Goal: Task Accomplishment & Management: Complete application form

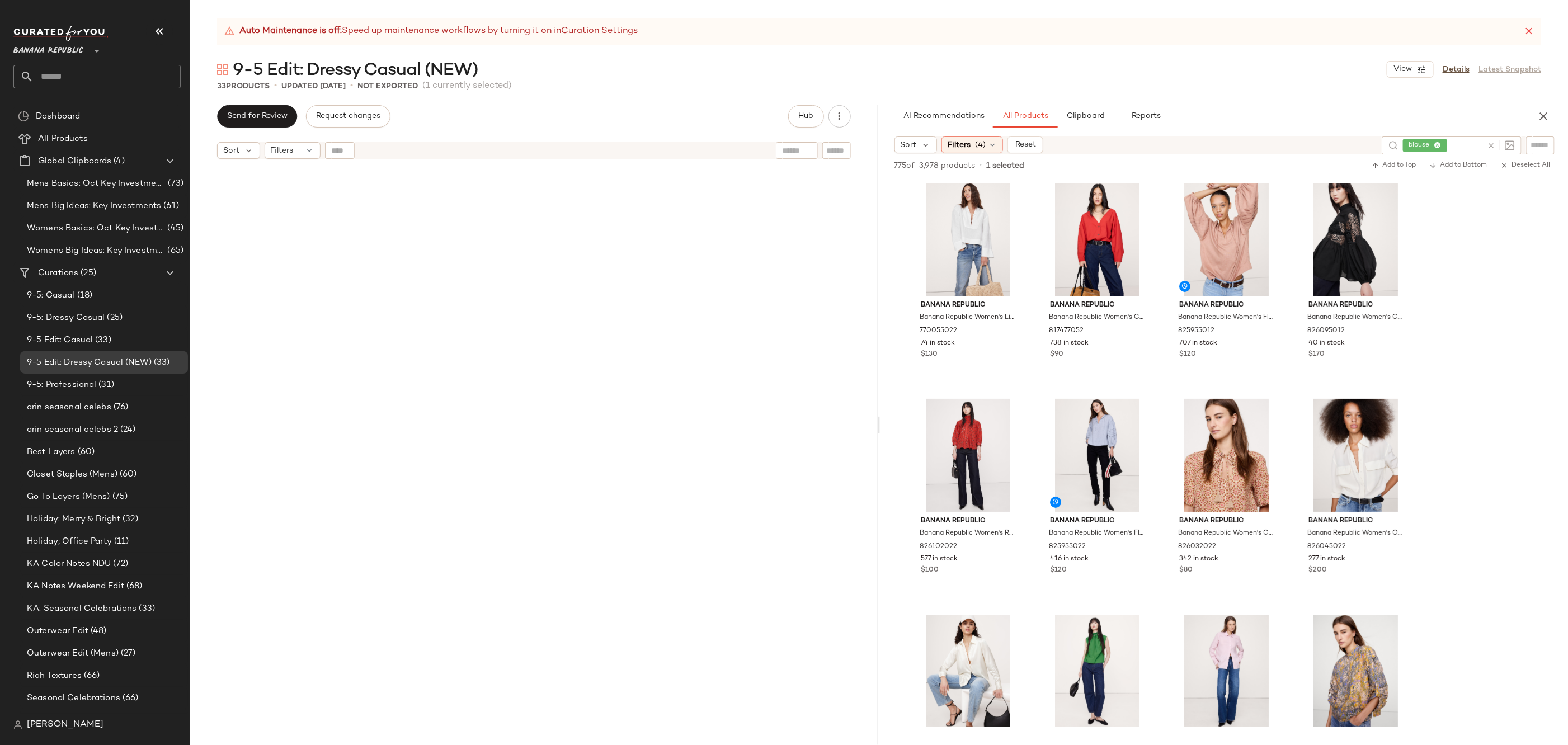
scroll to position [1598, 0]
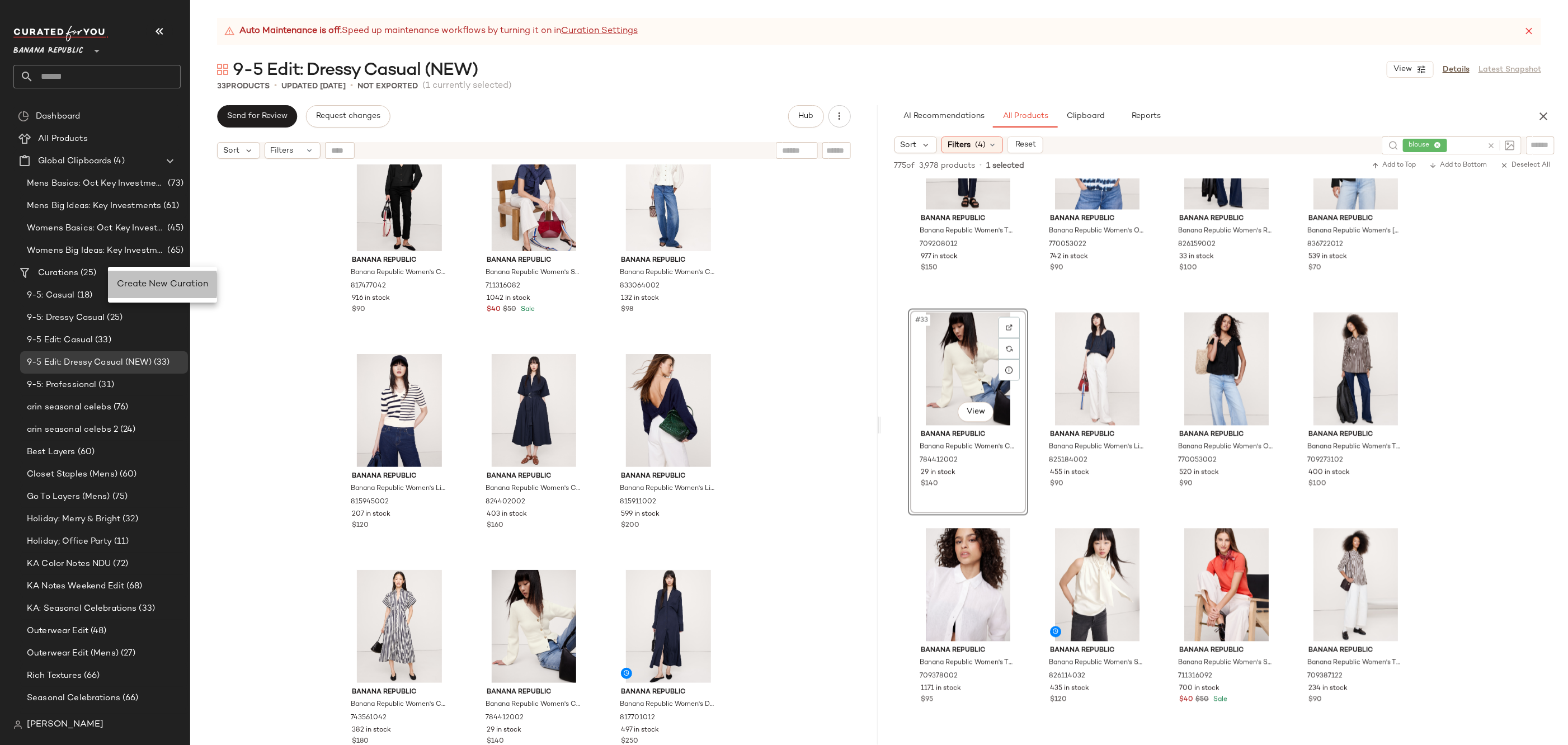
click at [148, 288] on span "Create New Curation" at bounding box center [162, 284] width 91 height 10
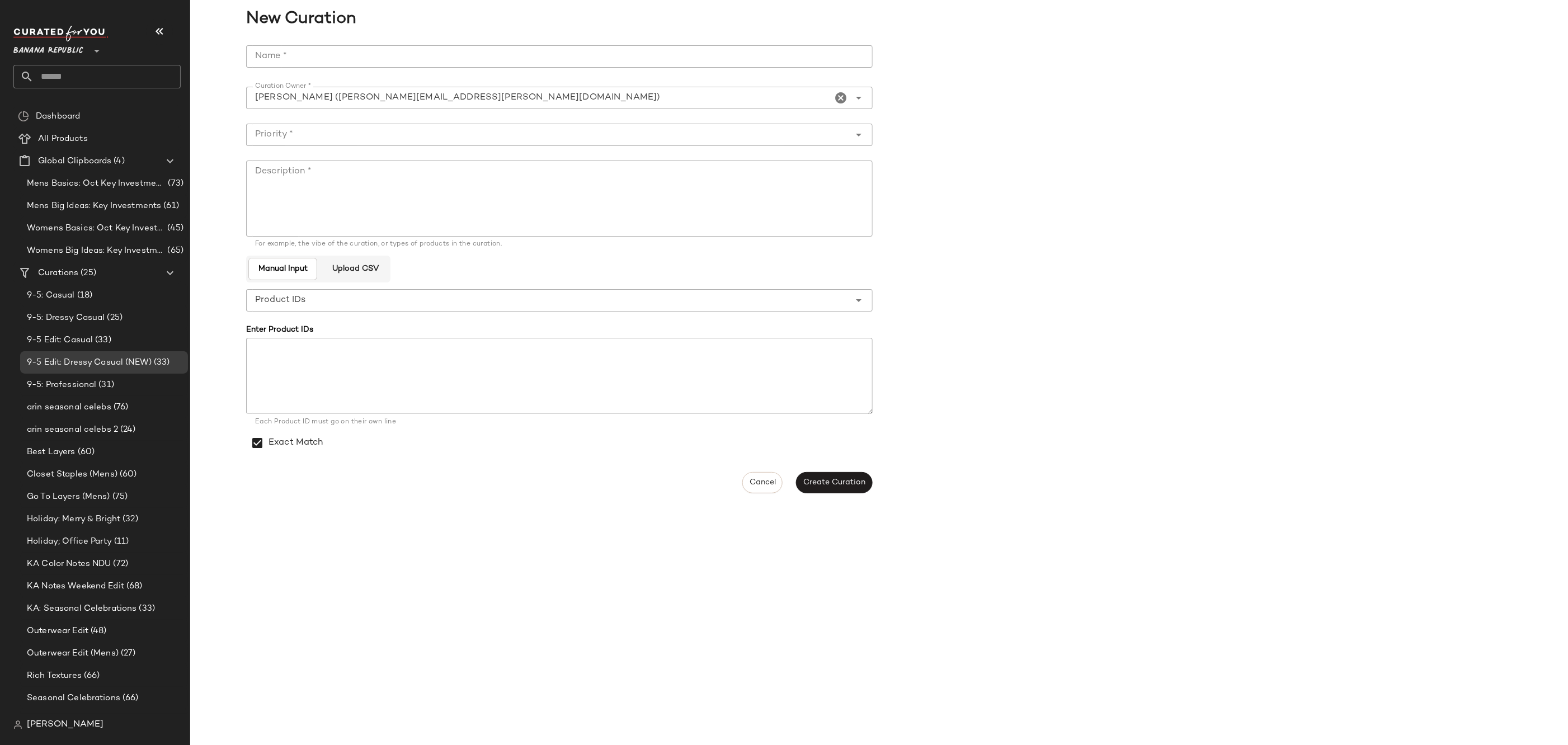
click at [412, 56] on input "Name *" at bounding box center [559, 56] width 627 height 23
paste input "**********"
type input "**********"
click at [372, 136] on input "Priority *" at bounding box center [548, 135] width 604 height 14
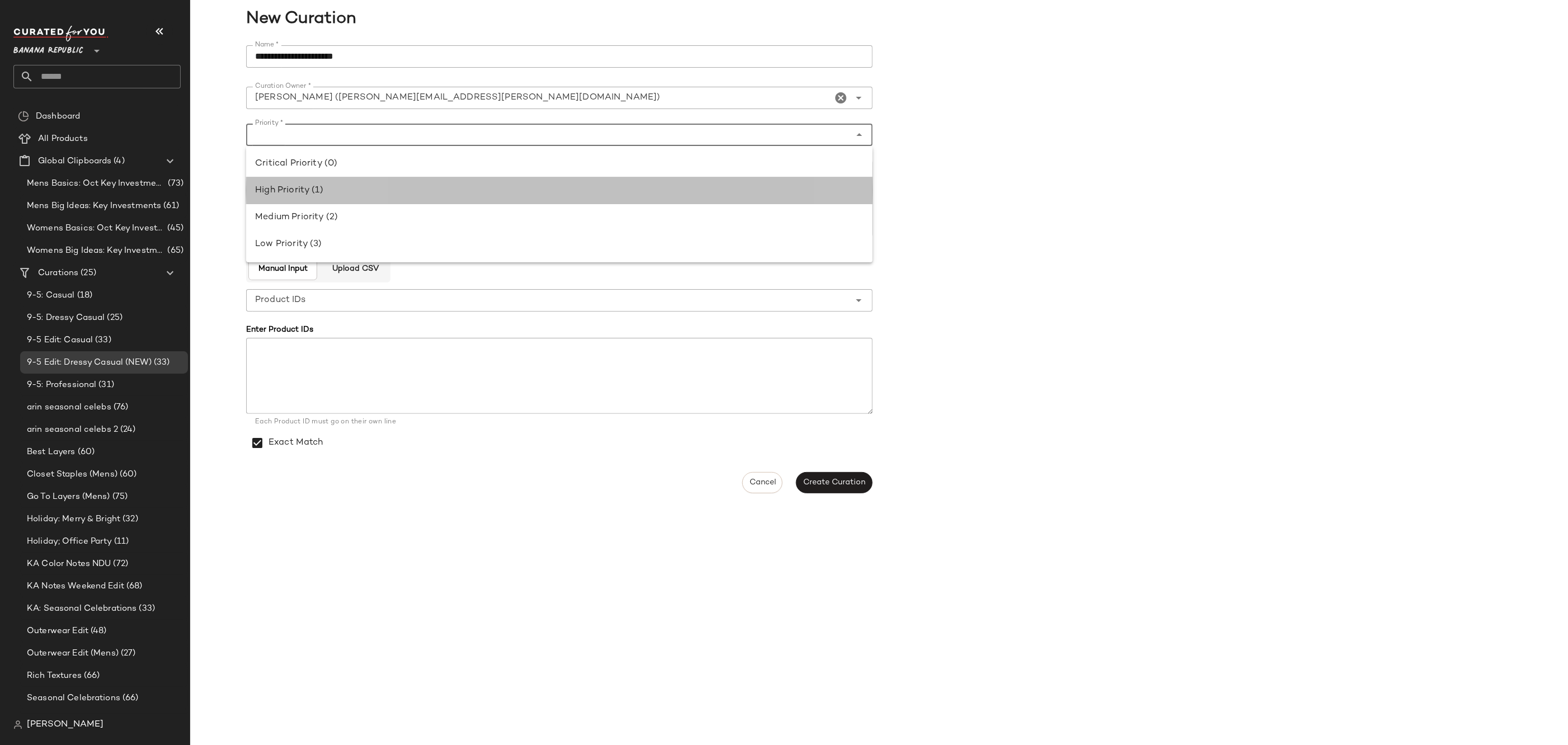
click at [345, 200] on div "High Priority (1)" at bounding box center [559, 191] width 627 height 27
type input "**********"
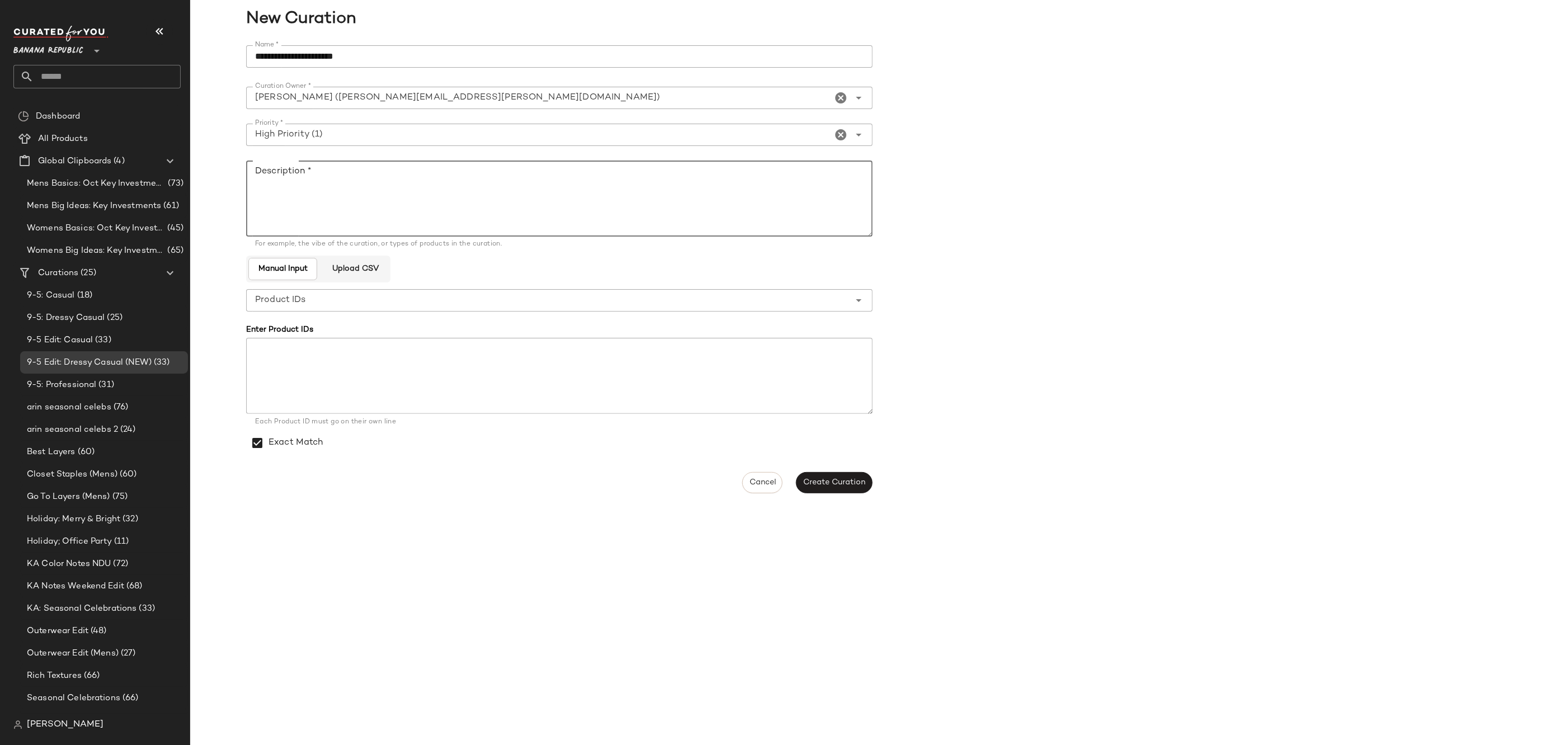
click at [336, 184] on textarea "Description *" at bounding box center [559, 199] width 627 height 76
paste textarea "**********"
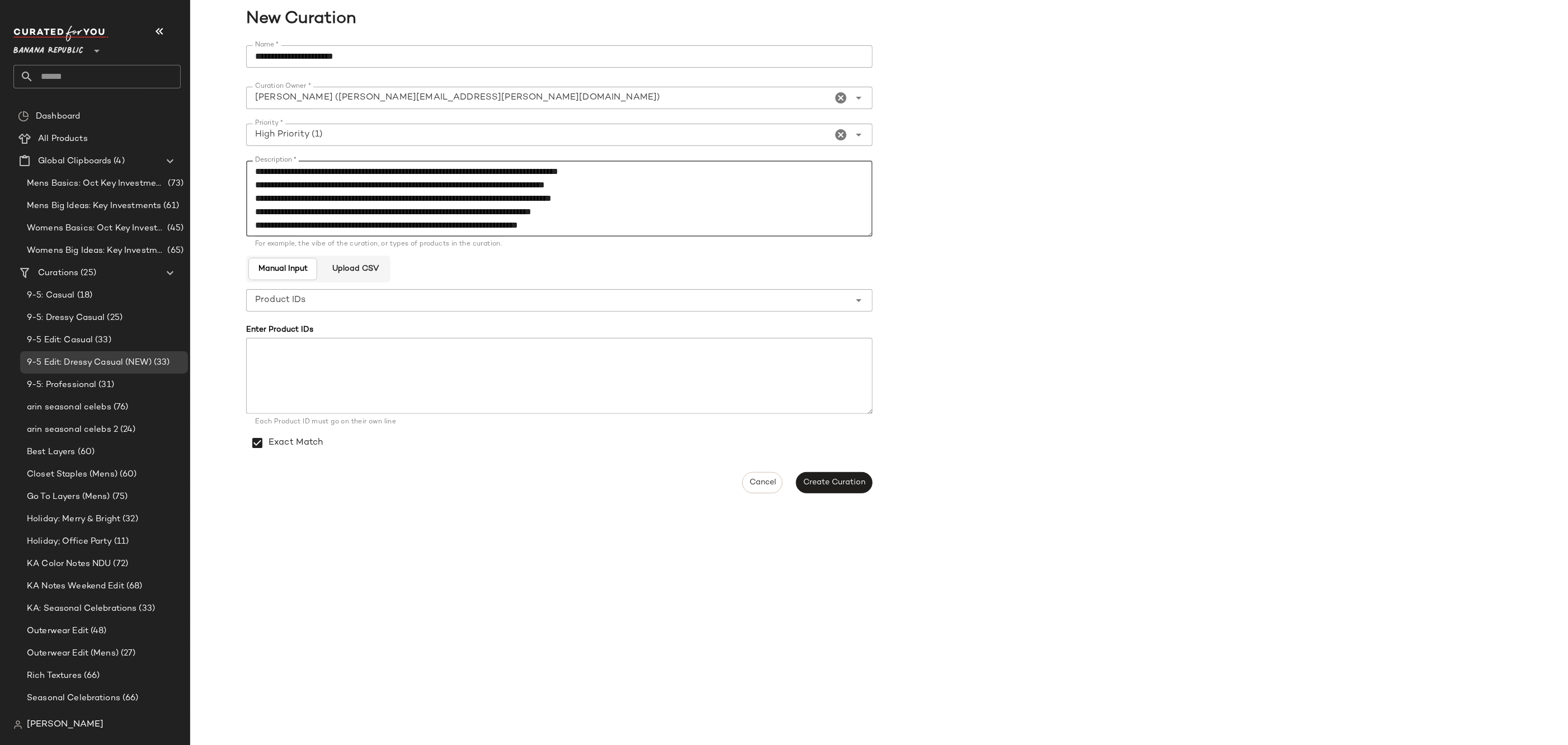
scroll to position [33, 0]
click at [301, 227] on textarea "**********" at bounding box center [559, 199] width 627 height 76
type textarea "**********"
click at [847, 479] on span "Create Curation" at bounding box center [834, 483] width 62 height 9
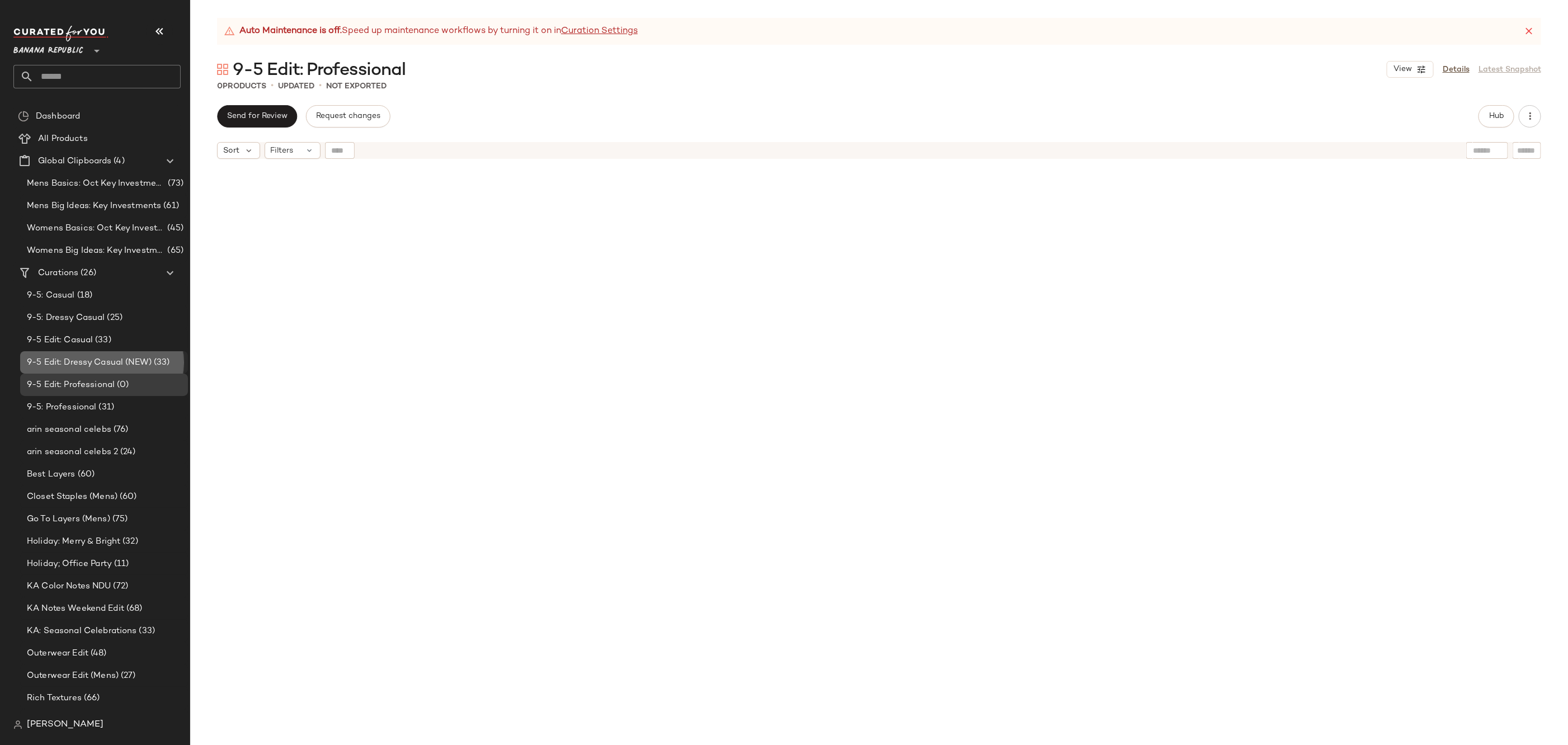
click at [133, 357] on span "9-5 Edit: Dressy Casual (NEW)" at bounding box center [90, 363] width 125 height 13
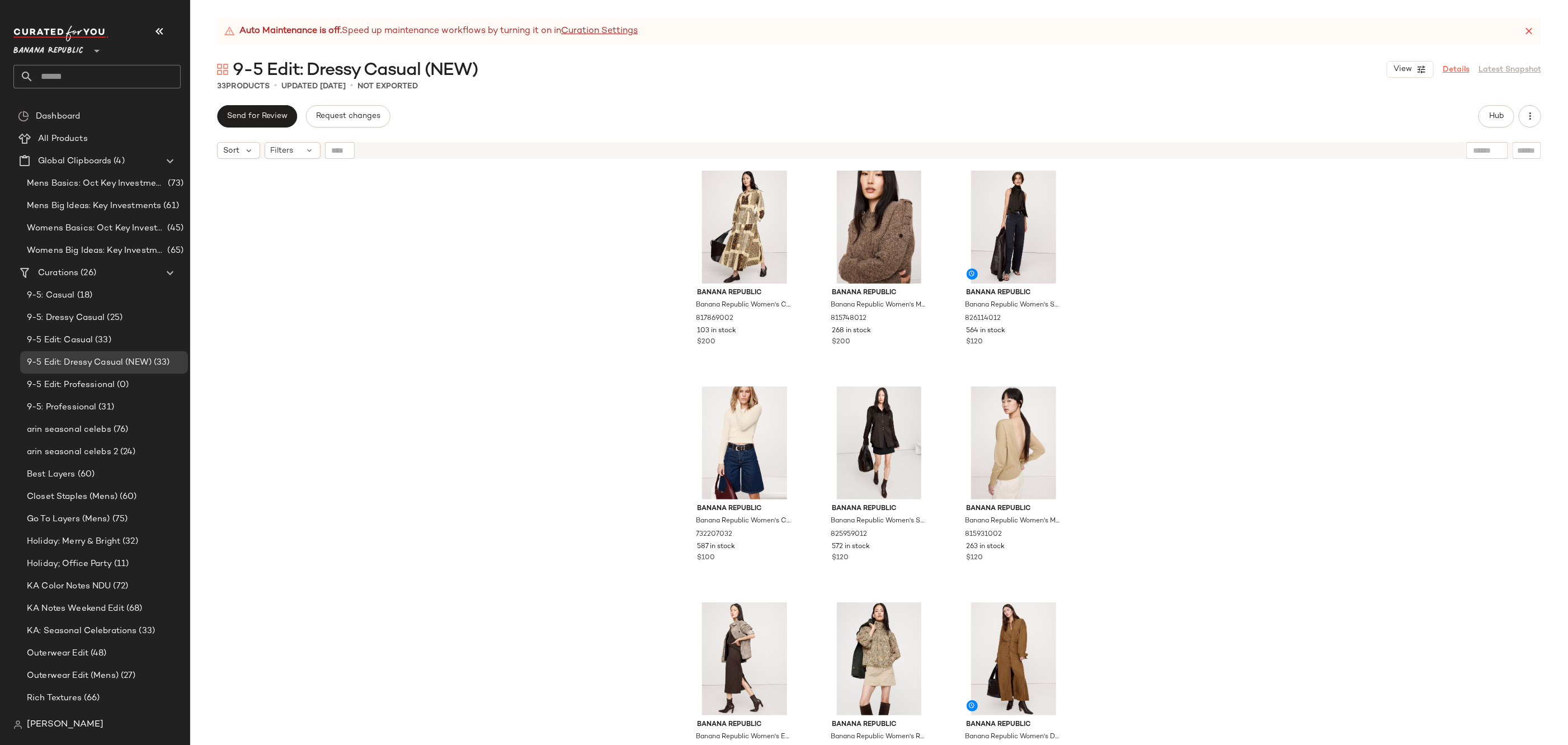
click at [1449, 67] on link "Details" at bounding box center [1456, 70] width 27 height 12
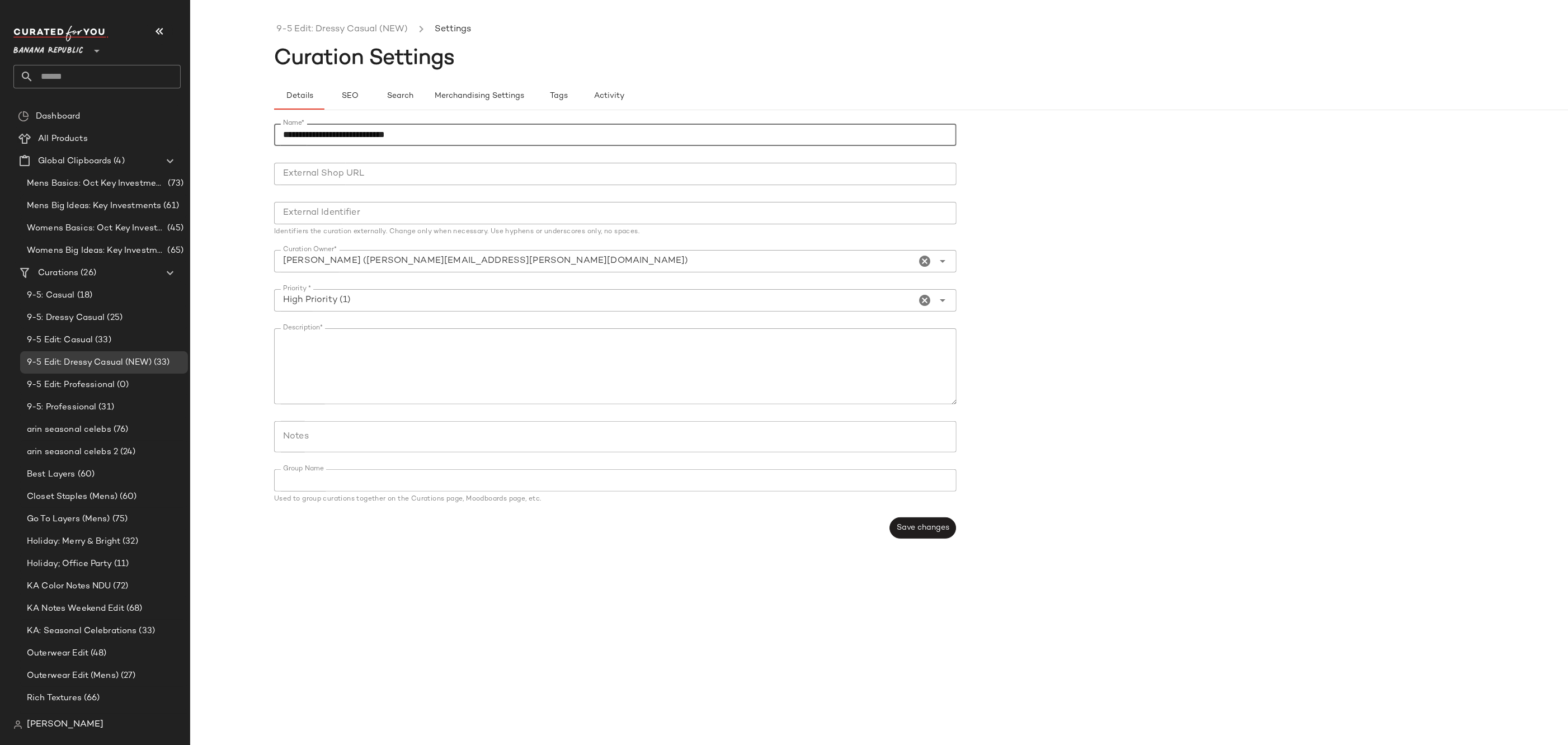
click at [425, 137] on input "**********" at bounding box center [615, 135] width 683 height 23
type input "**********"
click at [940, 532] on span "Save changes" at bounding box center [922, 528] width 53 height 9
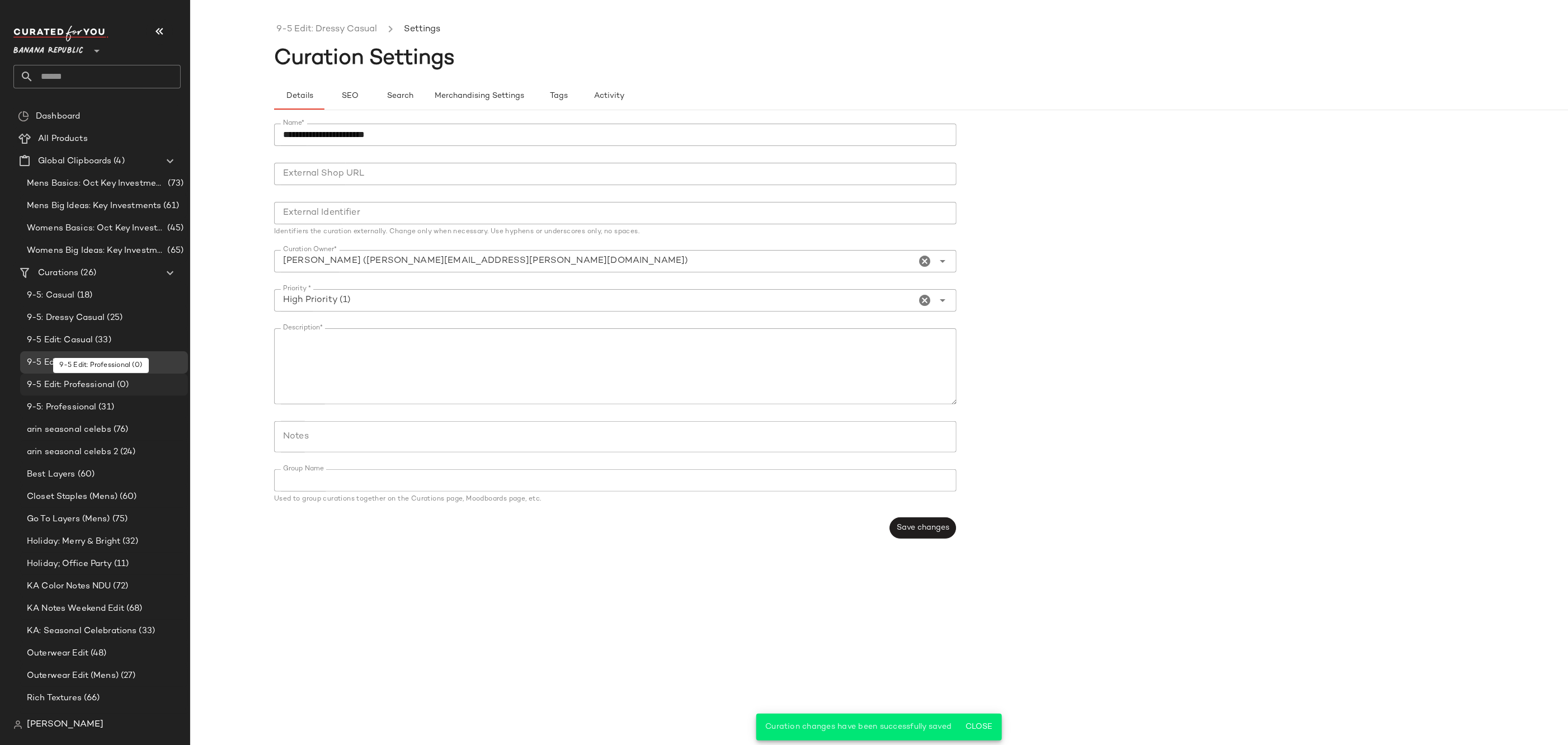
click at [137, 381] on div "9-5 Edit: Professional (0)" at bounding box center [103, 385] width 160 height 13
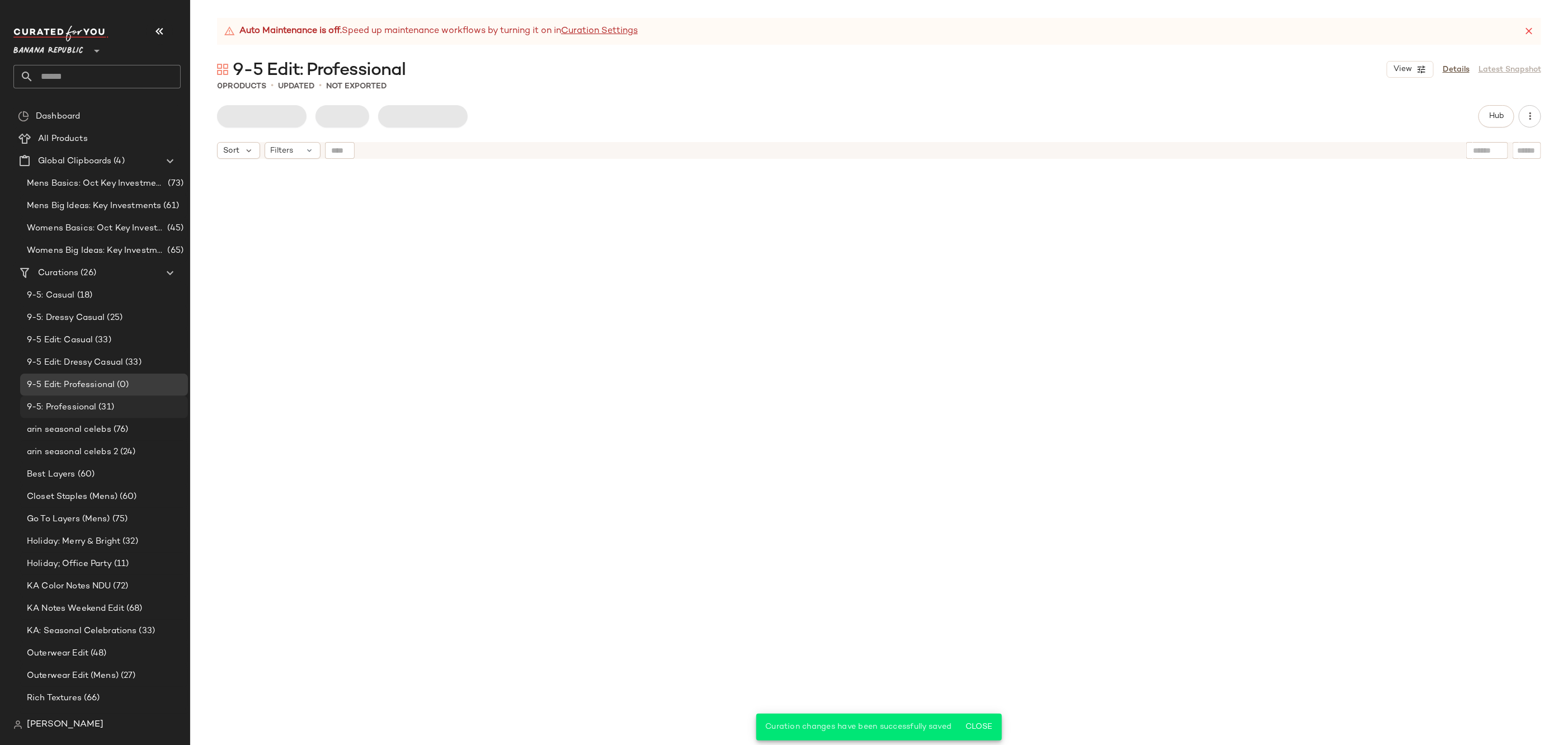
click at [135, 409] on div "9-5: Professional (31)" at bounding box center [103, 408] width 160 height 13
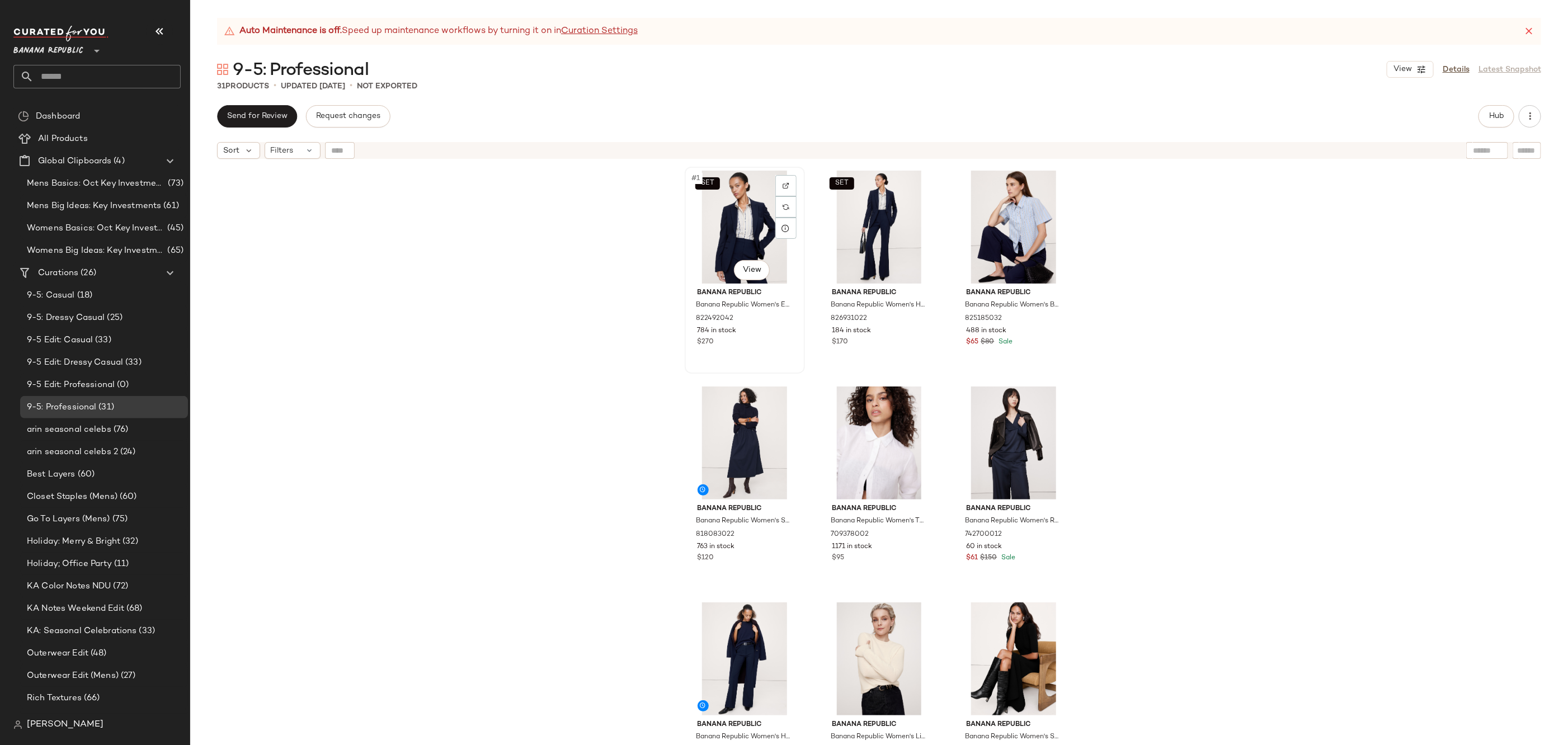
click at [754, 231] on div "SET #1 View" at bounding box center [745, 227] width 112 height 113
click at [845, 224] on div "SET #2 View" at bounding box center [879, 227] width 112 height 113
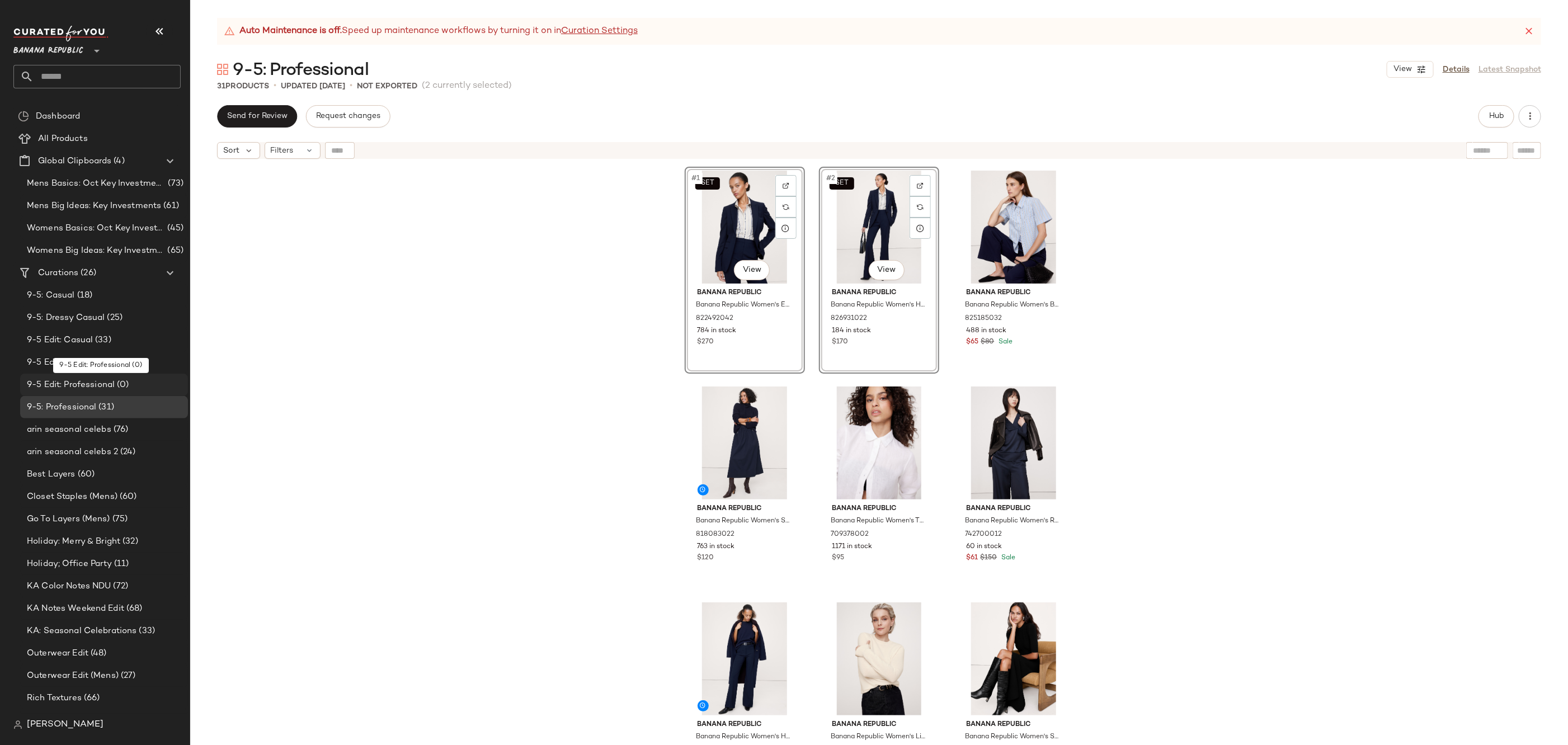
click at [137, 380] on div "9-5 Edit: Professional (0)" at bounding box center [103, 385] width 160 height 13
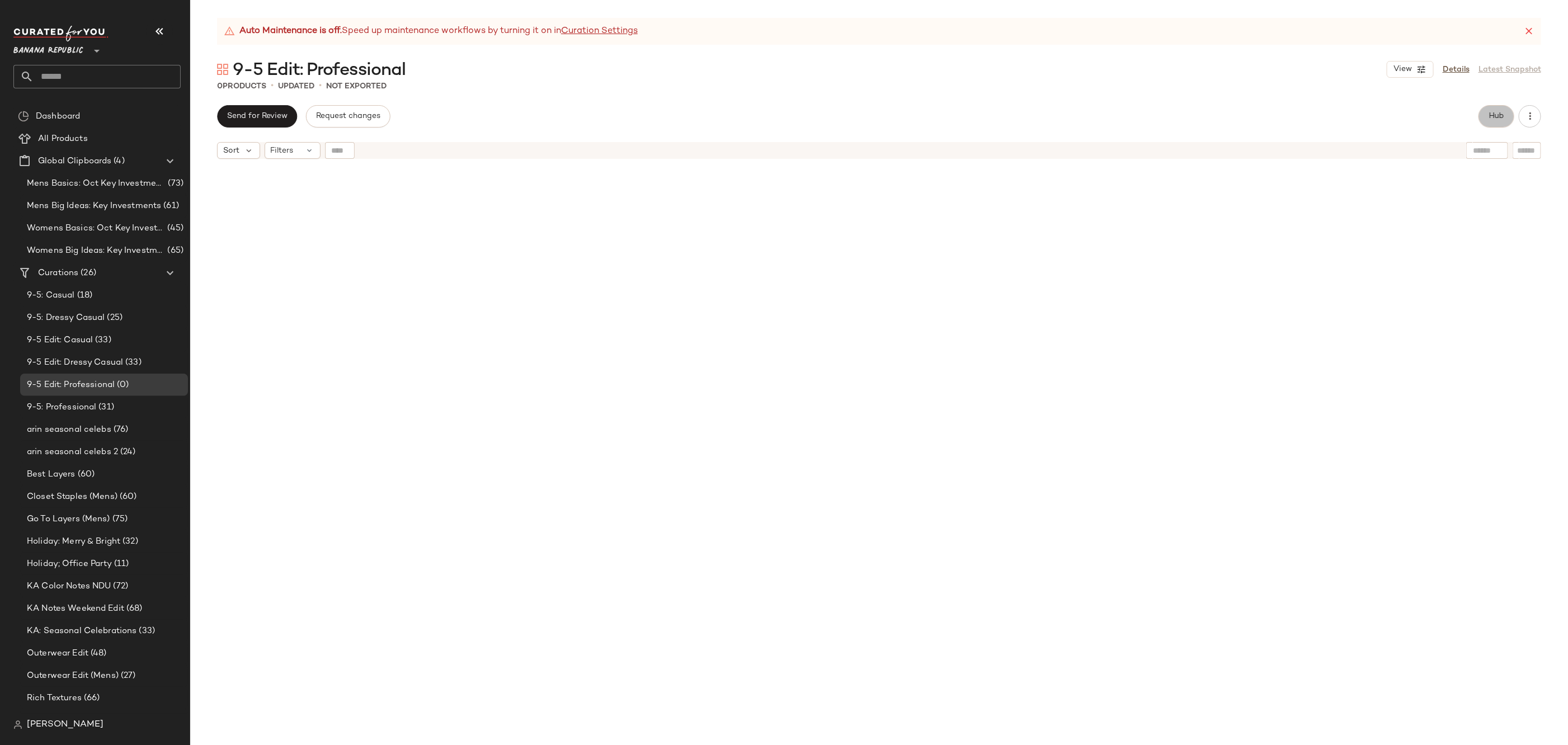
click at [1484, 112] on button "Hub" at bounding box center [1497, 116] width 36 height 23
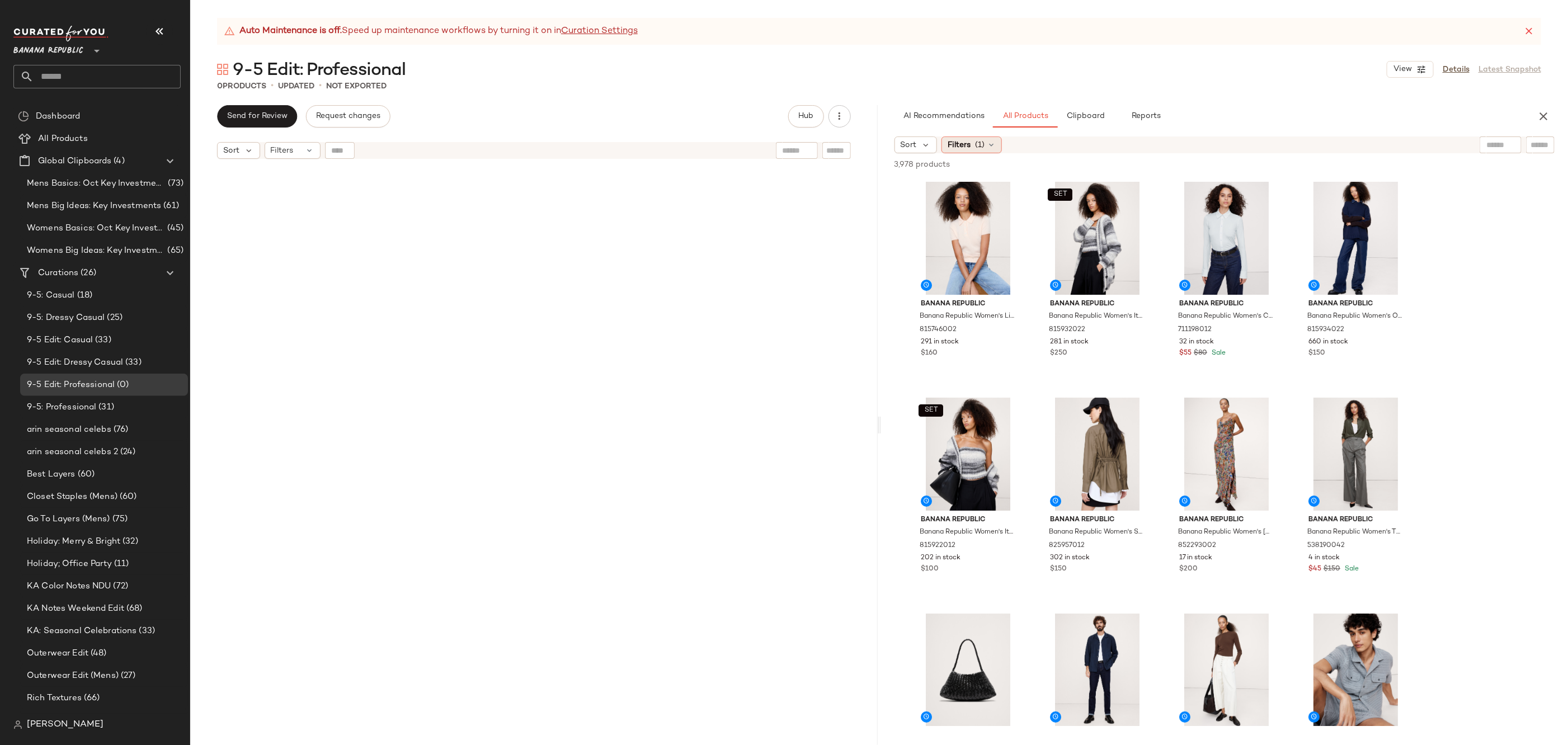
click at [972, 148] on div "Filters (1)" at bounding box center [971, 145] width 61 height 17
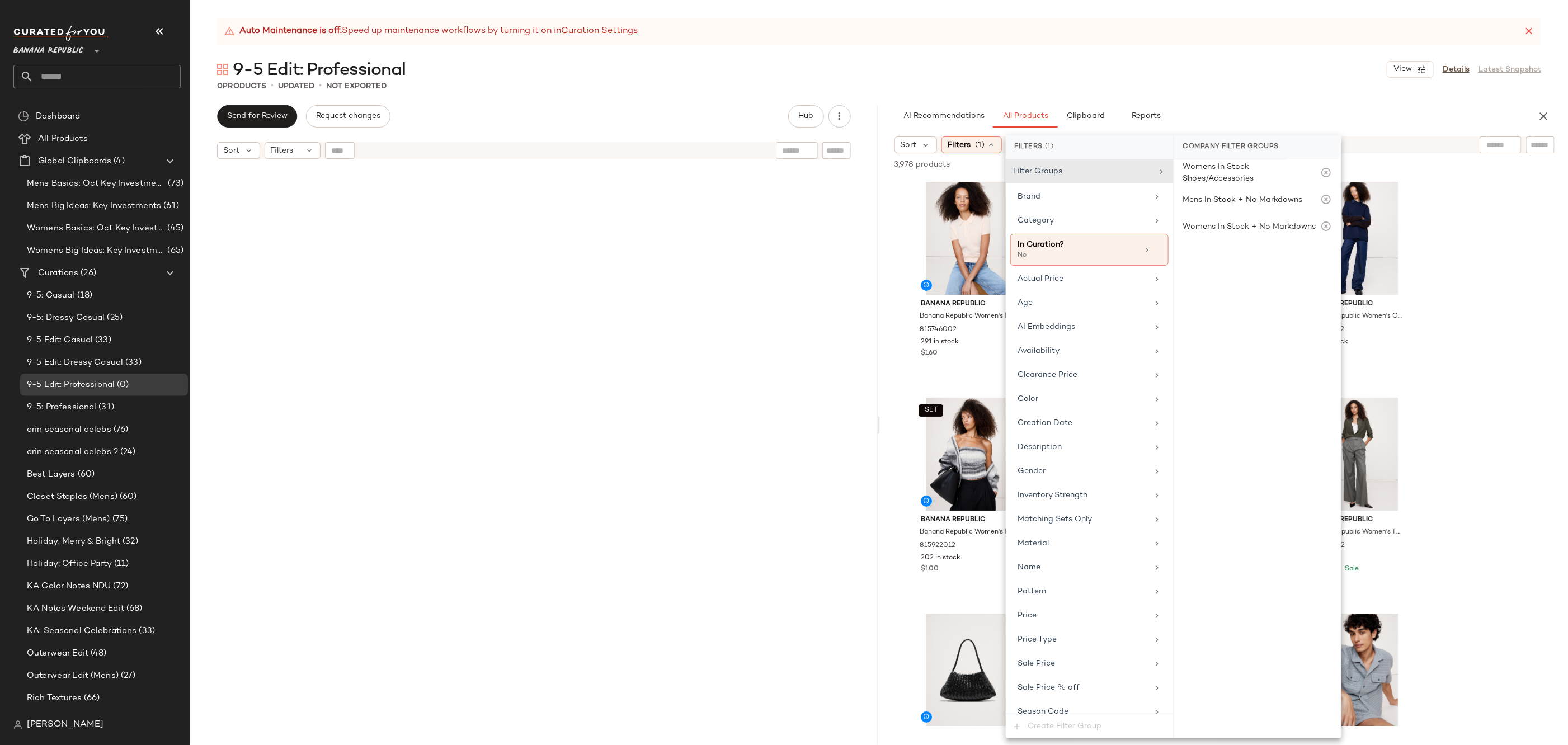
click at [1302, 80] on div "0 Products • updated • Not Exported" at bounding box center [879, 86] width 1378 height 11
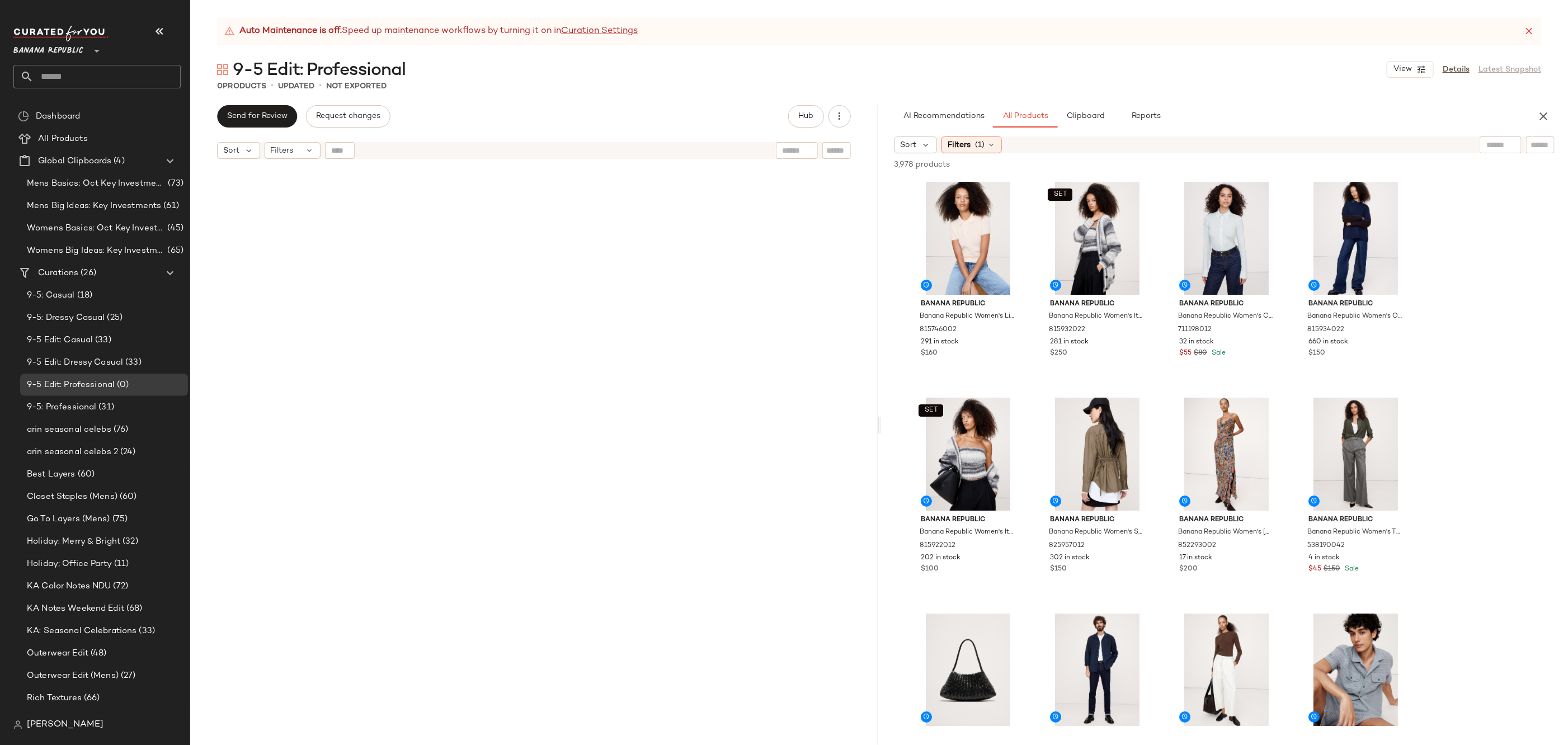
click at [1497, 144] on input "text" at bounding box center [1501, 145] width 29 height 12
type input "****"
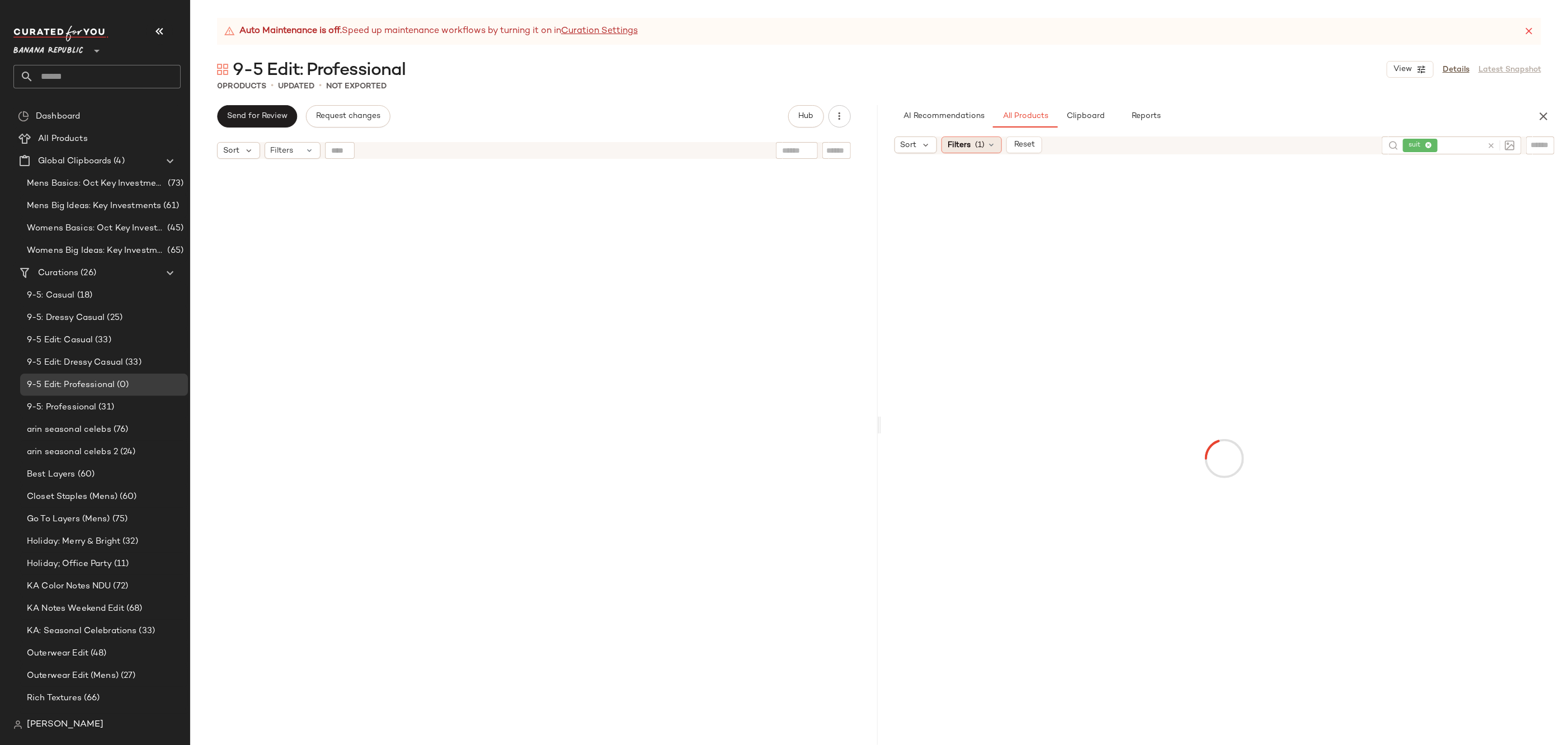
click at [977, 142] on span "(1)" at bounding box center [979, 145] width 10 height 12
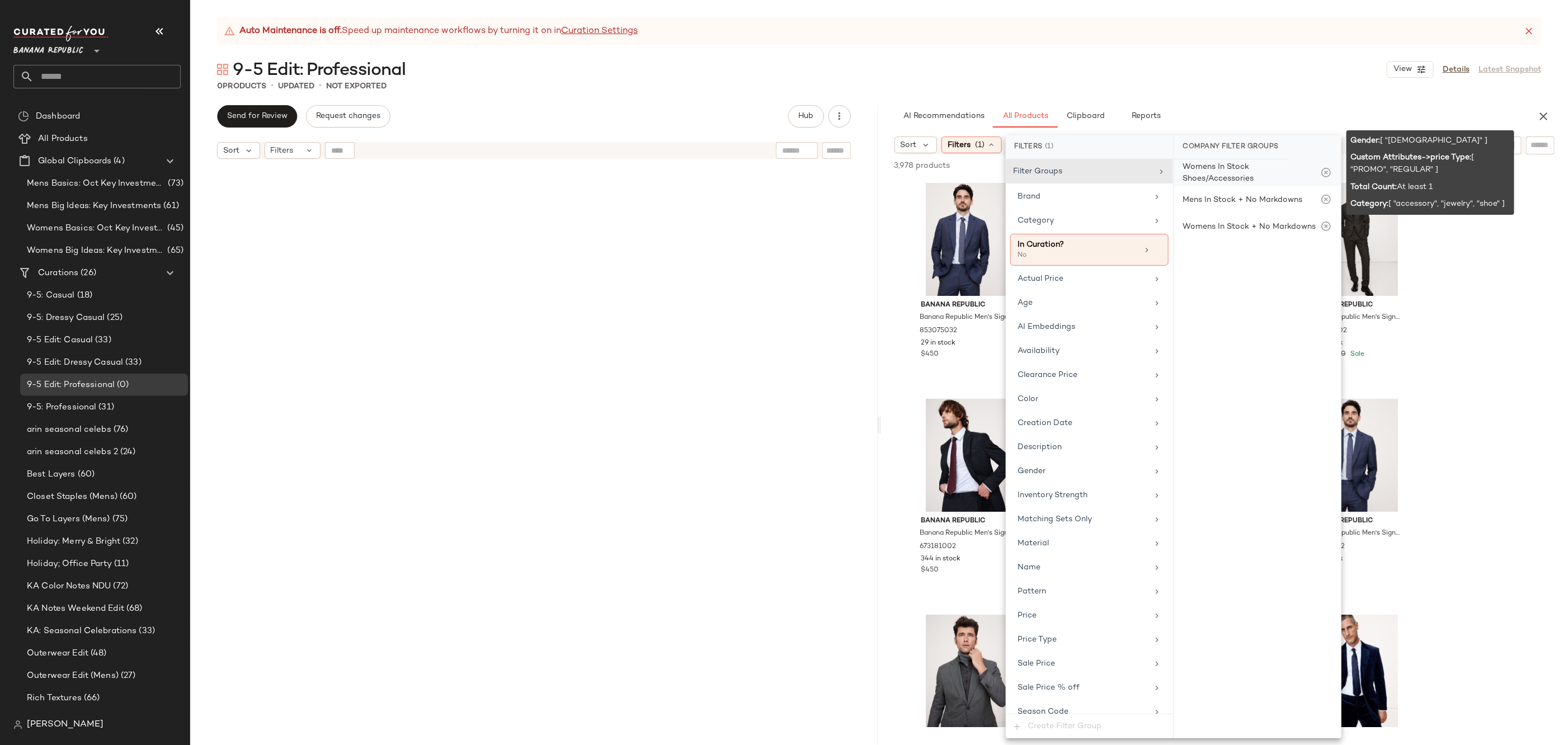
click at [1225, 176] on div "Womens In Stock Shoes/Accessories" at bounding box center [1252, 173] width 137 height 24
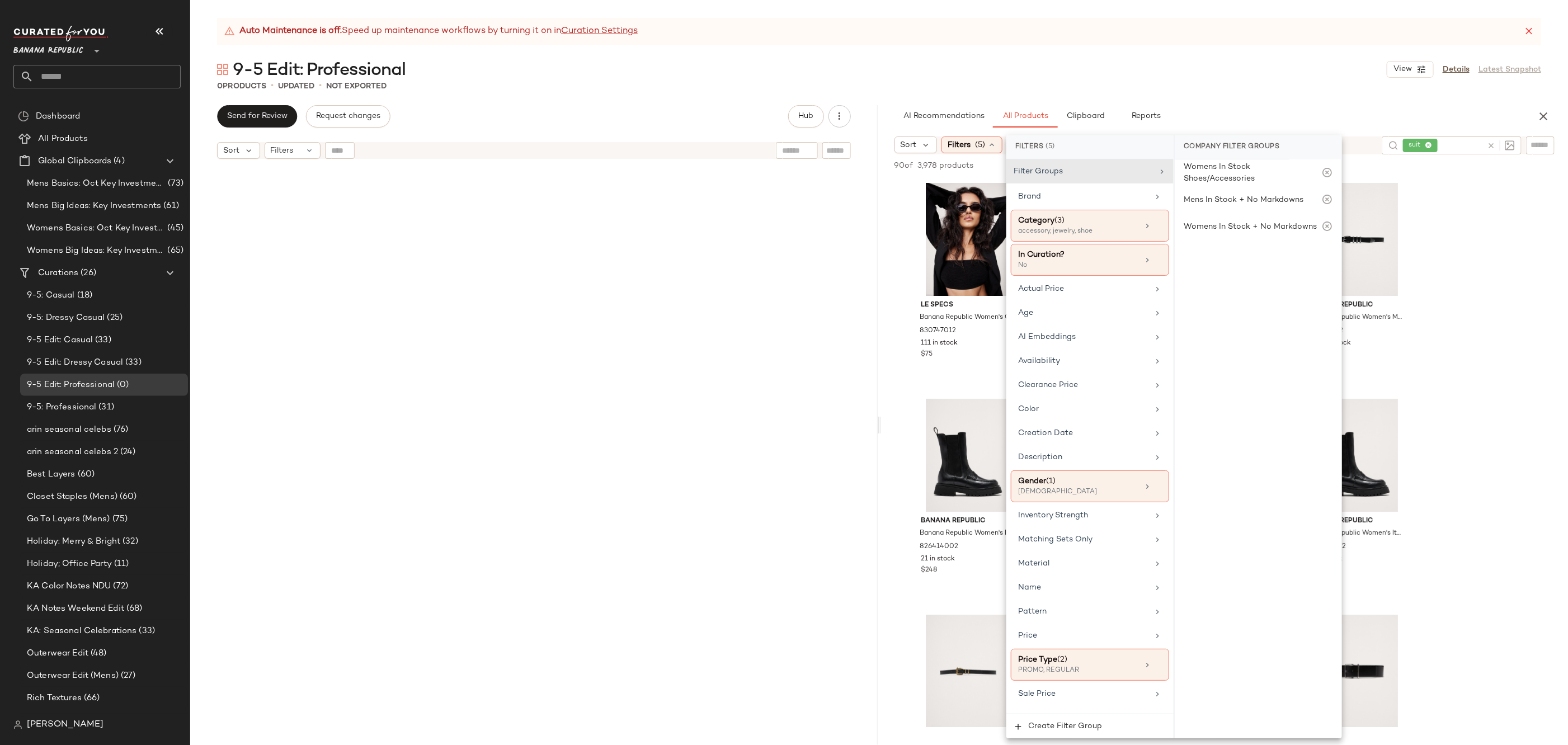
click at [1230, 105] on div "AI Recommendations All Products Clipboard Reports" at bounding box center [1206, 116] width 625 height 23
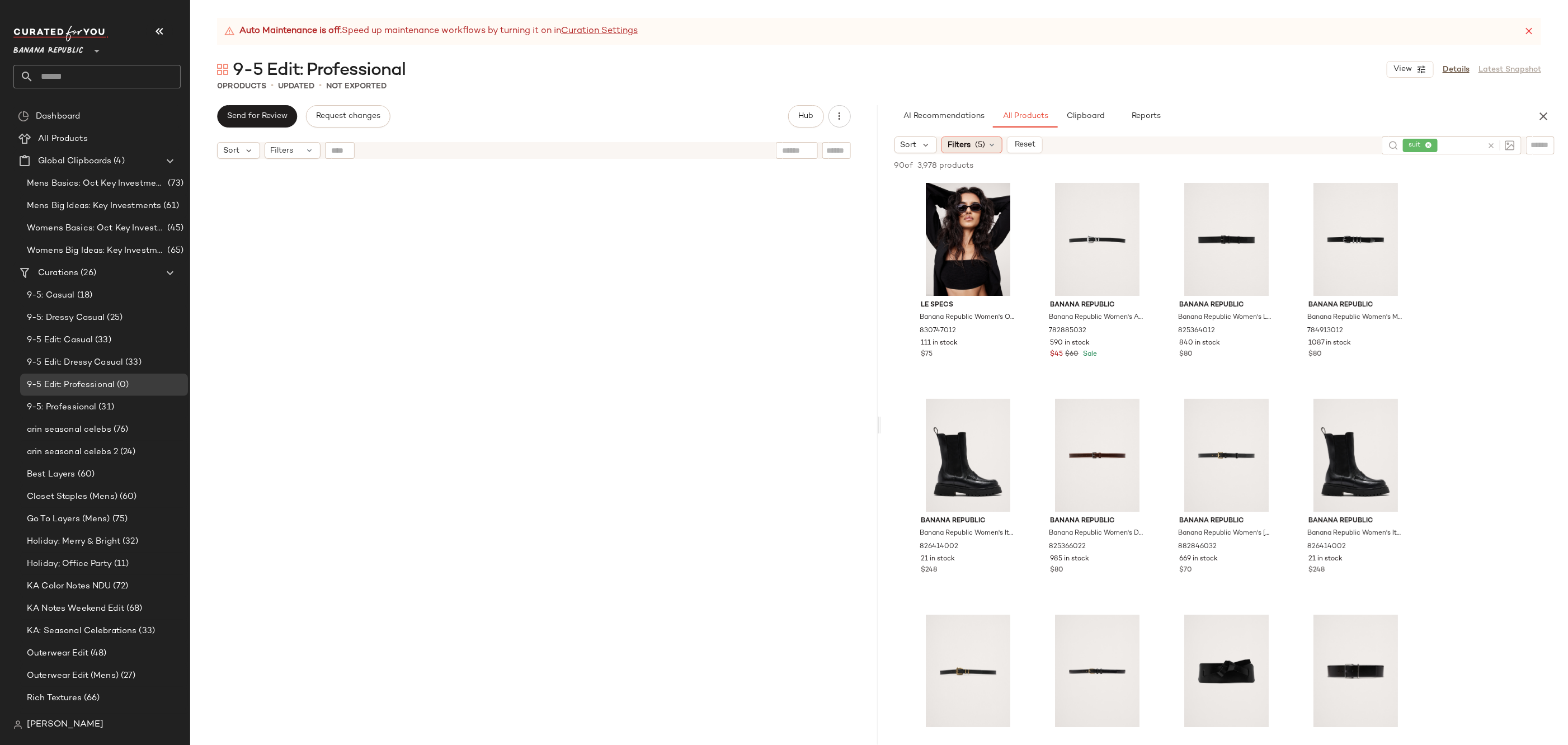
click at [987, 150] on div "Filters (5)" at bounding box center [971, 145] width 61 height 17
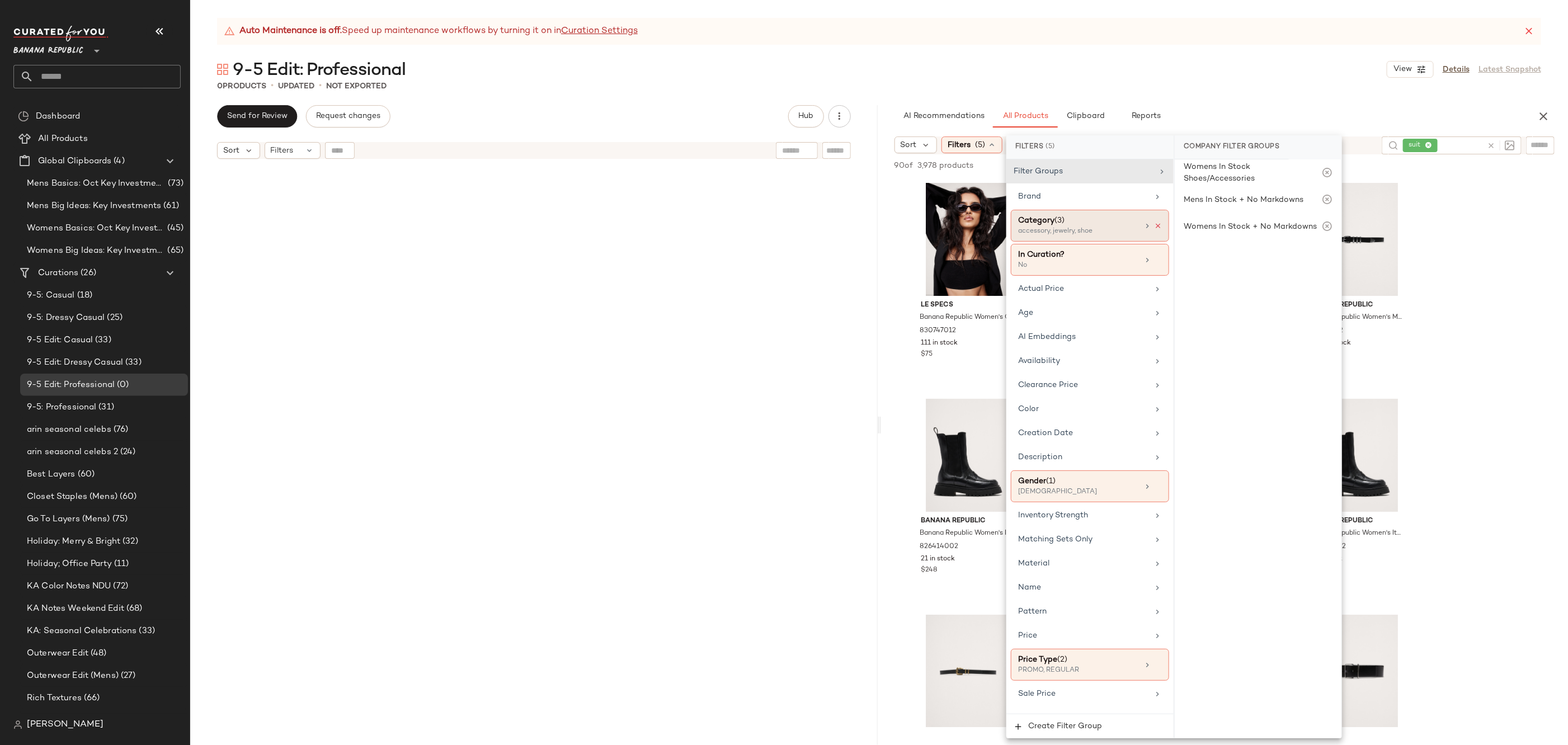
click at [1156, 225] on icon at bounding box center [1157, 226] width 8 height 8
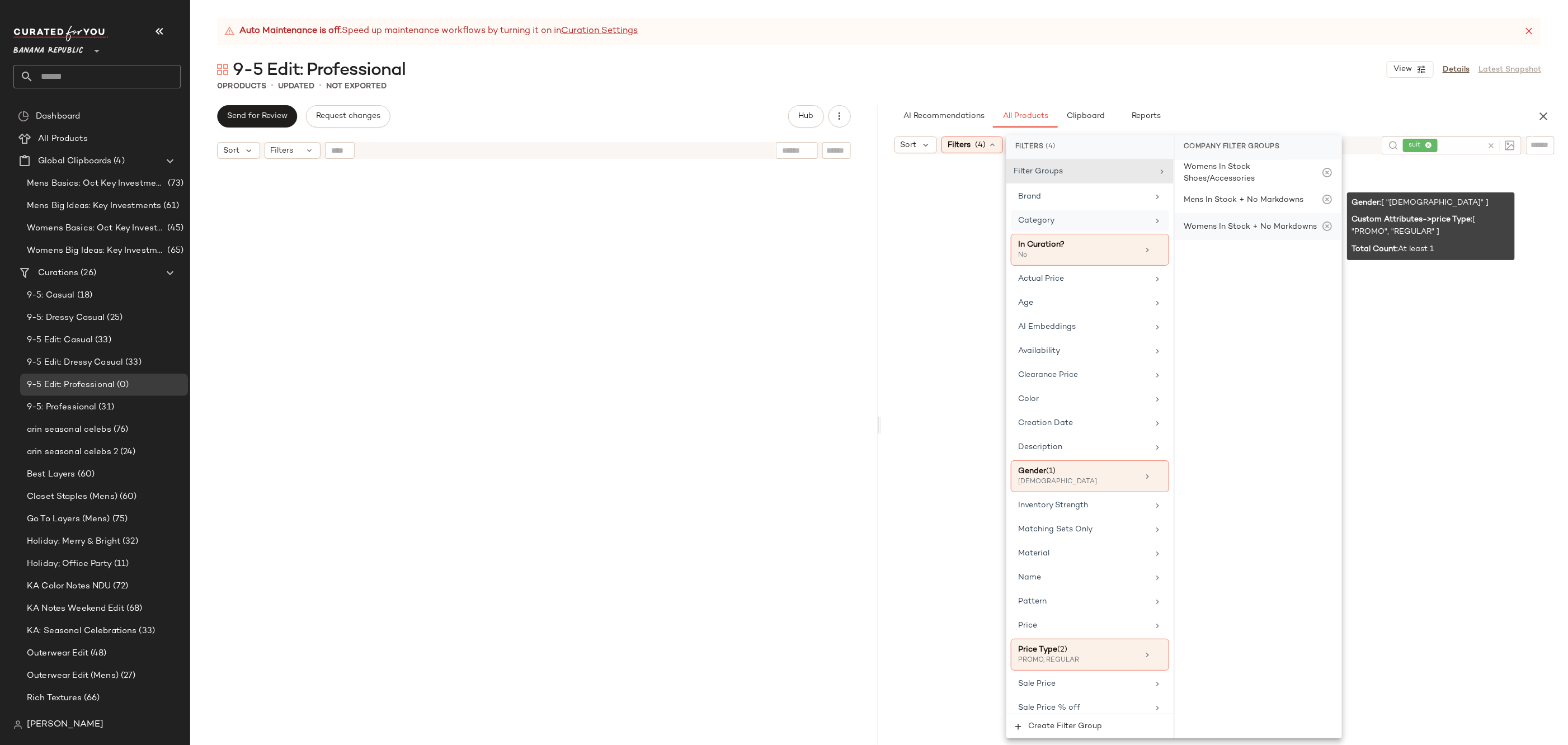
click at [1230, 221] on div "Womens In Stock + No Markdowns" at bounding box center [1250, 226] width 133 height 12
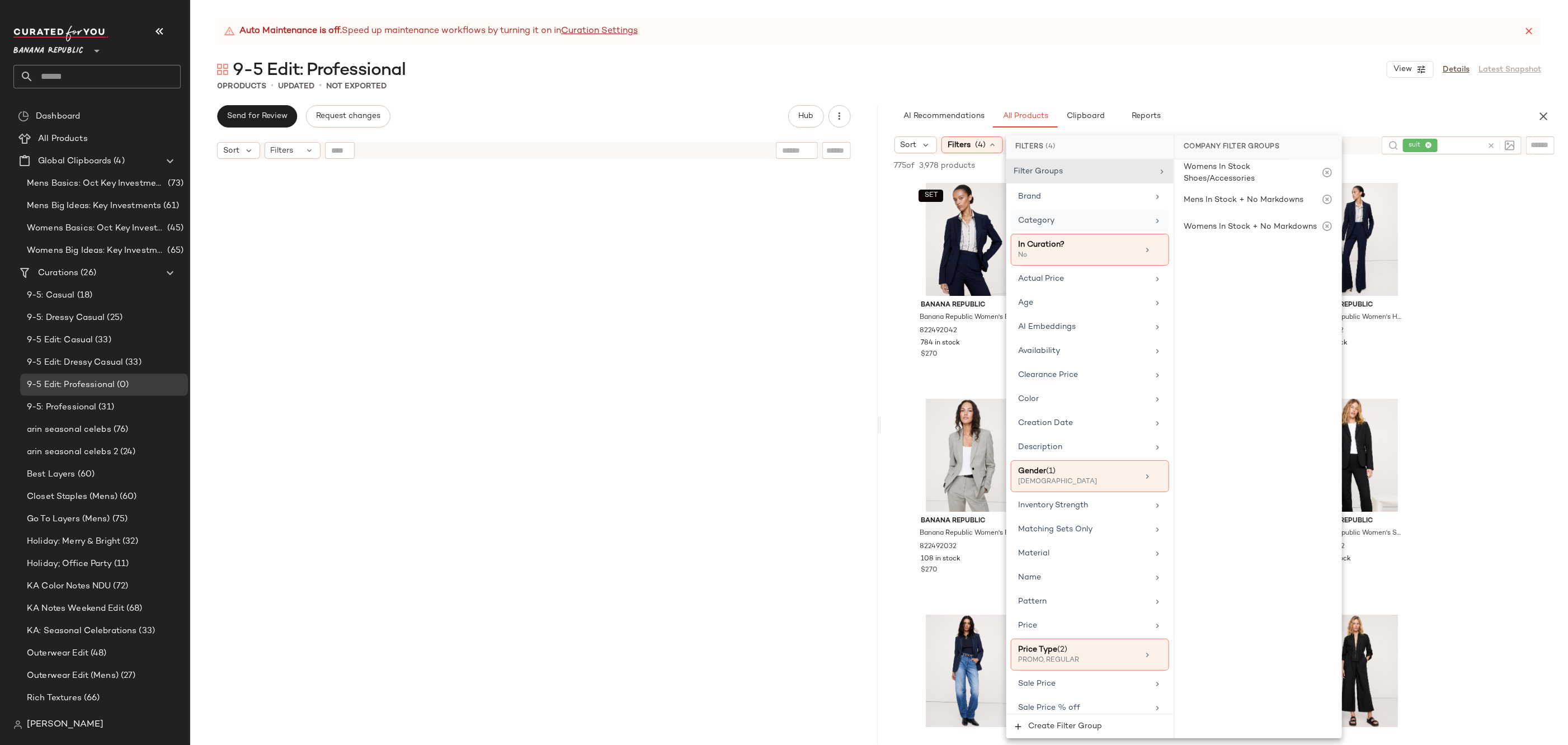
click at [1310, 61] on div "9-5 Edit: Professional View Details Latest Snapshot" at bounding box center [879, 69] width 1378 height 23
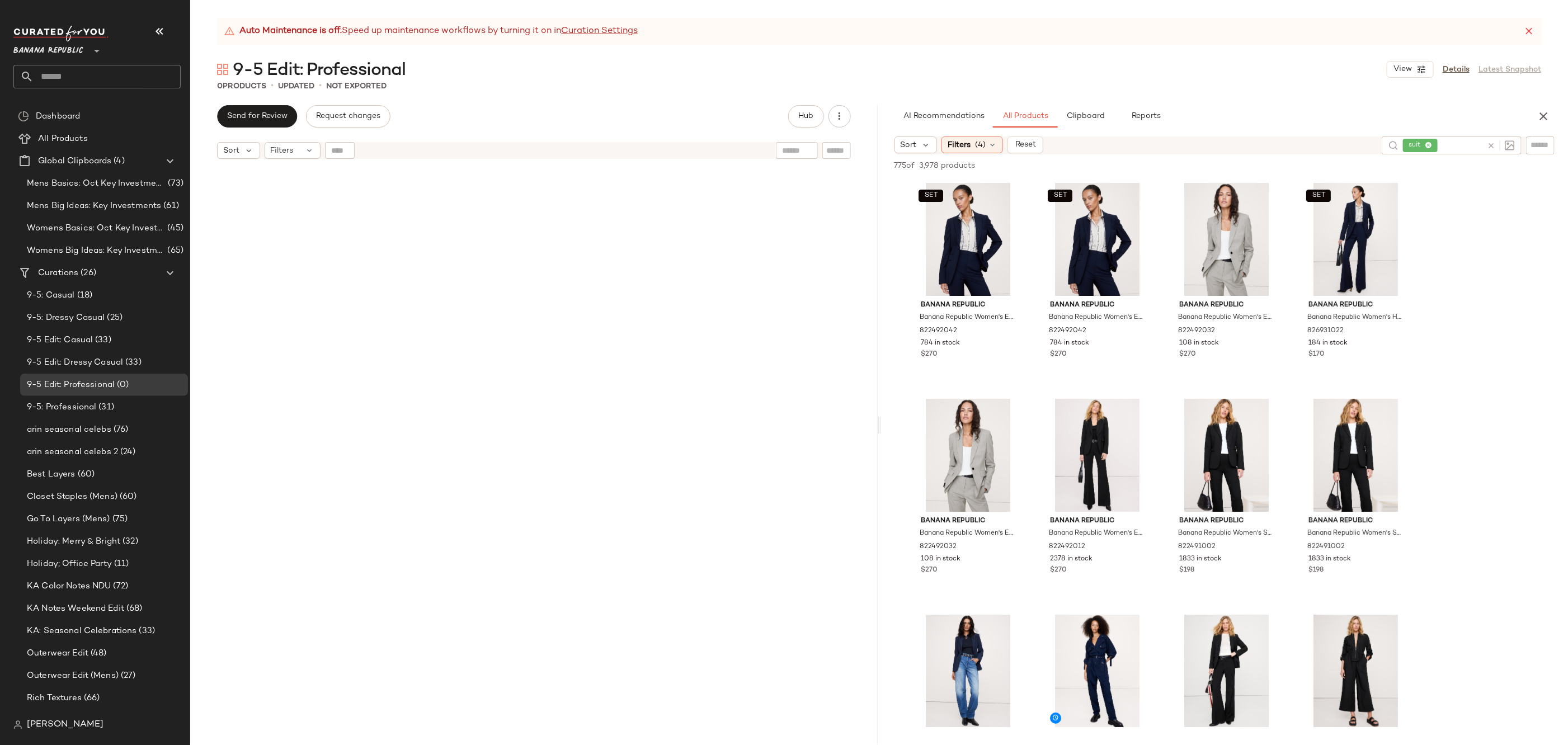
click at [978, 162] on div "775 of 3,978 products • 0 selected" at bounding box center [960, 165] width 132 height 12
click at [978, 143] on span "(4)" at bounding box center [980, 145] width 11 height 12
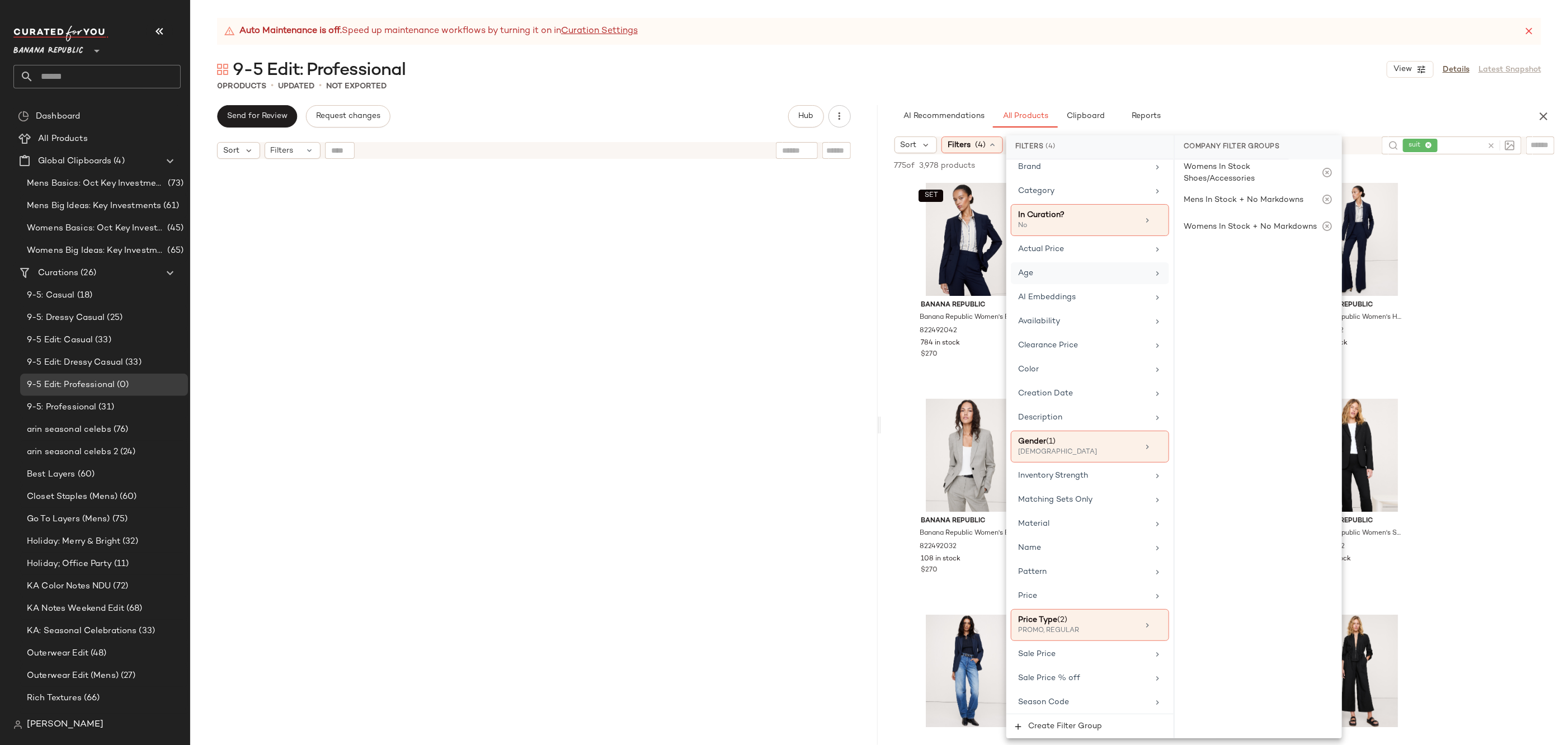
scroll to position [58, 0]
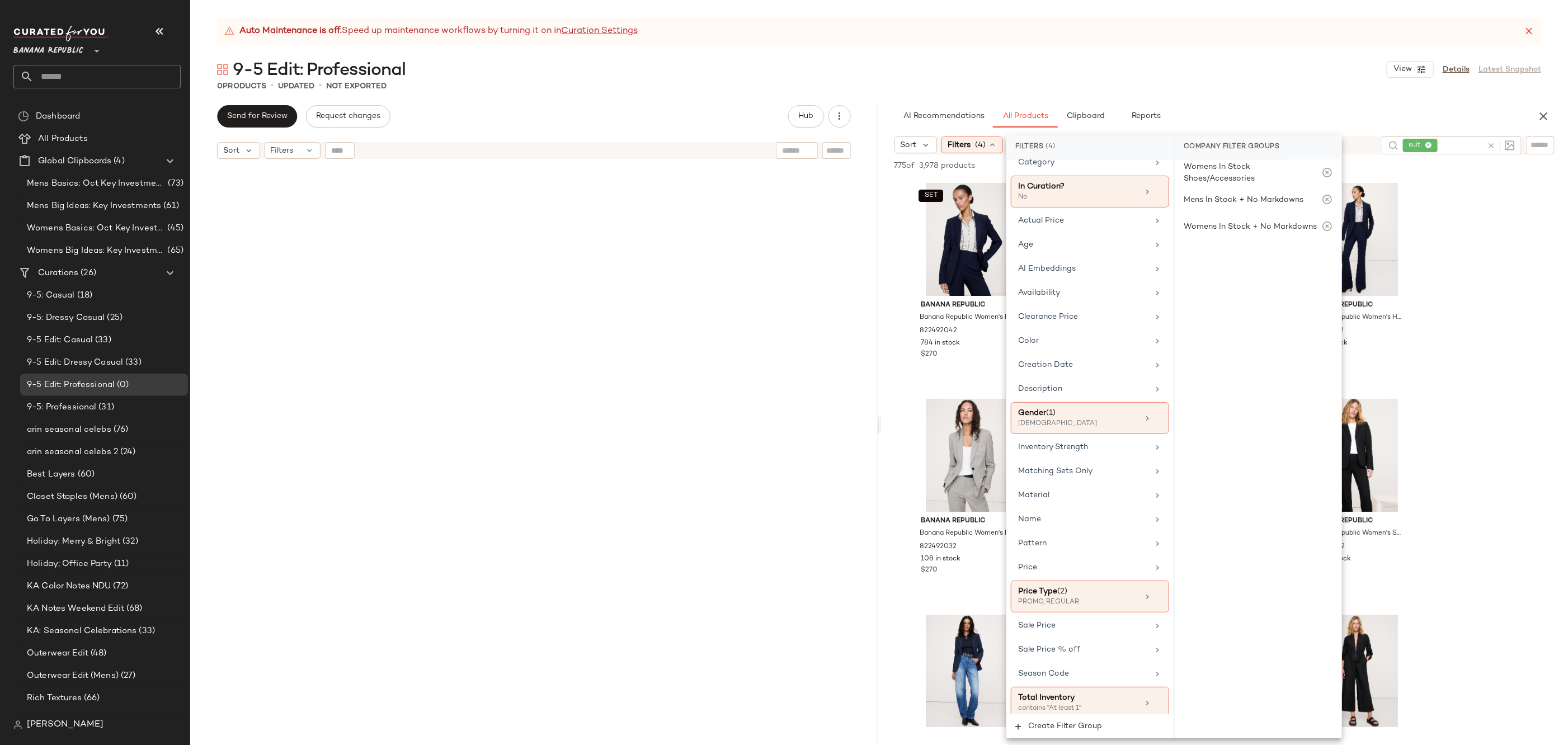
click at [1241, 68] on div "9-5 Edit: Professional View Details Latest Snapshot" at bounding box center [879, 69] width 1378 height 23
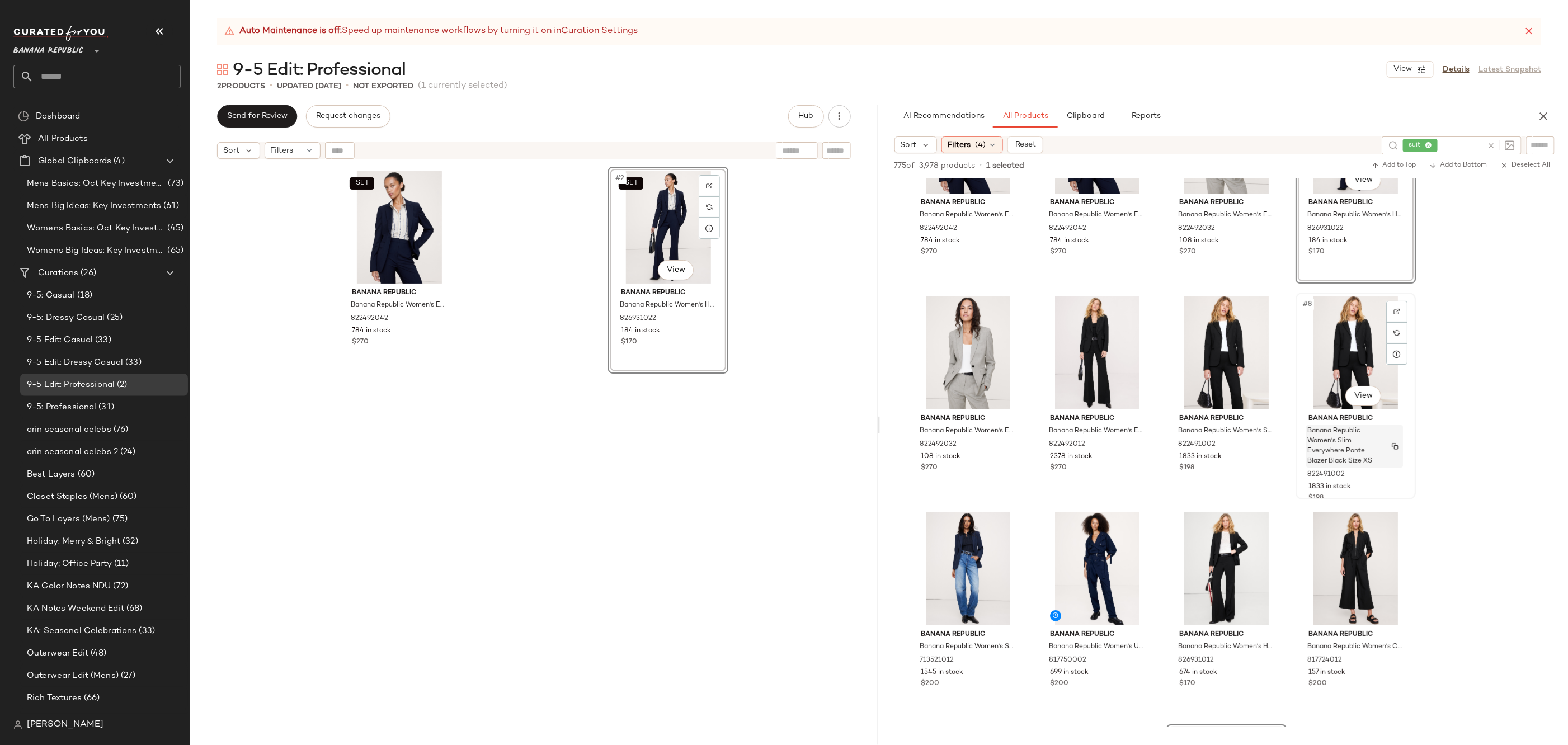
scroll to position [109, 0]
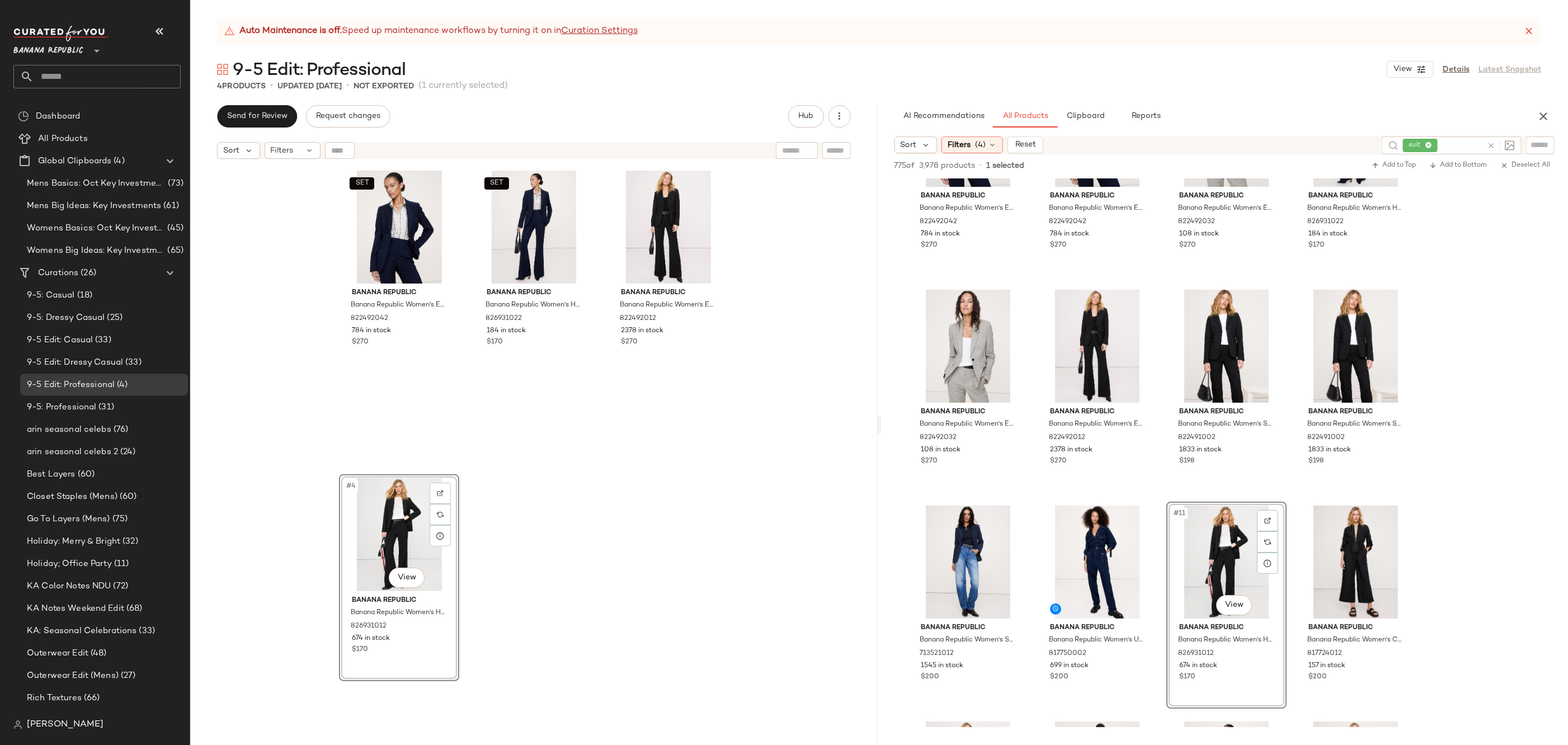
click at [623, 410] on div "Banana Republic Banana Republic Women's Essential Italian Wool Blazer Black Siz…" at bounding box center [667, 316] width 120 height 298
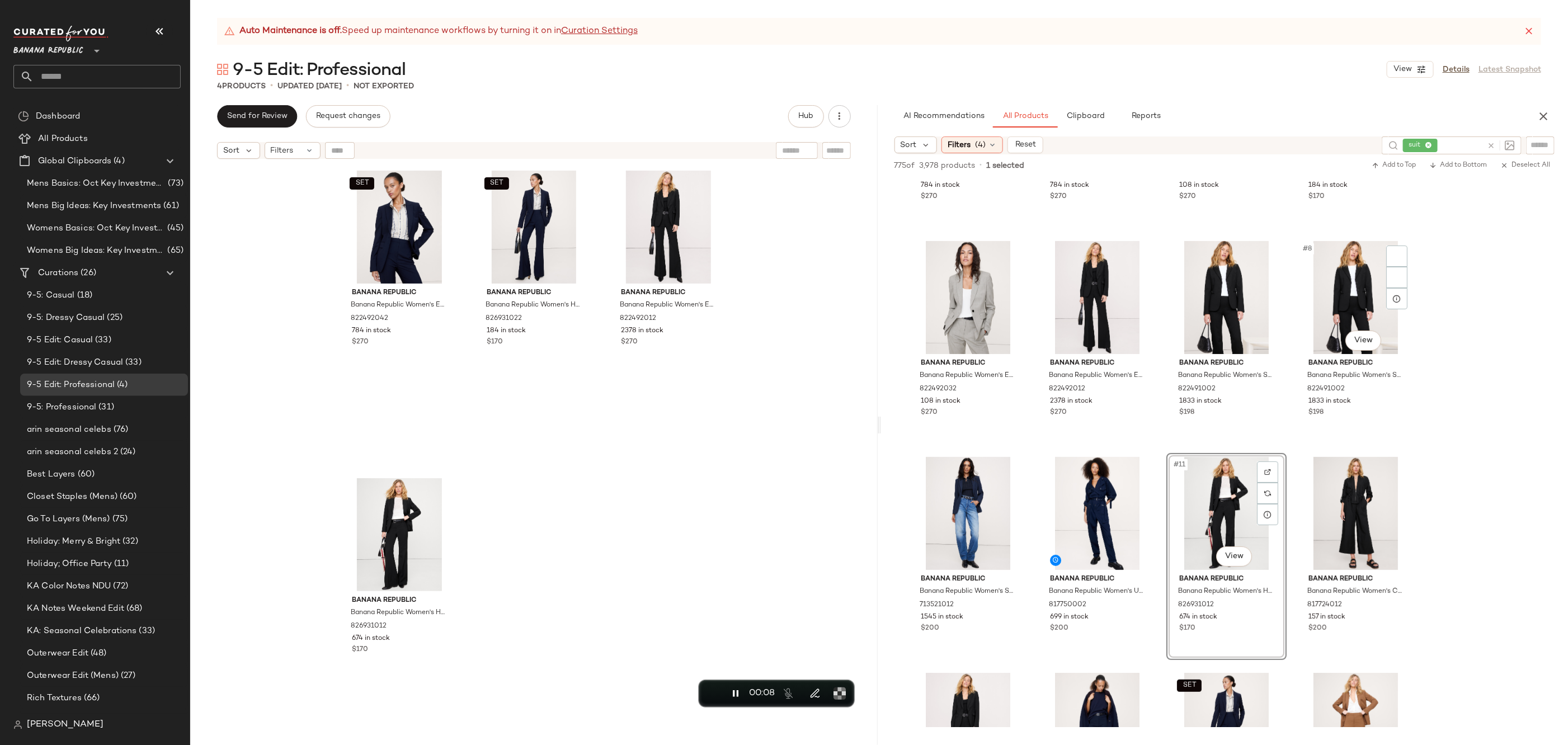
scroll to position [42, 0]
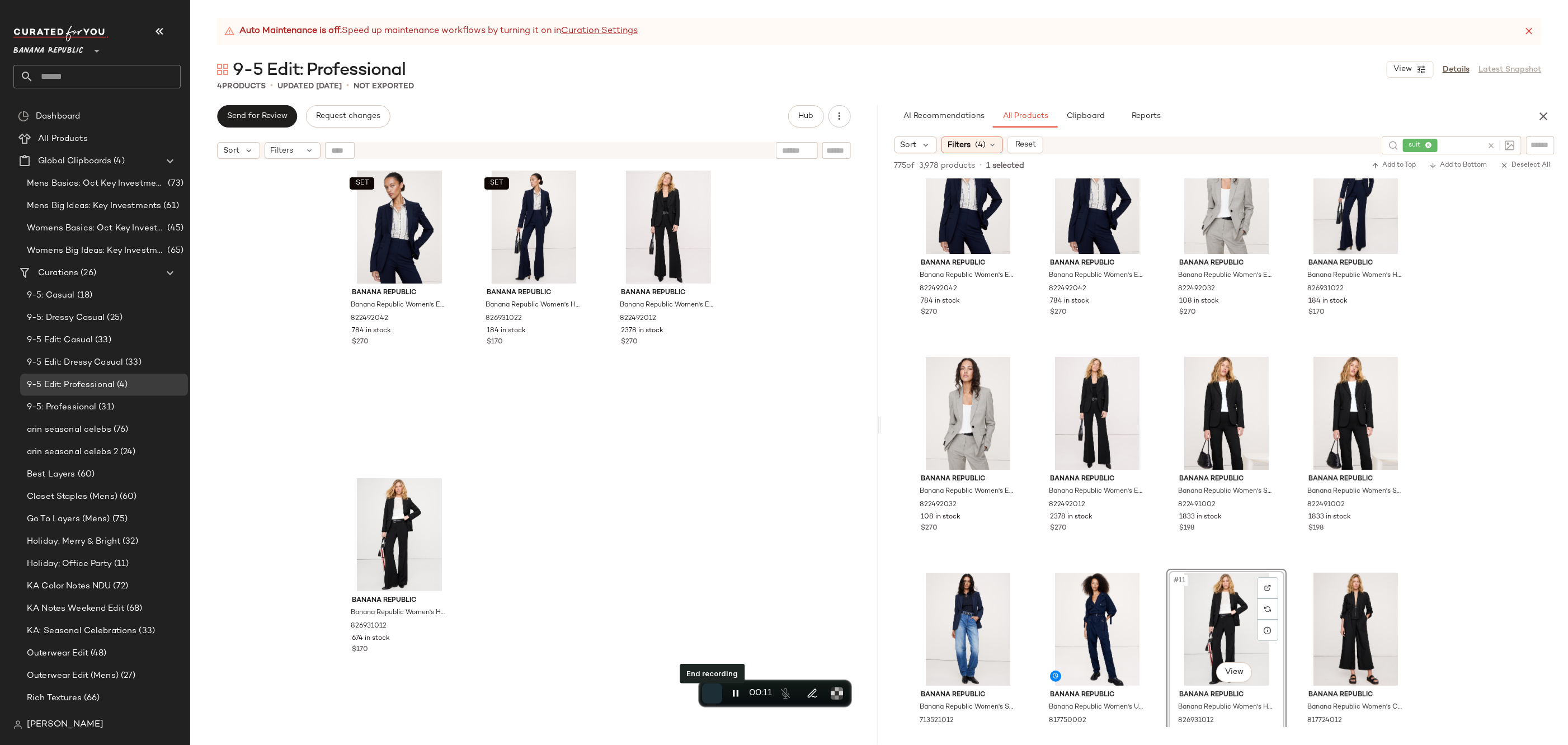
click at [719, 694] on button "End recording" at bounding box center [712, 693] width 20 height 20
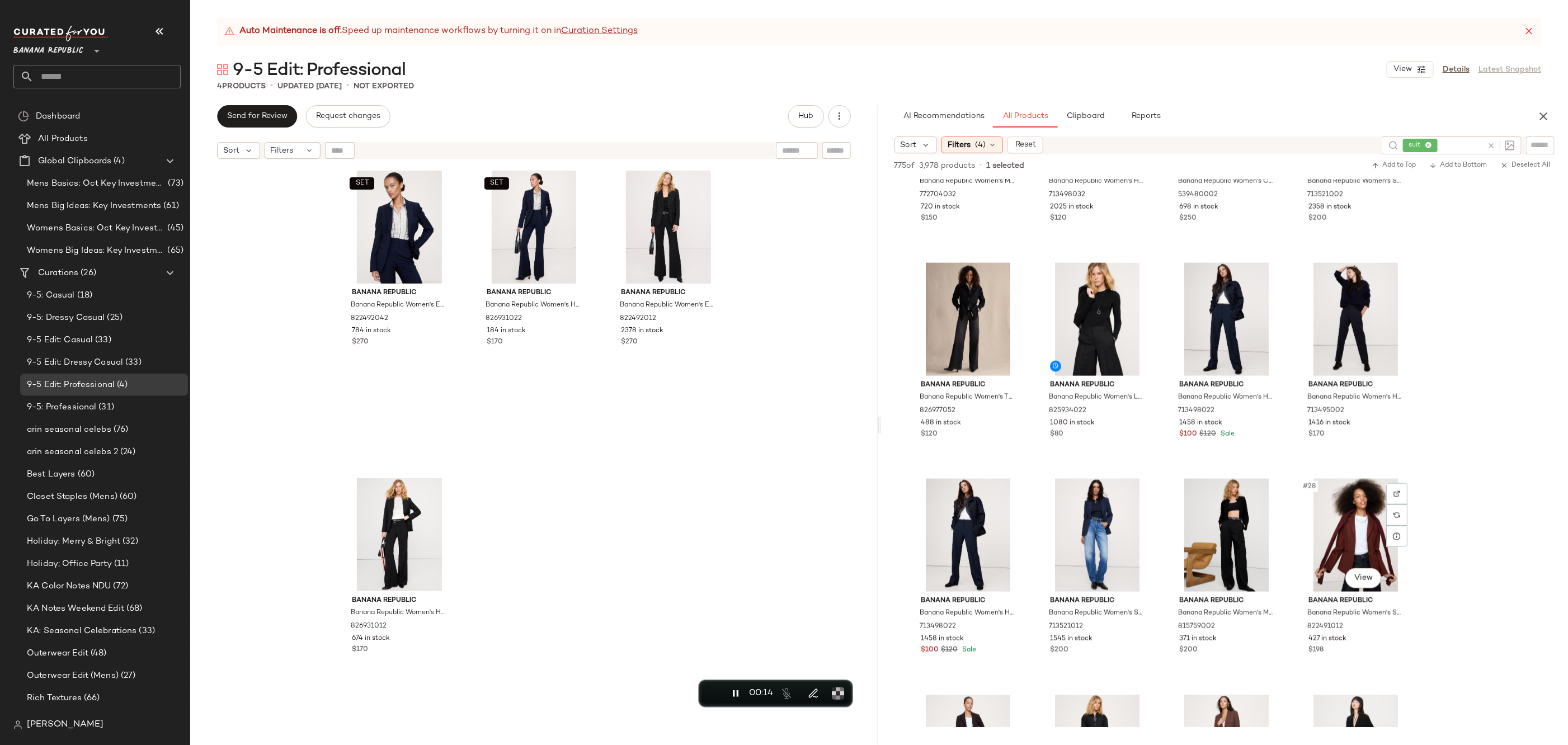
scroll to position [1008, 0]
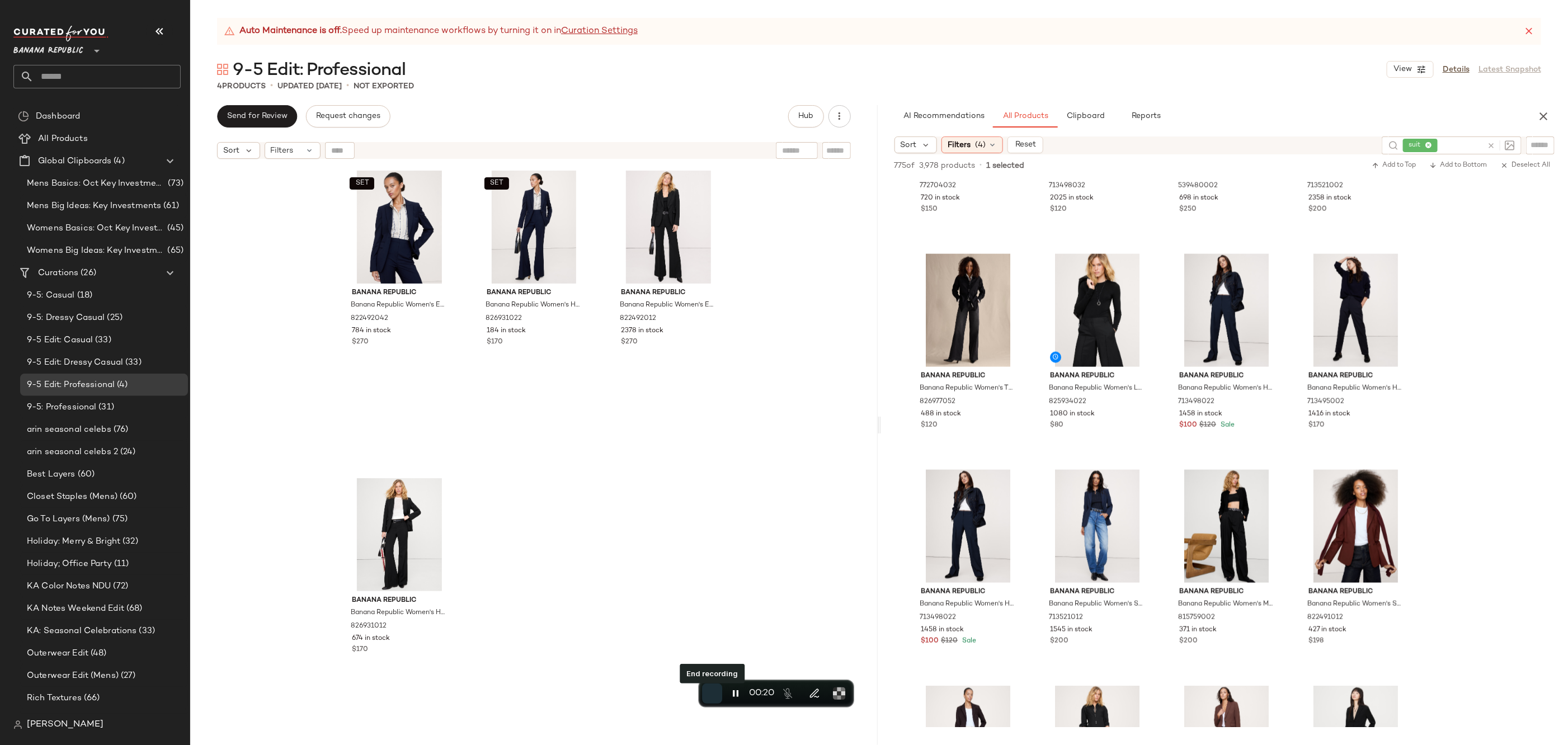
click at [713, 693] on span "End recording" at bounding box center [713, 693] width 0 height 0
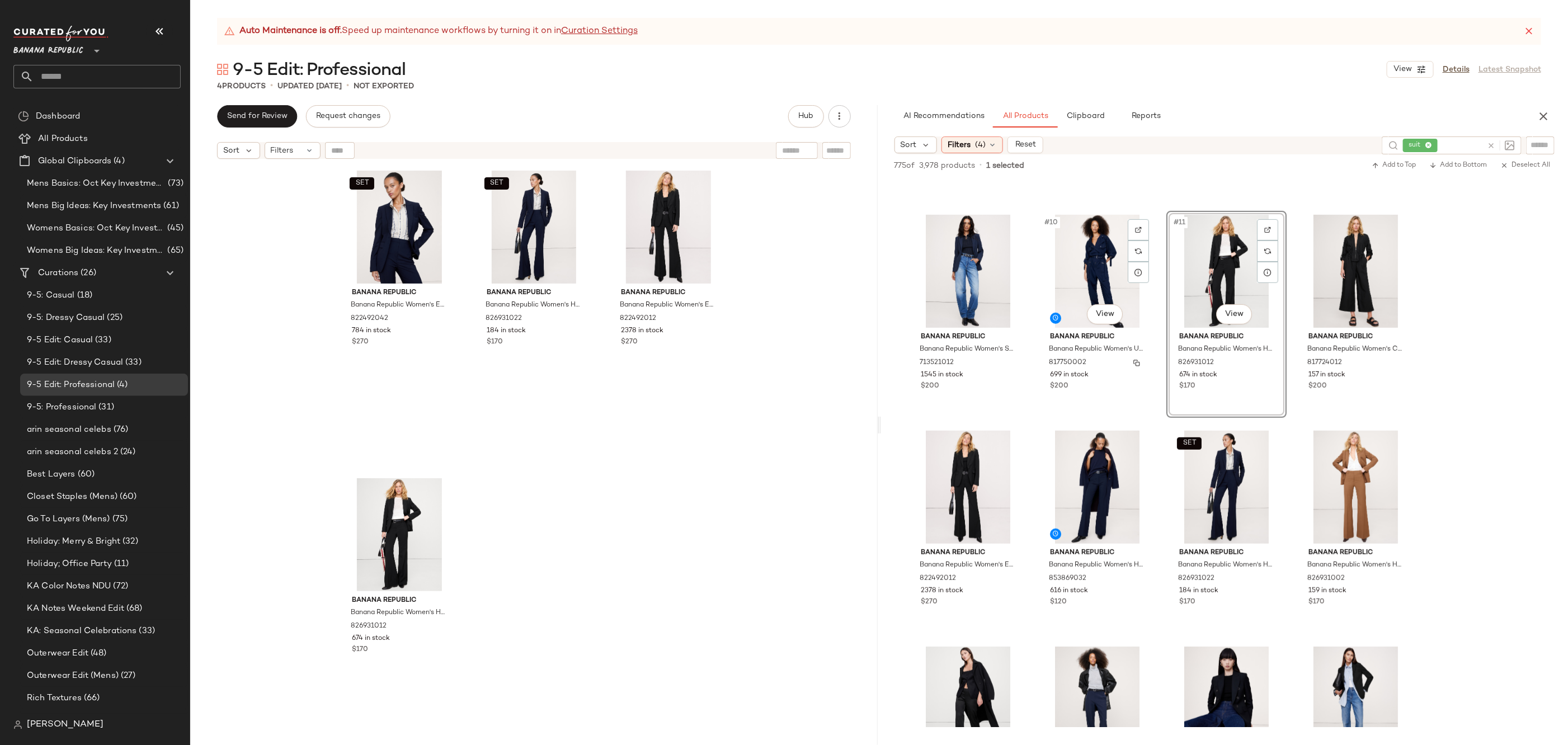
scroll to position [551, 0]
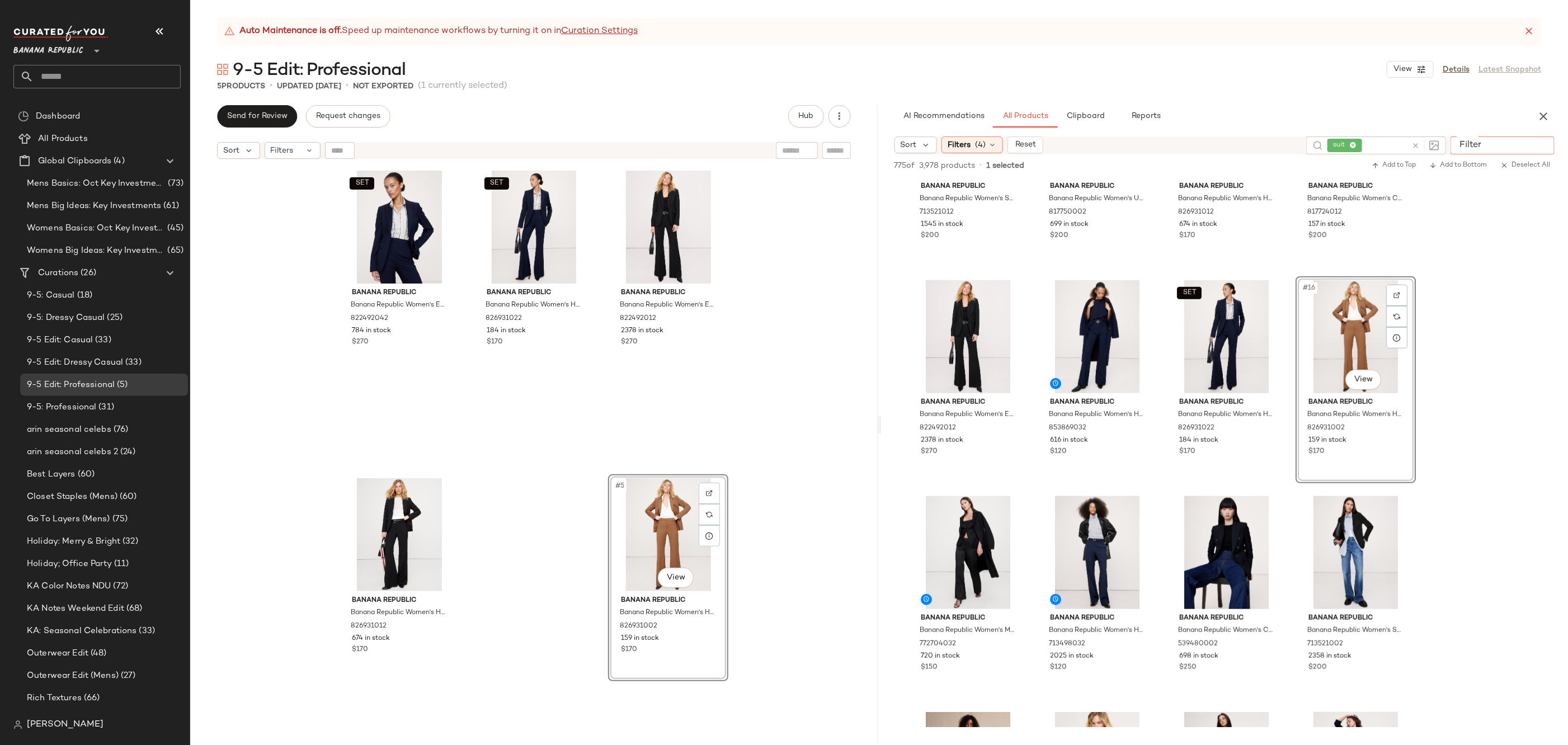
click at [1539, 143] on input "Filter" at bounding box center [1502, 145] width 95 height 12
type input "**********"
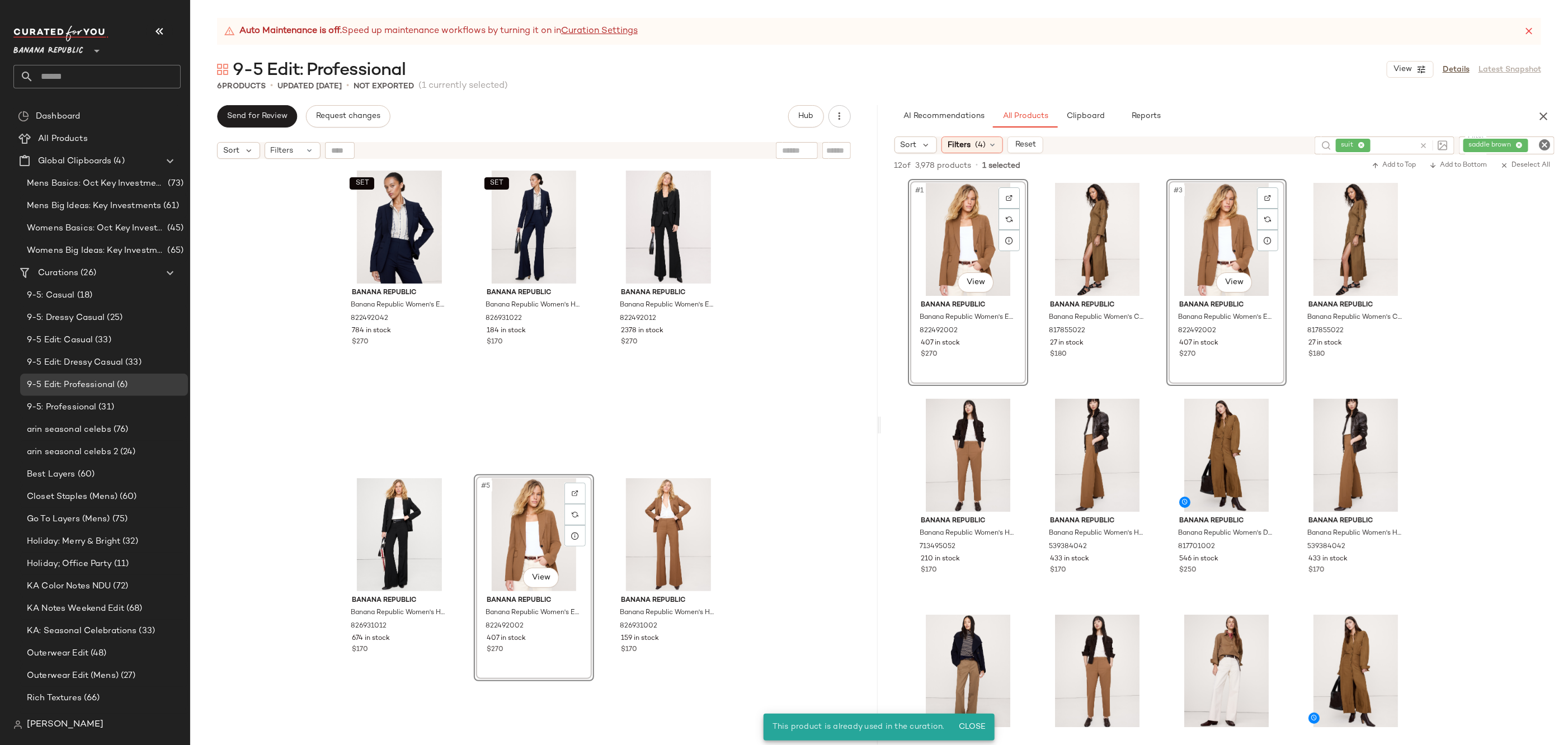
click at [836, 576] on div "SET Banana Republic Banana Republic Women's Essential Italian Wool Blazer Navy …" at bounding box center [534, 468] width 687 height 608
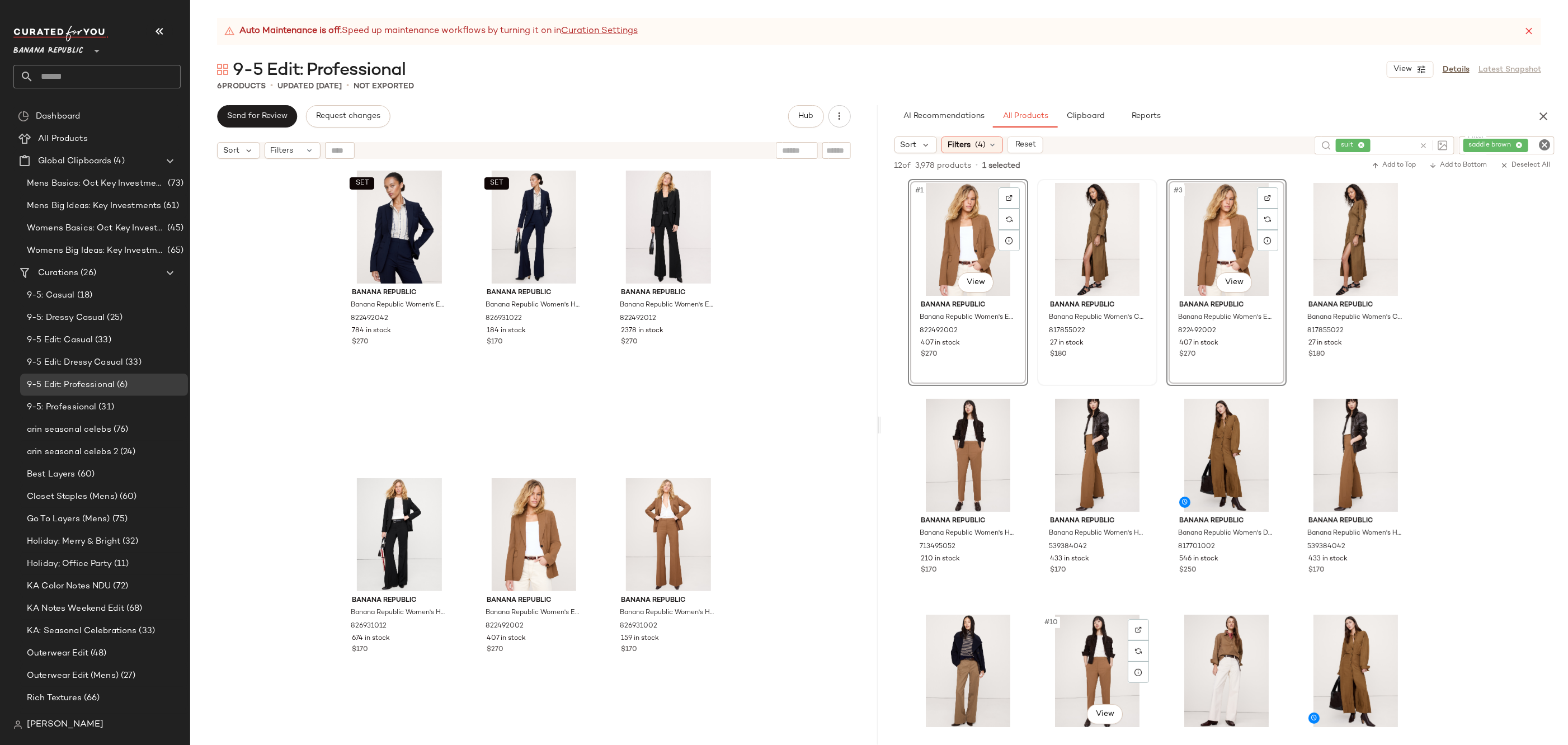
scroll to position [0, 0]
click at [1548, 147] on icon "Clear Filter" at bounding box center [1544, 145] width 14 height 14
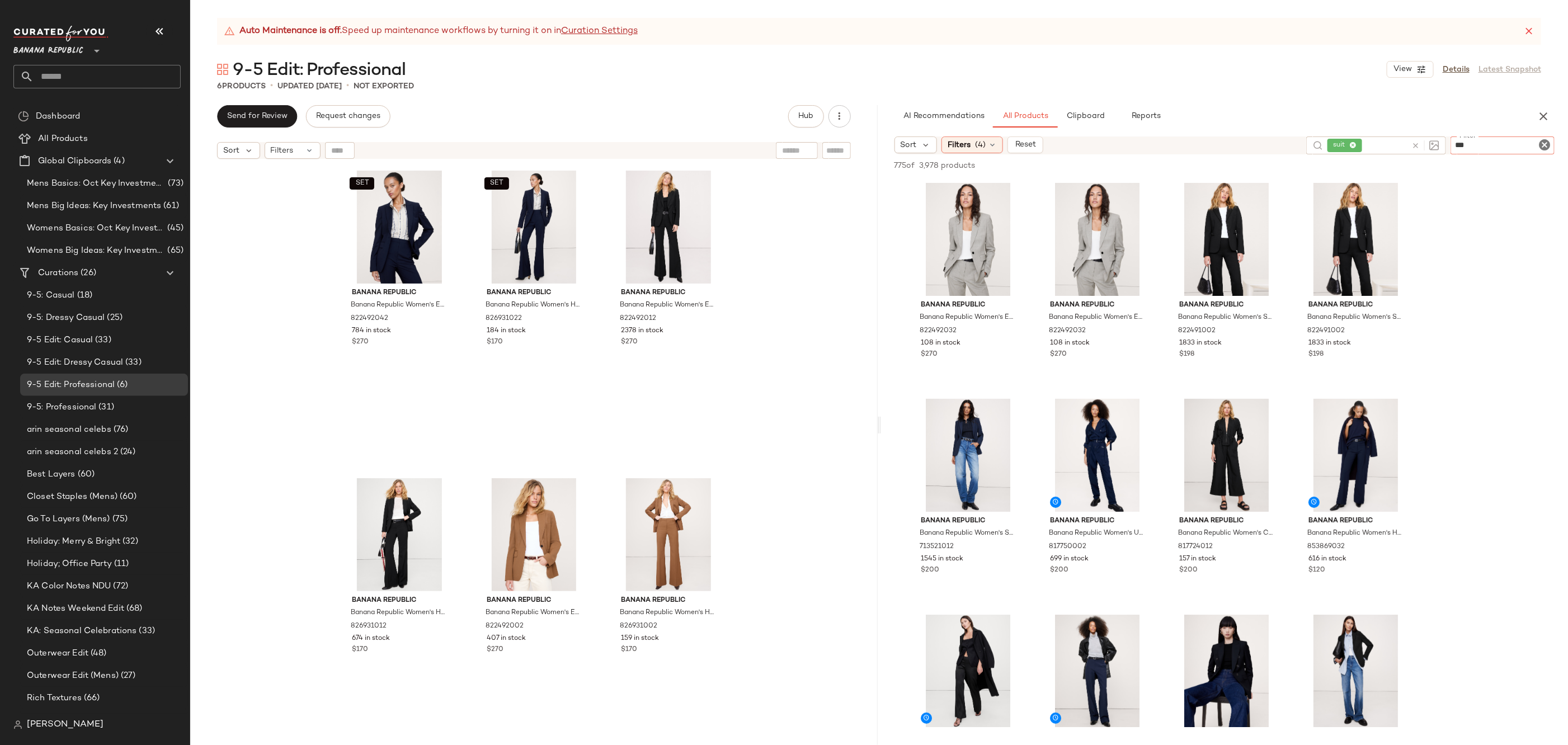
type input "****"
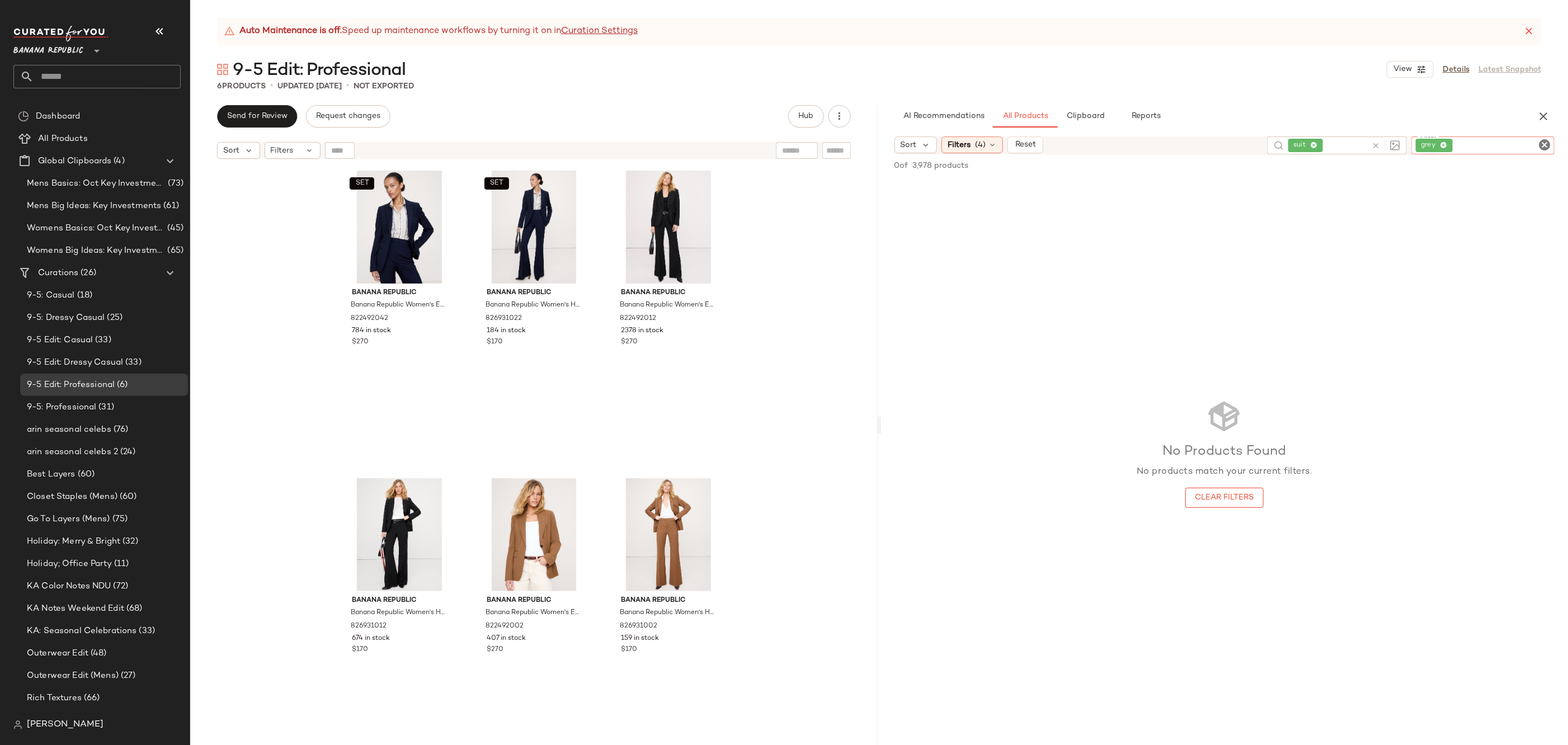
click at [1547, 142] on icon "Clear Filter" at bounding box center [1544, 145] width 14 height 14
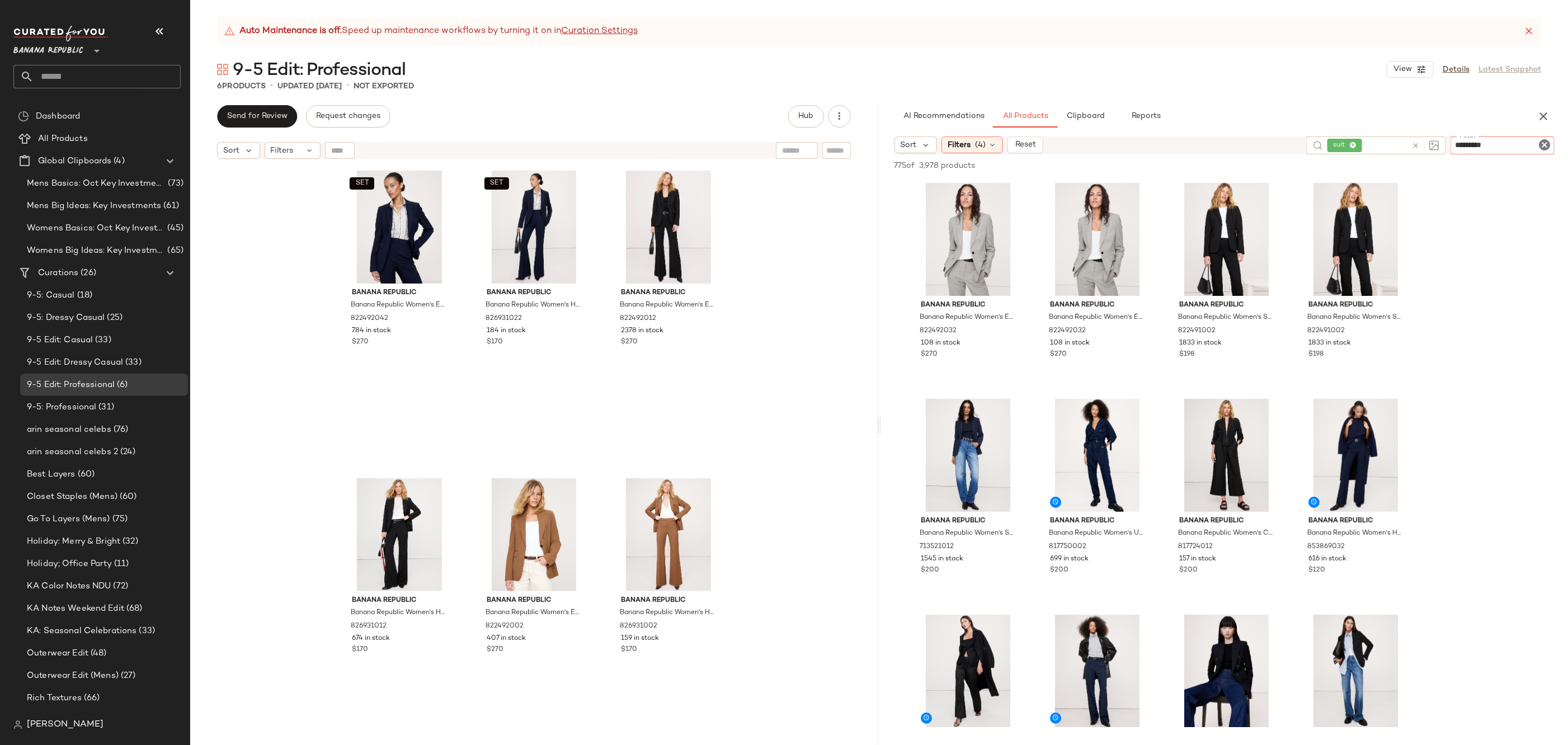
type input "**********"
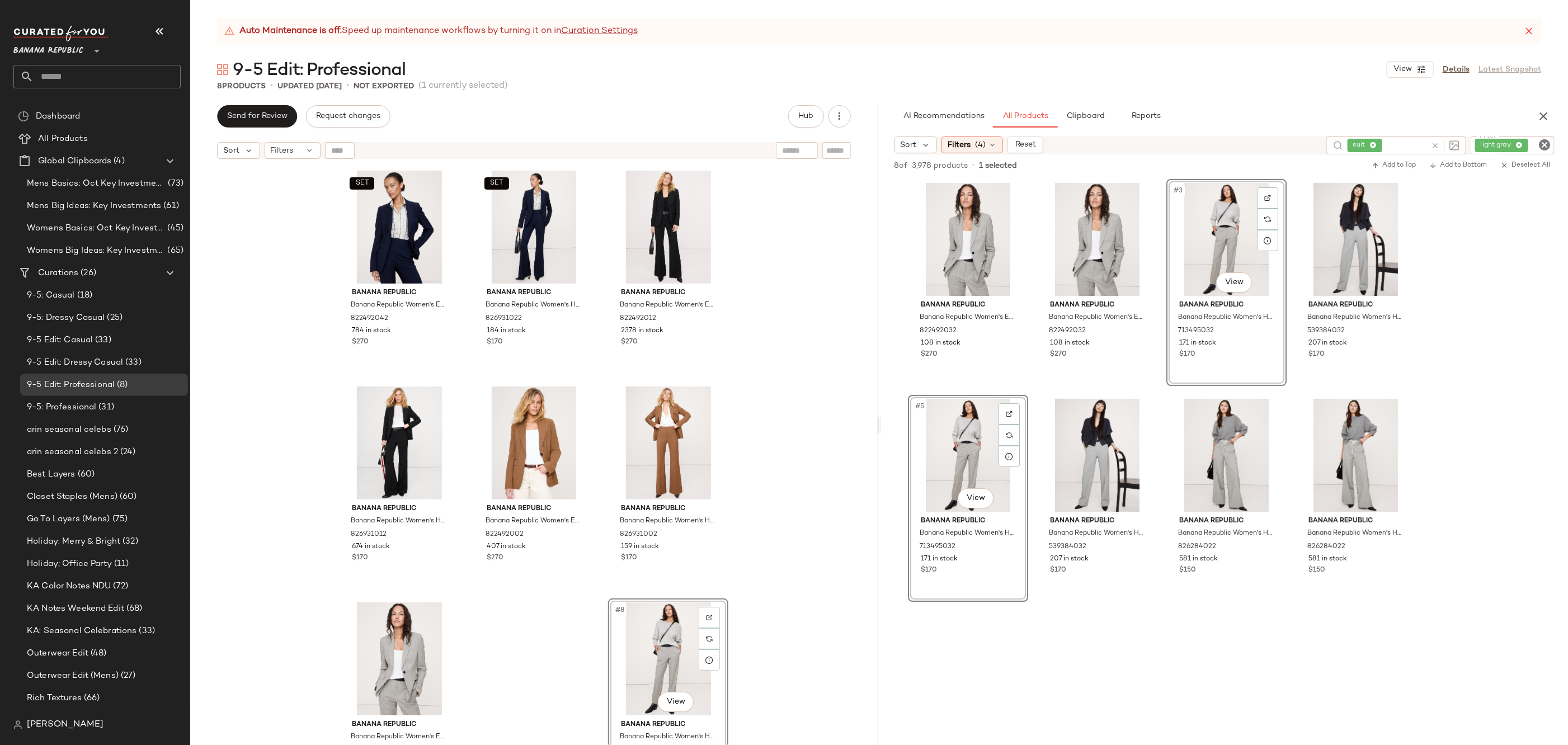
click at [783, 532] on div "SET Banana Republic Banana Republic Women's Essential Italian Wool Blazer Navy …" at bounding box center [534, 468] width 687 height 608
click at [653, 213] on div "#3 View" at bounding box center [668, 227] width 112 height 113
click at [397, 419] on div "#4 View" at bounding box center [399, 442] width 112 height 113
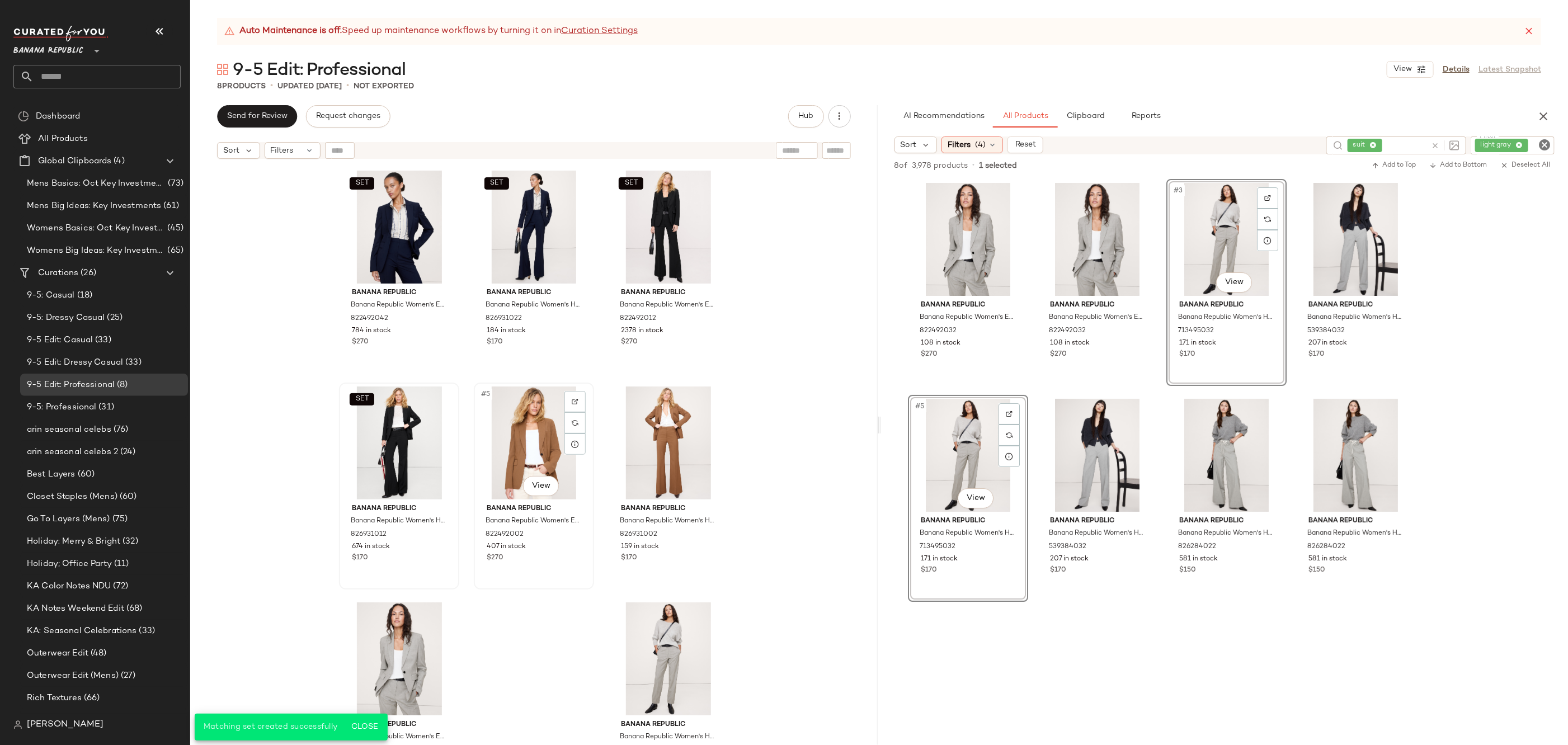
click at [534, 417] on div "#5 View" at bounding box center [534, 442] width 112 height 113
click at [642, 411] on div "#6 View" at bounding box center [668, 442] width 112 height 113
click at [409, 635] on div "#7 View" at bounding box center [399, 658] width 112 height 113
click at [649, 631] on div "#8 View" at bounding box center [668, 658] width 112 height 113
click at [1546, 145] on icon "Clear Filter" at bounding box center [1544, 145] width 14 height 14
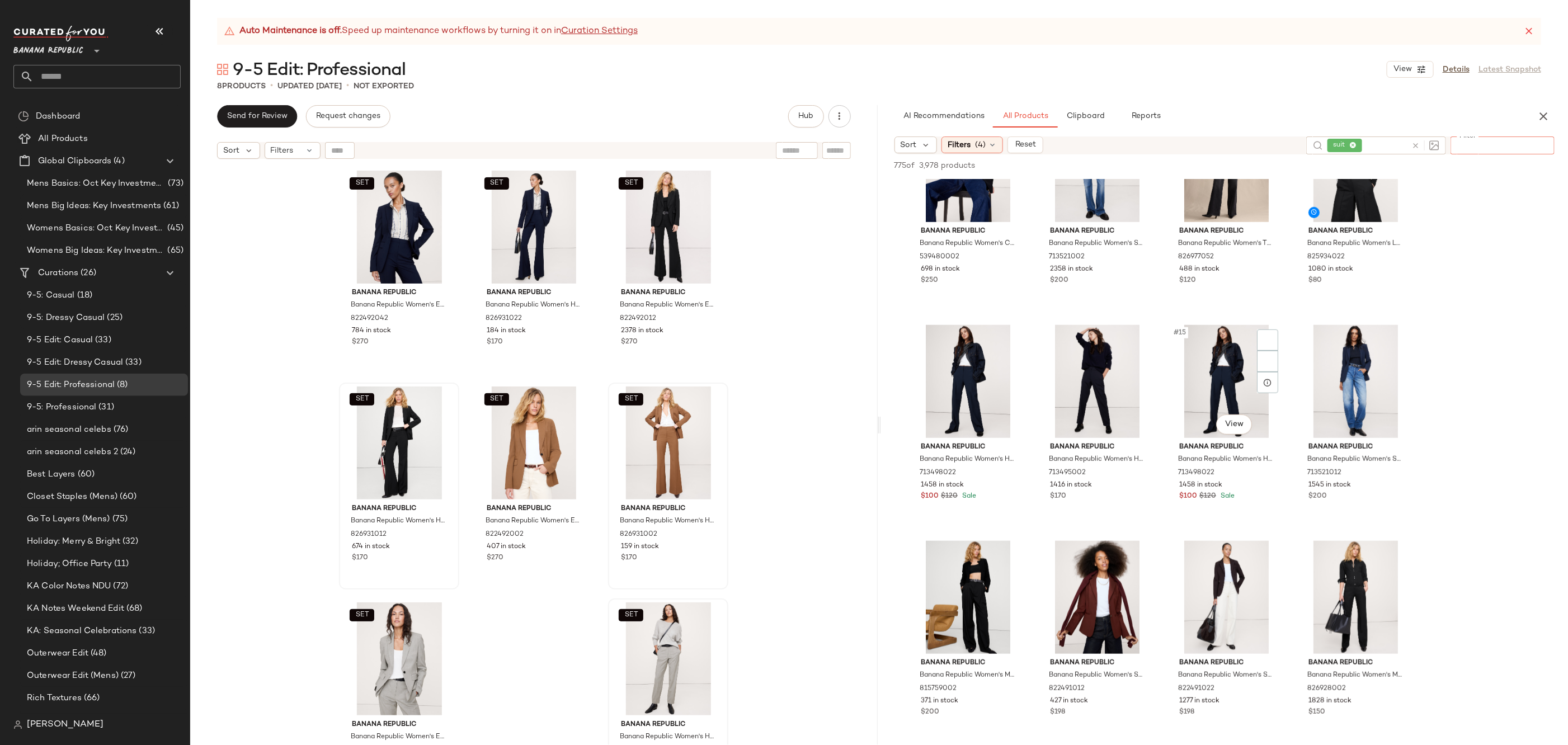
scroll to position [624, 0]
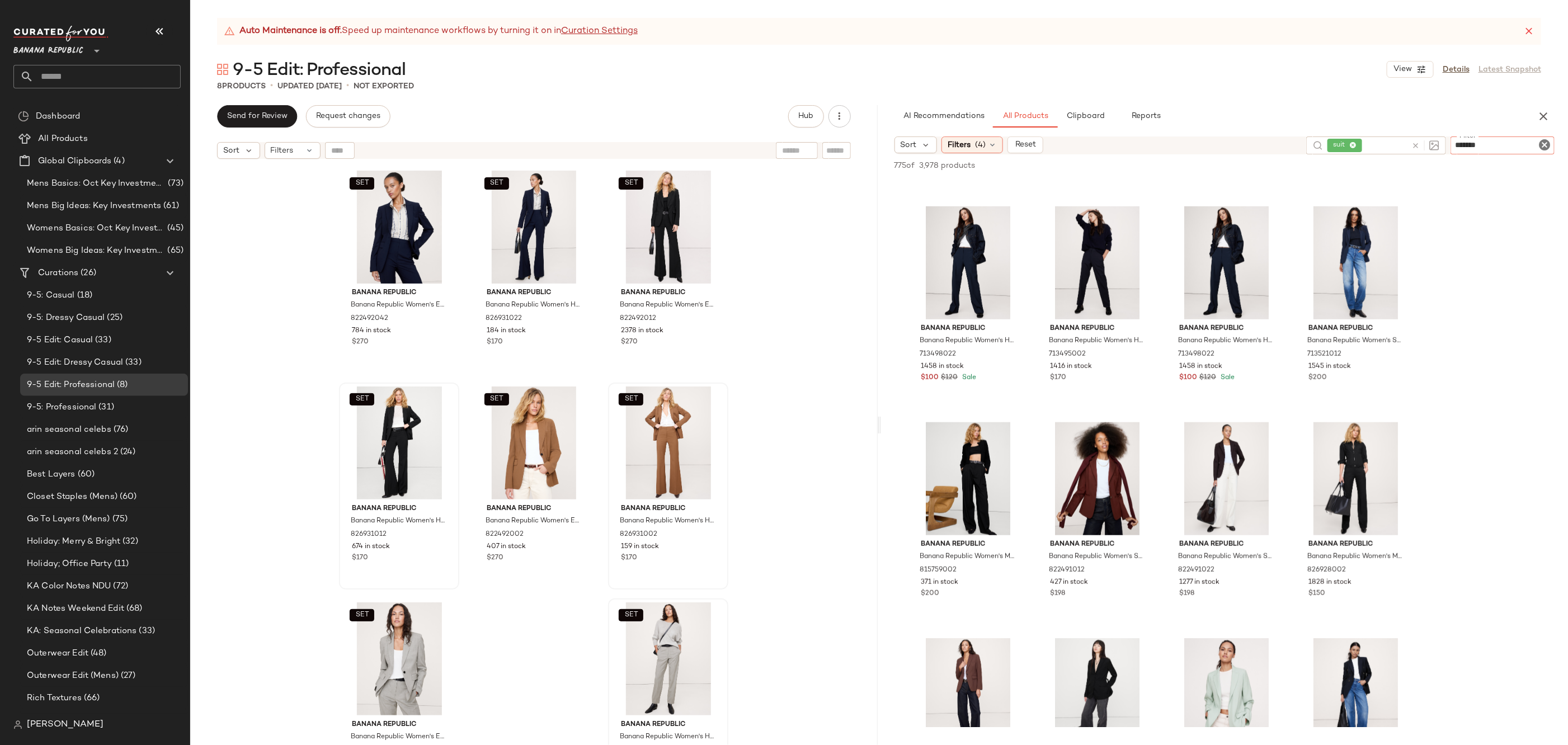
type input "********"
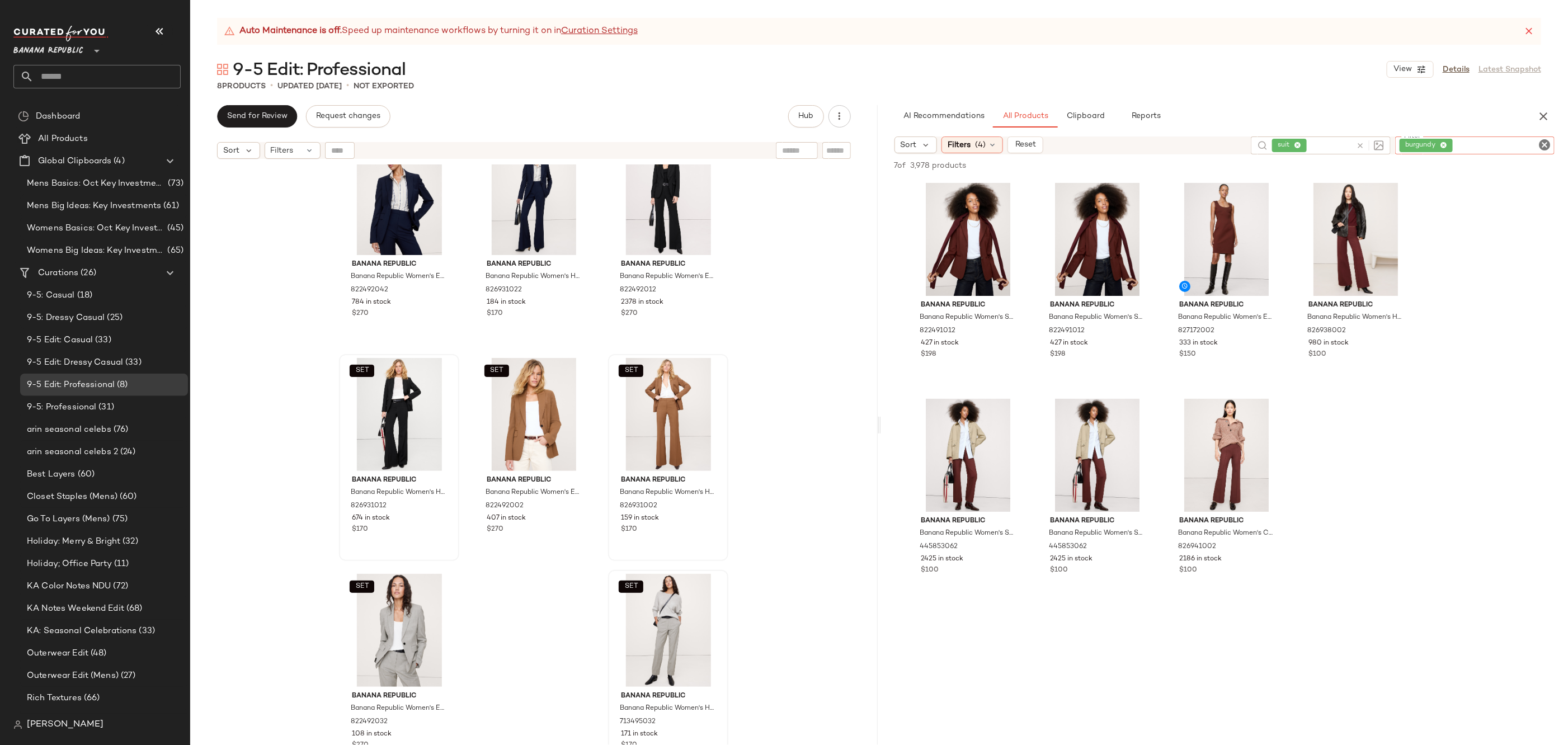
scroll to position [32, 0]
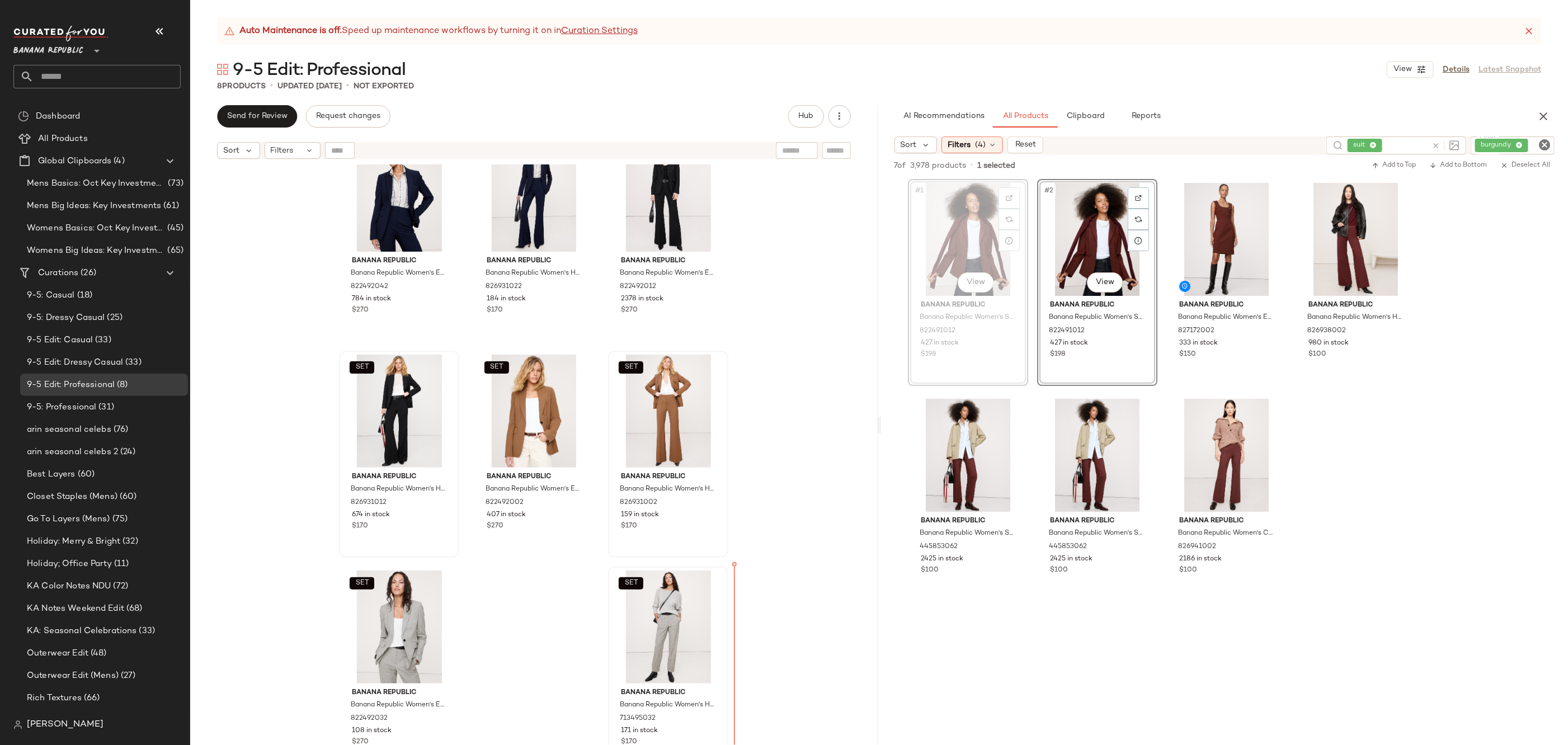
drag, startPoint x: 977, startPoint y: 242, endPoint x: 973, endPoint y: 263, distance: 21.4
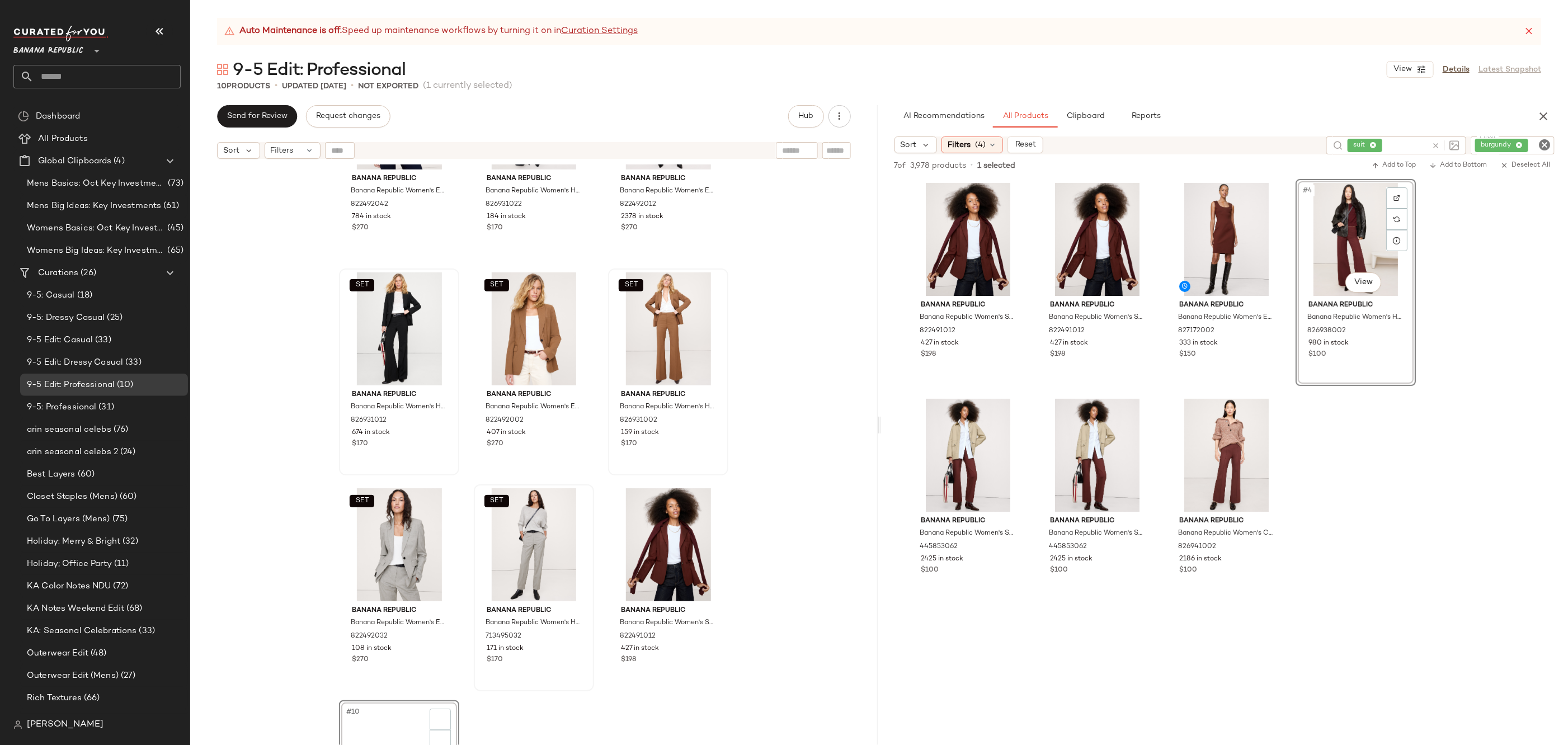
scroll to position [257, 0]
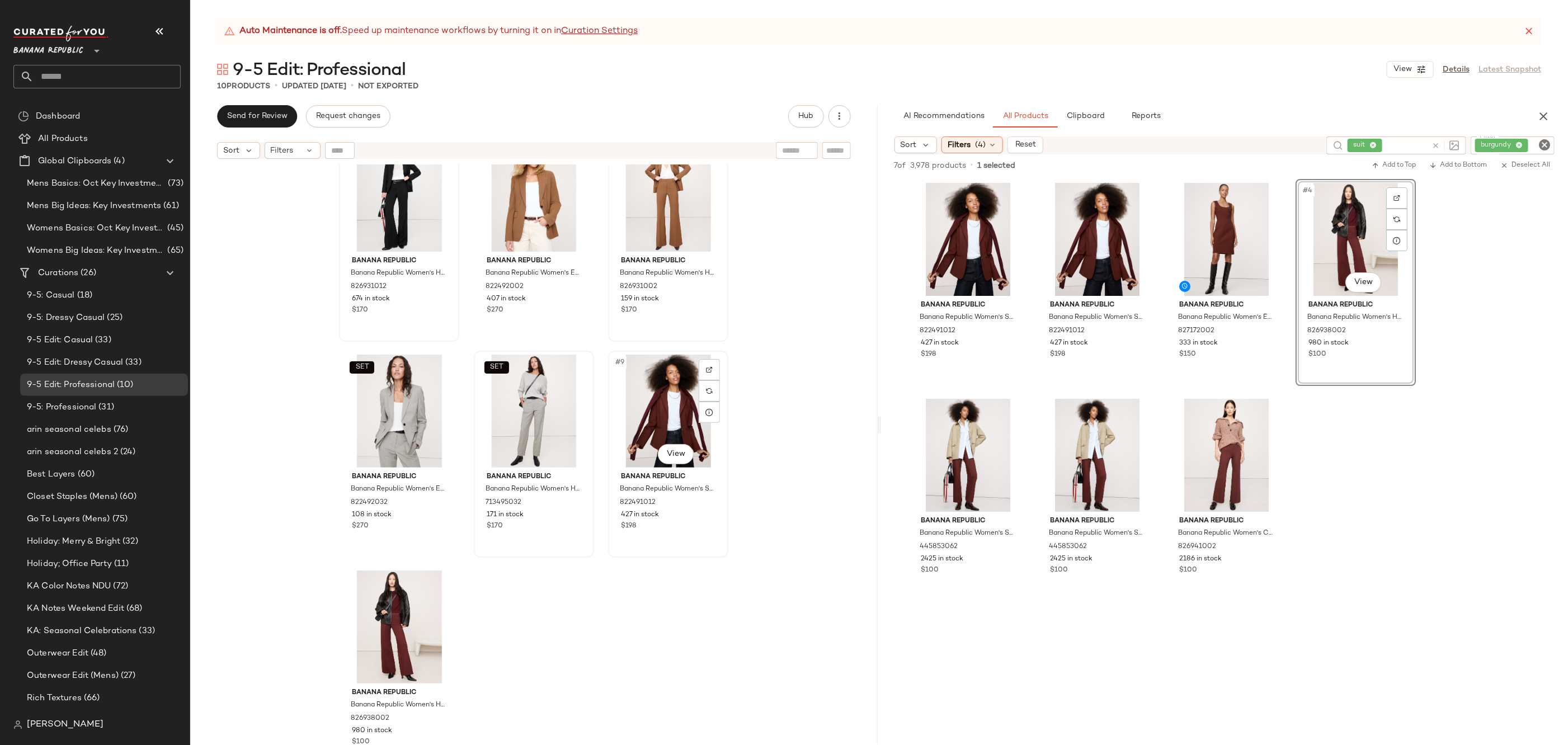
click at [677, 406] on div "#9 View" at bounding box center [668, 410] width 112 height 113
click at [383, 617] on div "#10 View" at bounding box center [399, 627] width 112 height 113
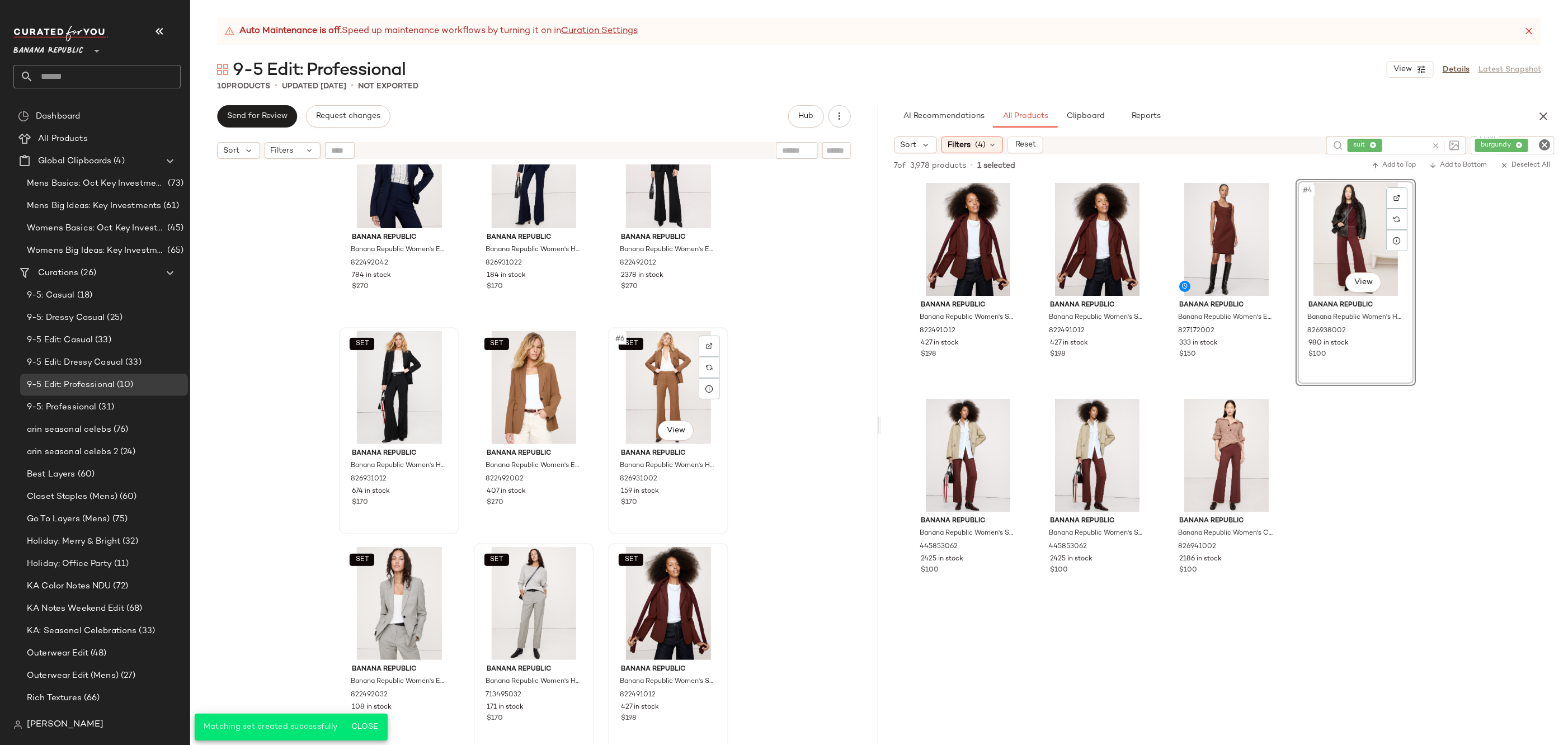
scroll to position [222, 0]
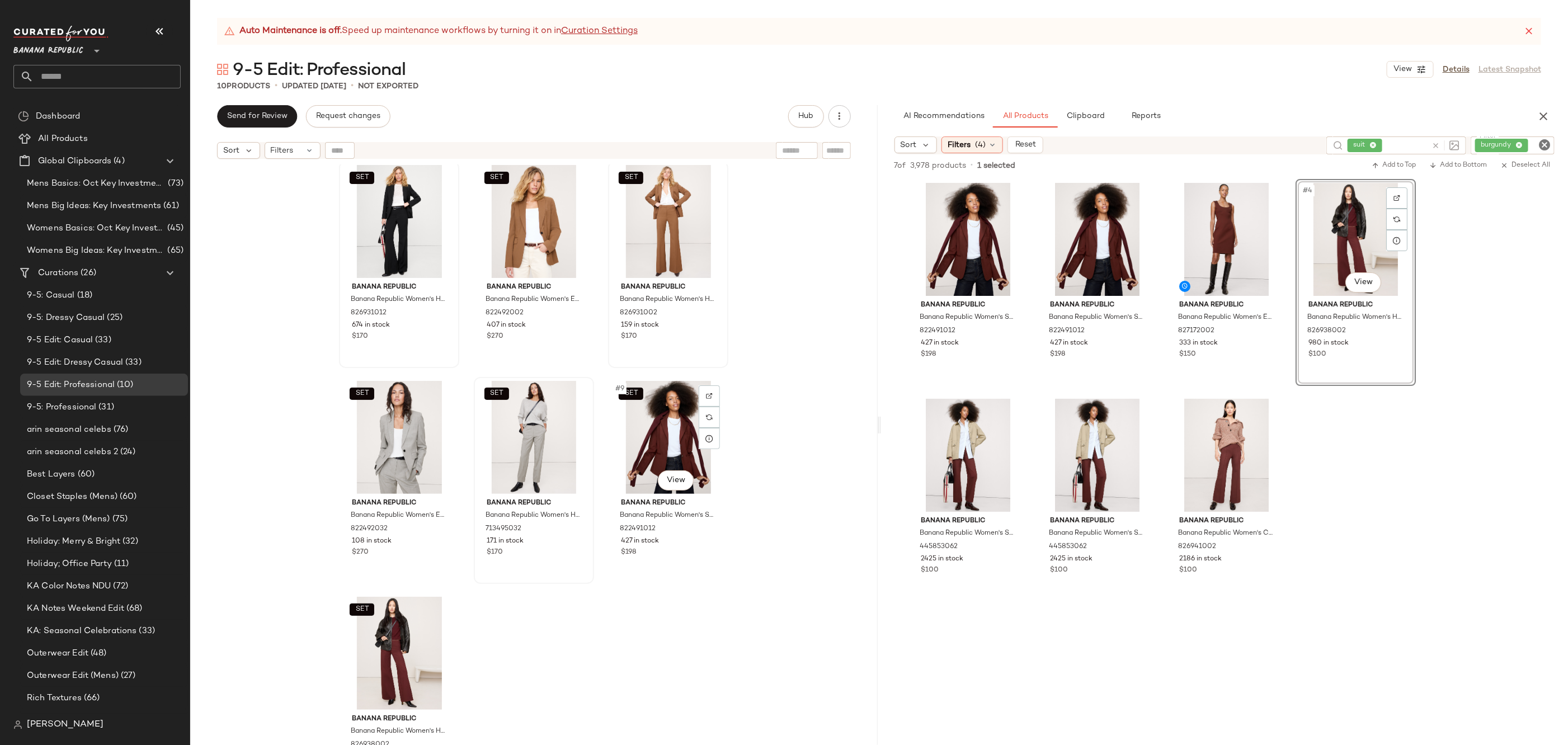
click at [666, 403] on div "SET #9 View" at bounding box center [668, 437] width 112 height 113
click at [381, 672] on div "SET #10 View" at bounding box center [399, 653] width 112 height 113
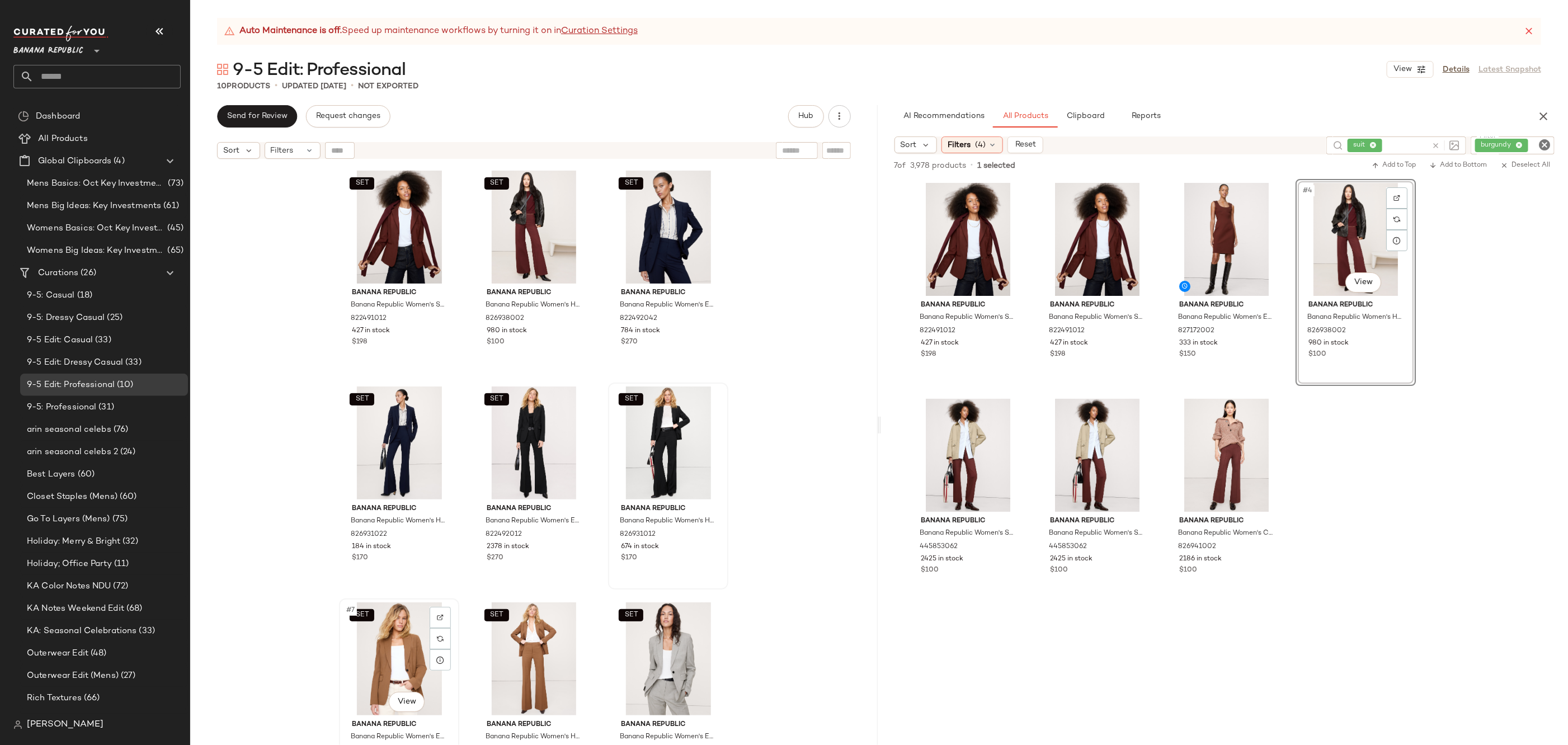
click at [387, 649] on div "SET #7 View" at bounding box center [399, 658] width 112 height 113
click at [502, 646] on div "SET #8 View" at bounding box center [534, 658] width 112 height 113
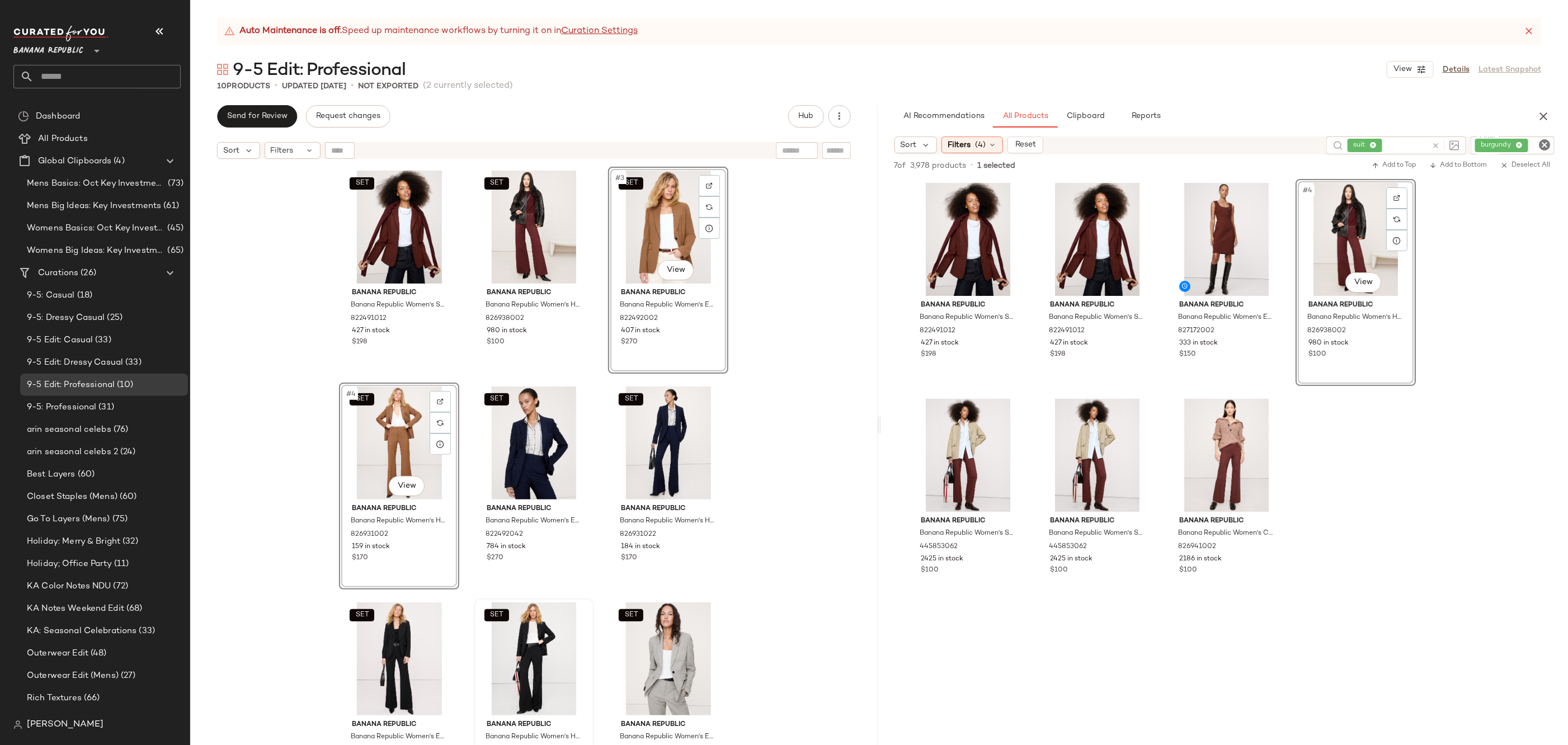
click at [780, 353] on div "SET Banana Republic Banana Republic Women's Slim Everywhere Ponte Blazer Redwoo…" at bounding box center [534, 468] width 687 height 608
click at [1543, 146] on icon "Clear Filter" at bounding box center [1544, 145] width 14 height 14
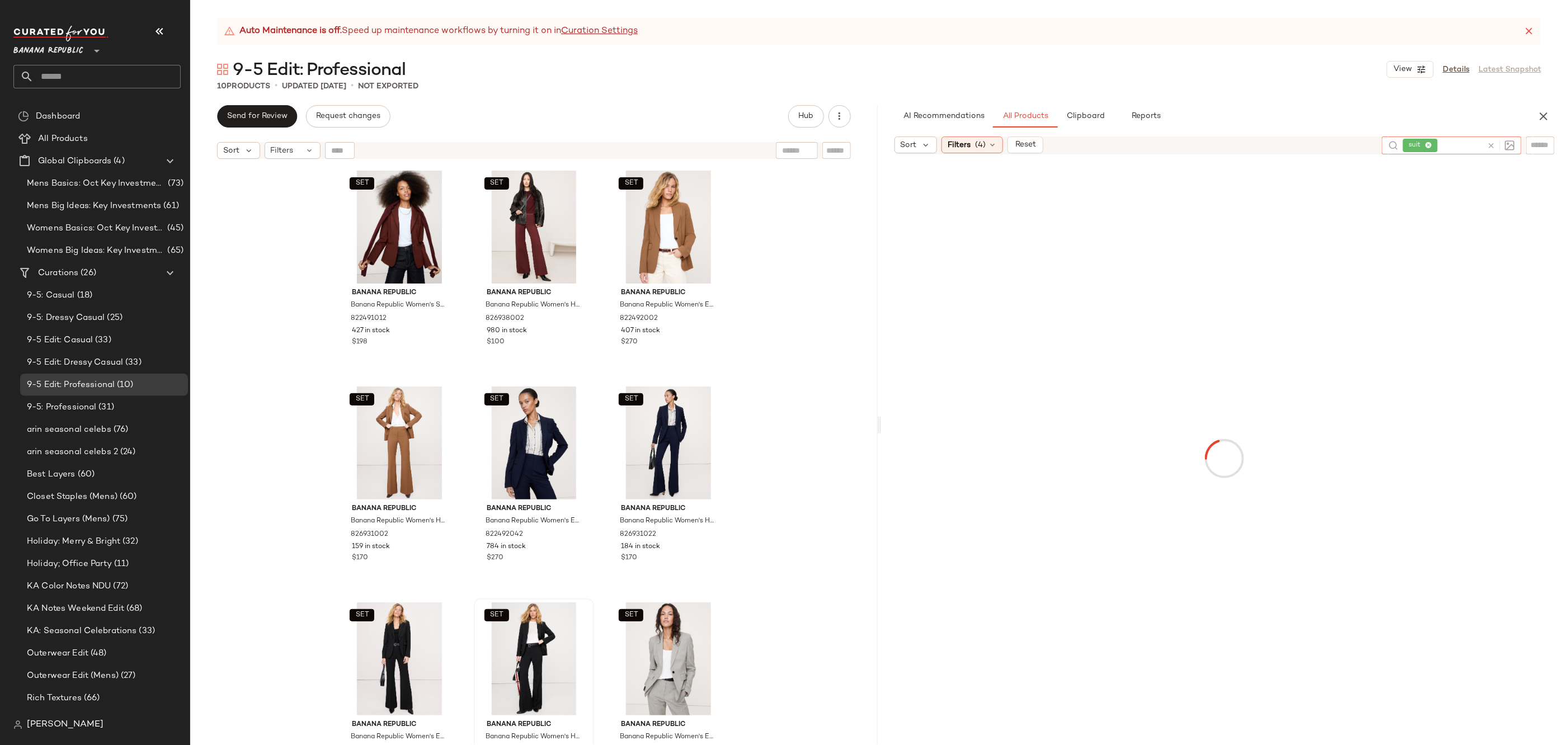
click at [1418, 145] on div "suit" at bounding box center [1451, 146] width 140 height 18
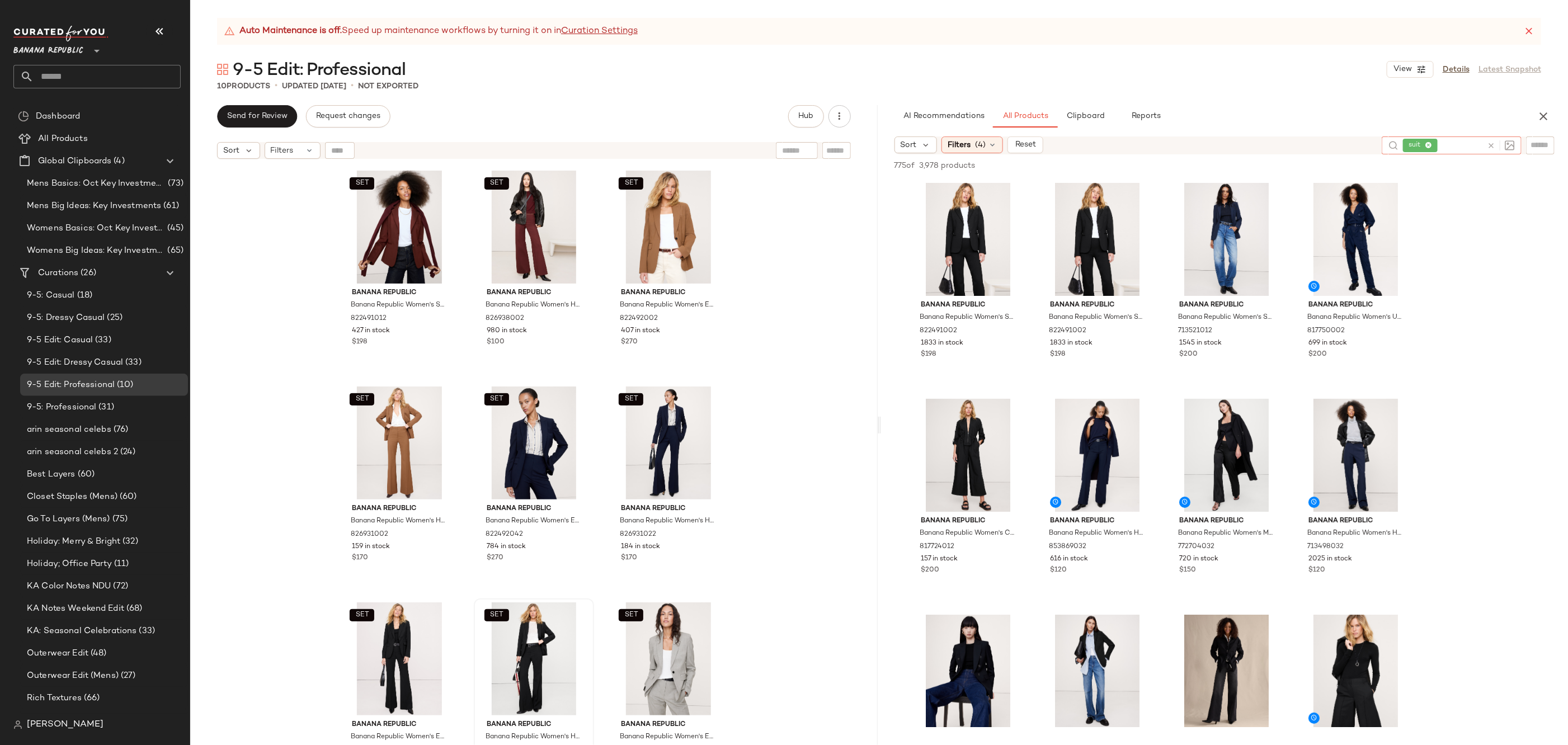
click at [1492, 145] on icon at bounding box center [1490, 146] width 8 height 8
click at [1531, 144] on input "text" at bounding box center [1541, 145] width 20 height 12
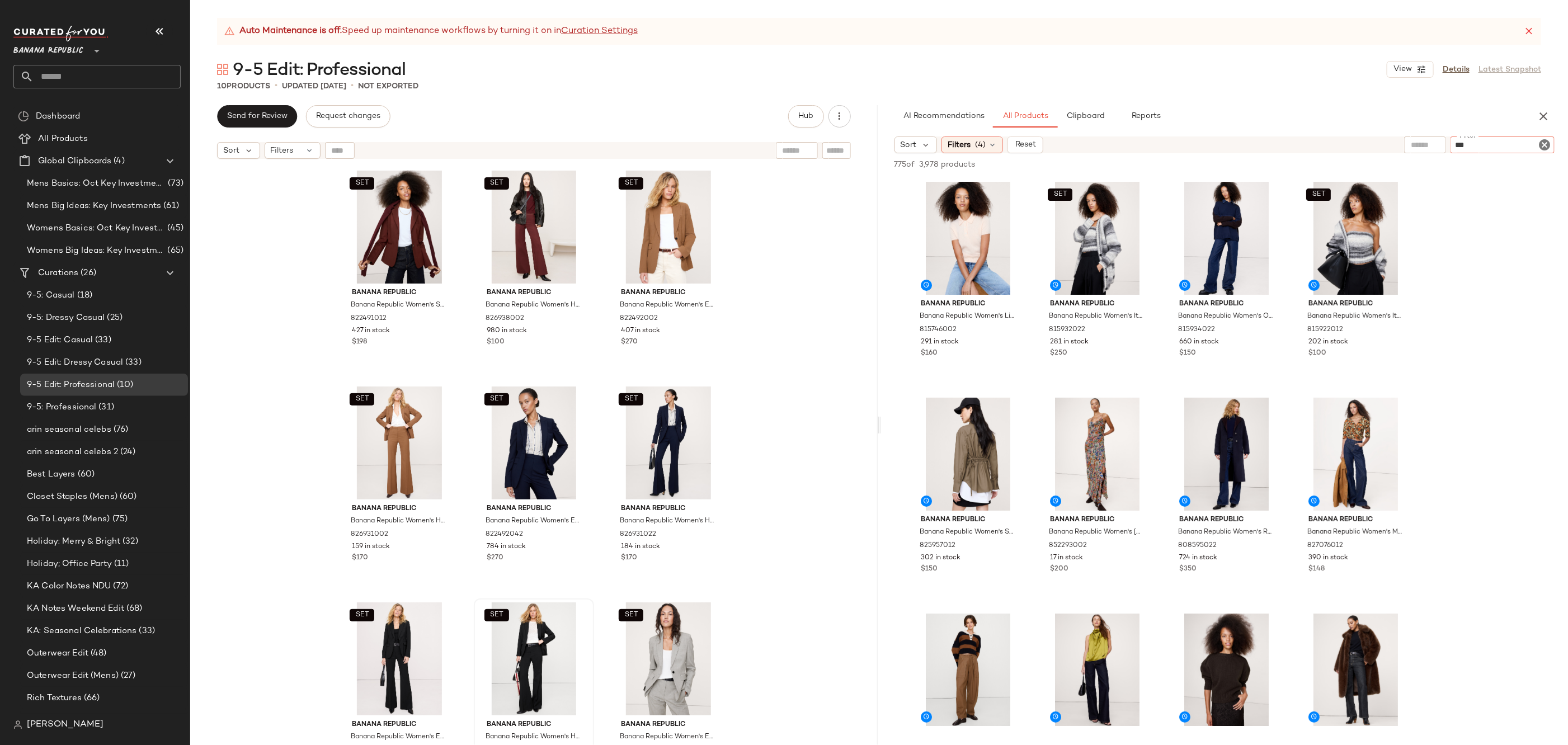
type input "****"
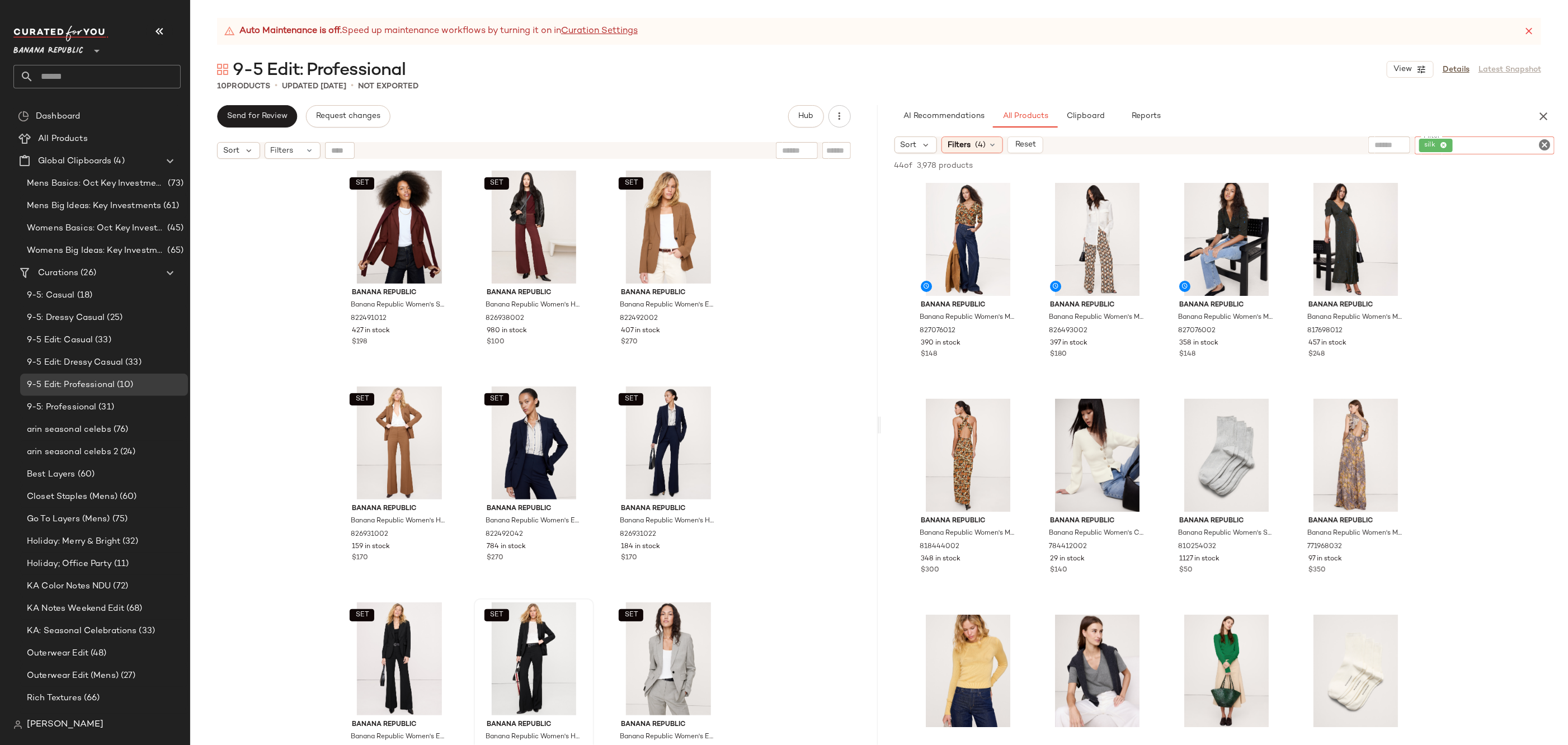
click at [1551, 143] on icon "Clear Filter" at bounding box center [1544, 145] width 14 height 14
type input "*****"
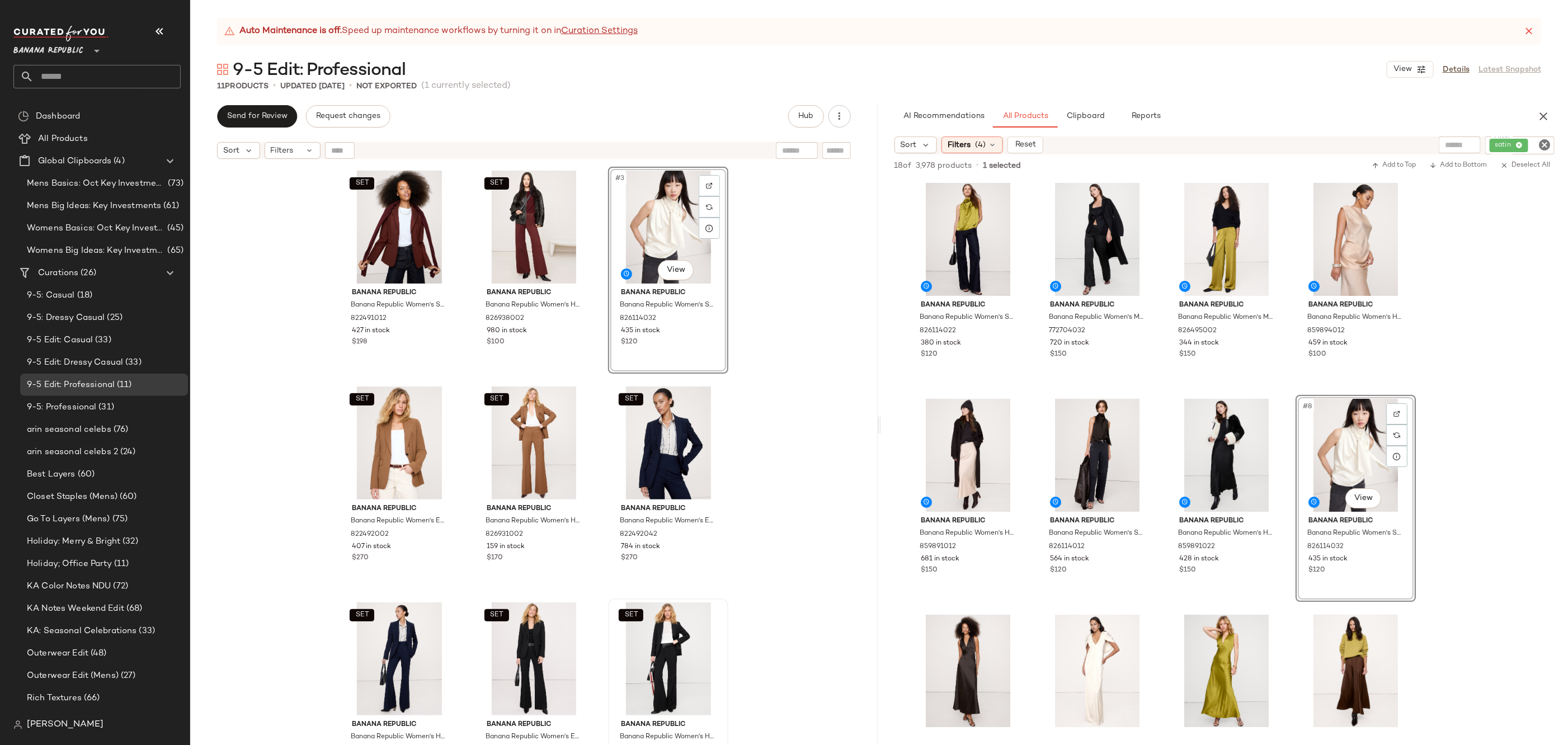
click at [811, 344] on div "SET Banana Republic Banana Republic Women's Slim Everywhere Ponte Blazer Redwoo…" at bounding box center [534, 468] width 687 height 608
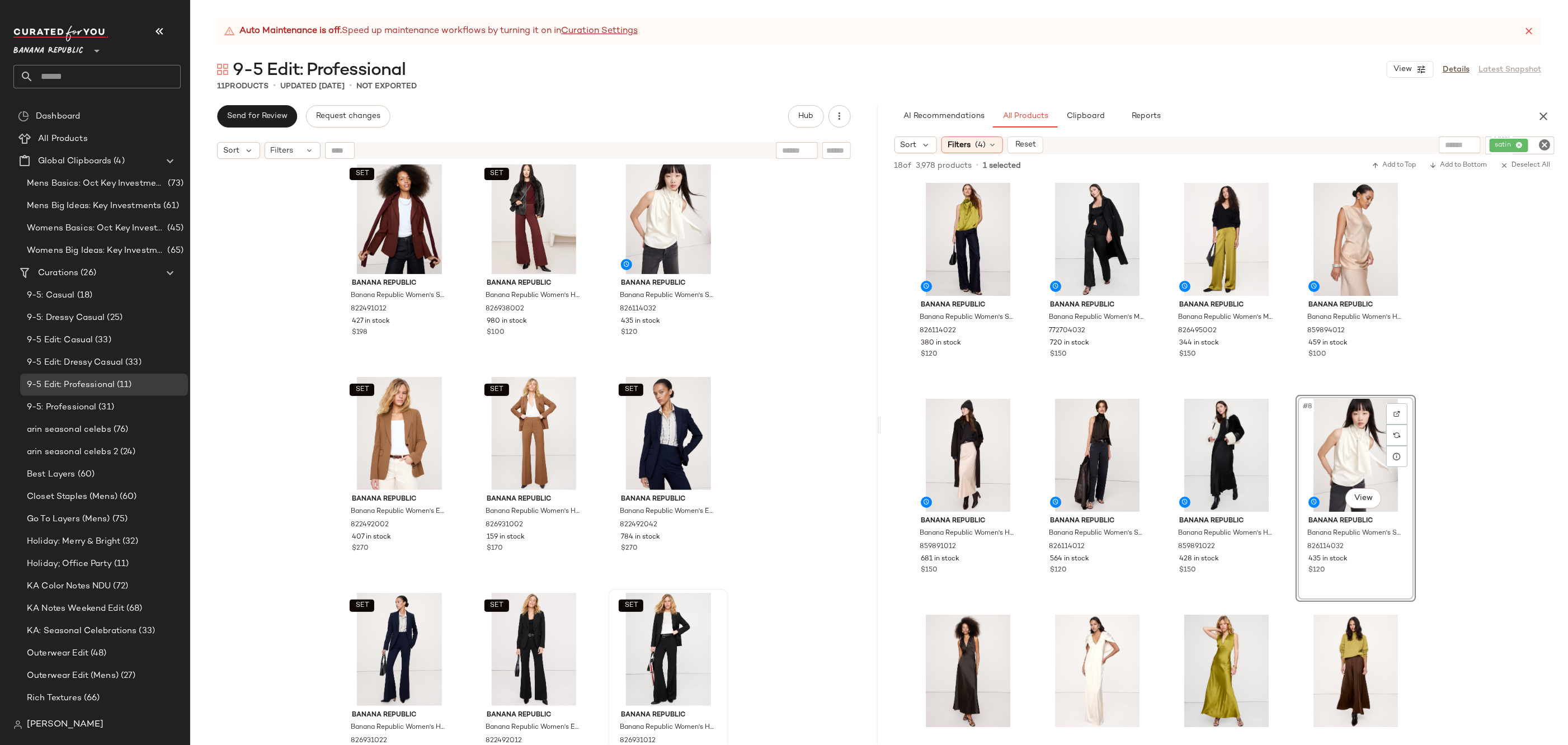
scroll to position [20, 0]
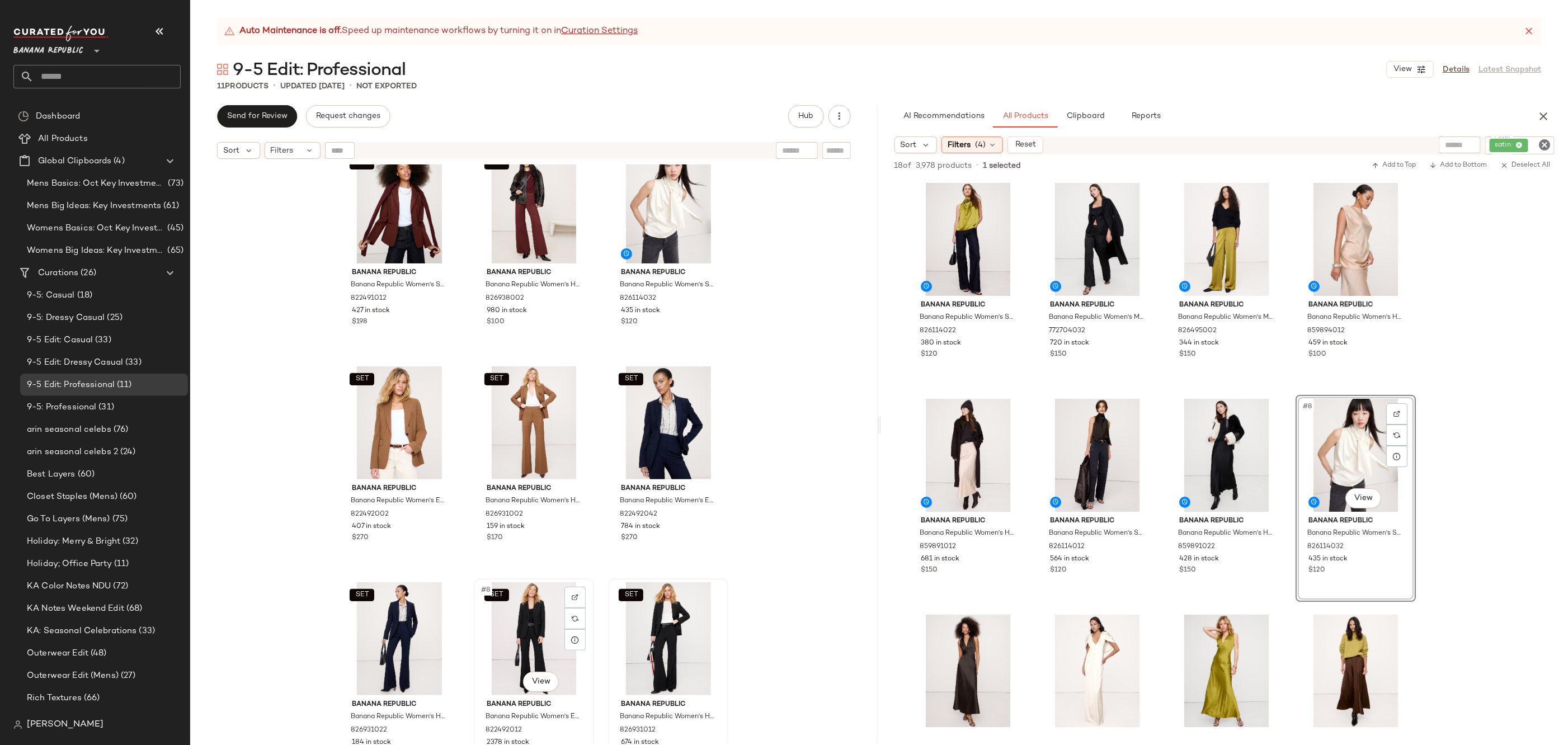
click at [520, 647] on div "SET #8 View" at bounding box center [534, 638] width 112 height 113
click at [639, 627] on div "SET #9 View" at bounding box center [668, 638] width 112 height 113
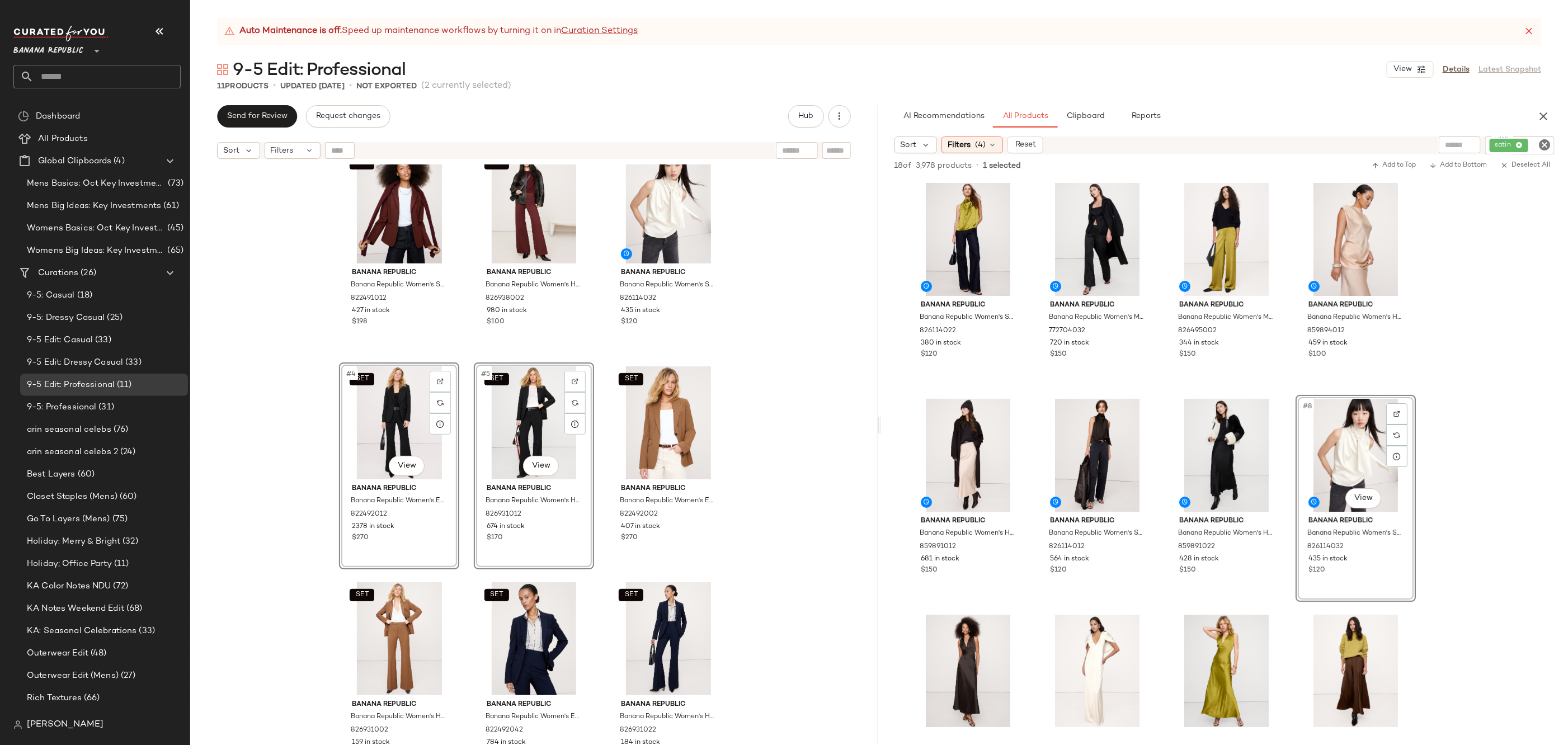
click at [763, 428] on div "SET Banana Republic Banana Republic Women's Slim Everywhere Ponte Blazer Redwoo…" at bounding box center [534, 468] width 687 height 608
click at [1542, 141] on icon "Clear Filter" at bounding box center [1544, 145] width 14 height 14
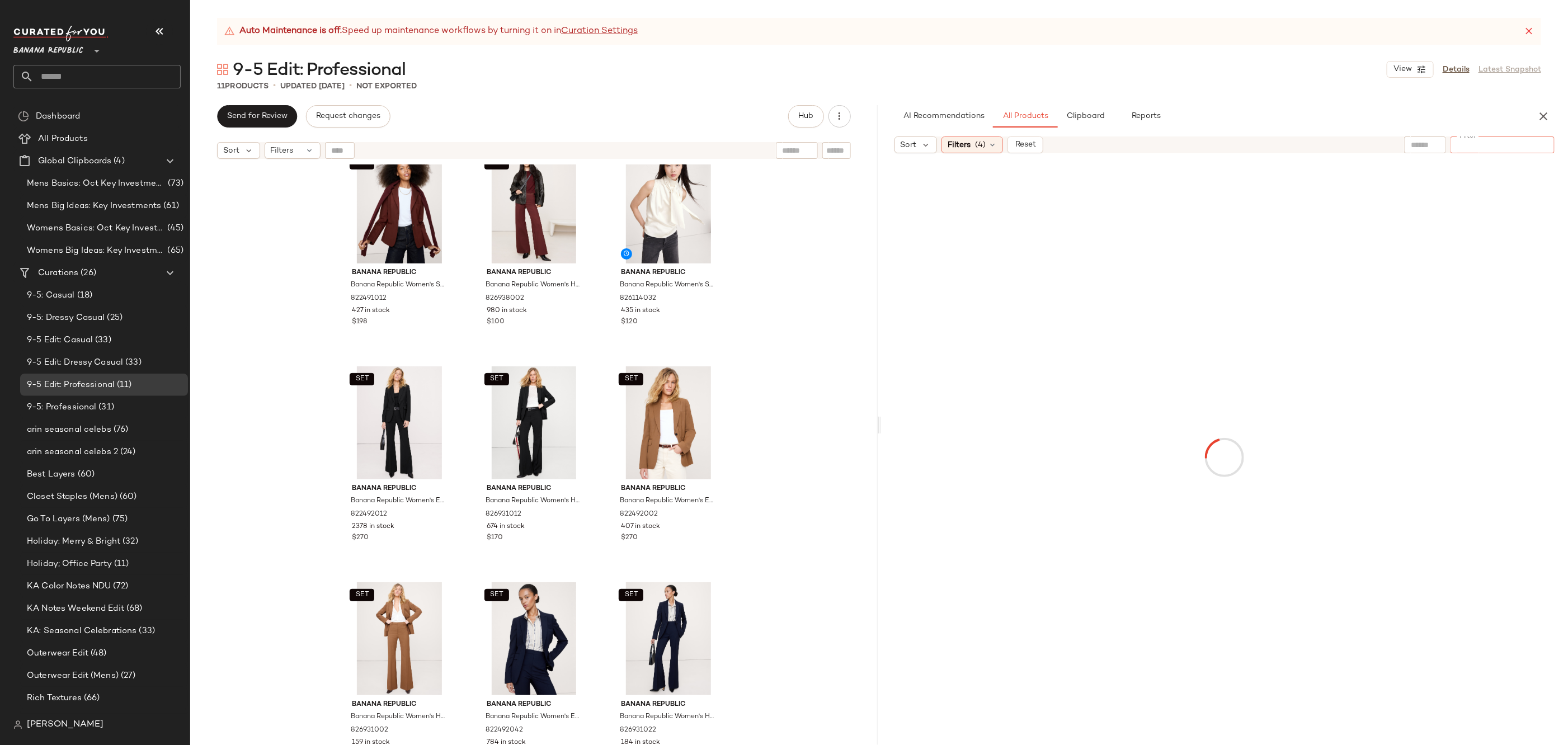
click at [1421, 142] on input "text" at bounding box center [1425, 145] width 29 height 12
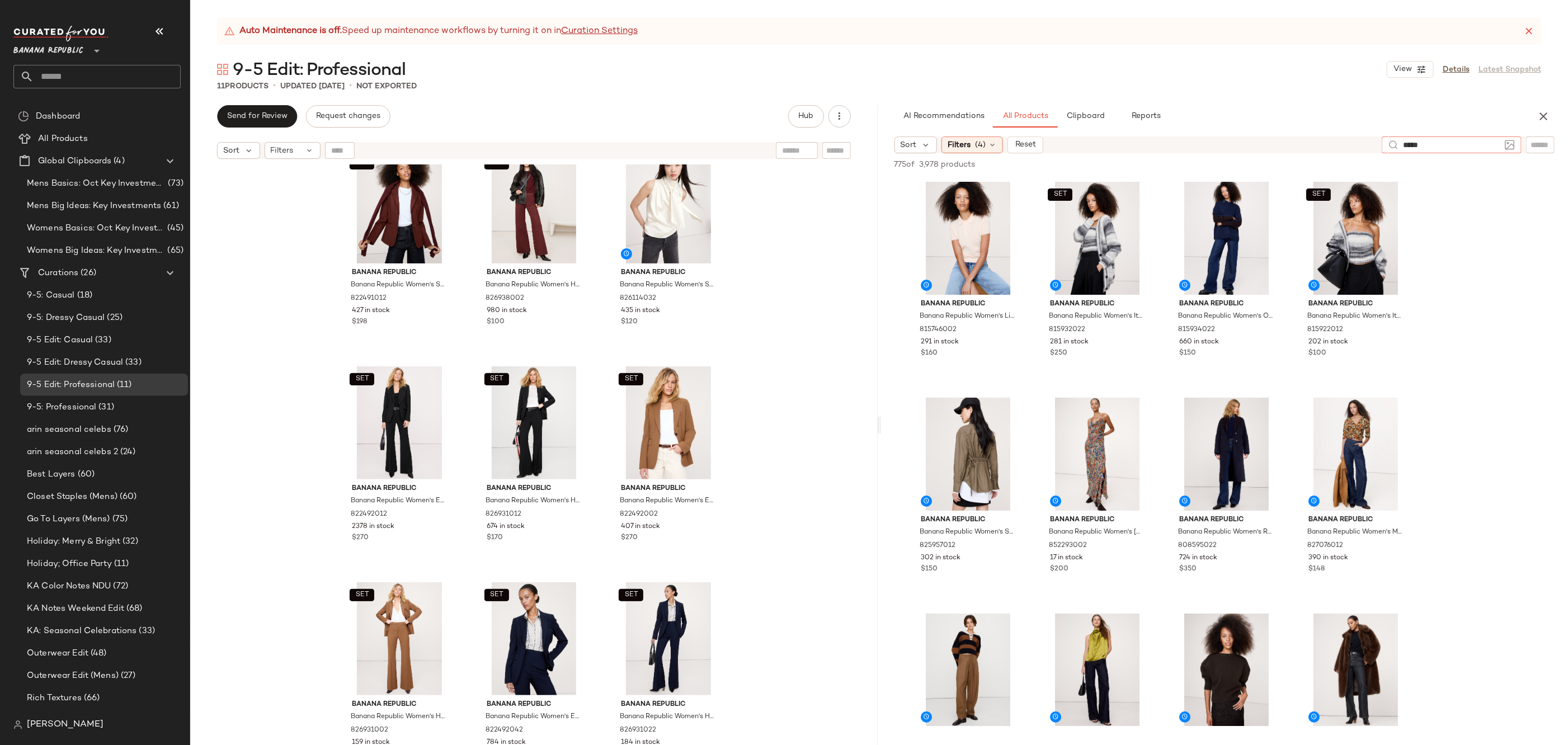
type input "******"
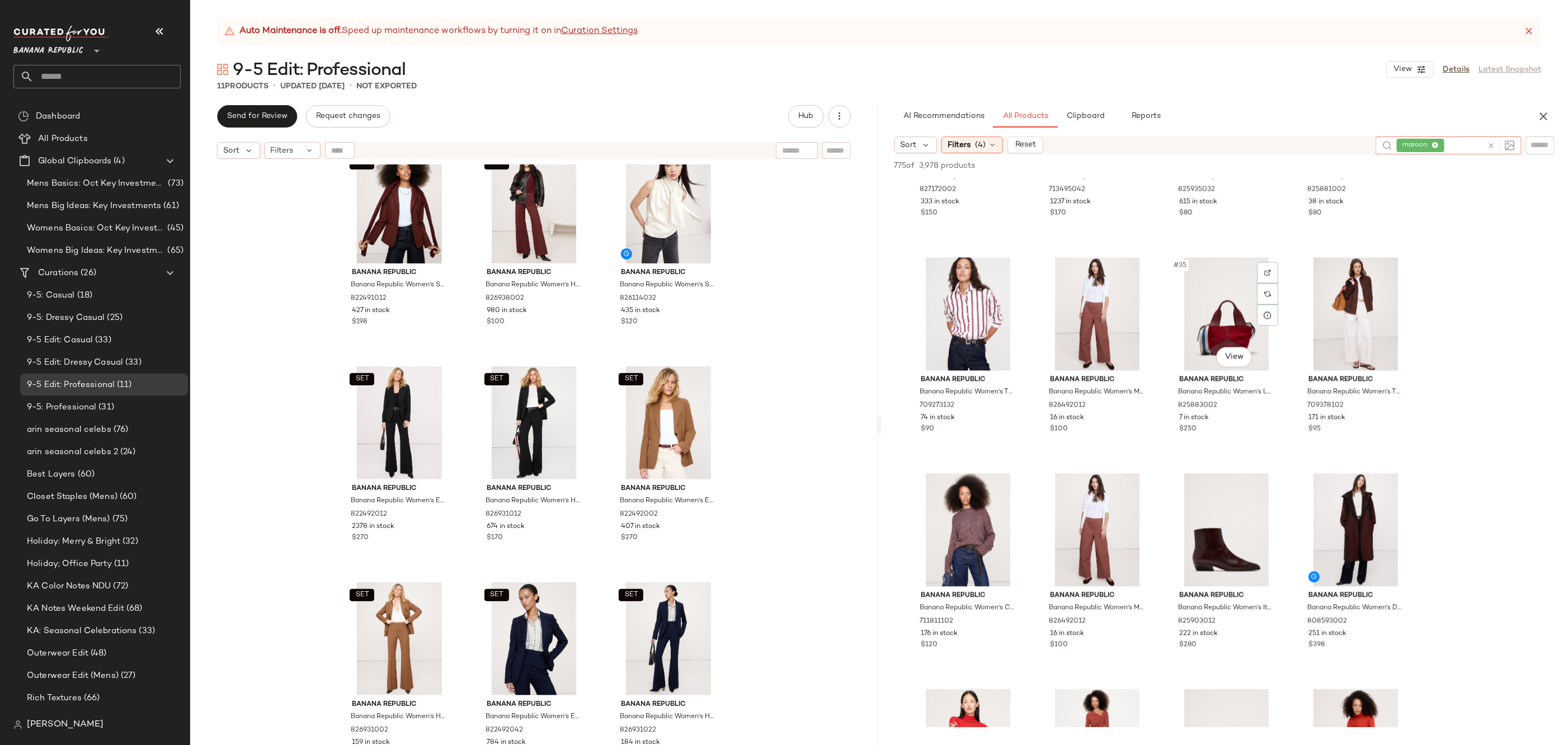
scroll to position [1740, 0]
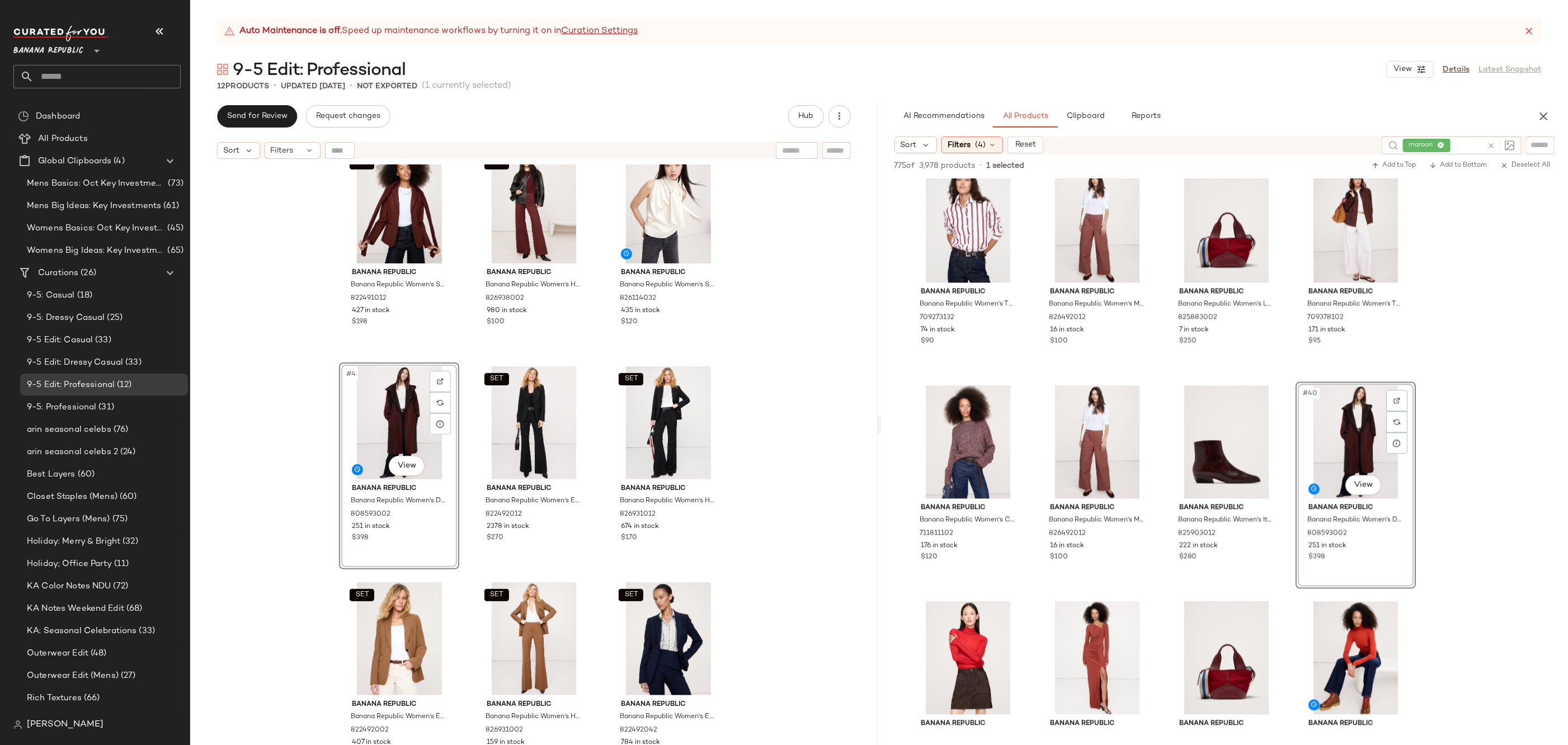
drag, startPoint x: 1355, startPoint y: 448, endPoint x: 923, endPoint y: 13, distance: 613.1
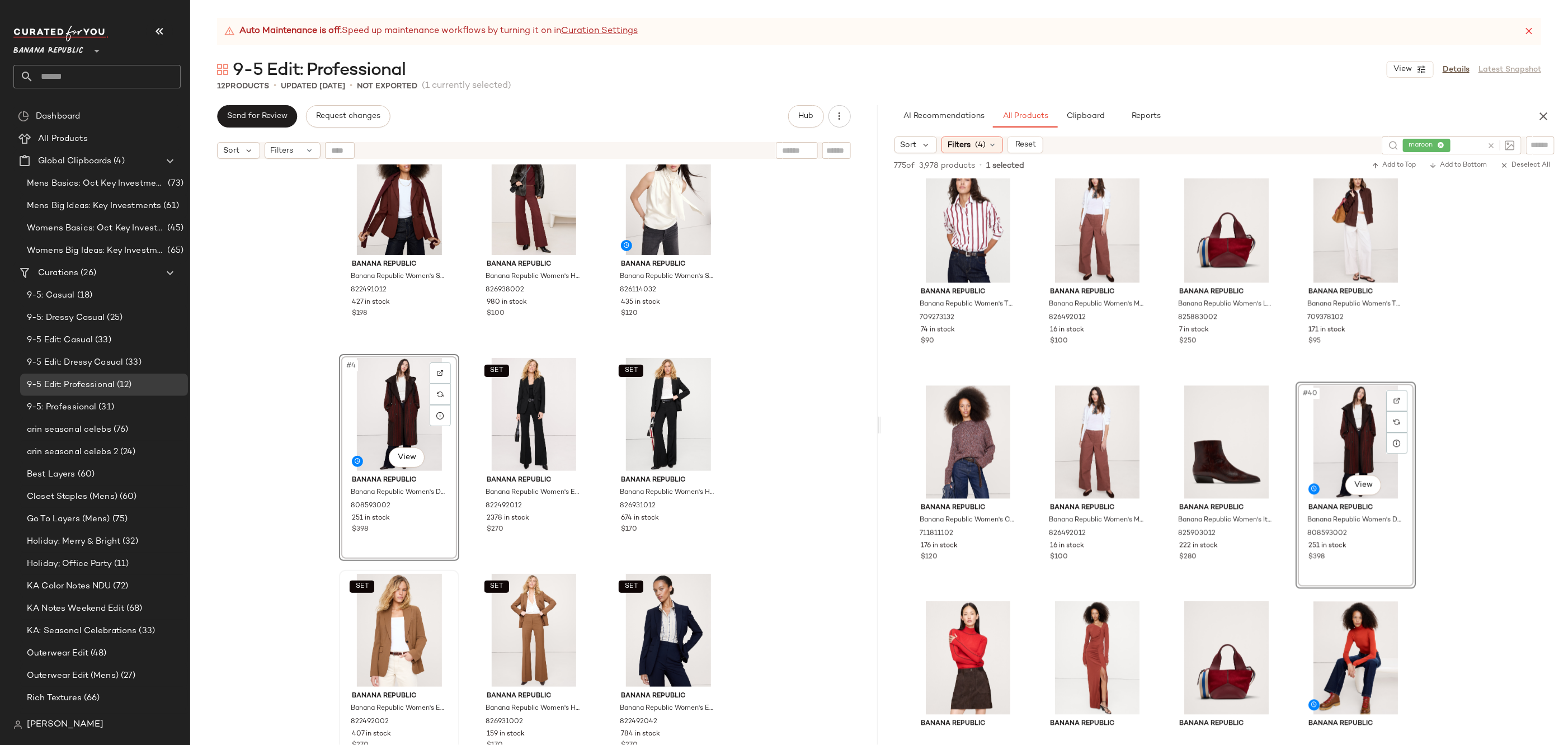
scroll to position [0, 0]
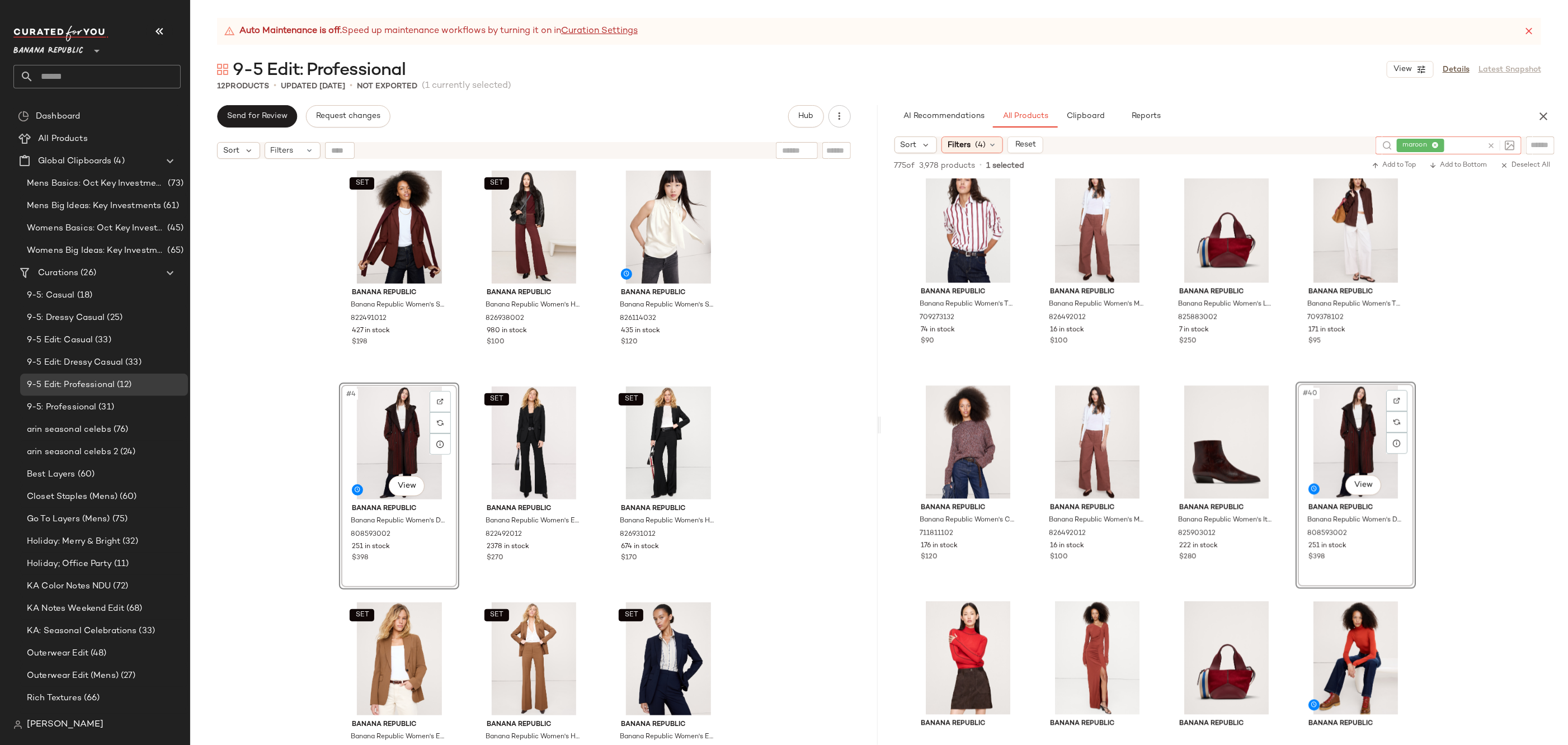
click at [1489, 143] on icon at bounding box center [1490, 146] width 8 height 8
type input "******"
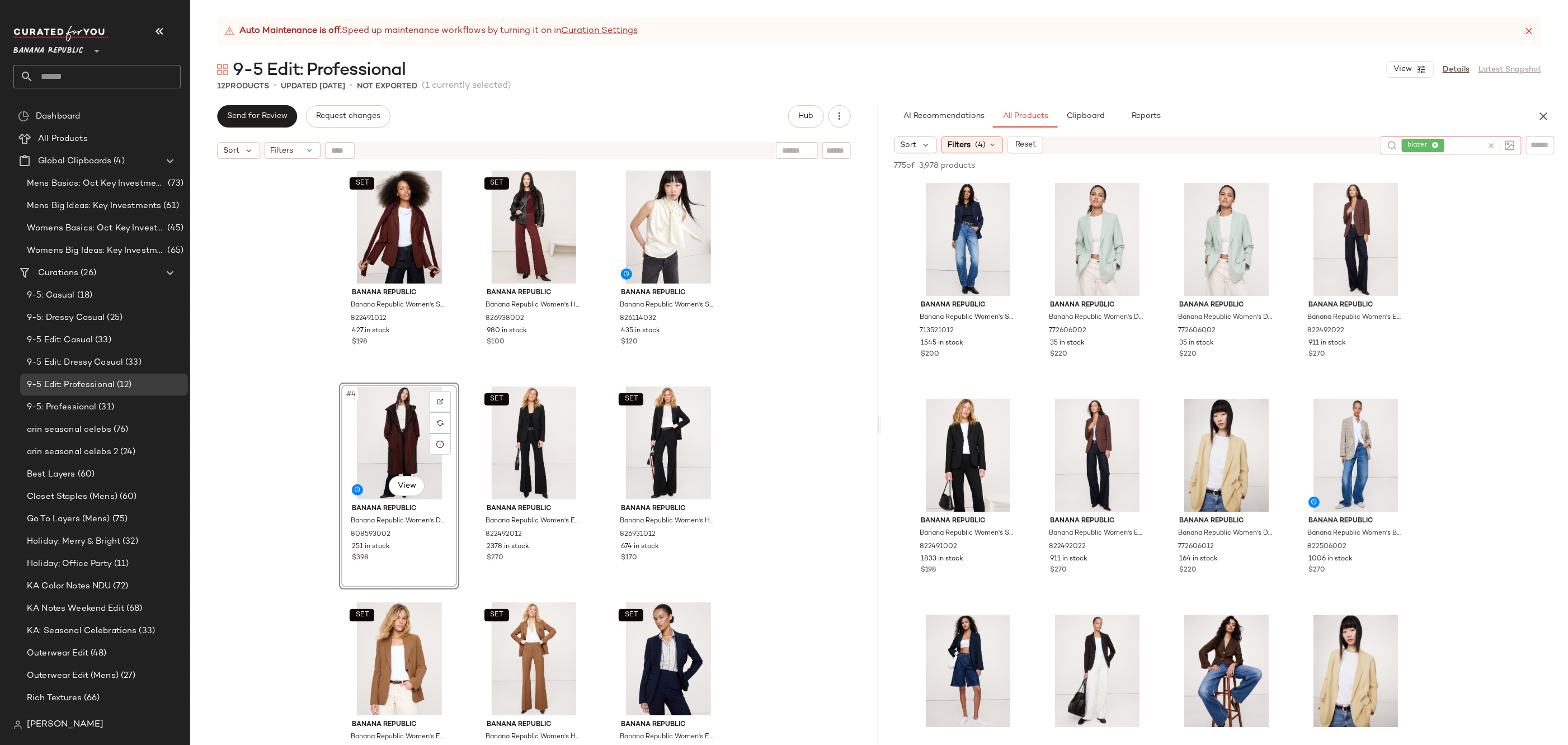
click at [1493, 142] on icon at bounding box center [1490, 146] width 8 height 8
click at [1538, 142] on input "text" at bounding box center [1541, 145] width 20 height 12
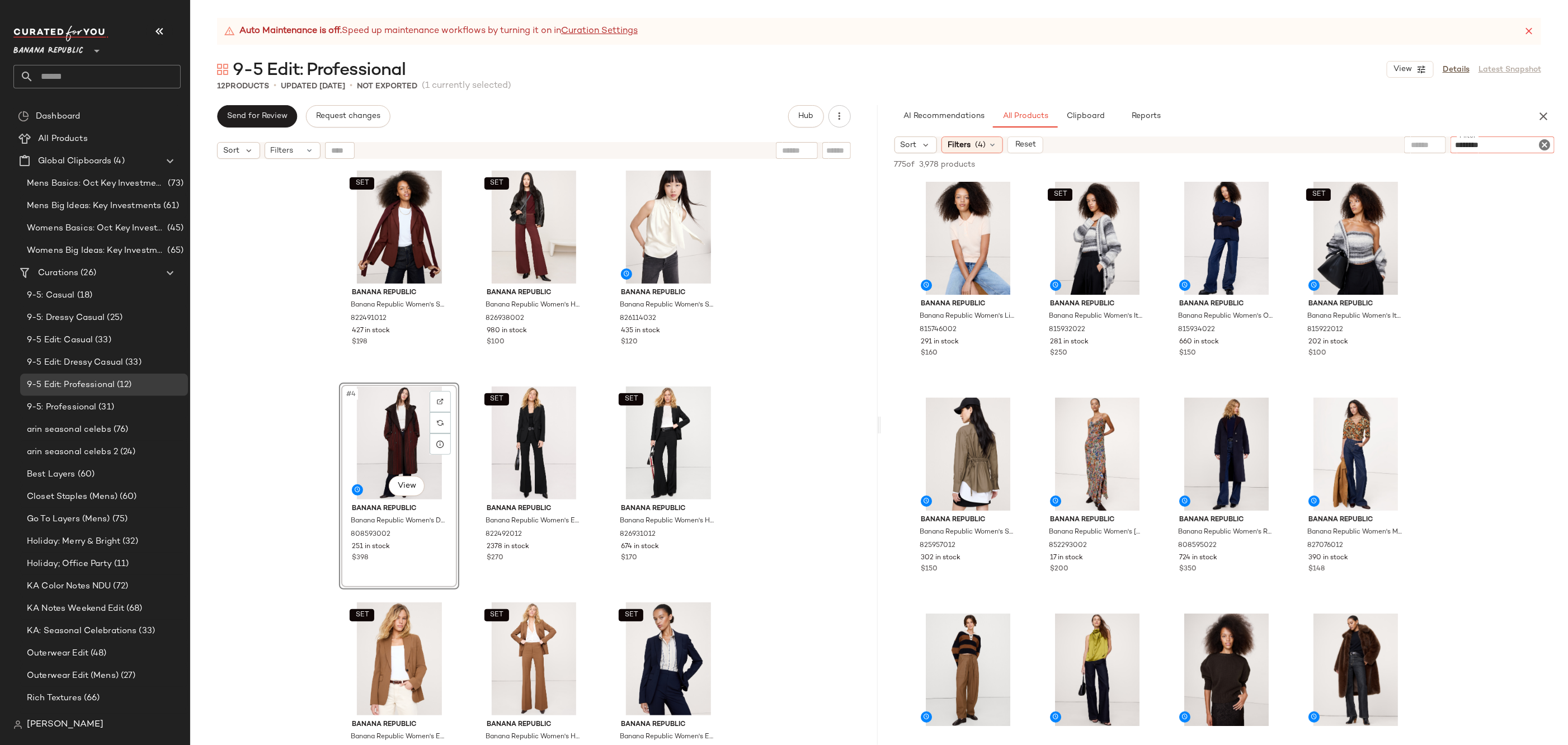
type input "*********"
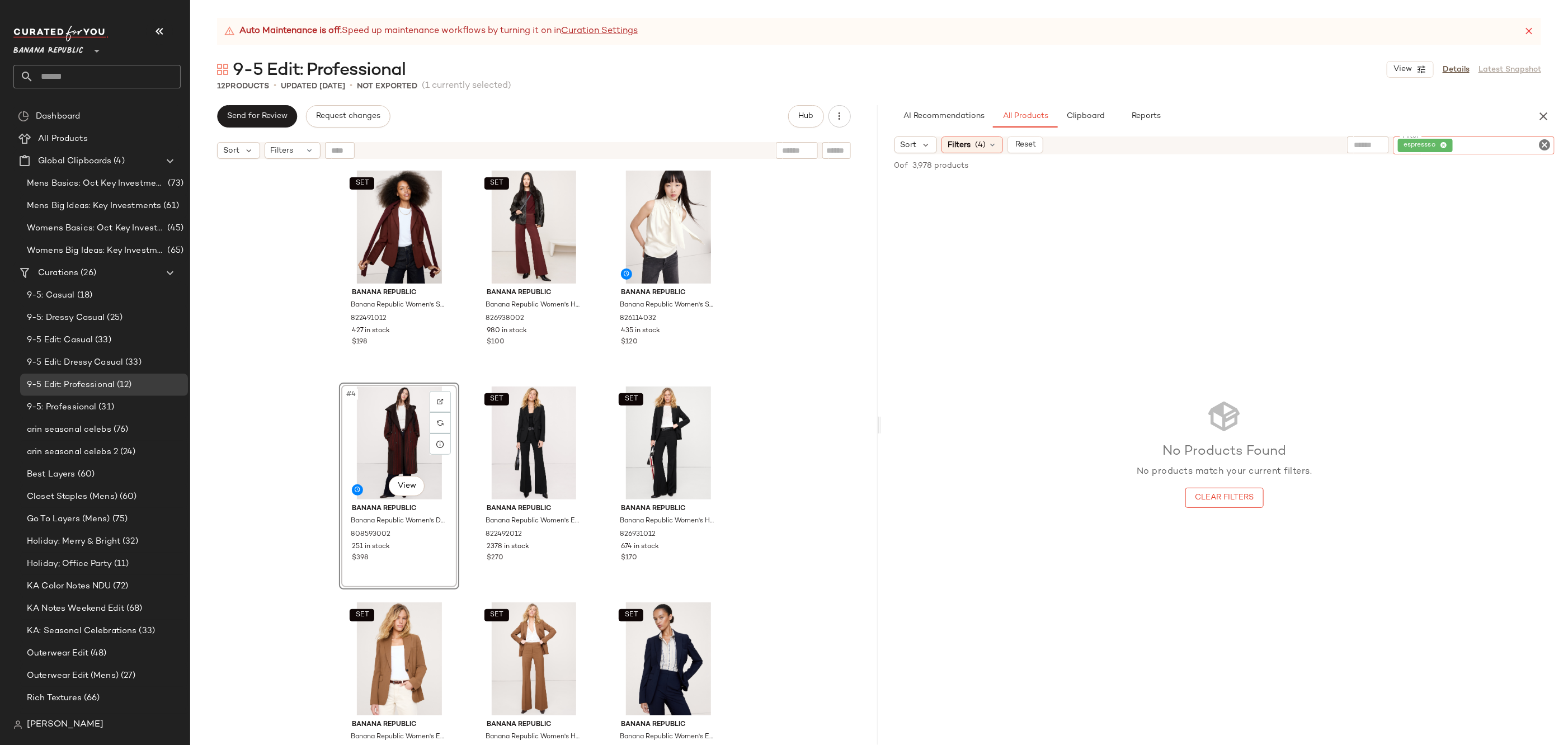
click at [1544, 144] on icon "Clear Filter" at bounding box center [1544, 145] width 14 height 14
type input "********"
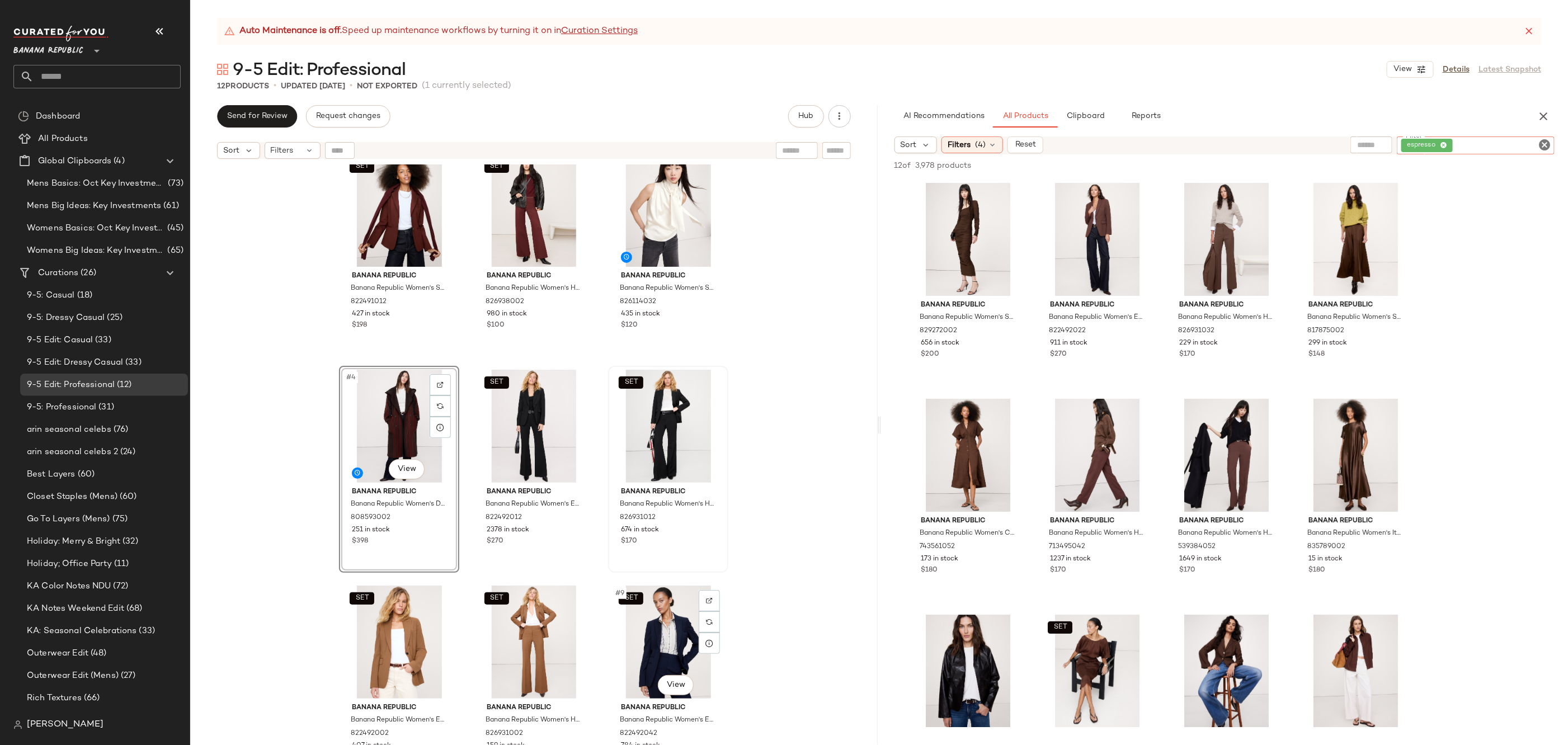
scroll to position [14, 0]
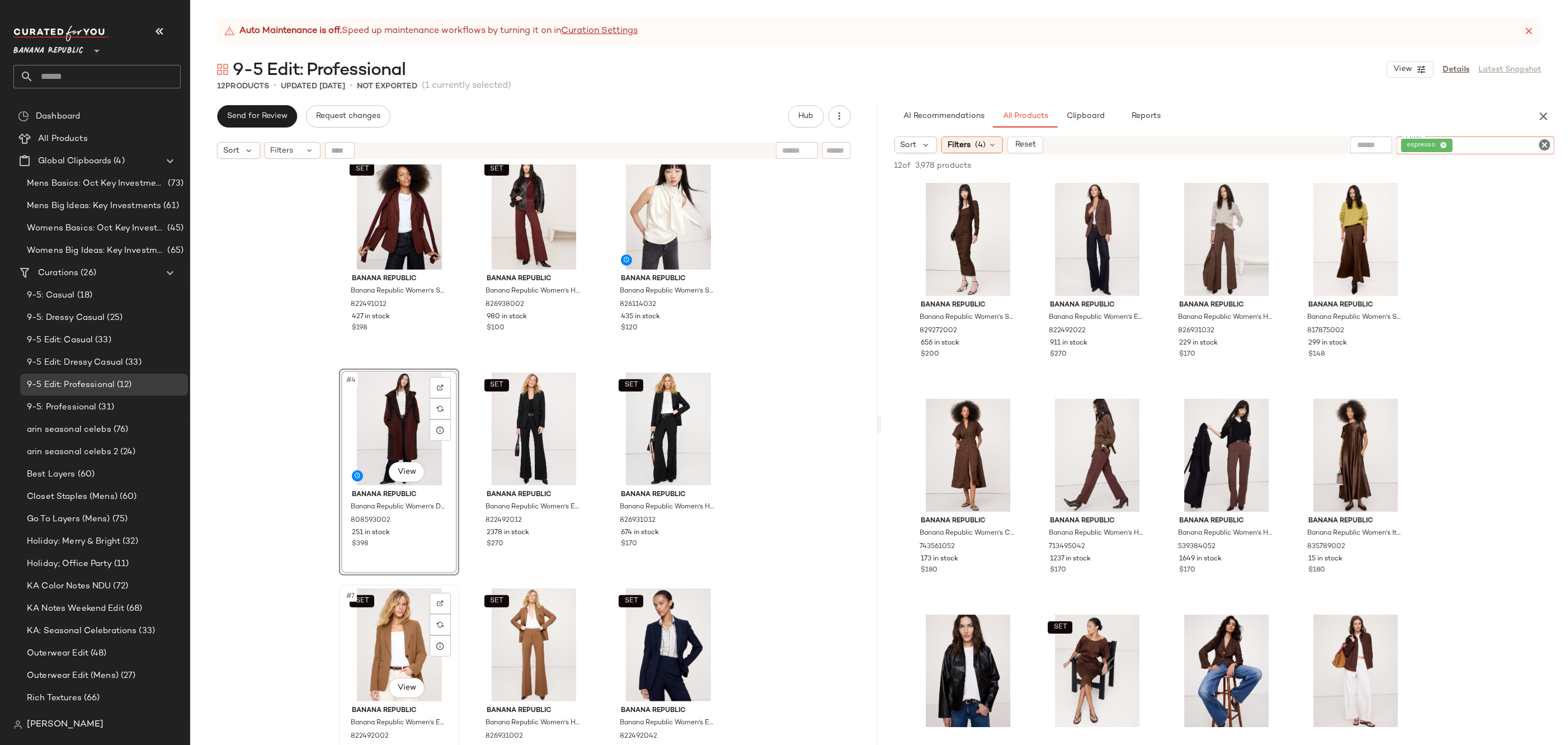
click at [383, 647] on div "SET #7 View" at bounding box center [399, 645] width 112 height 113
click at [484, 639] on div "SET #8 View" at bounding box center [534, 645] width 112 height 113
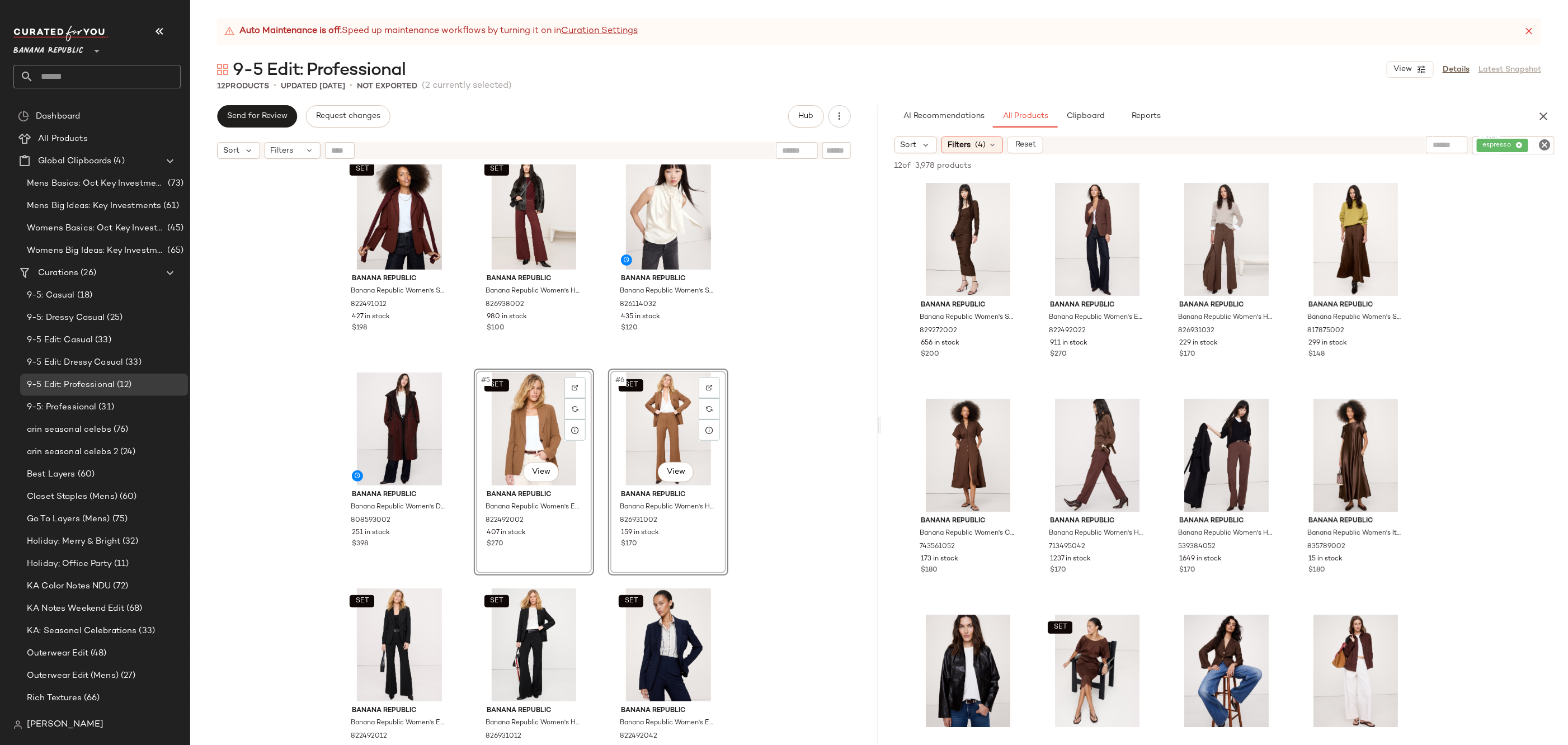
click at [767, 459] on div "SET Banana Republic Banana Republic Women's Slim Everywhere Ponte Blazer Redwoo…" at bounding box center [534, 468] width 687 height 608
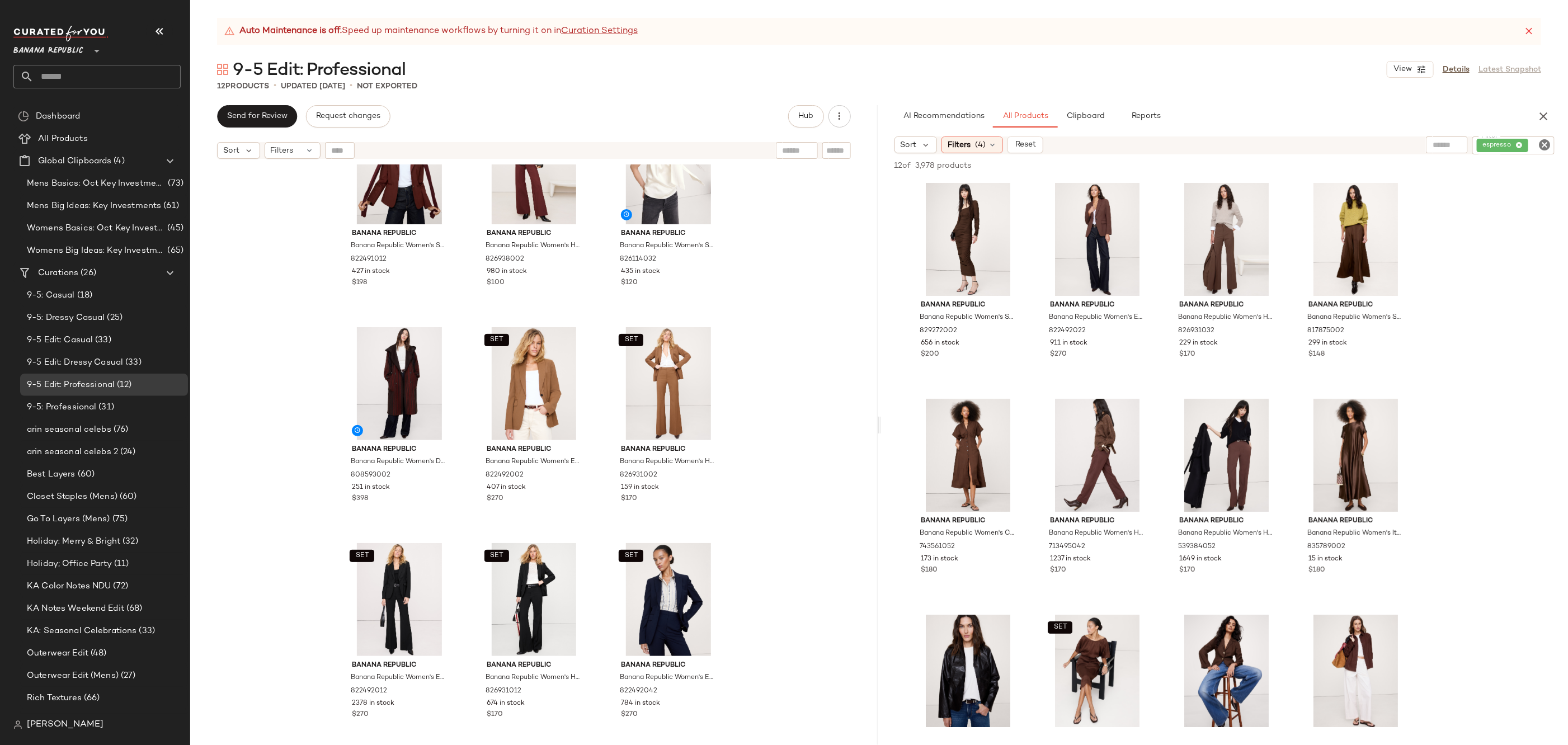
scroll to position [53, 0]
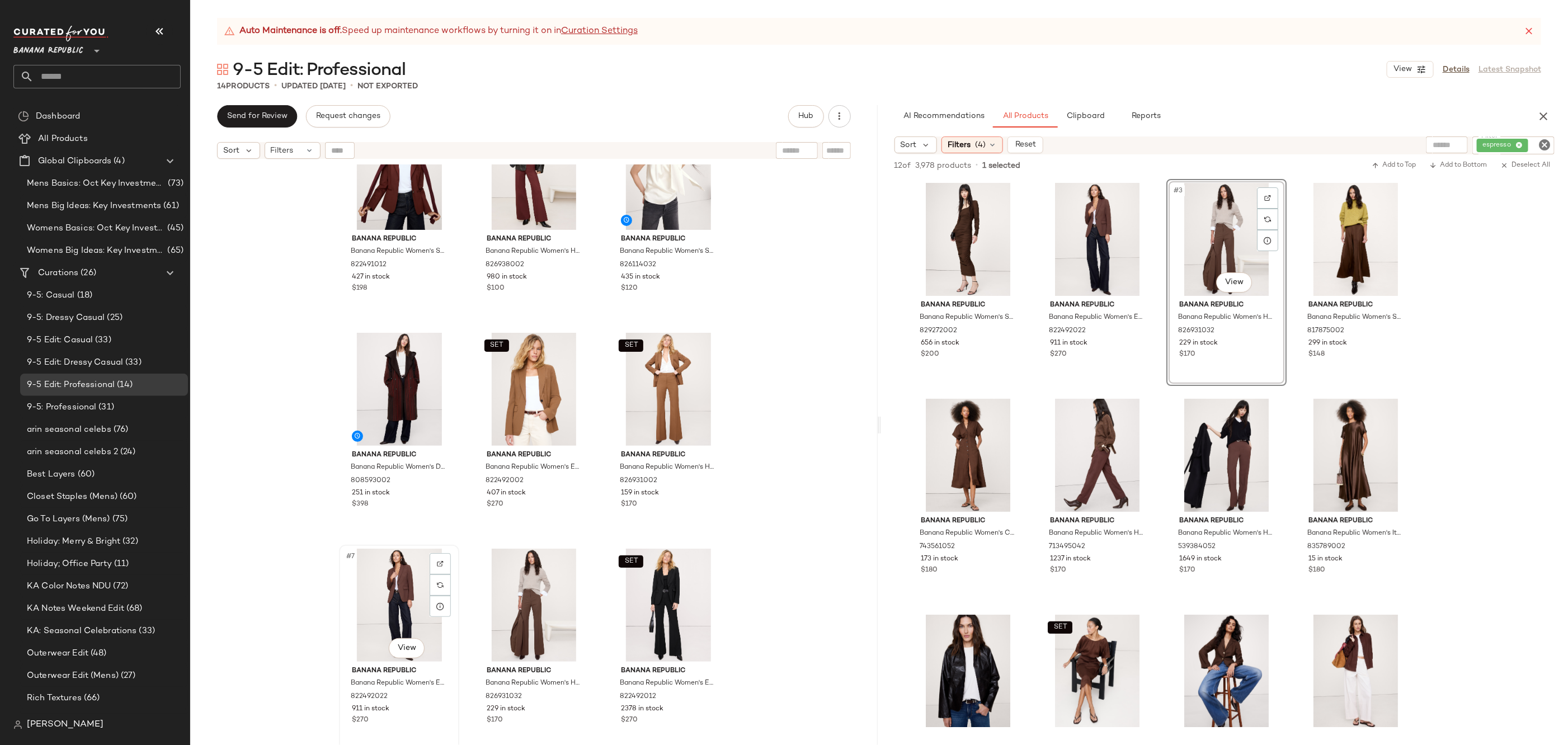
click at [406, 590] on div "#7 View" at bounding box center [399, 605] width 112 height 113
click at [522, 570] on div "#8 View" at bounding box center [534, 605] width 112 height 113
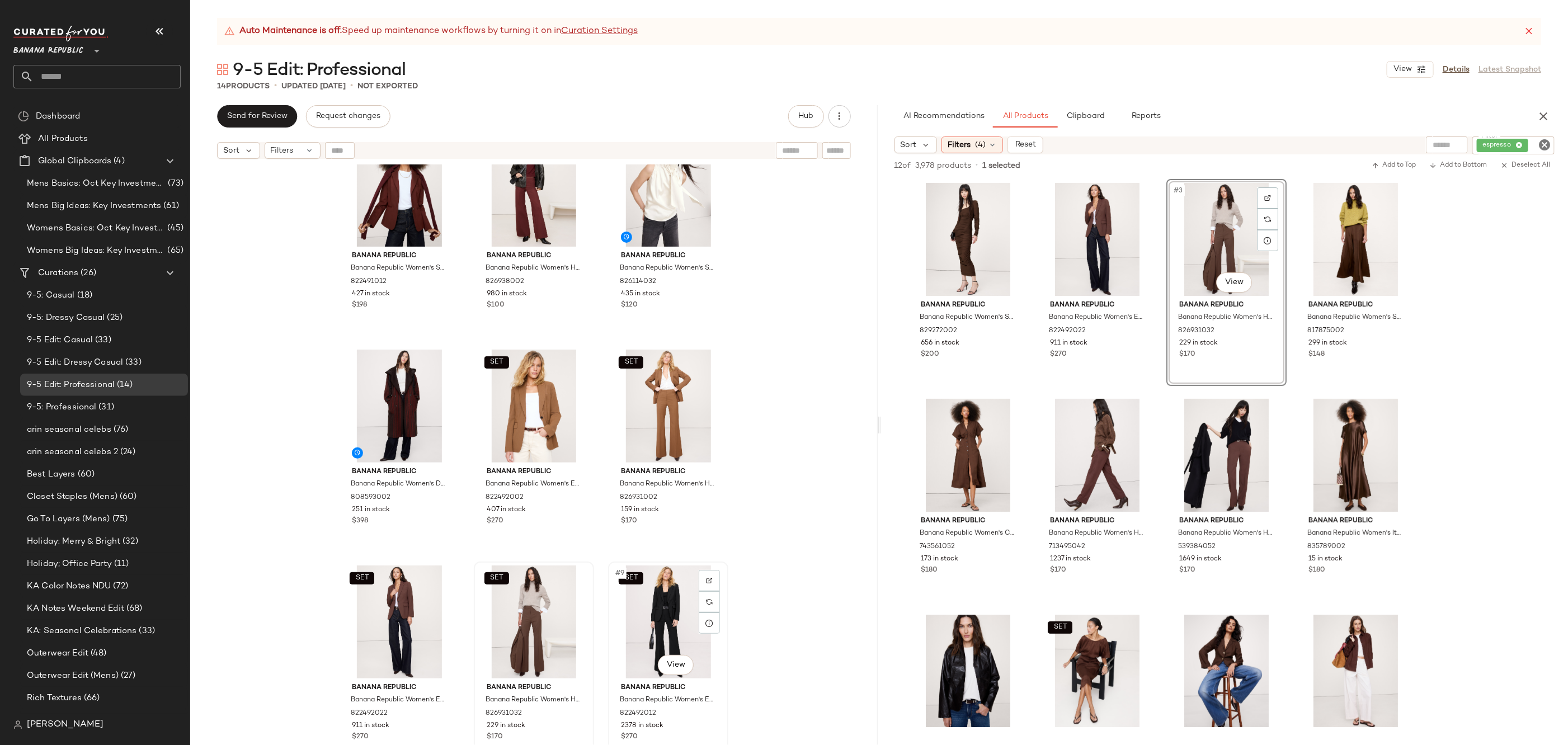
scroll to position [45, 0]
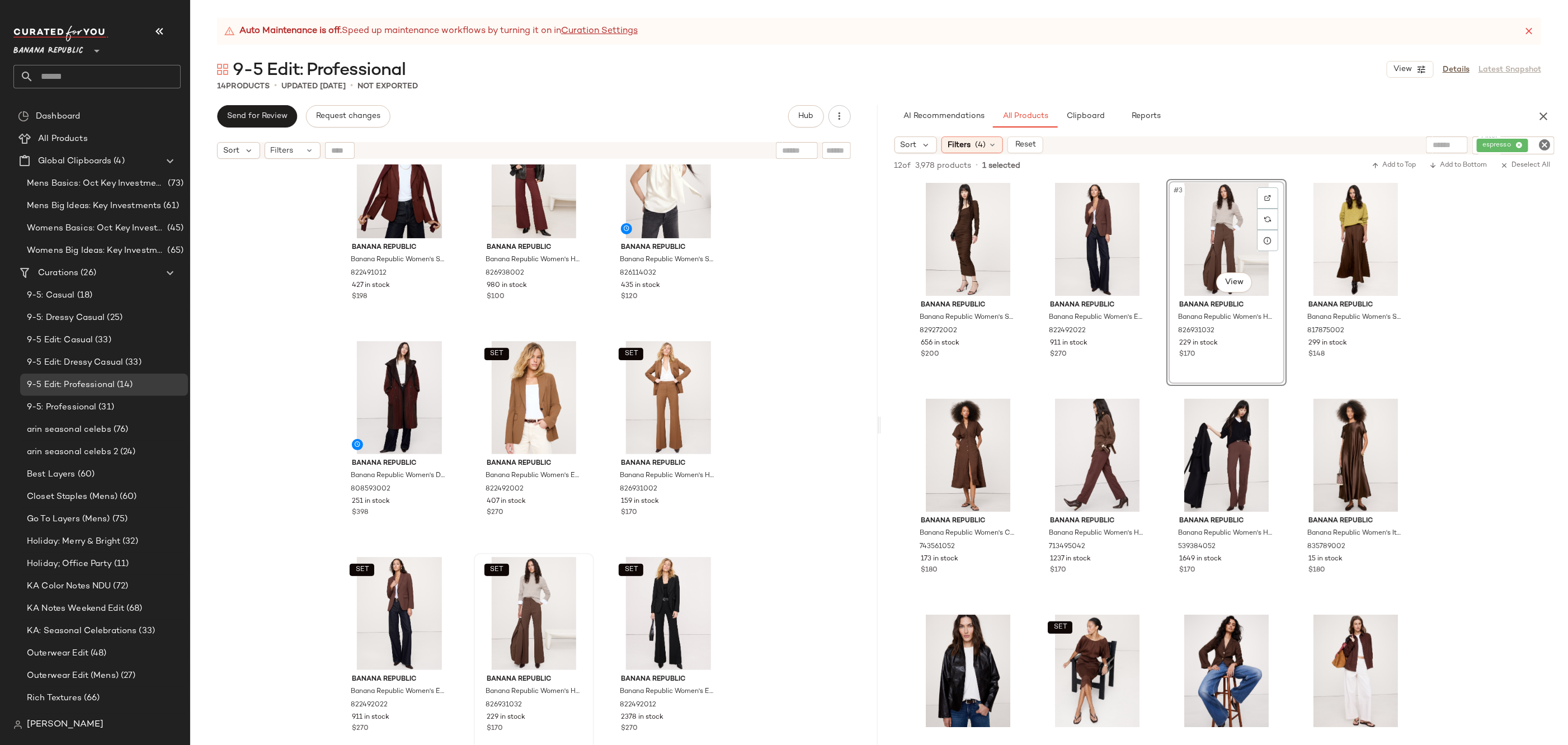
click at [1545, 143] on icon "Clear Filter" at bounding box center [1544, 145] width 14 height 14
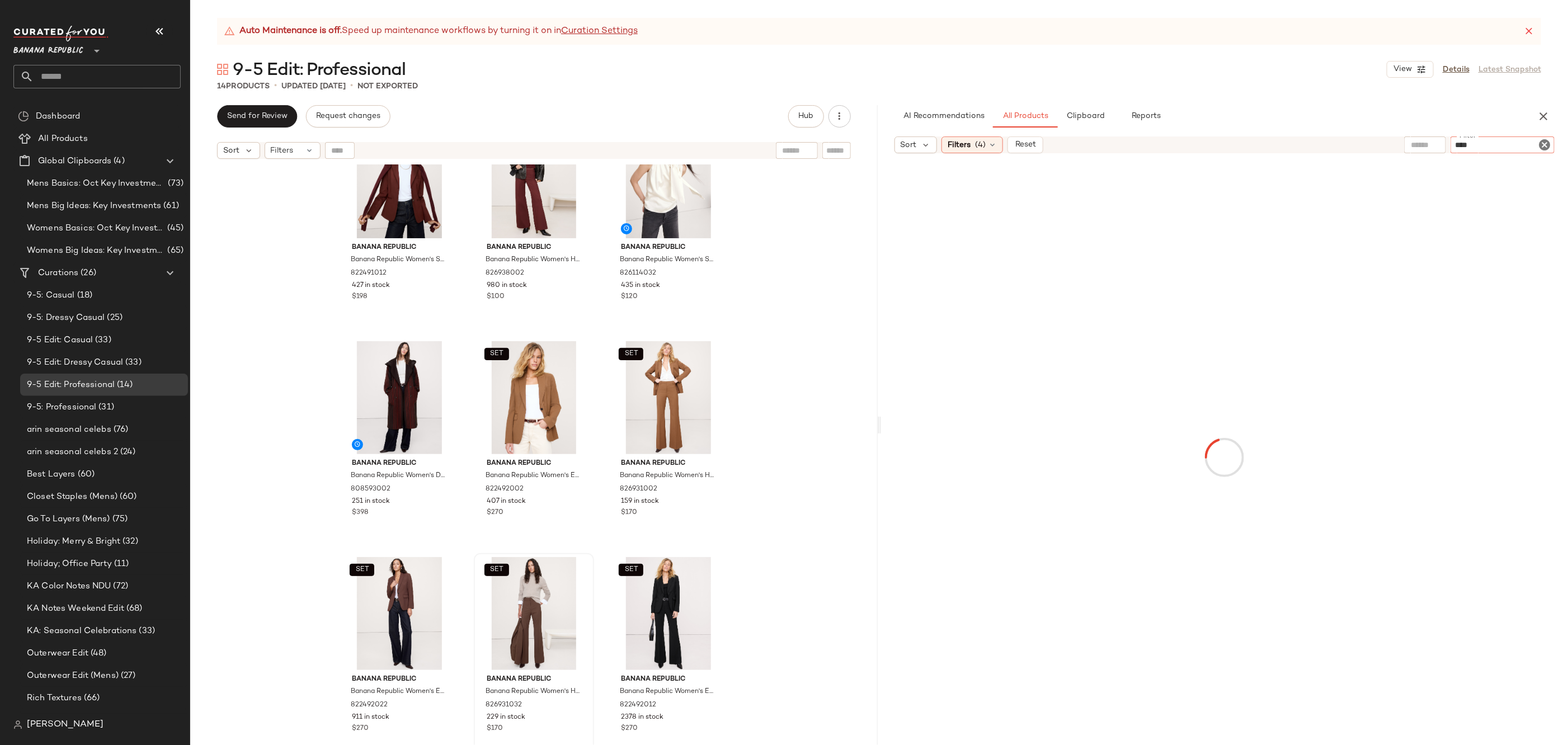
type input "*****"
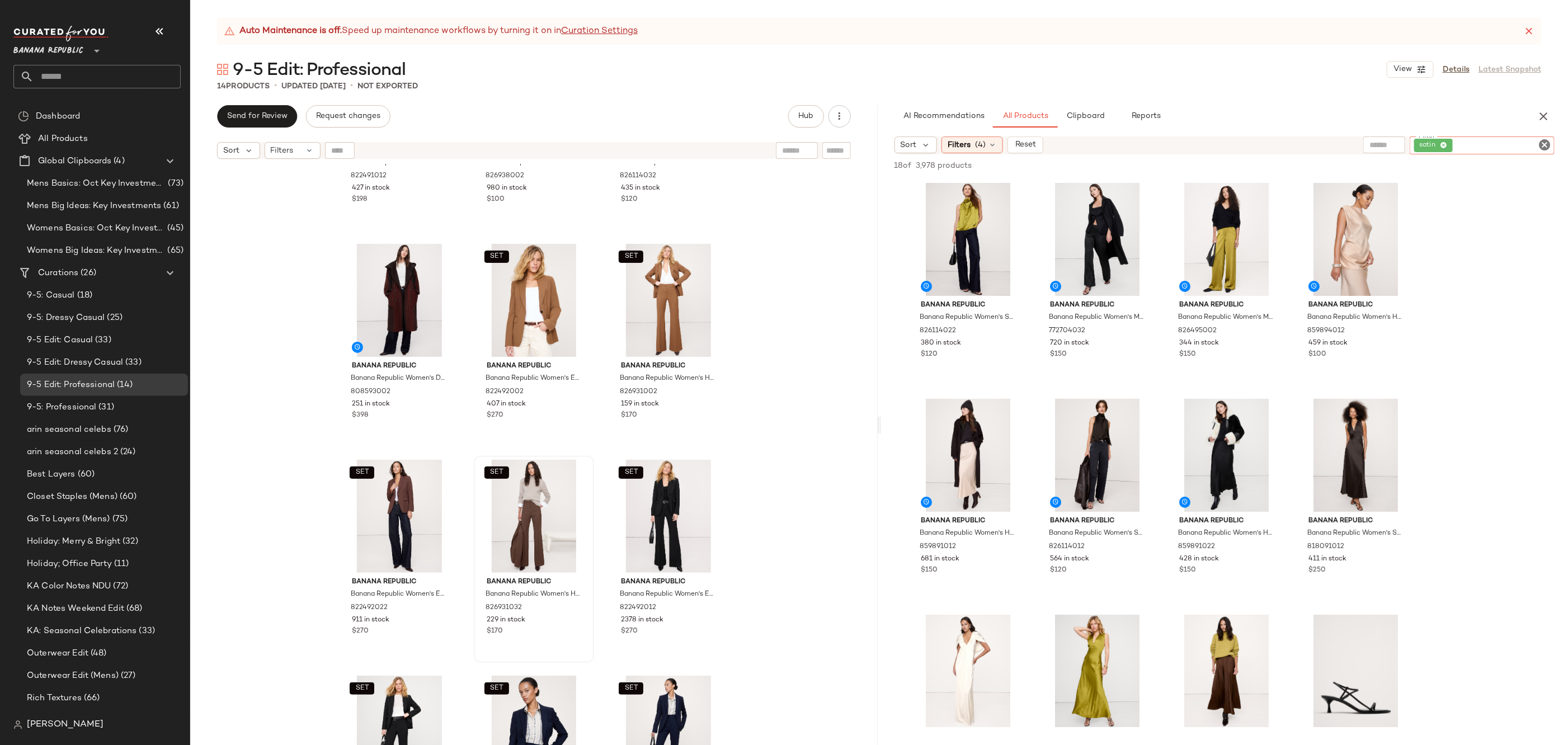
scroll to position [0, 0]
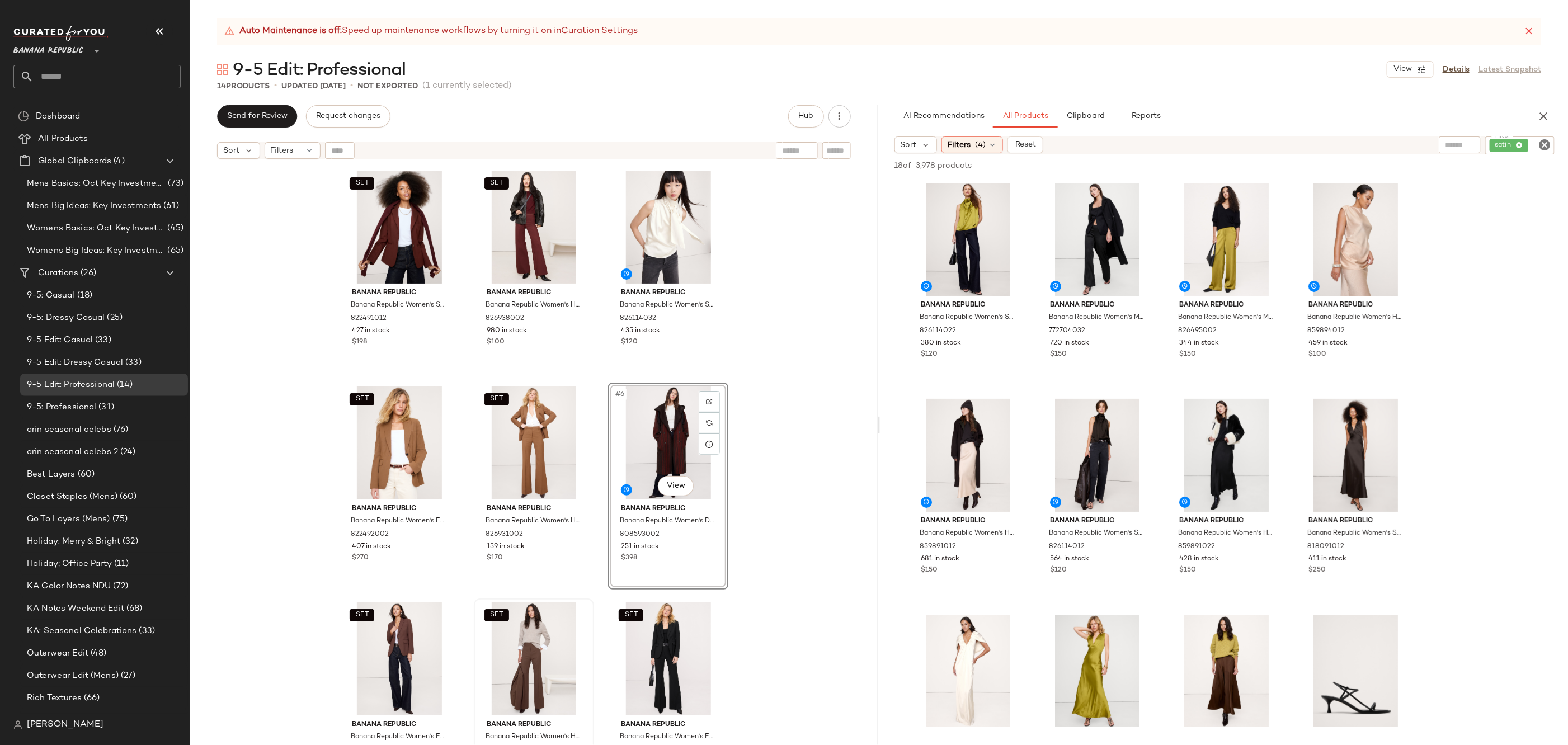
click at [803, 510] on div "SET Banana Republic Banana Republic Women's Slim Everywhere Ponte Blazer Redwoo…" at bounding box center [534, 468] width 687 height 608
click at [1550, 148] on icon "Clear Filter" at bounding box center [1544, 145] width 14 height 14
click at [1430, 149] on input "text" at bounding box center [1425, 145] width 29 height 12
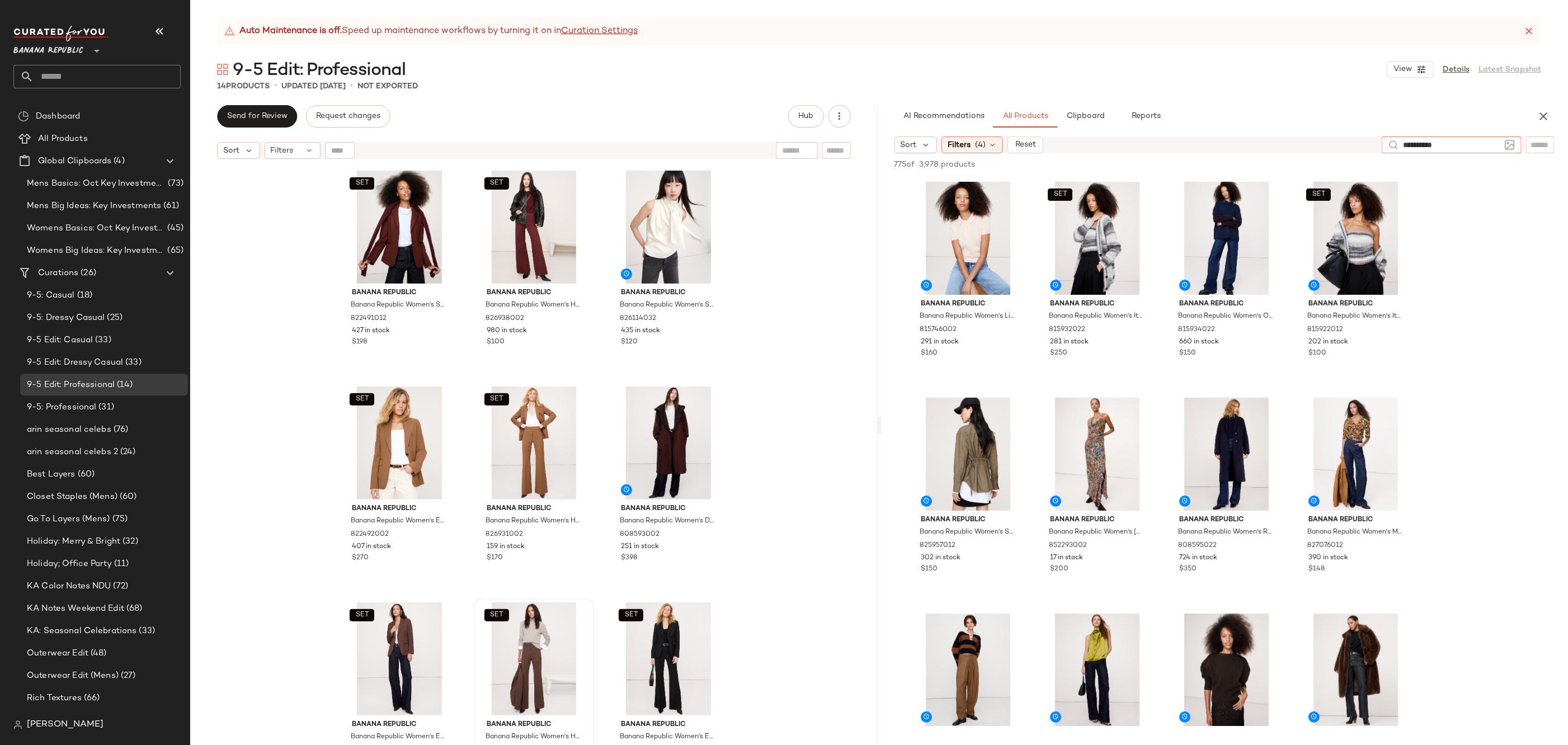
type input "**********"
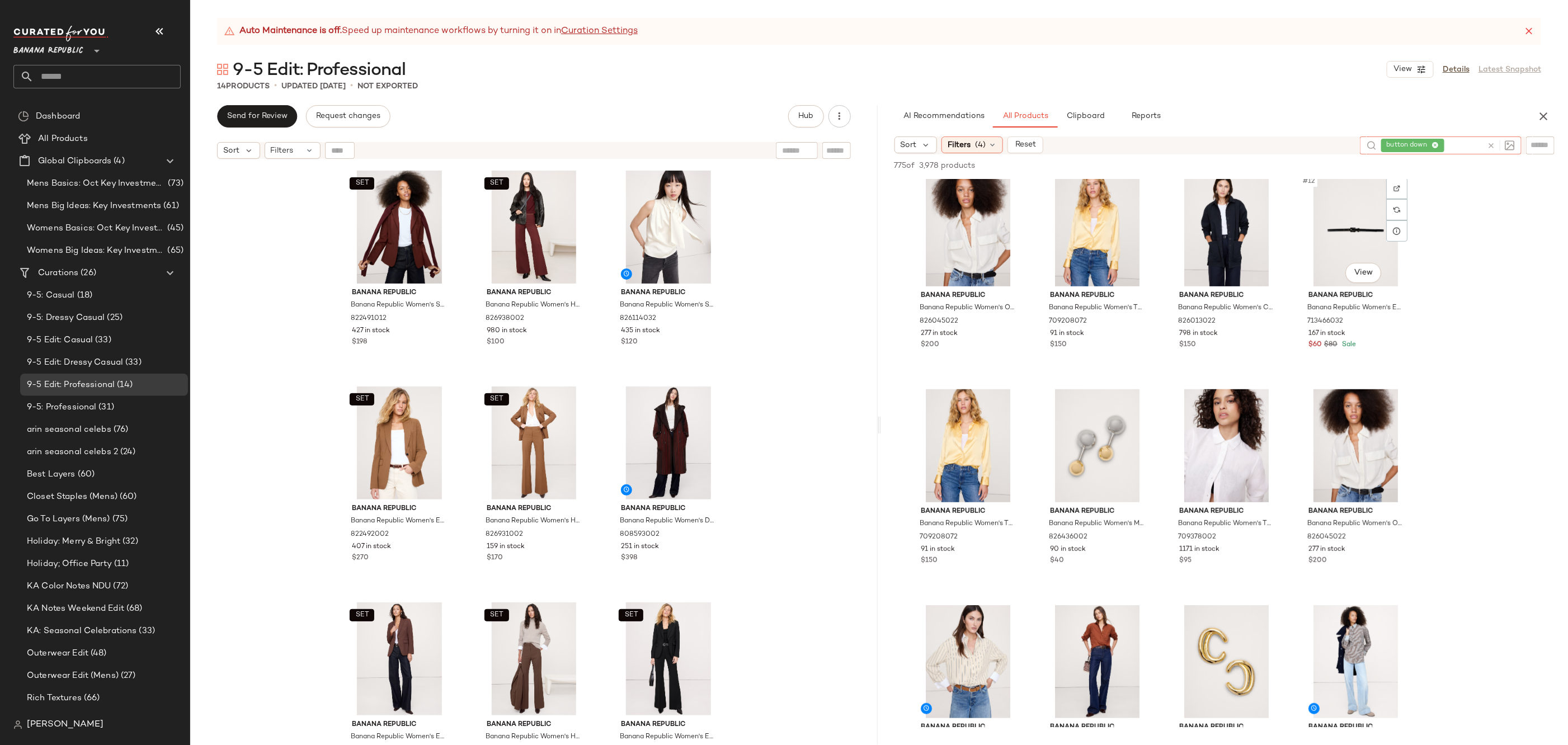
scroll to position [445, 0]
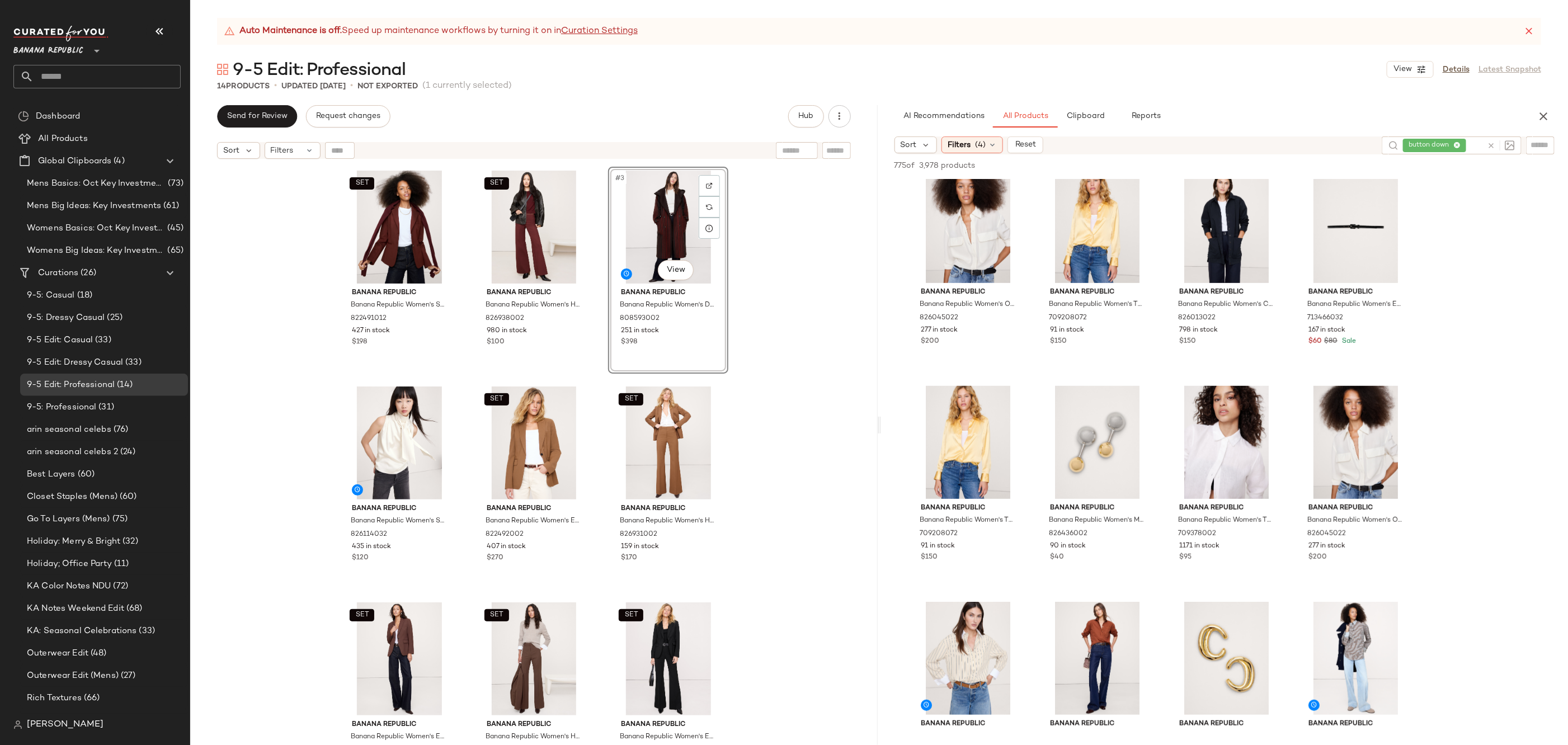
click at [779, 398] on div "SET Banana Republic Banana Republic Women's Slim Everywhere Ponte Blazer Redwoo…" at bounding box center [534, 468] width 687 height 608
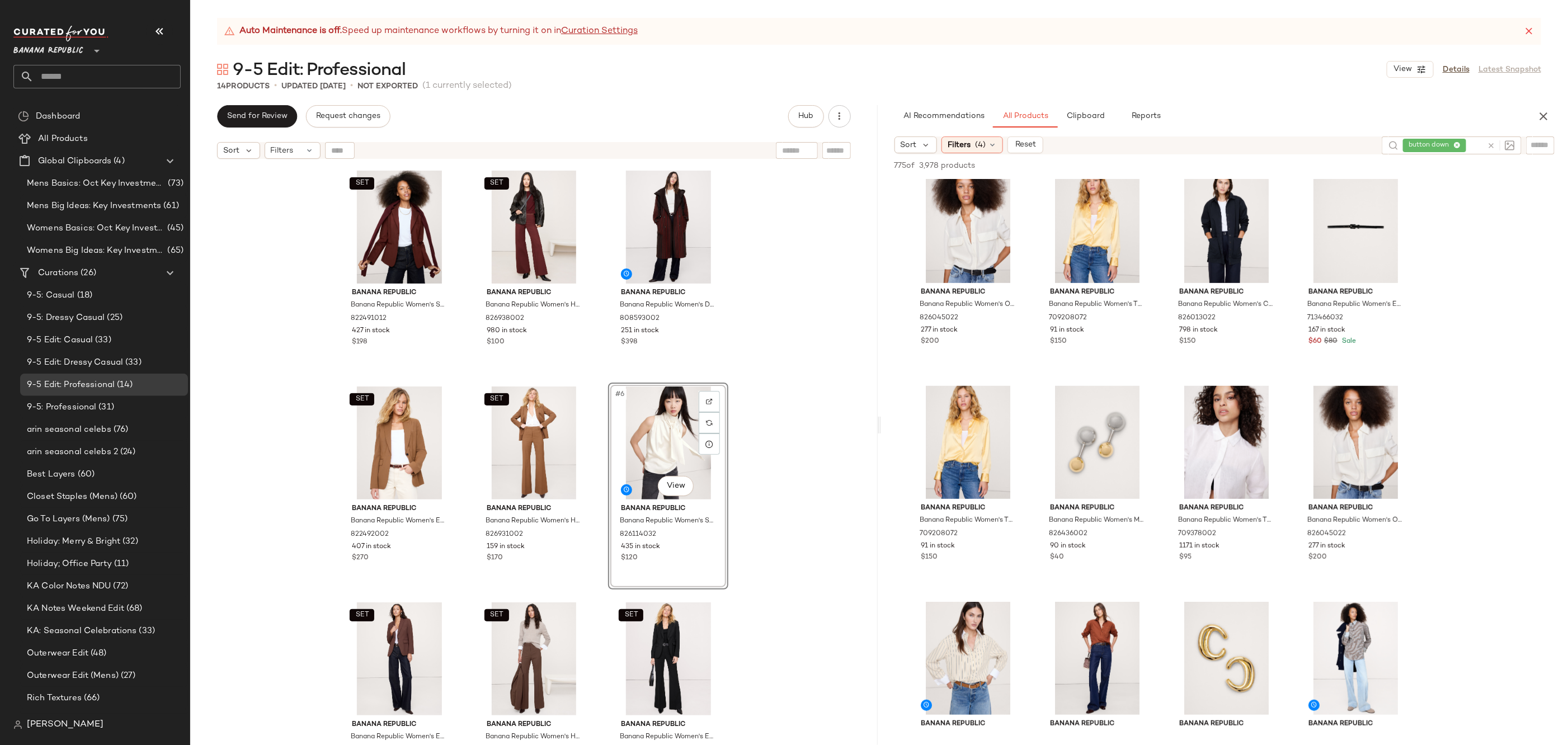
click at [800, 372] on div "SET Banana Republic Banana Republic Women's Slim Everywhere Ponte Blazer Redwoo…" at bounding box center [534, 468] width 687 height 608
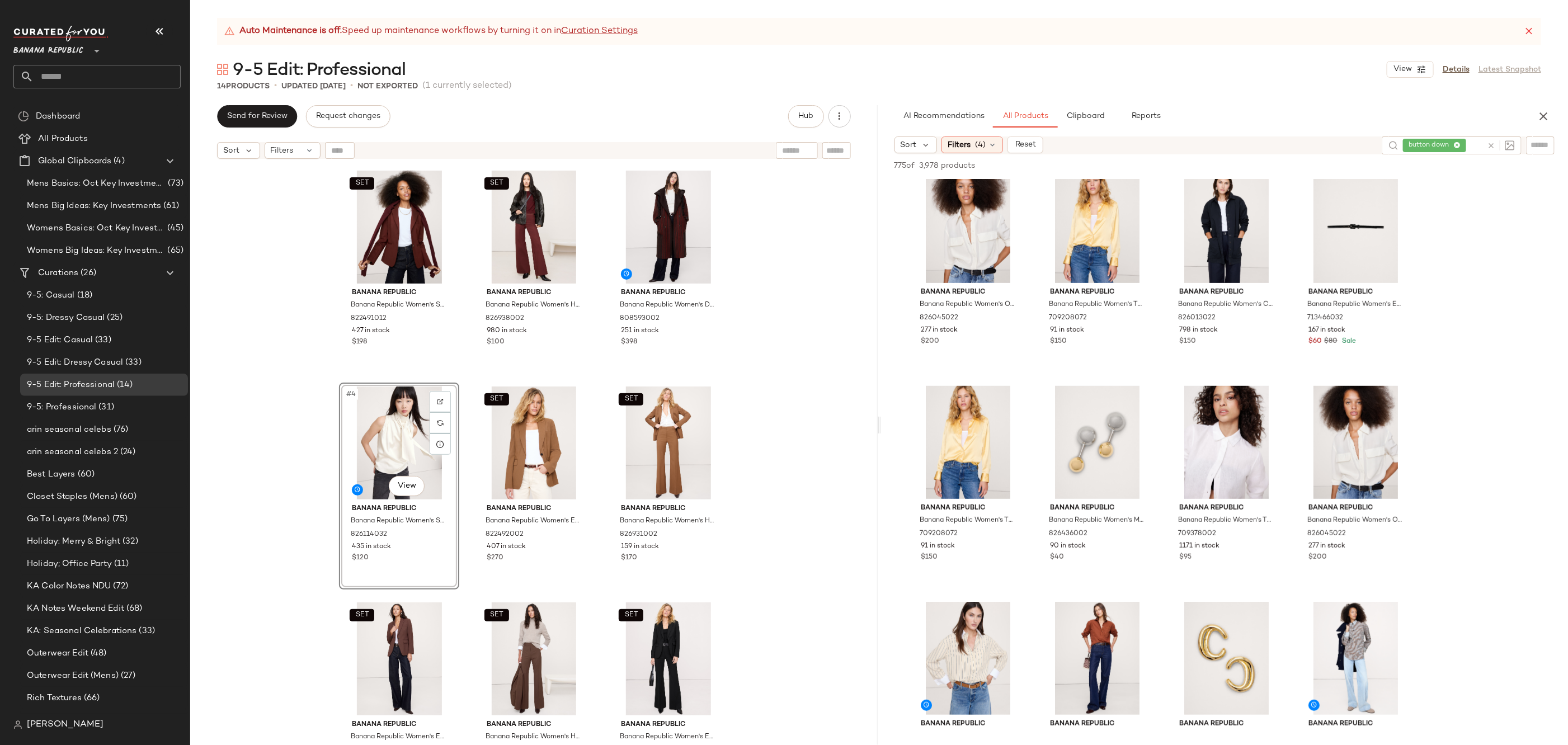
click at [761, 448] on div "SET Banana Republic Banana Republic Women's Slim Everywhere Ponte Blazer Redwoo…" at bounding box center [534, 468] width 687 height 608
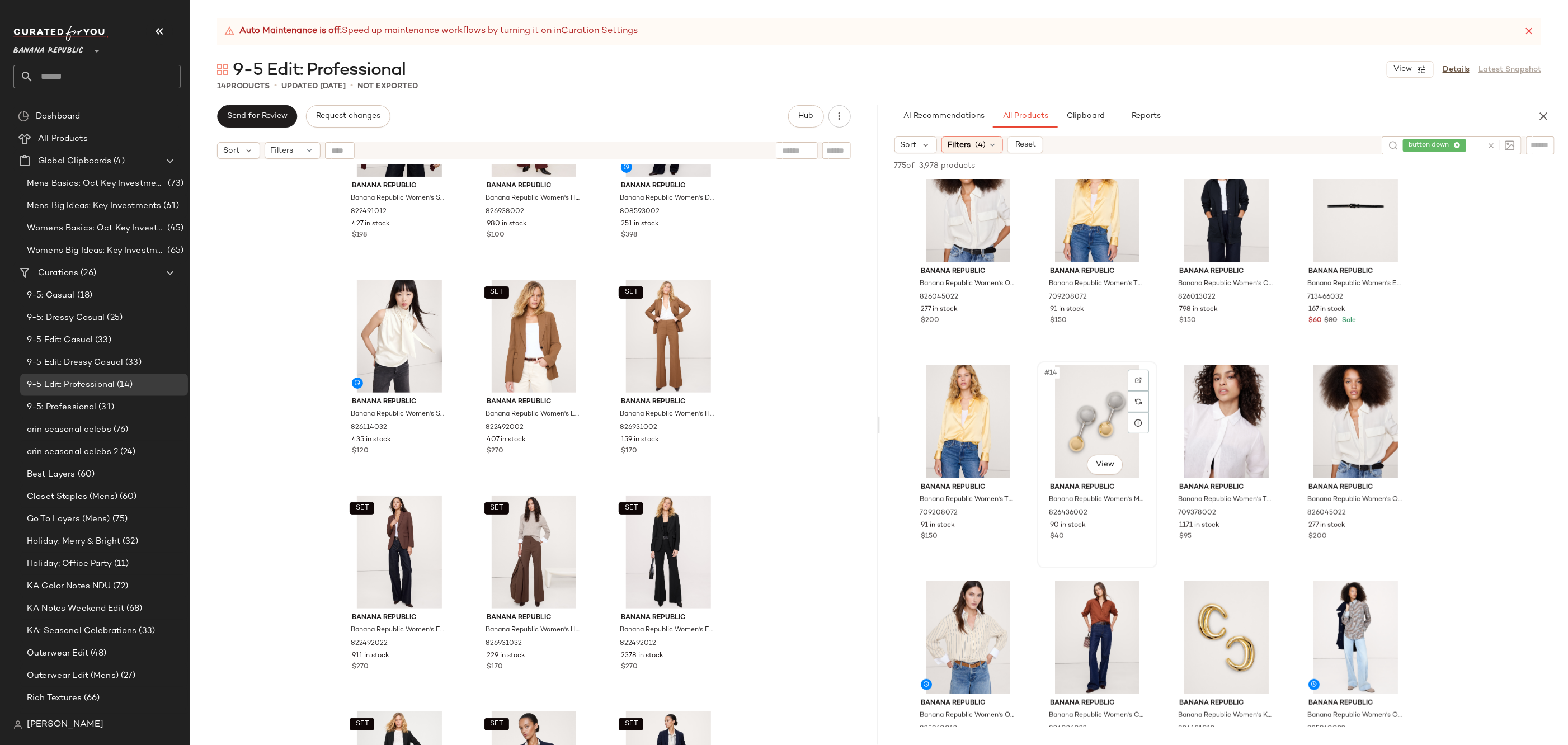
scroll to position [647, 0]
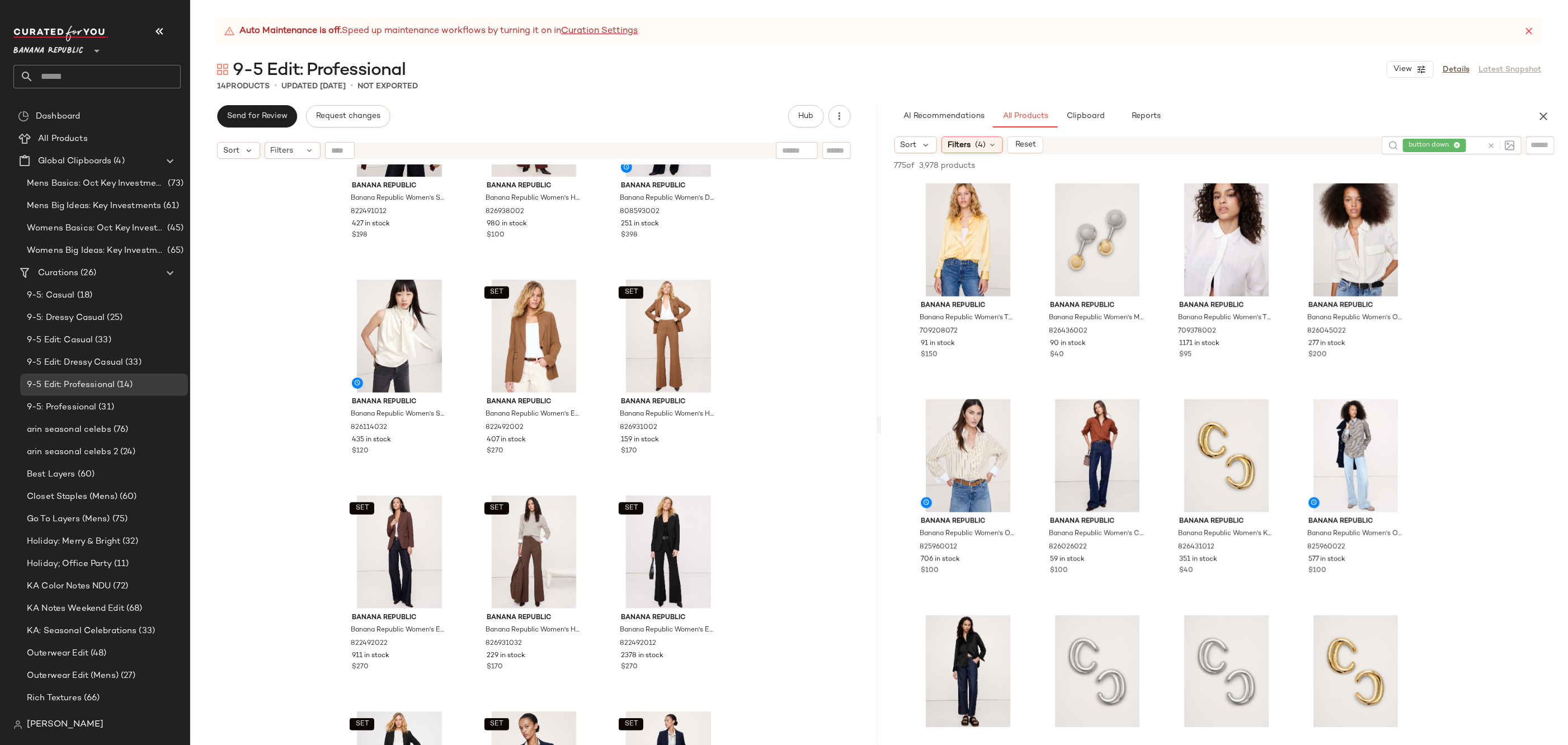
click at [1489, 149] on icon at bounding box center [1490, 146] width 8 height 8
click at [1531, 145] on input "Filter" at bounding box center [1502, 145] width 95 height 12
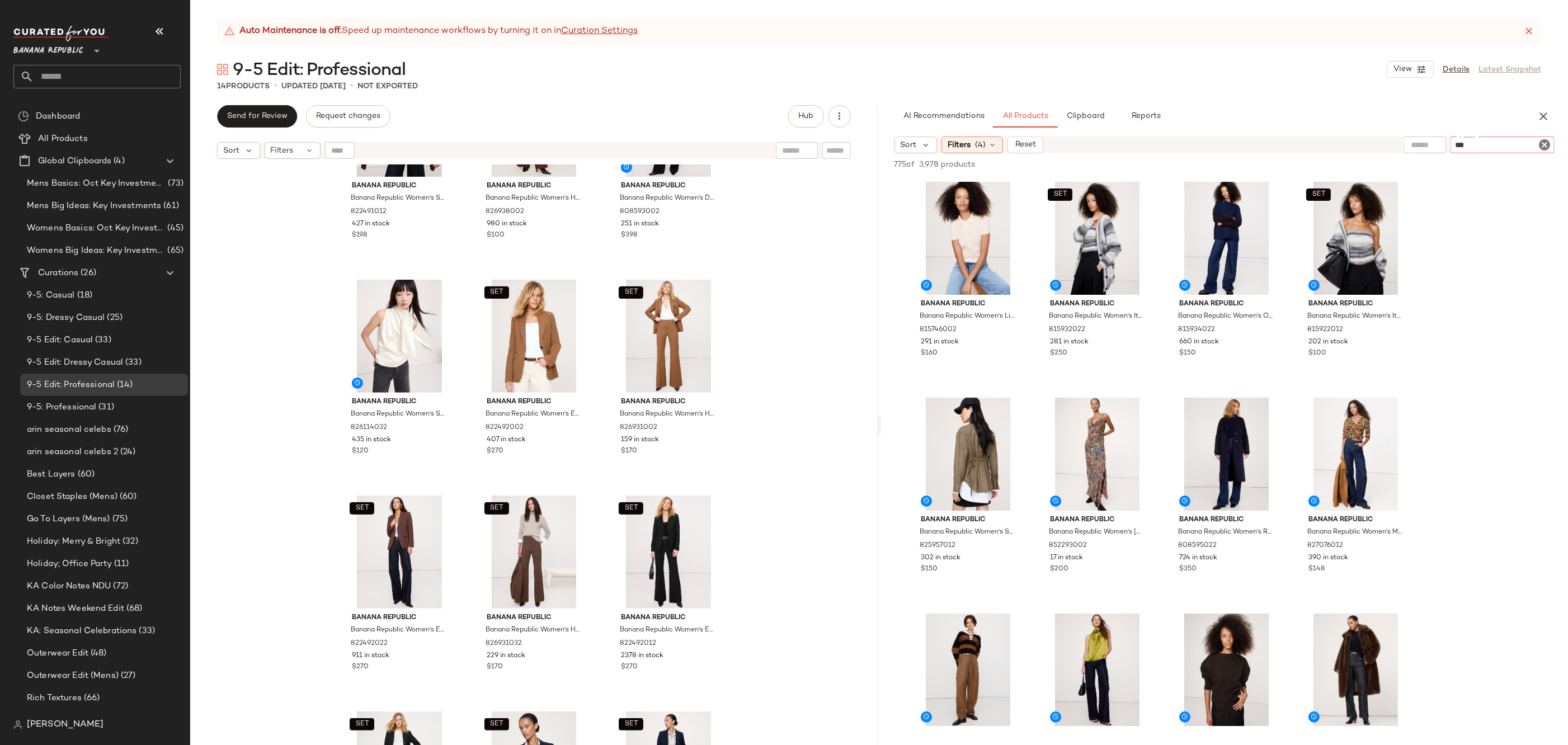
type input "****"
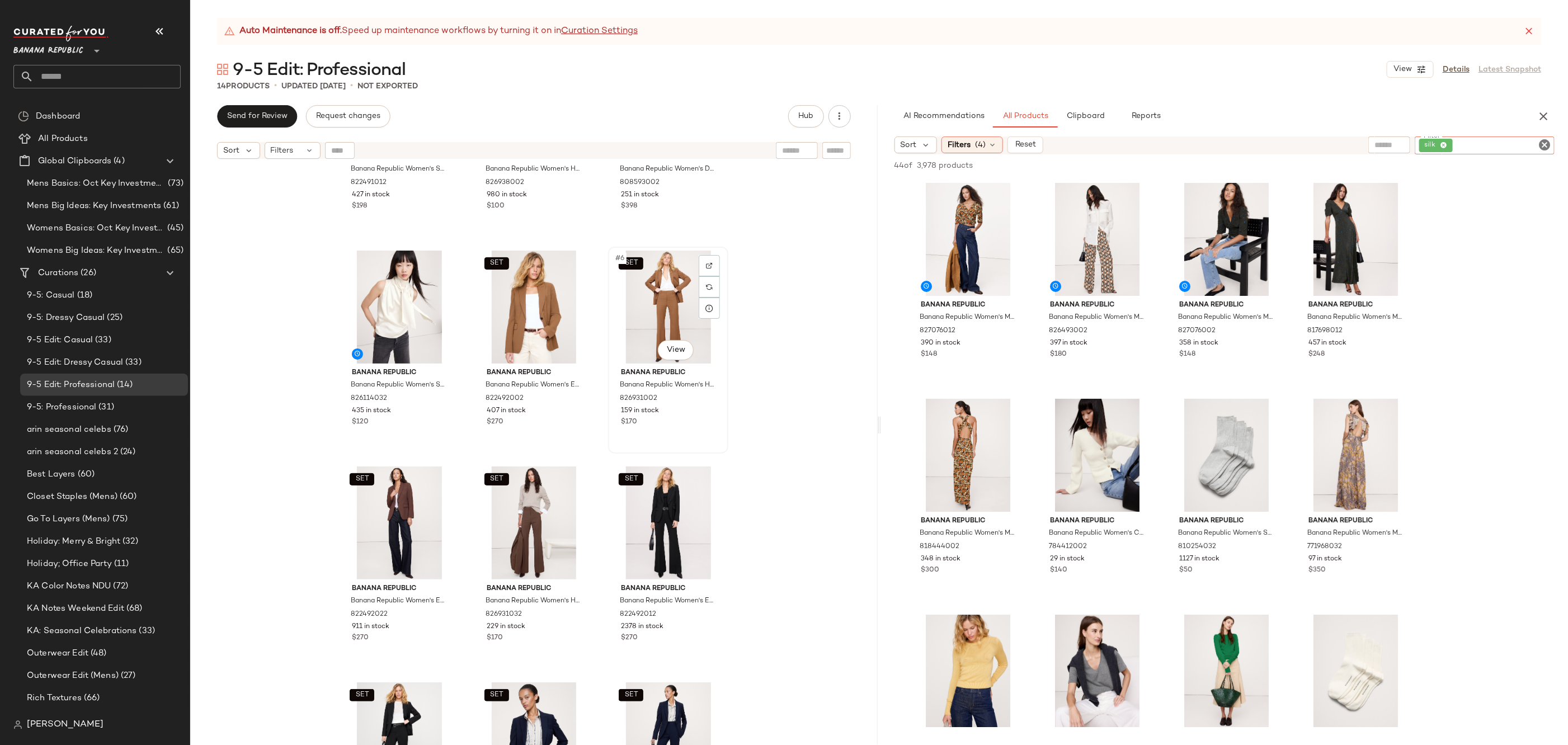
scroll to position [114, 0]
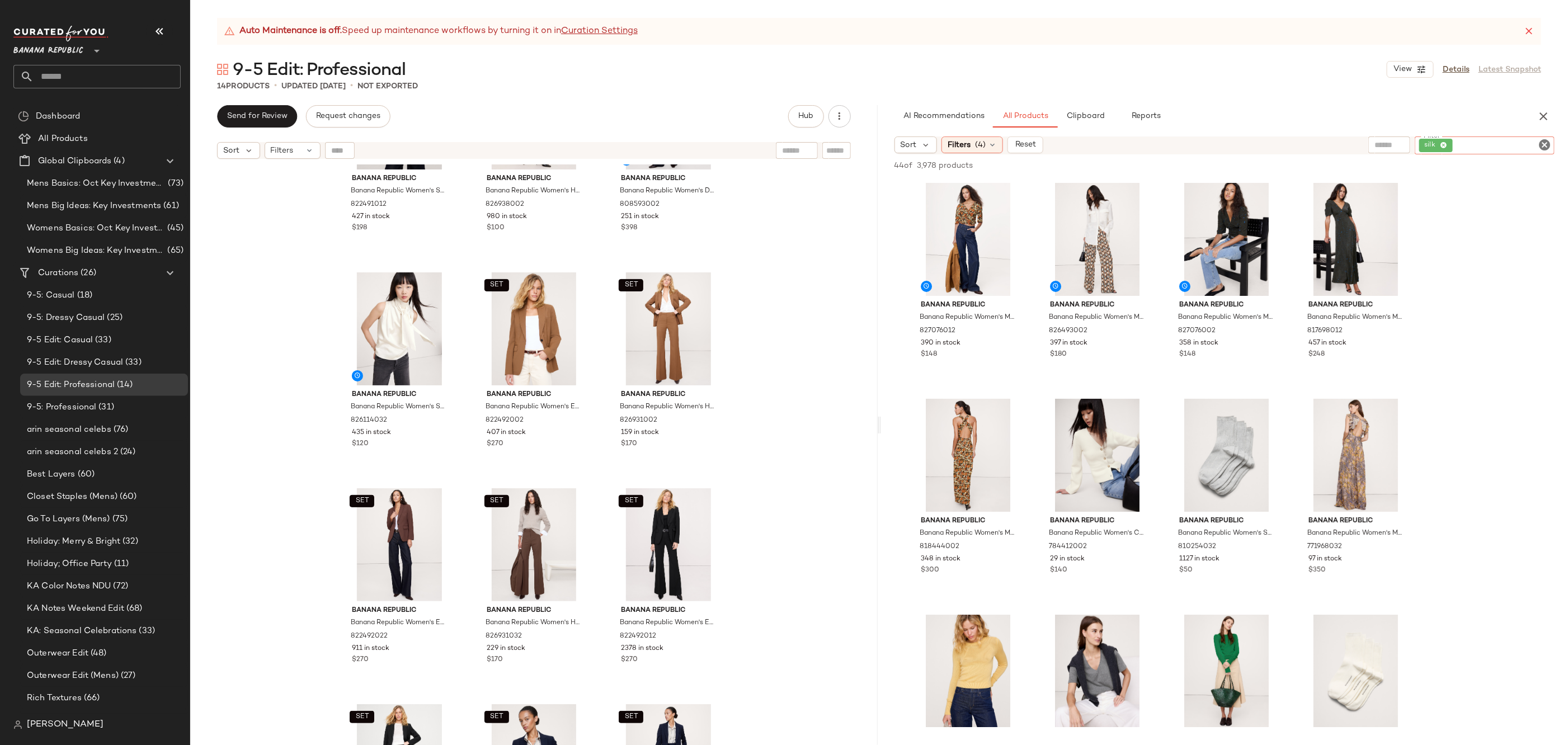
click at [1540, 141] on icon "Clear Filter" at bounding box center [1544, 145] width 14 height 14
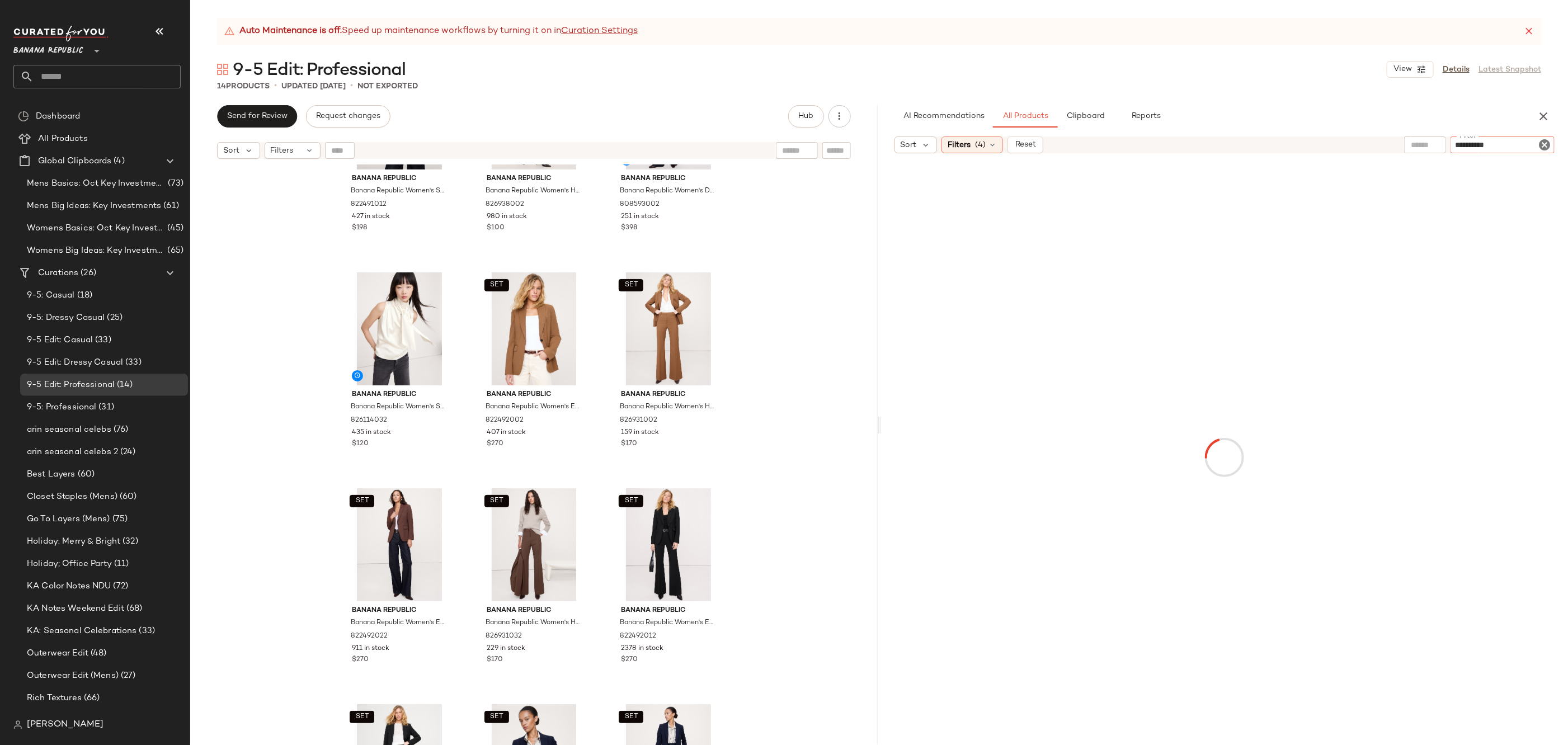
type input "**********"
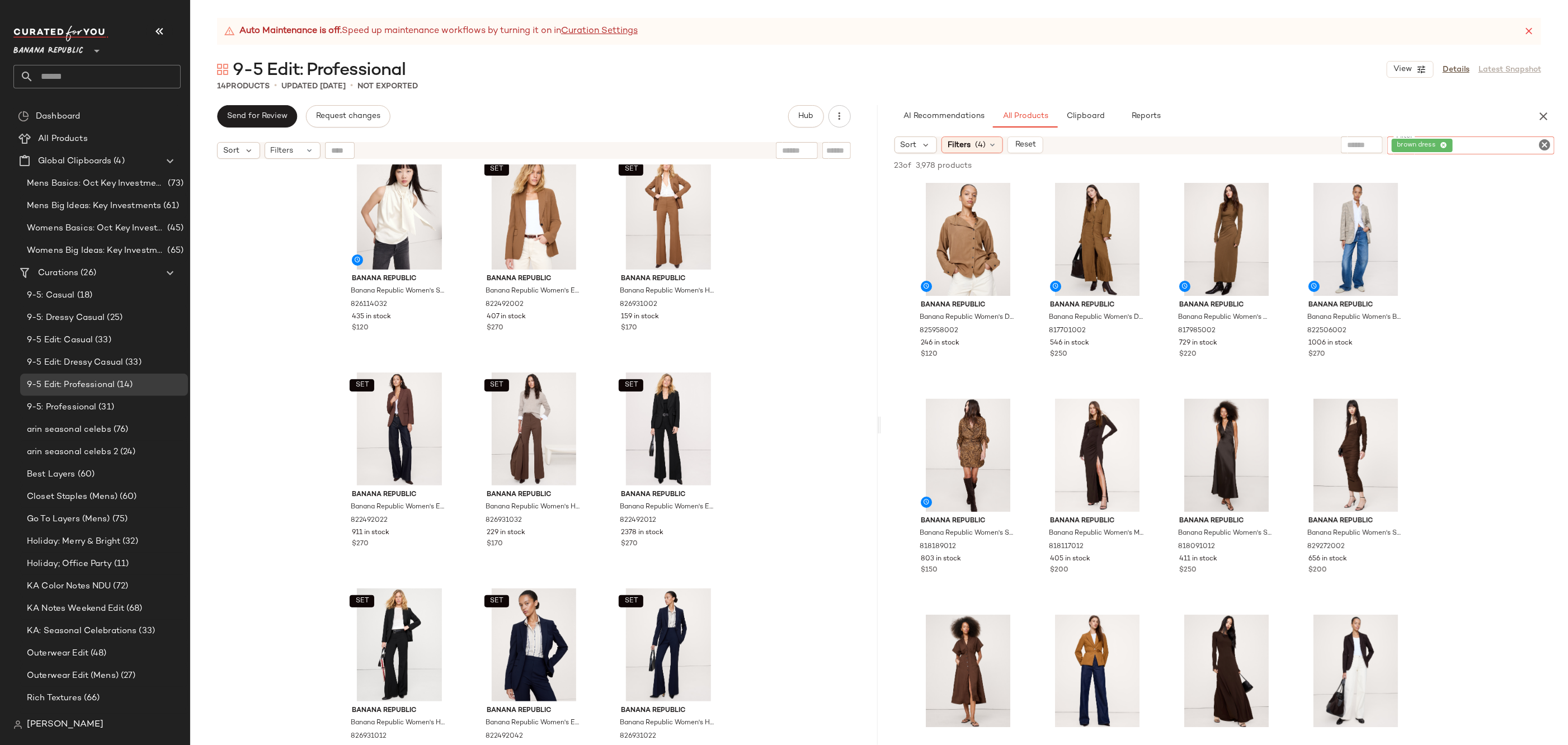
scroll to position [218, 0]
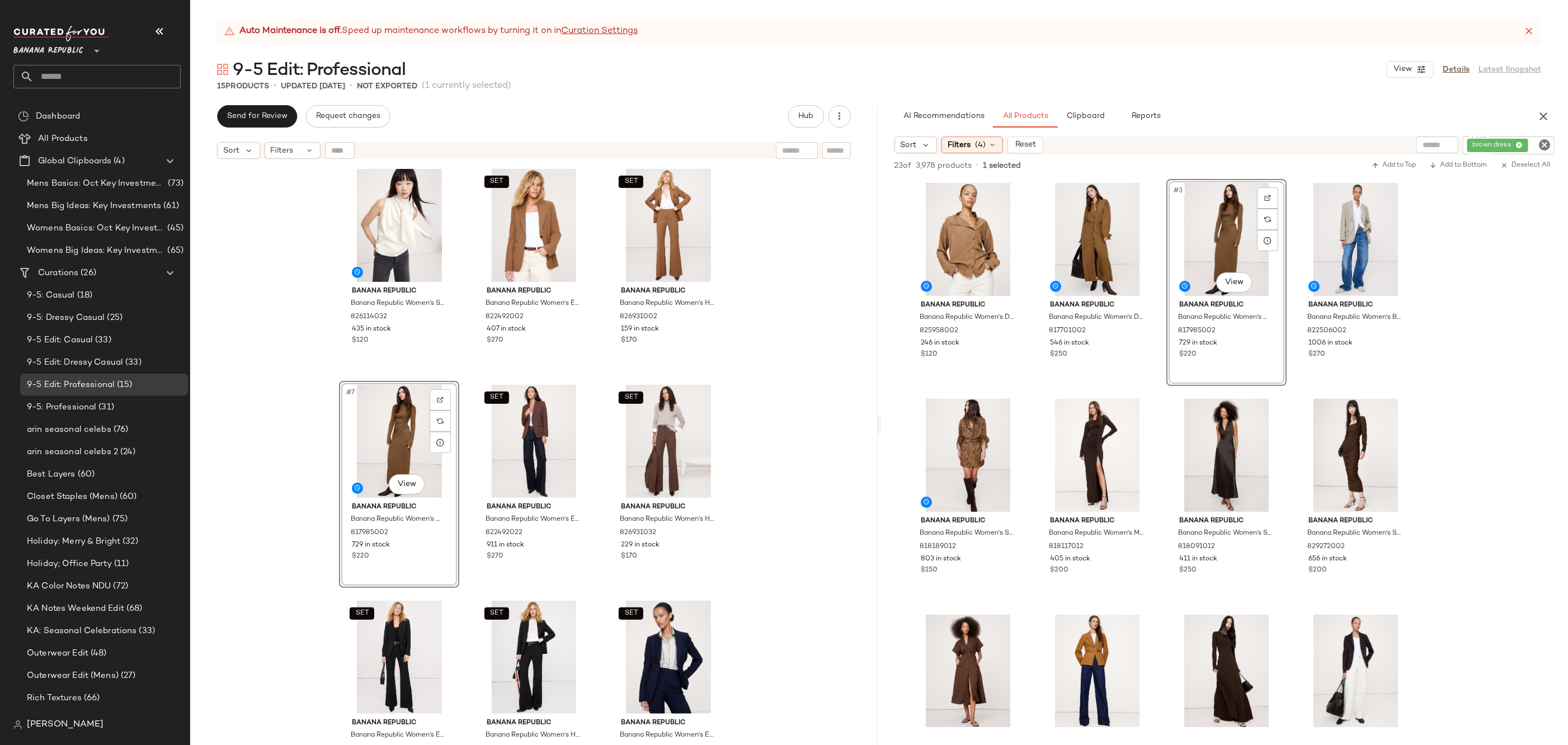
click at [793, 472] on div "SET Banana Republic Banana Republic Women's Slim Everywhere Ponte Blazer Redwoo…" at bounding box center [534, 468] width 687 height 608
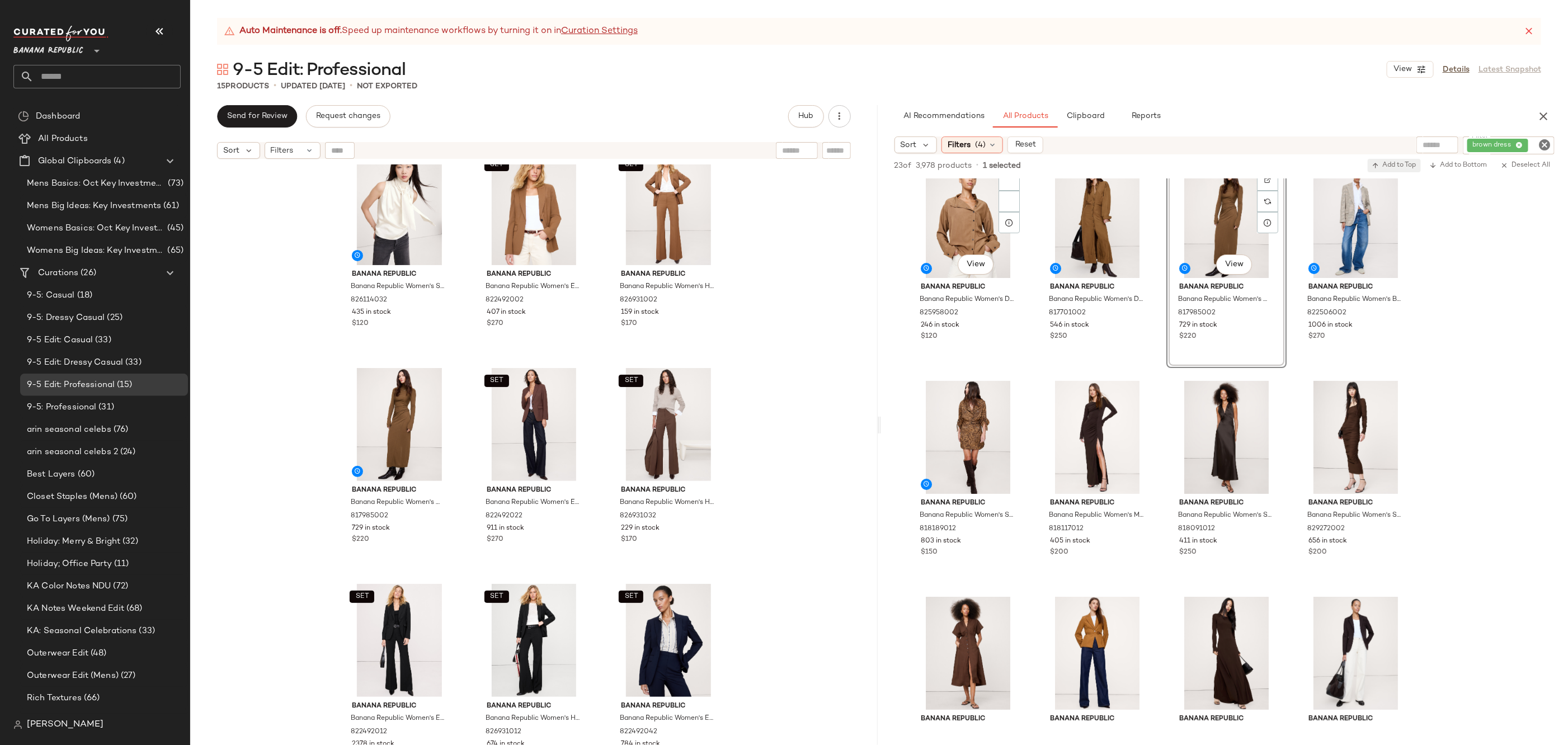
scroll to position [0, 0]
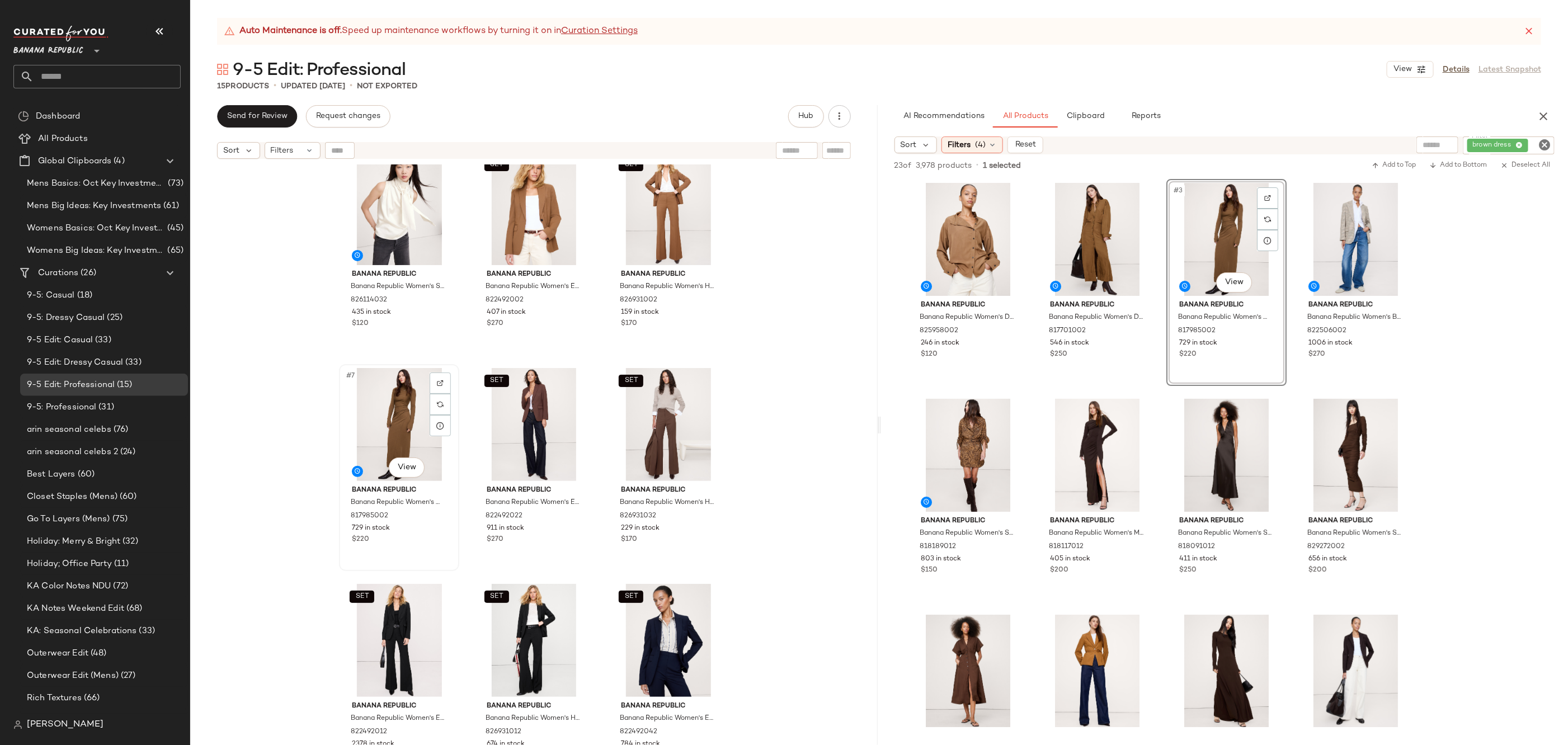
click at [393, 426] on div "#7 View" at bounding box center [399, 424] width 112 height 113
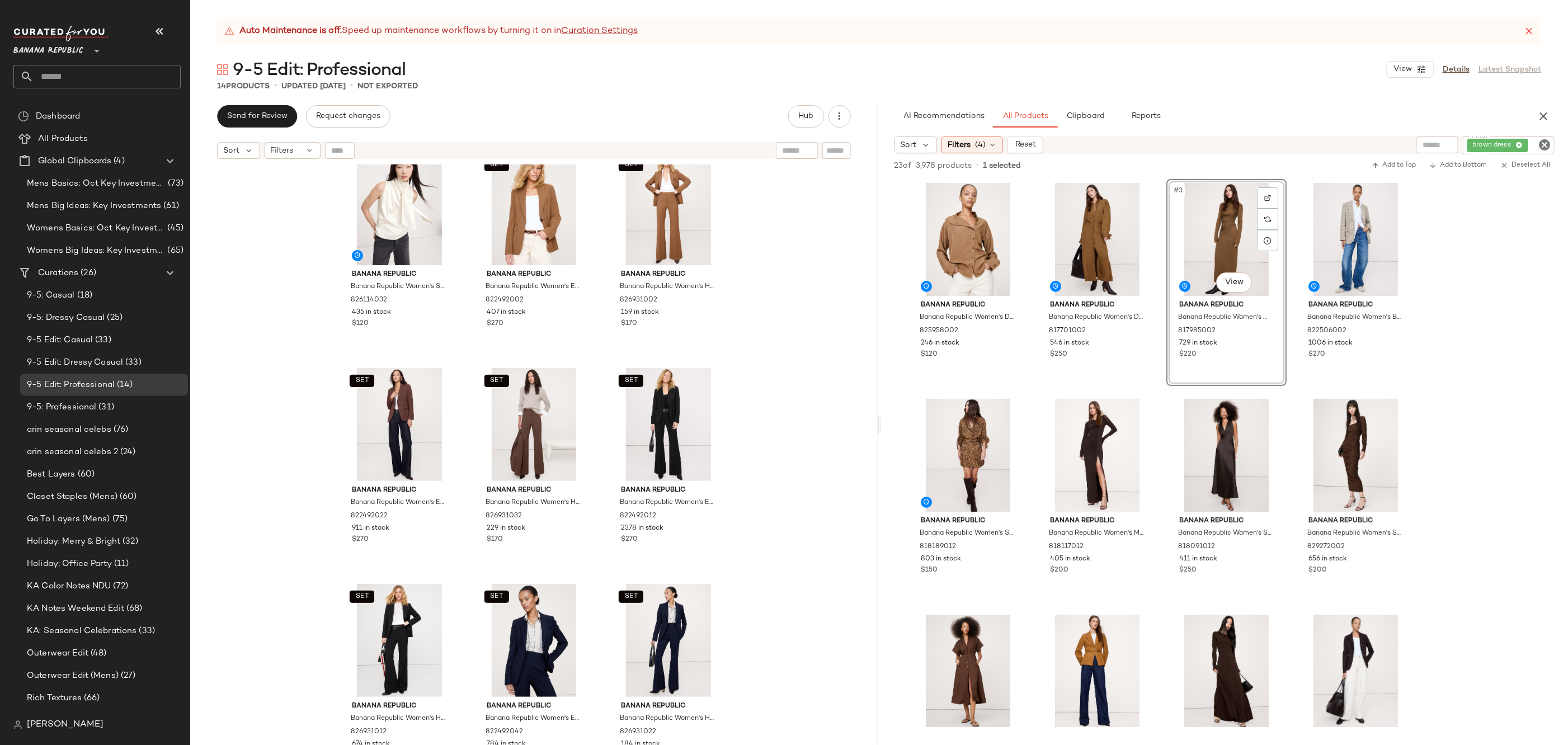
click at [1541, 146] on icon "Clear Filter" at bounding box center [1544, 145] width 14 height 14
click at [951, 145] on span "Filters" at bounding box center [959, 145] width 23 height 12
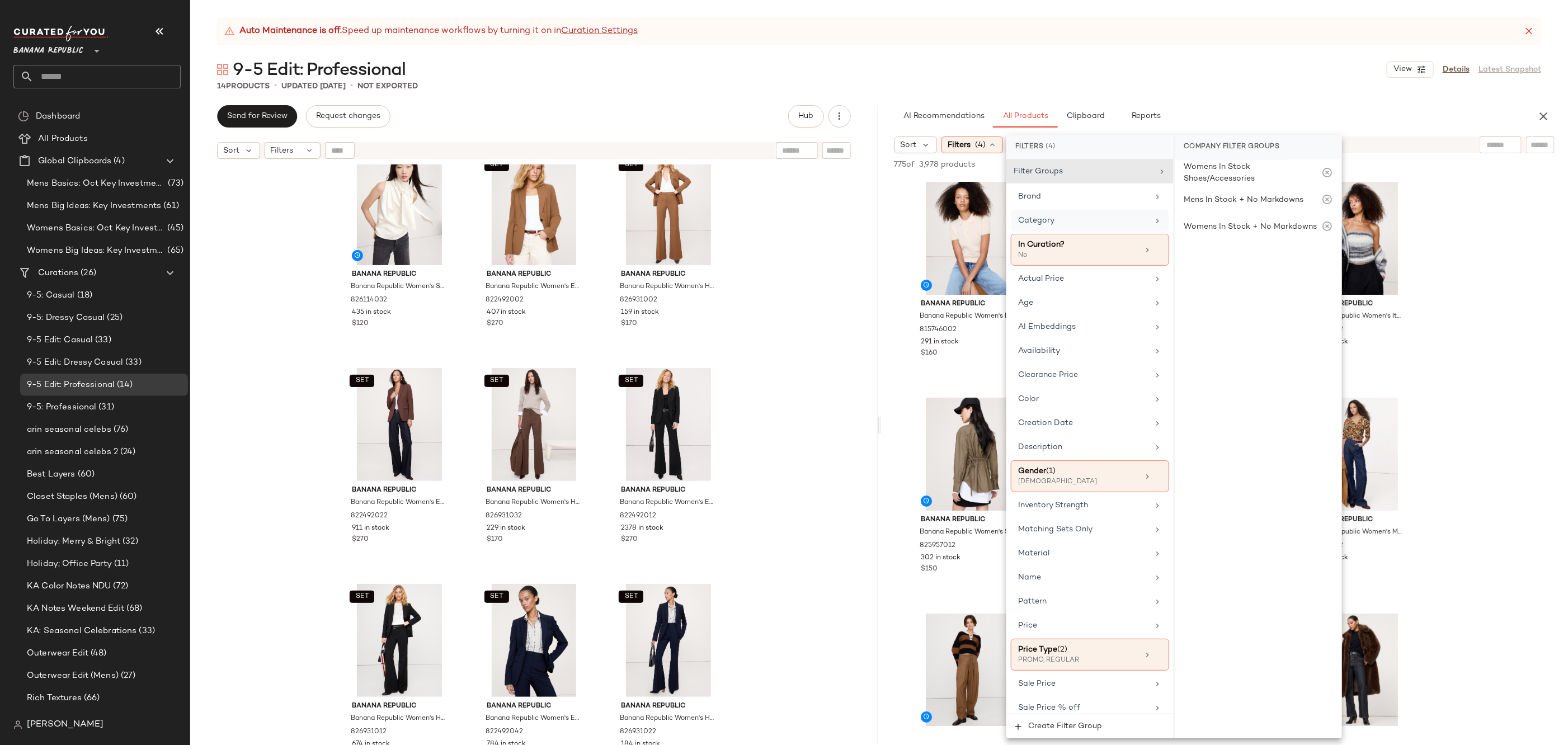
click at [1091, 215] on div "Category" at bounding box center [1083, 221] width 130 height 12
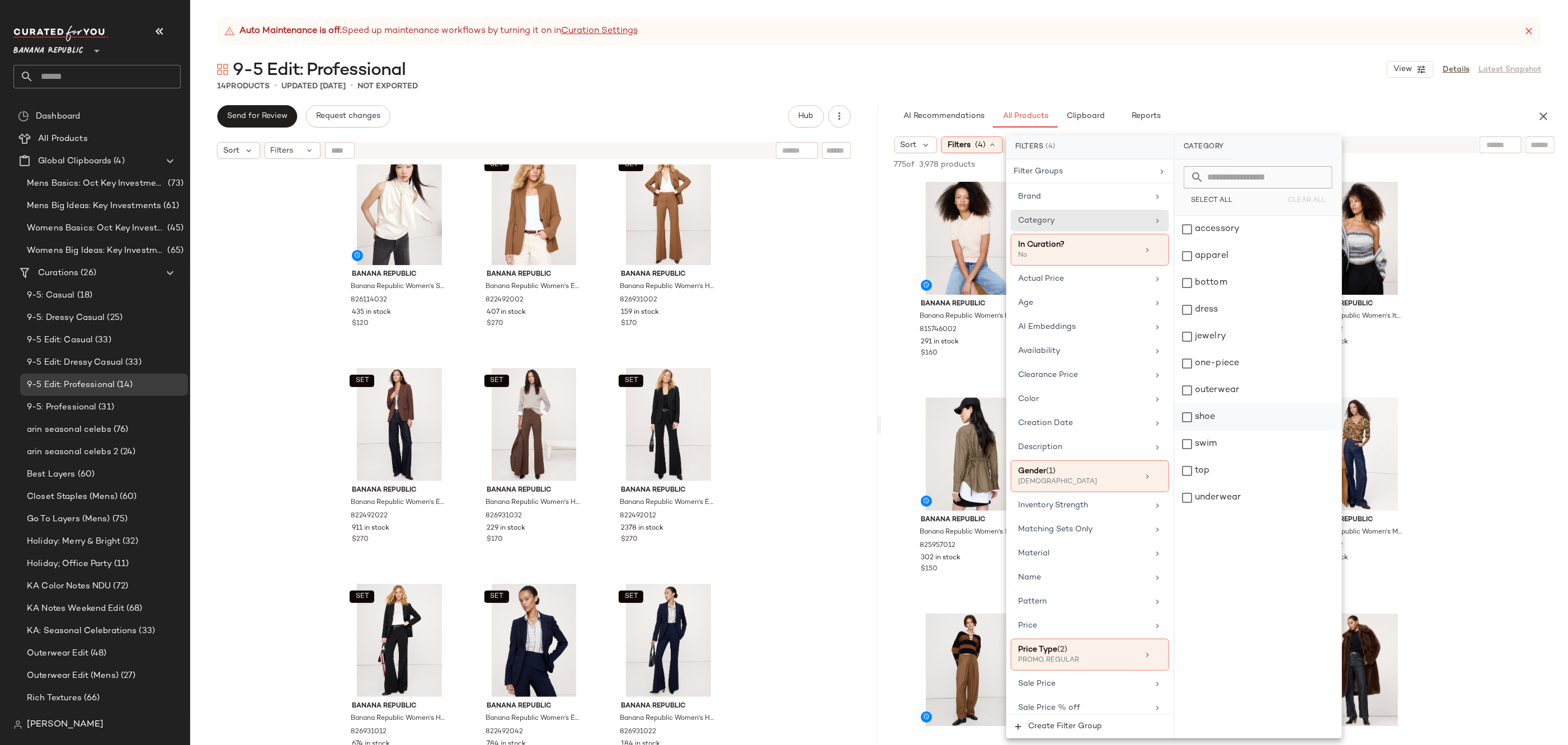
click at [1254, 416] on div "shoe" at bounding box center [1258, 418] width 166 height 27
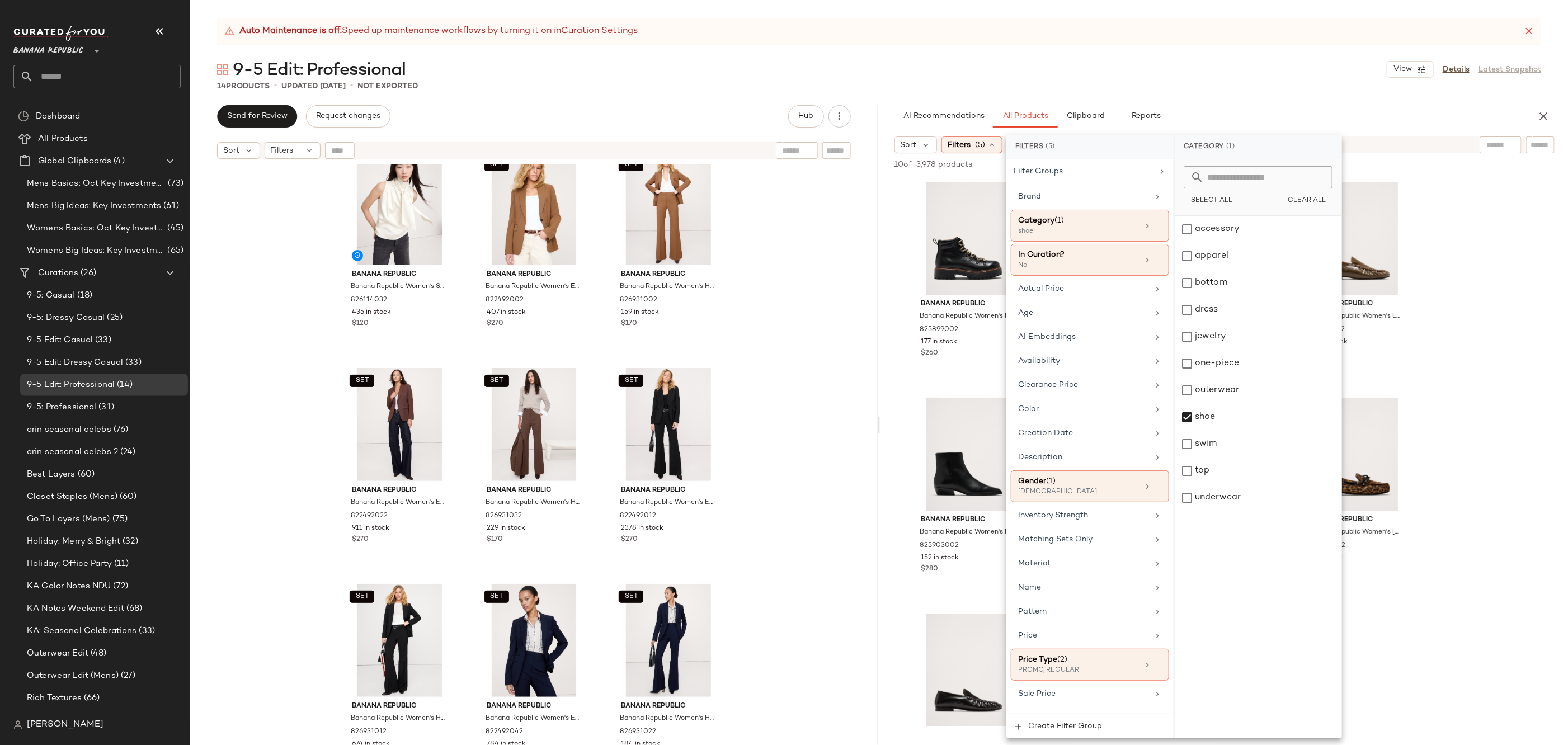
click at [1241, 70] on div "9-5 Edit: Professional View Details Latest Snapshot" at bounding box center [879, 69] width 1378 height 23
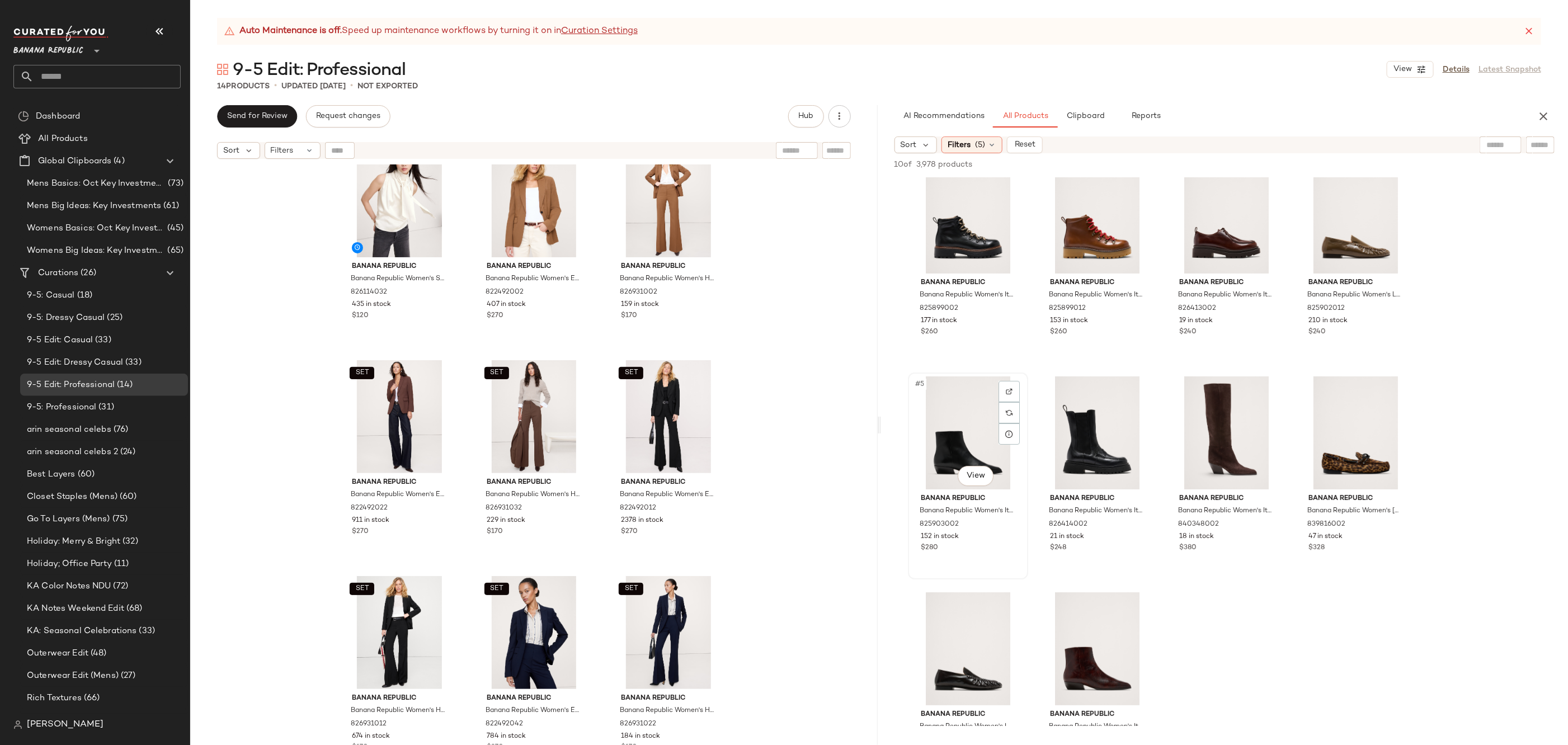
scroll to position [80, 0]
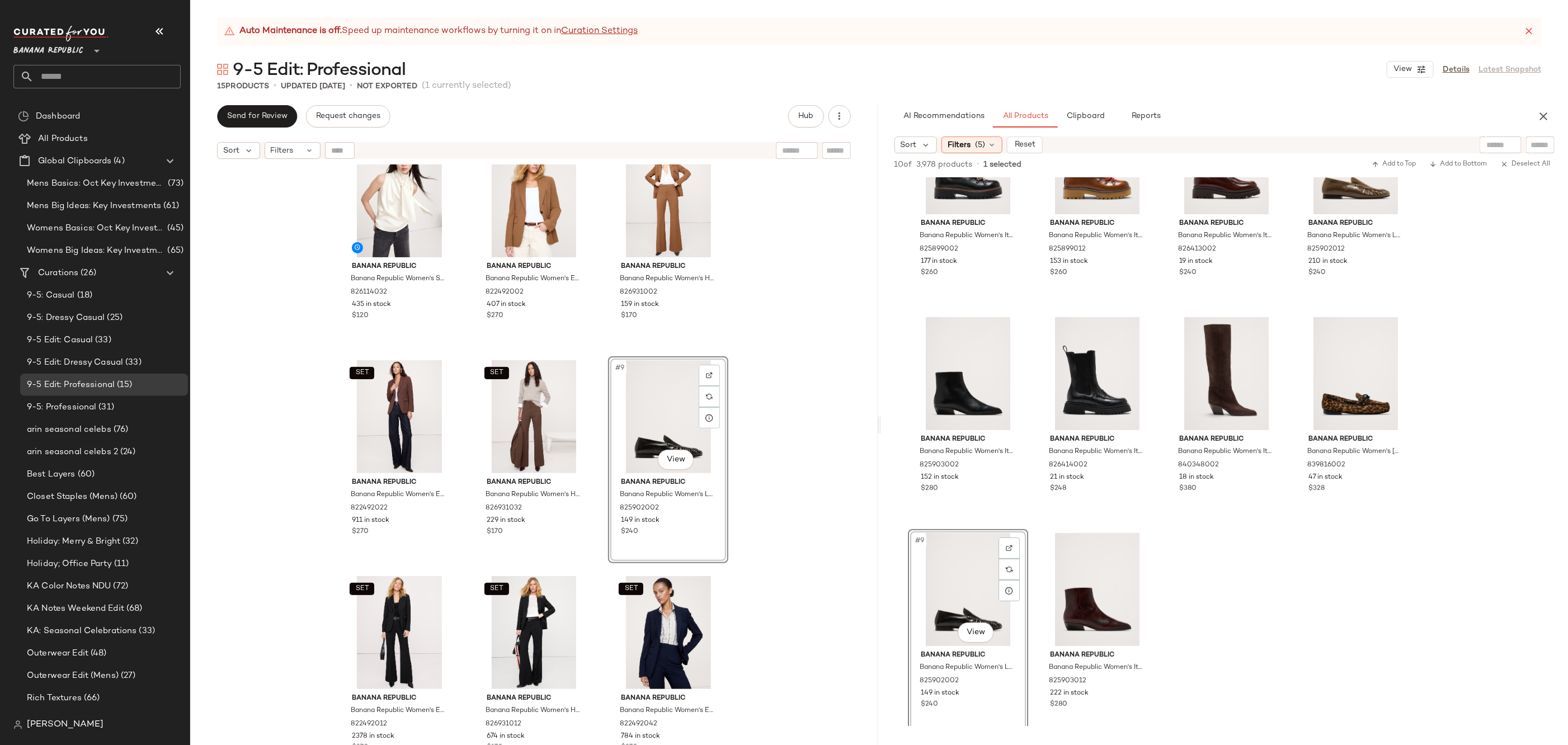
click at [817, 438] on div "SET Banana Republic Banana Republic Women's Slim Everywhere Ponte Blazer Redwoo…" at bounding box center [534, 468] width 687 height 608
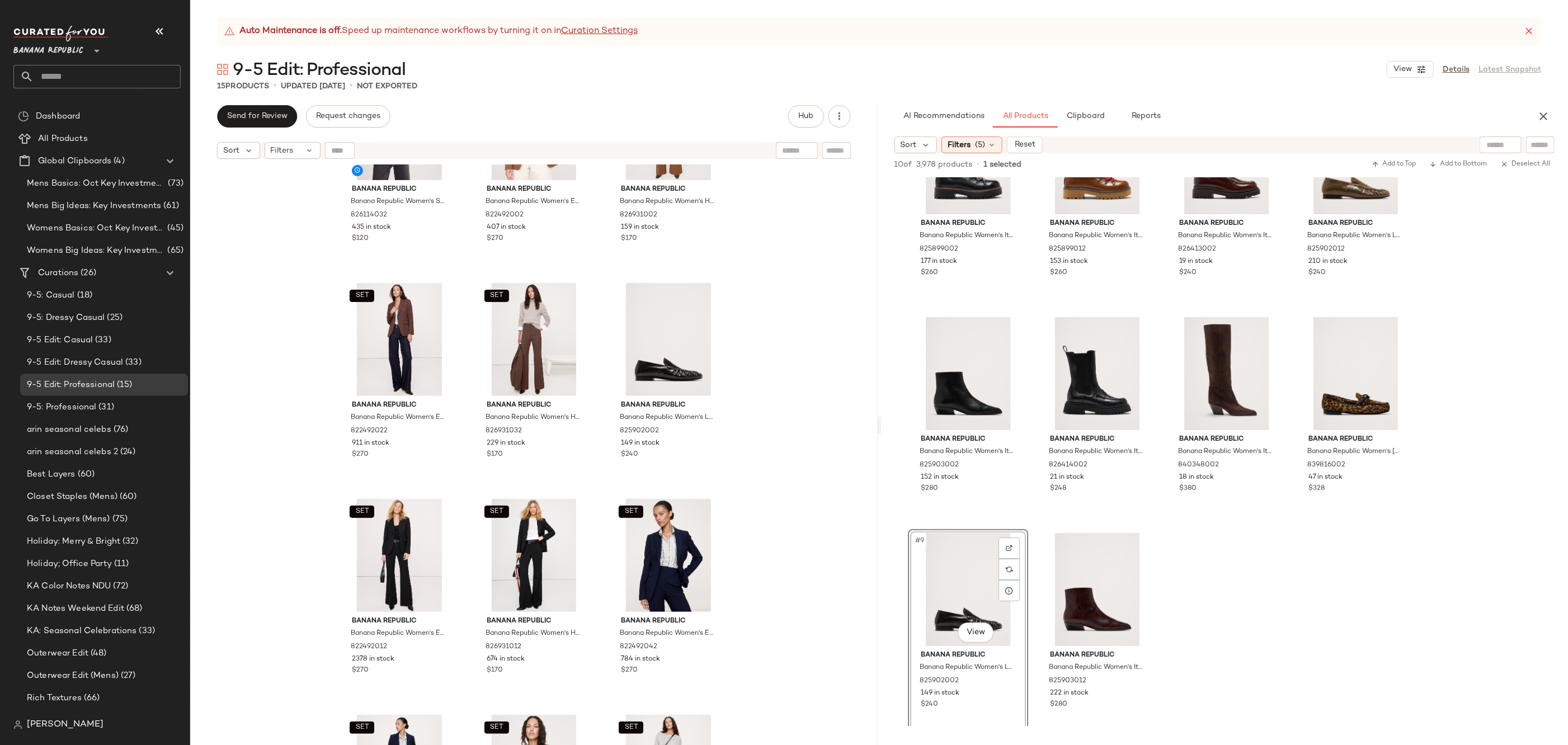
scroll to position [404, 0]
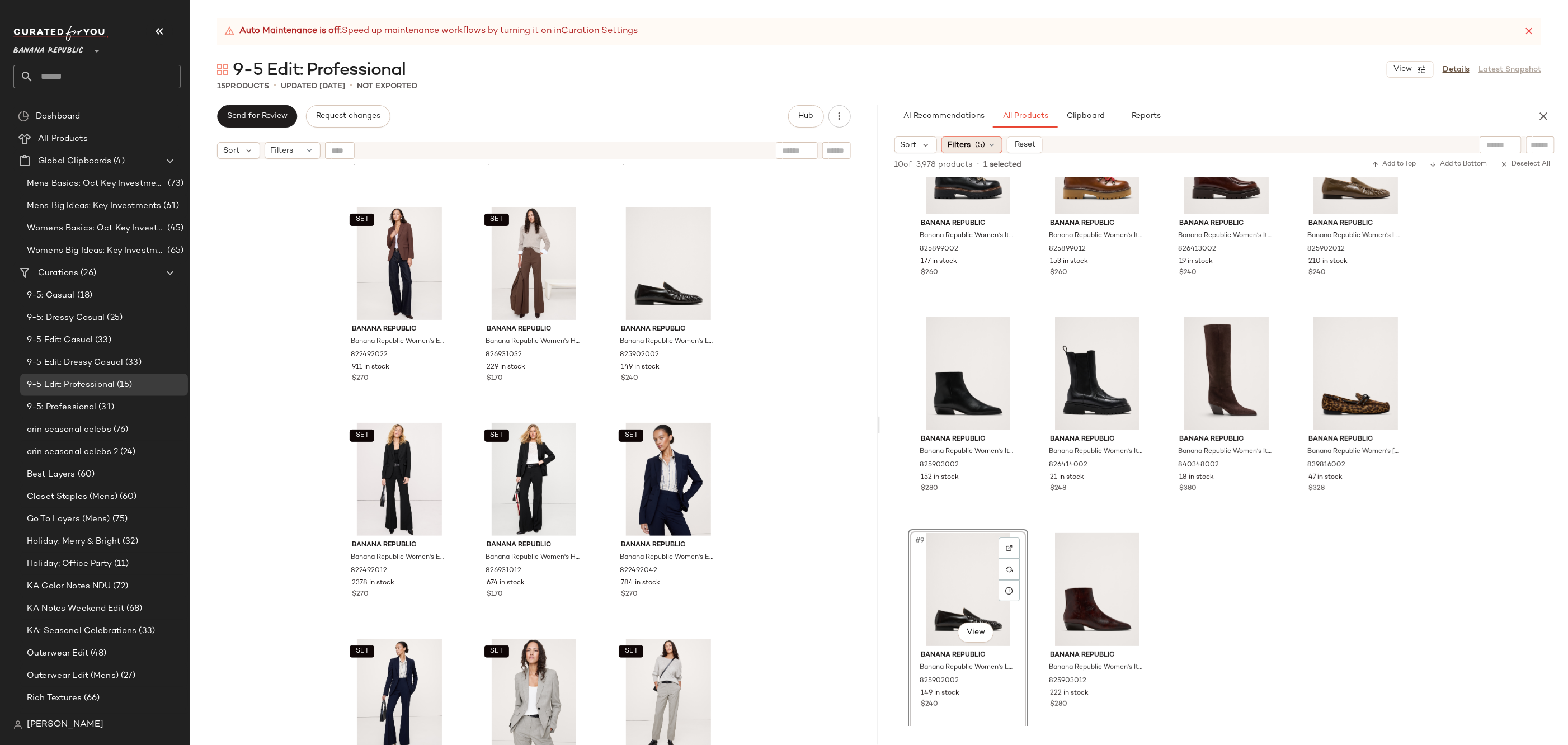
click at [968, 140] on span "Filters" at bounding box center [959, 145] width 23 height 12
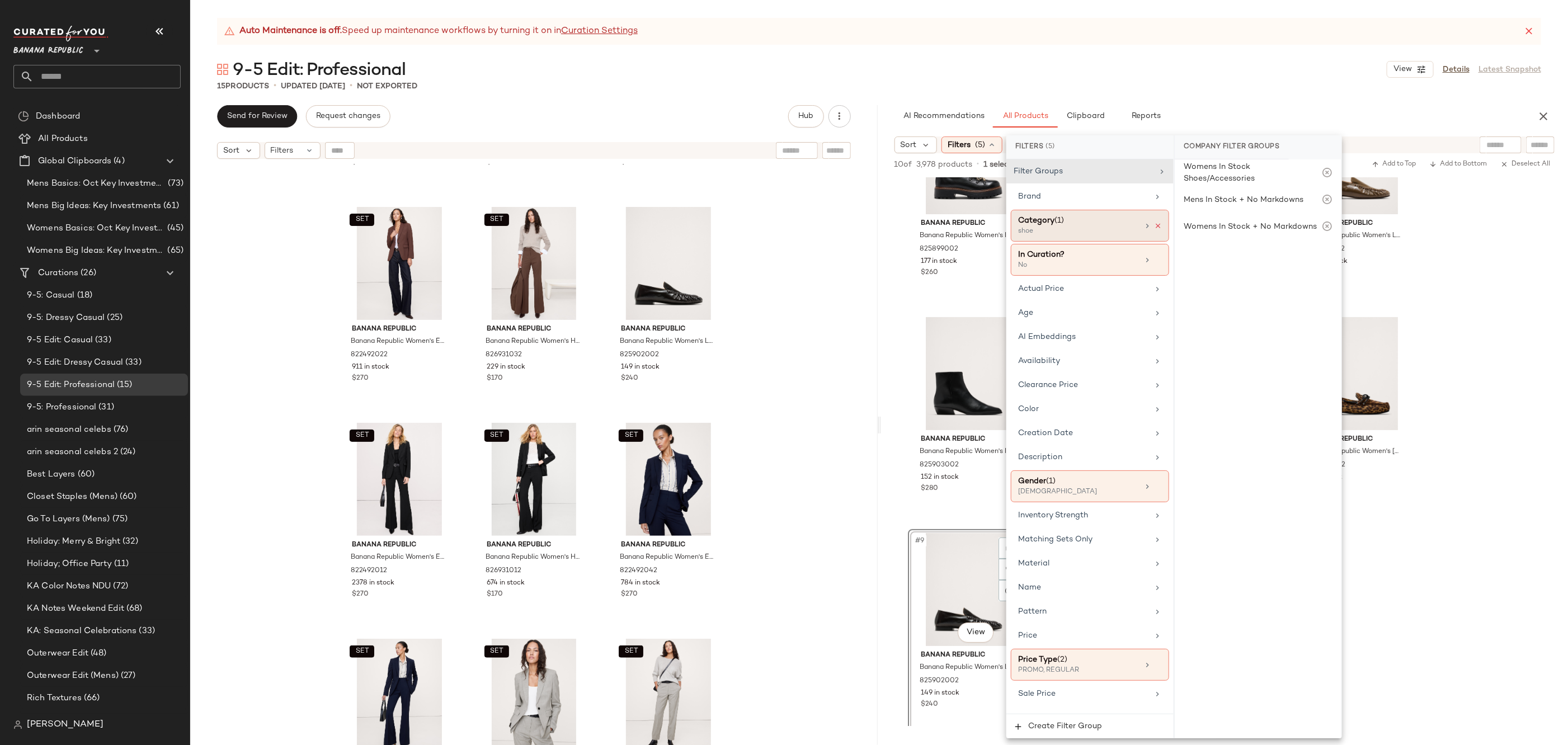
click at [1154, 225] on icon at bounding box center [1157, 226] width 8 height 8
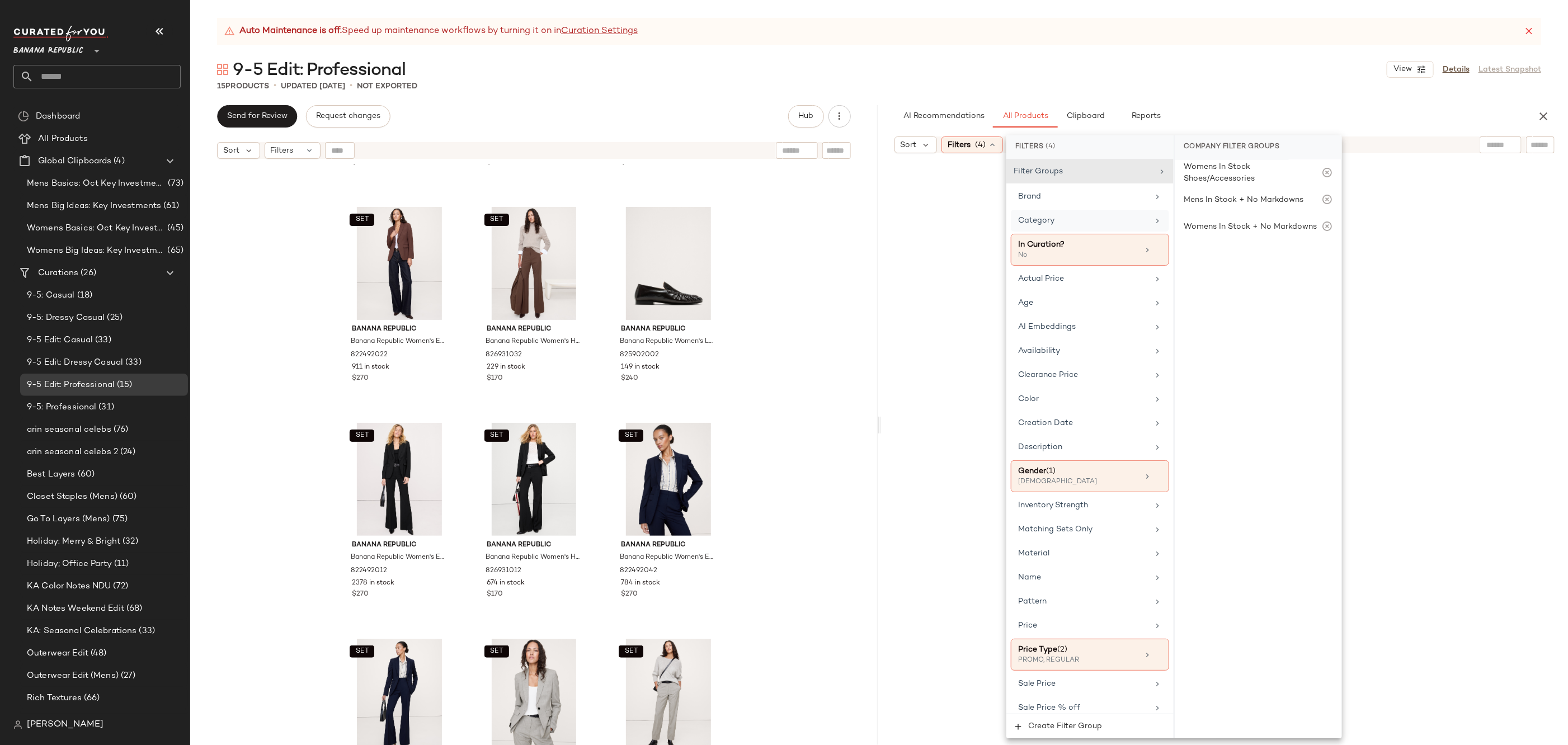
click at [1286, 88] on div "15 Products • updated Sep 25th • Not Exported" at bounding box center [879, 86] width 1378 height 11
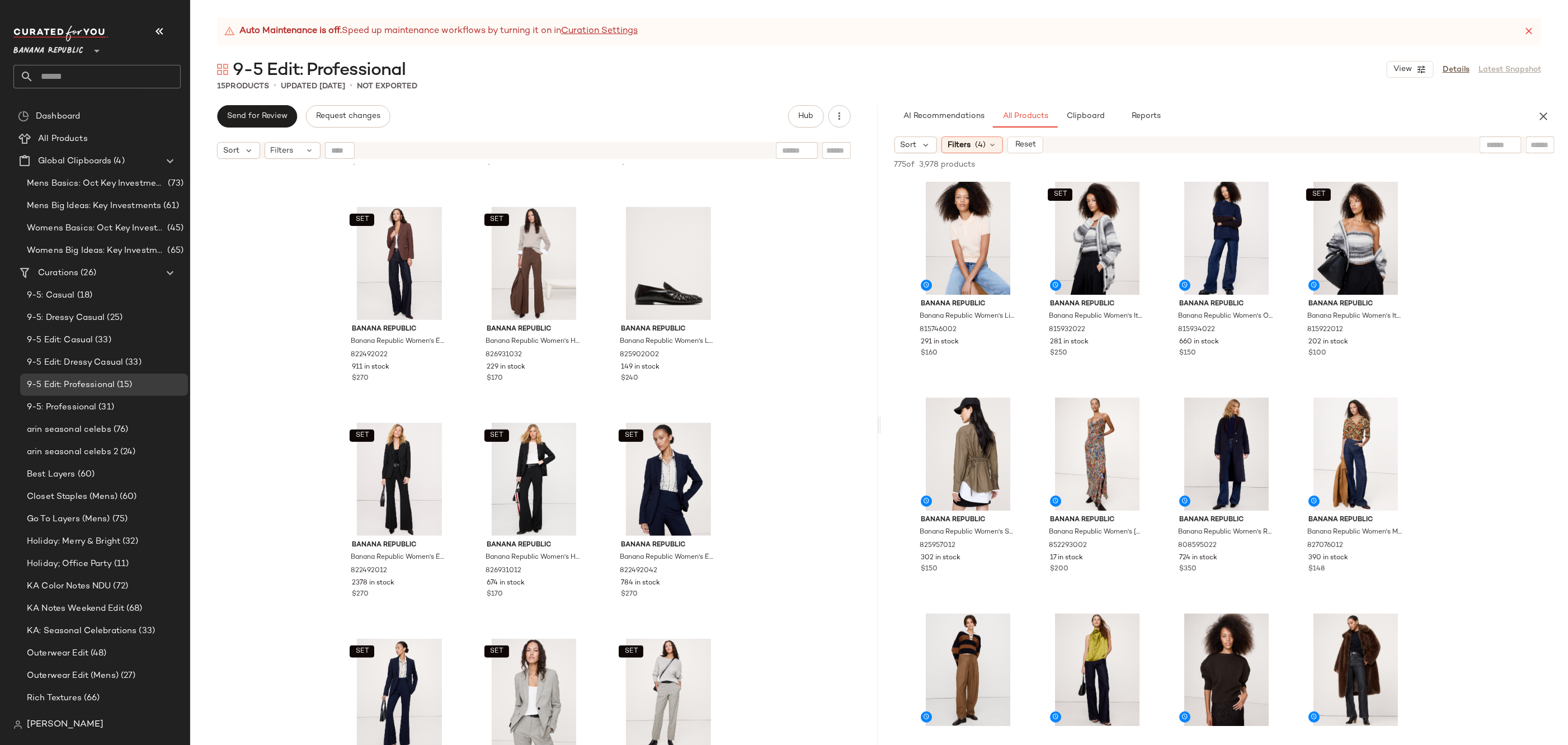
click at [1544, 144] on input "text" at bounding box center [1541, 145] width 20 height 12
click at [1439, 142] on input "text" at bounding box center [1425, 145] width 29 height 12
type input "**********"
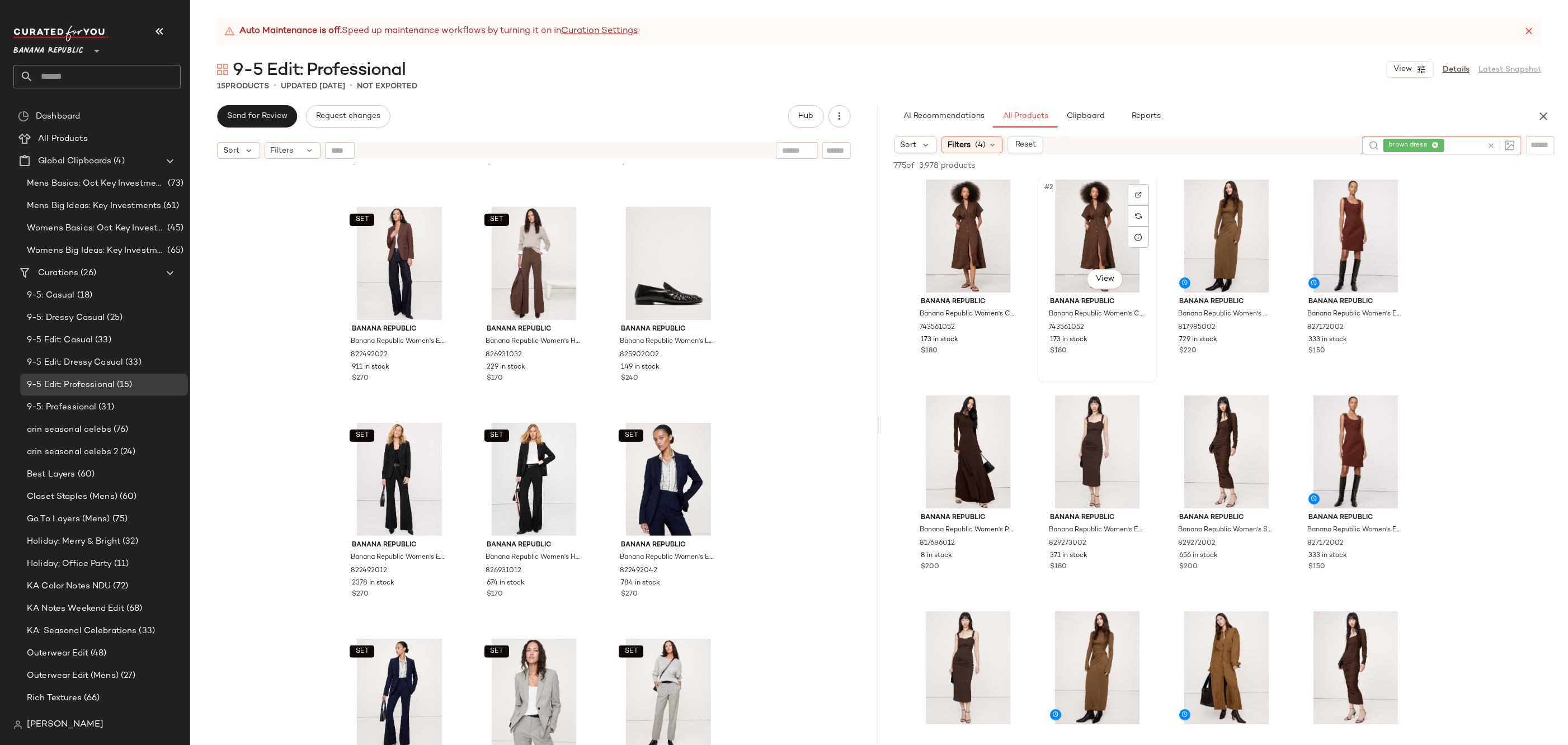
scroll to position [0, 0]
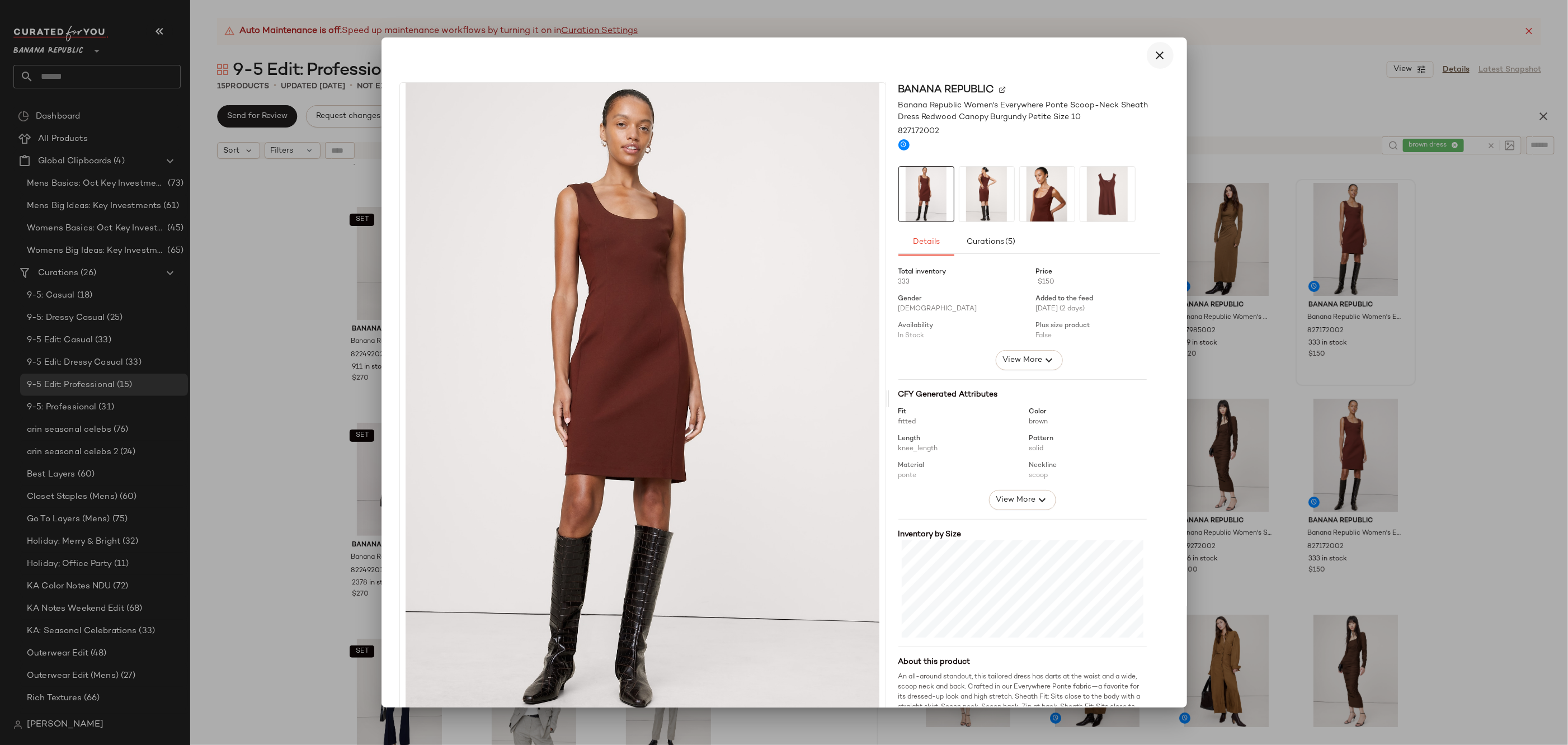
click at [1154, 53] on icon "button" at bounding box center [1160, 55] width 14 height 14
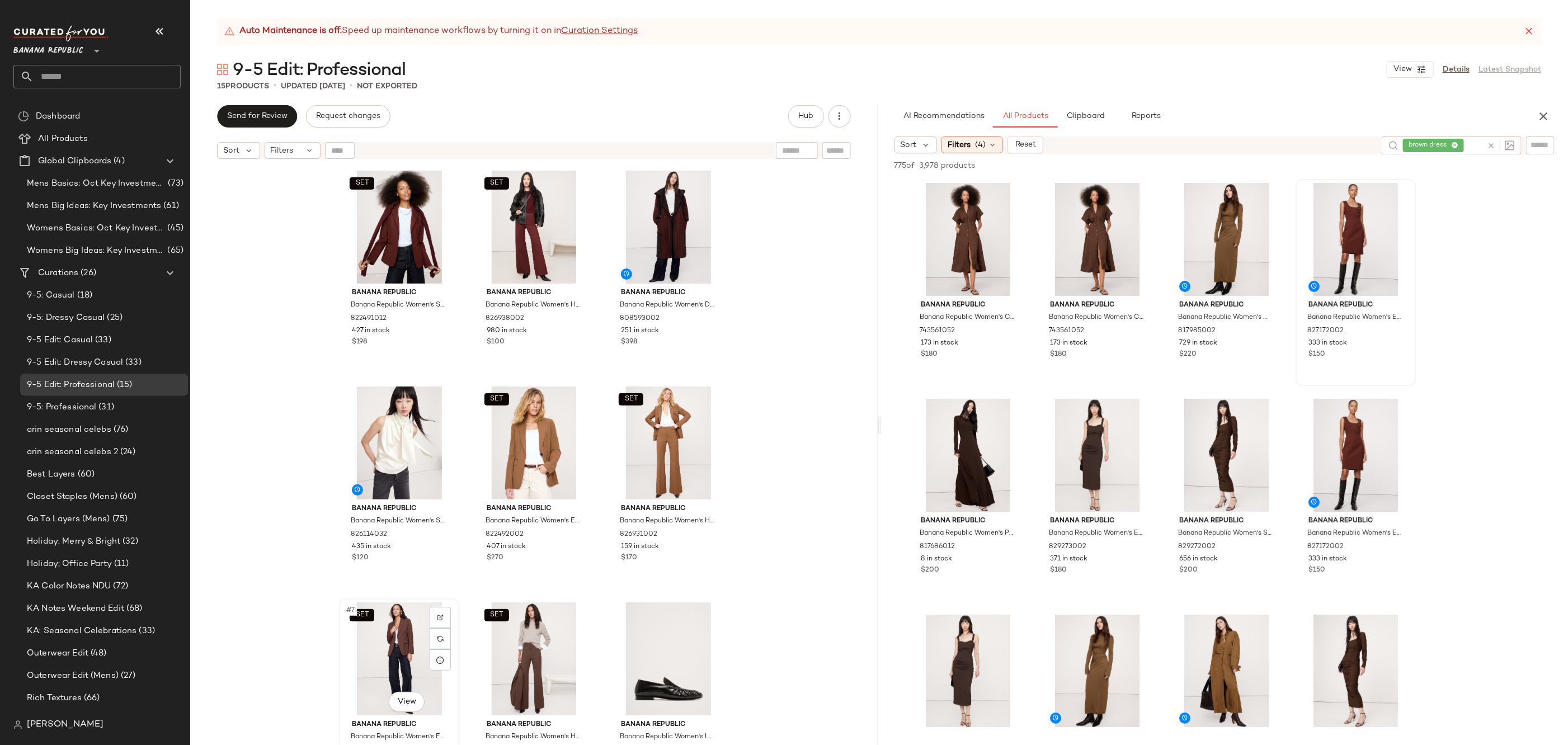
click at [395, 647] on div "SET #7 View" at bounding box center [399, 658] width 112 height 113
click at [653, 618] on div "#9 View" at bounding box center [668, 658] width 112 height 113
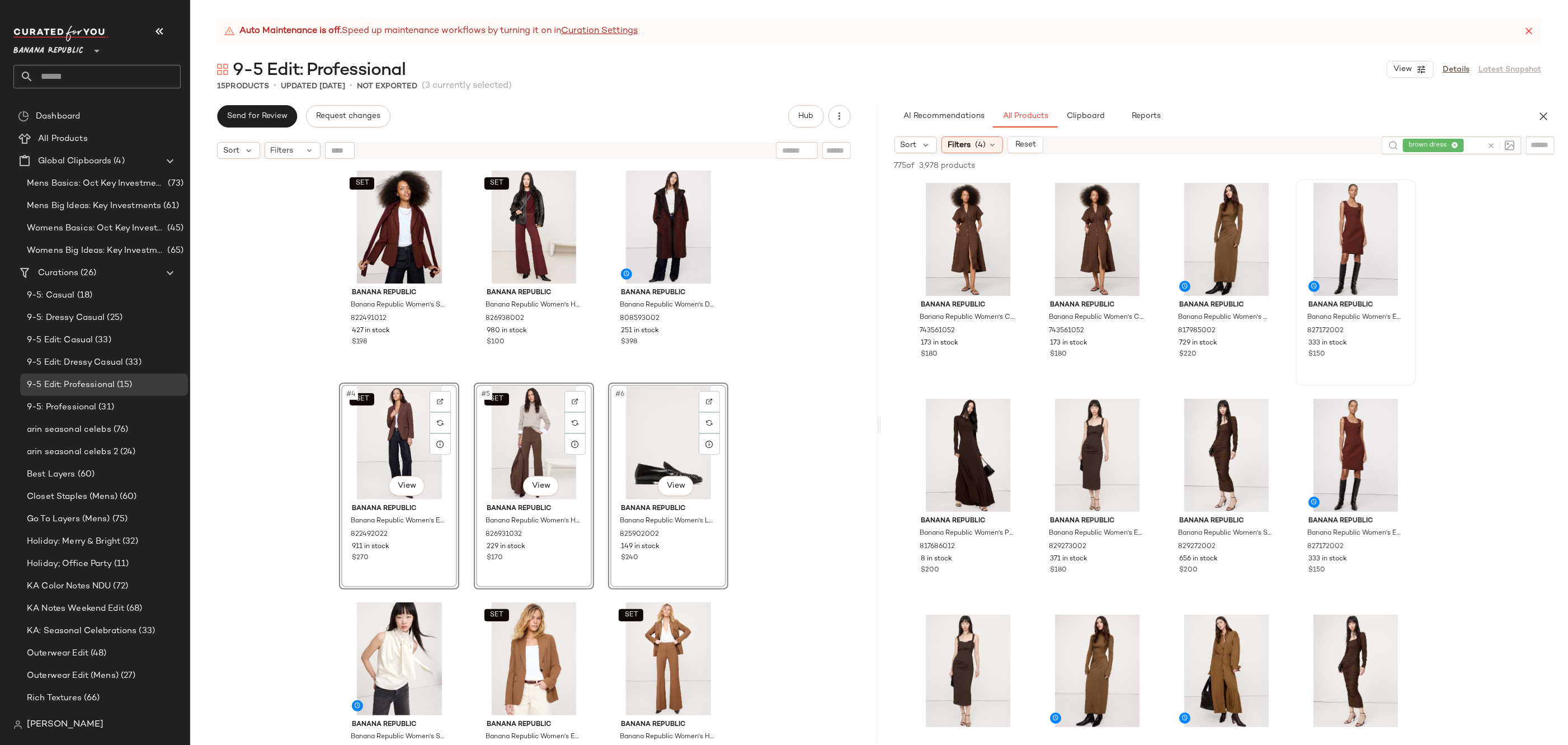
click at [805, 457] on div "SET Banana Republic Banana Republic Women's Slim Everywhere Ponte Blazer Redwoo…" at bounding box center [534, 468] width 687 height 608
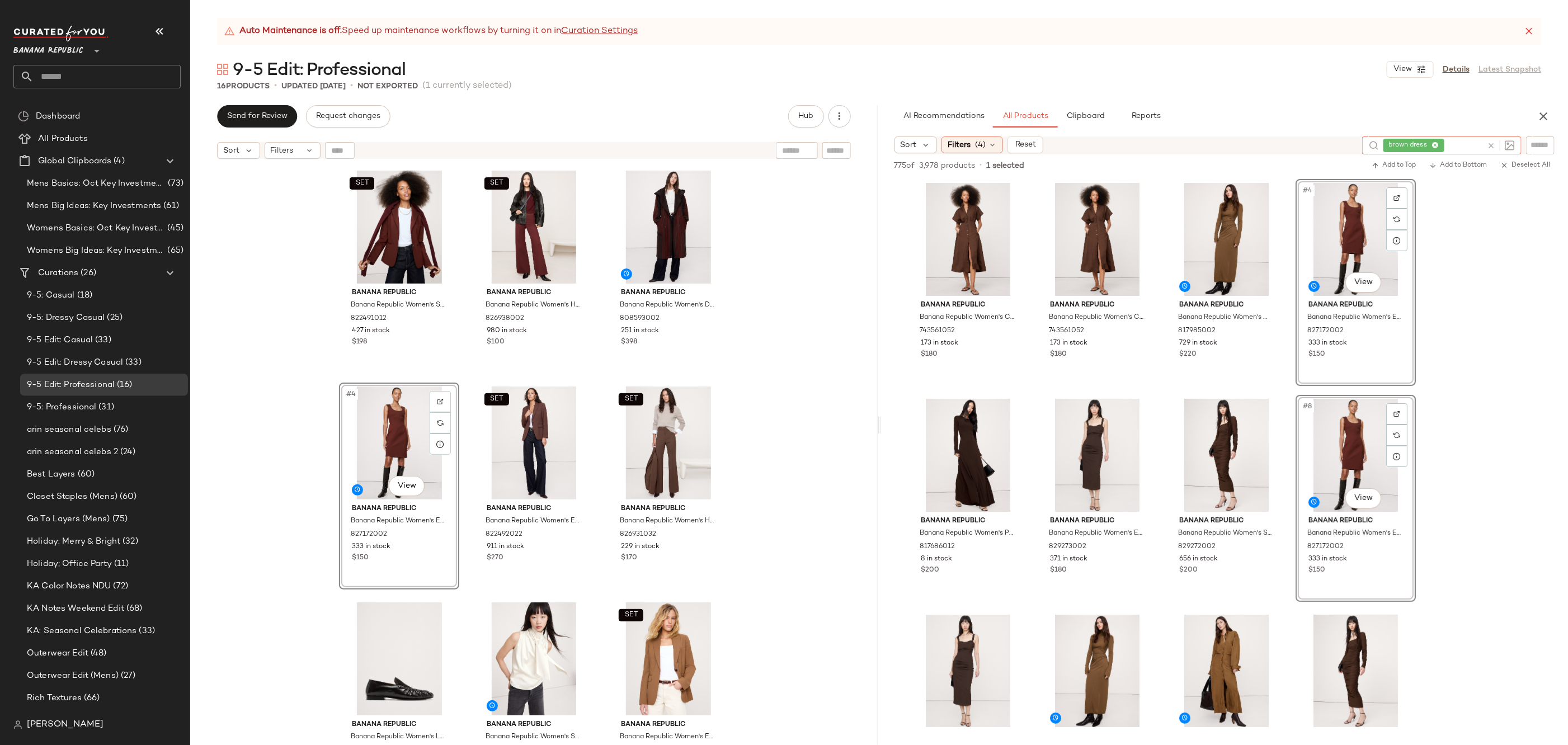
click at [1493, 148] on icon at bounding box center [1490, 146] width 8 height 8
click at [985, 146] on div "Filters (4)" at bounding box center [972, 145] width 61 height 17
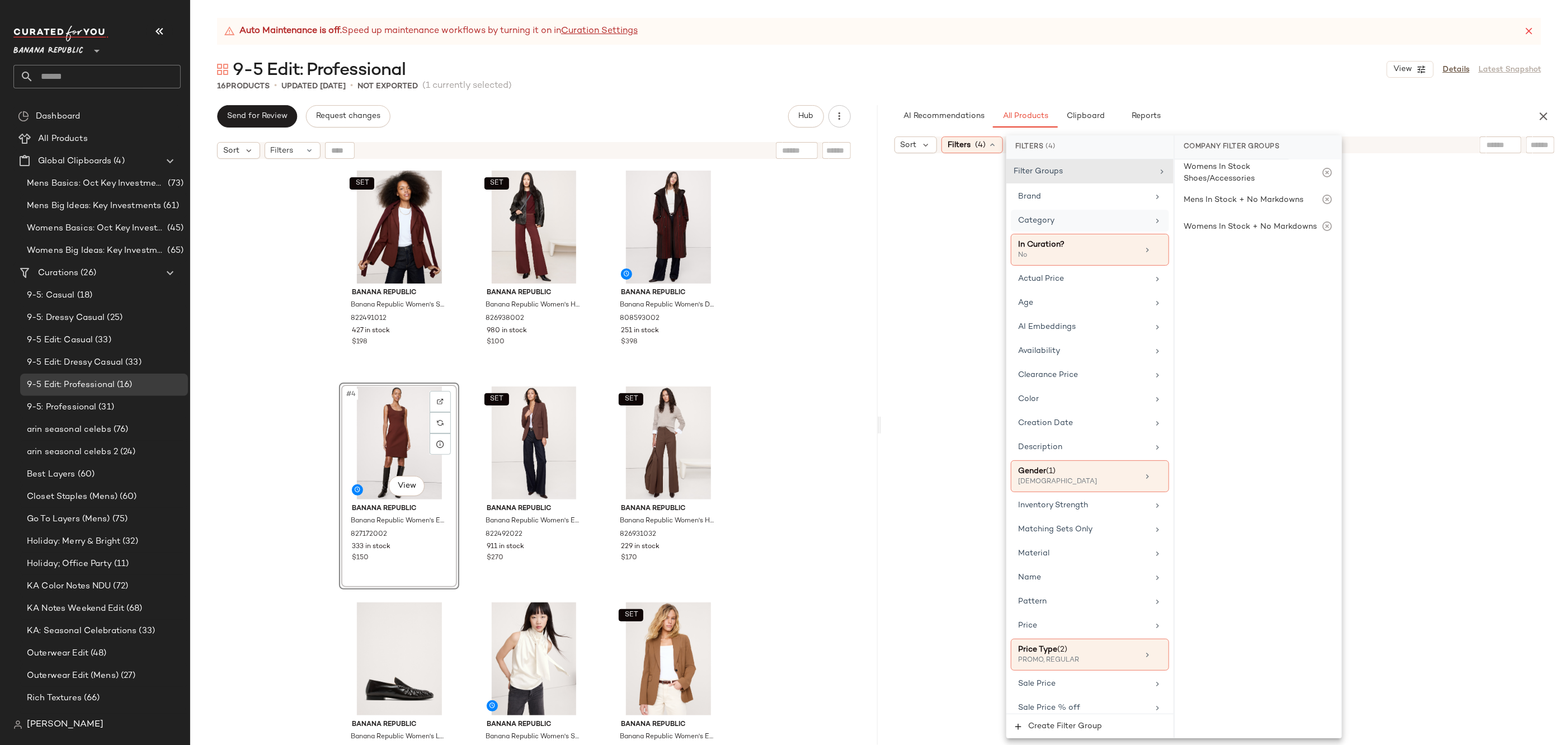
click at [1113, 229] on div "Category" at bounding box center [1090, 221] width 158 height 22
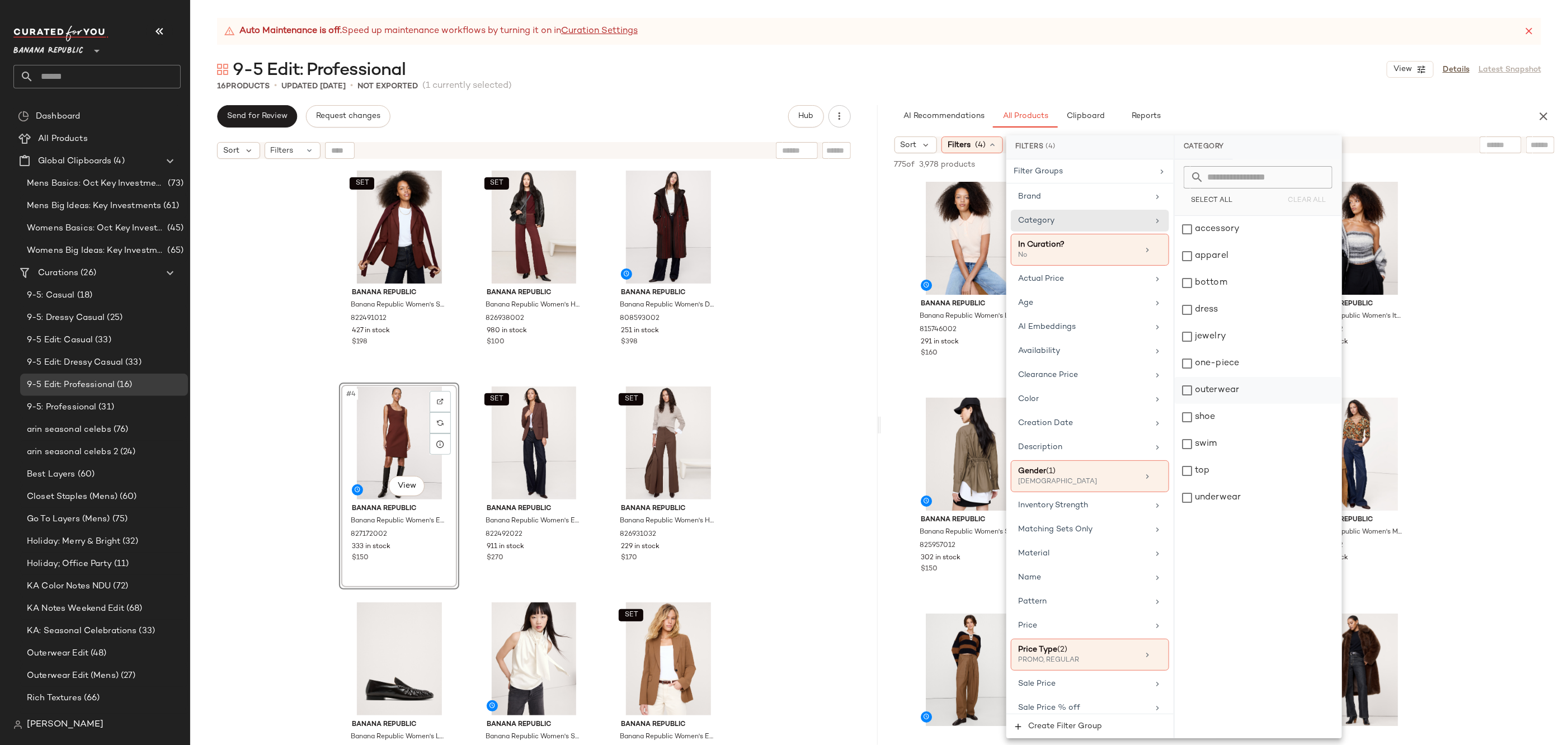
click at [1246, 392] on div "outerwear" at bounding box center [1258, 391] width 166 height 27
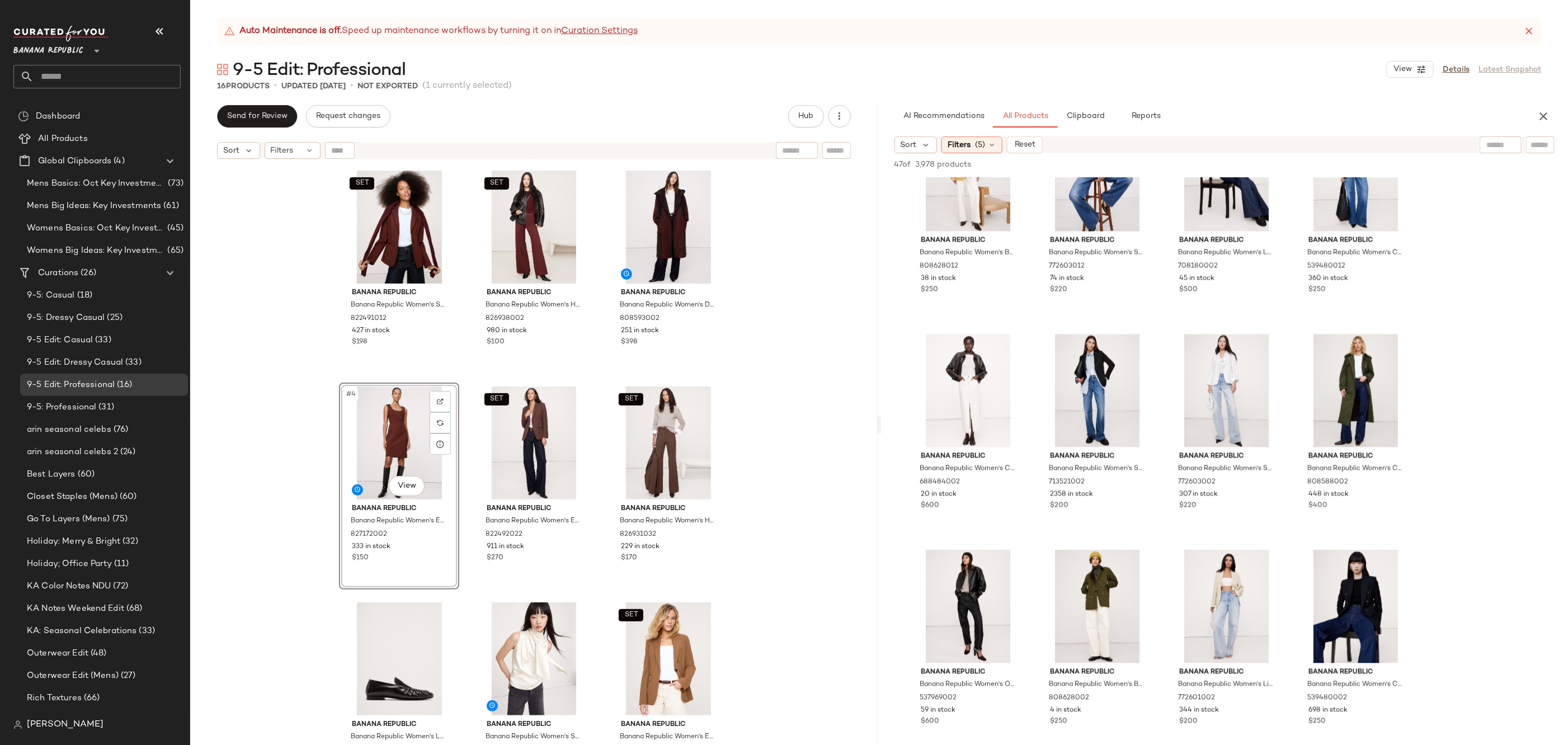
scroll to position [1664, 0]
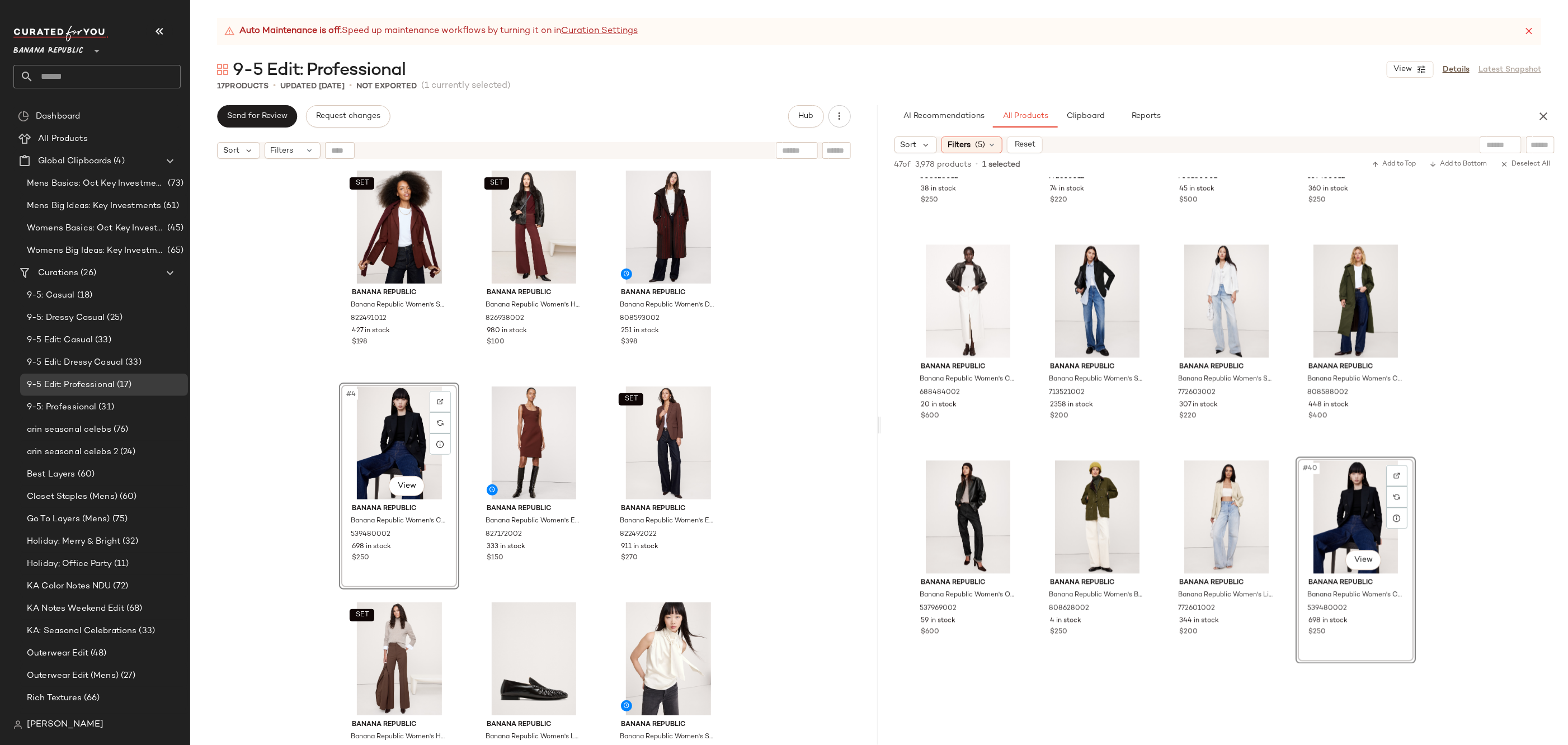
click at [782, 486] on div "SET Banana Republic Banana Republic Women's Slim Everywhere Ponte Blazer Redwoo…" at bounding box center [534, 468] width 687 height 608
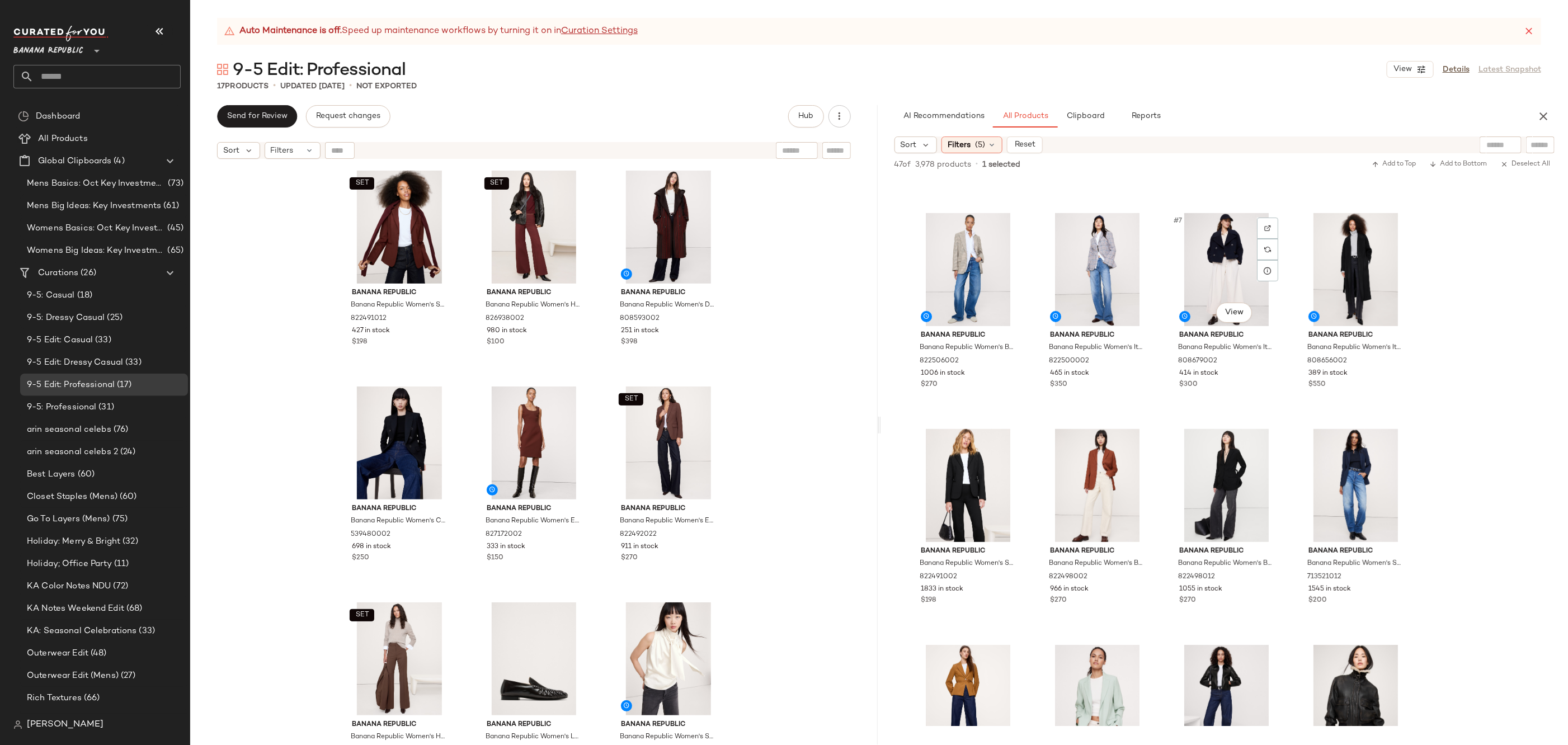
scroll to position [249, 0]
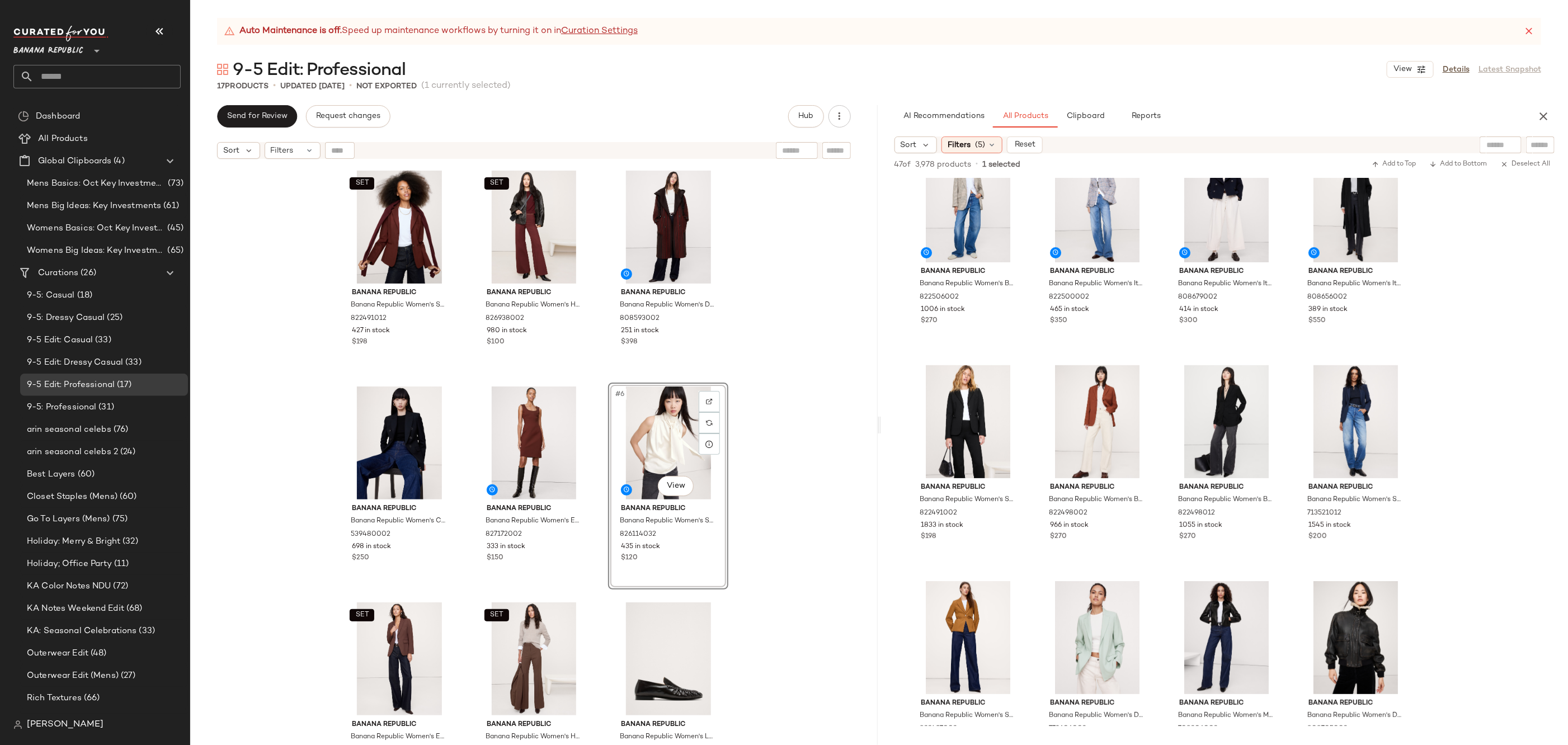
click at [801, 483] on div "SET Banana Republic Banana Republic Women's Slim Everywhere Ponte Blazer Redwoo…" at bounding box center [534, 468] width 687 height 608
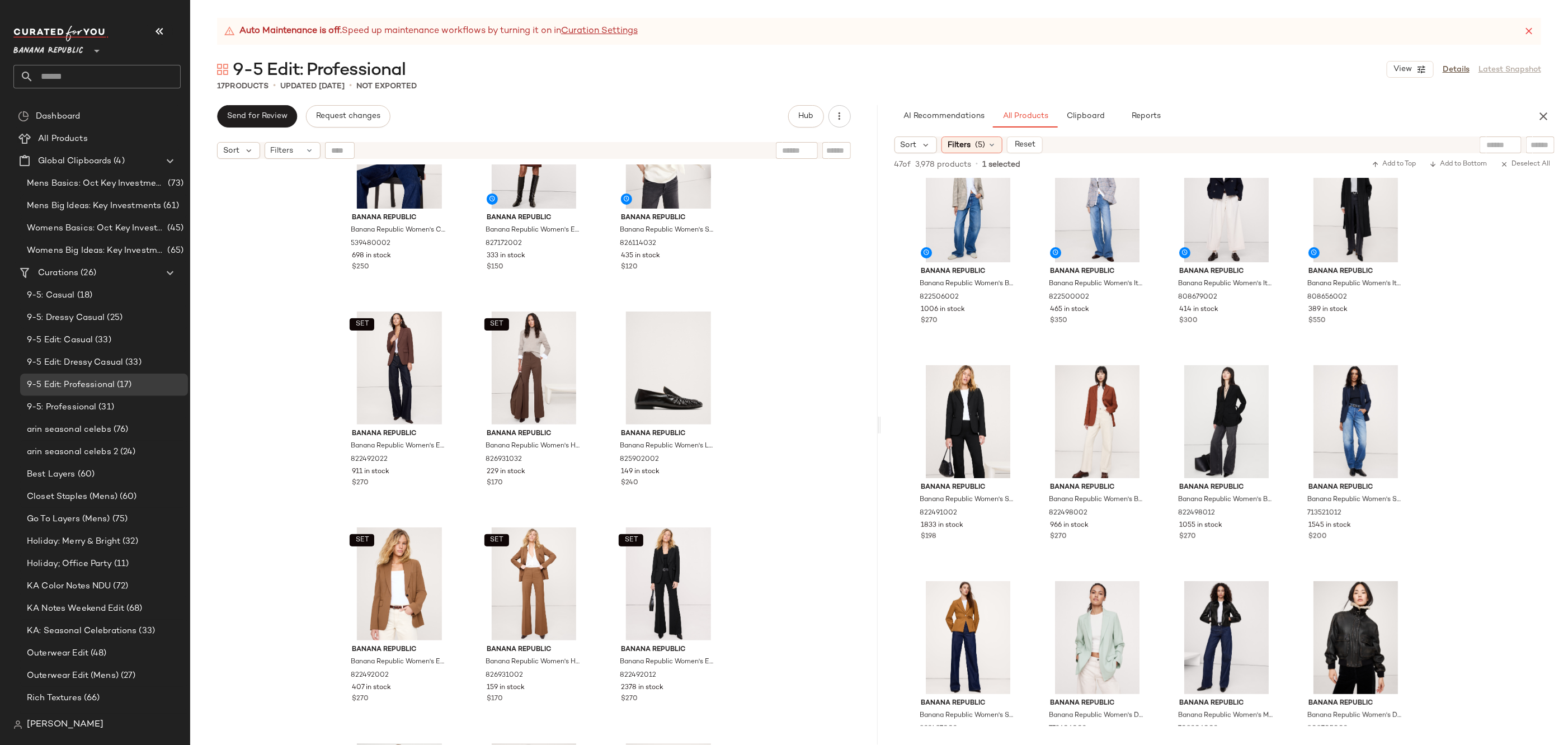
scroll to position [256, 0]
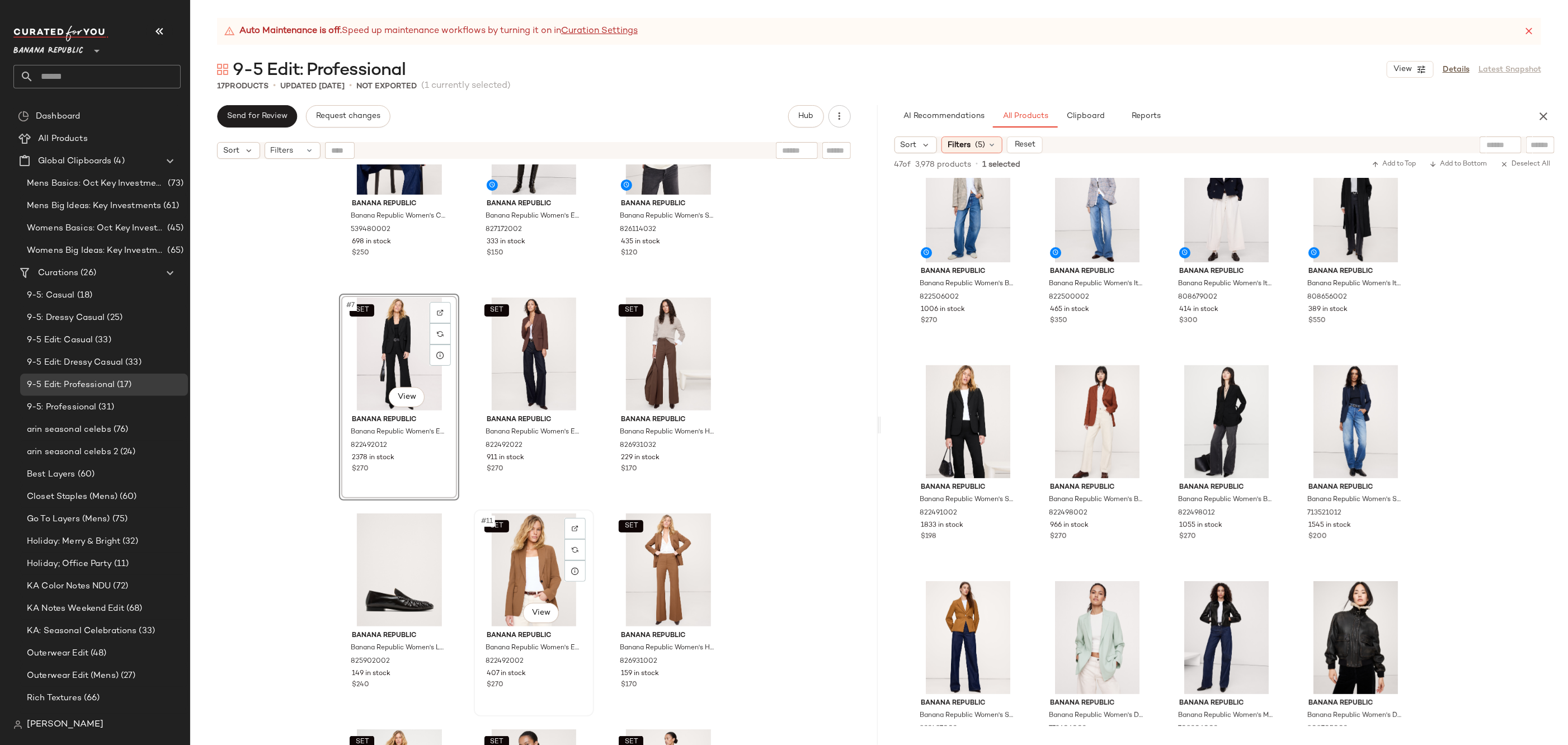
scroll to position [364, 0]
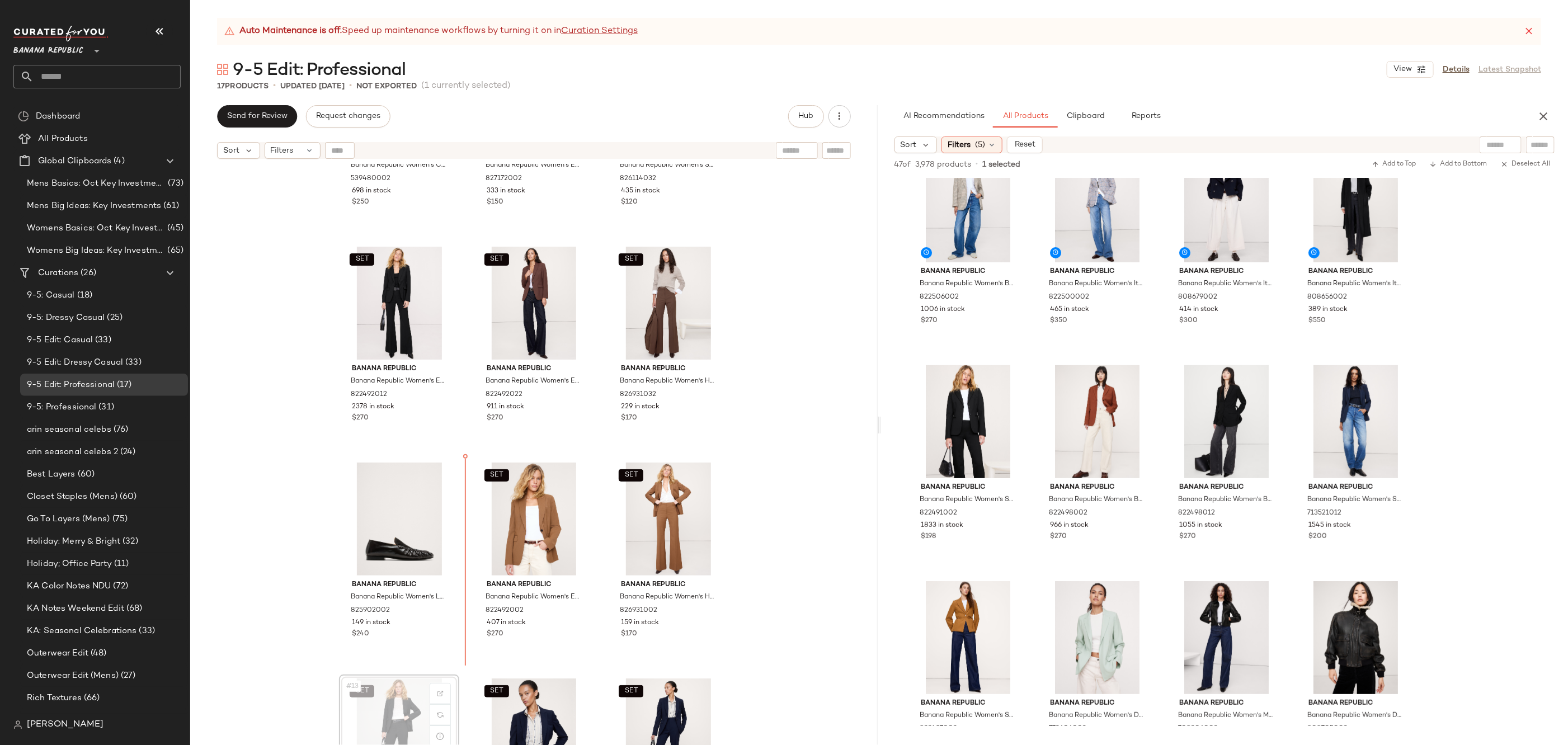
scroll to position [365, 0]
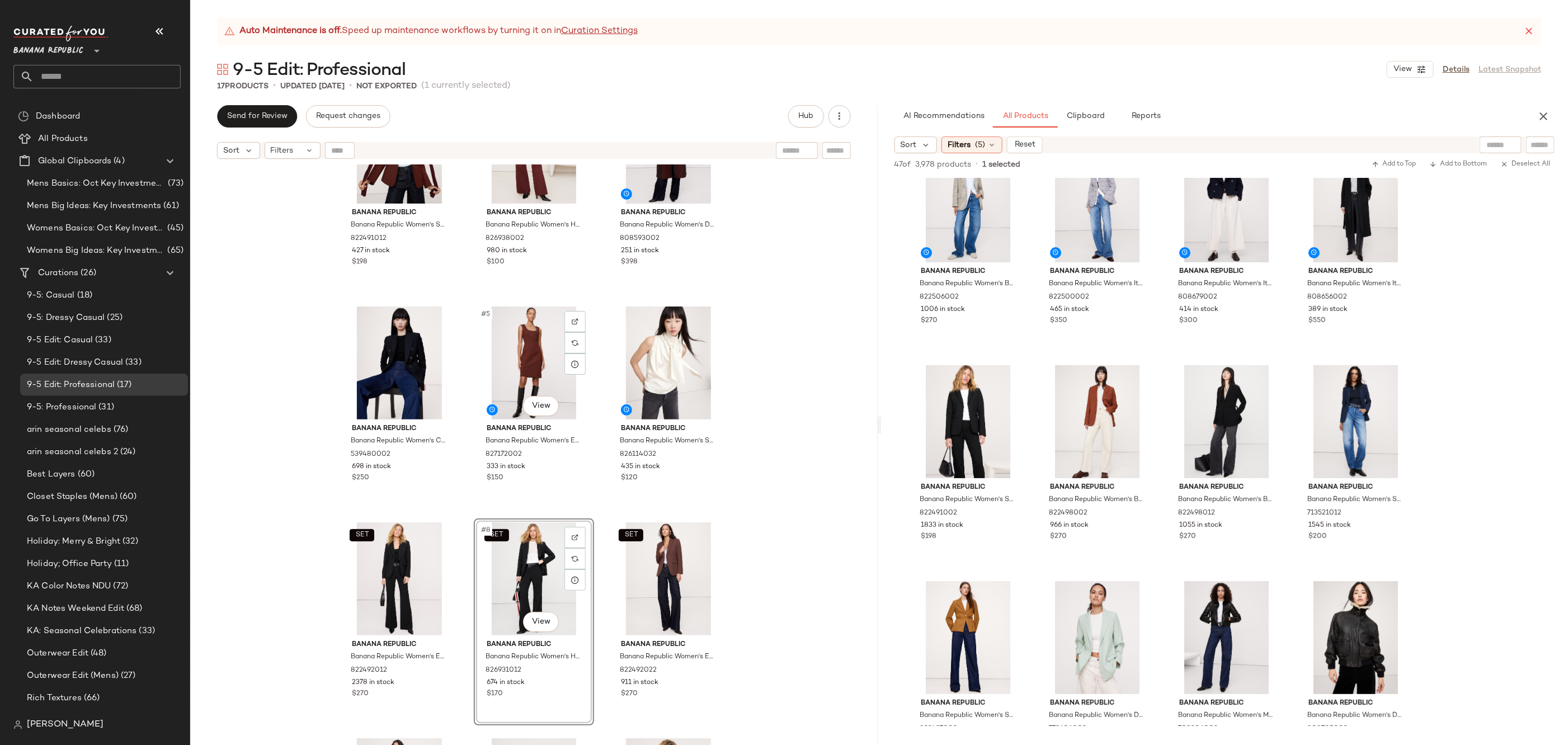
scroll to position [89, 0]
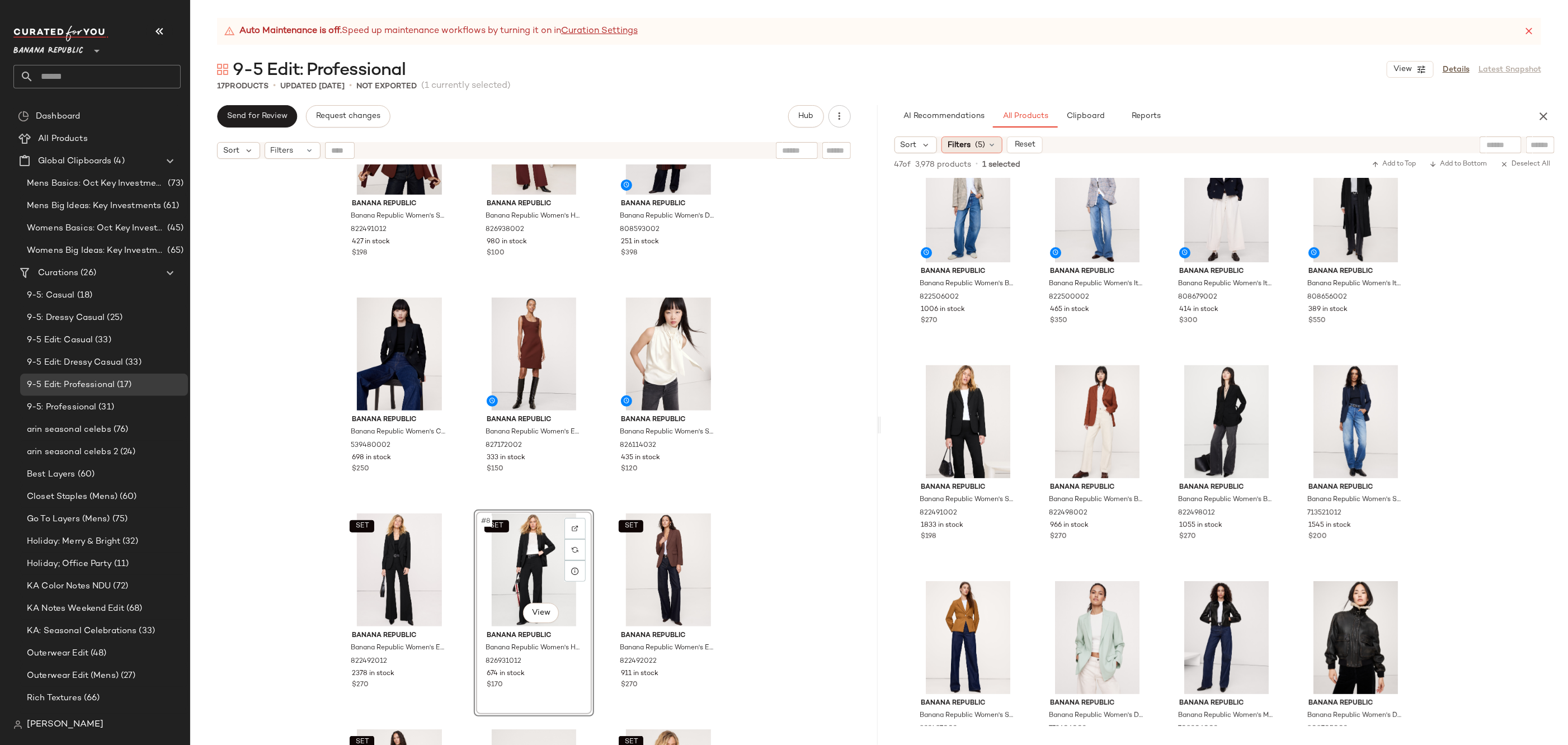
click at [978, 144] on span "(5)" at bounding box center [979, 145] width 10 height 12
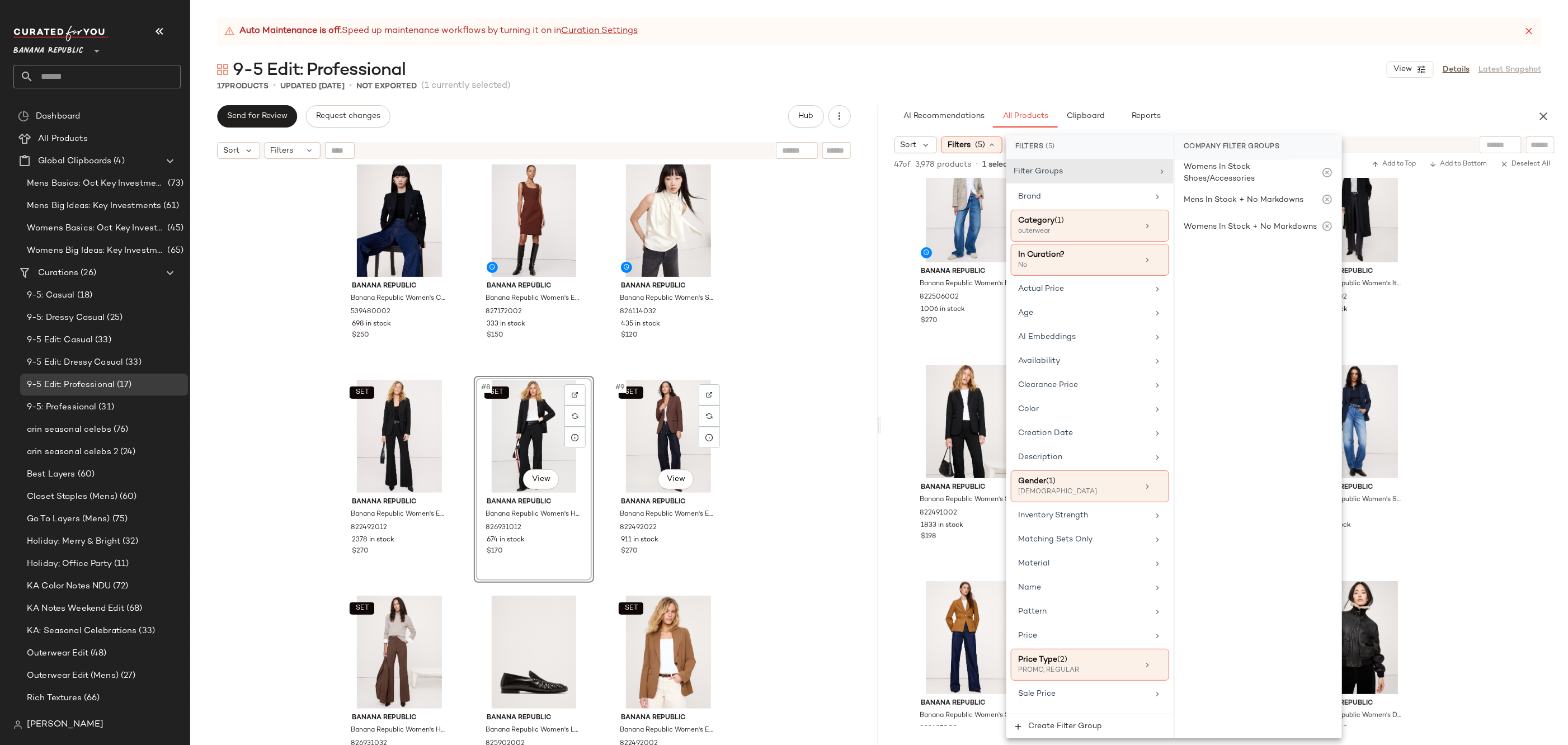
scroll to position [221, 0]
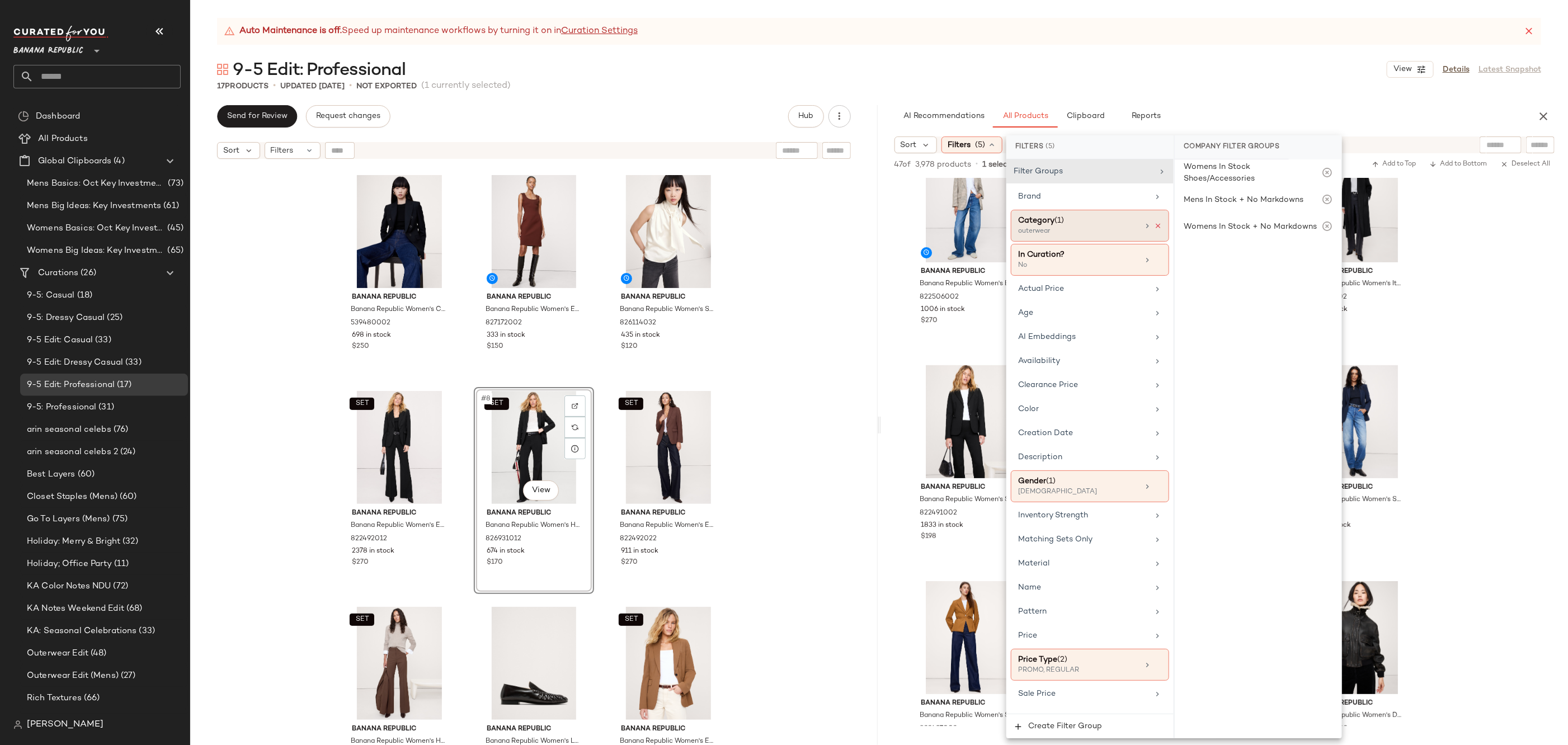
click at [1154, 228] on icon at bounding box center [1157, 226] width 8 height 8
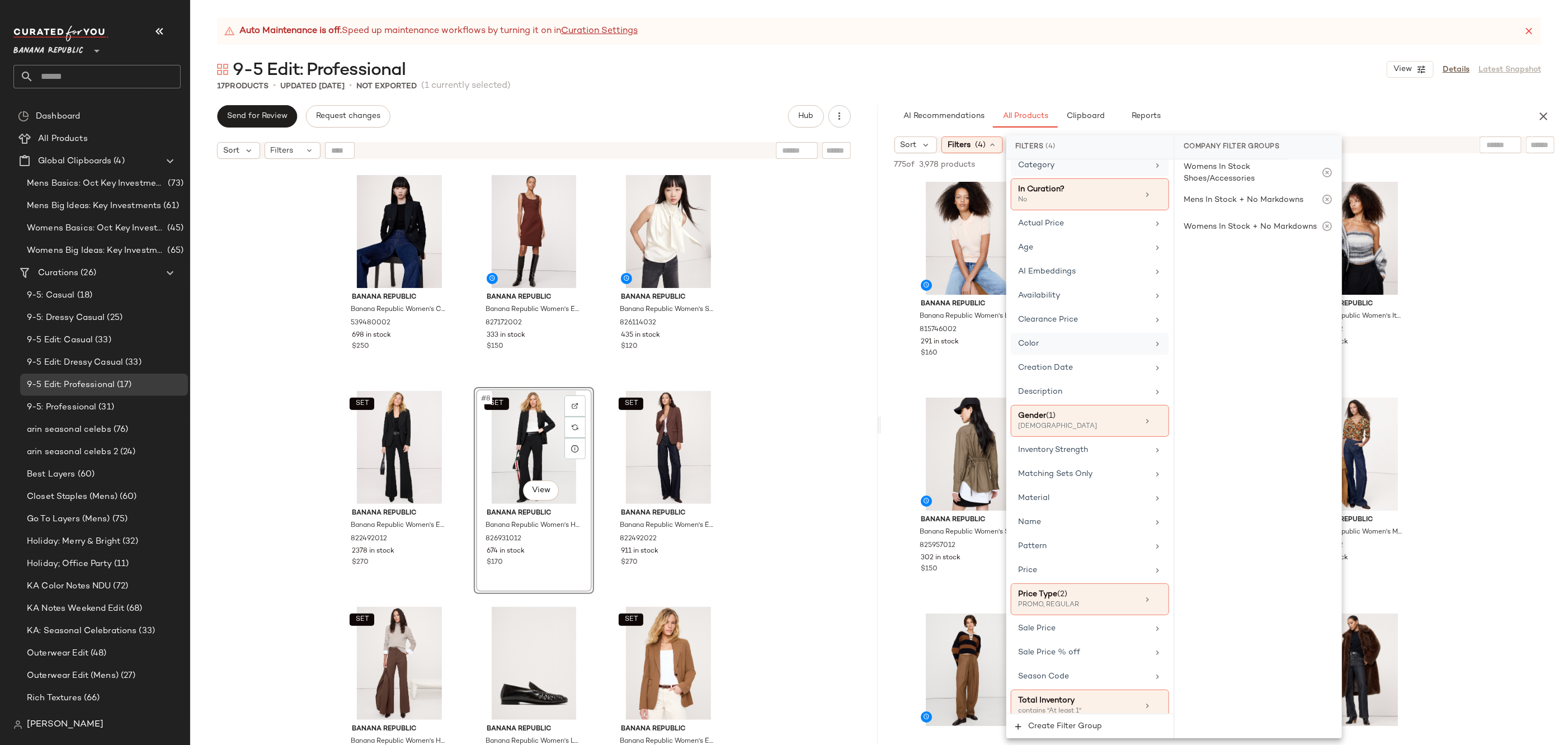
scroll to position [58, 0]
click at [1349, 112] on div "AI Recommendations All Products Clipboard Reports" at bounding box center [1206, 116] width 625 height 23
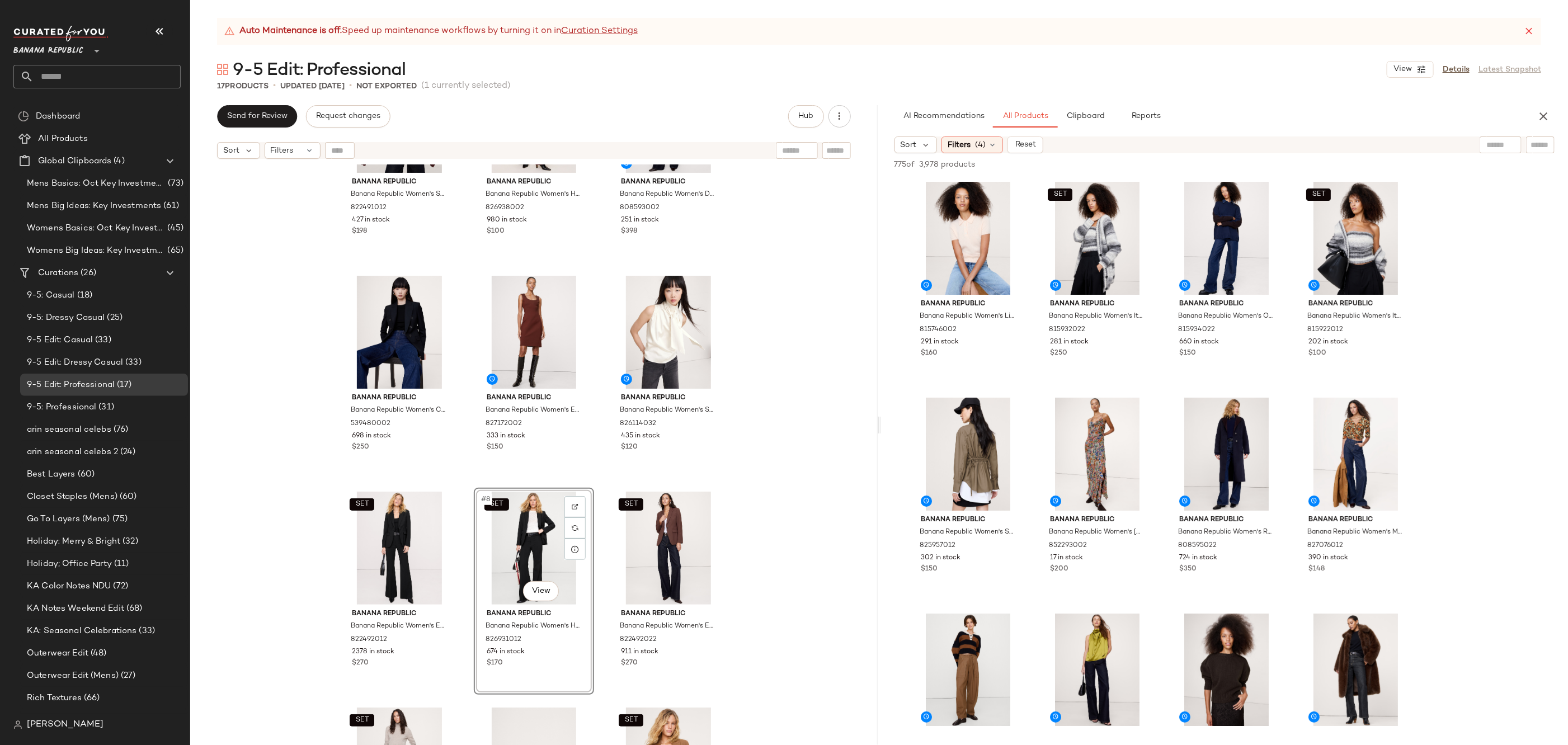
scroll to position [193, 0]
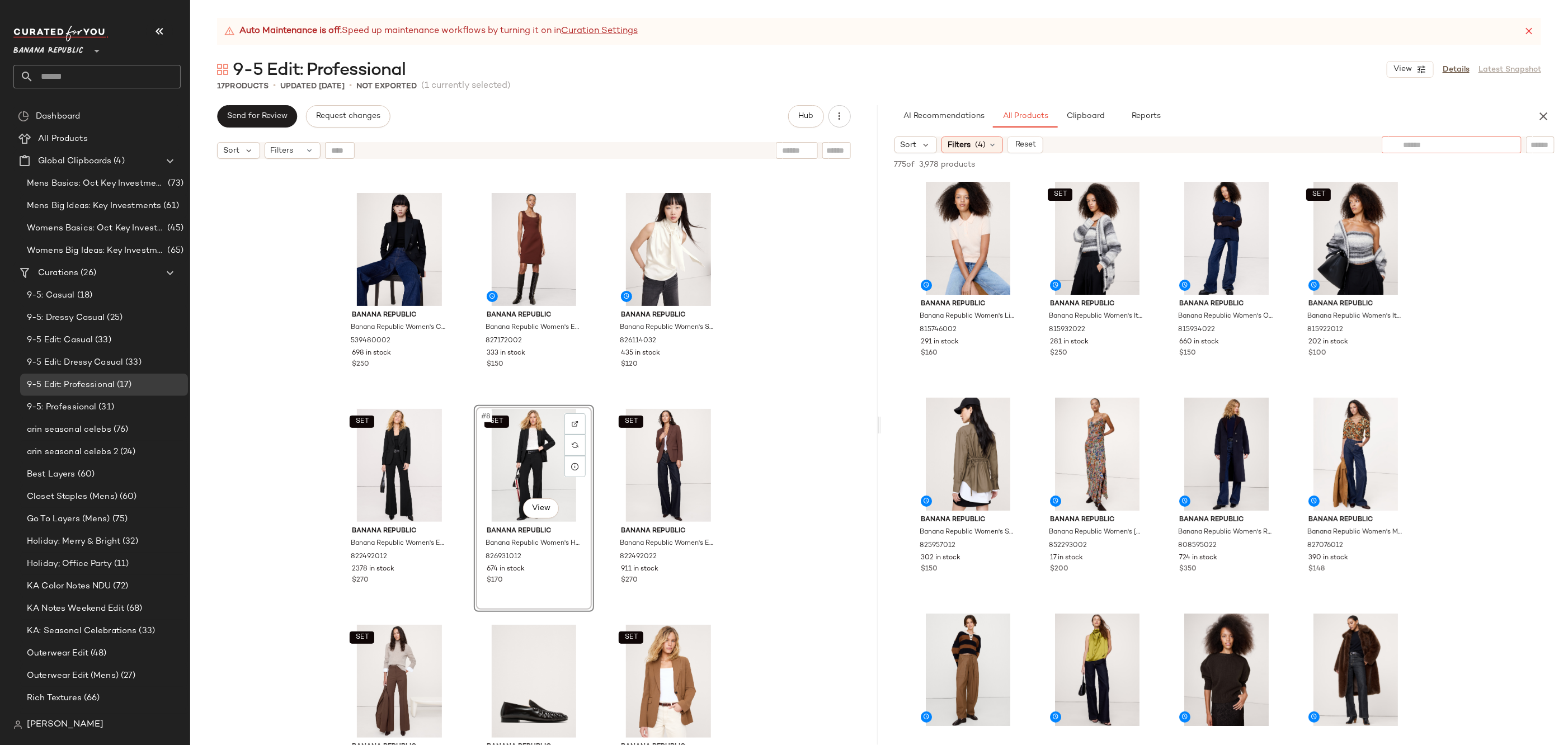
click at [1502, 147] on div at bounding box center [1451, 145] width 140 height 17
type input "******"
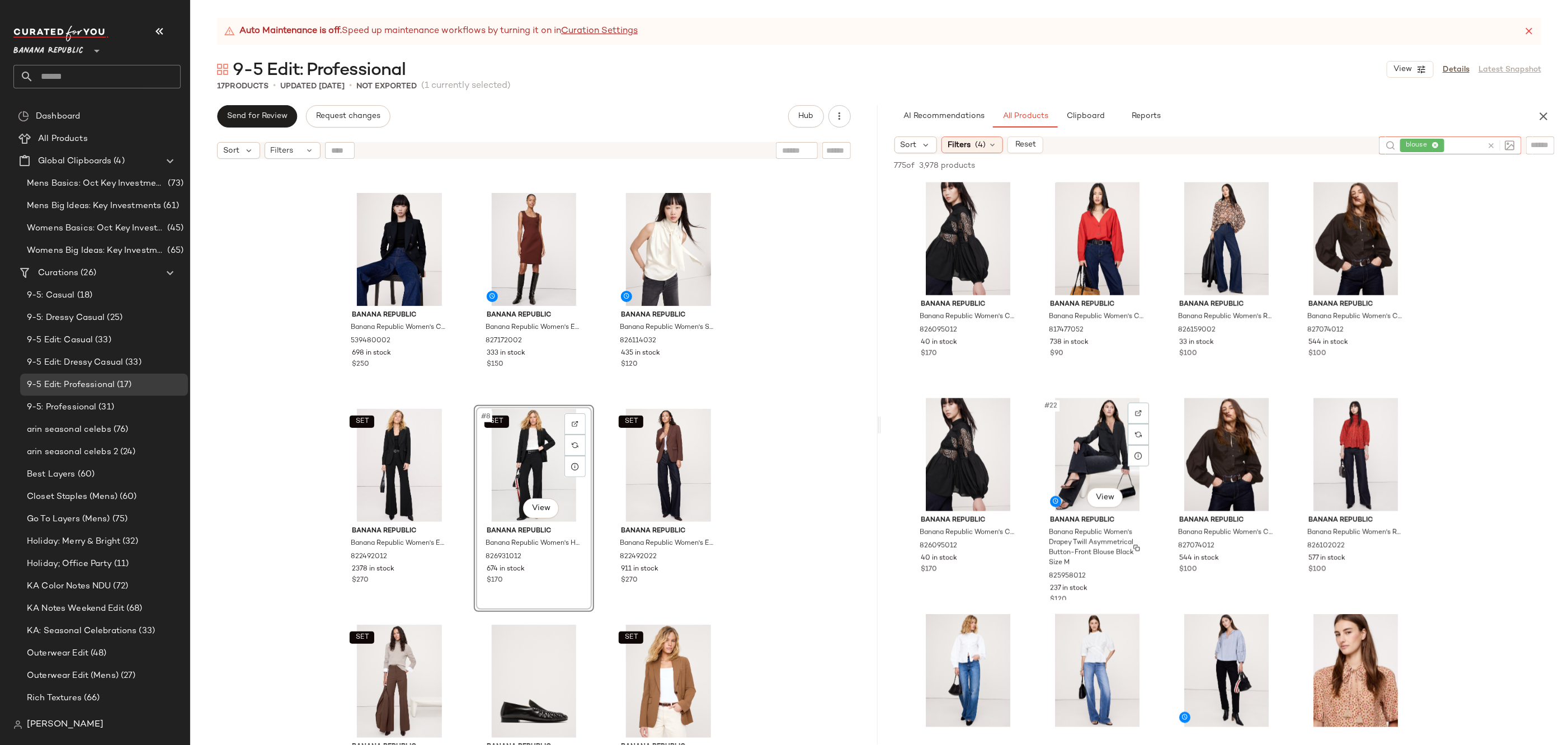
scroll to position [904, 0]
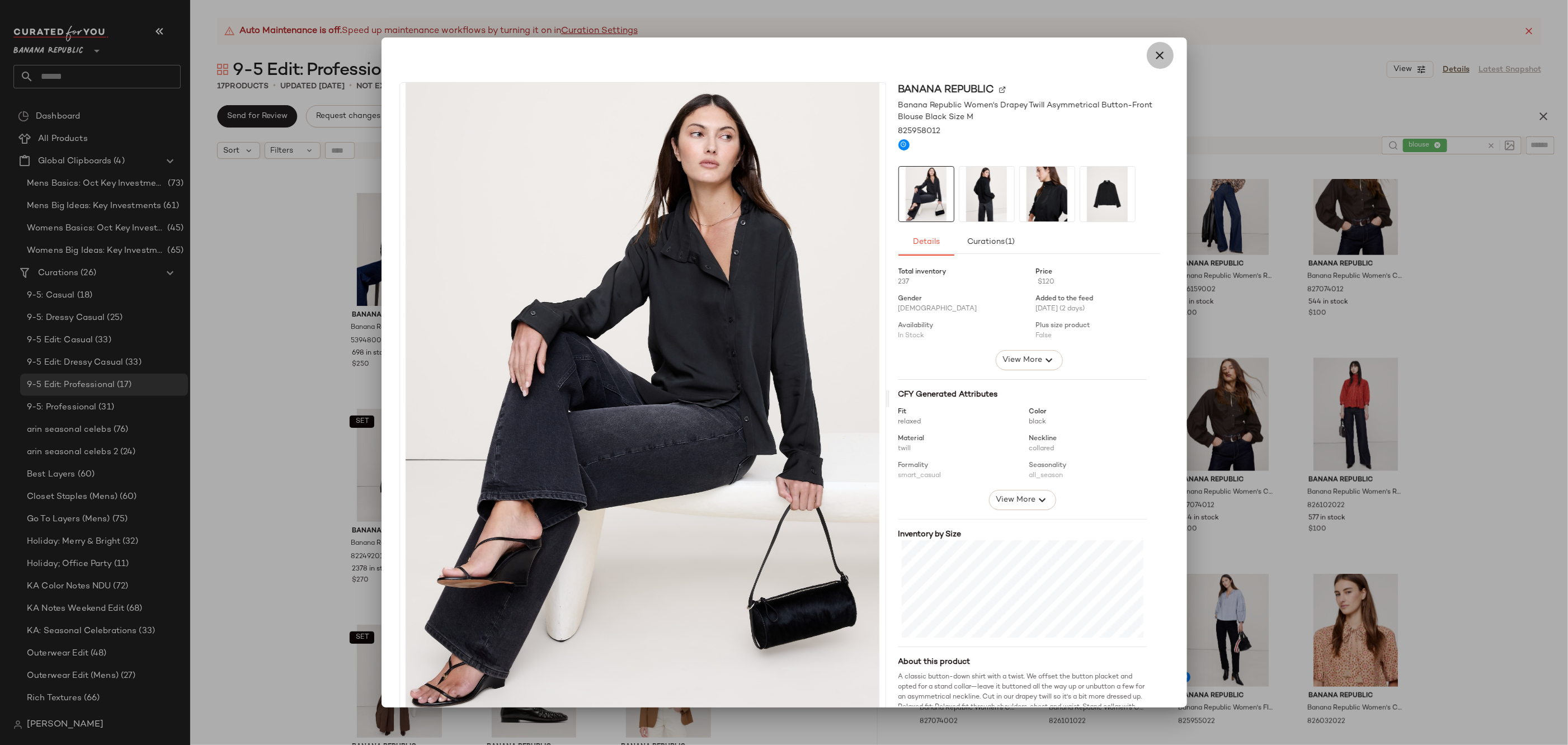
click at [1155, 52] on icon "button" at bounding box center [1160, 55] width 14 height 14
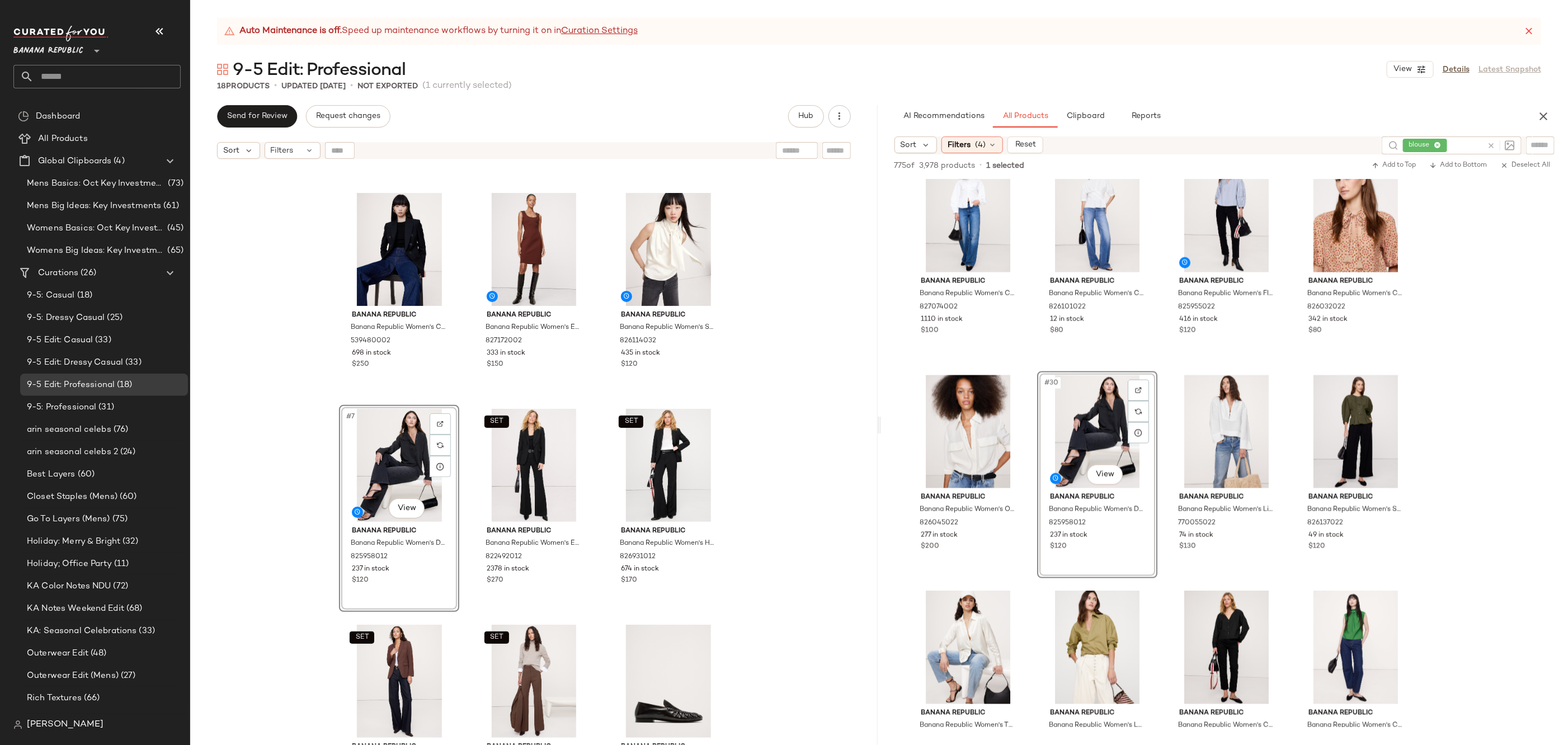
scroll to position [1458, 0]
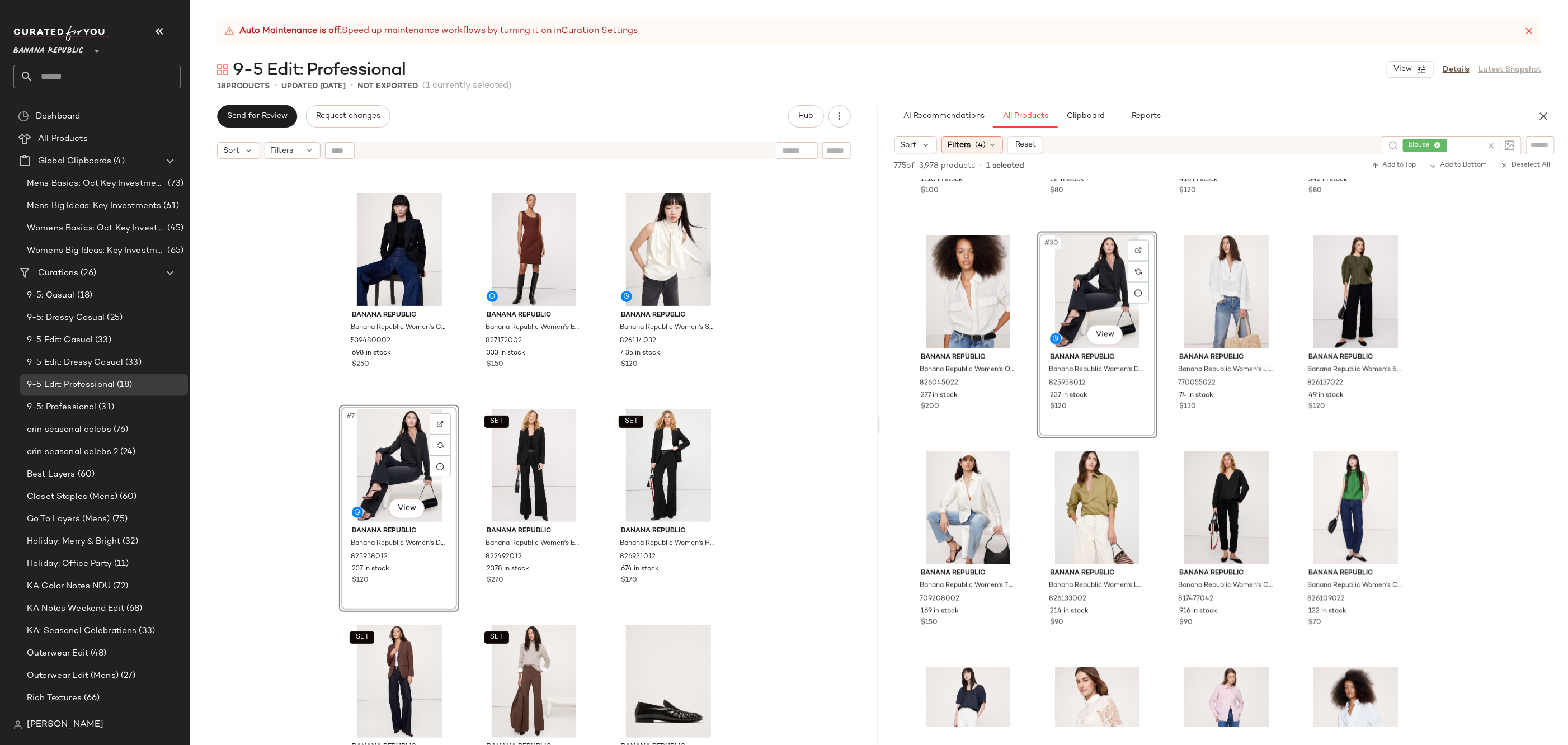
click at [777, 557] on div "SET Banana Republic Banana Republic Women's Slim Everywhere Ponte Blazer Redwoo…" at bounding box center [534, 468] width 687 height 608
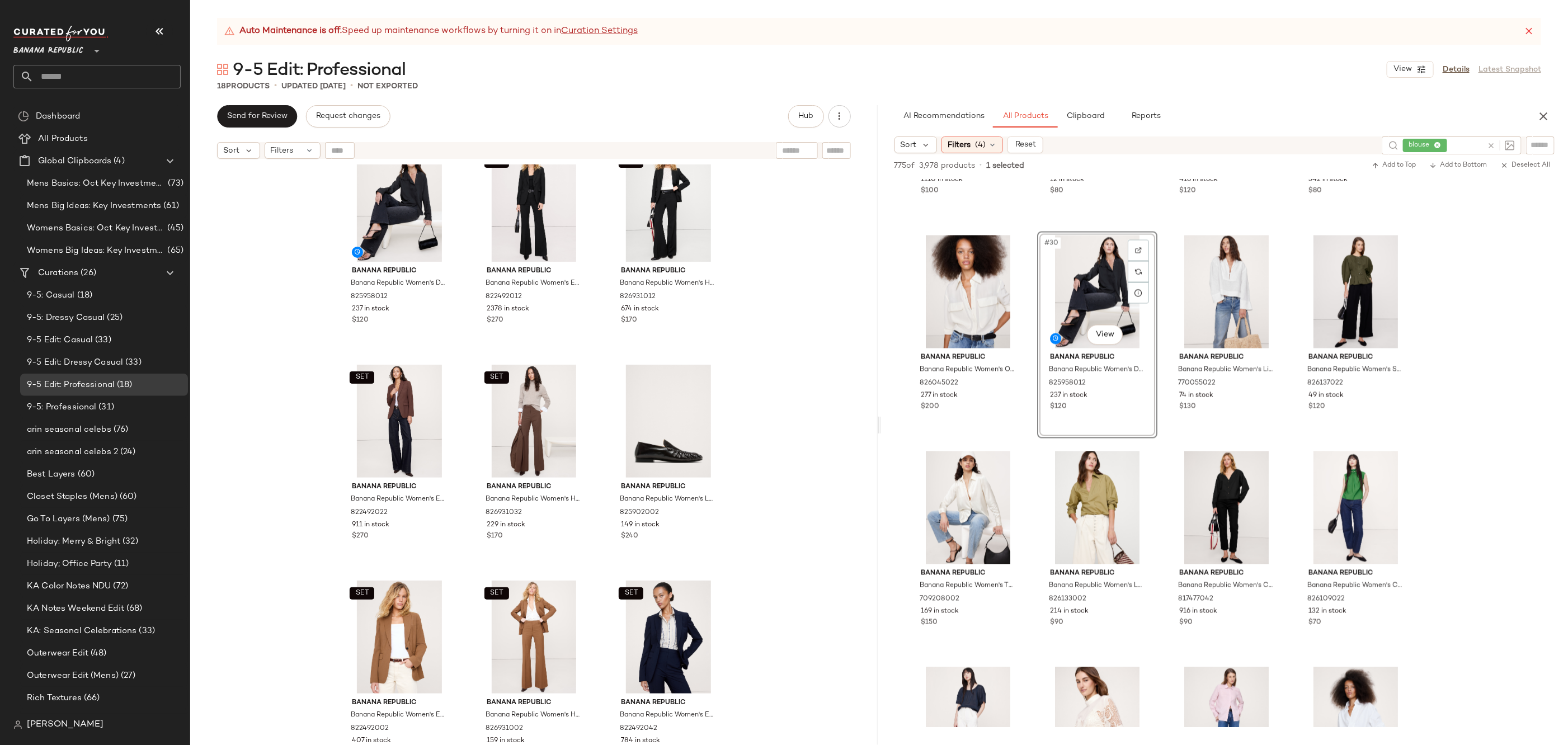
scroll to position [514, 0]
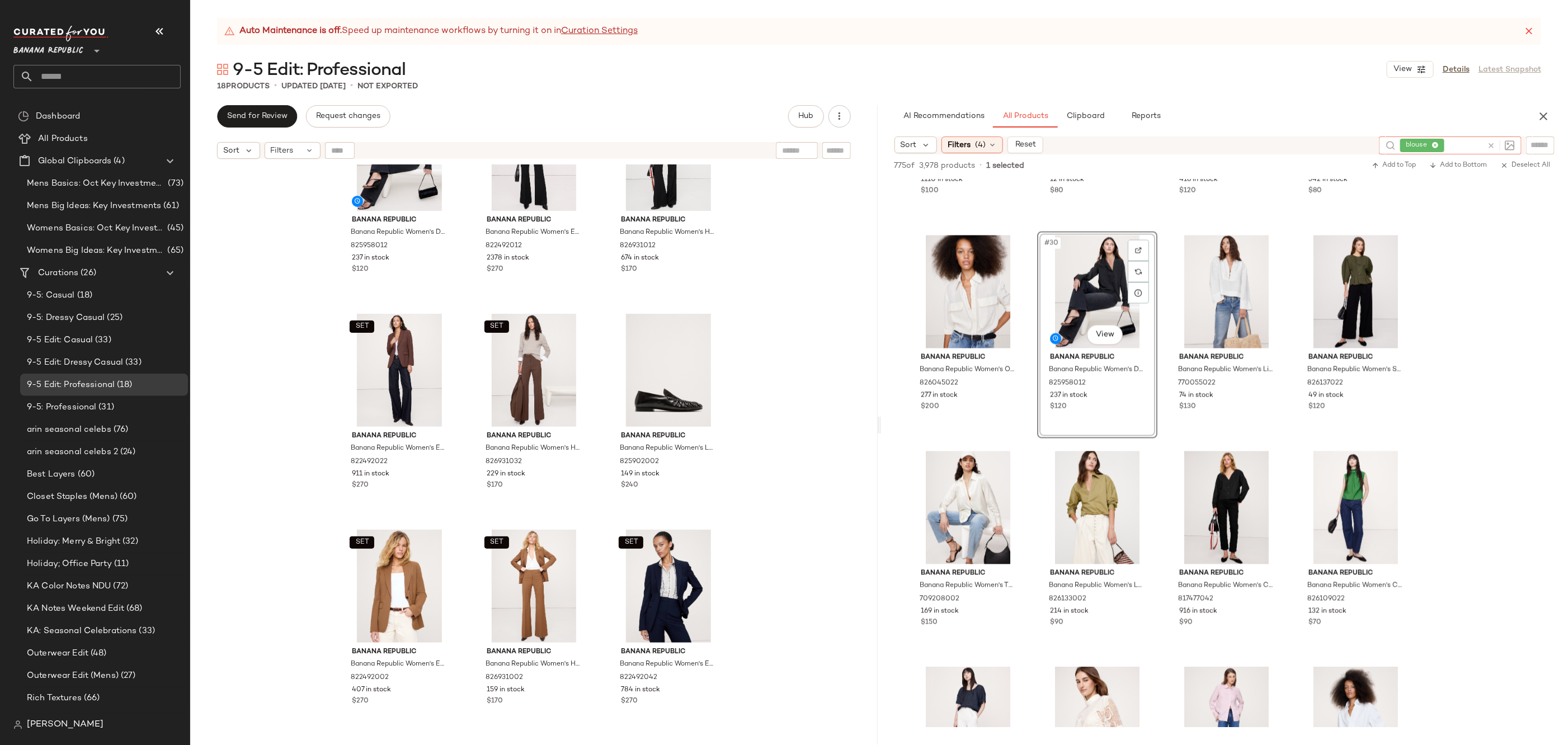
click at [1479, 146] on input "text" at bounding box center [1465, 146] width 36 height 12
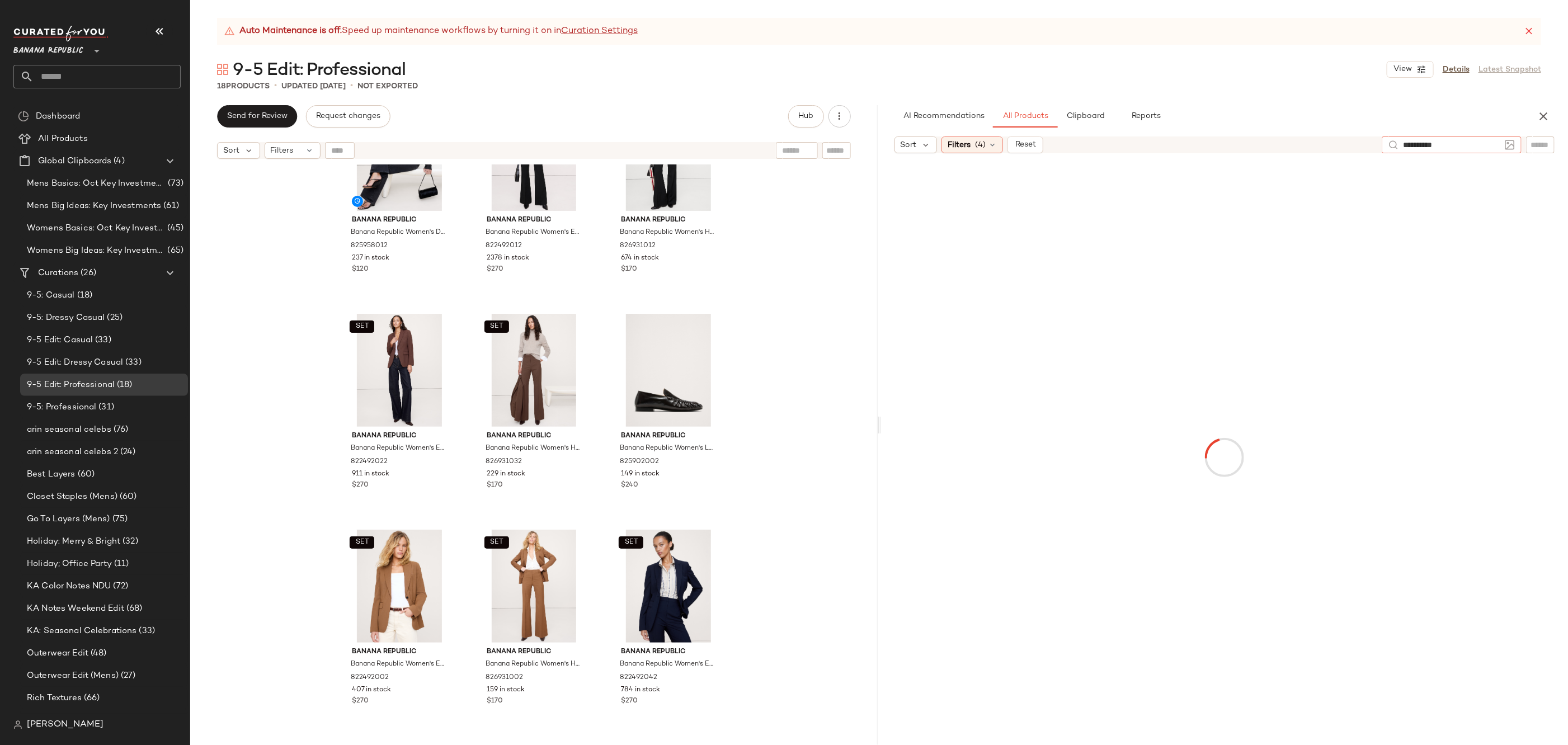
type input "**********"
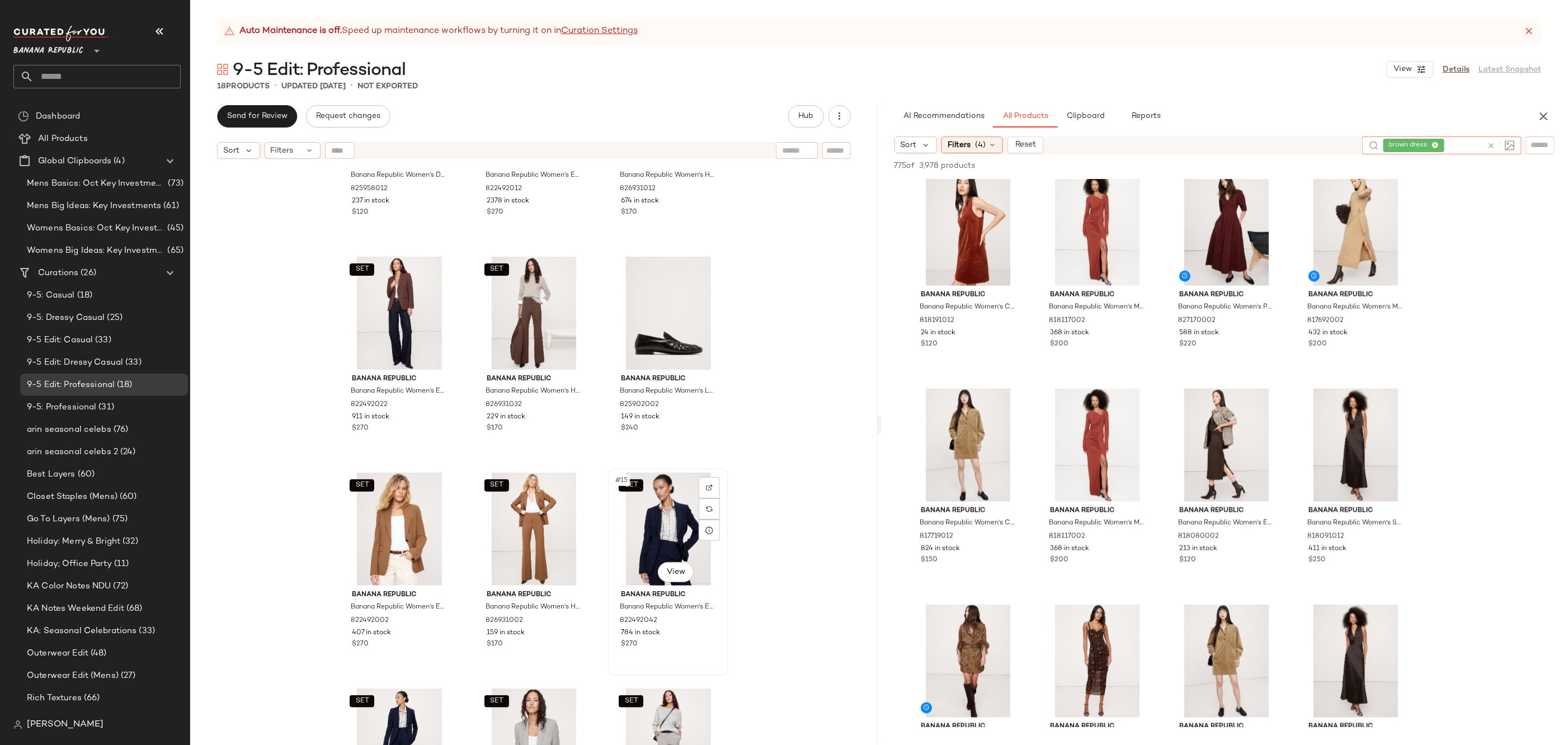
scroll to position [623, 0]
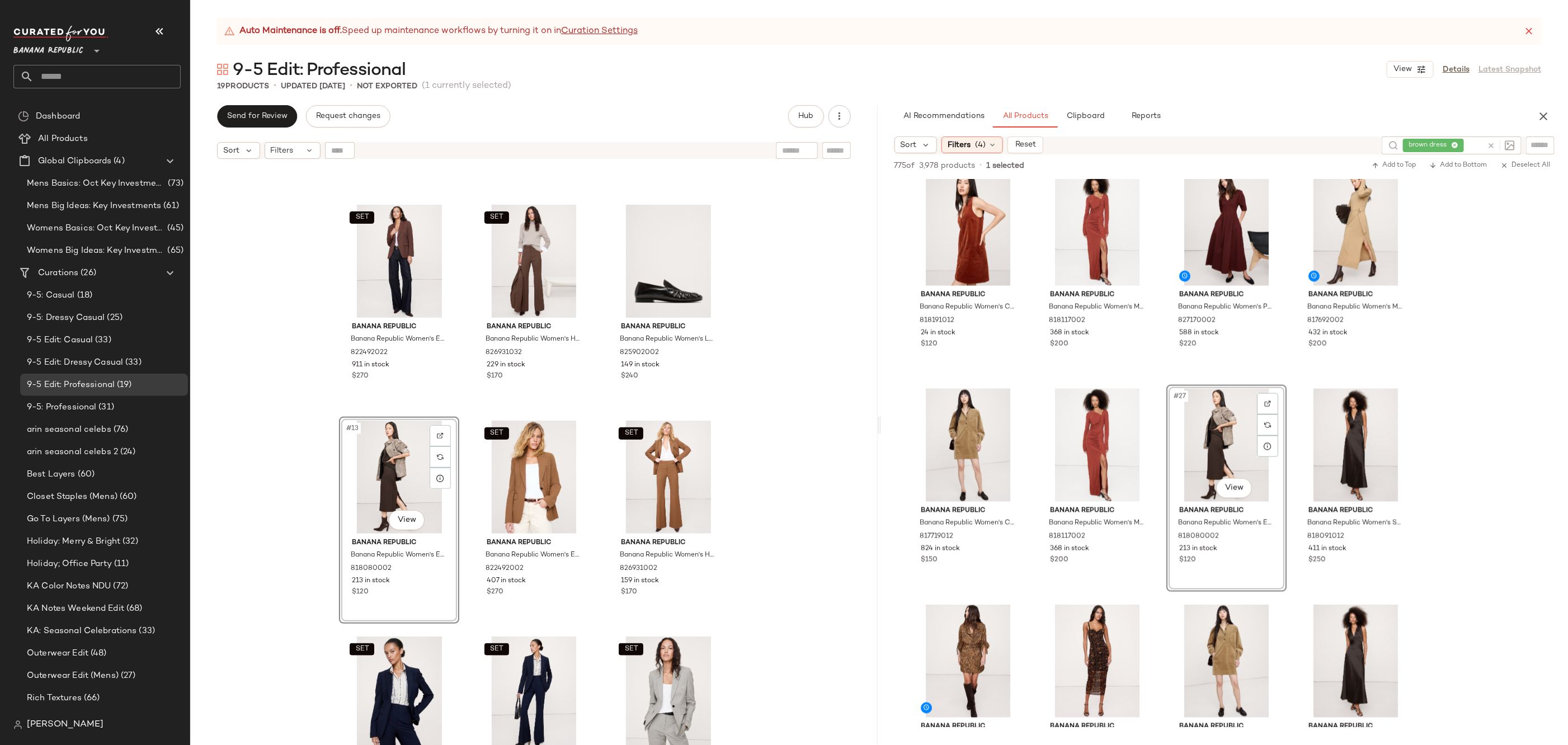
click at [1489, 142] on icon at bounding box center [1490, 146] width 8 height 8
click at [1550, 147] on div at bounding box center [1541, 145] width 29 height 17
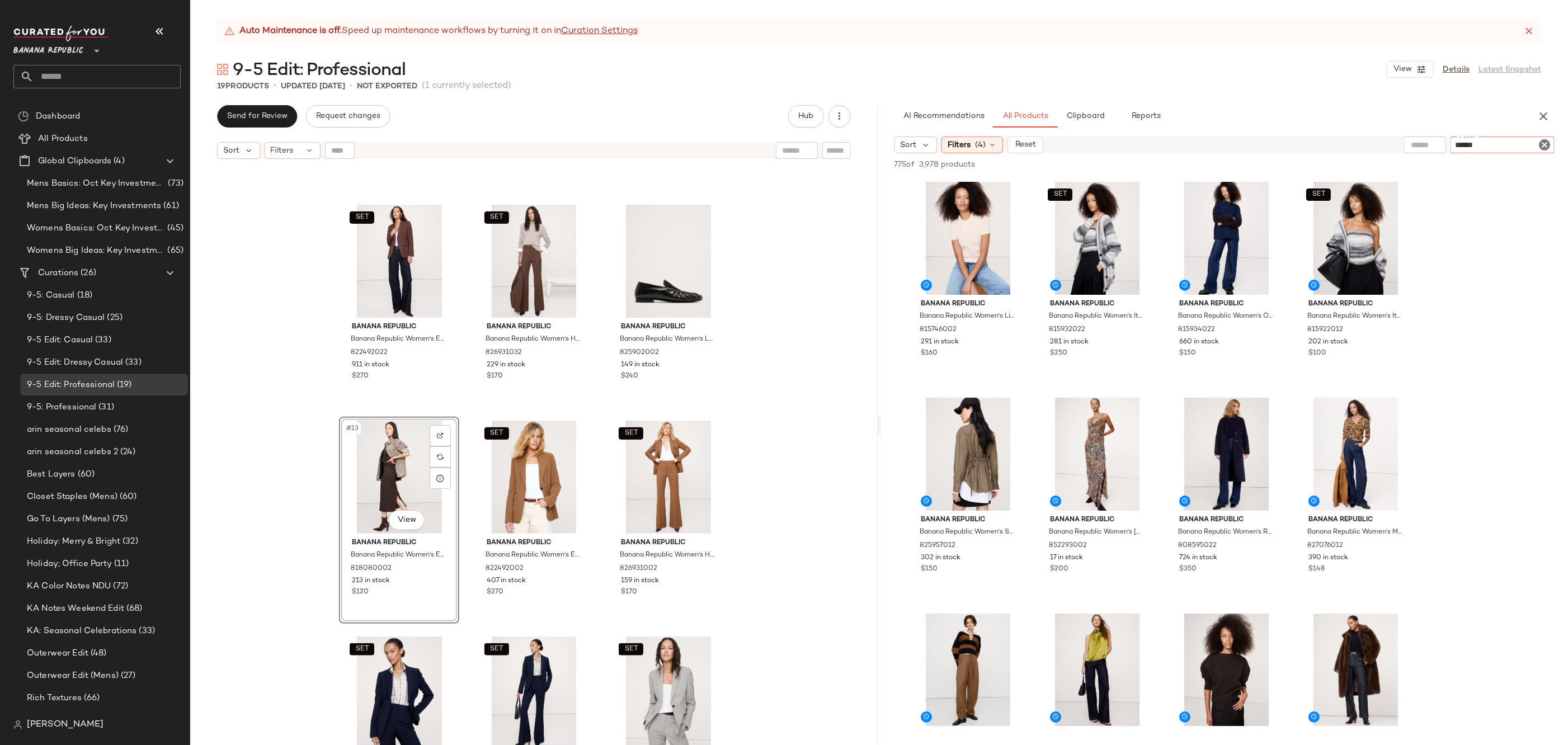
type input "*******"
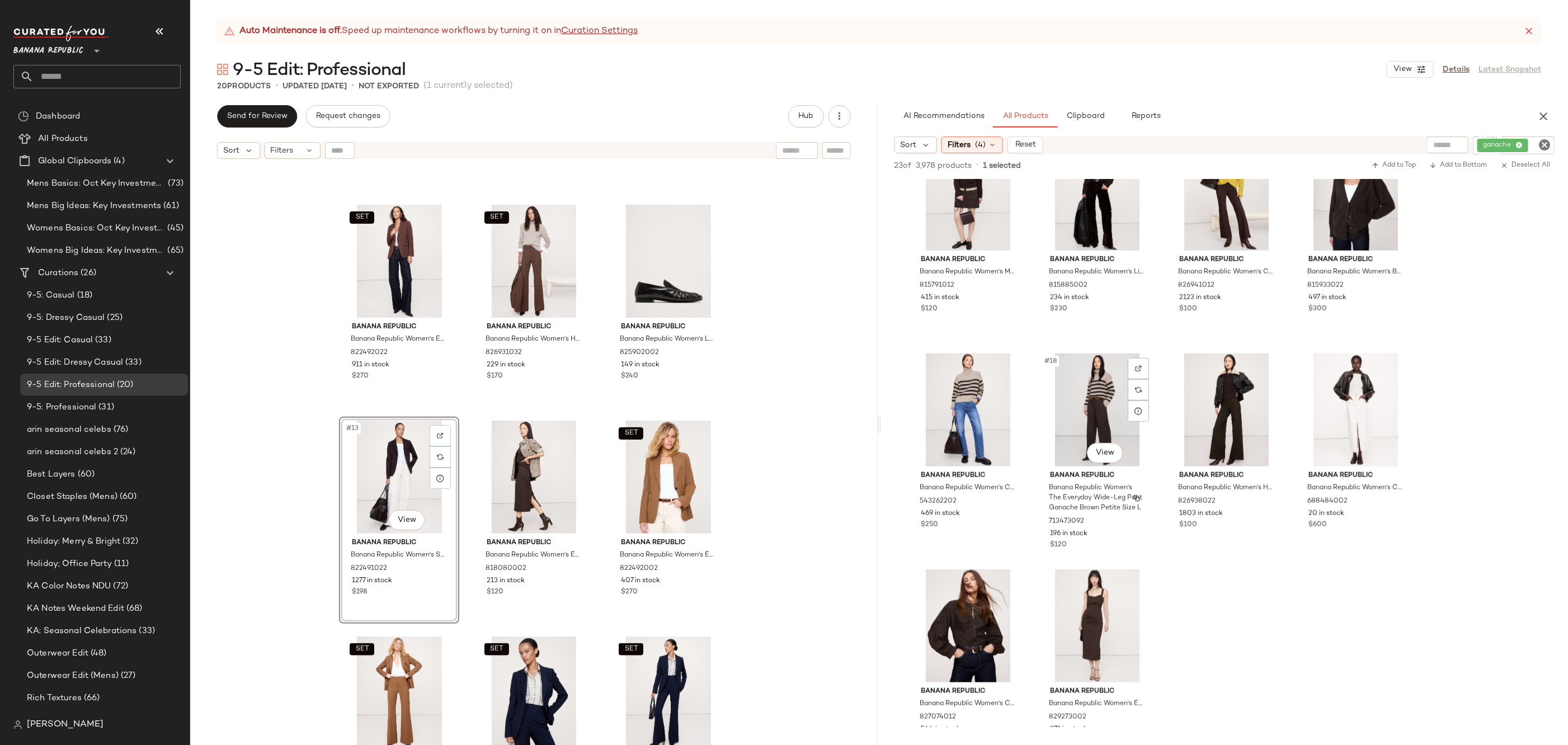
scroll to position [711, 0]
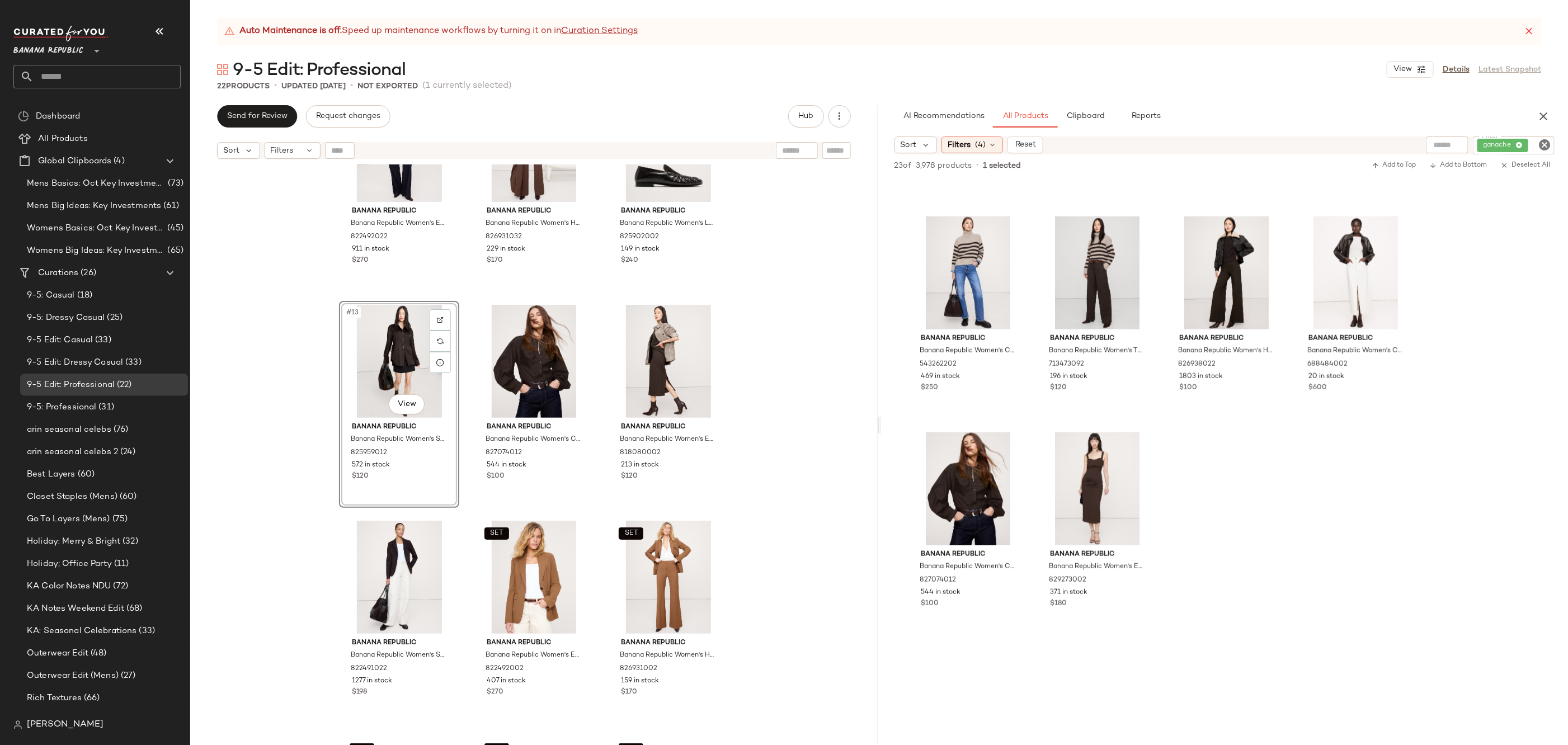
scroll to position [806, 0]
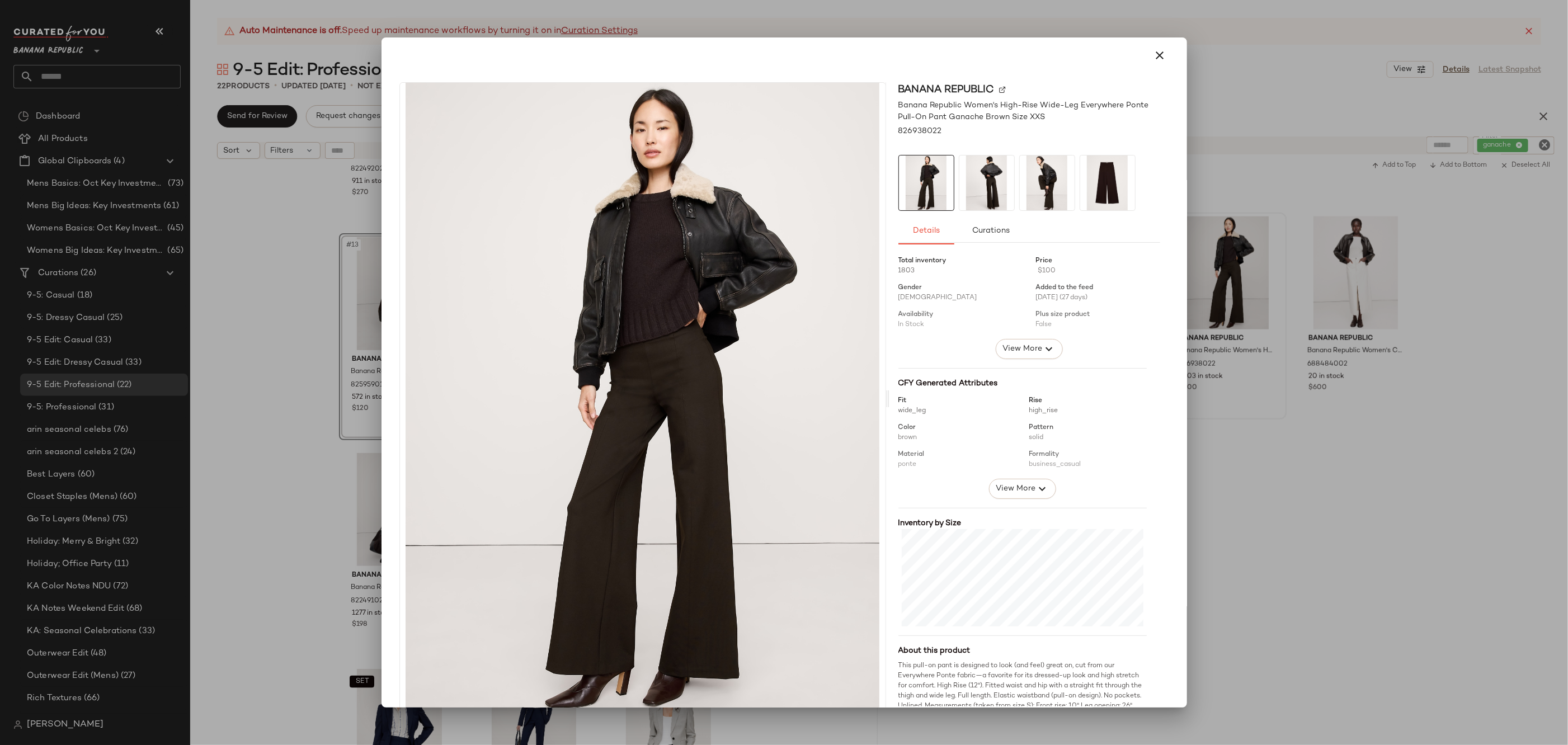
click at [962, 184] on img at bounding box center [987, 183] width 55 height 55
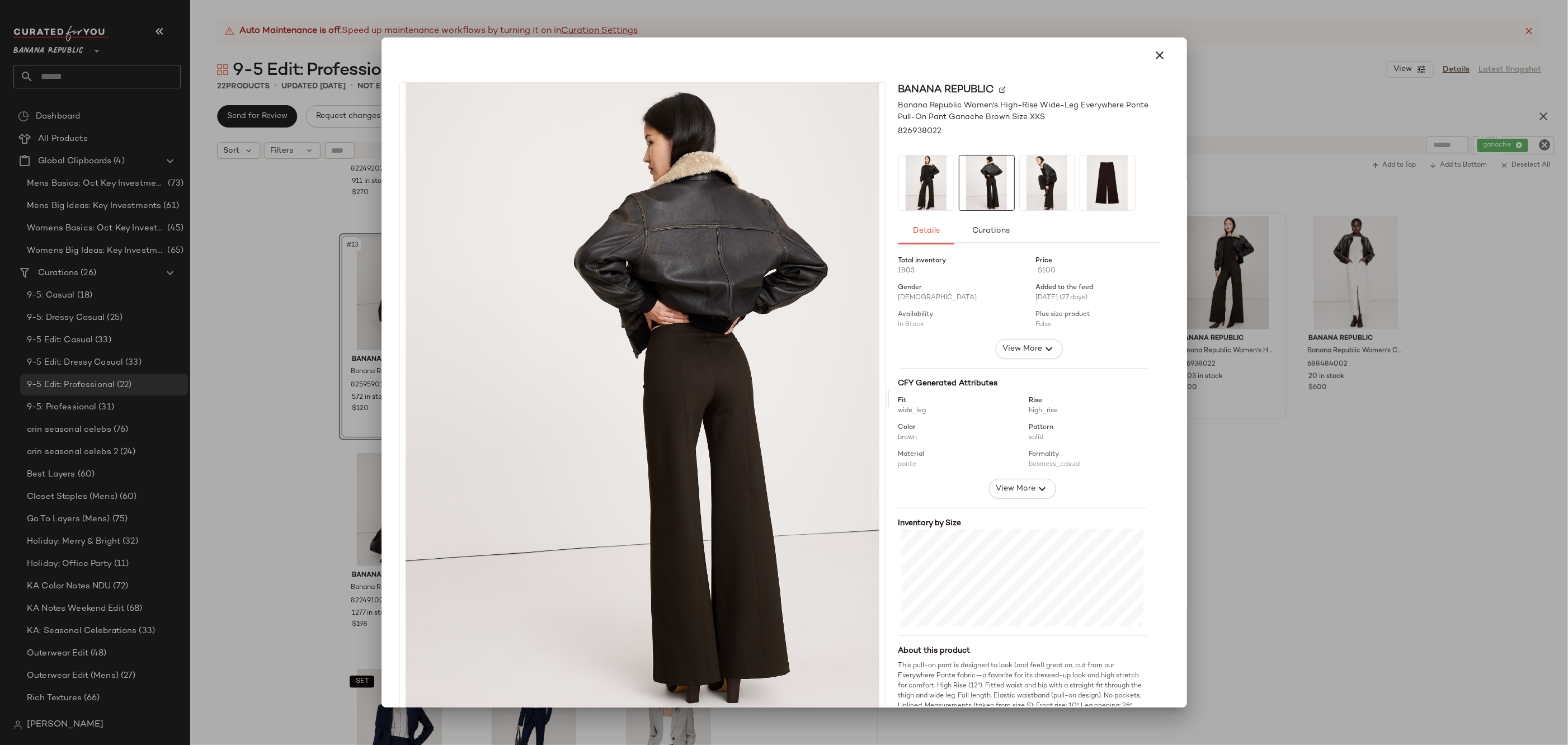
click at [1057, 180] on img at bounding box center [1047, 183] width 55 height 55
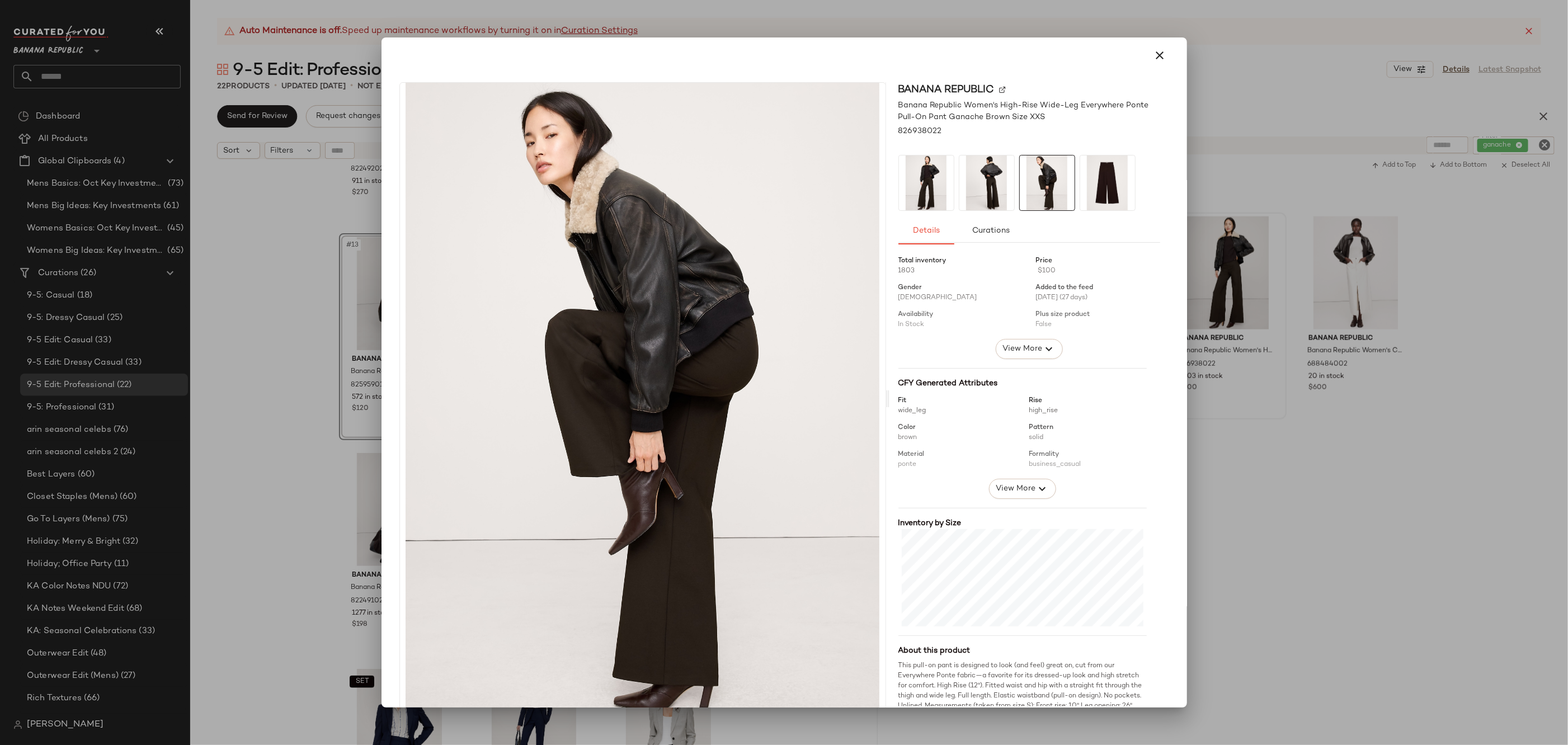
click at [1167, 57] on div at bounding box center [784, 55] width 797 height 36
click at [1149, 64] on button "button" at bounding box center [1160, 55] width 27 height 27
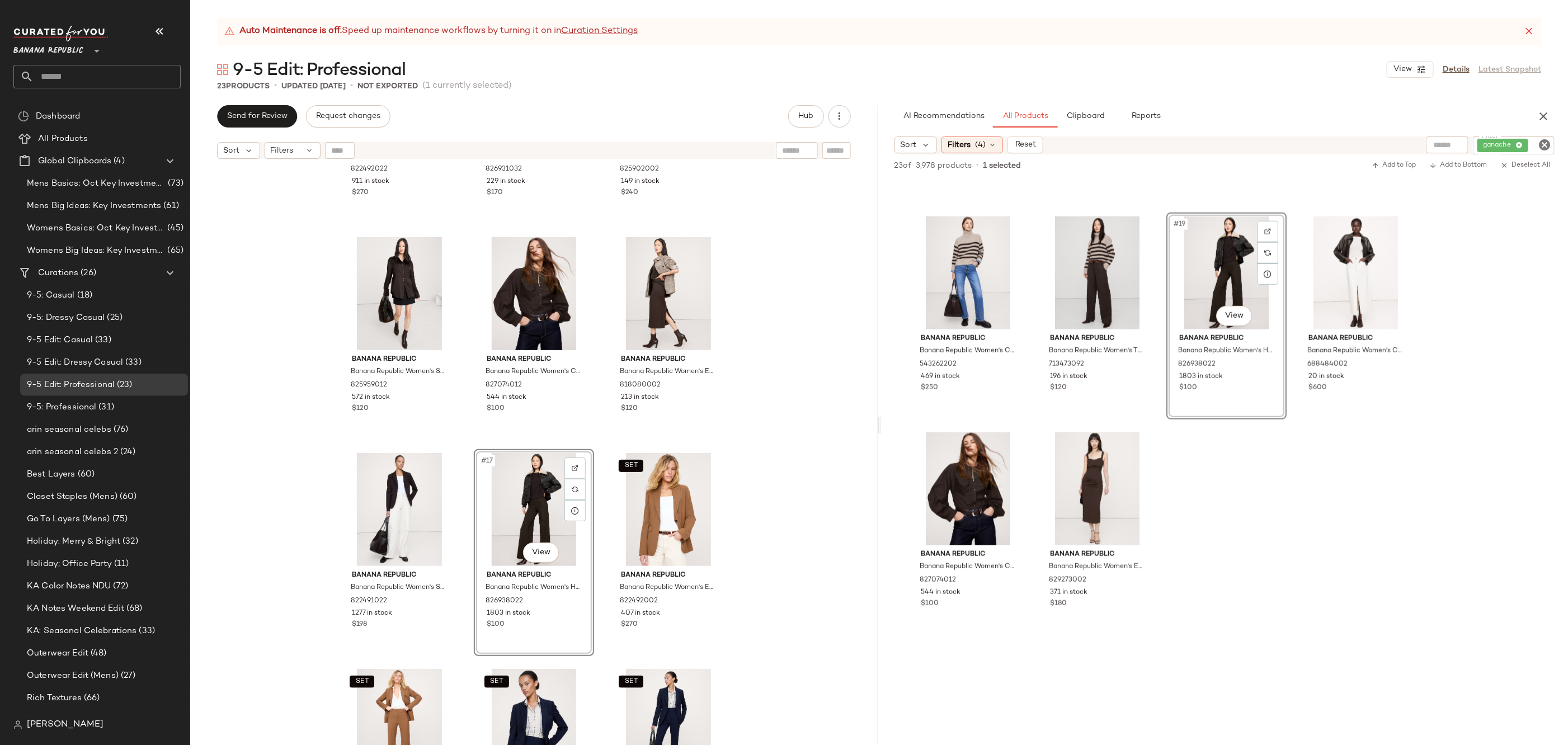
click at [824, 420] on div "SET Banana Republic Banana Republic Women's Essential Italian Wool Blazer Espre…" at bounding box center [534, 468] width 687 height 608
click at [1544, 145] on icon "Clear Filter" at bounding box center [1544, 145] width 14 height 14
click at [1418, 143] on input "text" at bounding box center [1425, 145] width 29 height 12
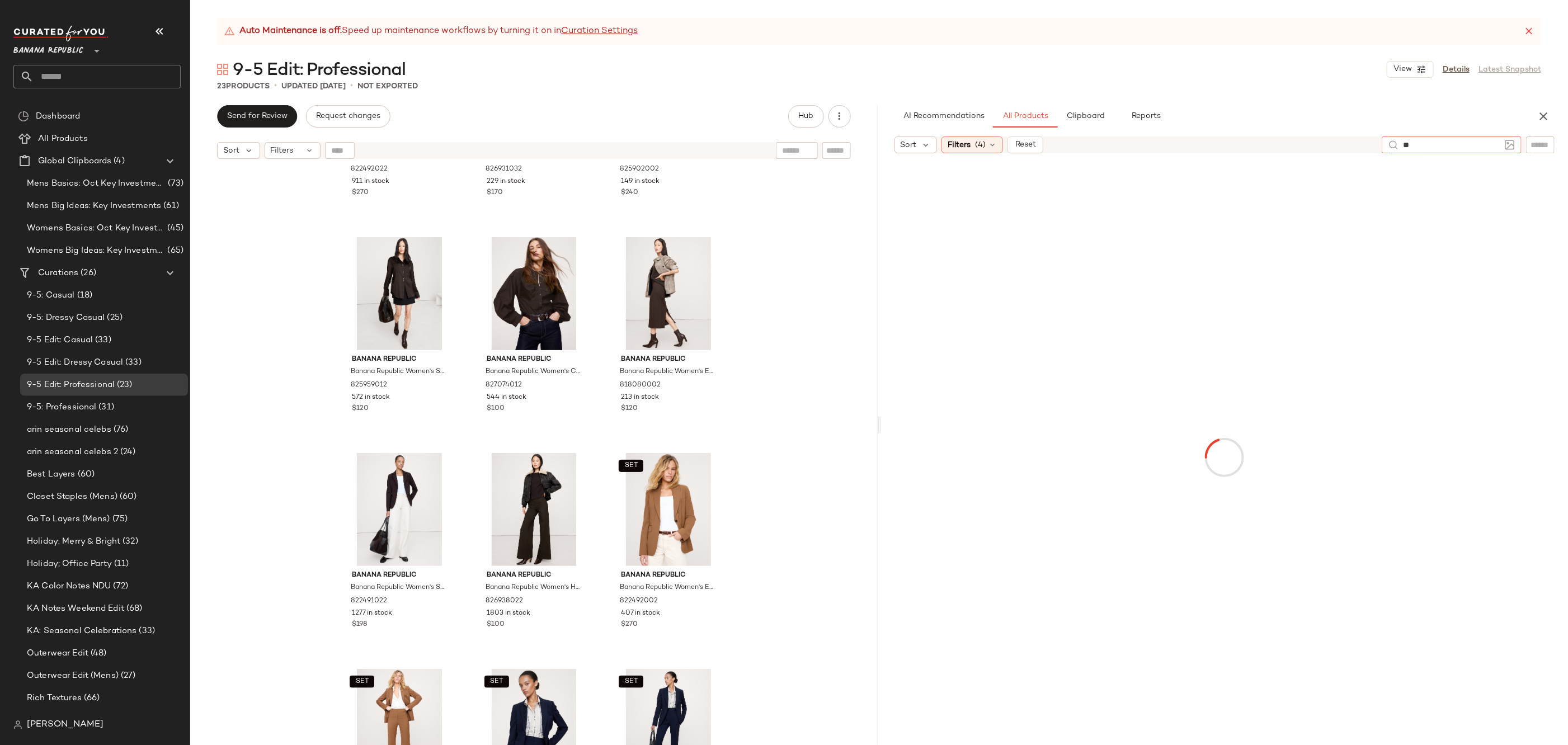
type input "***"
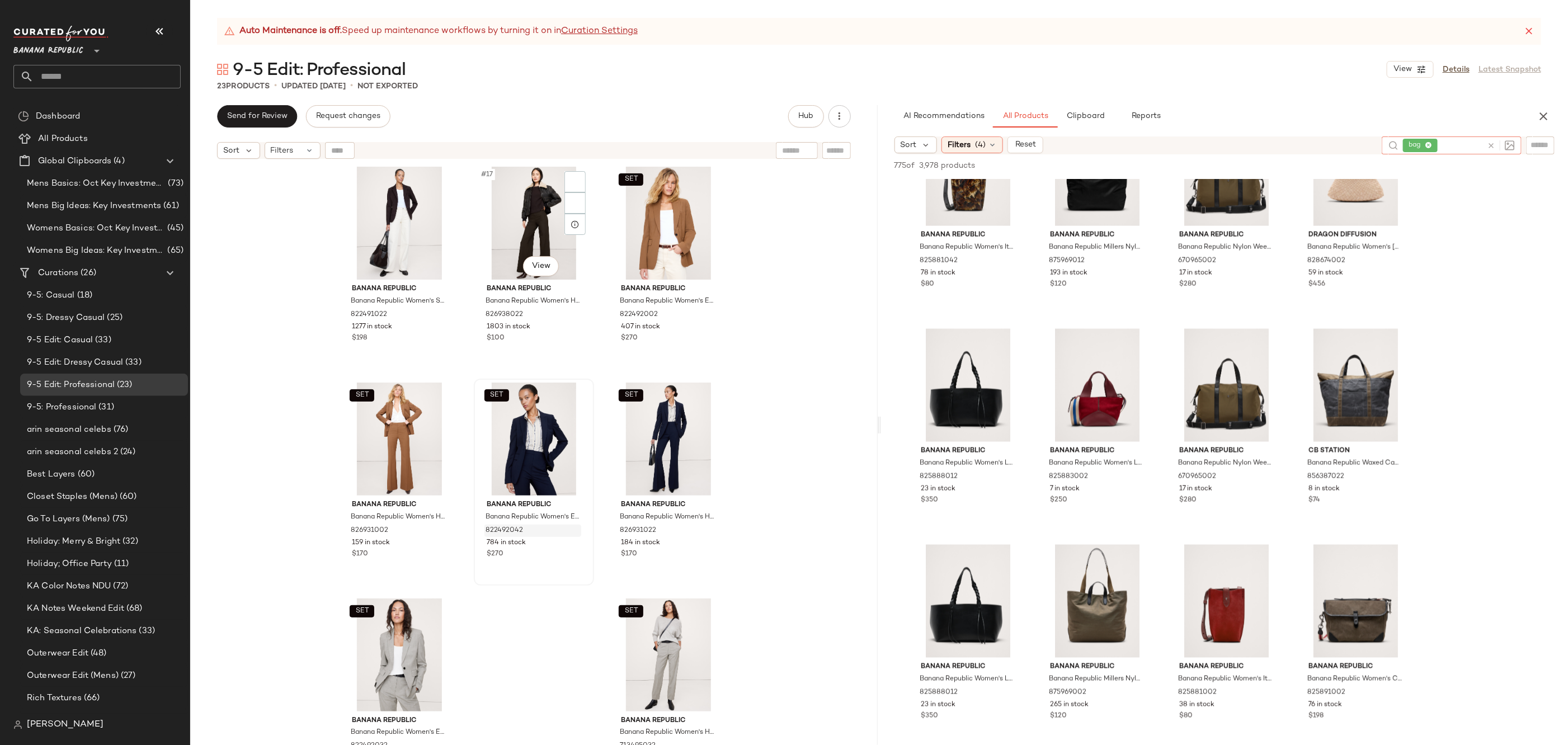
scroll to position [881, 0]
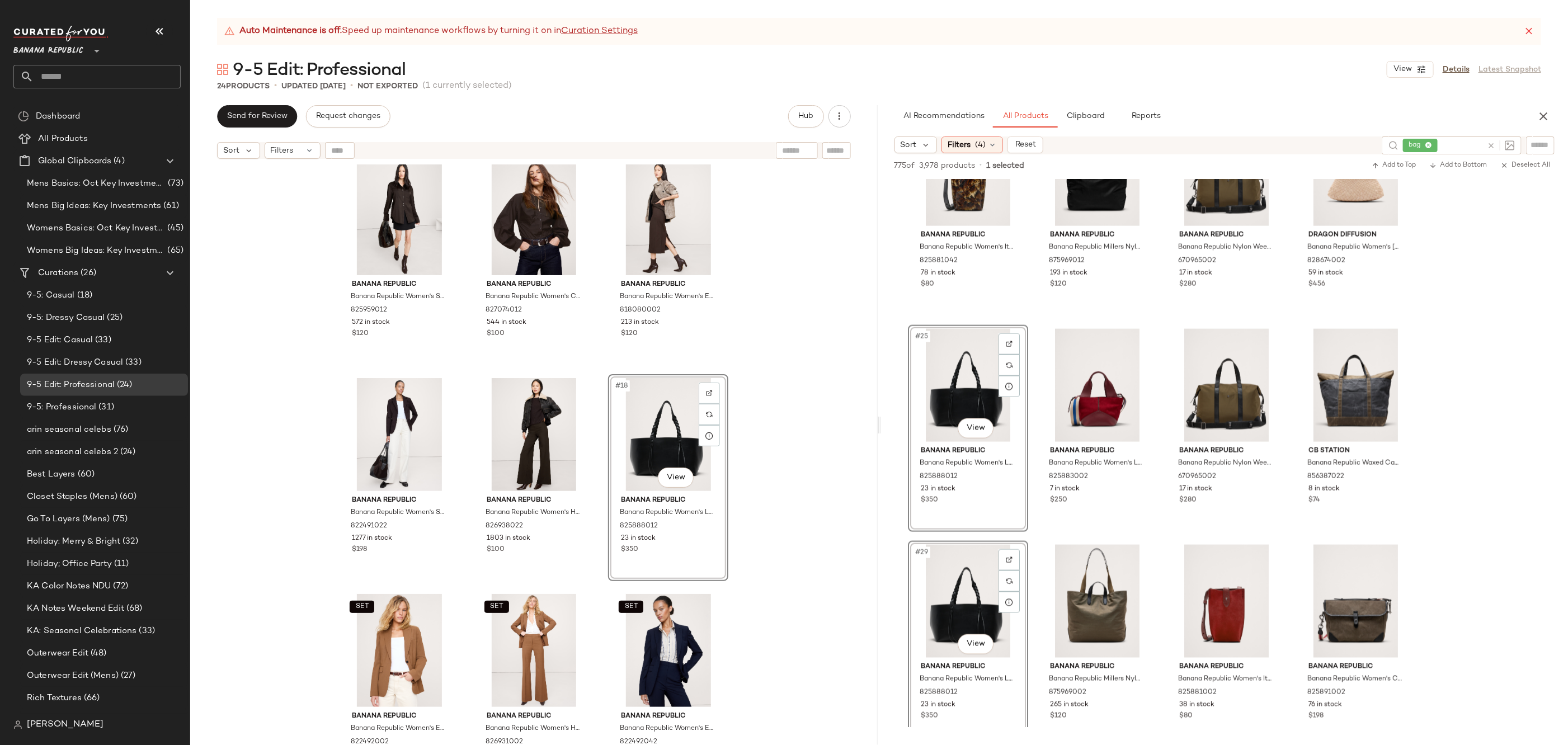
click at [755, 467] on div "Banana Republic Banana Republic Women's Stretch-Satin Cinch-Back Shirt Ganache …" at bounding box center [534, 468] width 687 height 608
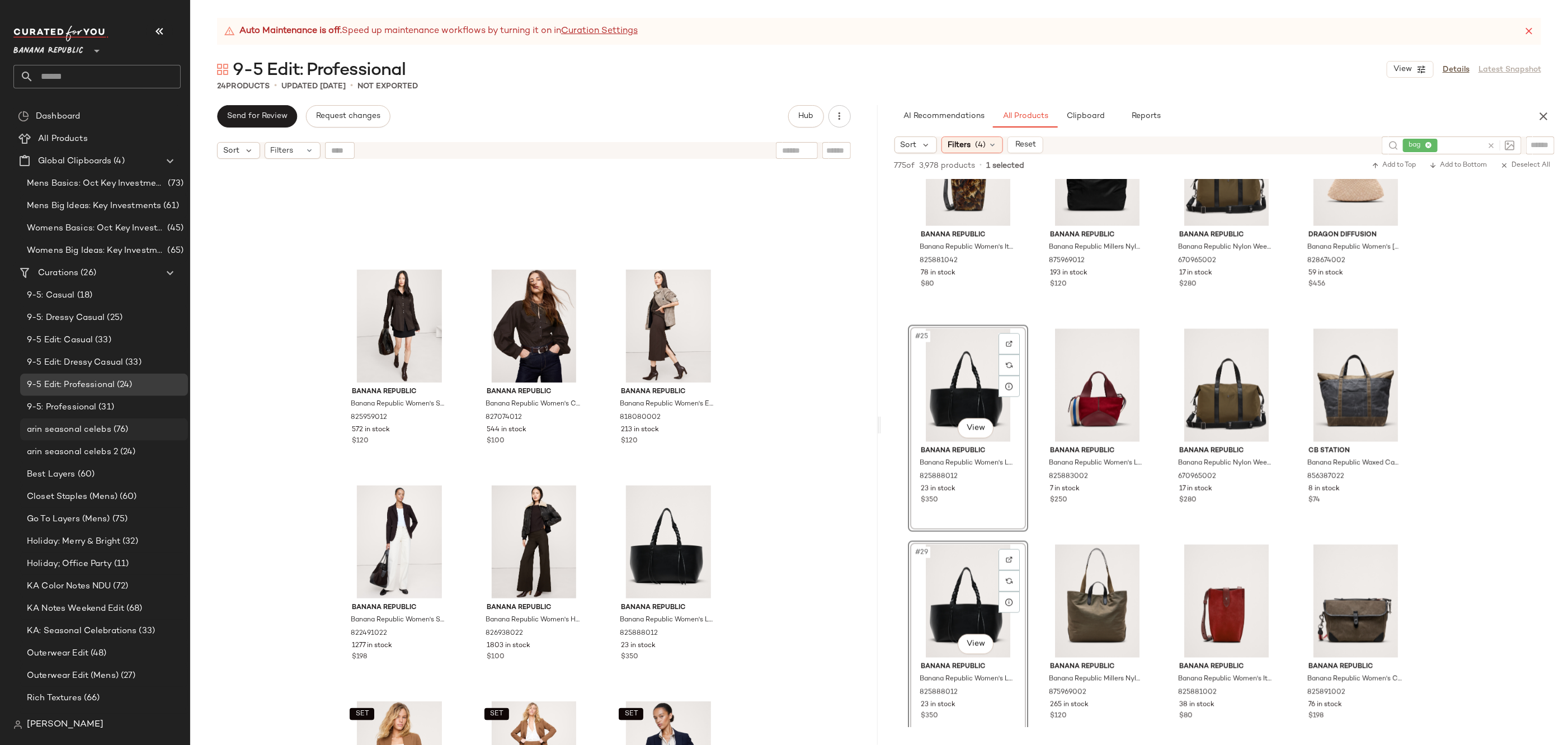
scroll to position [1000, 0]
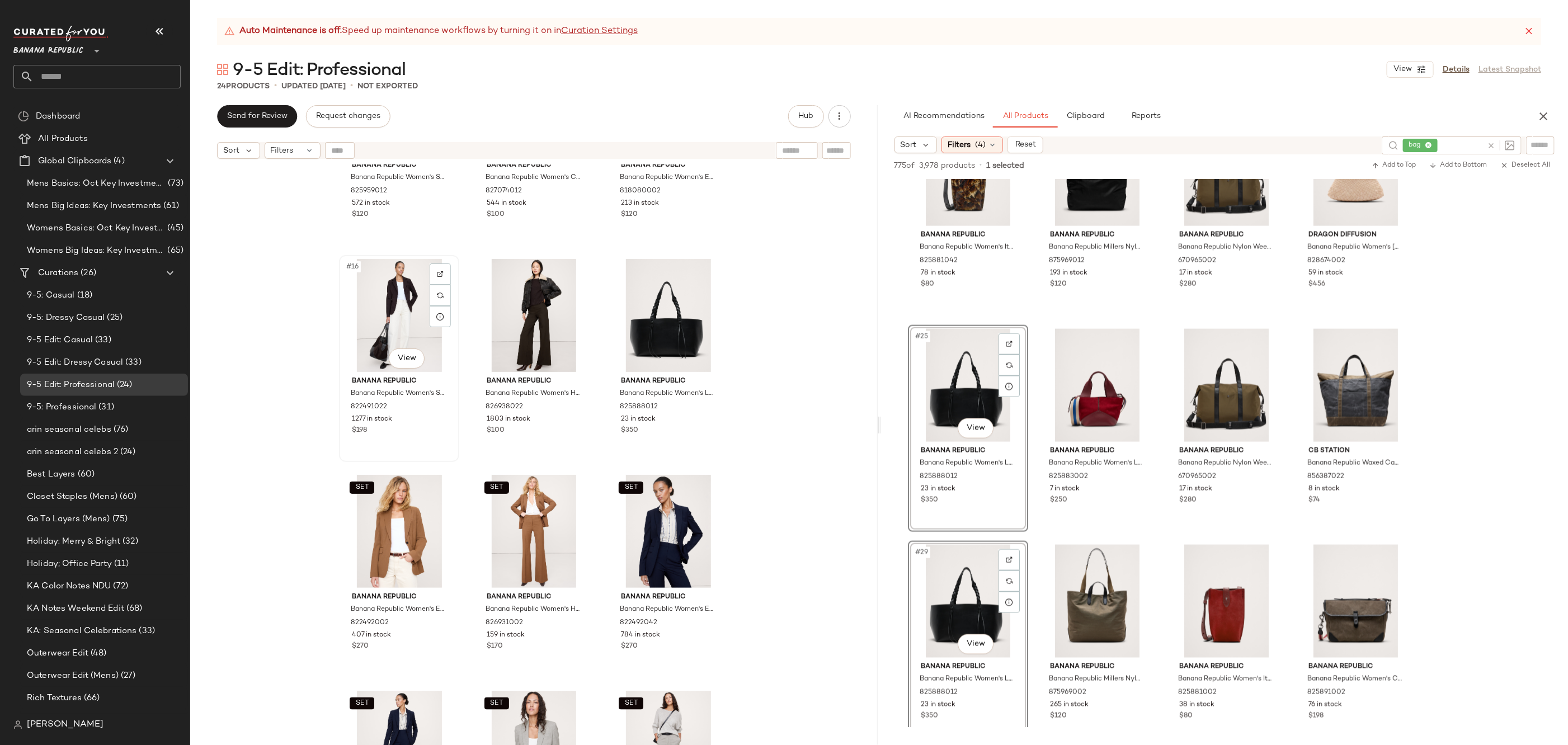
click at [395, 317] on div "#16 View" at bounding box center [399, 315] width 112 height 113
click at [522, 300] on div "#17 View" at bounding box center [534, 315] width 112 height 113
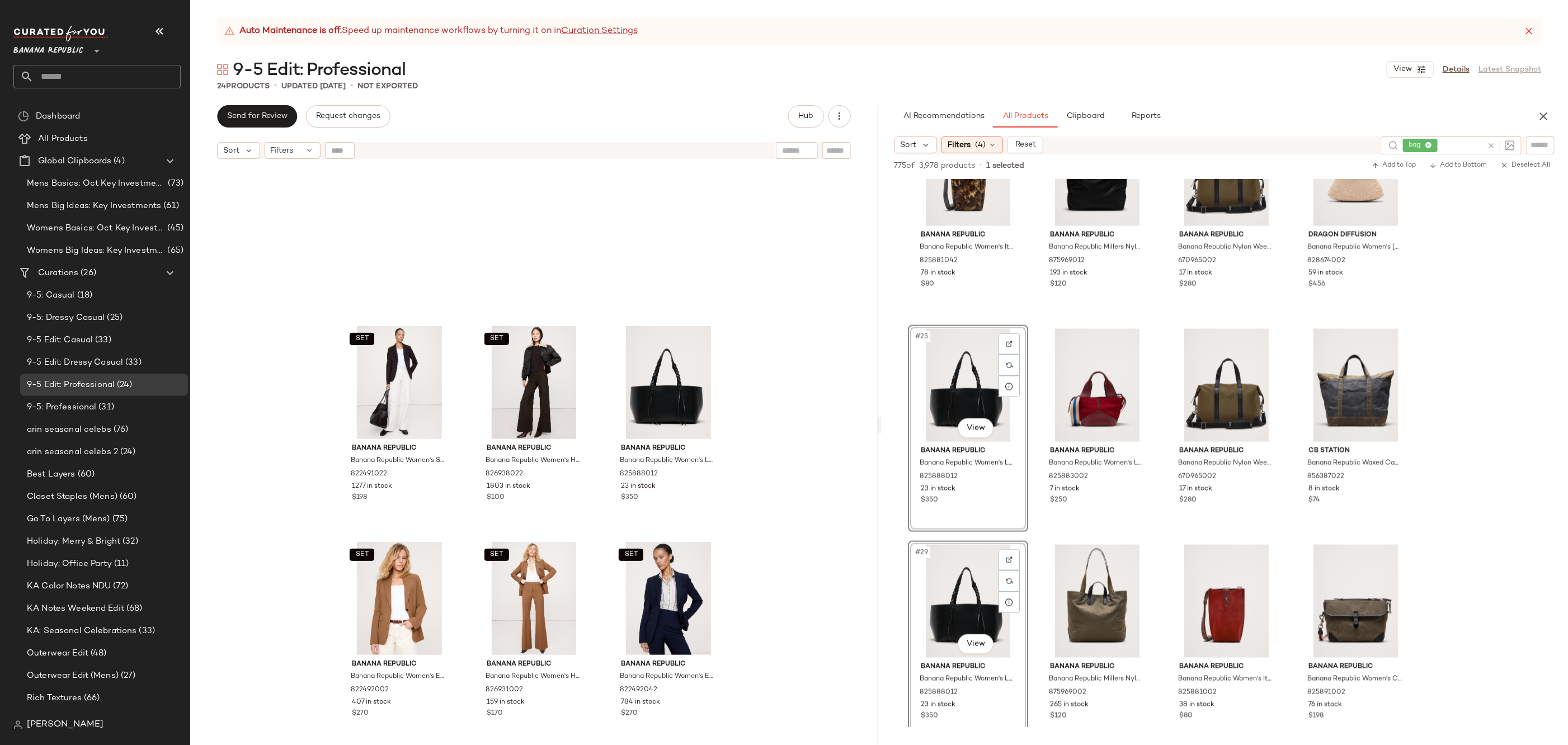
scroll to position [825, 0]
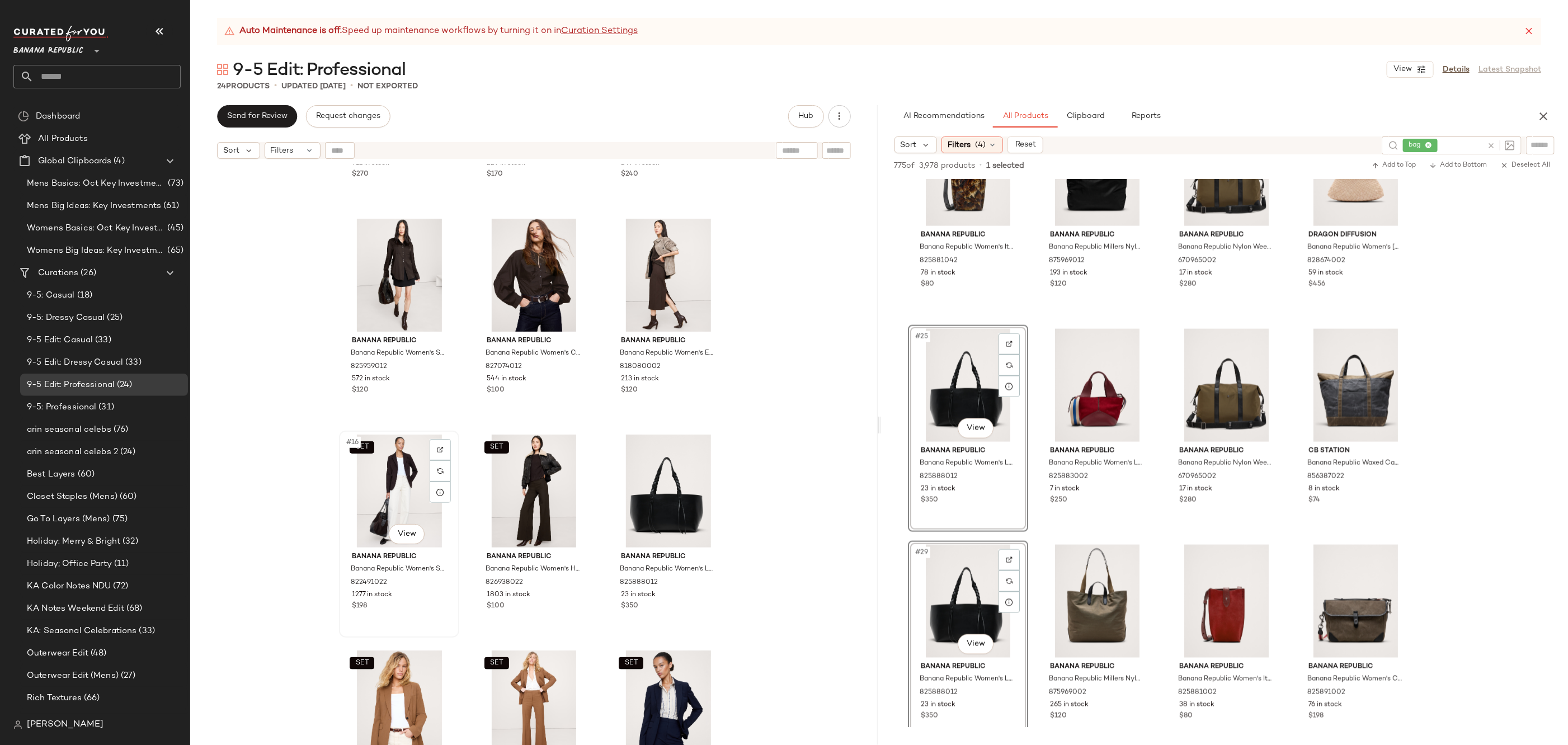
click at [401, 480] on div "SET #16 View" at bounding box center [399, 491] width 112 height 113
click at [647, 478] on div "#18 View" at bounding box center [668, 491] width 112 height 113
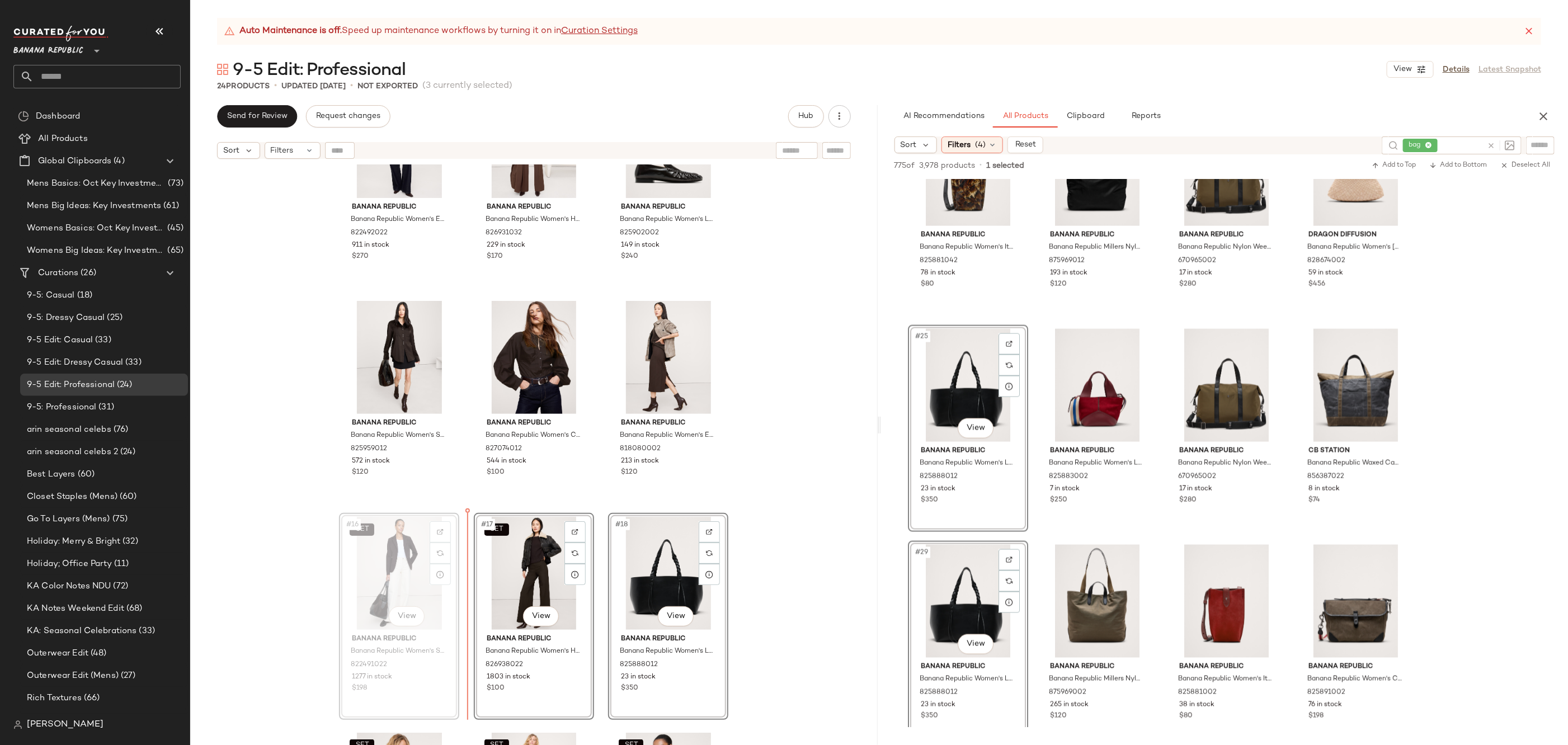
scroll to position [746, 0]
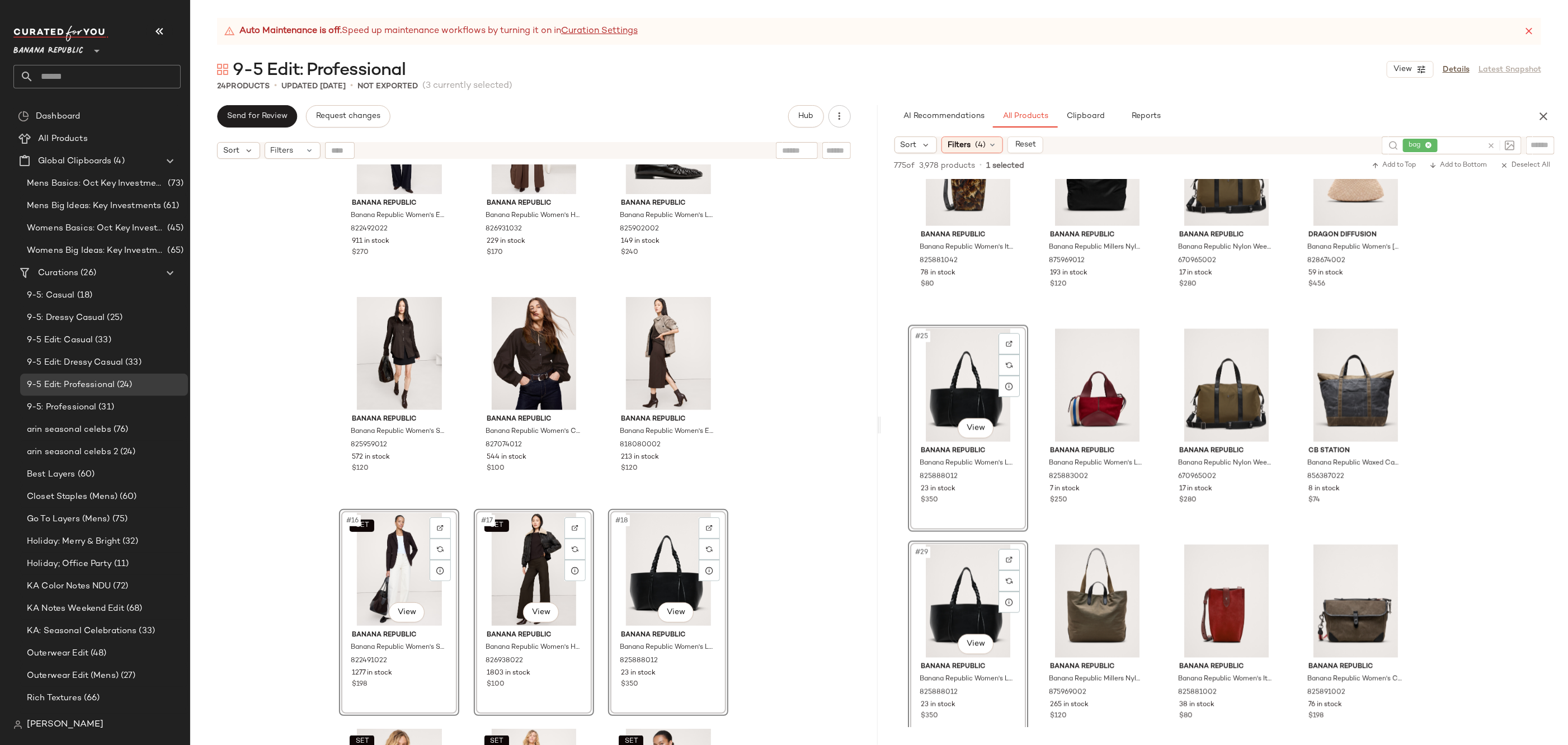
click at [785, 462] on div "SET Banana Republic Banana Republic Women's Essential Italian Wool Blazer Espre…" at bounding box center [534, 468] width 687 height 608
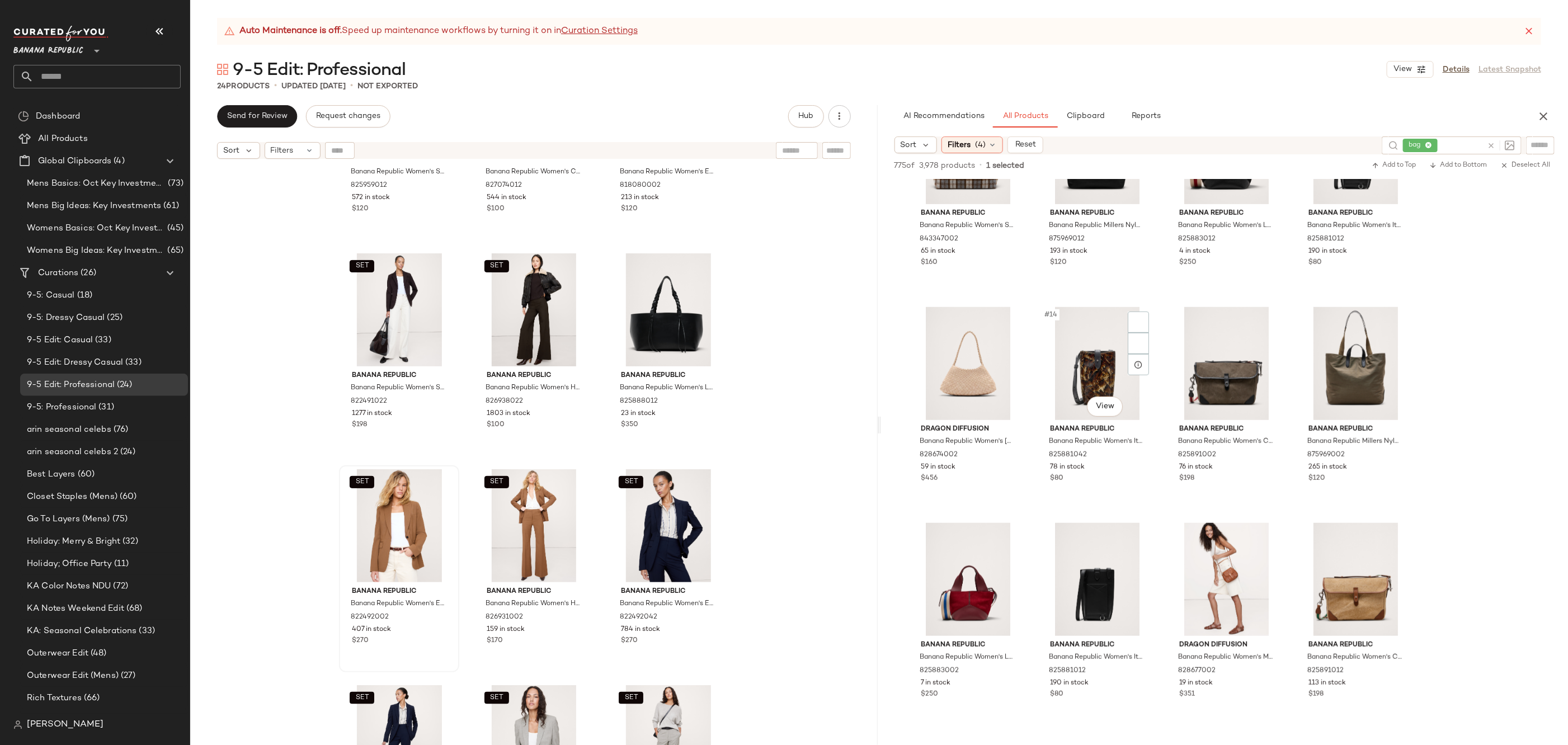
scroll to position [498, 0]
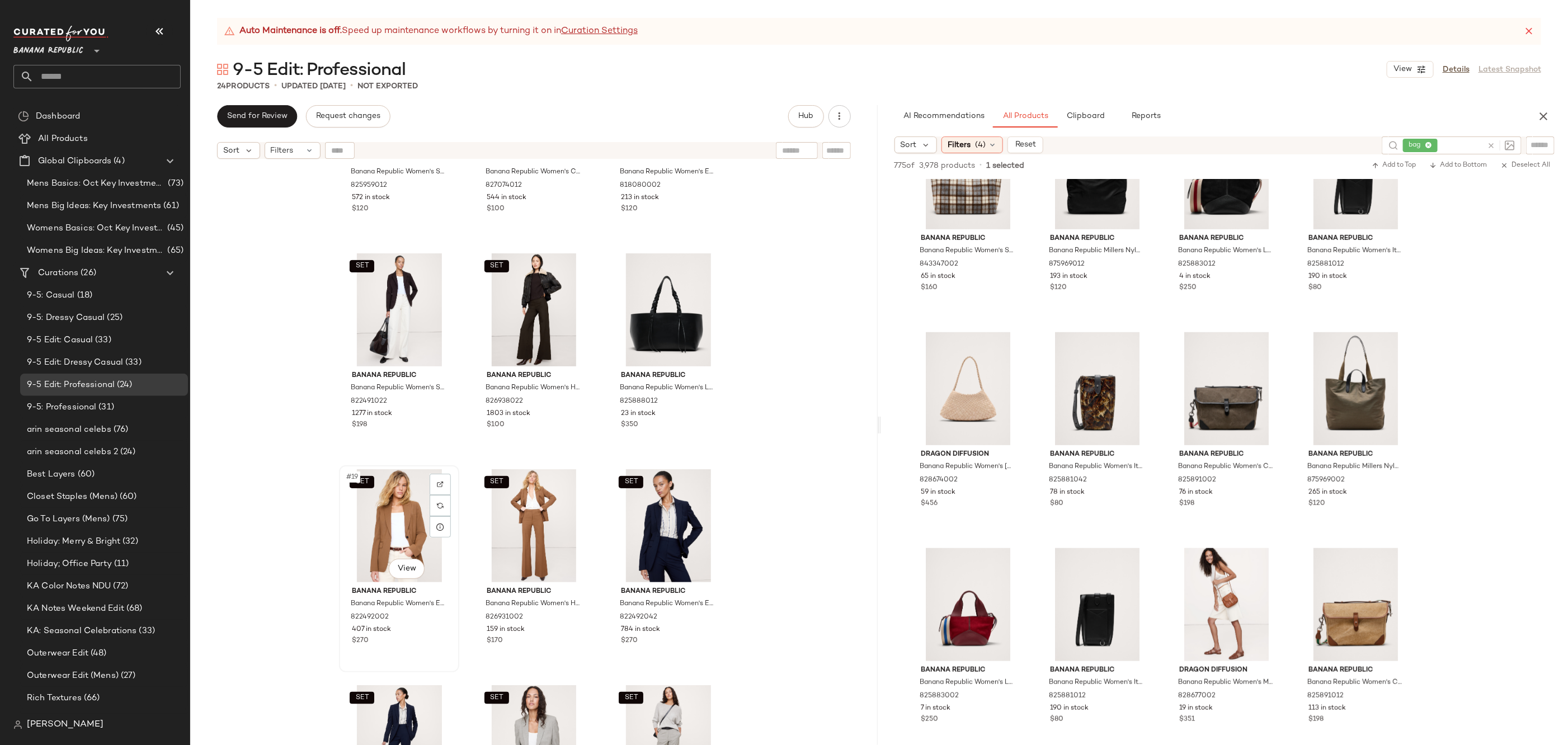
click at [383, 524] on div "SET #19 View" at bounding box center [399, 525] width 112 height 113
click at [515, 522] on div "SET #20 View" at bounding box center [534, 525] width 112 height 113
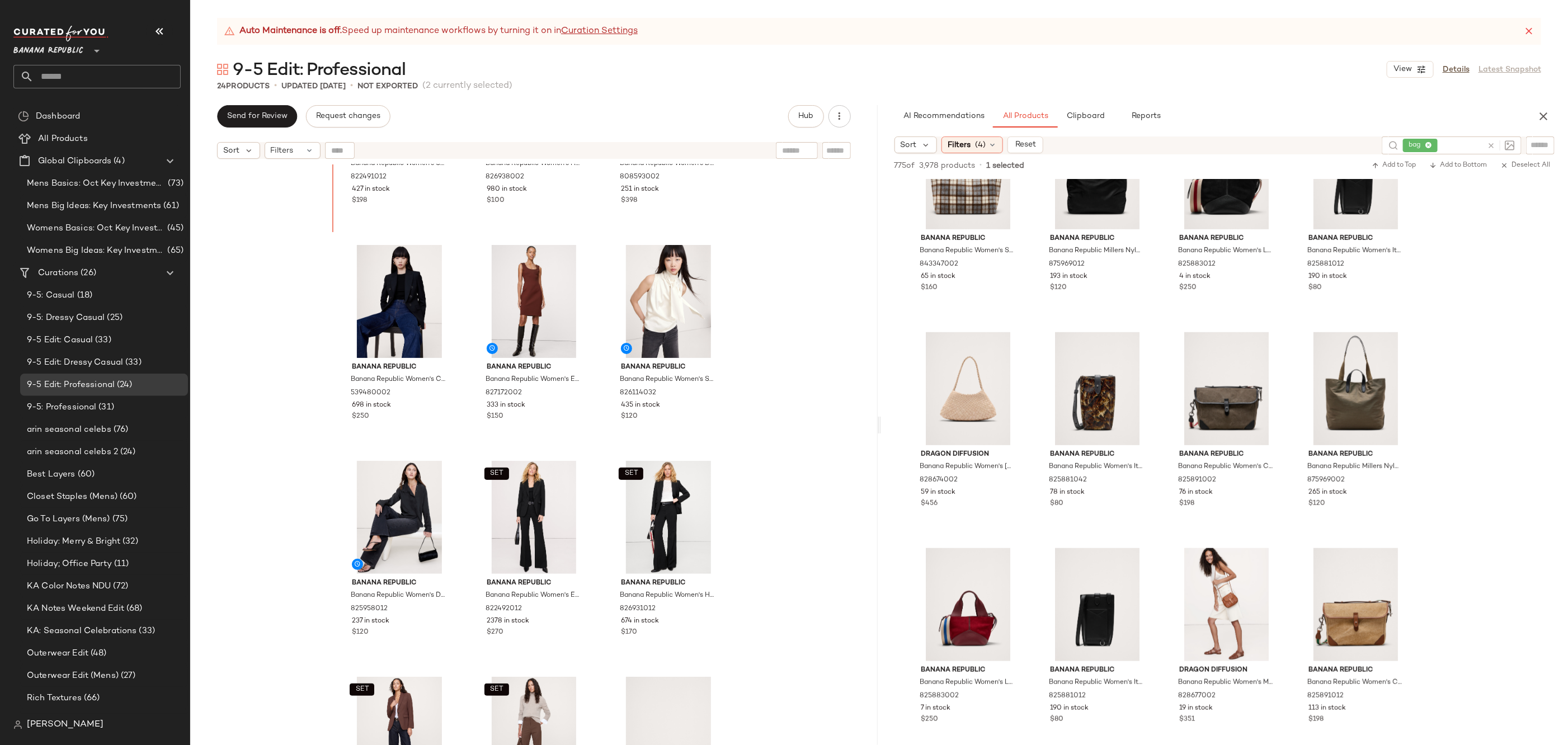
scroll to position [144, 0]
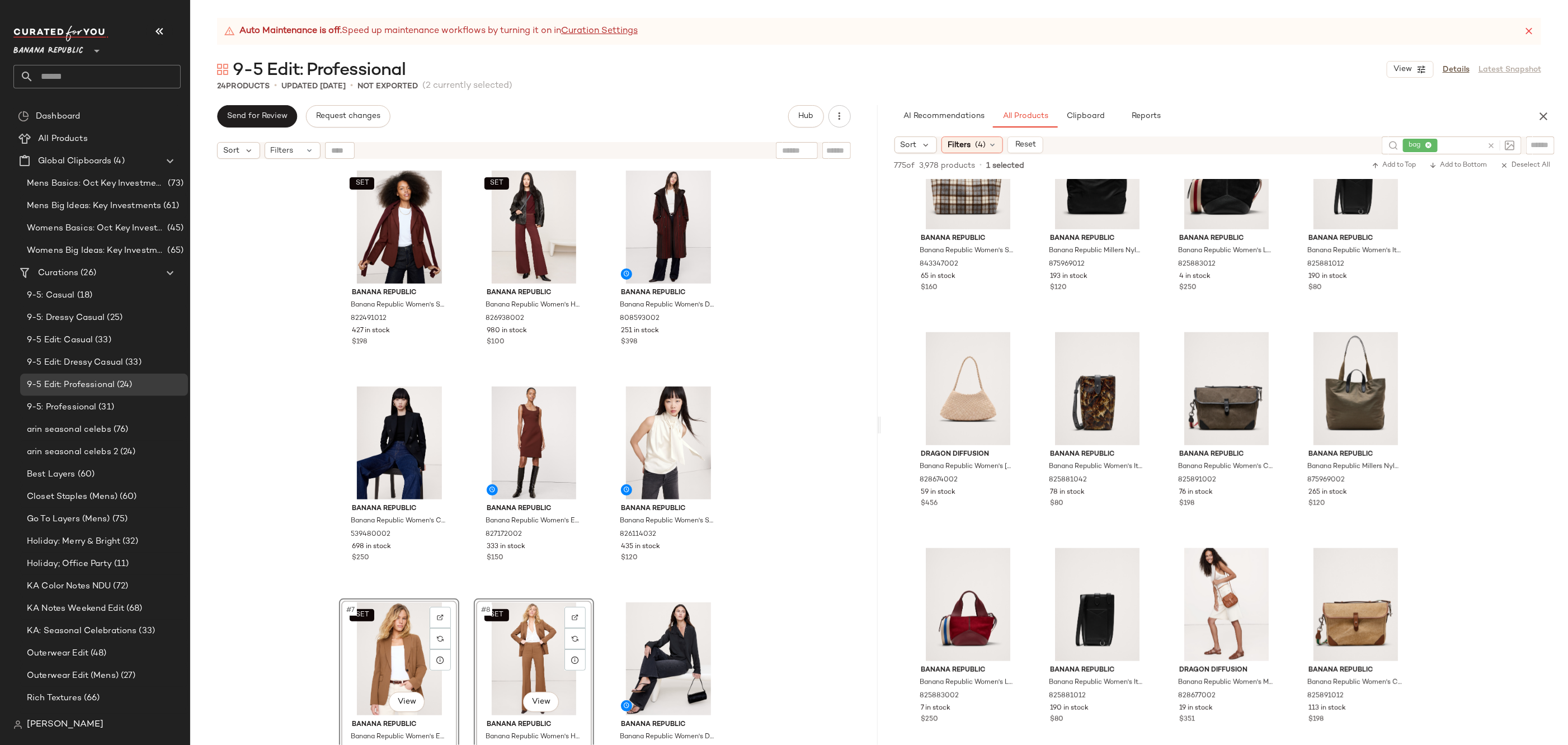
click at [284, 589] on div "SET Banana Republic Banana Republic Women's Slim Everywhere Ponte Blazer Redwoo…" at bounding box center [534, 468] width 687 height 608
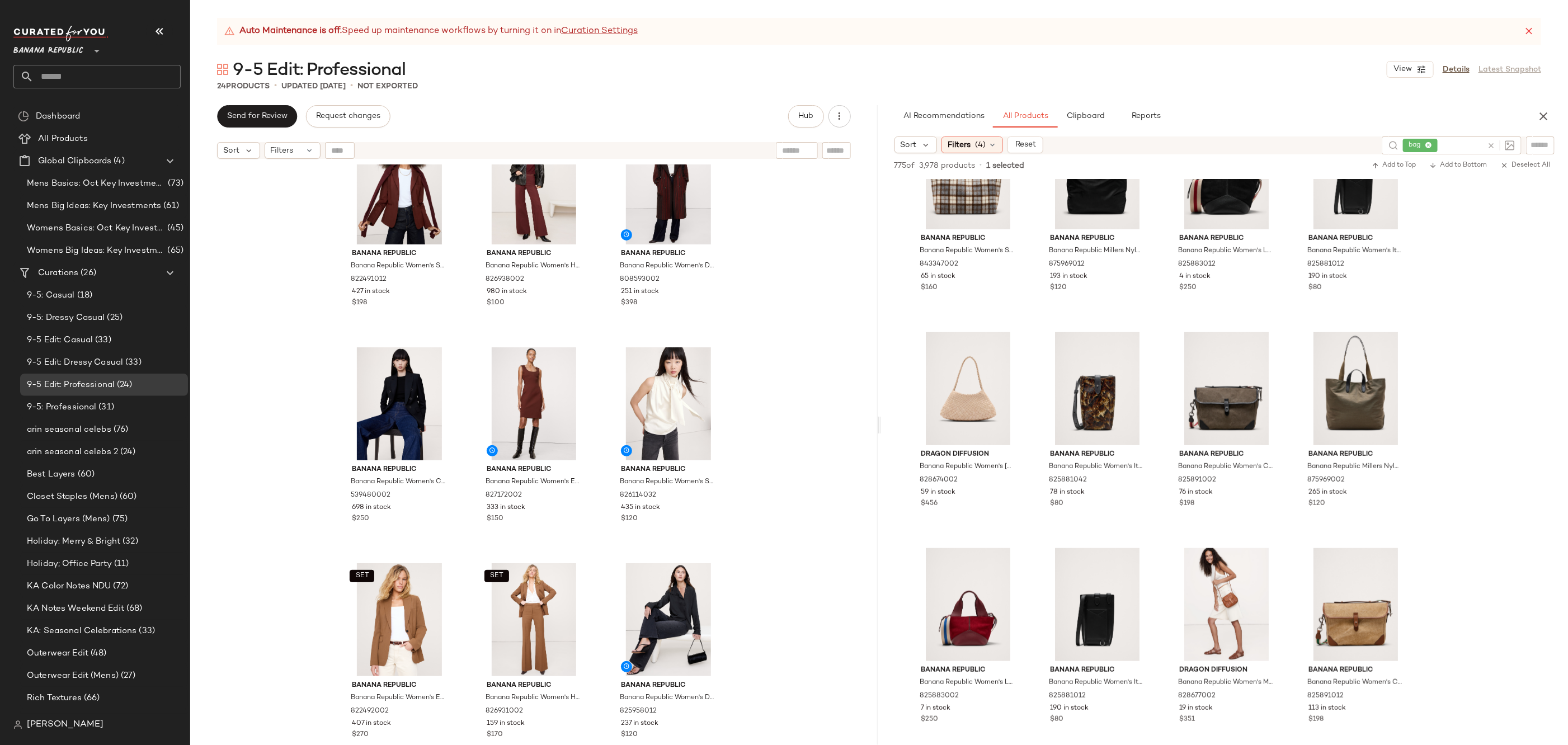
scroll to position [100, 0]
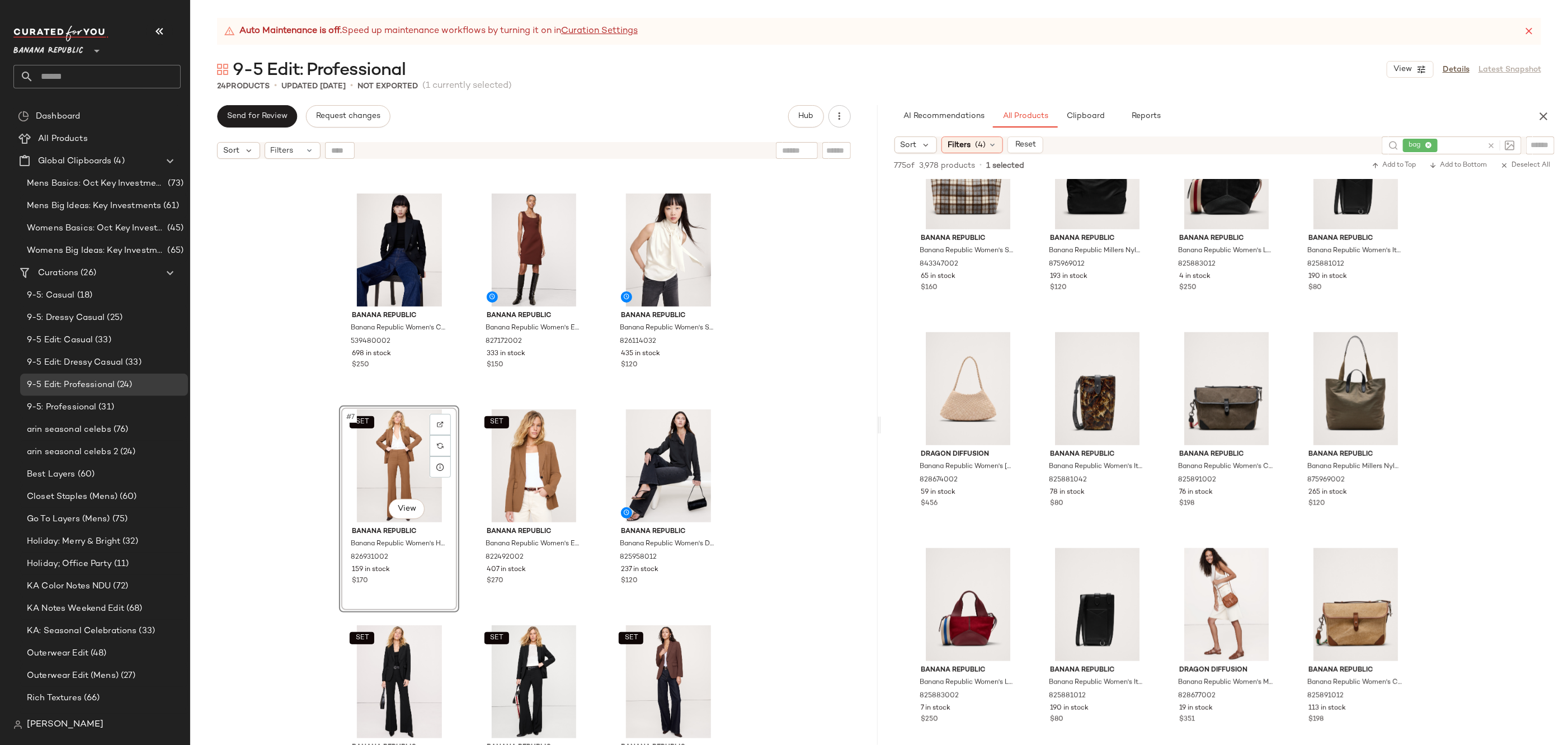
scroll to position [199, 0]
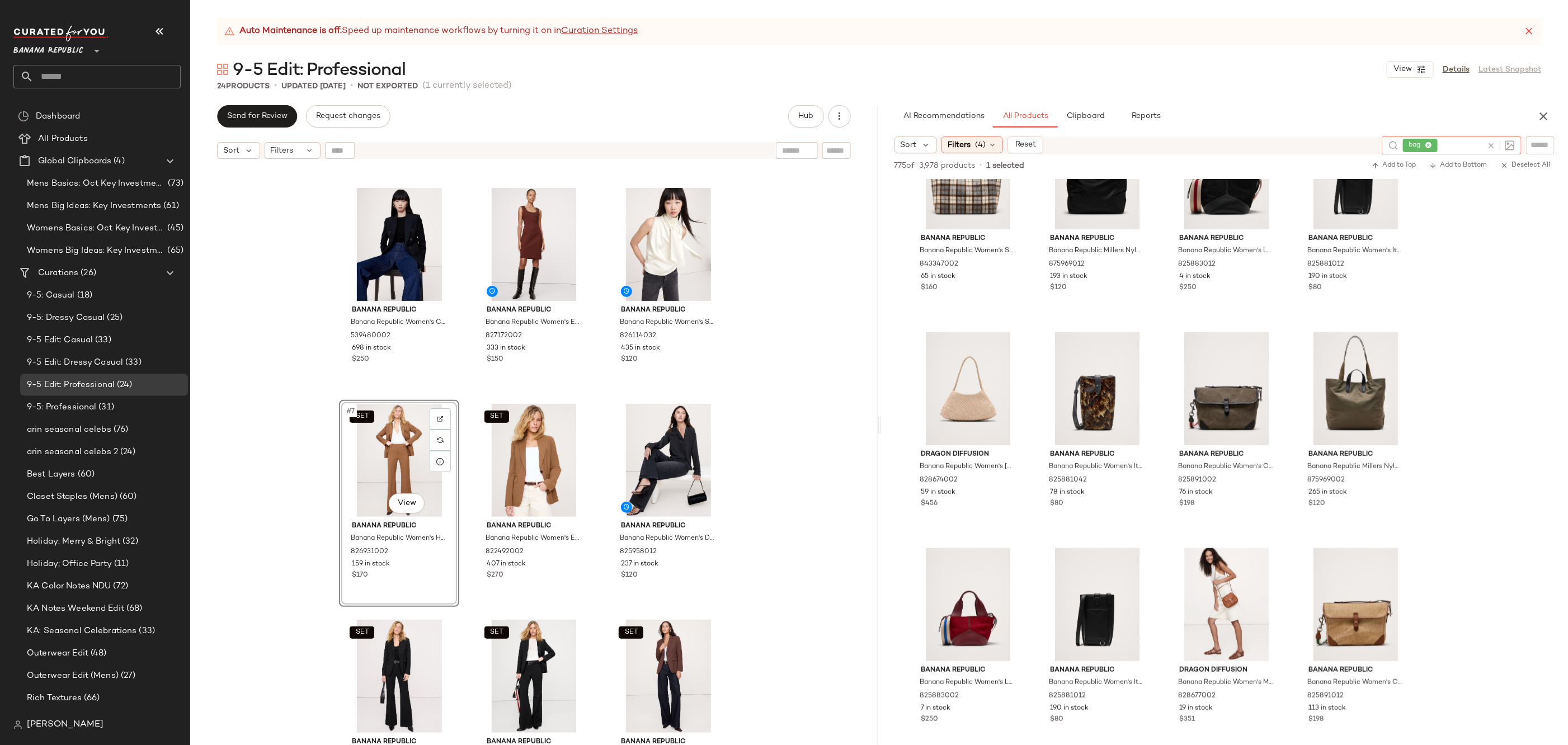
click at [1489, 142] on icon at bounding box center [1490, 146] width 8 height 8
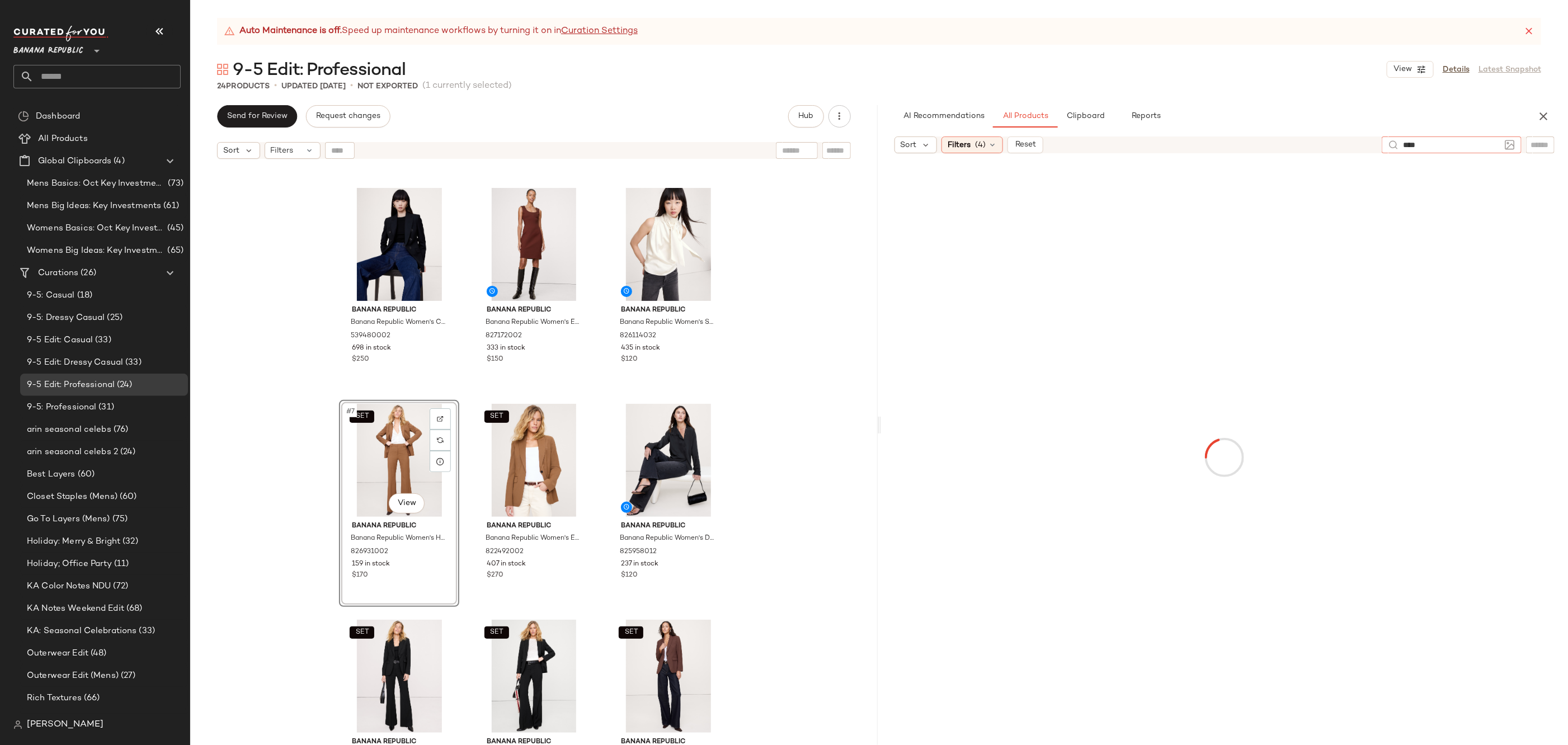
type input "*****"
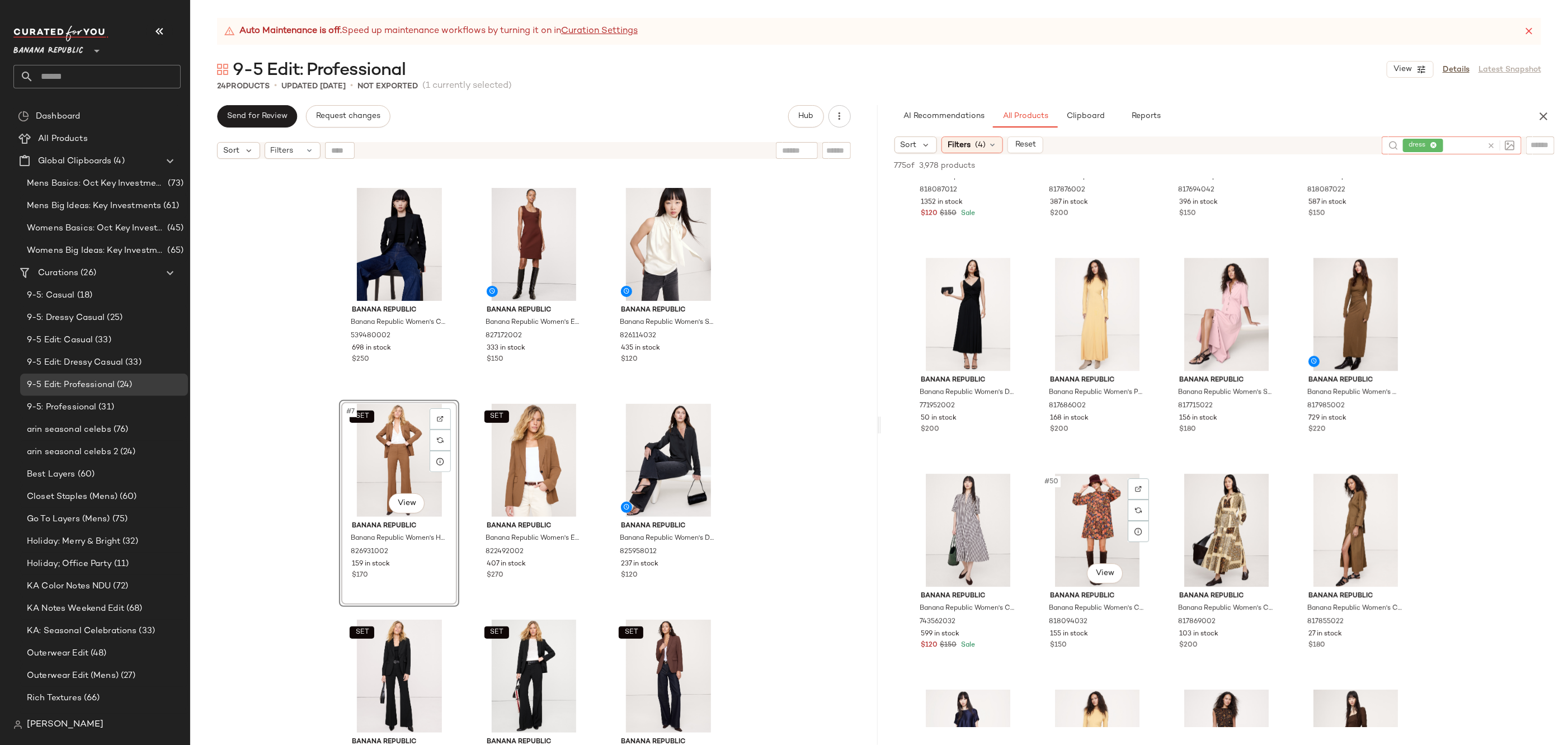
scroll to position [2282, 0]
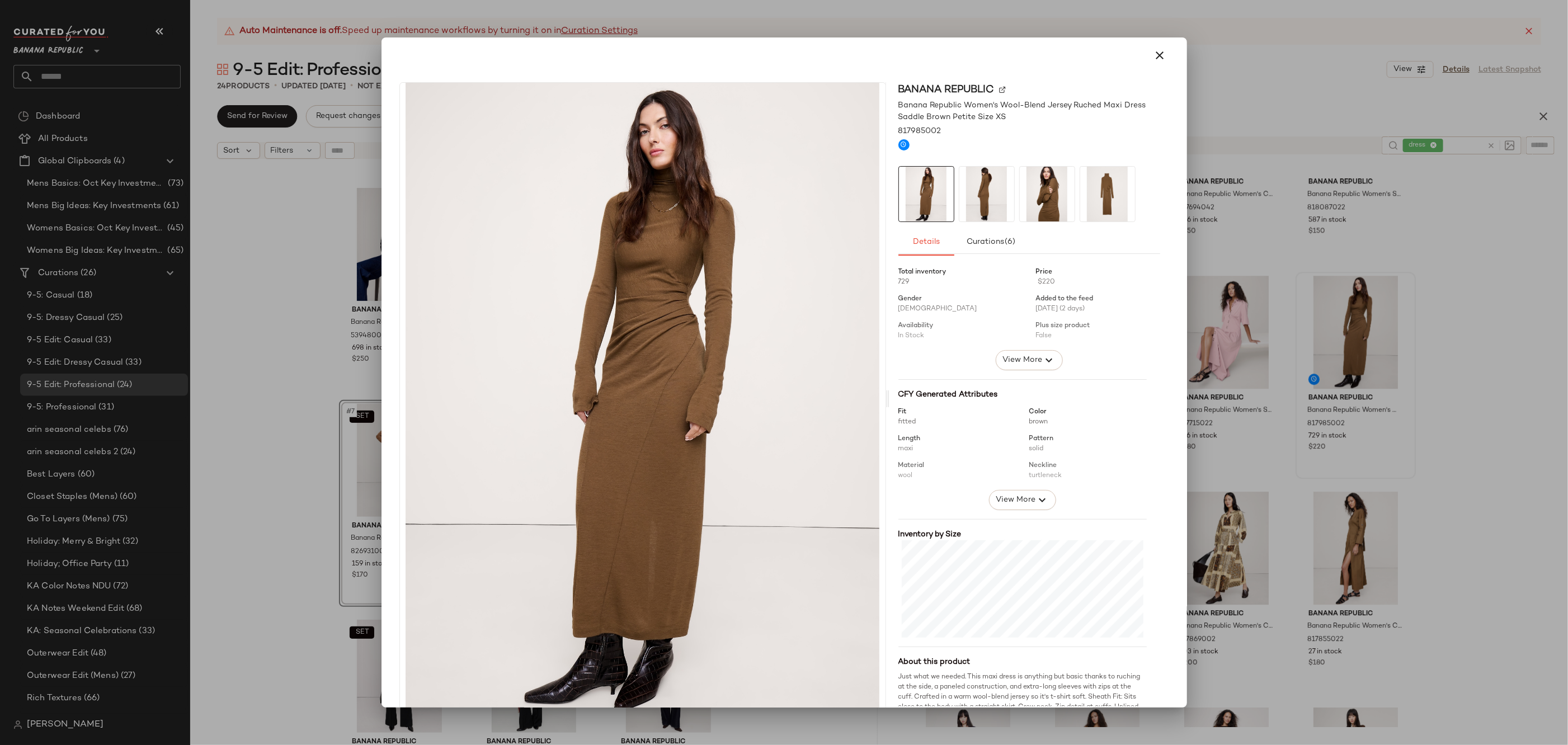
click at [969, 193] on img at bounding box center [987, 193] width 55 height 55
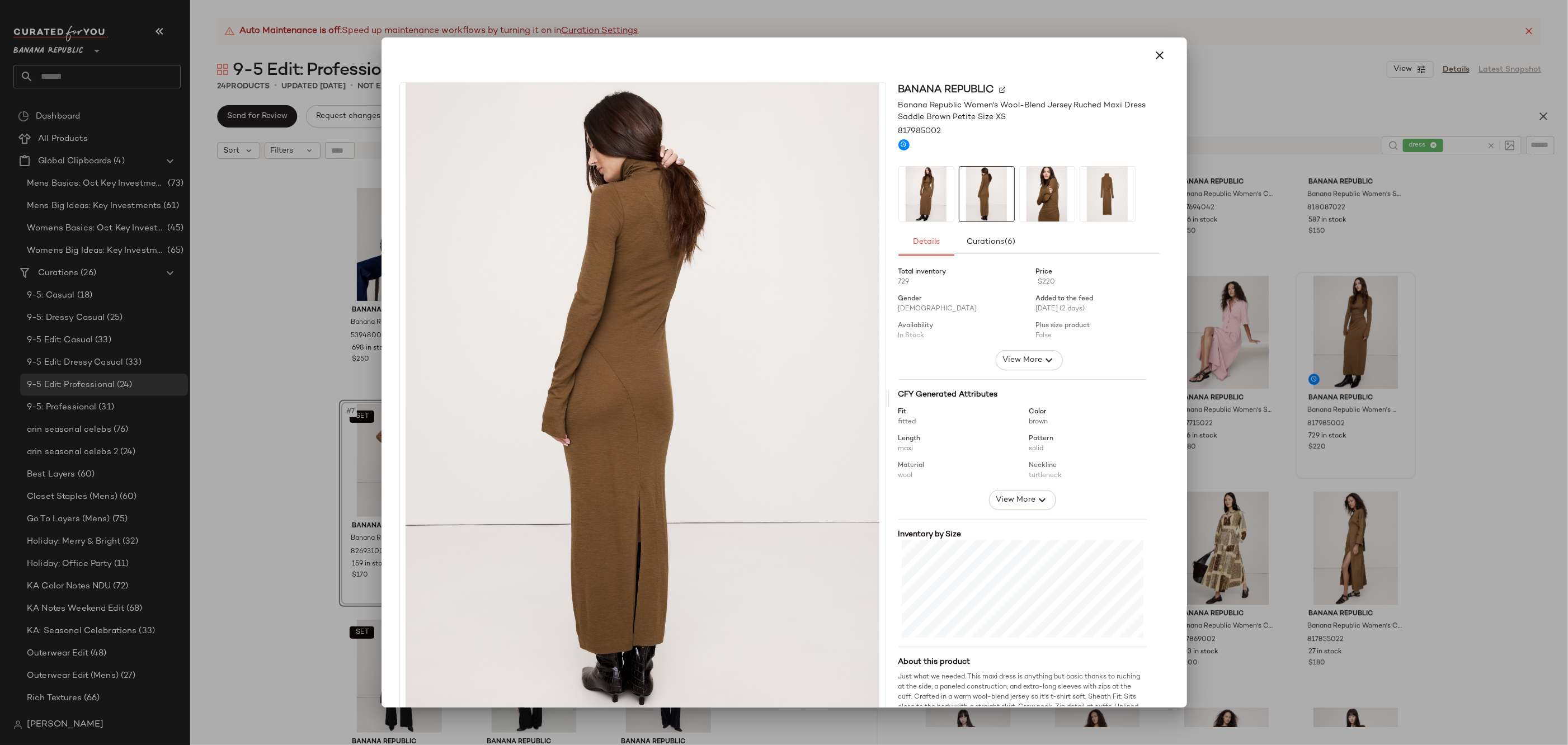
click at [1020, 193] on img at bounding box center [1047, 193] width 55 height 55
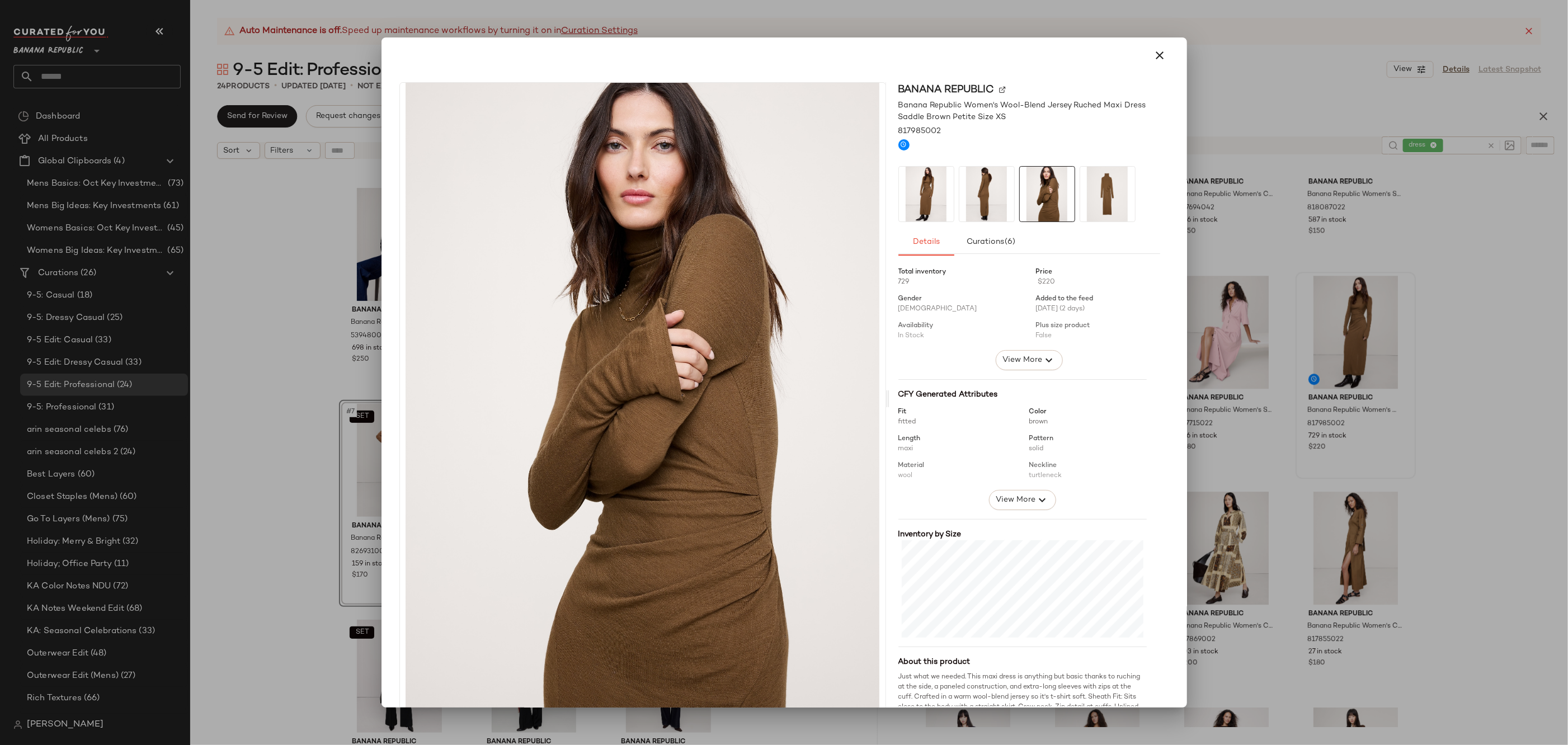
click at [1081, 189] on img at bounding box center [1108, 193] width 55 height 55
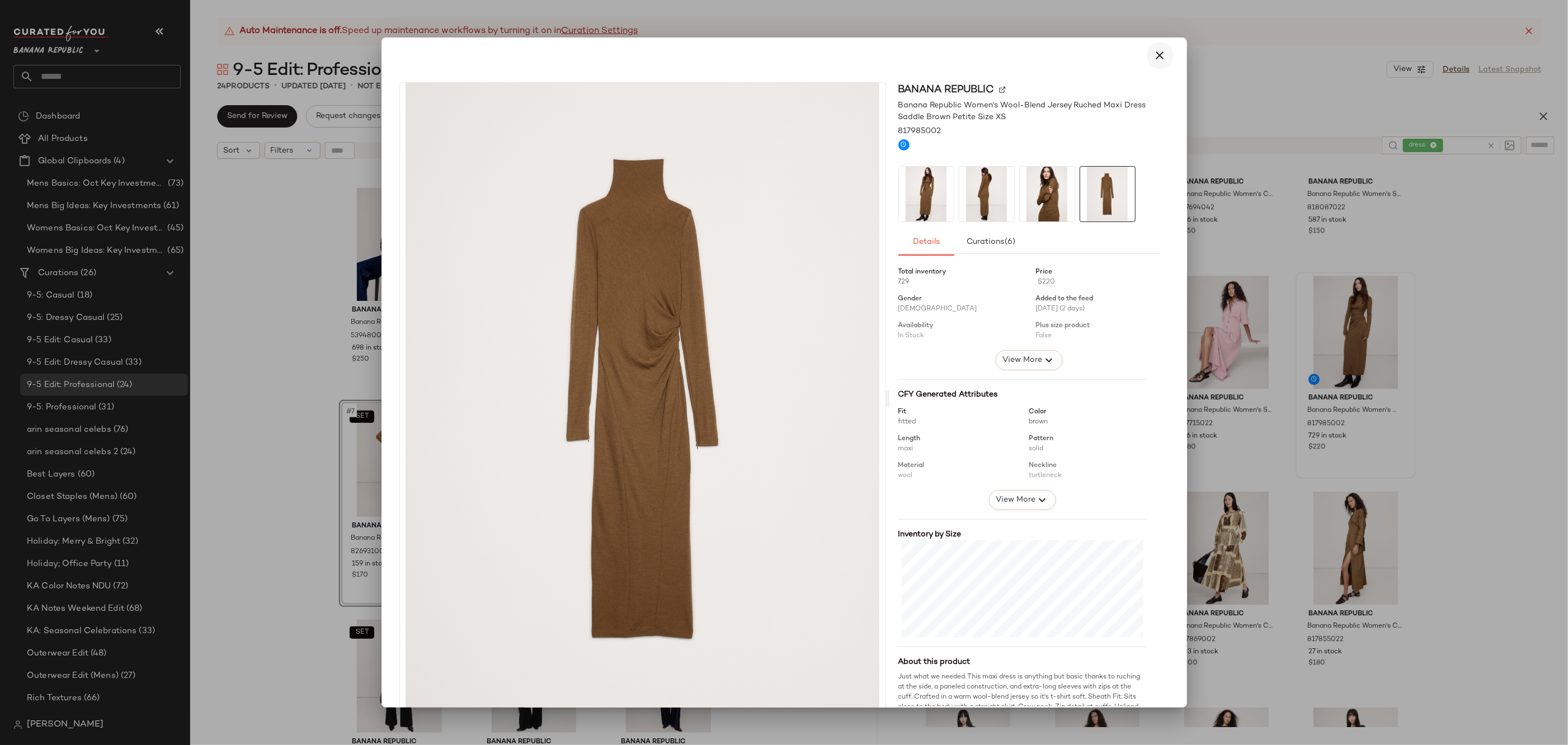
click at [1155, 51] on icon "button" at bounding box center [1160, 55] width 14 height 14
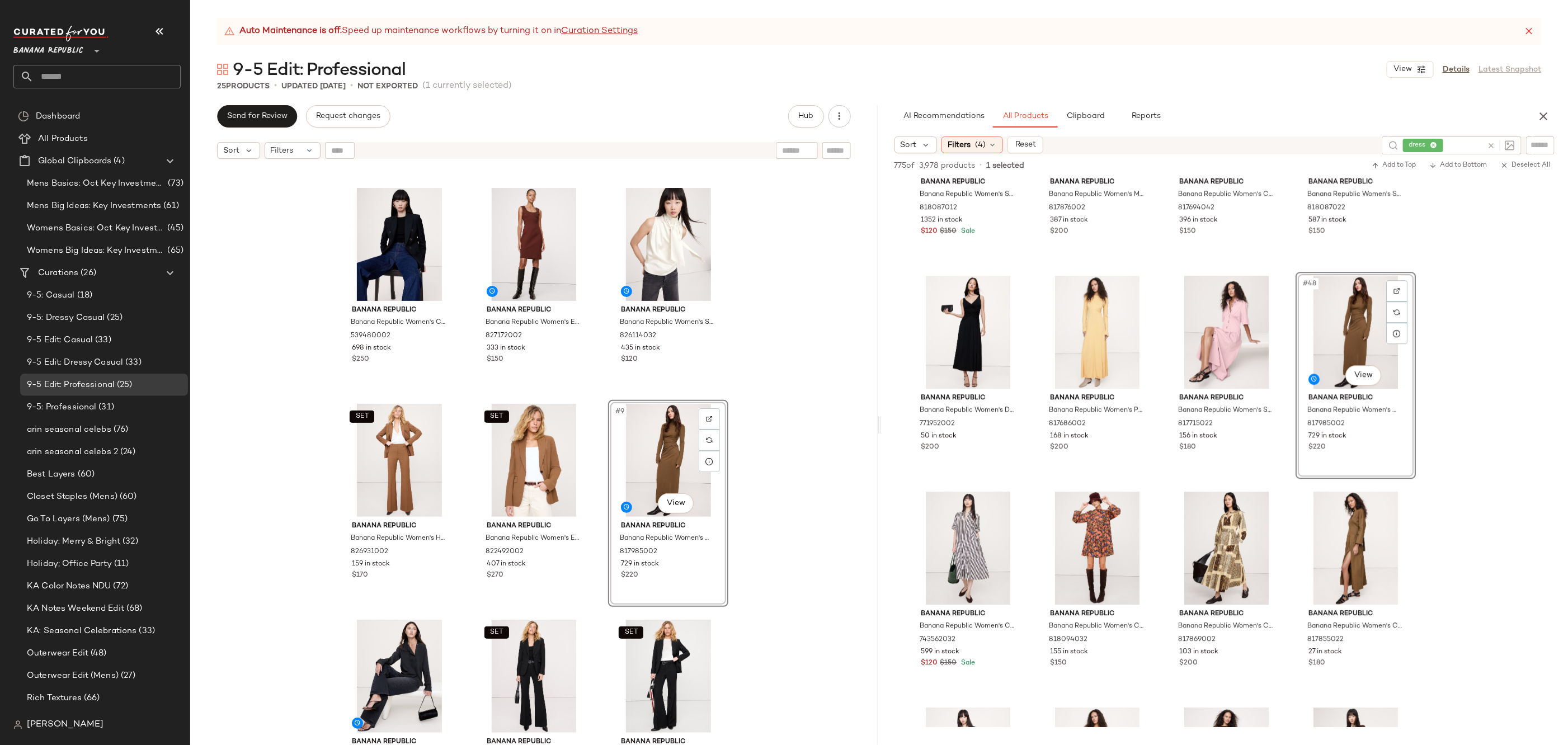
click at [767, 519] on div "SET Banana Republic Banana Republic Women's Slim Everywhere Ponte Blazer Redwoo…" at bounding box center [534, 468] width 687 height 608
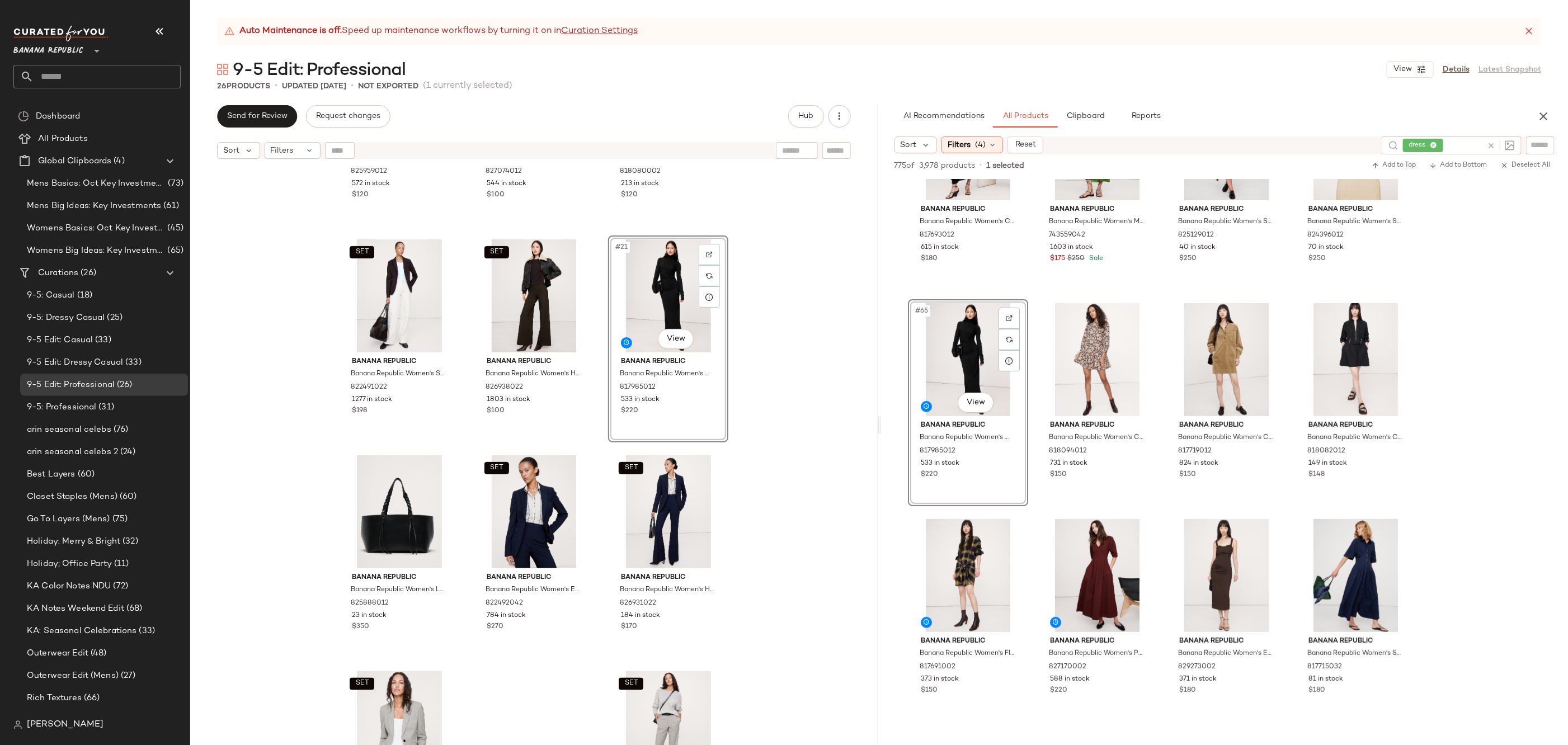
scroll to position [1236, 0]
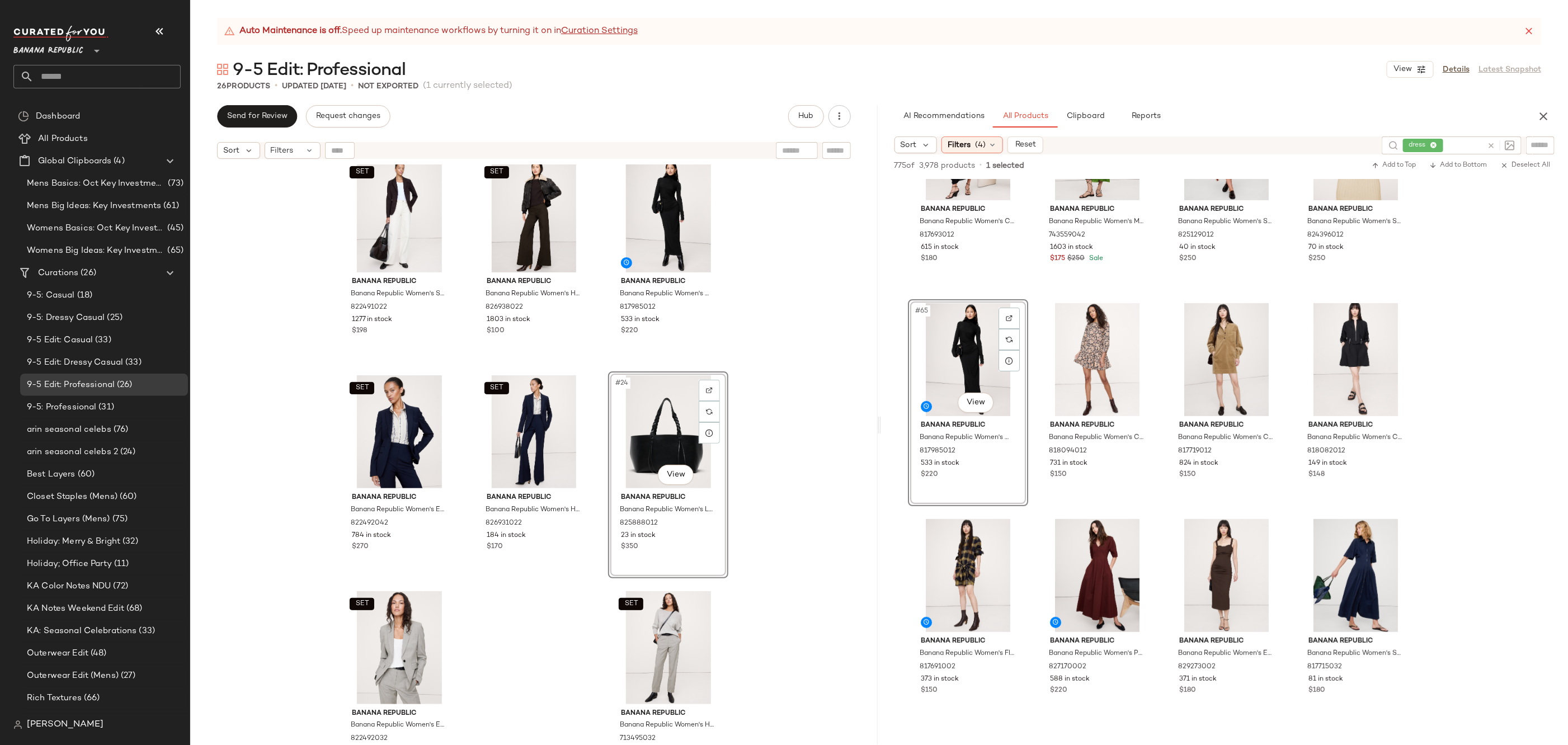
scroll to position [1315, 0]
click at [789, 466] on div "Banana Republic Banana Republic Women's Stretch-Satin Cinch-Back Shirt Ganache …" at bounding box center [534, 468] width 687 height 608
click at [1489, 146] on icon at bounding box center [1490, 146] width 8 height 8
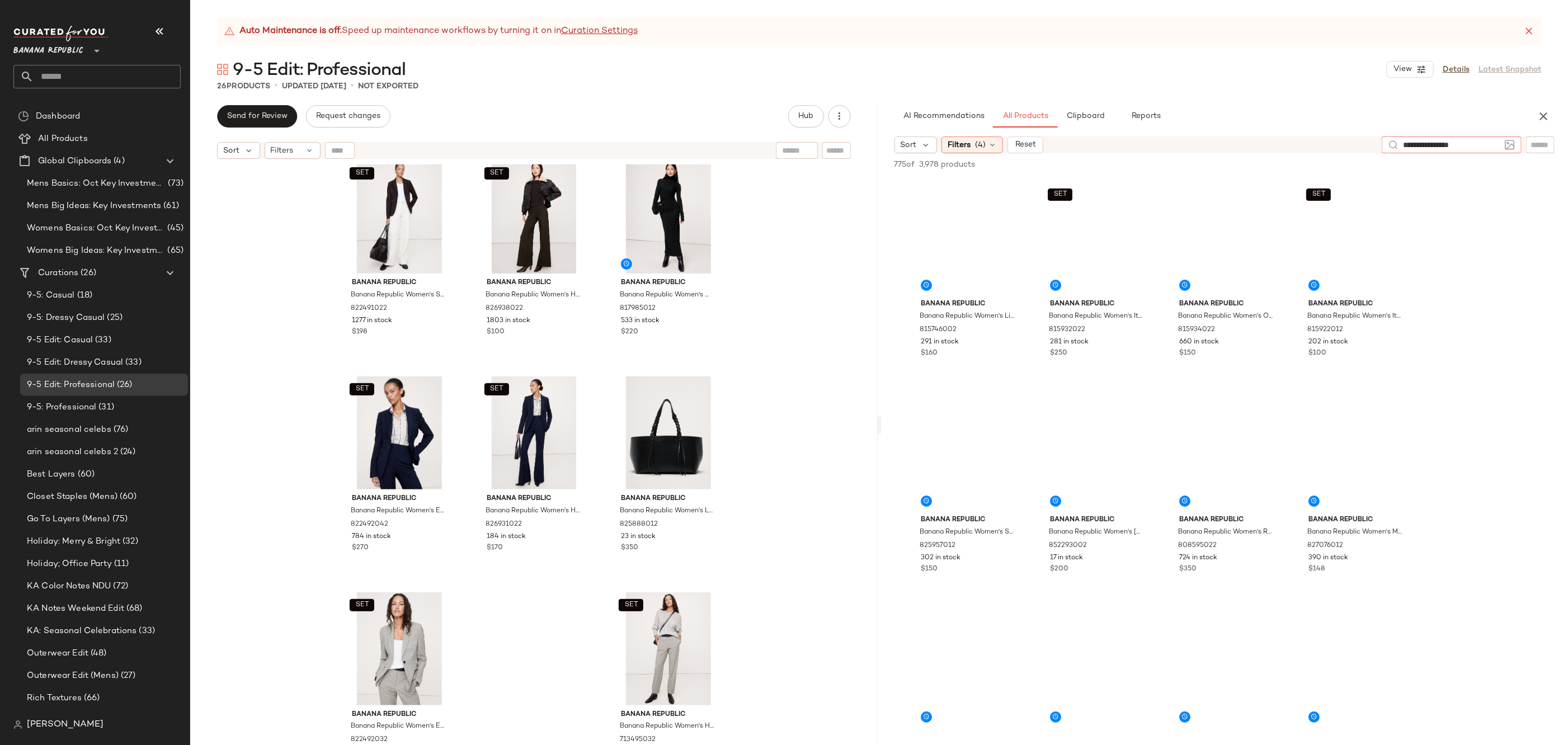
type input "**********"
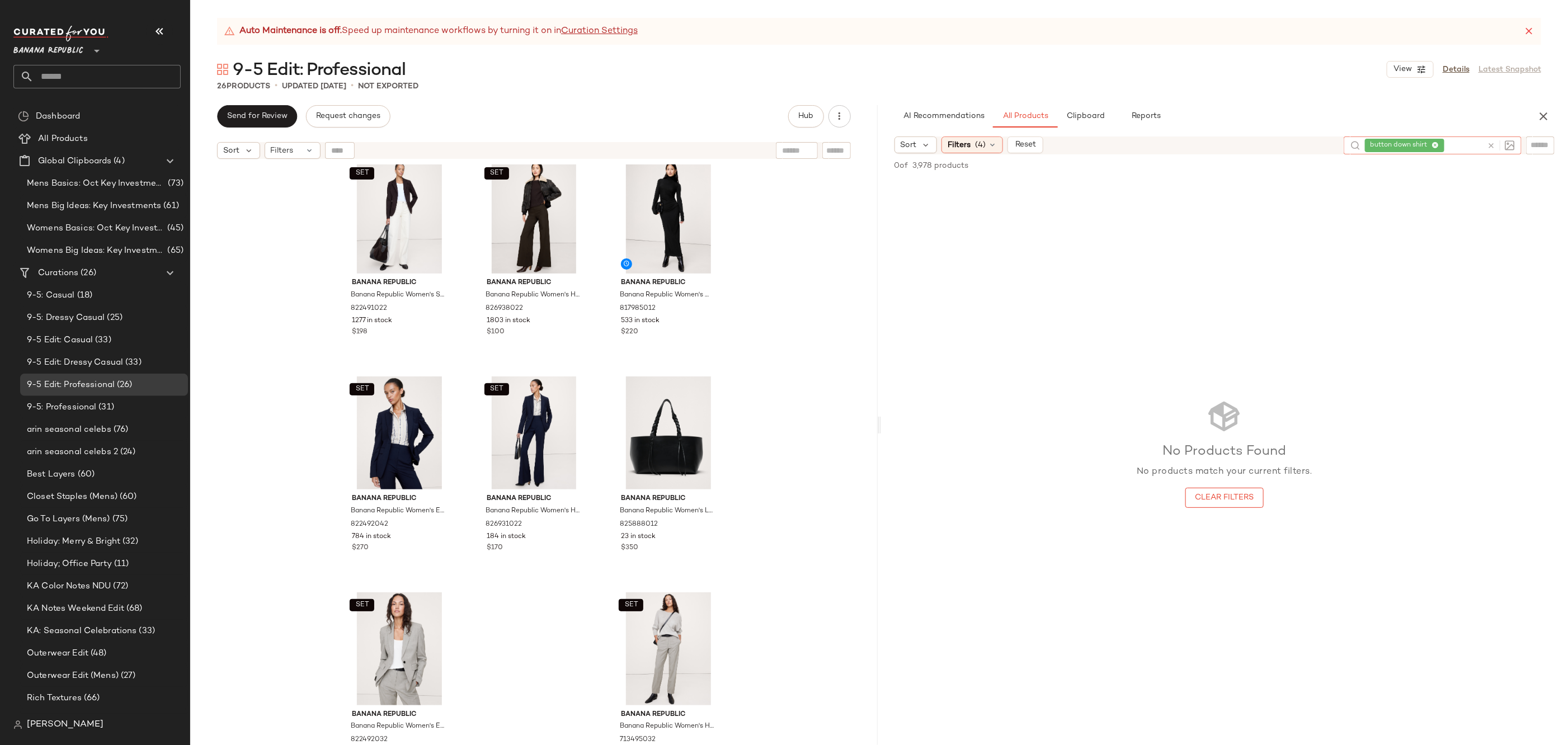
click at [1079, 447] on div "No Products Found No products match your current filters. Clear Filters" at bounding box center [1224, 453] width 687 height 548
click at [988, 138] on div "Filters (4)" at bounding box center [972, 145] width 61 height 17
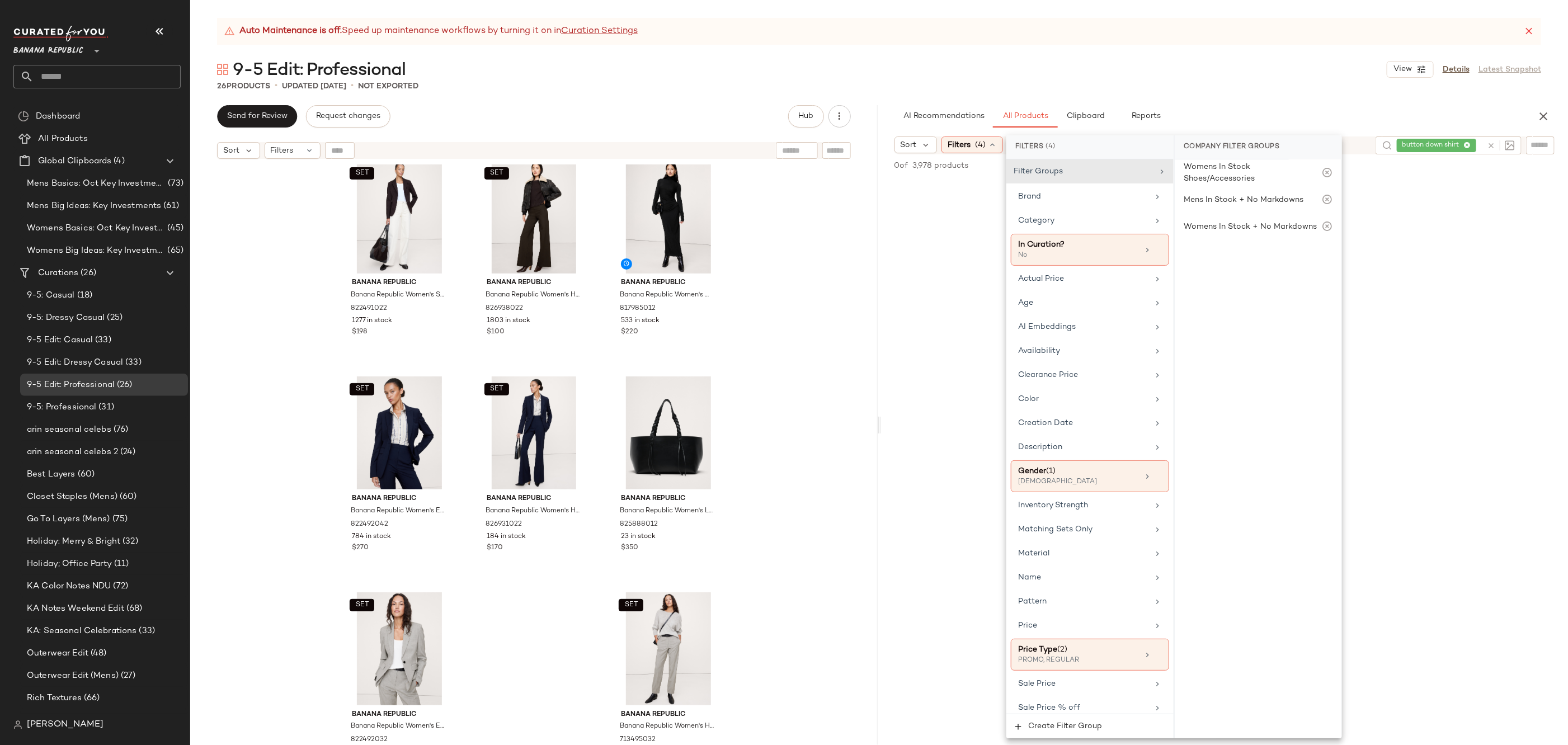
click at [1225, 80] on div "26 Products • updated Sep 25th • Not Exported" at bounding box center [879, 86] width 1378 height 11
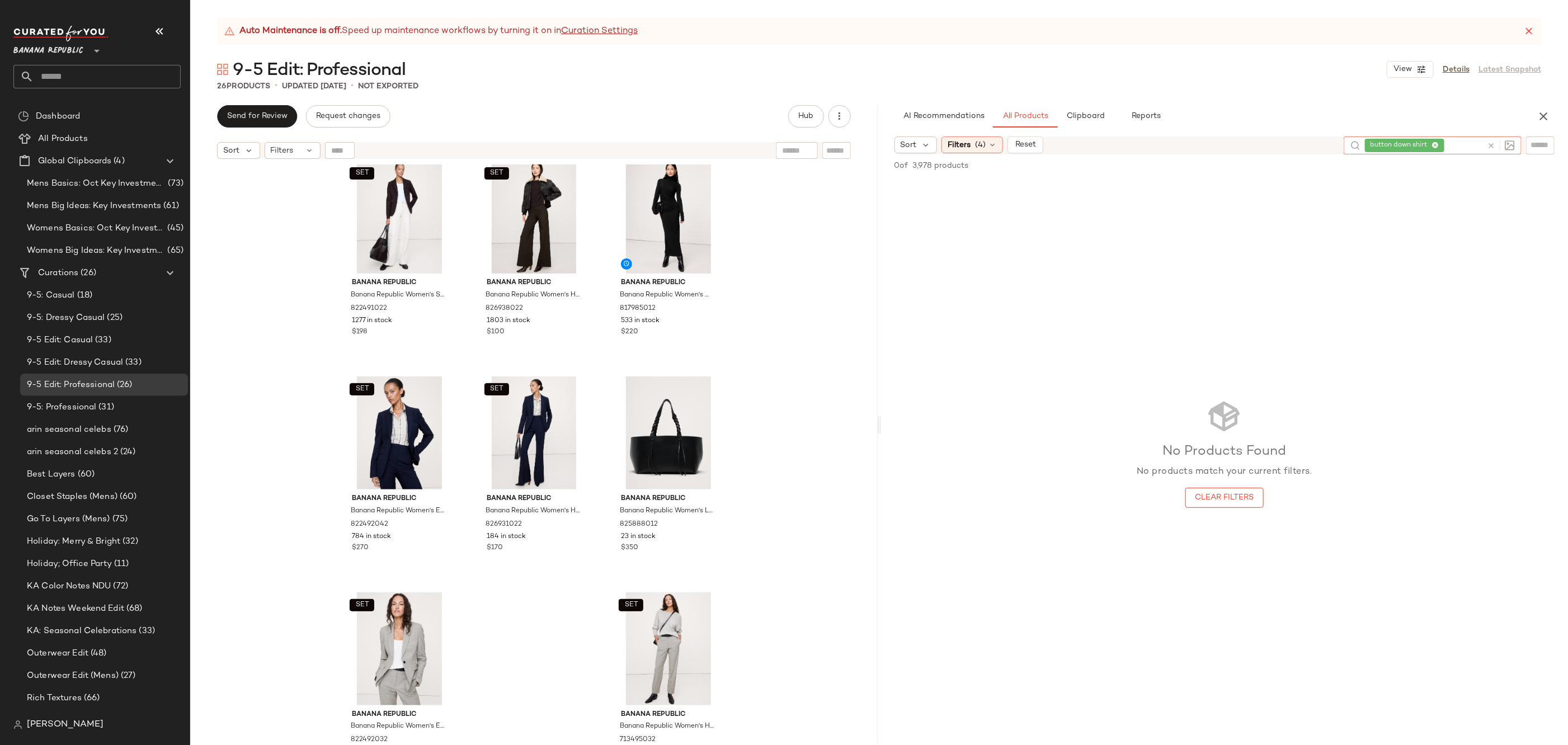
click at [1492, 142] on icon at bounding box center [1490, 146] width 8 height 8
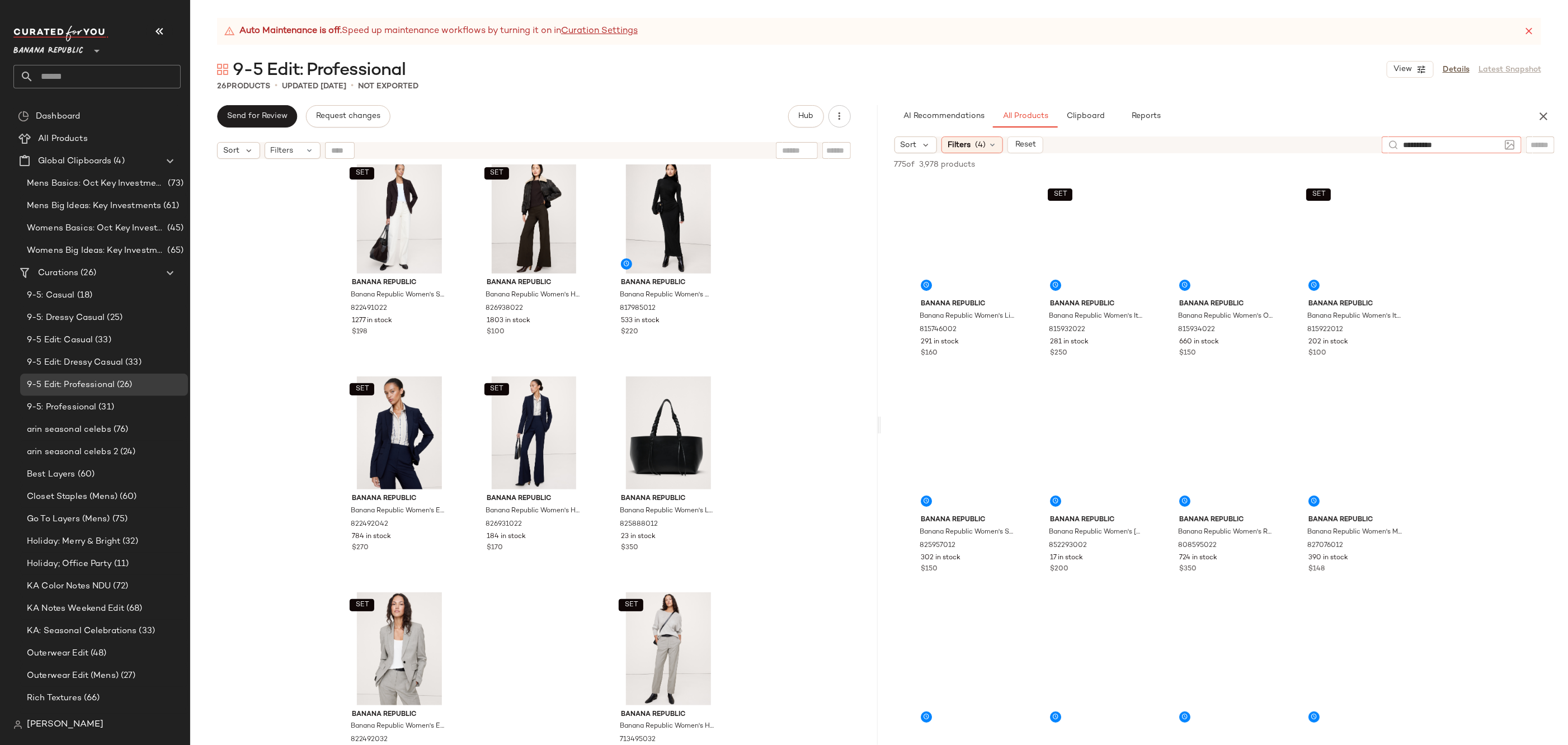
type input "**********"
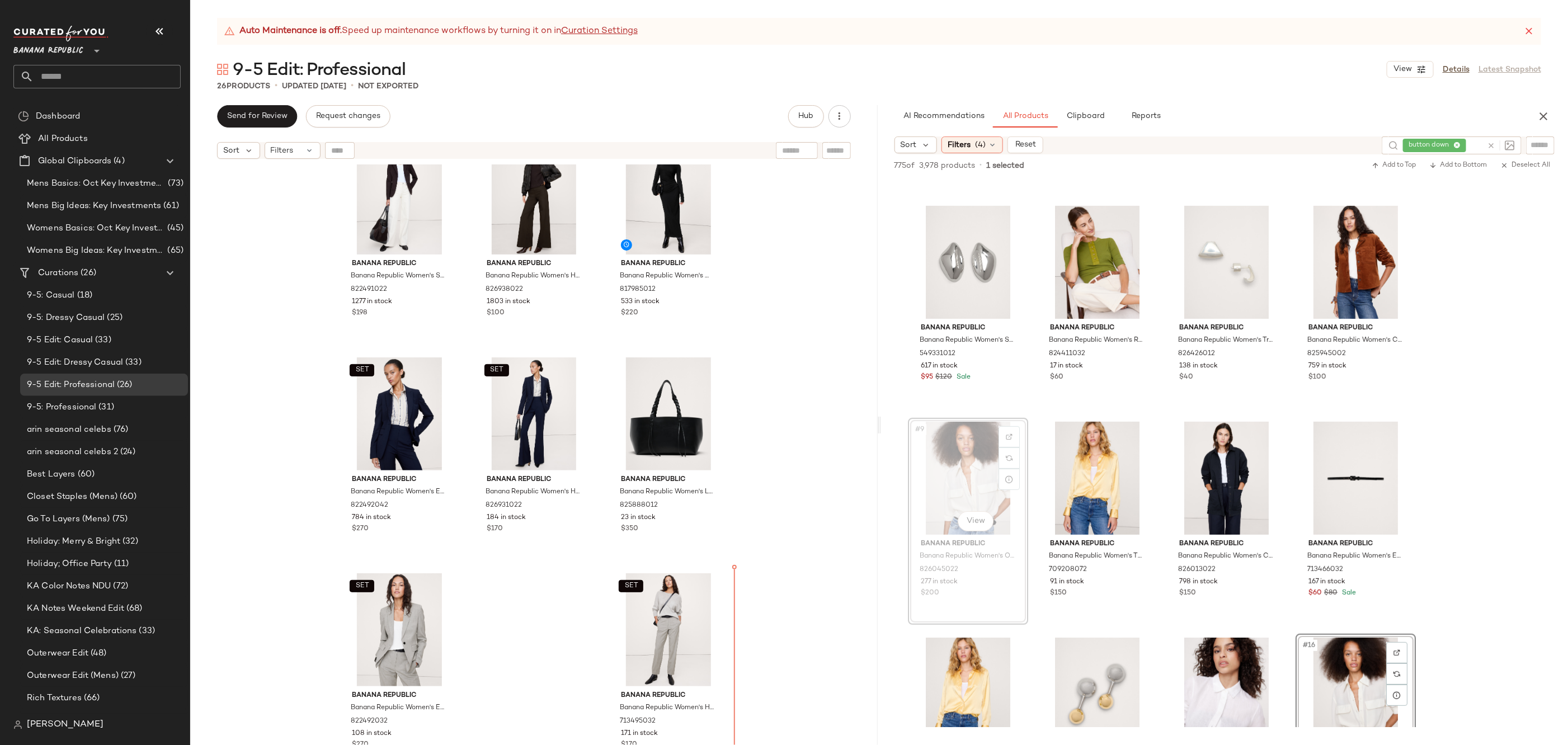
scroll to position [1336, 0]
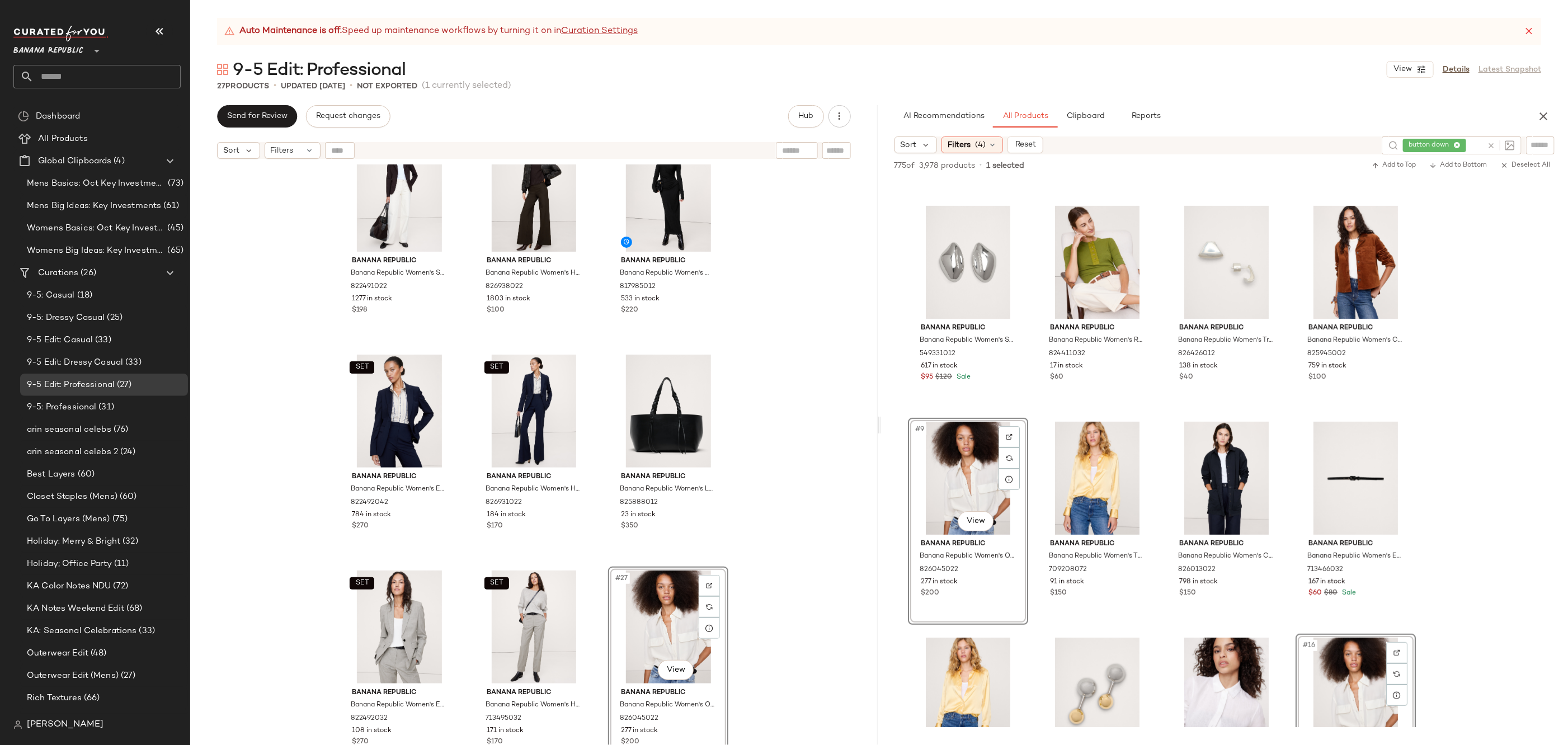
click at [786, 563] on div "Banana Republic Banana Republic Women's Stretch-Satin Cinch-Back Shirt Ganache …" at bounding box center [534, 468] width 687 height 608
click at [1490, 144] on icon at bounding box center [1490, 146] width 8 height 8
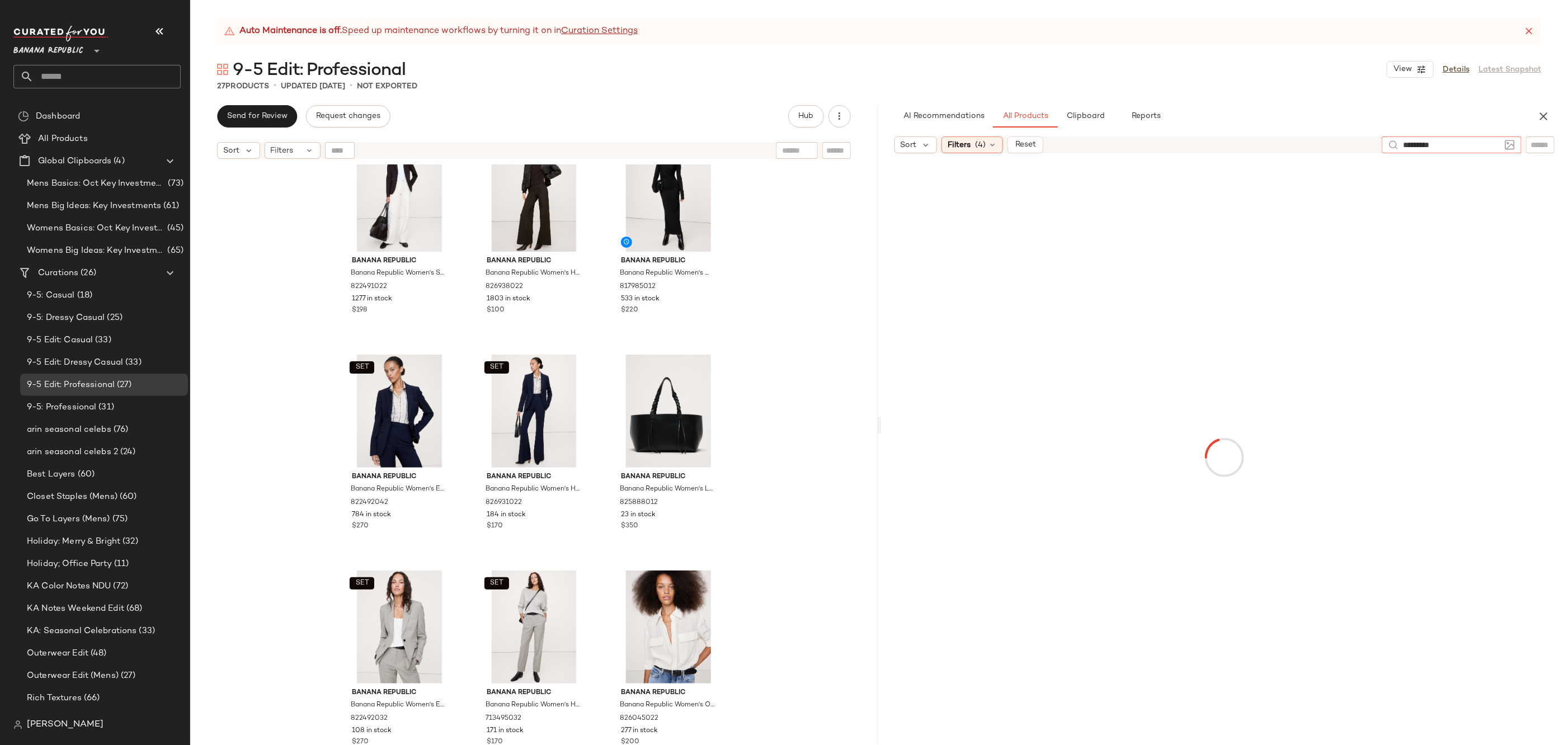
type input "**********"
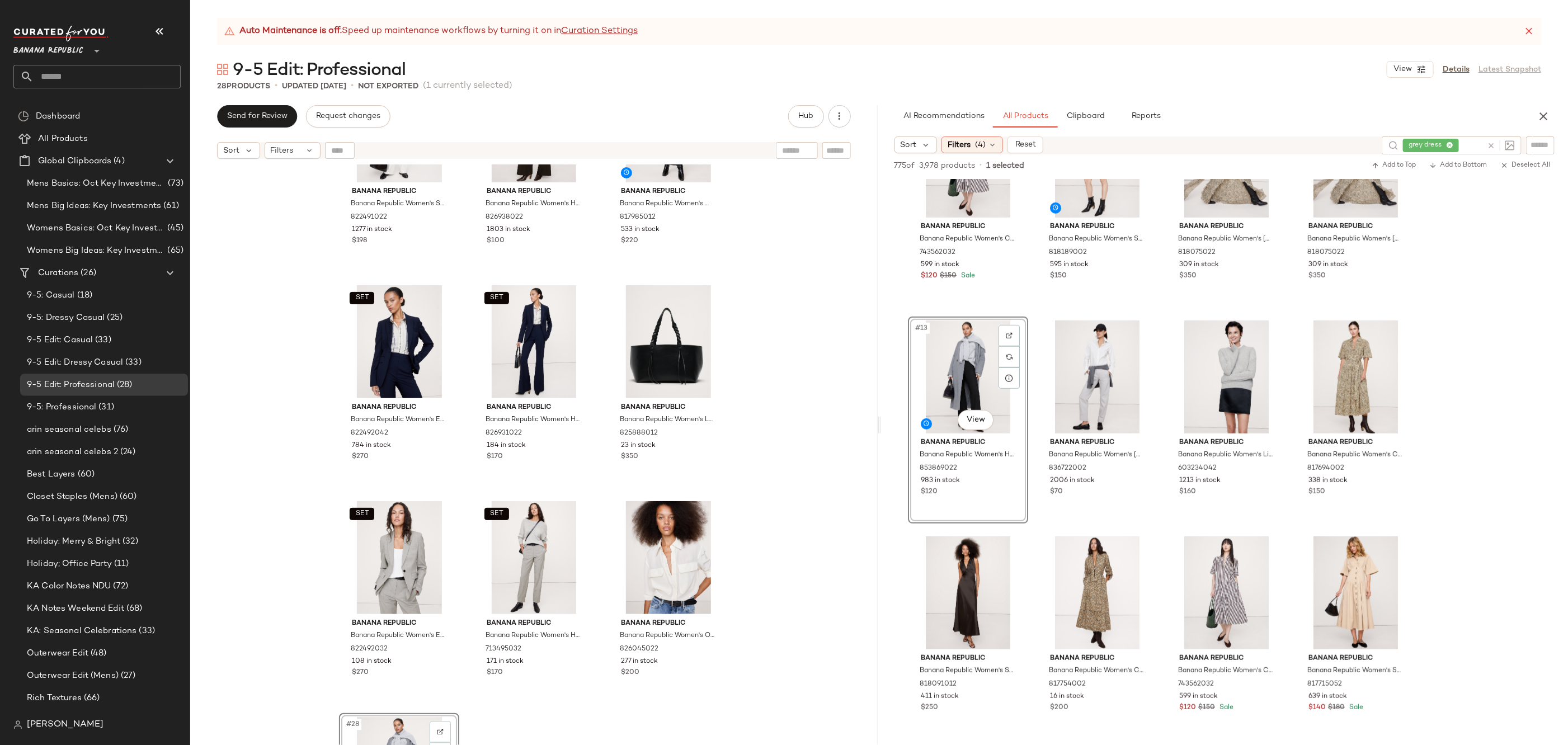
scroll to position [1552, 0]
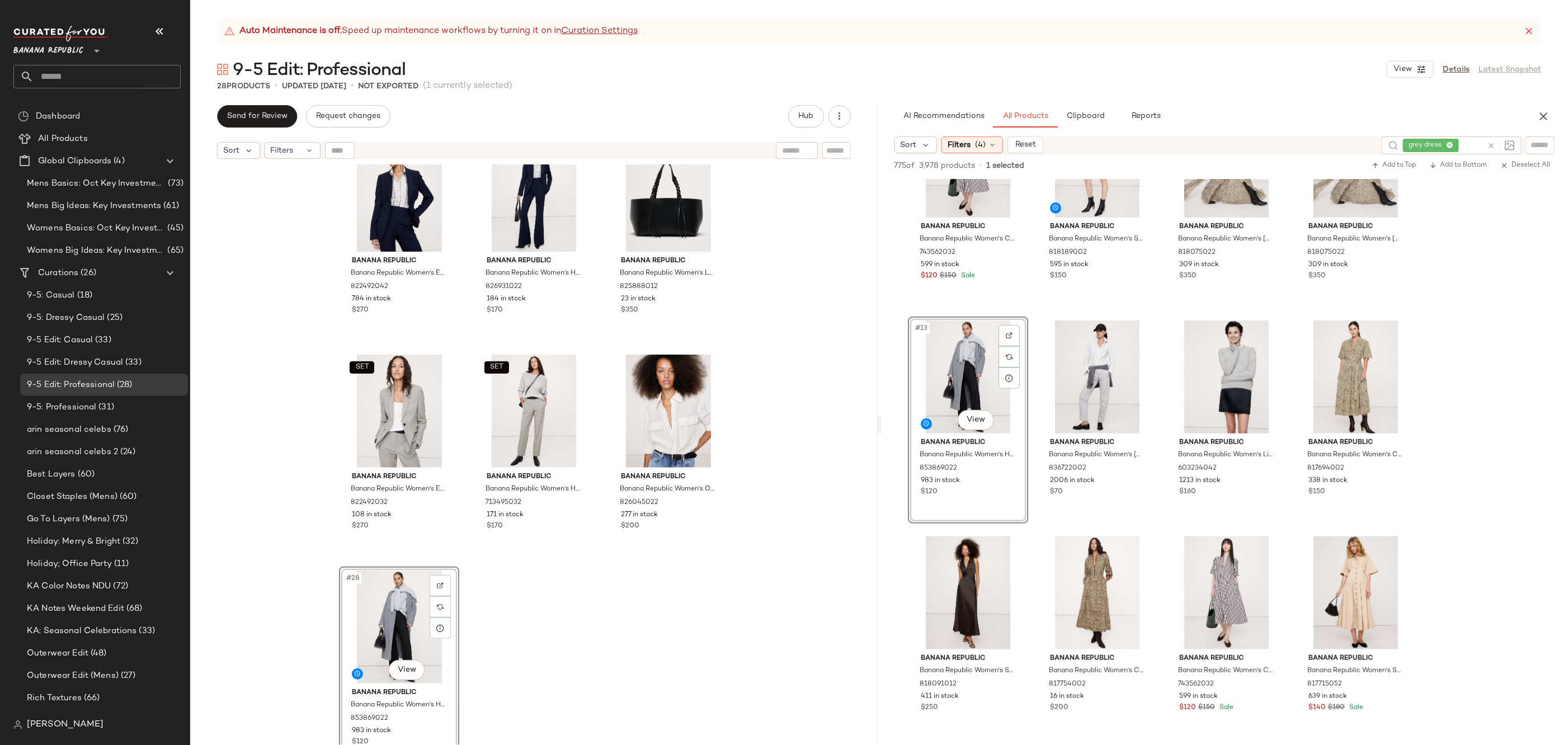
click at [626, 631] on div "SET Banana Republic Banana Republic Women's Slim Everywhere Ponte Blazer Ganach…" at bounding box center [534, 468] width 687 height 608
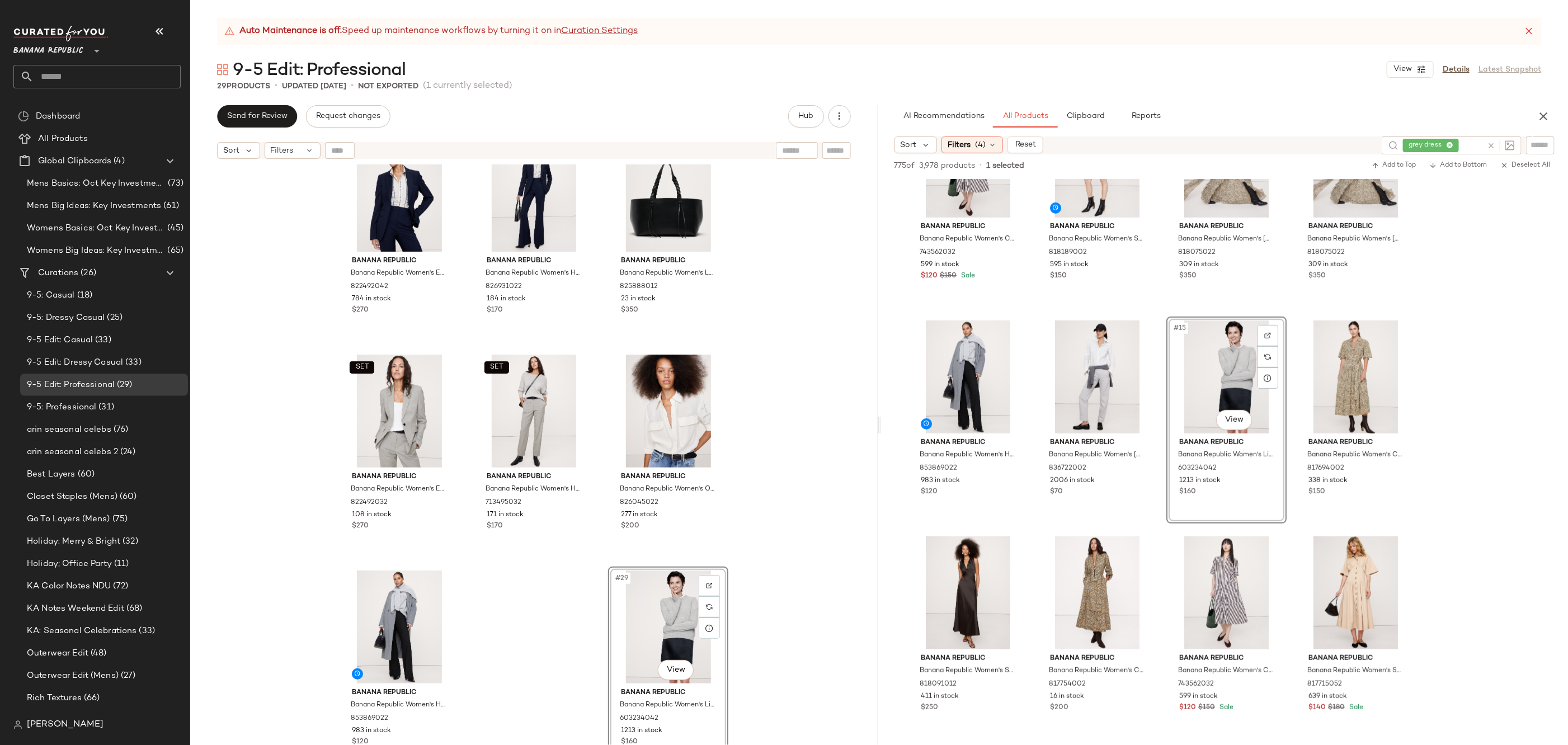
click at [1487, 146] on icon at bounding box center [1490, 146] width 8 height 8
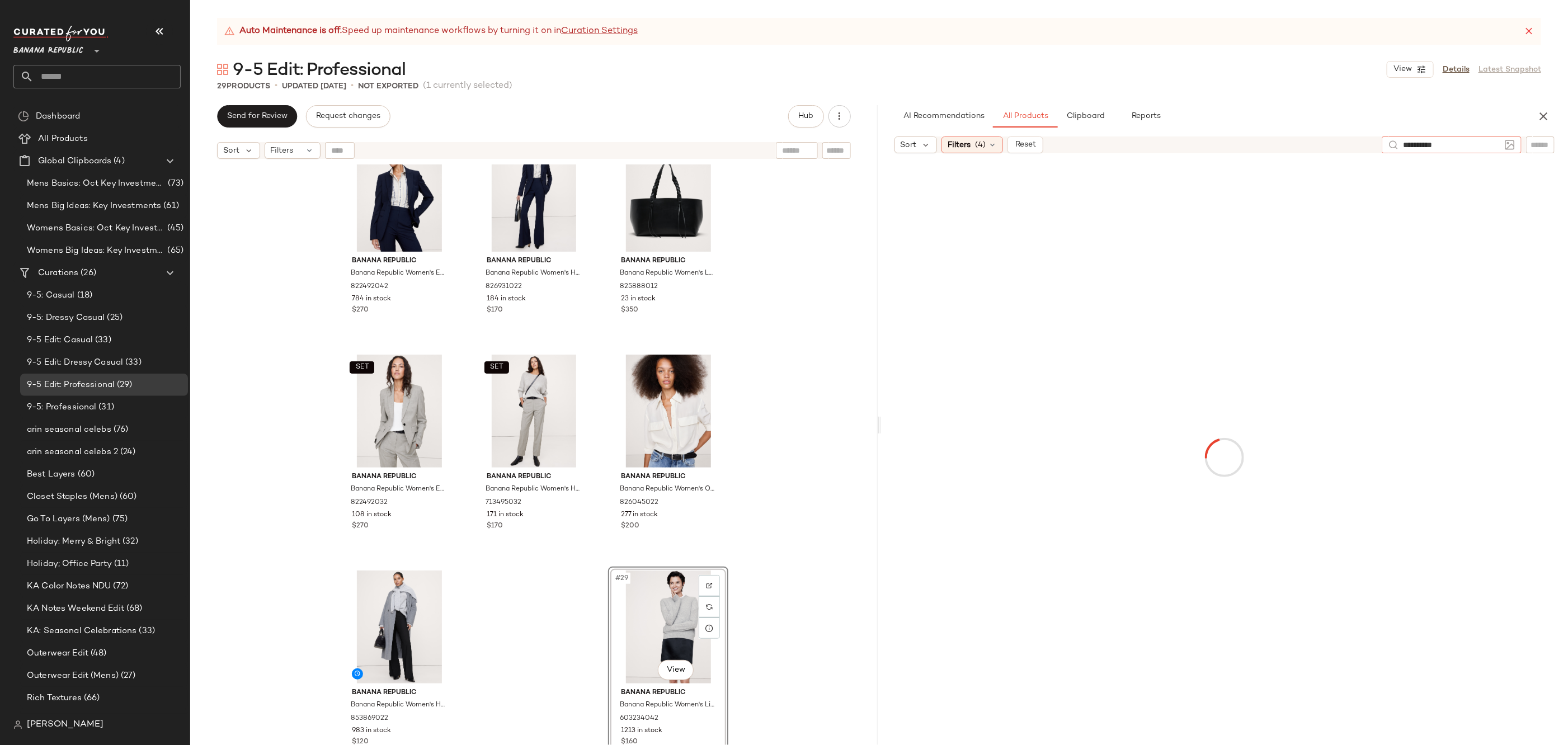
type input "**********"
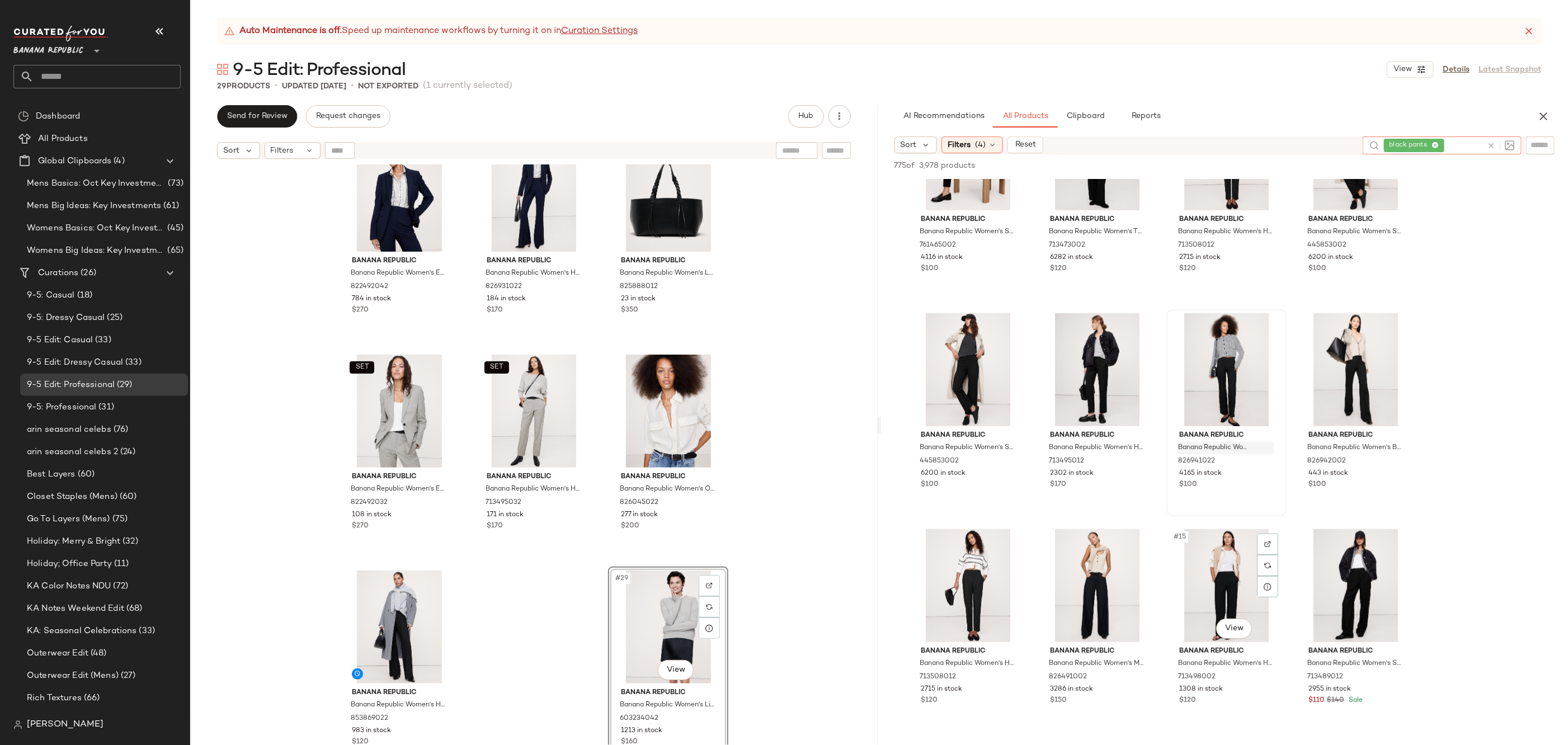
scroll to position [61, 0]
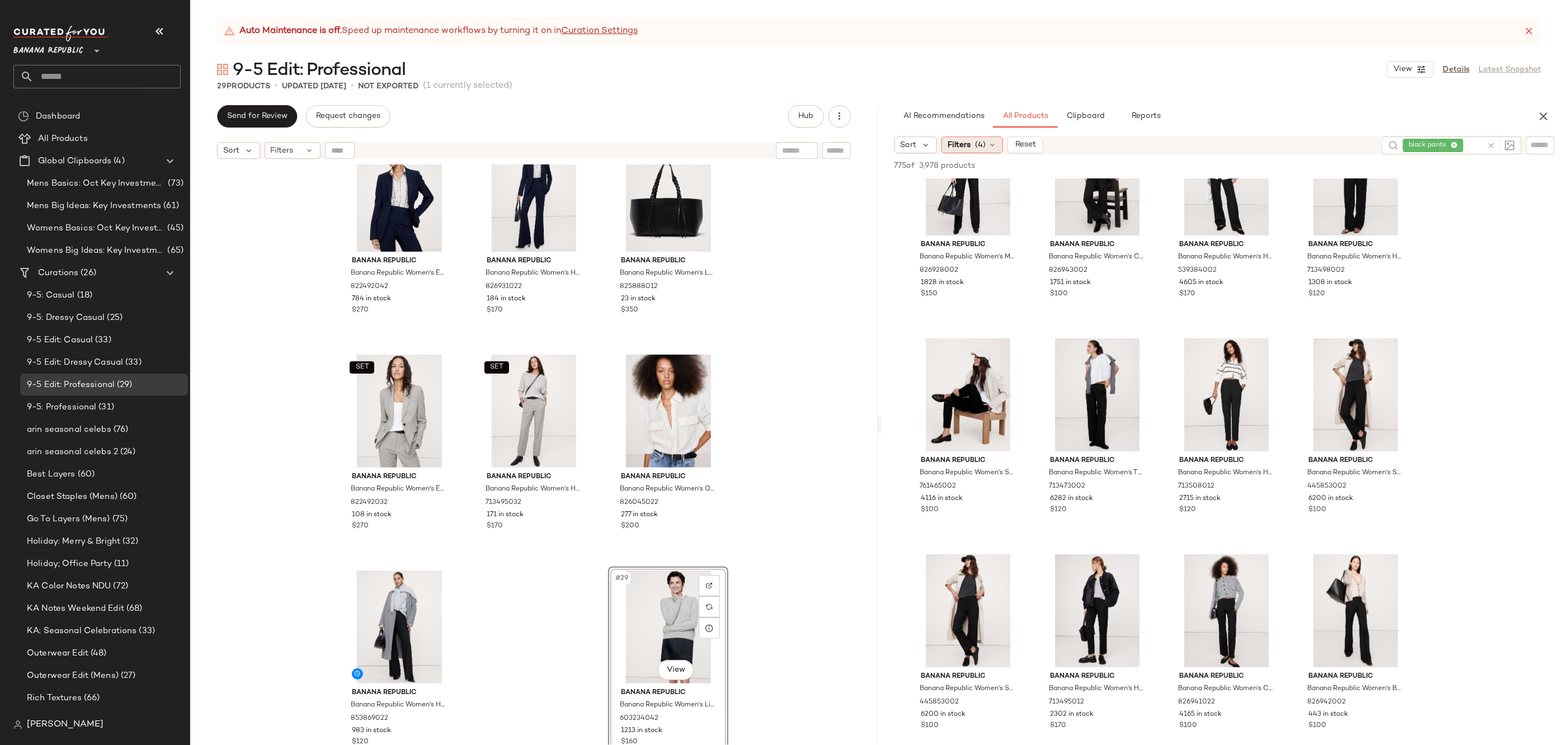
click at [999, 149] on div "Filters (4)" at bounding box center [972, 145] width 61 height 17
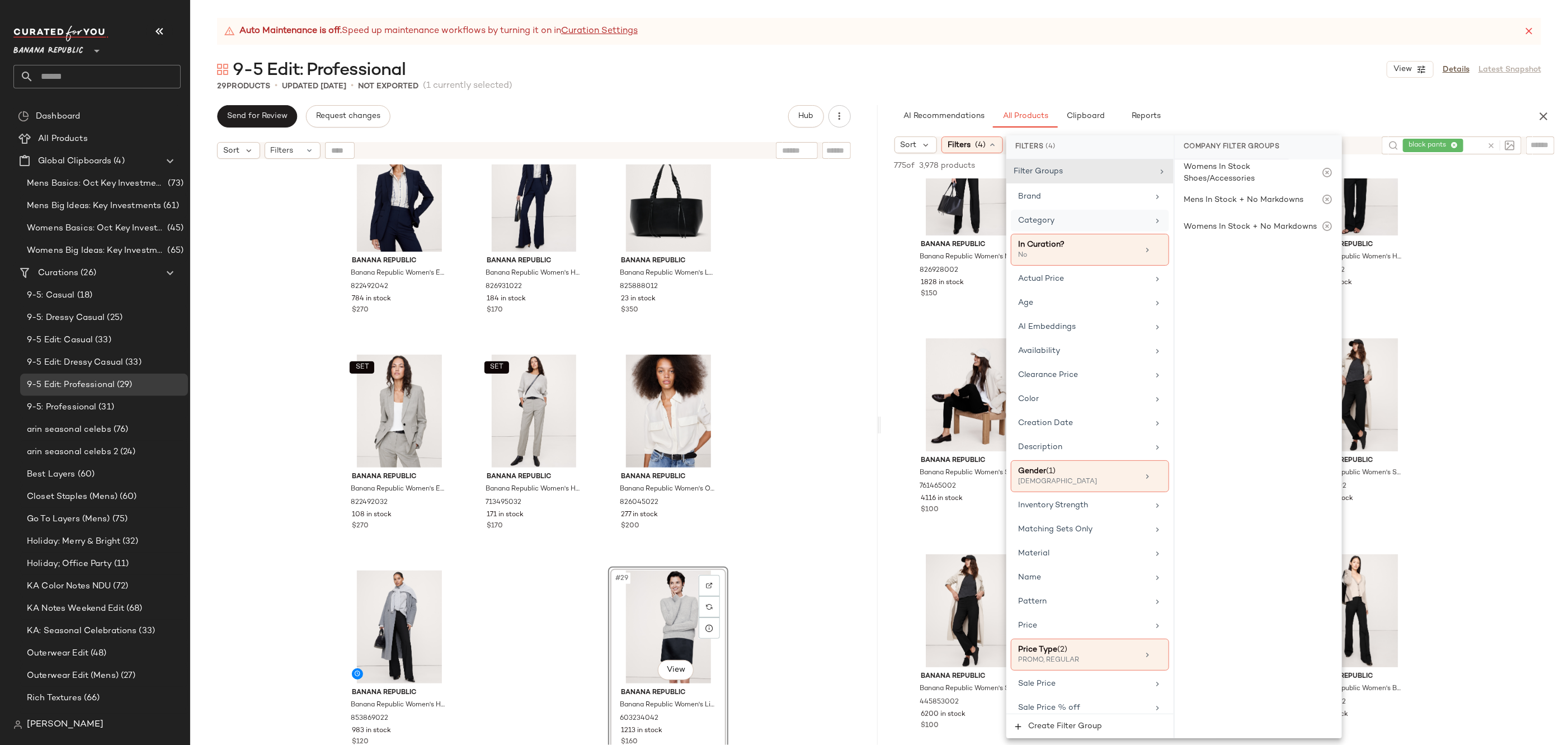
click at [1083, 225] on div "Category" at bounding box center [1083, 221] width 130 height 12
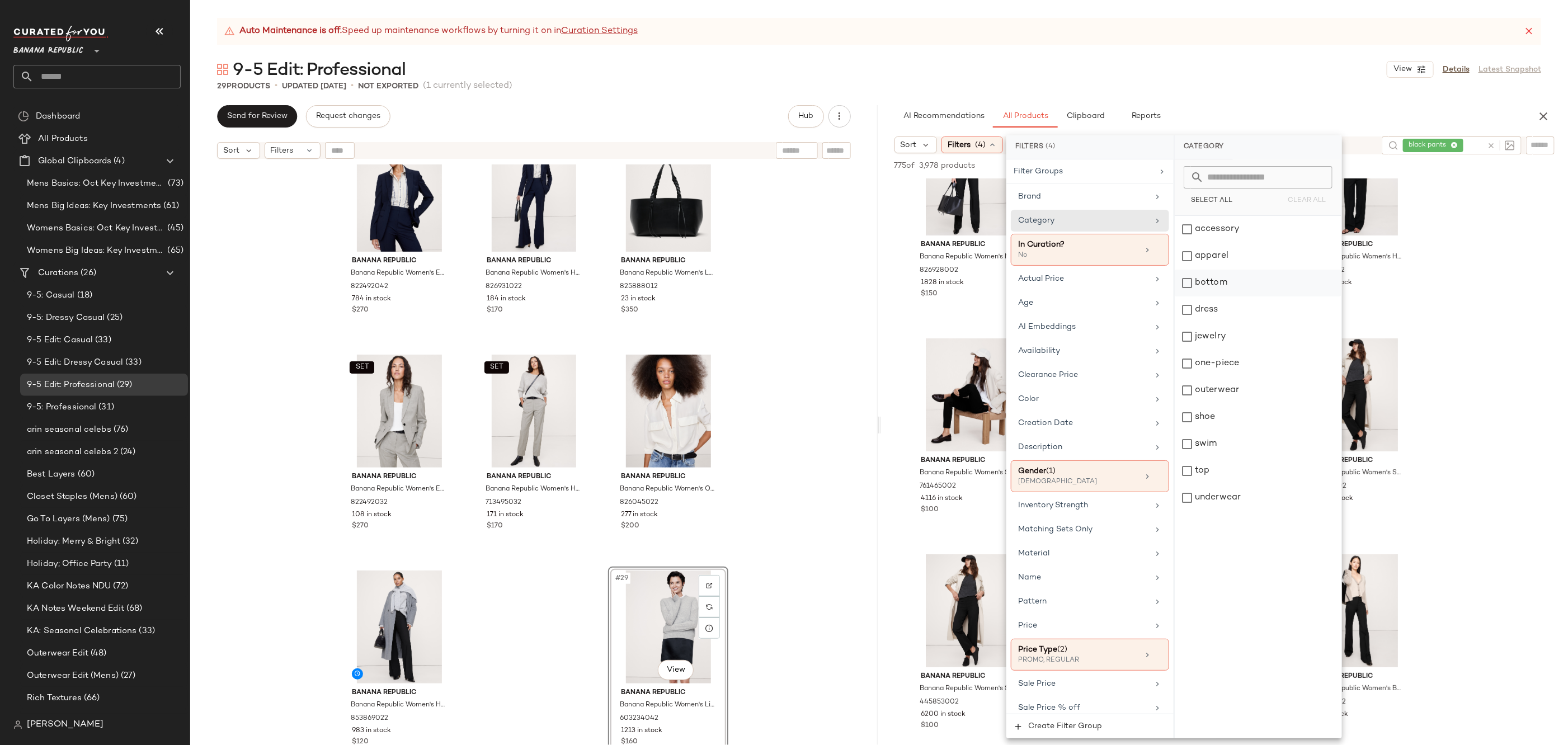
click at [1254, 284] on div "bottom" at bounding box center [1258, 283] width 166 height 27
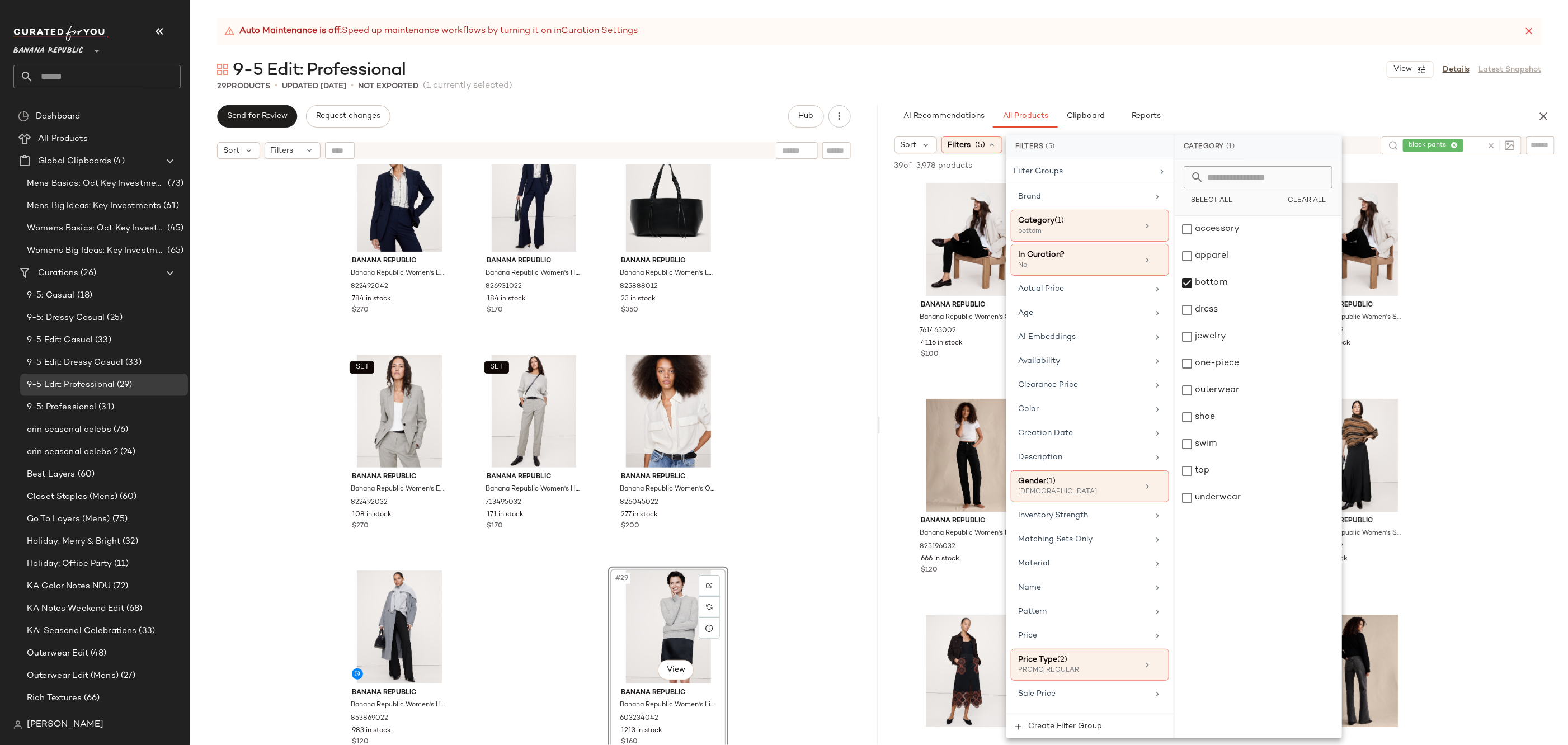
click at [1238, 38] on div "Auto Maintenance is off. Speed up maintenance workflows by turning it on in Cur…" at bounding box center [879, 32] width 1324 height 27
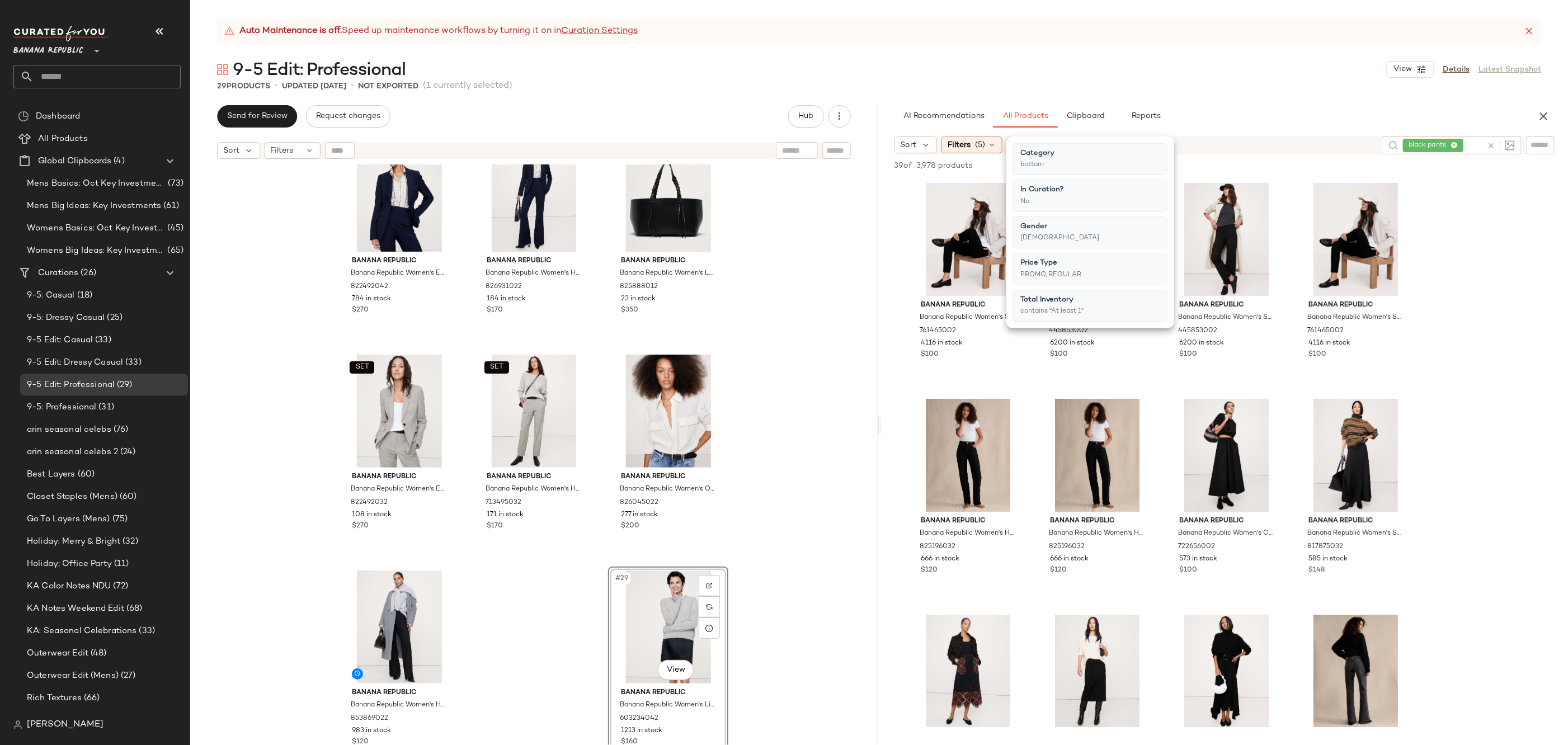
click at [1238, 38] on div "Auto Maintenance is off. Speed up maintenance workflows by turning it on in Cur…" at bounding box center [879, 32] width 1324 height 27
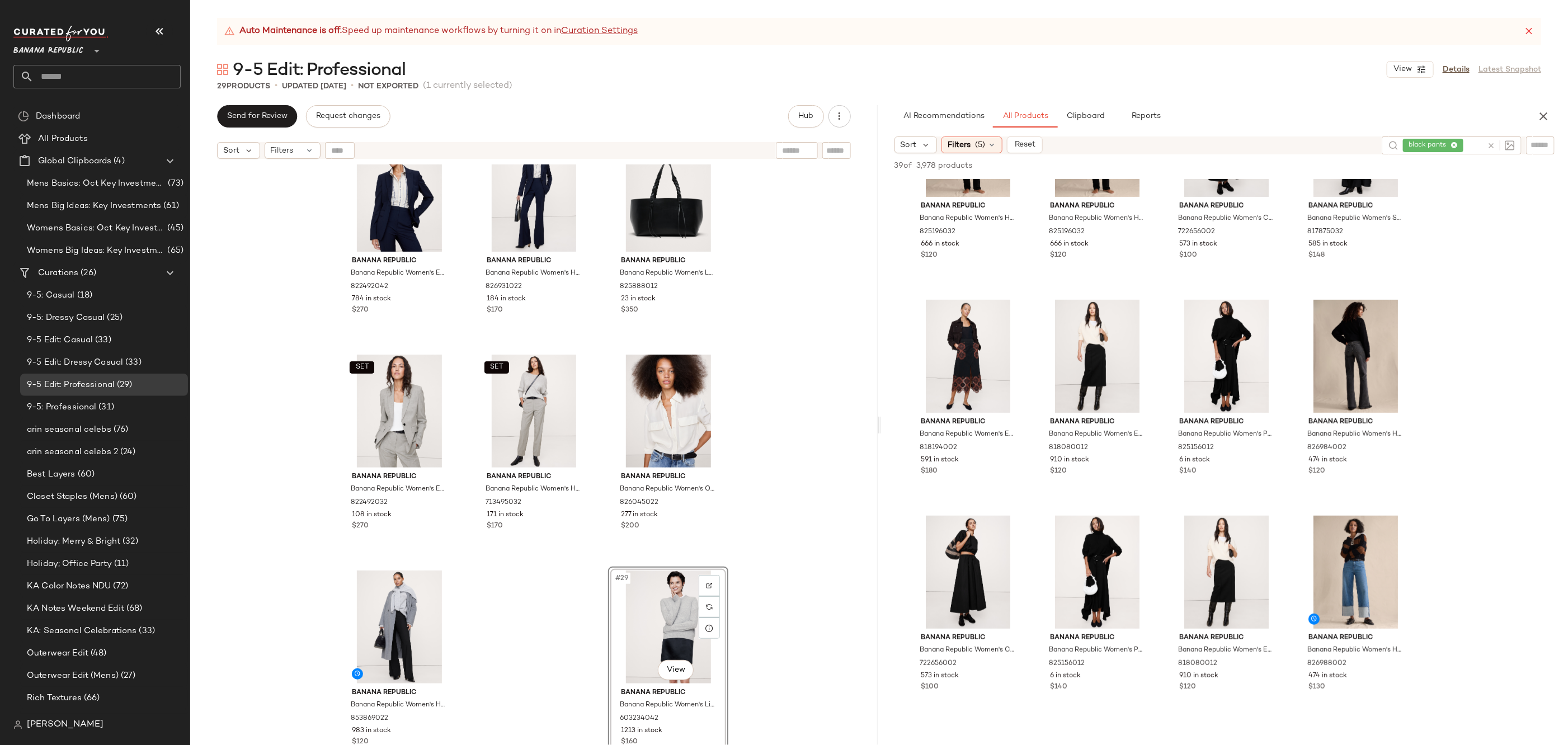
scroll to position [324, 0]
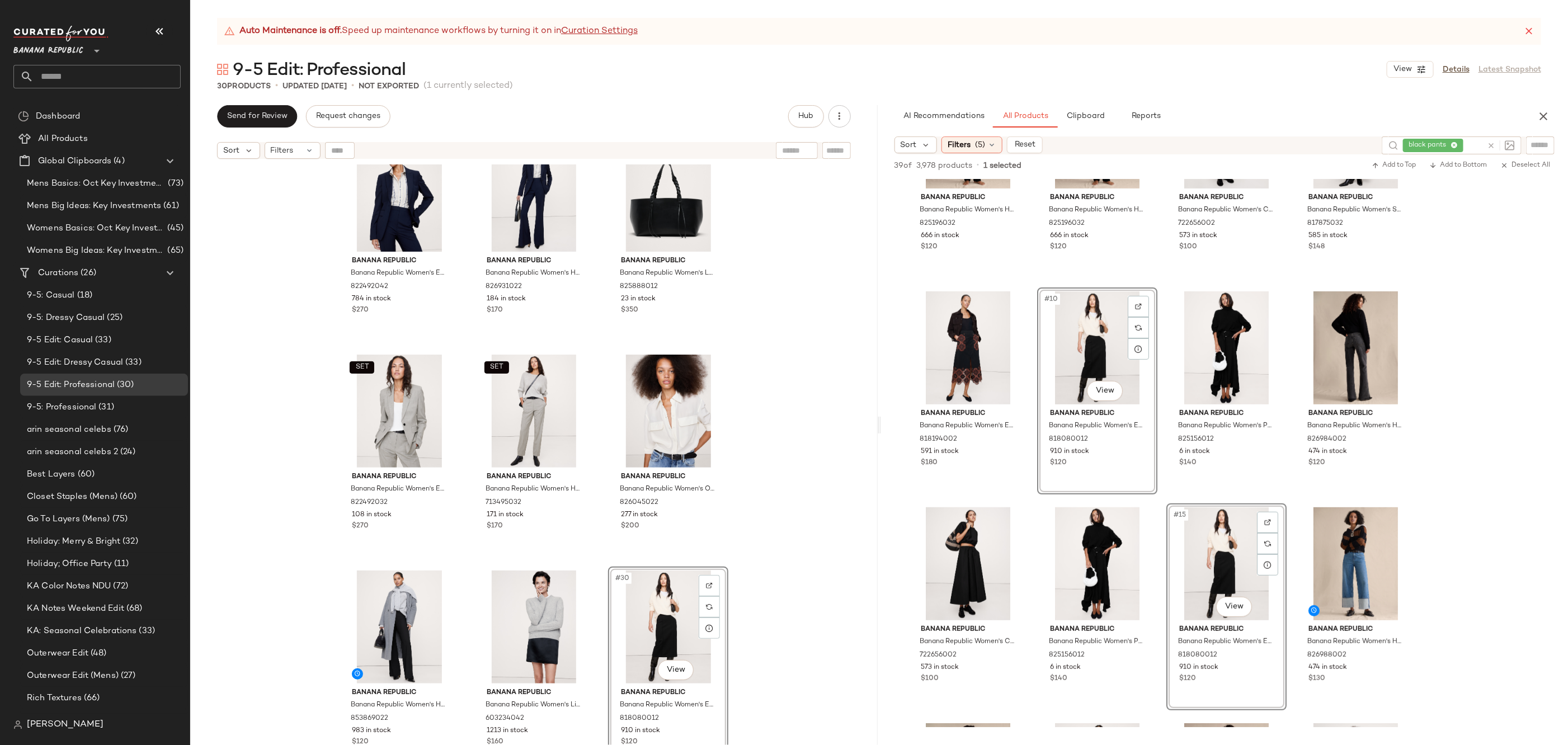
click at [777, 474] on div "SET Banana Republic Banana Republic Women's Slim Everywhere Ponte Blazer Ganach…" at bounding box center [534, 468] width 687 height 608
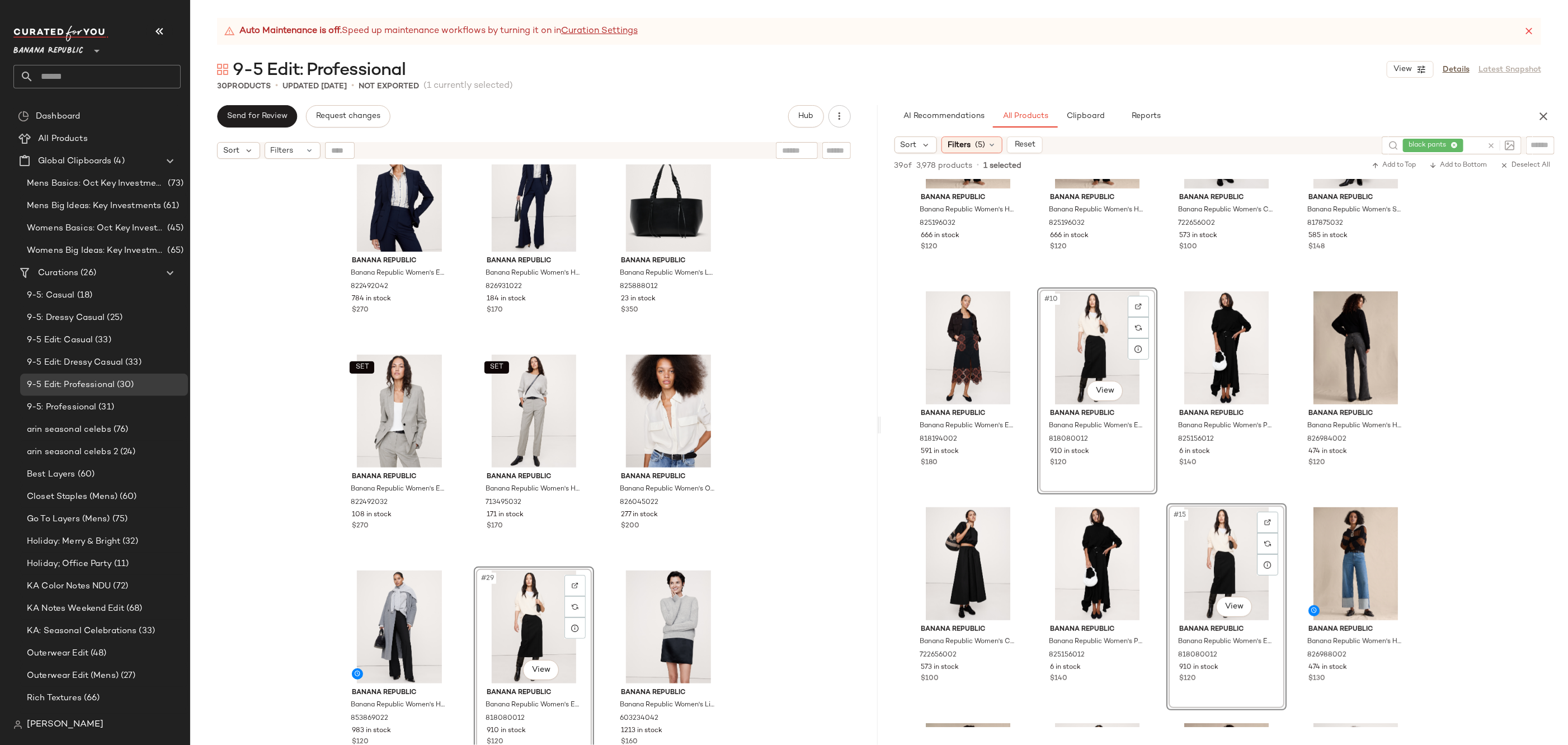
click at [775, 573] on div "SET Banana Republic Banana Republic Women's Slim Everywhere Ponte Blazer Ganach…" at bounding box center [534, 468] width 687 height 608
click at [1491, 148] on icon at bounding box center [1490, 146] width 8 height 8
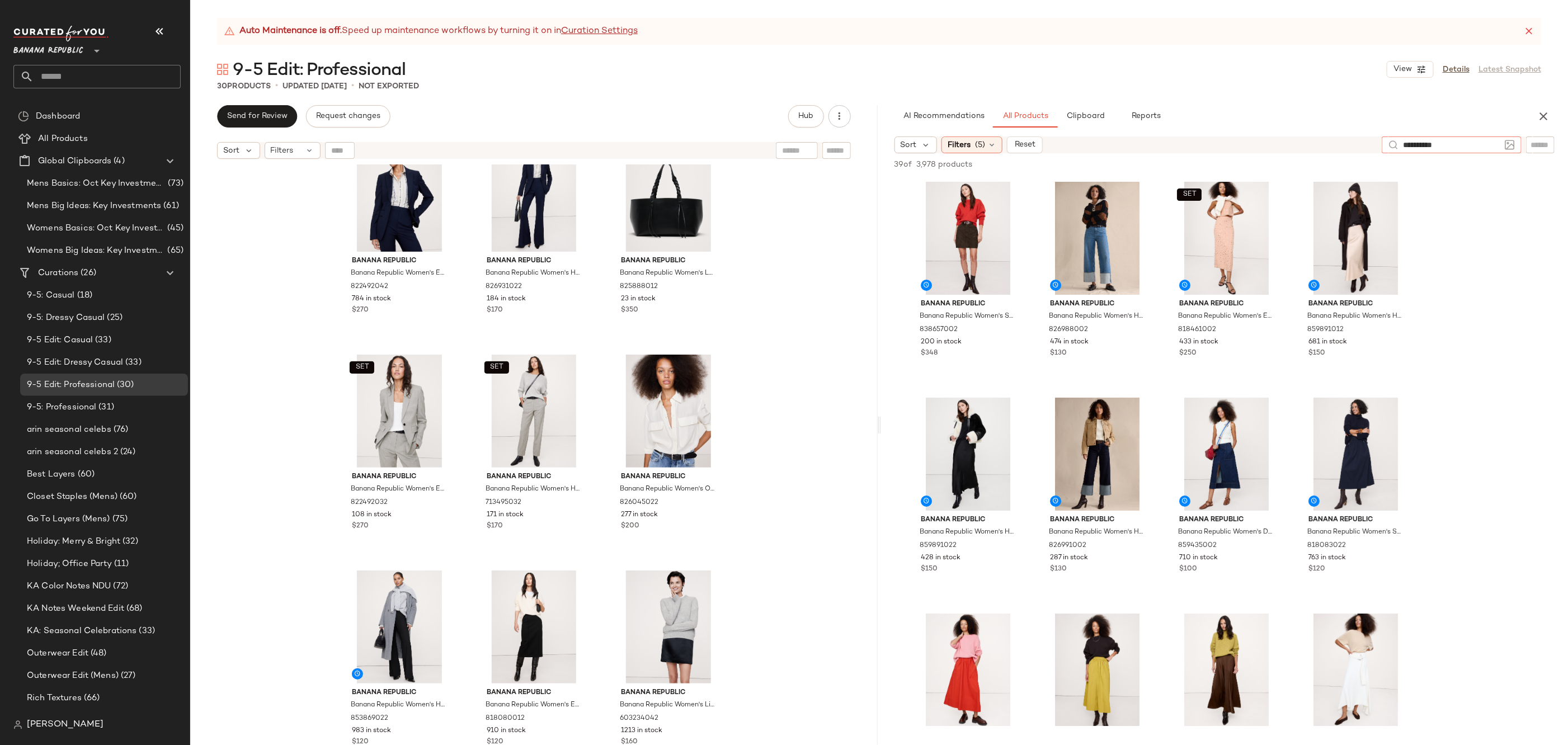
type input "**********"
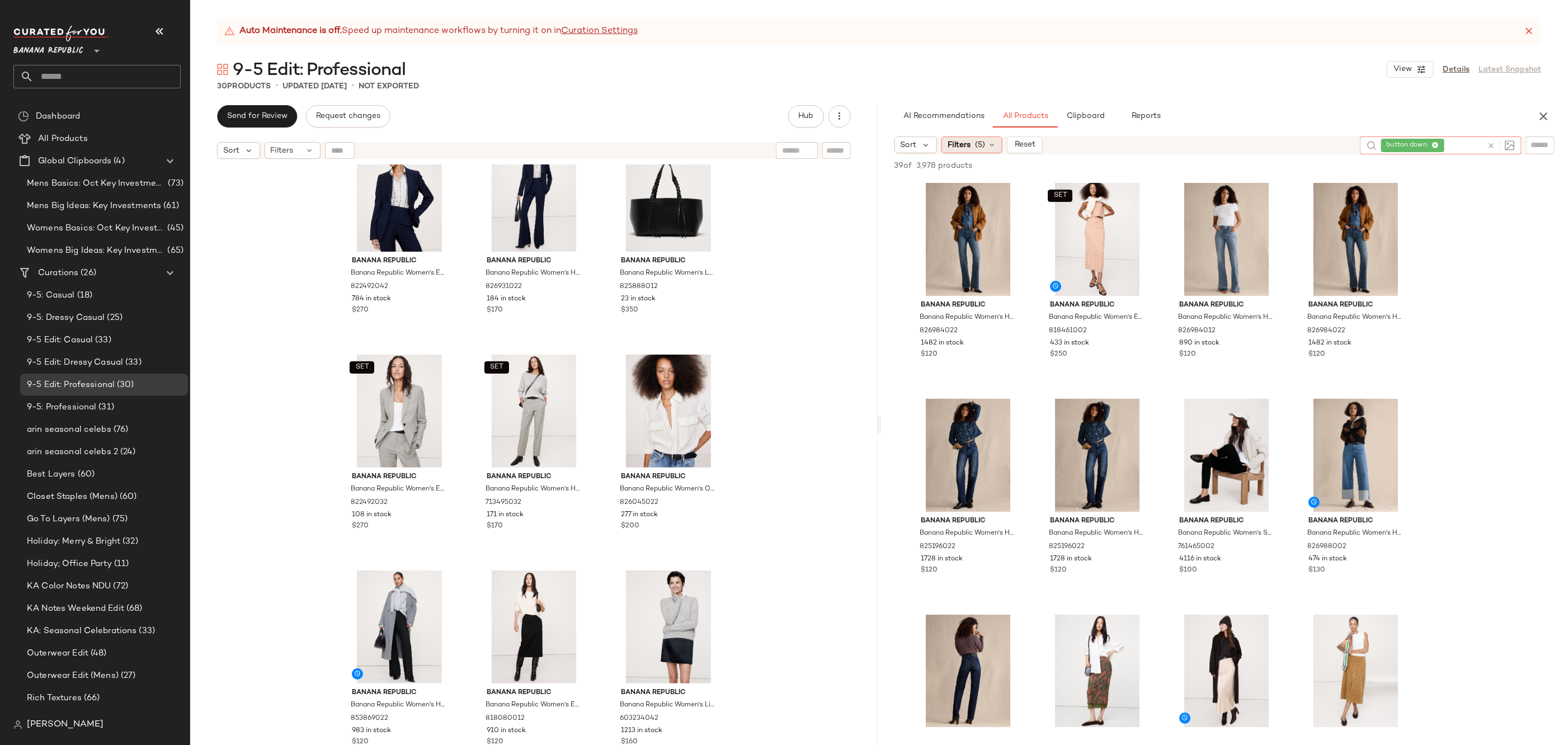
click at [965, 137] on div "Filters (5)" at bounding box center [971, 145] width 61 height 17
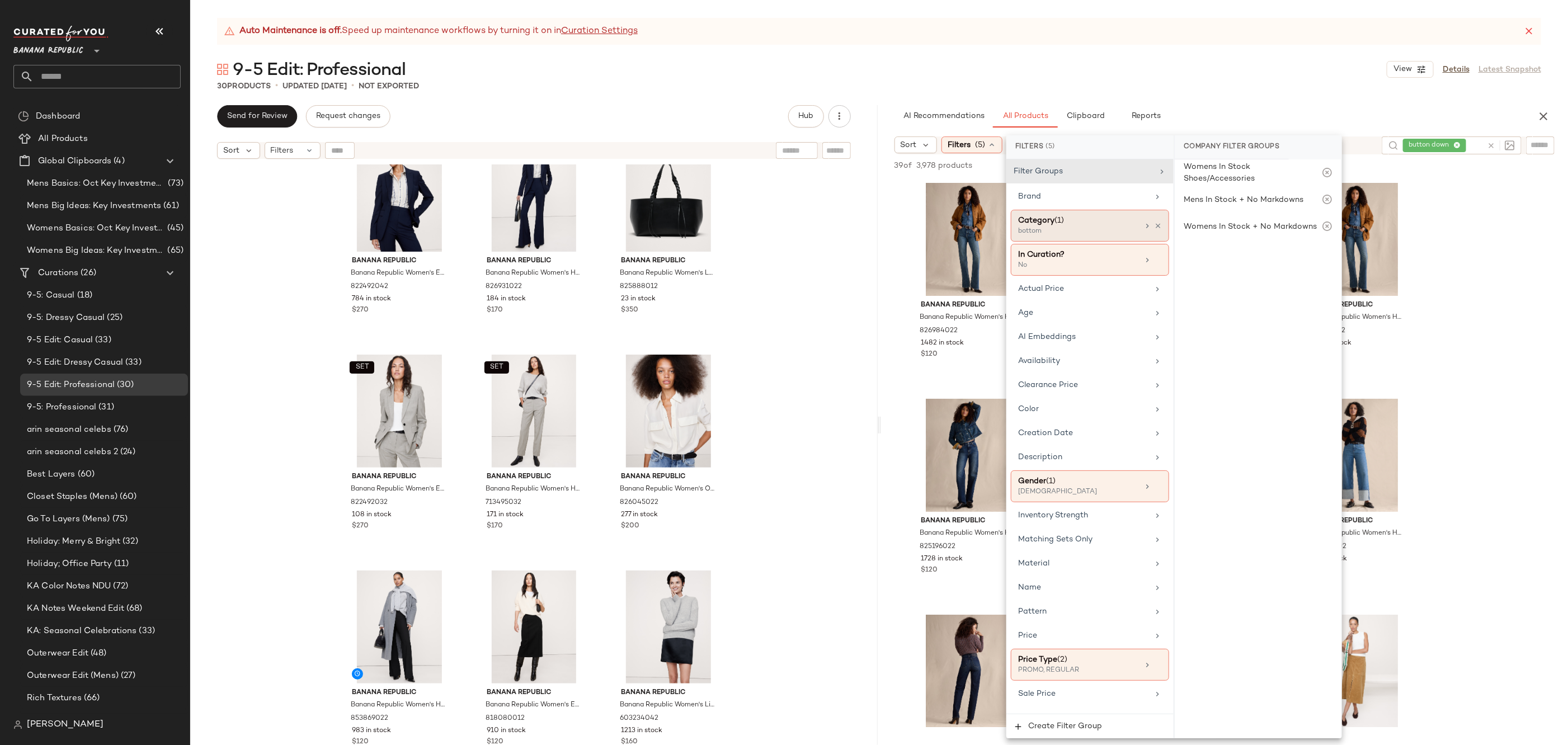
click at [1149, 223] on div at bounding box center [1152, 226] width 19 height 9
click at [1154, 222] on icon at bounding box center [1157, 226] width 8 height 8
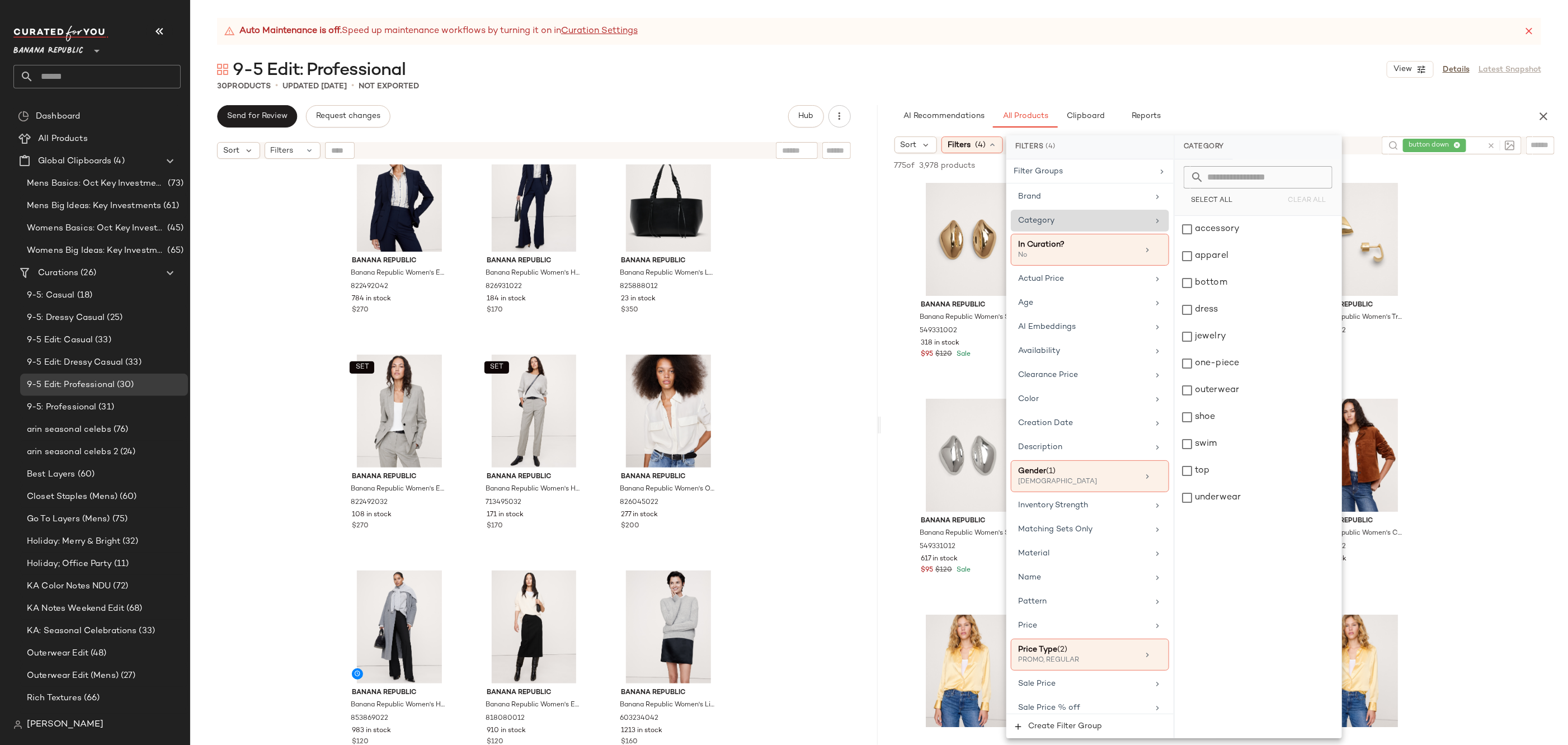
click at [1202, 61] on div "9-5 Edit: Professional View Details Latest Snapshot" at bounding box center [879, 69] width 1378 height 23
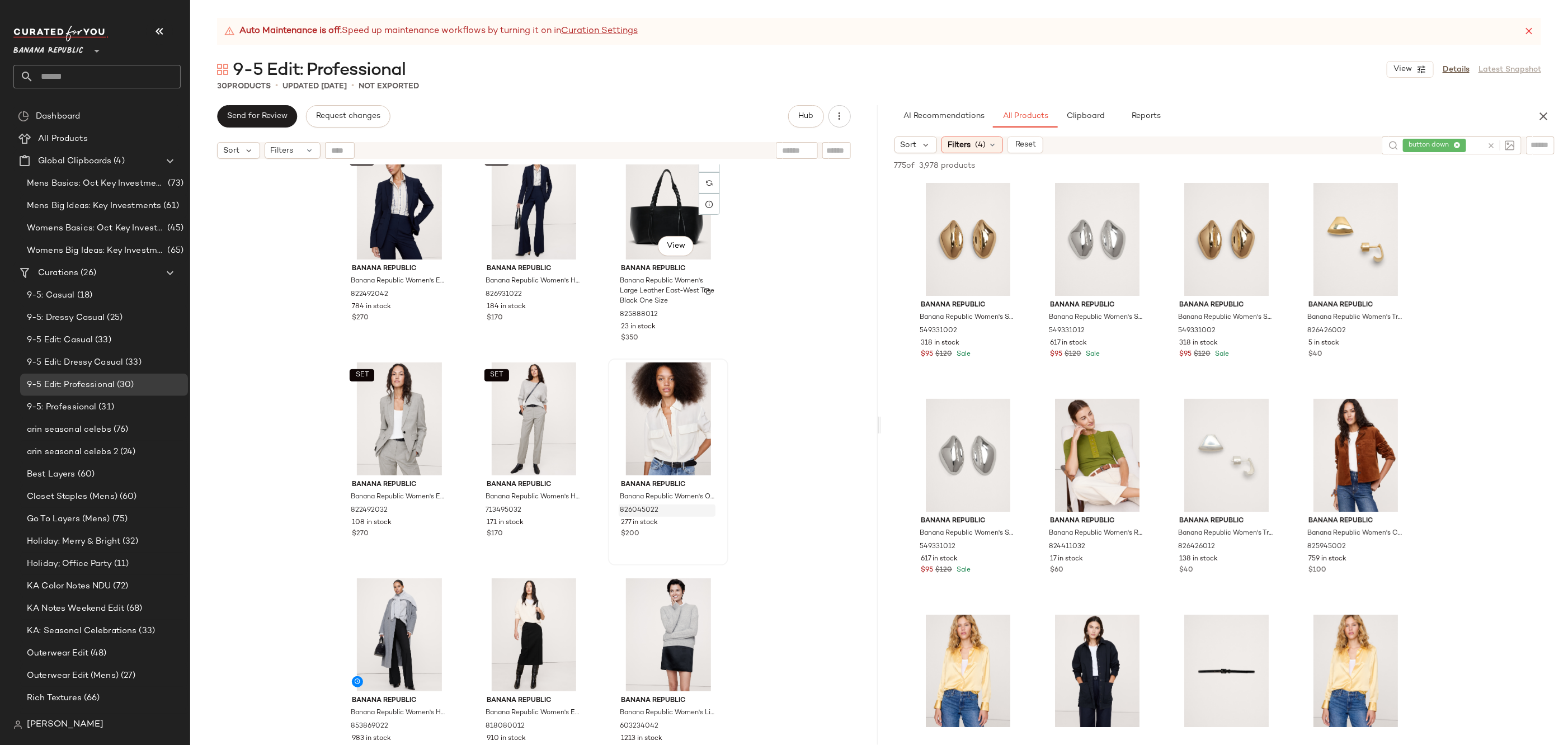
scroll to position [1552, 0]
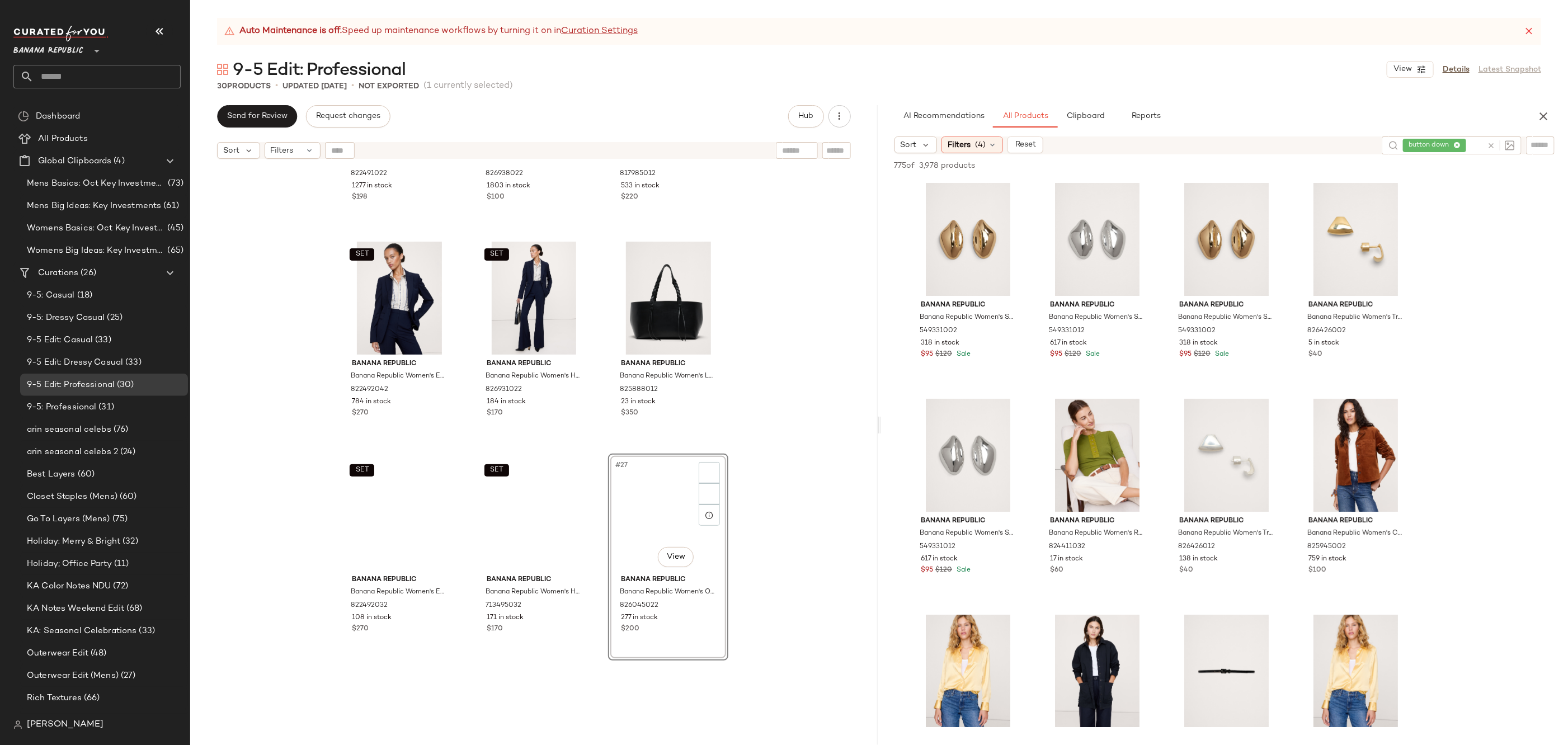
scroll to position [1552, 0]
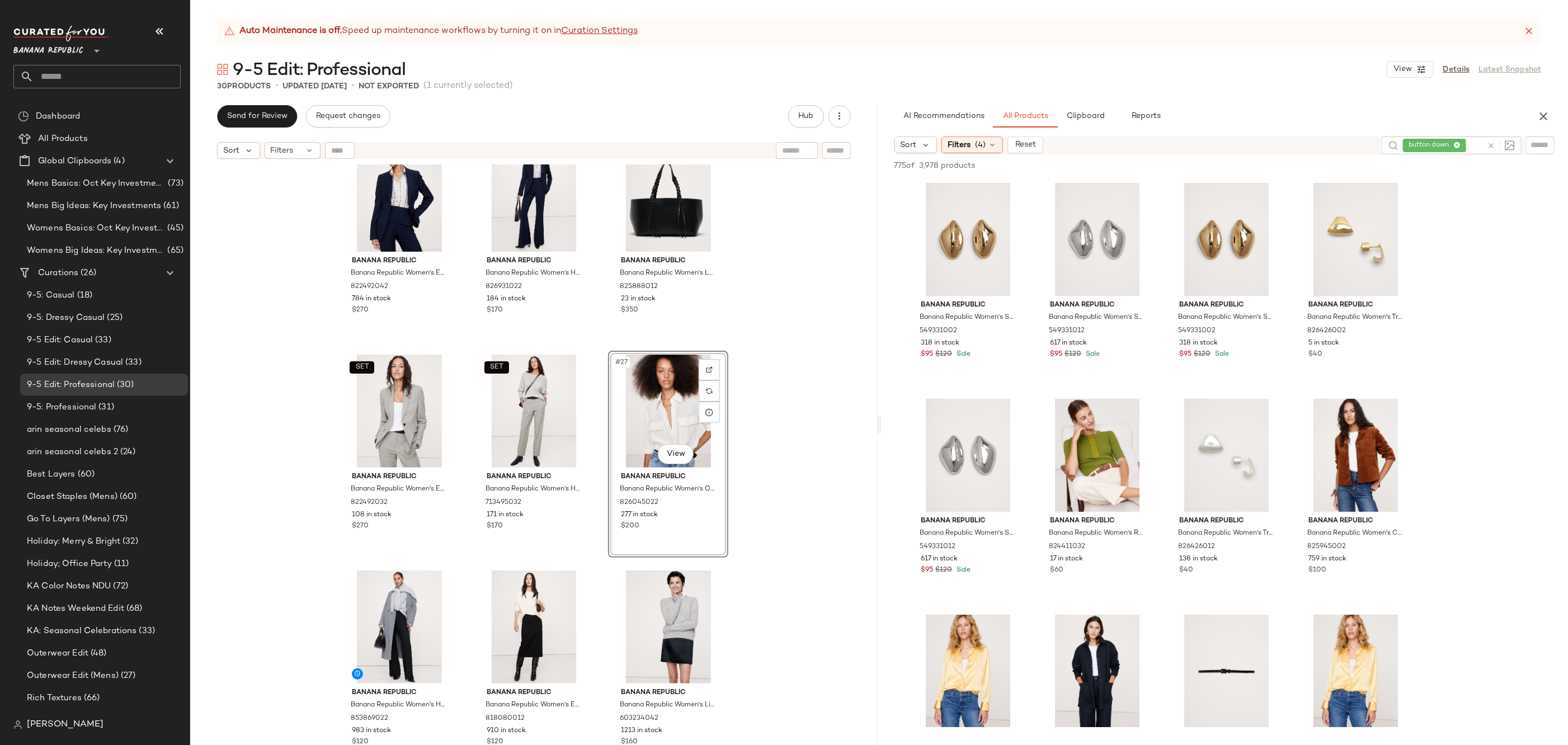
click at [789, 497] on div "SET Banana Republic Banana Republic Women's Slim Everywhere Ponte Blazer Ganach…" at bounding box center [534, 468] width 687 height 608
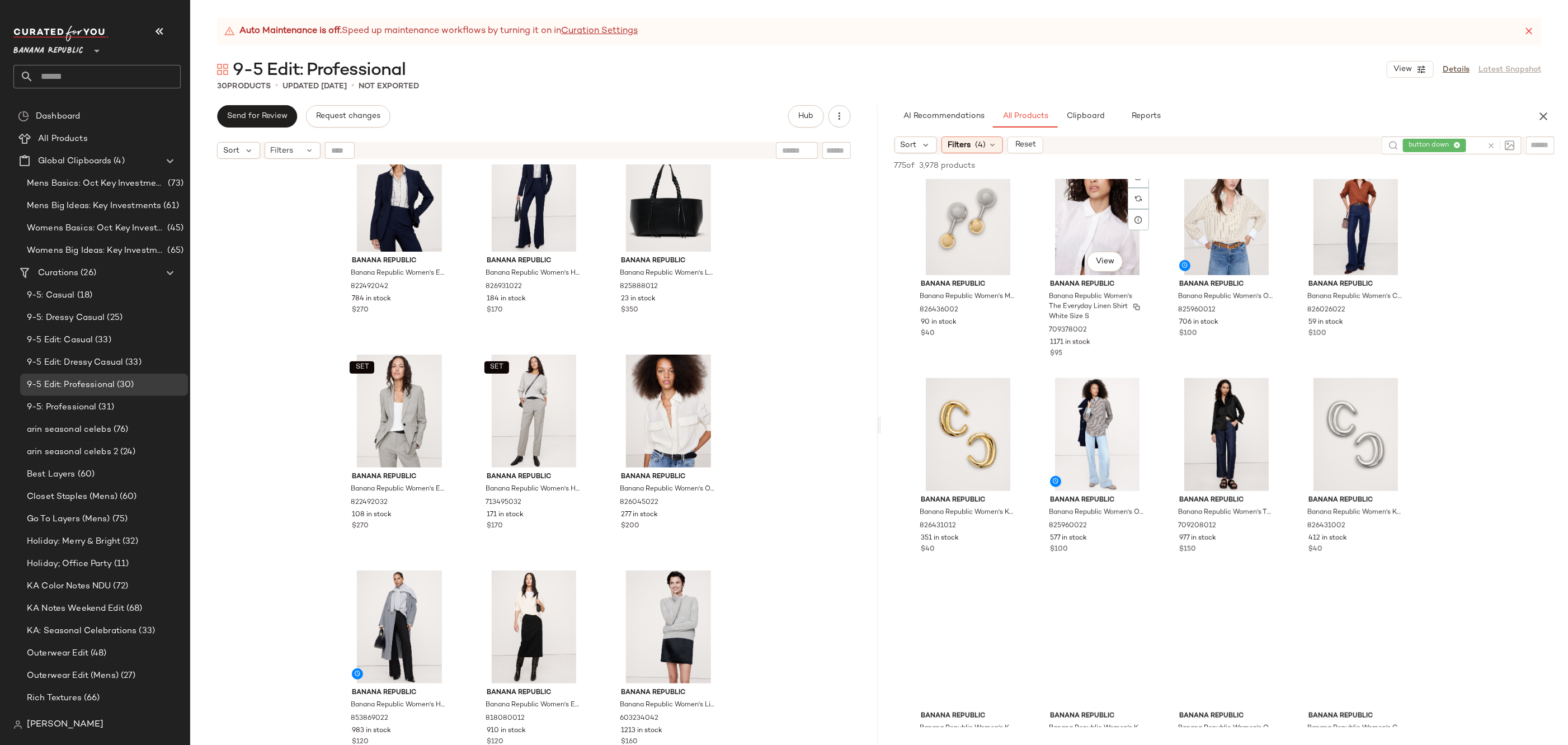
scroll to position [775, 0]
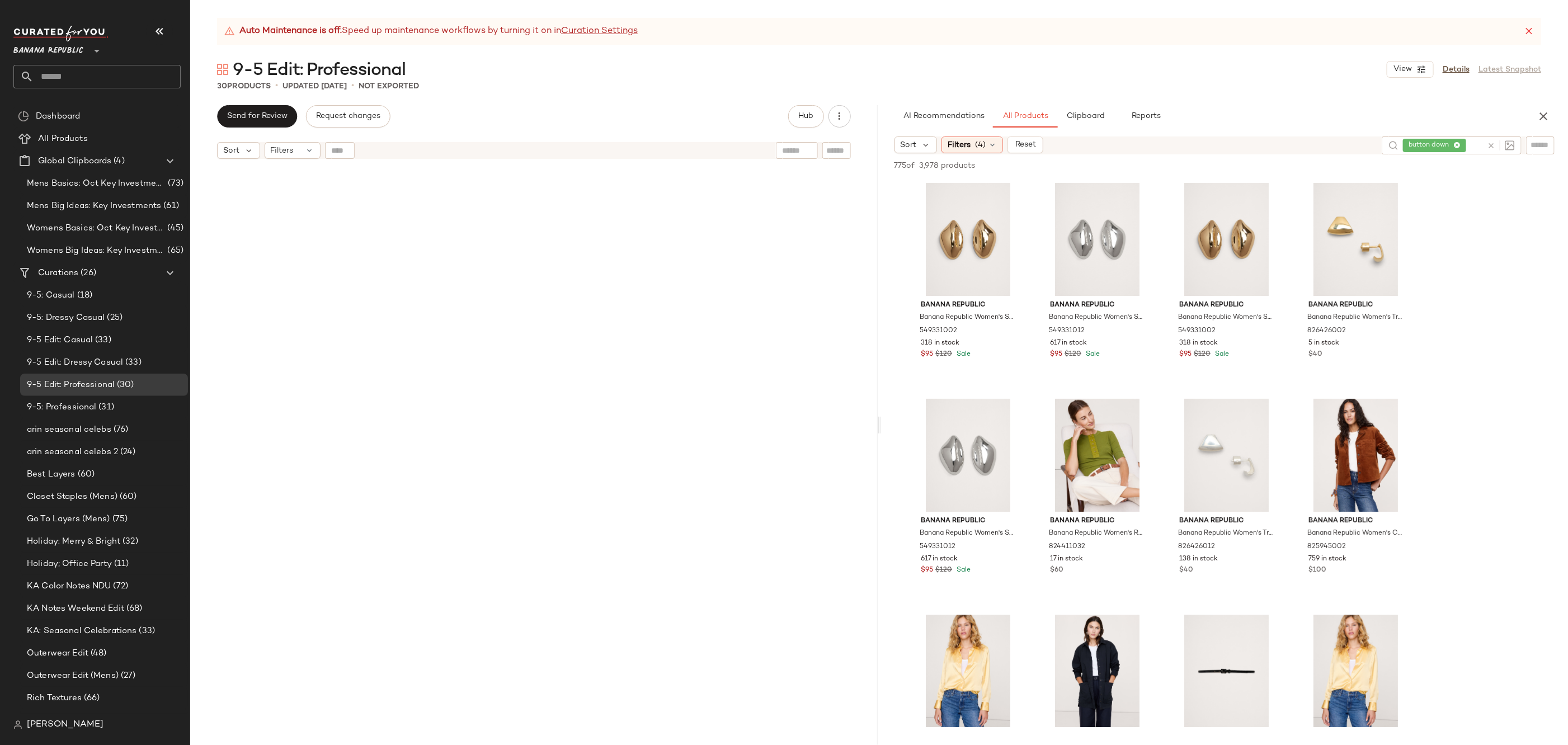
scroll to position [894, 0]
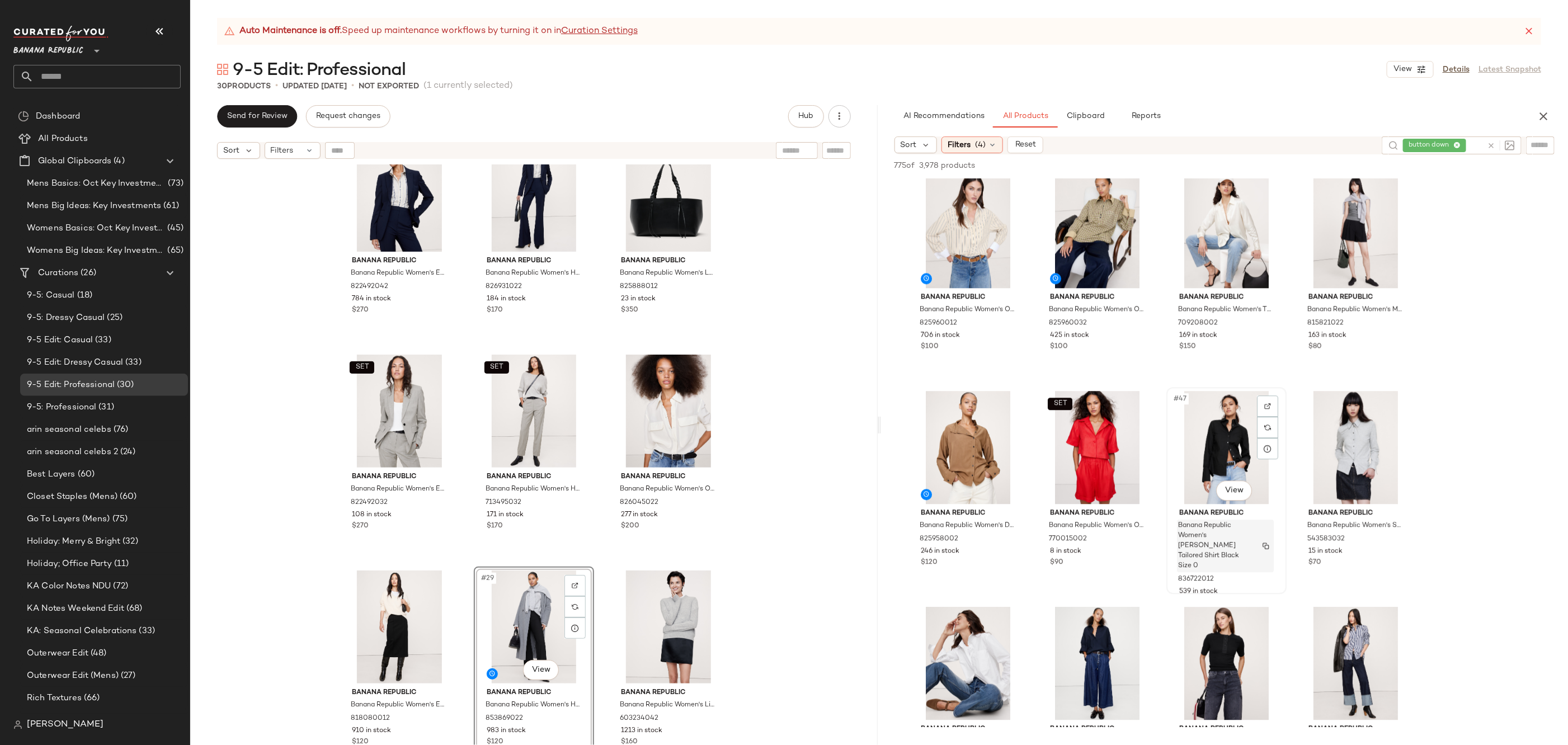
scroll to position [2297, 0]
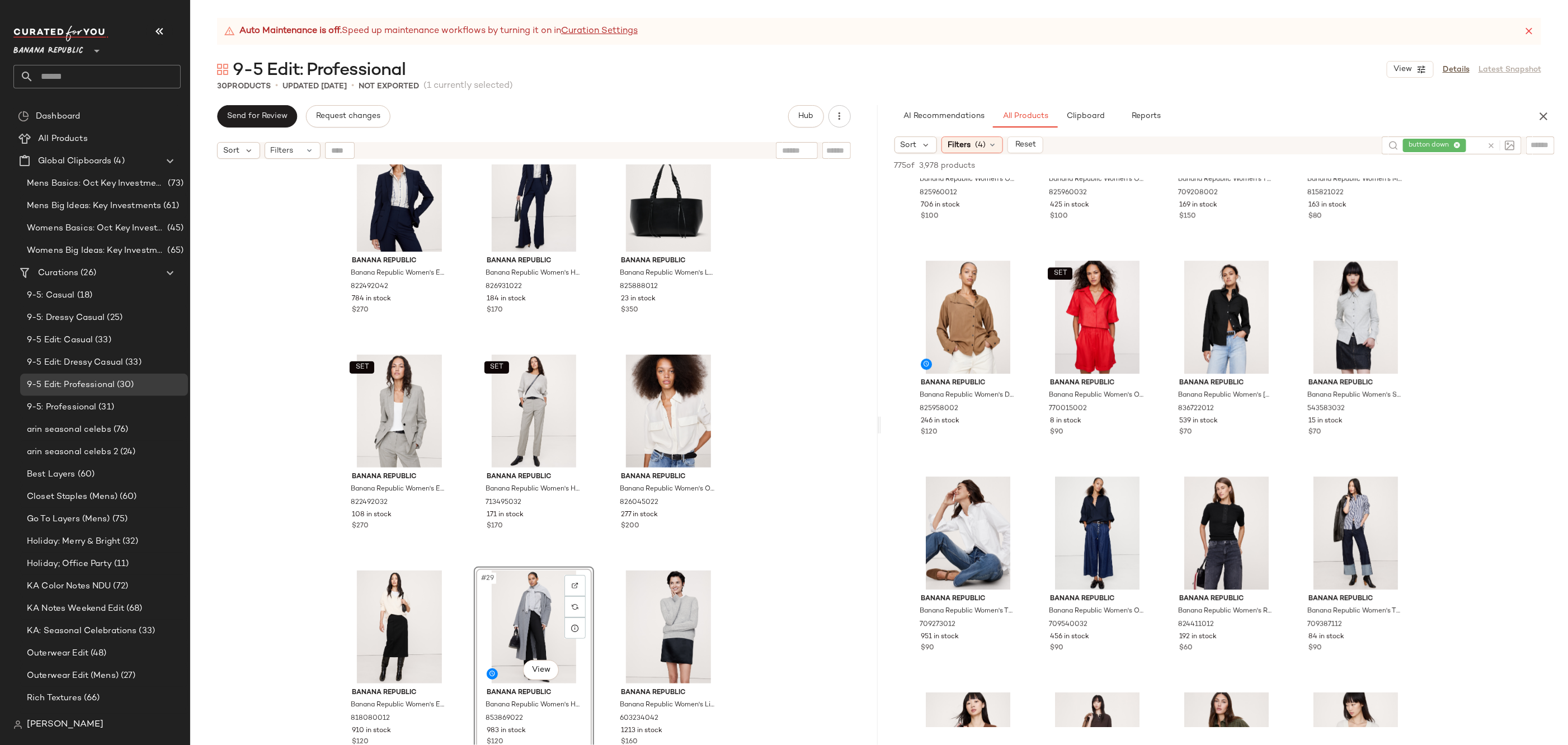
drag, startPoint x: 413, startPoint y: 641, endPoint x: 692, endPoint y: 2, distance: 697.3
click at [809, 571] on div "SET Banana Republic Banana Republic Women's Slim Everywhere Ponte Blazer Ganach…" at bounding box center [534, 468] width 687 height 608
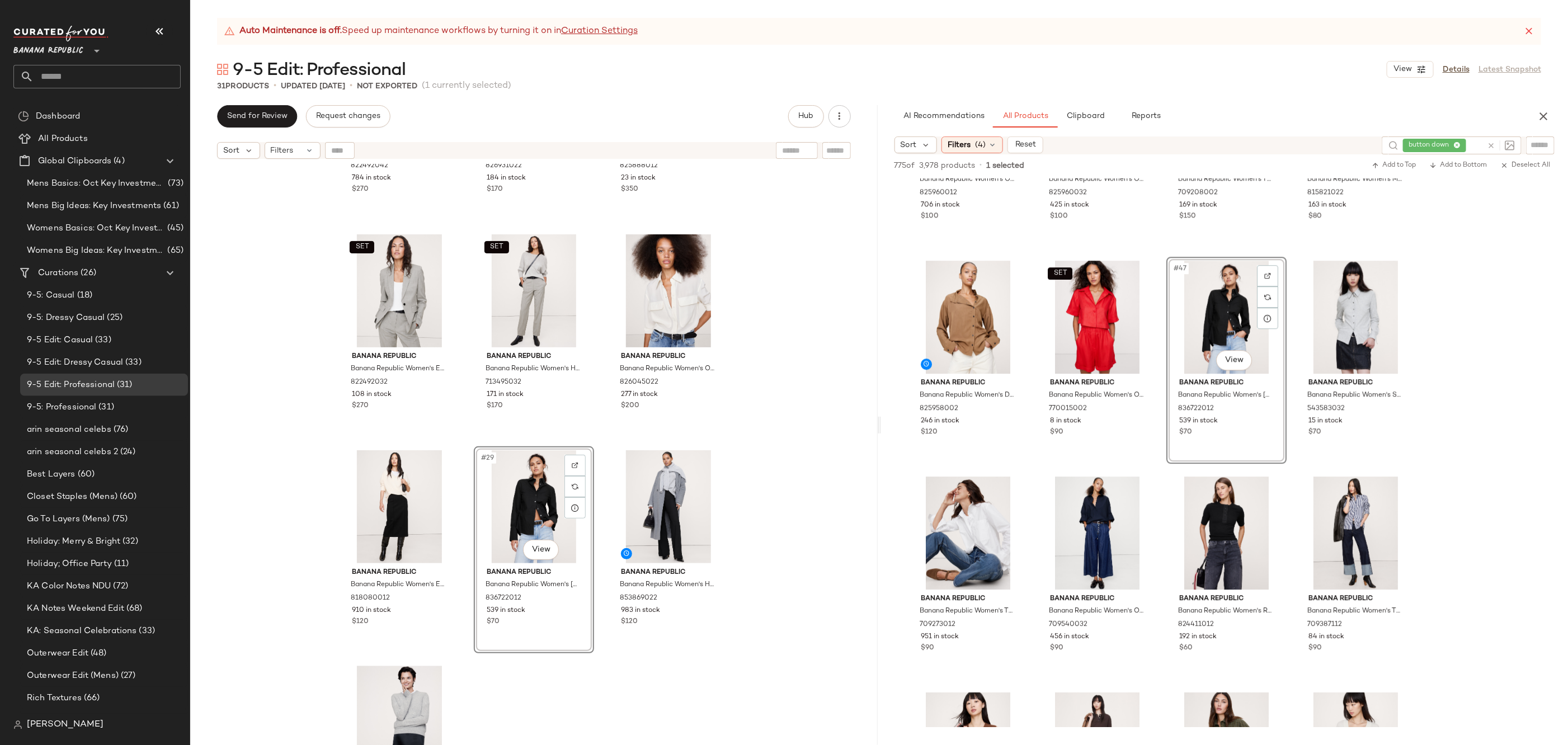
scroll to position [1768, 0]
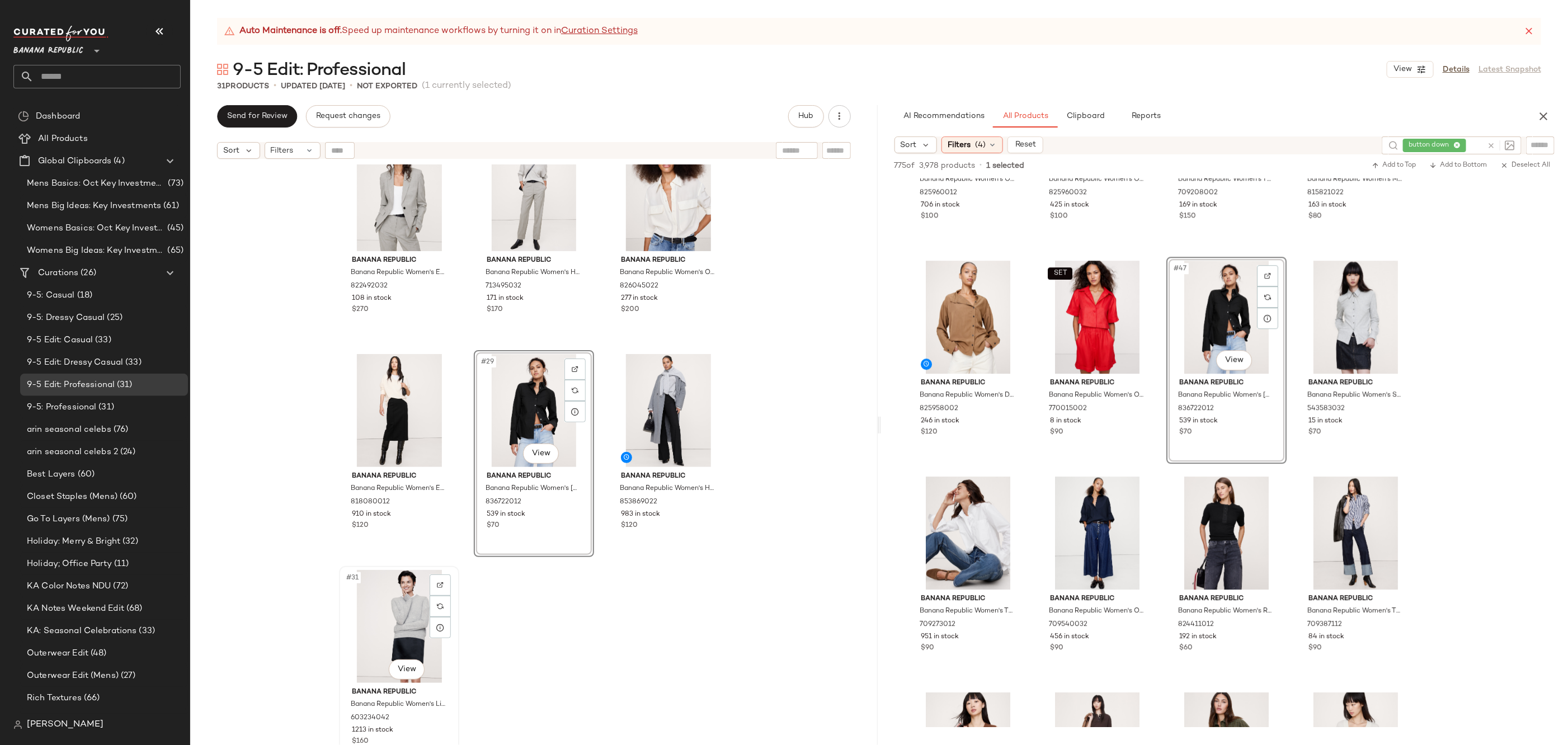
click at [402, 608] on div "#31 View" at bounding box center [399, 626] width 112 height 113
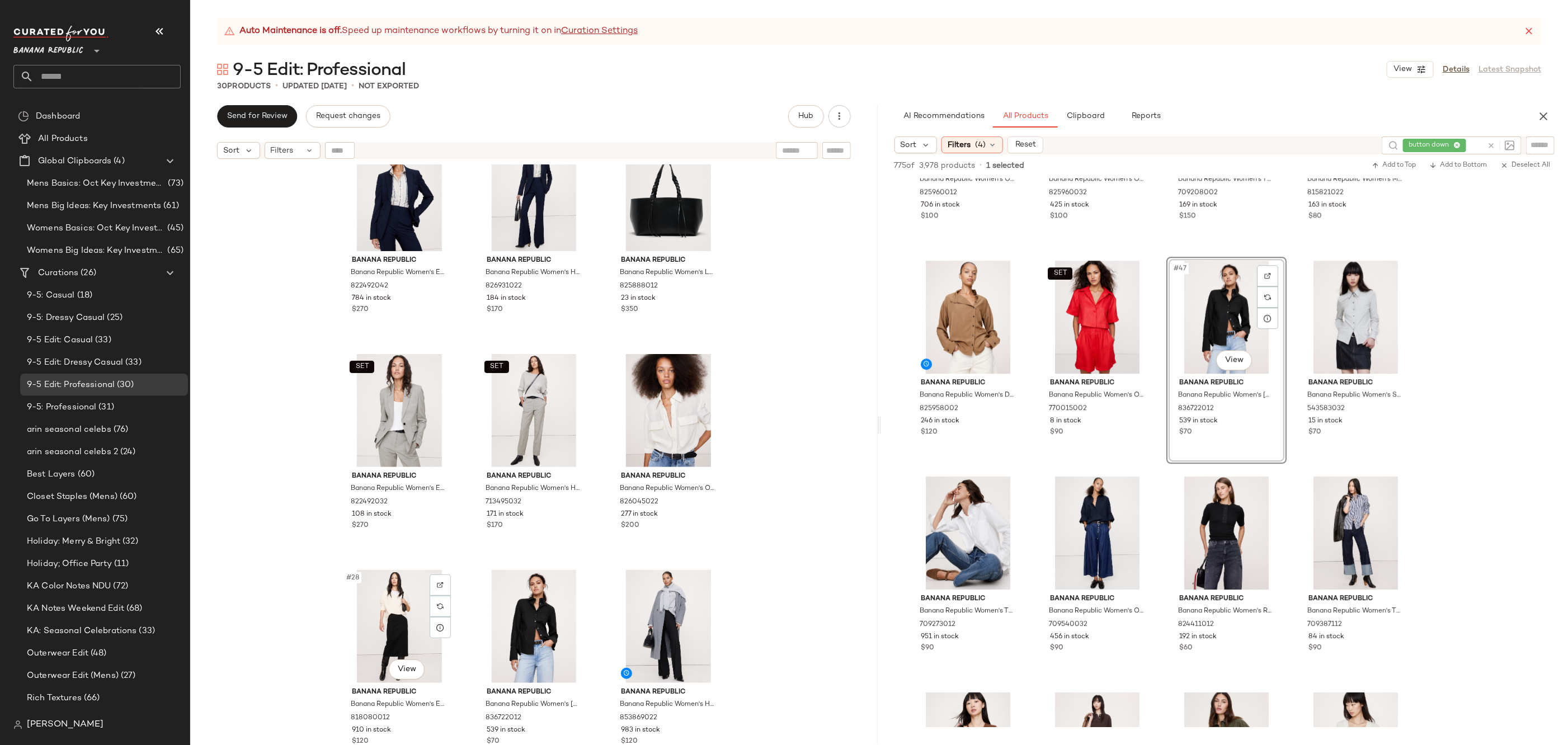
scroll to position [1552, 0]
click at [185, 294] on span "Create New Curation" at bounding box center [190, 294] width 91 height 10
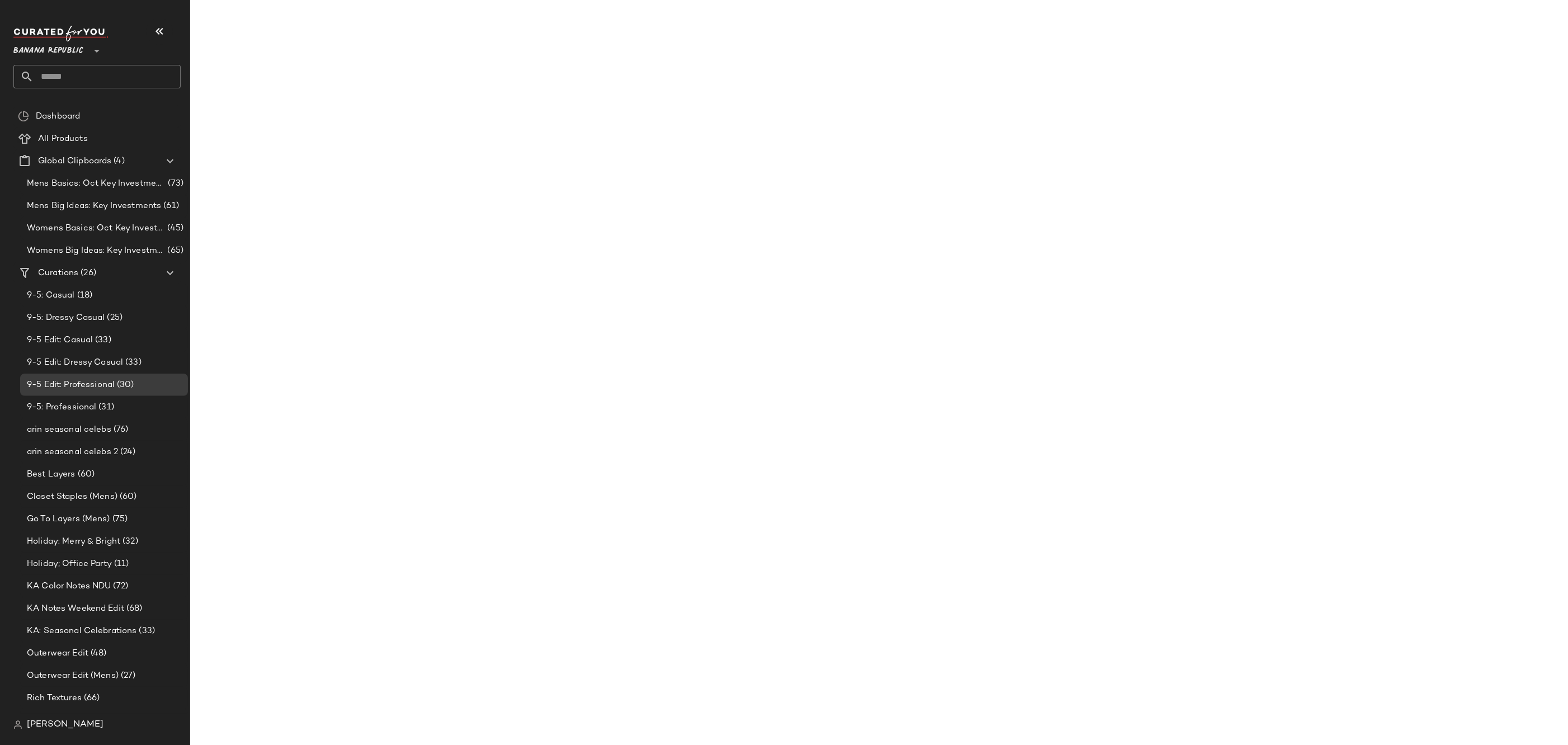
scroll to position [1768, 0]
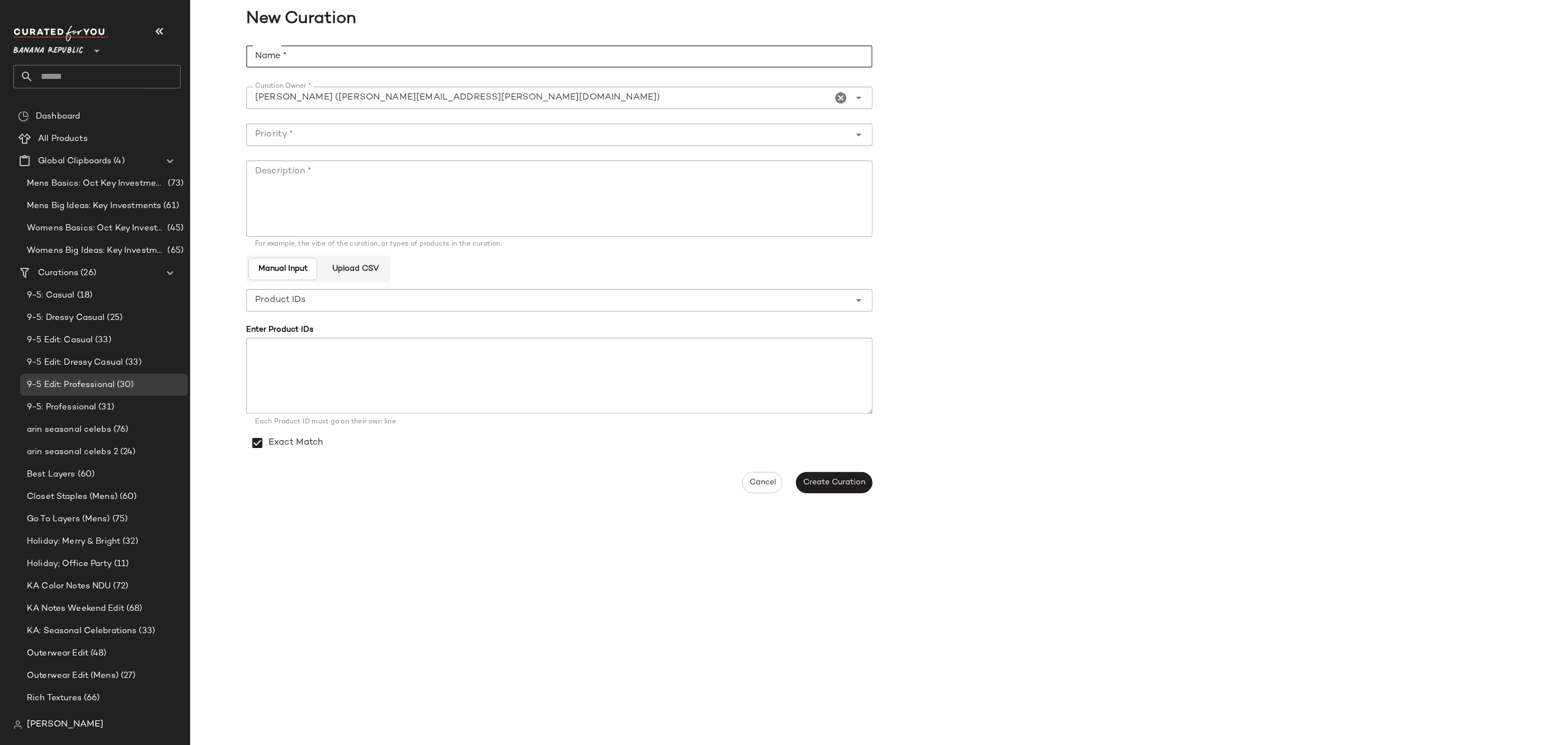
click at [343, 51] on input "Name *" at bounding box center [559, 56] width 627 height 23
paste input "**********"
type input "**********"
click at [305, 128] on input "Priority *" at bounding box center [548, 135] width 604 height 14
click at [326, 187] on div "High Priority (1)" at bounding box center [559, 191] width 609 height 14
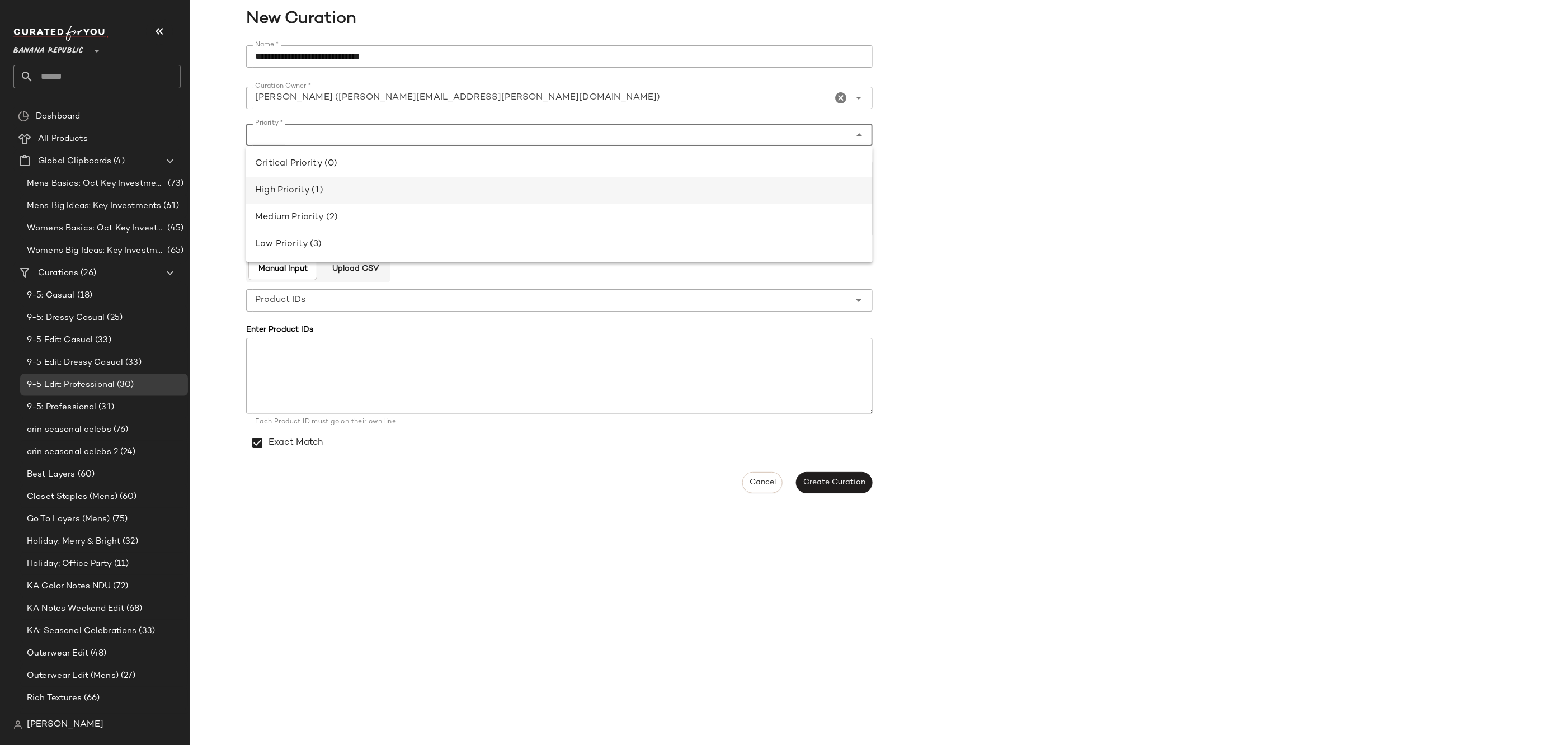
type input "**********"
click at [376, 193] on textarea "Description *" at bounding box center [559, 199] width 627 height 76
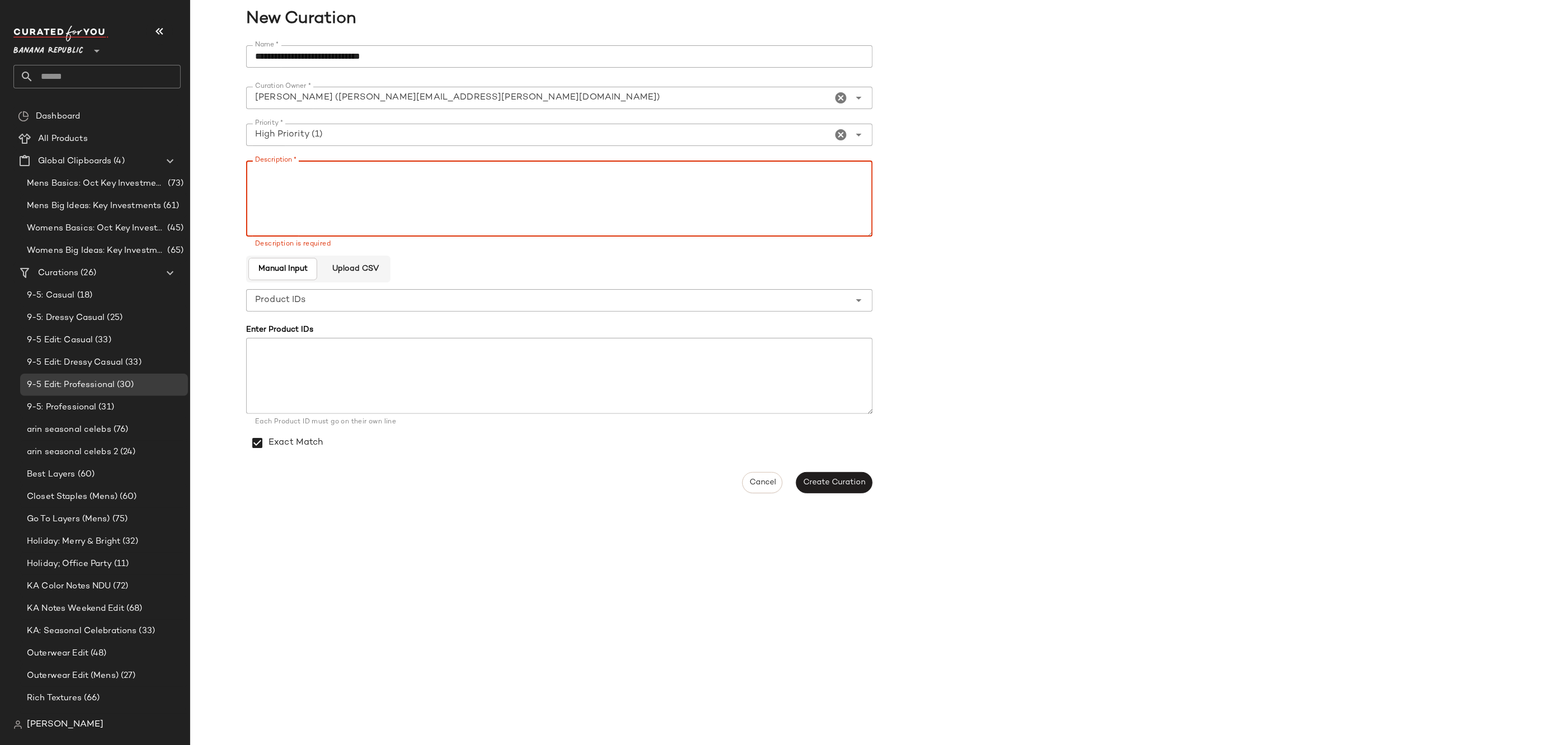
paste textarea "**********"
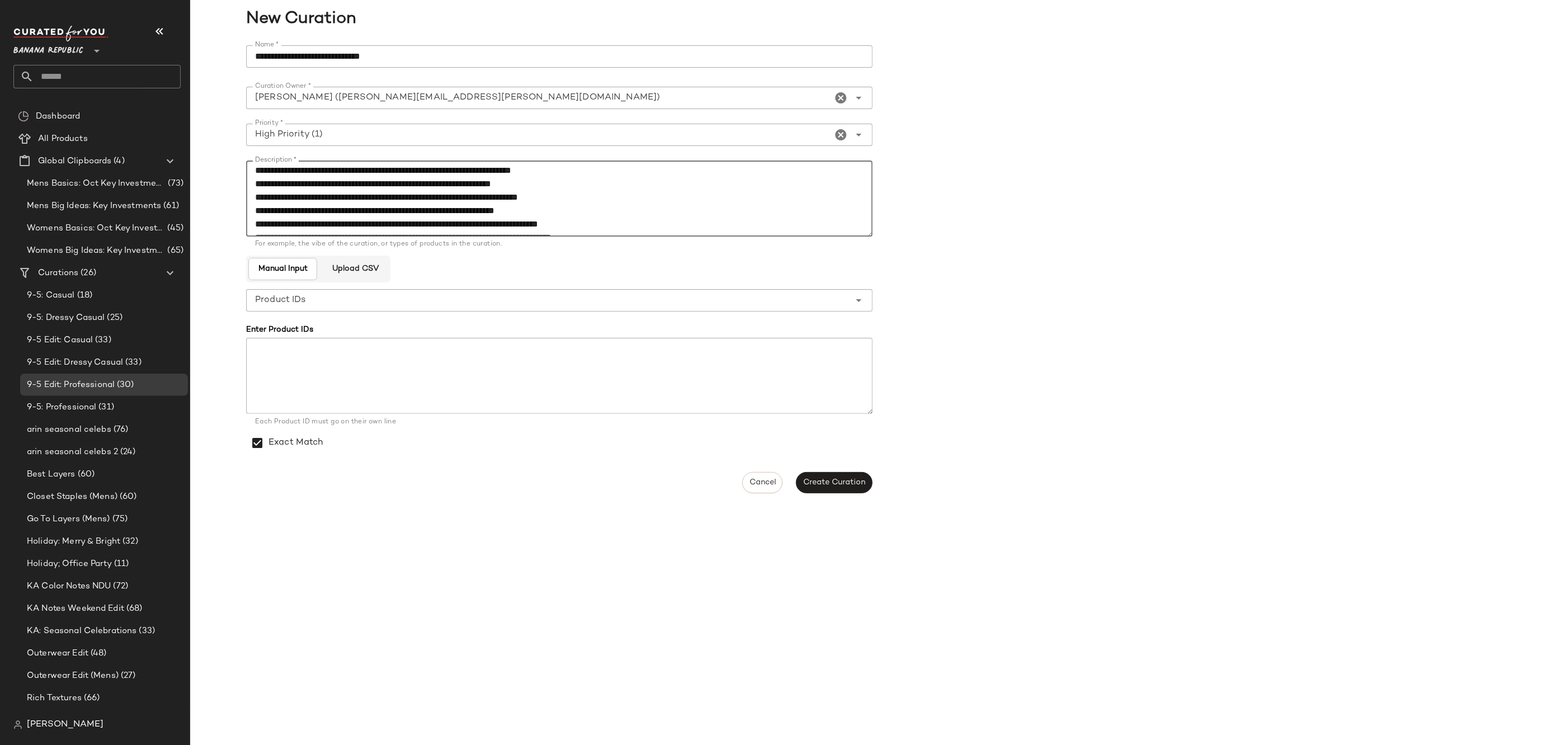
scroll to position [0, 0]
click at [261, 173] on textarea "**********" at bounding box center [559, 199] width 627 height 76
click at [663, 221] on textarea "**********" at bounding box center [559, 199] width 627 height 76
type textarea "**********"
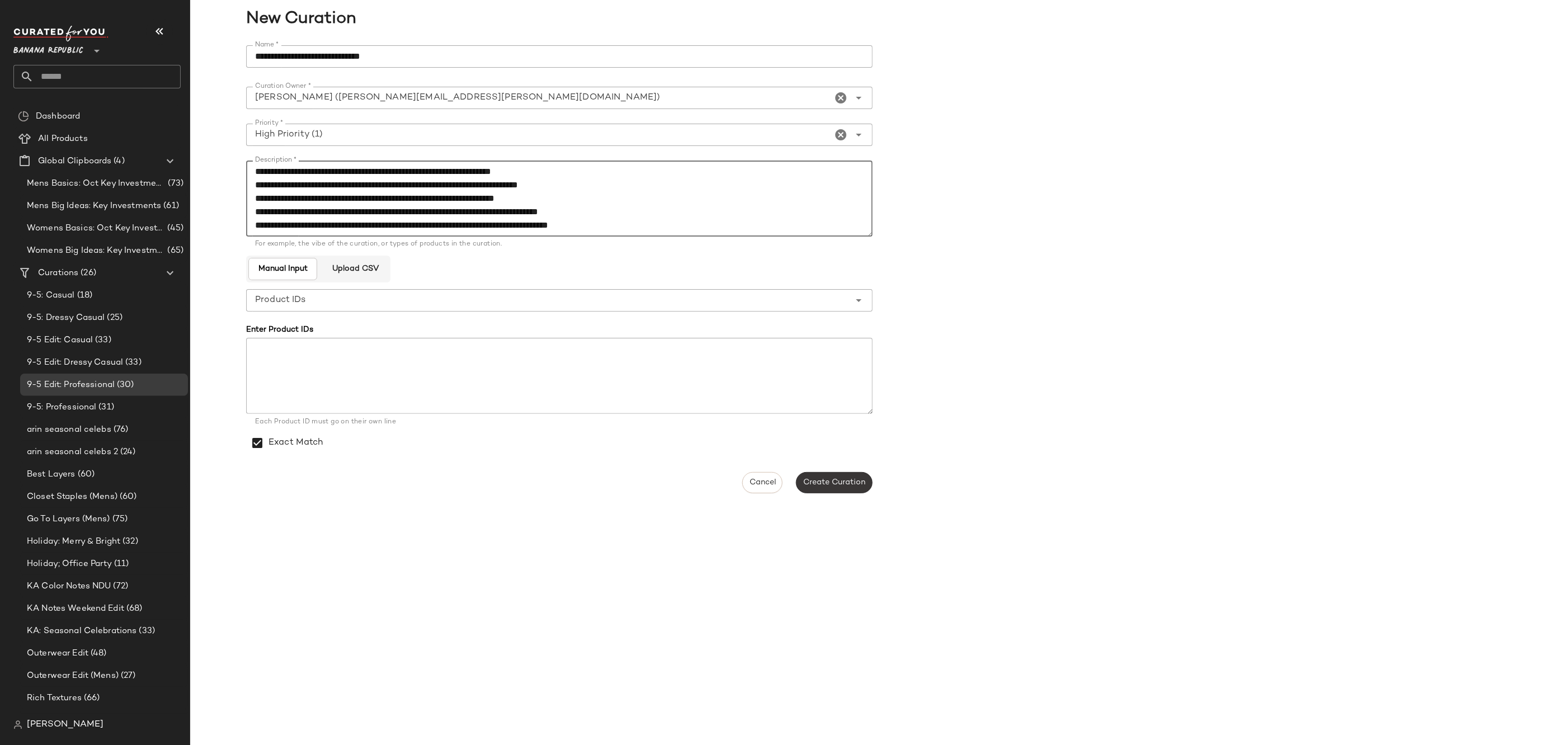
click at [862, 479] on span "Create Curation" at bounding box center [834, 483] width 62 height 9
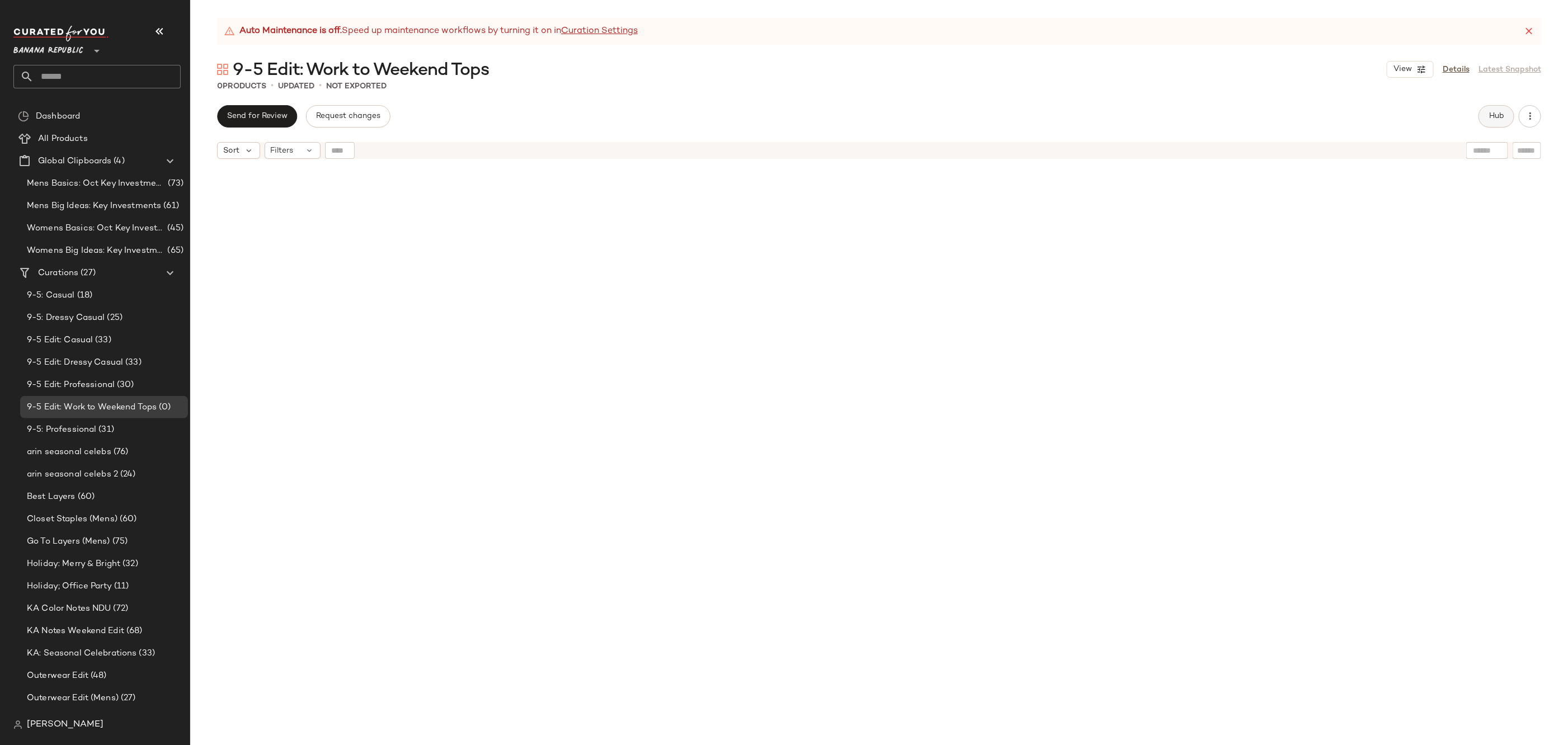
click at [1481, 121] on button "Hub" at bounding box center [1497, 116] width 36 height 23
click at [1538, 149] on input "Filter" at bounding box center [1502, 145] width 95 height 12
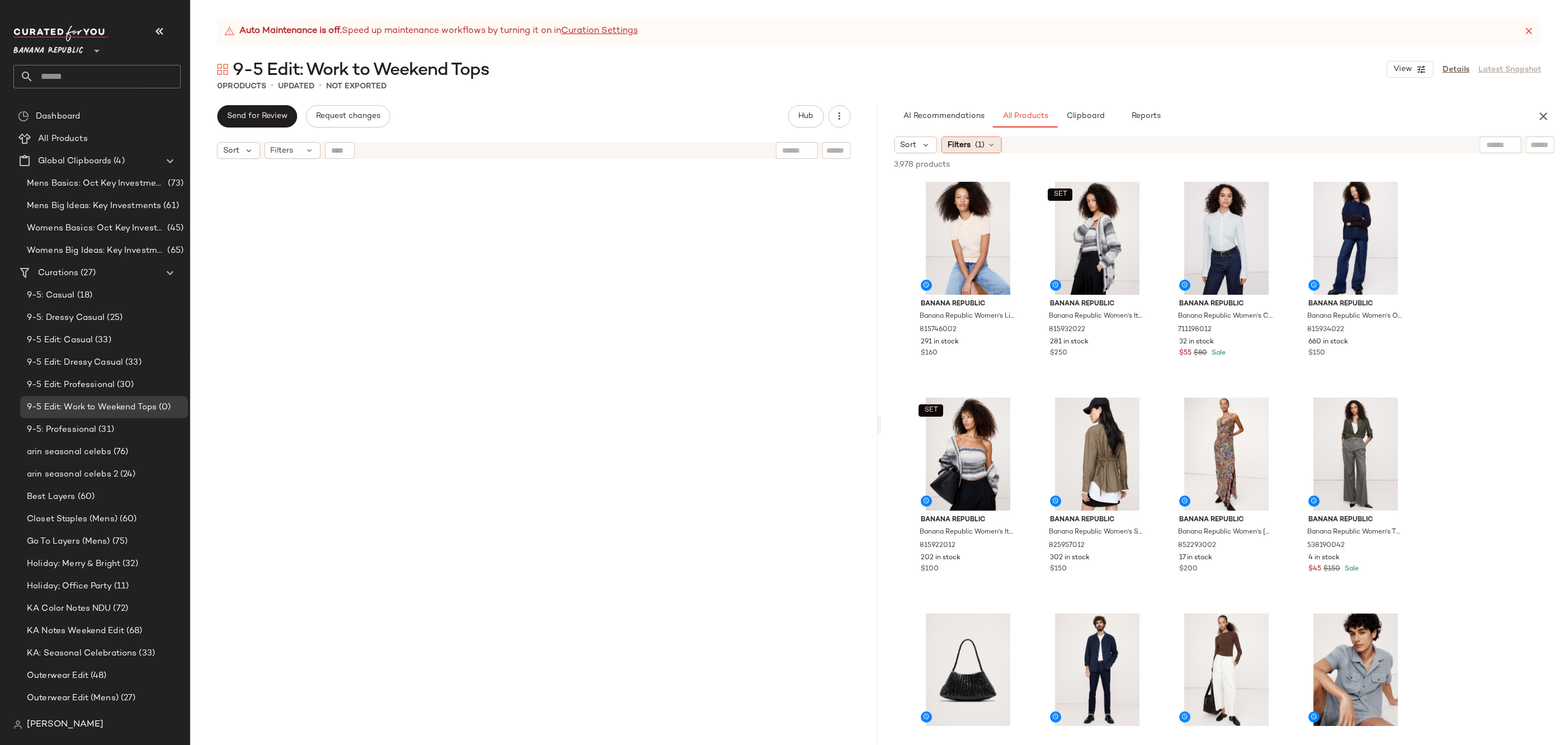
click at [949, 141] on span "Filters" at bounding box center [959, 145] width 23 height 12
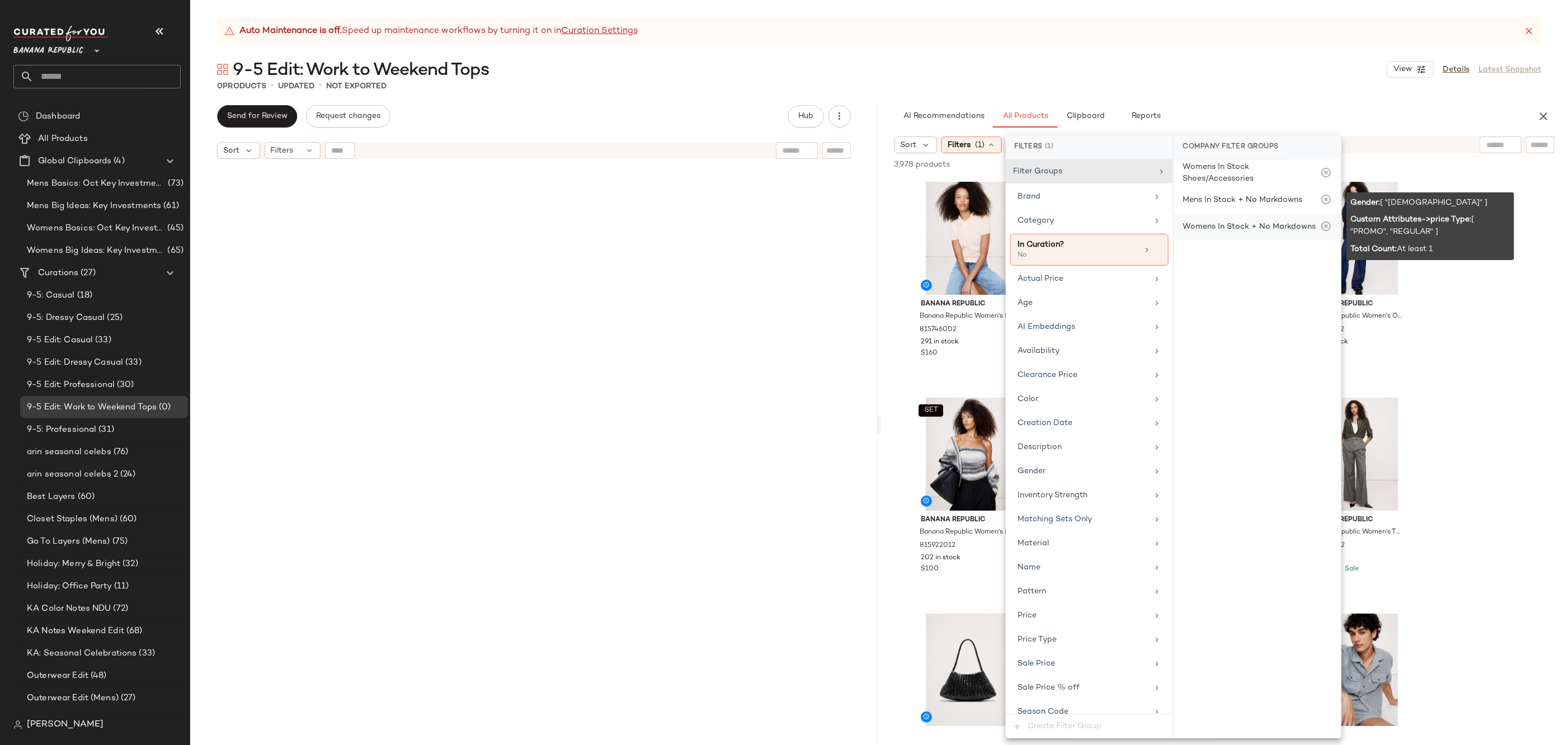
click at [1221, 214] on div "Womens In Stock + No Markdowns" at bounding box center [1258, 227] width 166 height 27
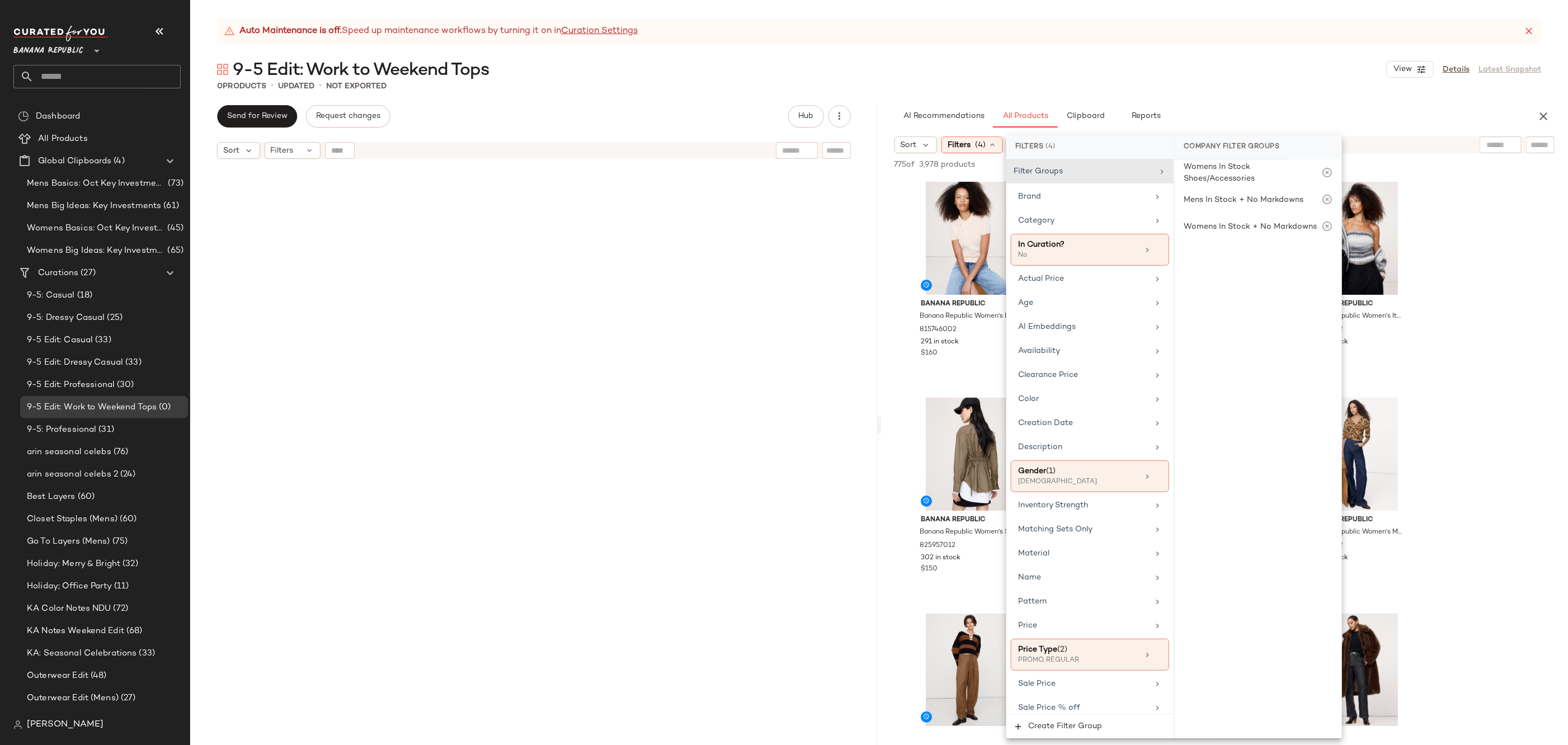
click at [1385, 109] on div "AI Recommendations All Products Clipboard Reports" at bounding box center [1206, 116] width 625 height 23
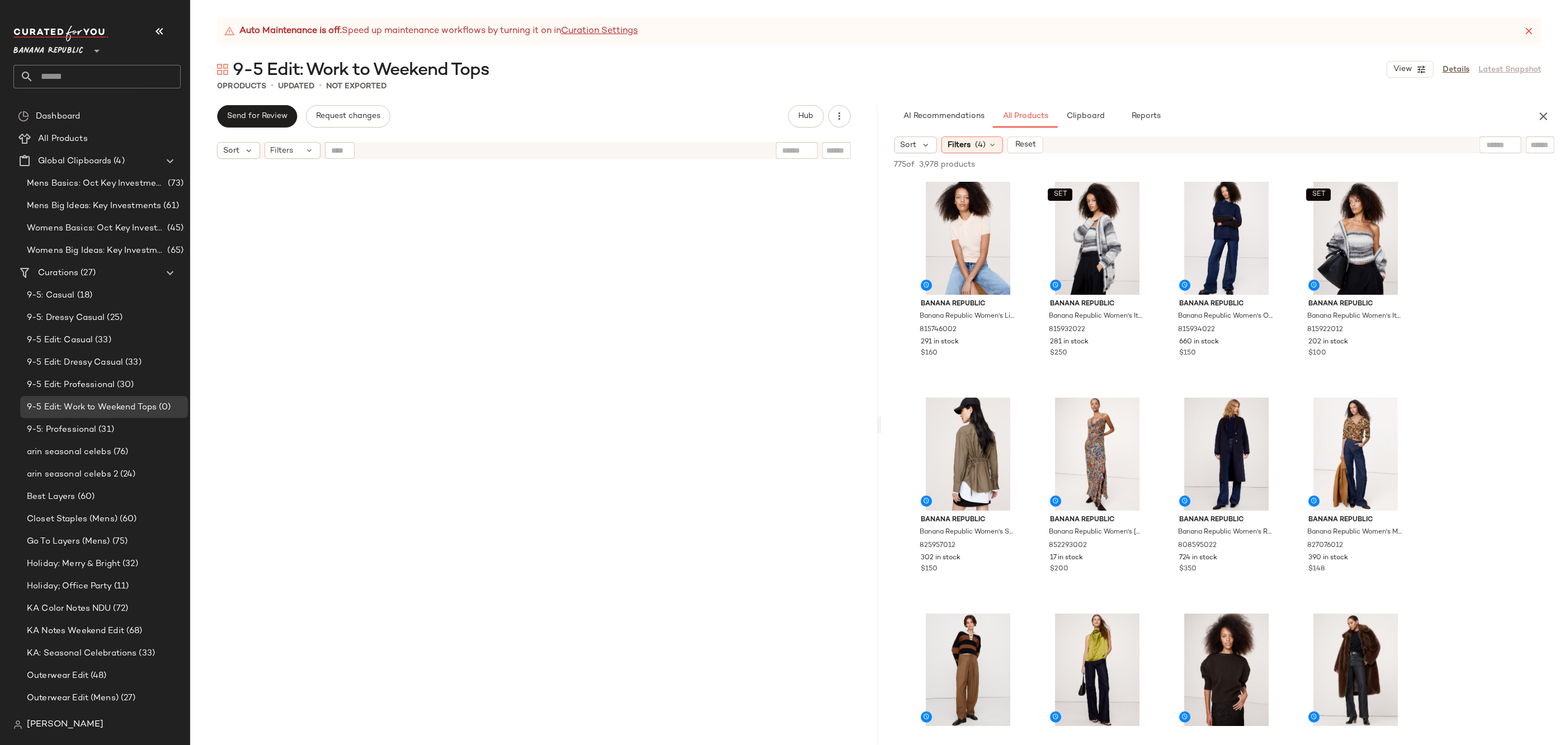
click at [1535, 140] on input "text" at bounding box center [1541, 145] width 20 height 12
type input "****"
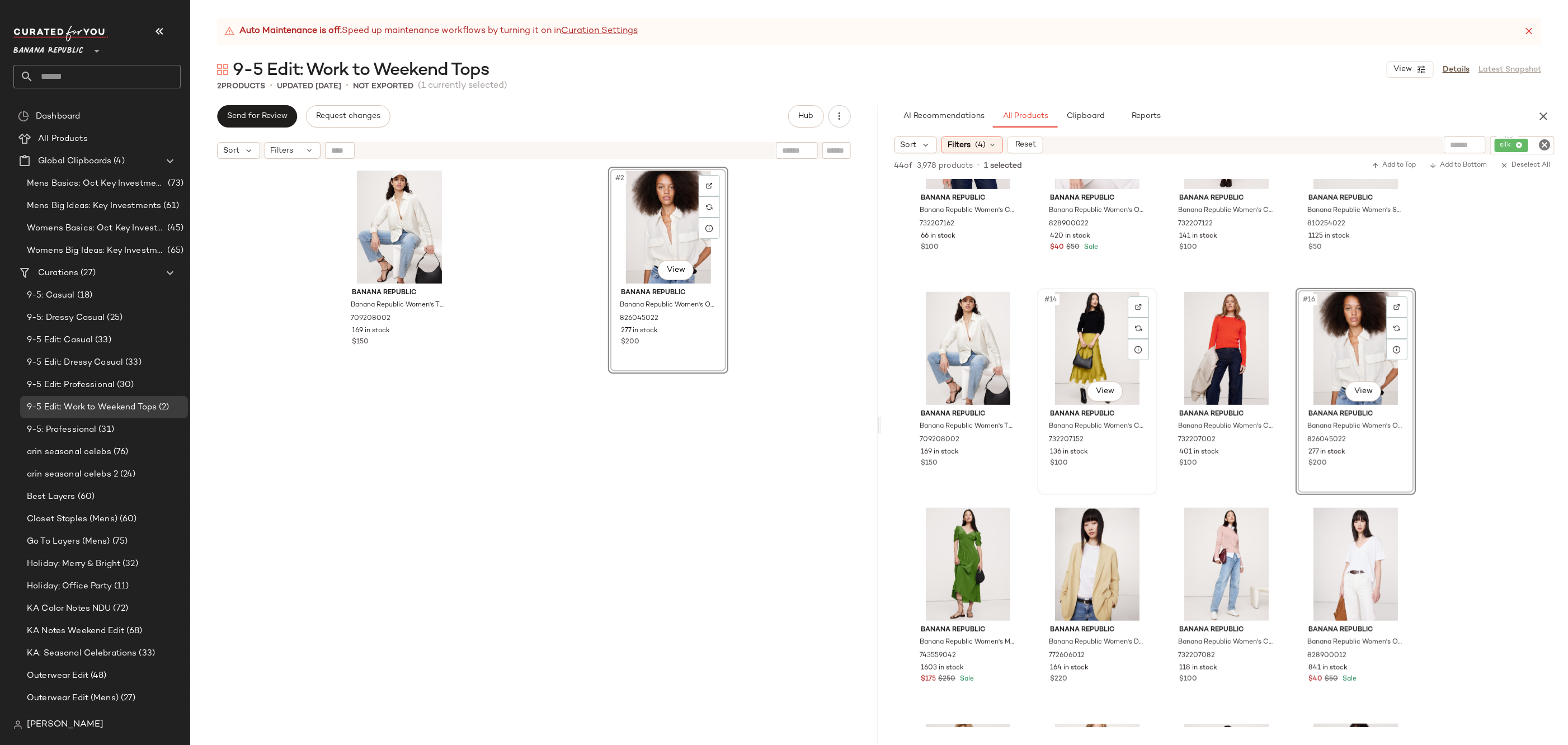
scroll to position [770, 0]
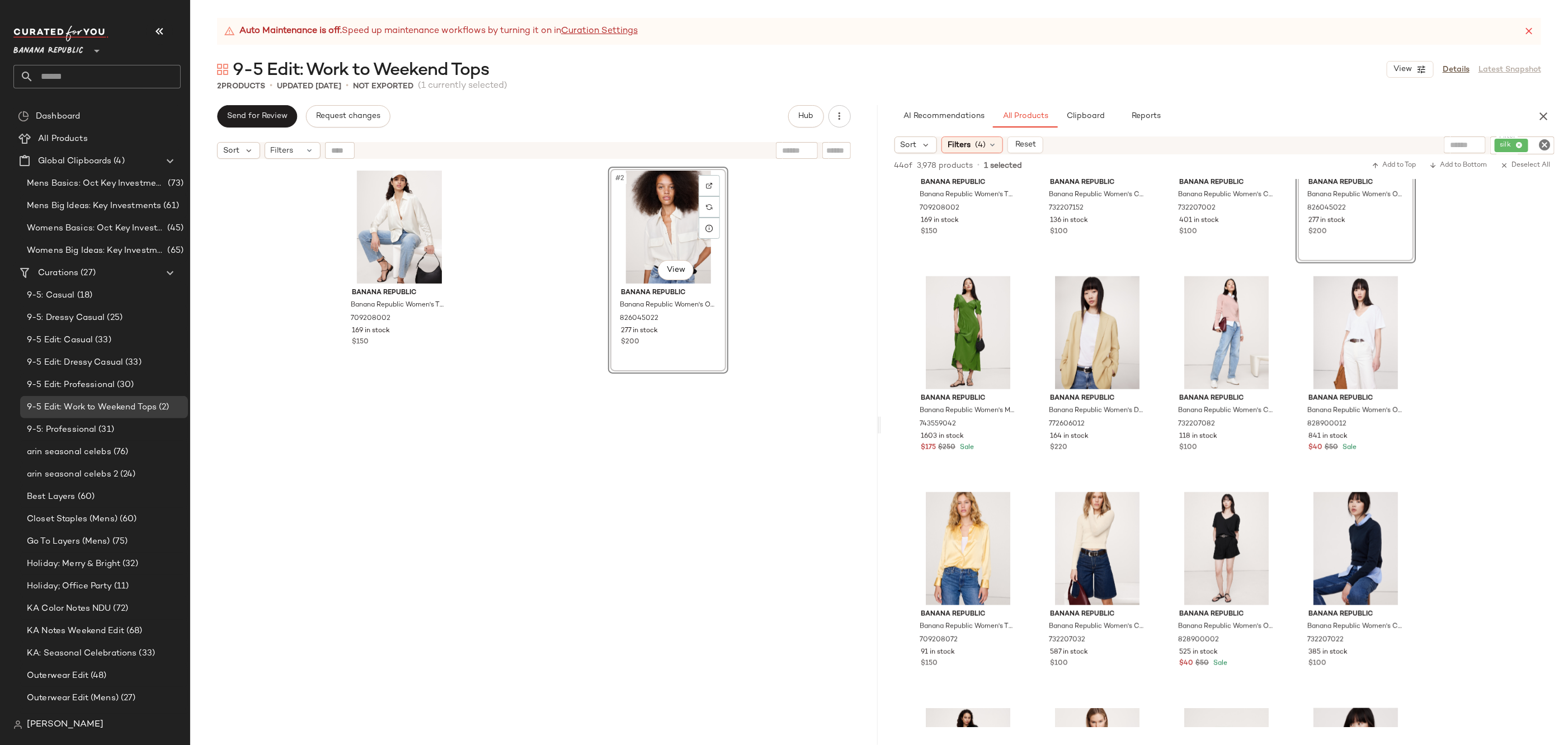
drag, startPoint x: 1332, startPoint y: 345, endPoint x: 670, endPoint y: 5, distance: 744.2
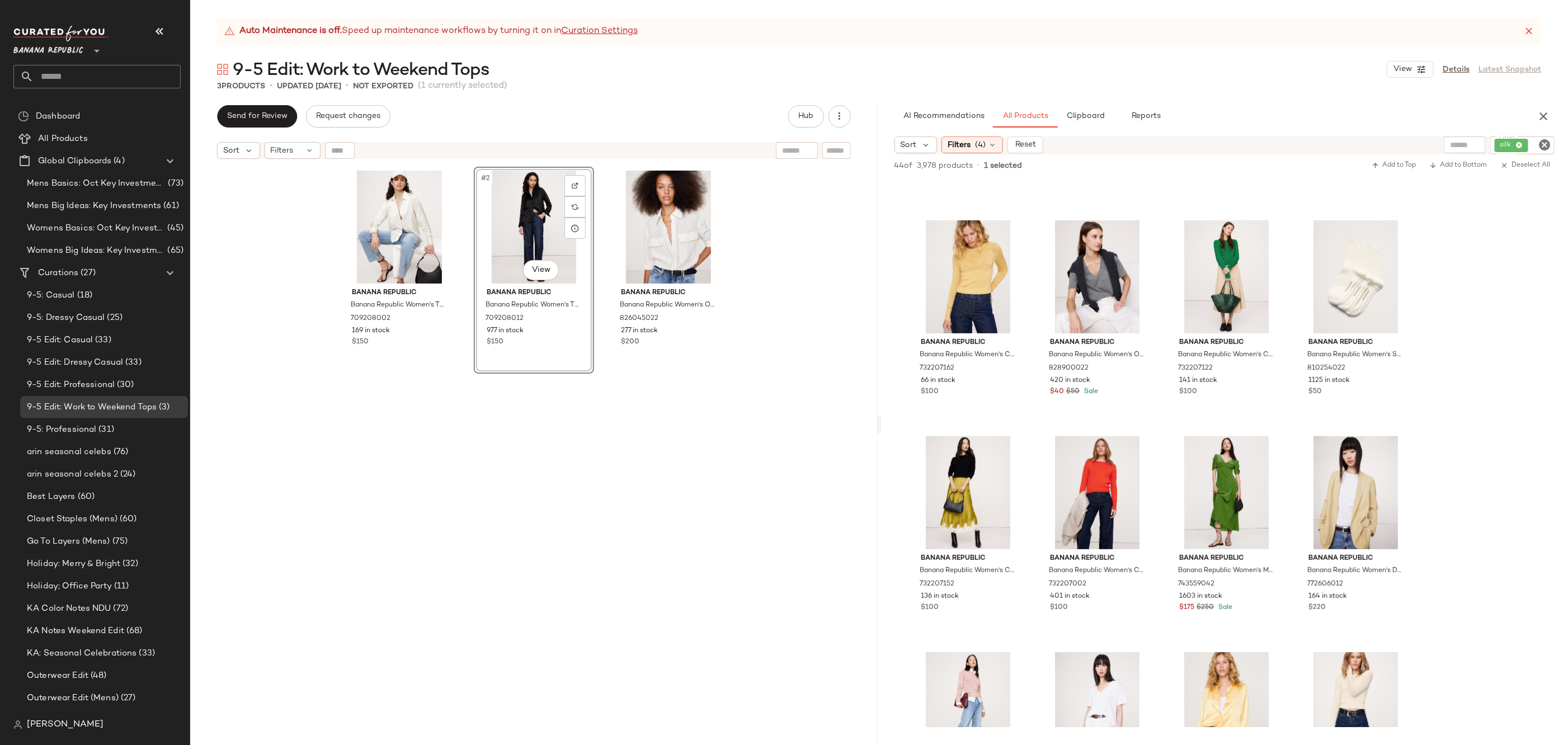
scroll to position [0, 0]
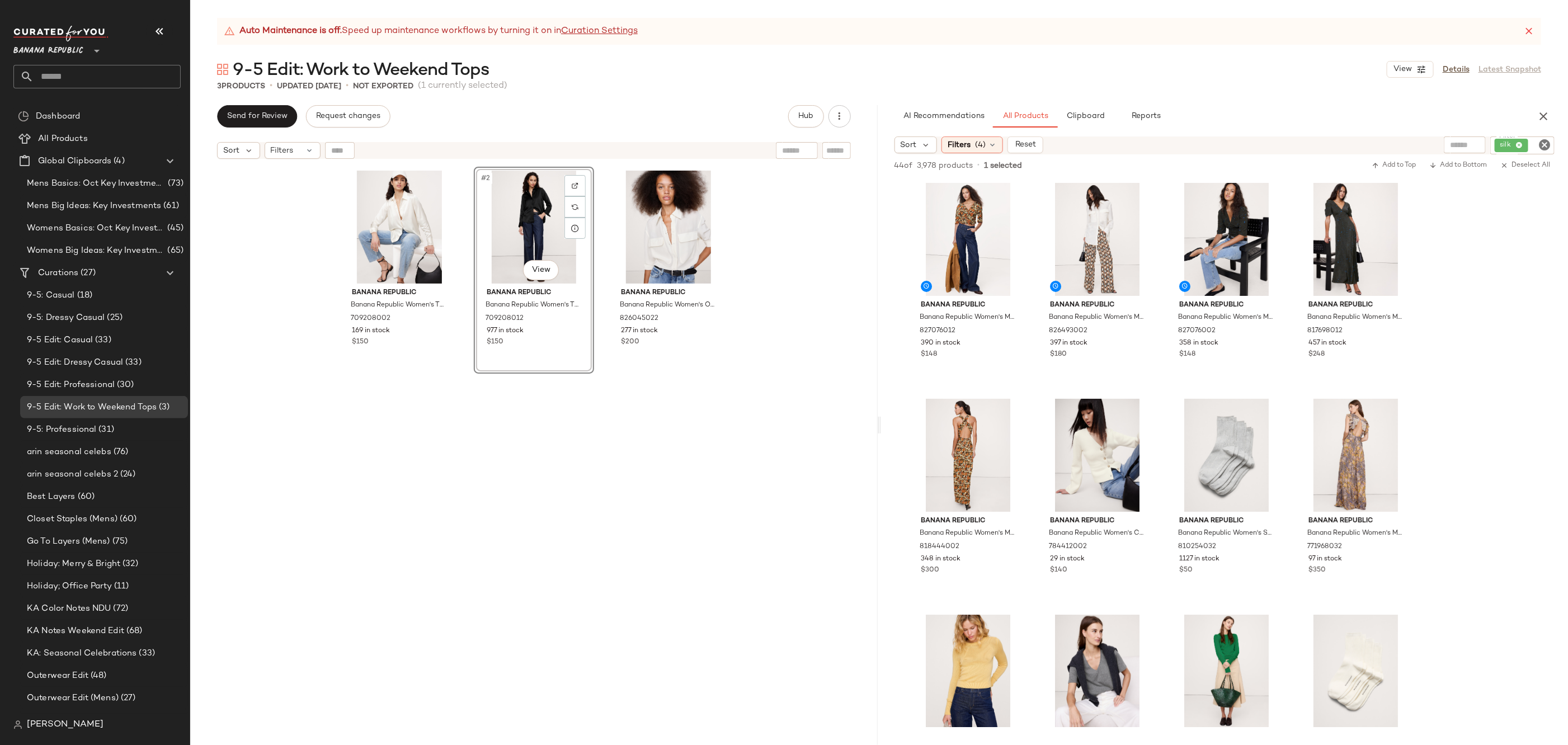
drag, startPoint x: 1200, startPoint y: 352, endPoint x: 1070, endPoint y: 36, distance: 341.7
click at [718, 414] on div "Banana Republic Banana Republic Women's Oversized Matte Silk Utility Shirt Tran…" at bounding box center [667, 469] width 120 height 607
click at [977, 137] on div "Filters (4)" at bounding box center [972, 145] width 61 height 17
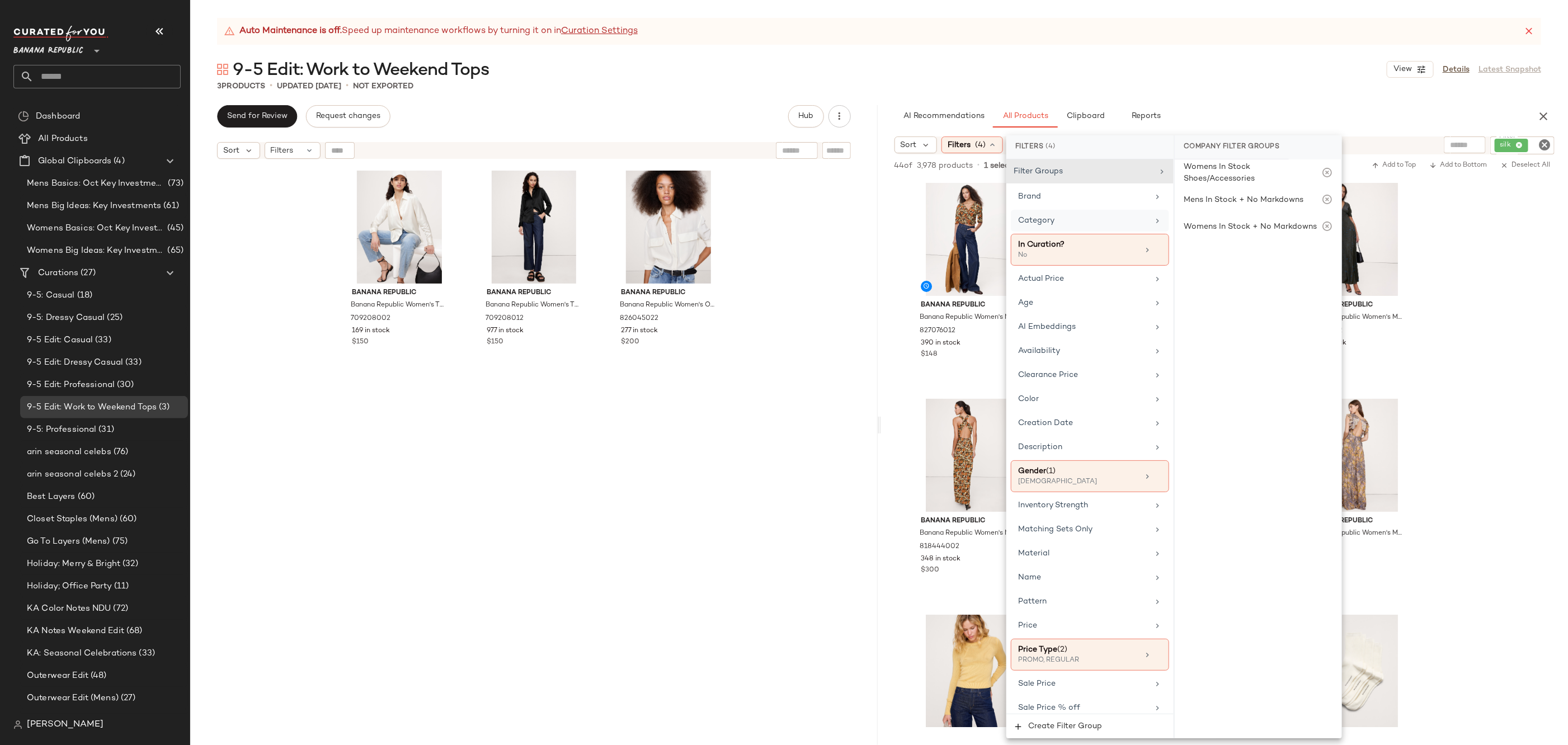
click at [1102, 217] on div "Category" at bounding box center [1083, 221] width 130 height 12
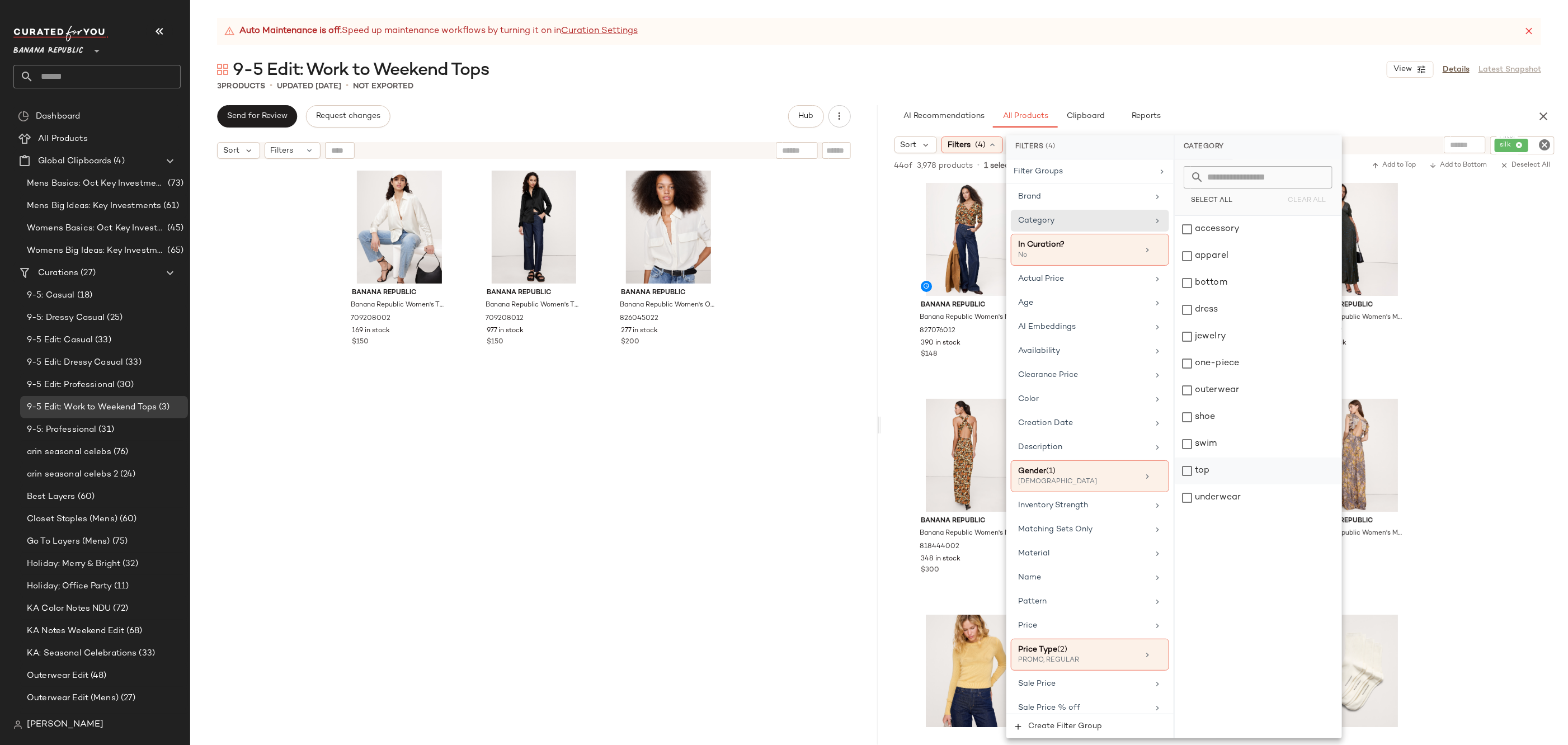
click at [1213, 467] on div "top" at bounding box center [1258, 471] width 166 height 27
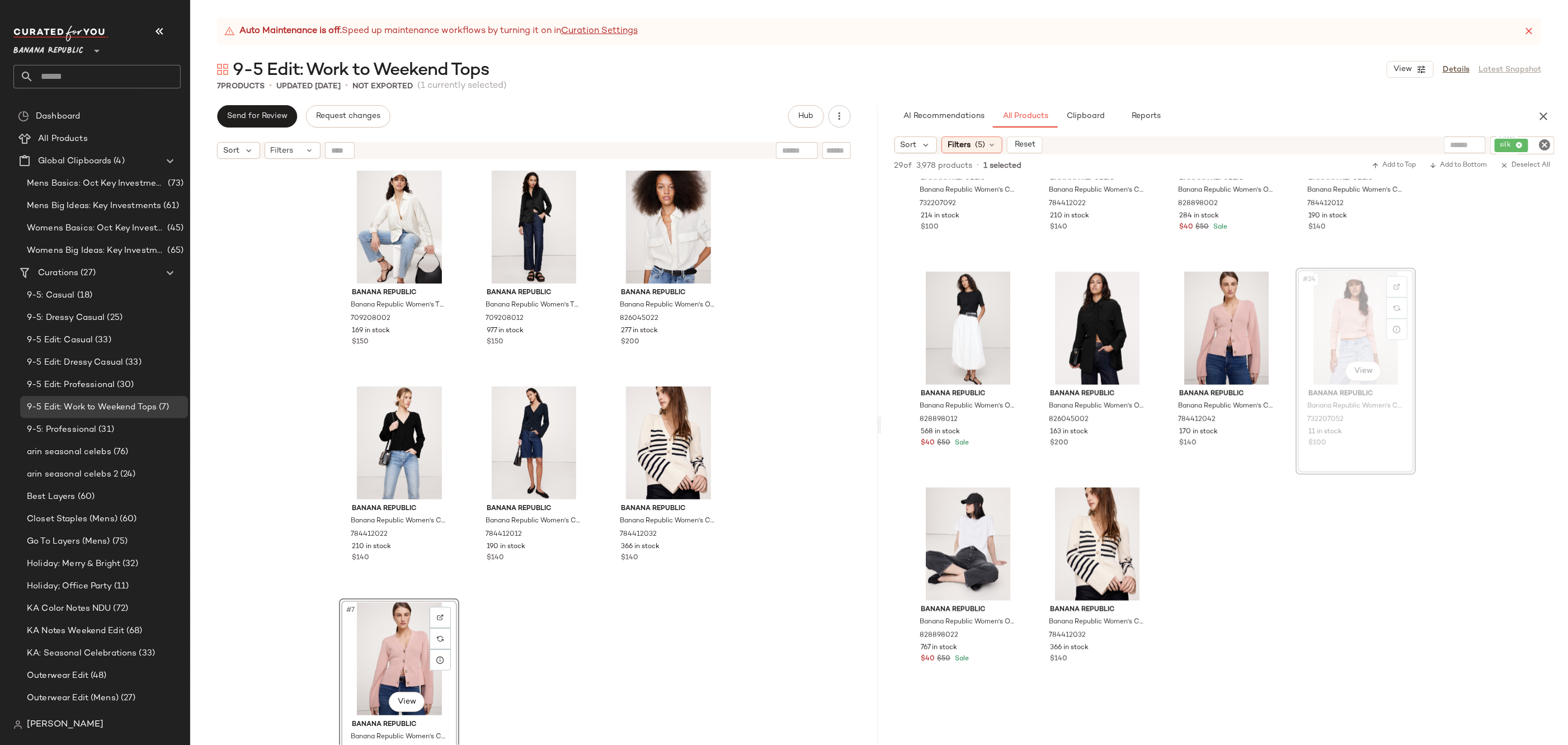
scroll to position [5, 0]
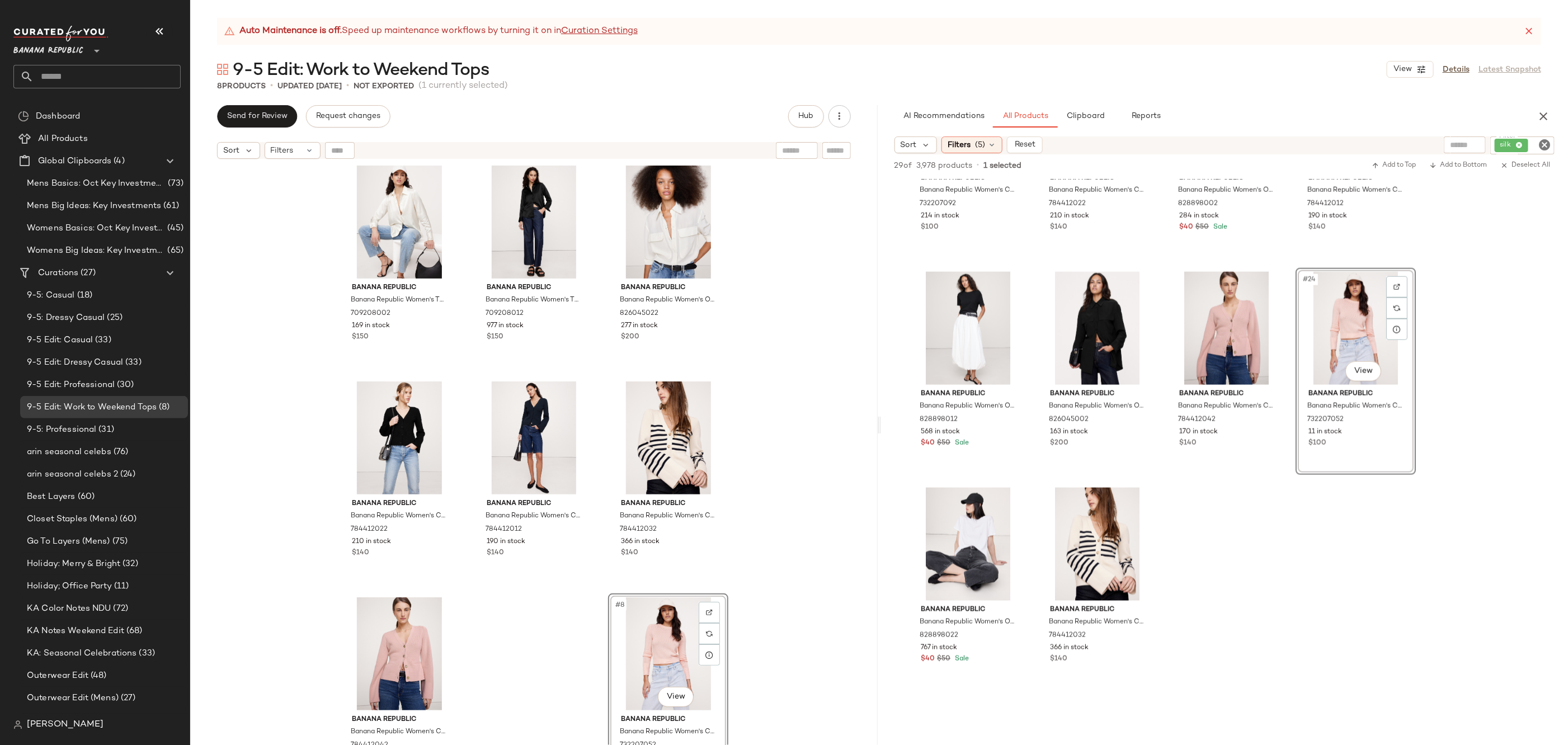
click at [1548, 146] on icon "Clear Filter" at bounding box center [1544, 145] width 14 height 14
click at [1415, 149] on input "text" at bounding box center [1425, 145] width 29 height 12
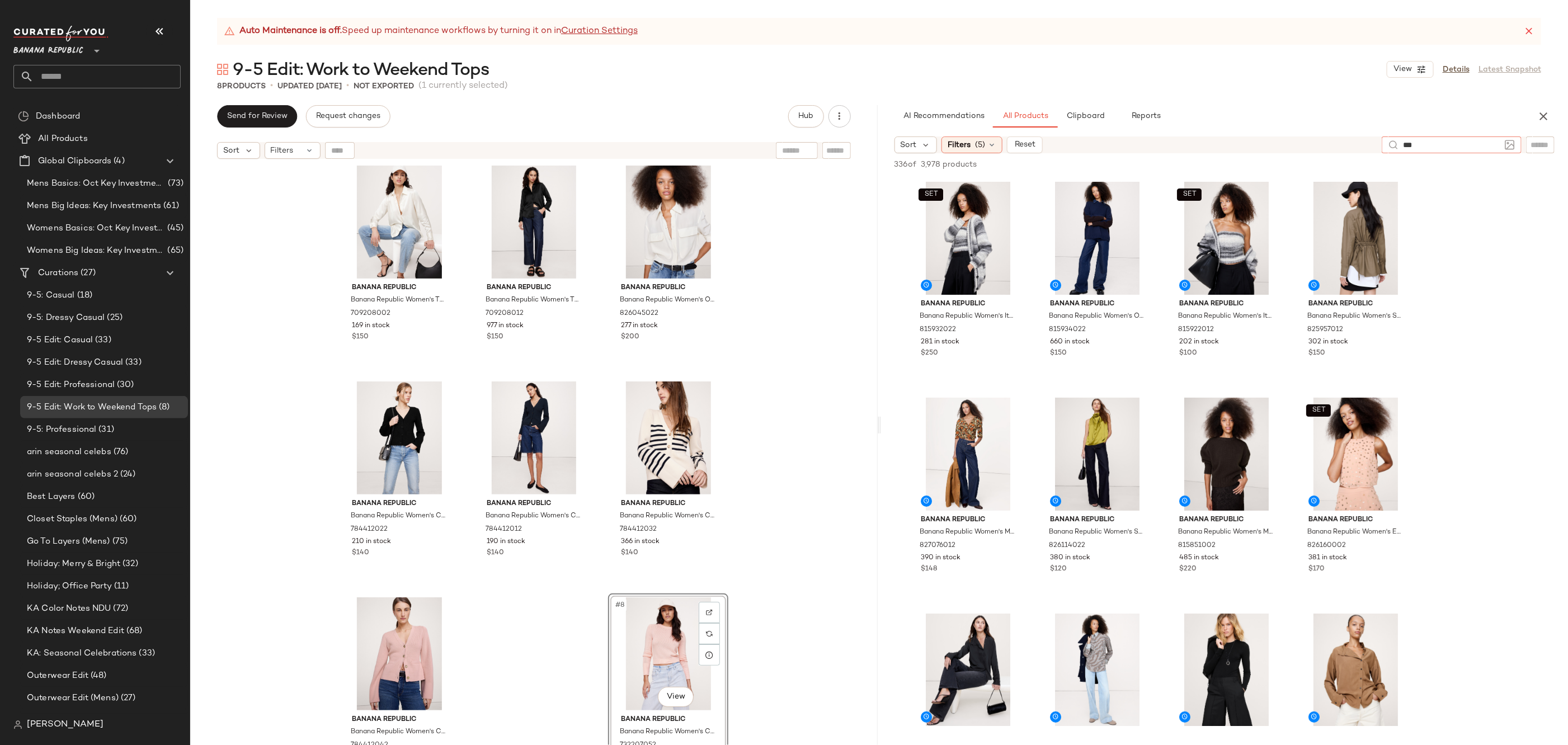
type input "****"
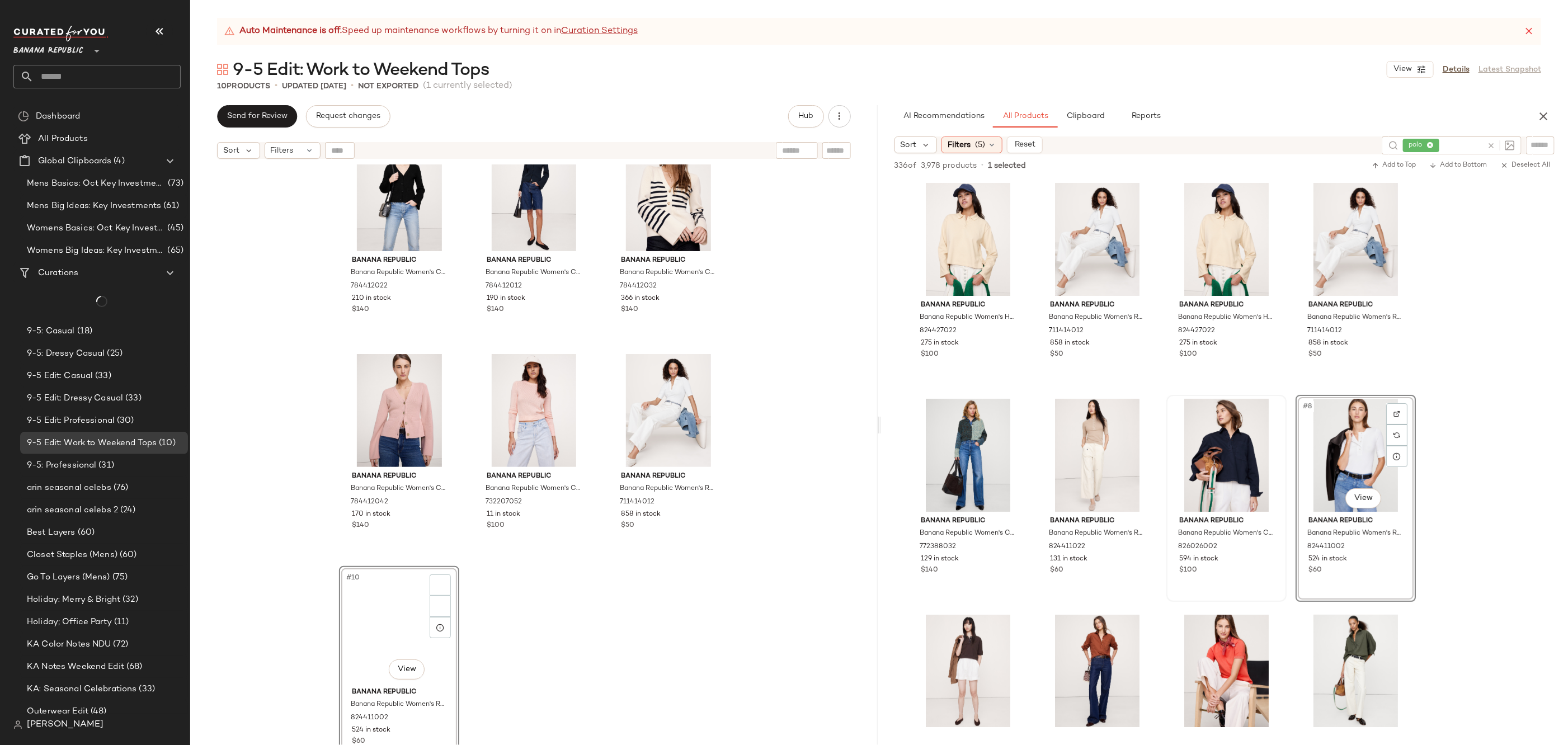
scroll to position [257, 0]
drag, startPoint x: 1364, startPoint y: 468, endPoint x: 665, endPoint y: 9, distance: 836.2
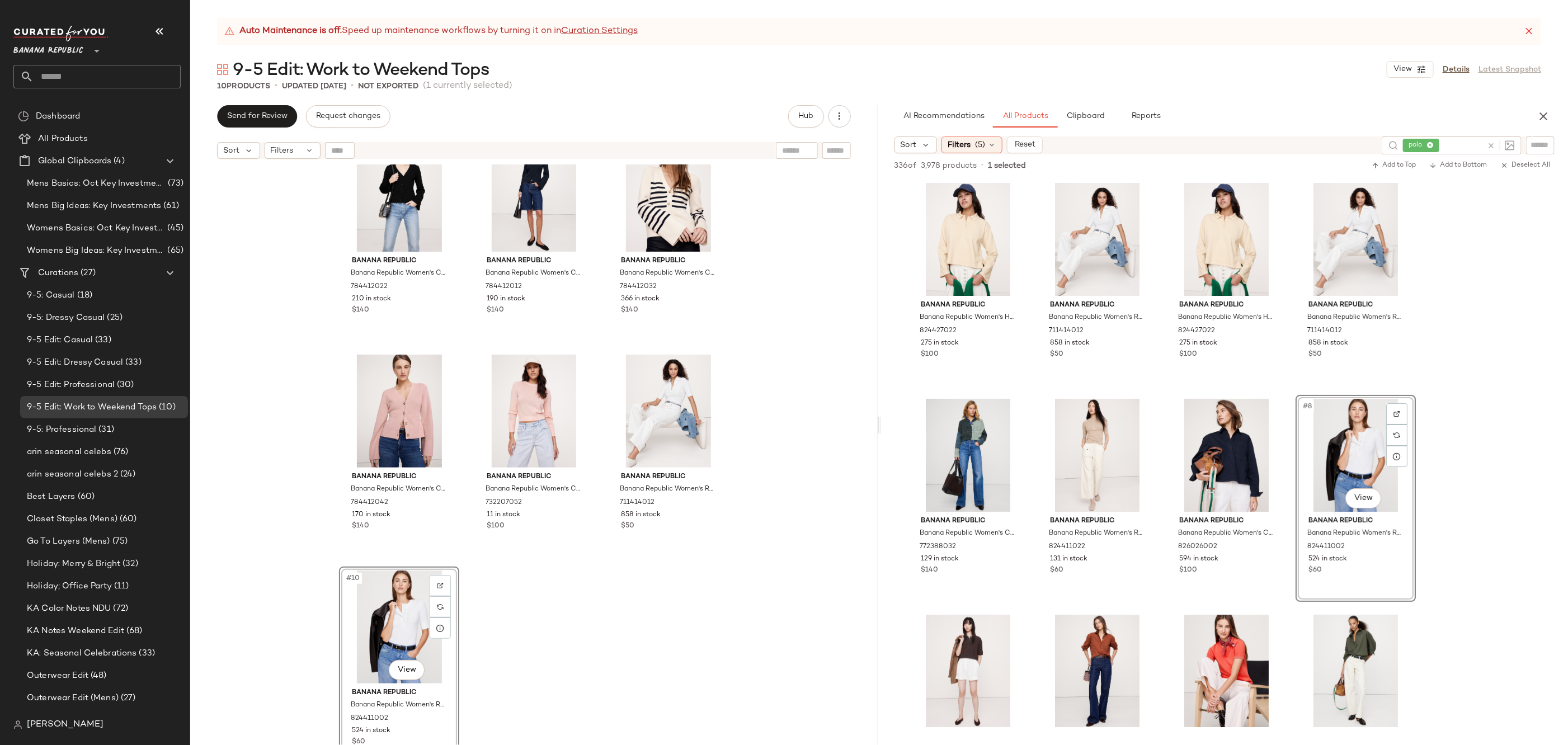
click at [1490, 142] on icon at bounding box center [1490, 146] width 8 height 8
click at [1528, 140] on div at bounding box center [1502, 145] width 104 height 17
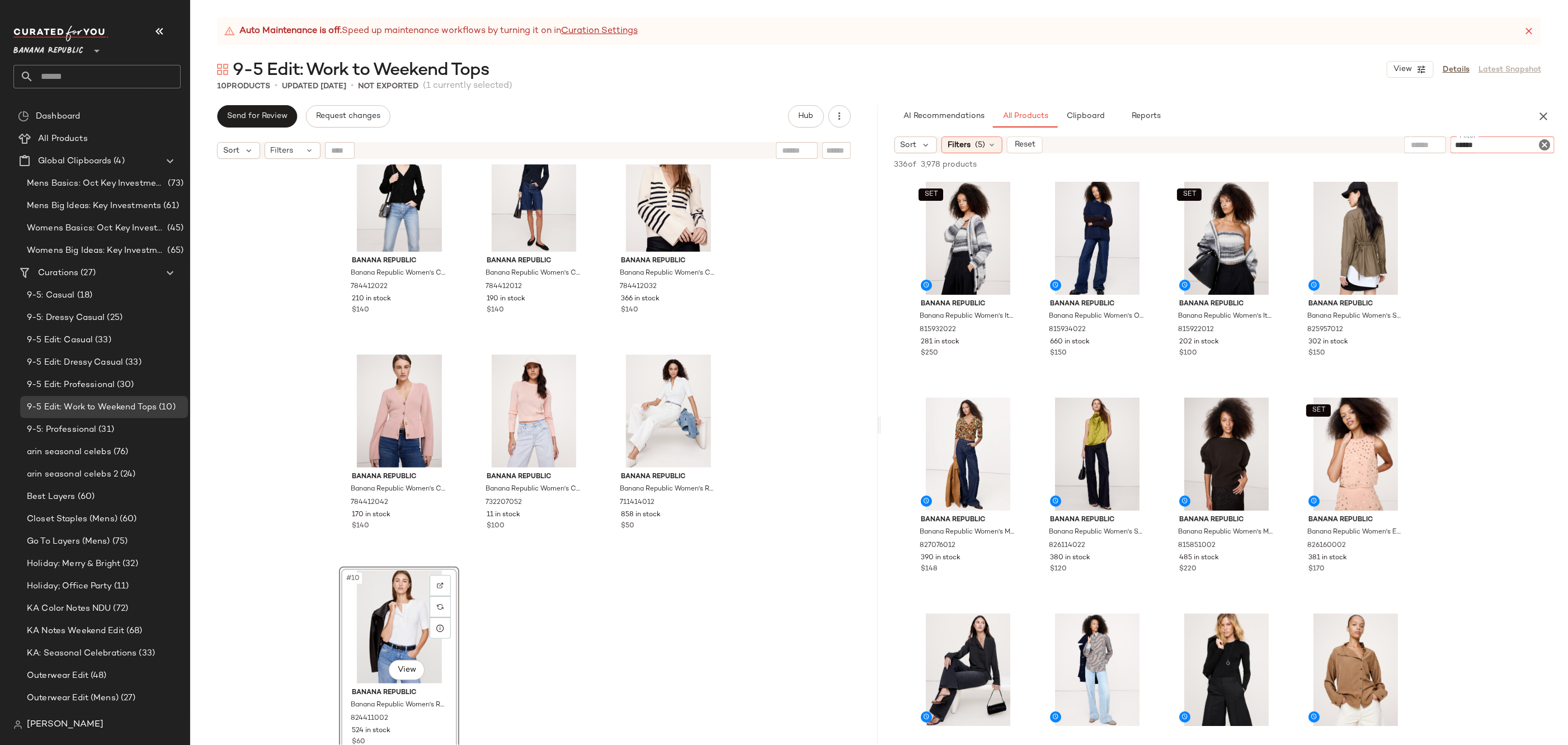
type input "*******"
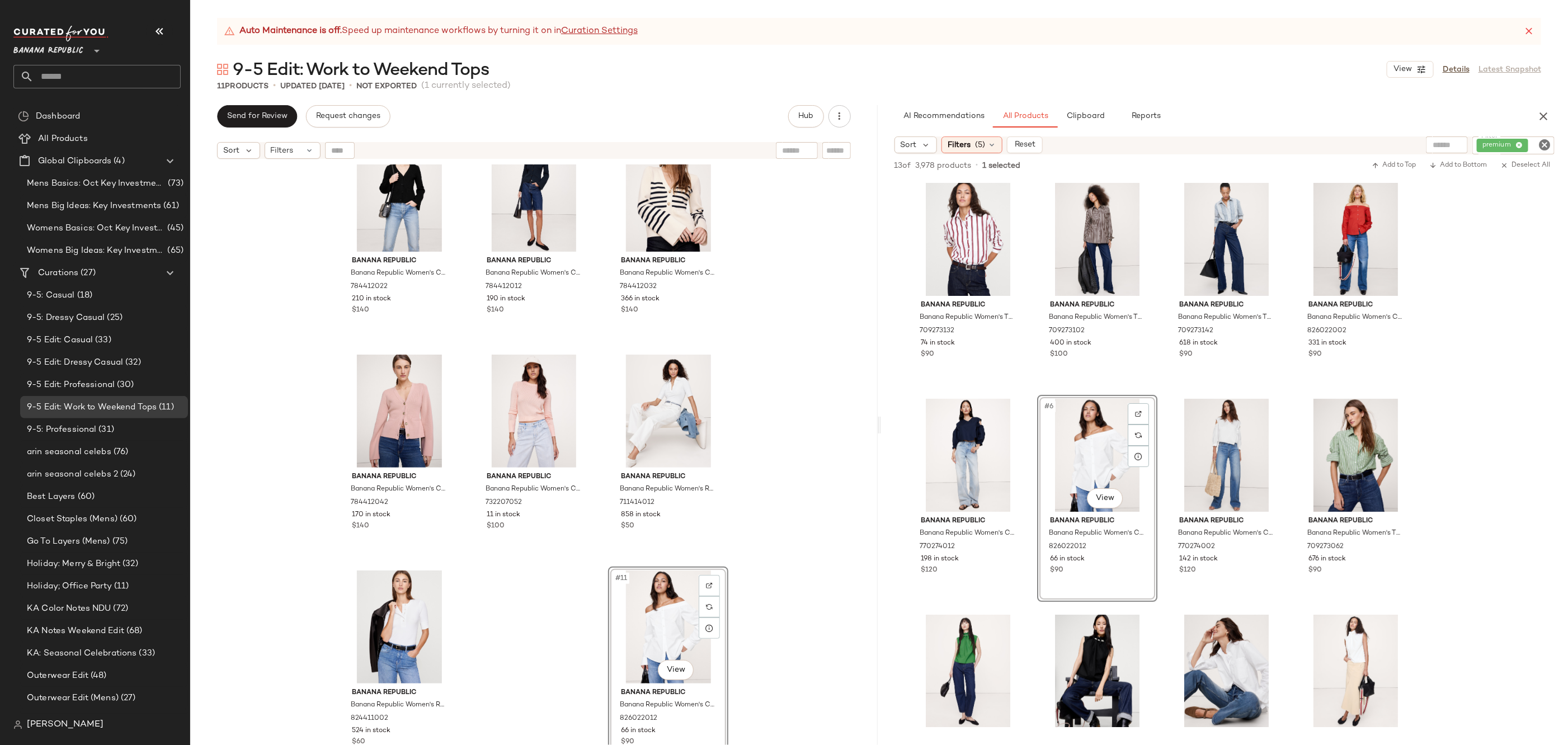
click at [768, 636] on div "Banana Republic Banana Republic Women's Cotton-Silk Flare-Sleeve Cardigan Black…" at bounding box center [534, 468] width 687 height 608
click at [664, 633] on div "#11 View" at bounding box center [668, 627] width 112 height 113
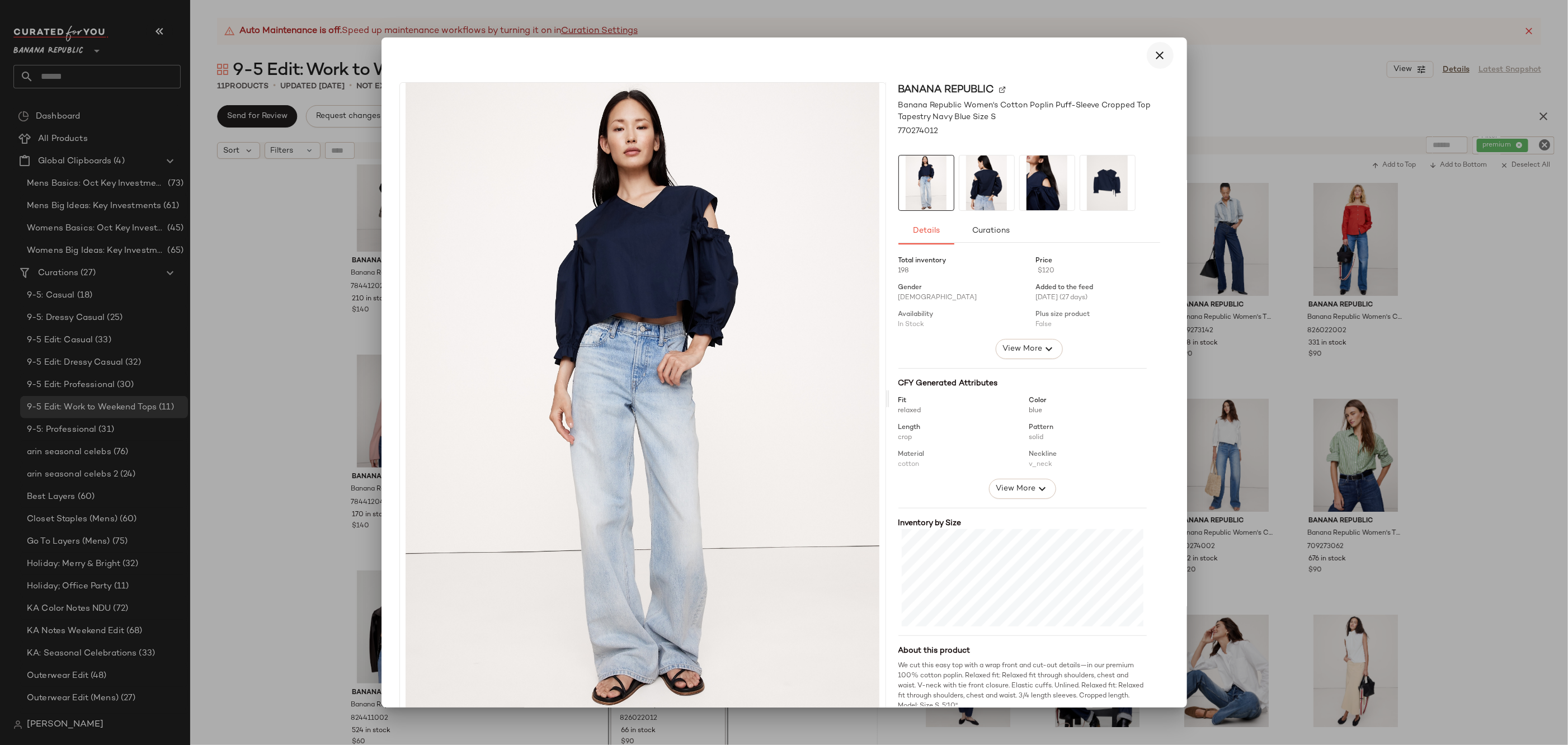
click at [1155, 49] on icon "button" at bounding box center [1160, 55] width 14 height 14
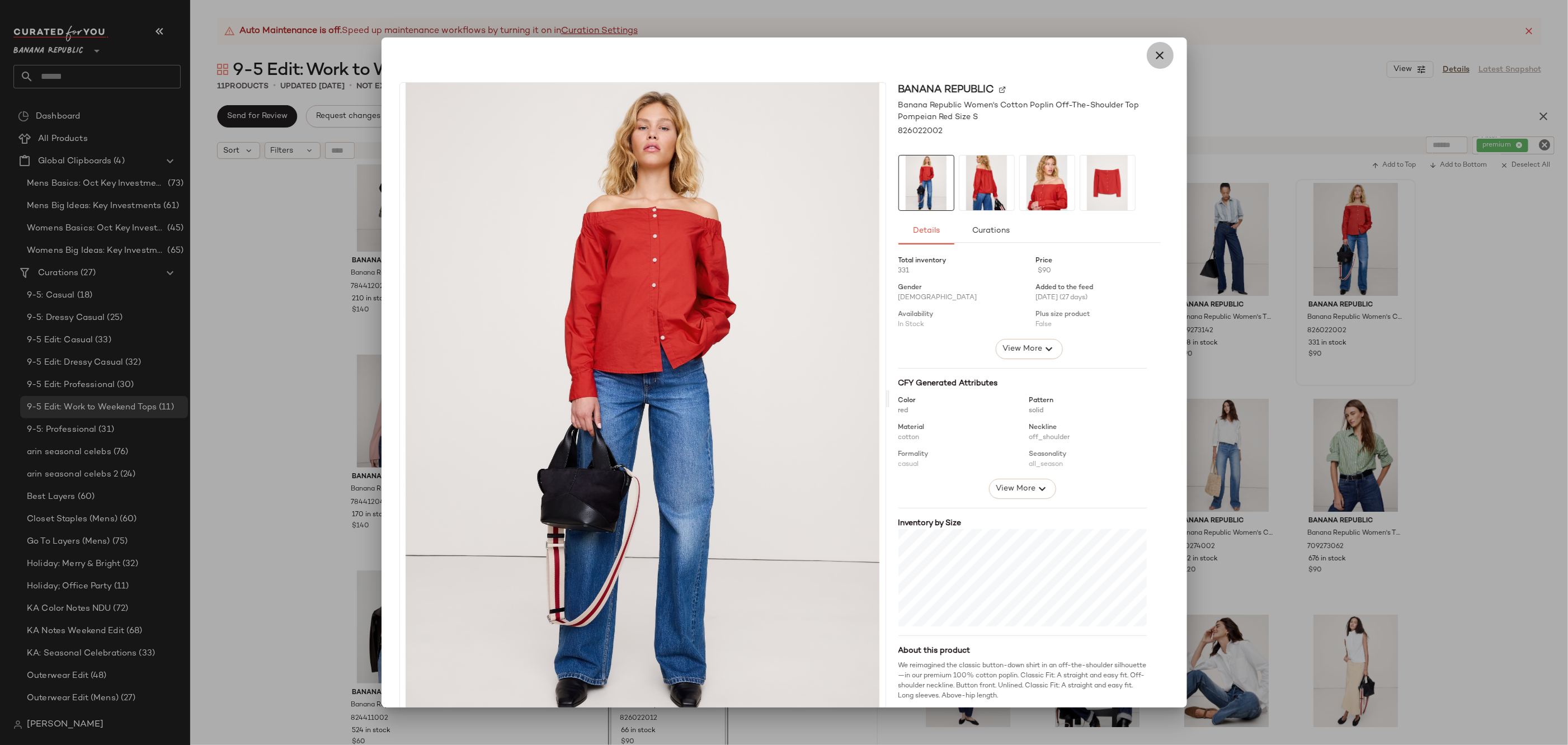
click at [1150, 45] on button "button" at bounding box center [1160, 55] width 27 height 27
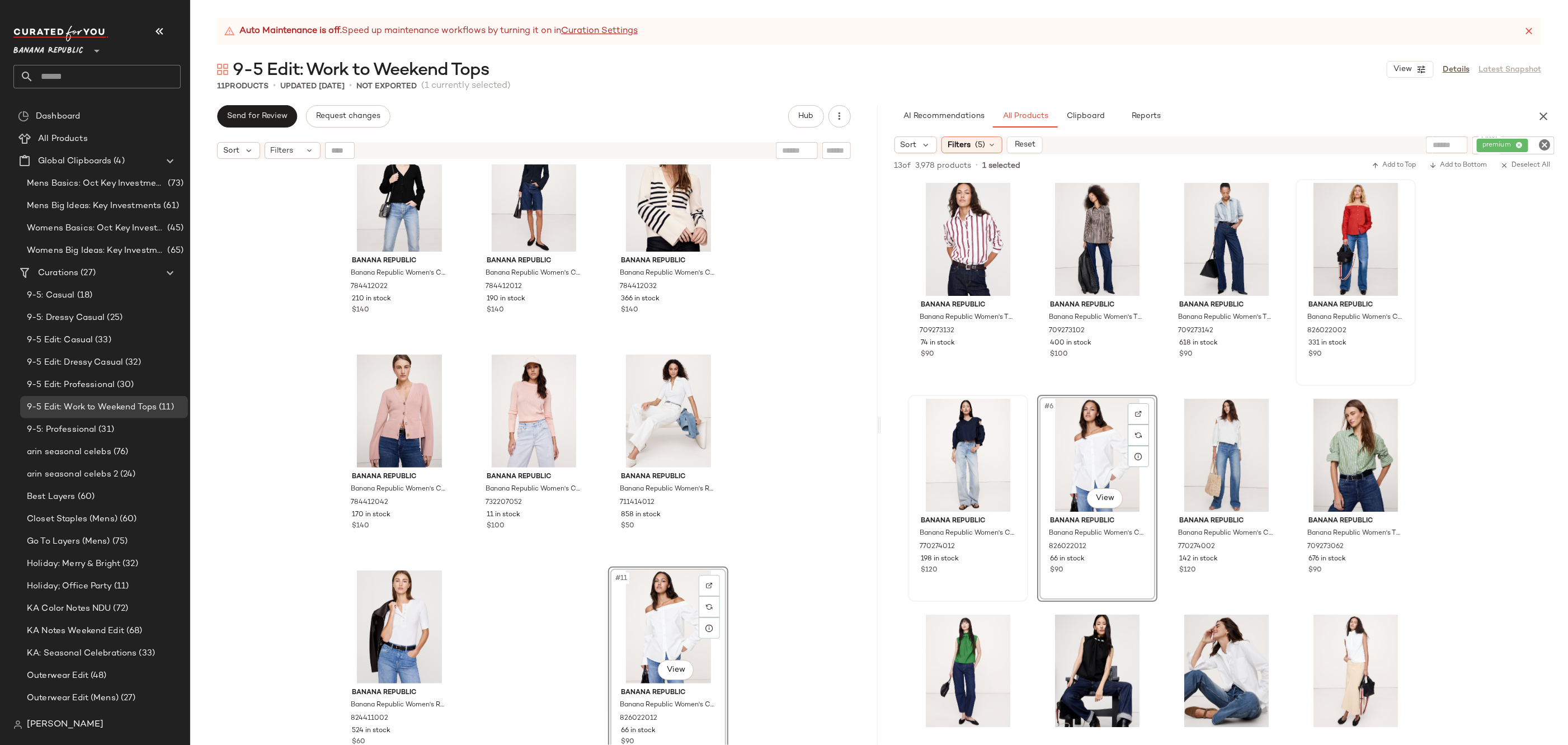
click at [650, 589] on div "#11 View" at bounding box center [668, 627] width 112 height 113
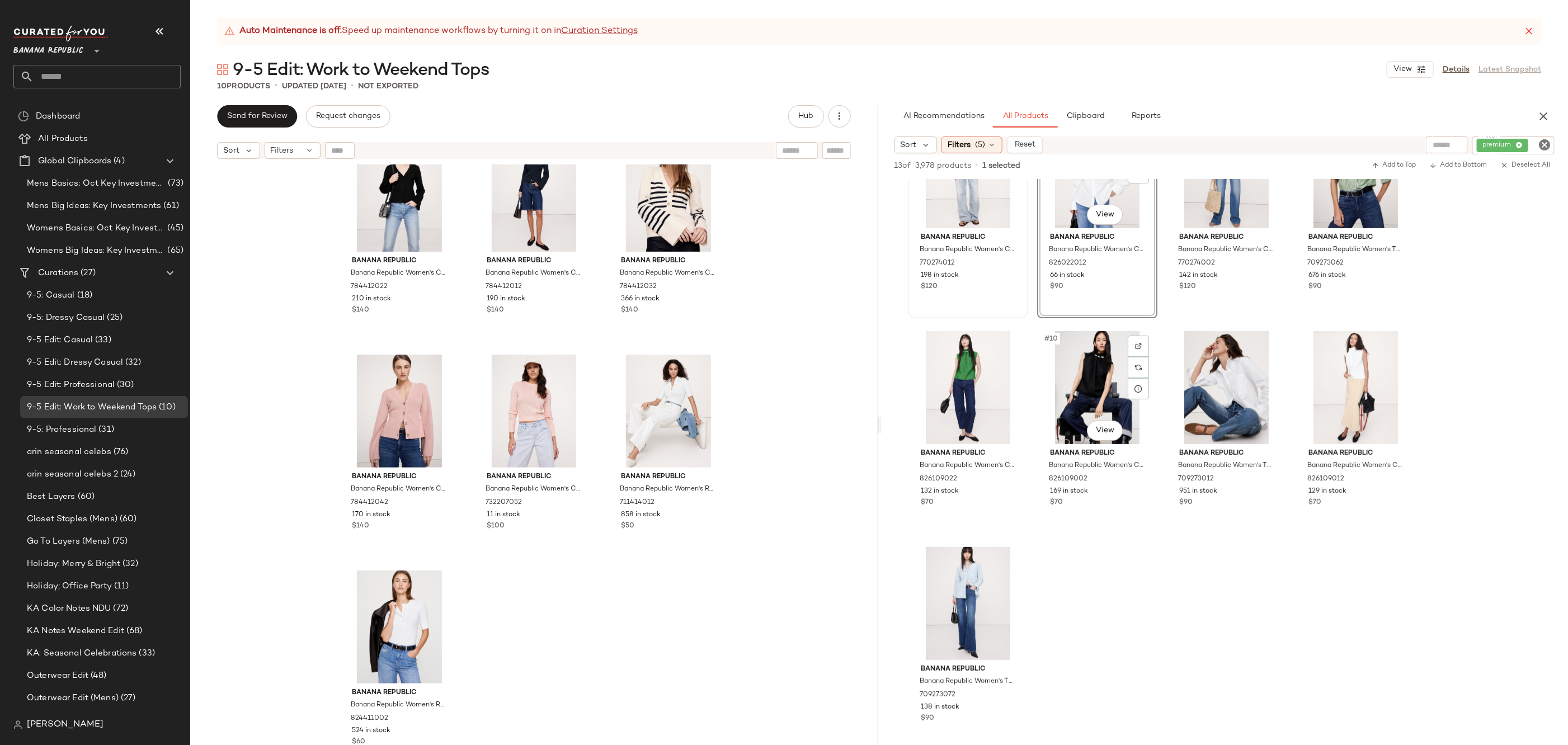
scroll to position [337, 0]
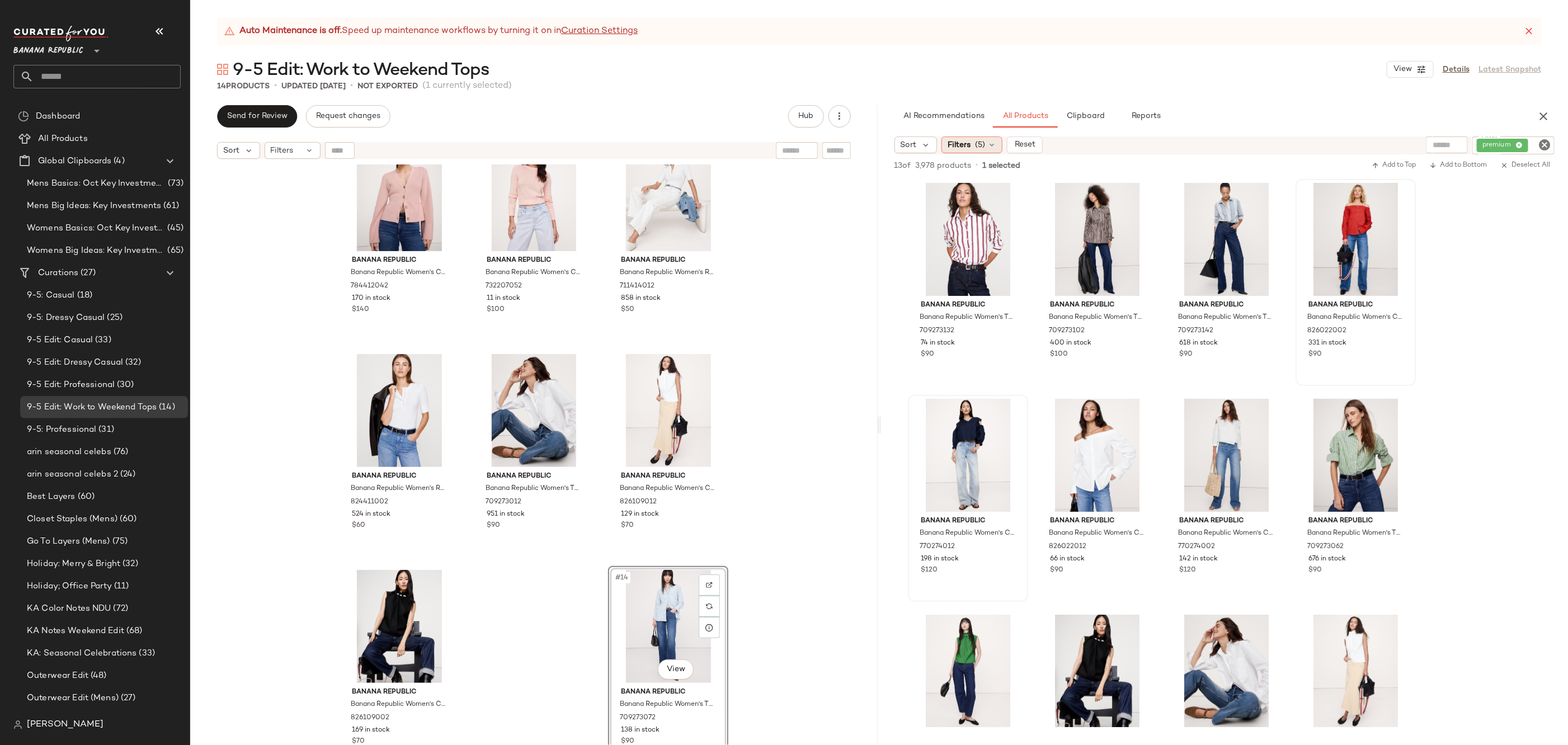
click at [991, 143] on icon at bounding box center [992, 145] width 9 height 9
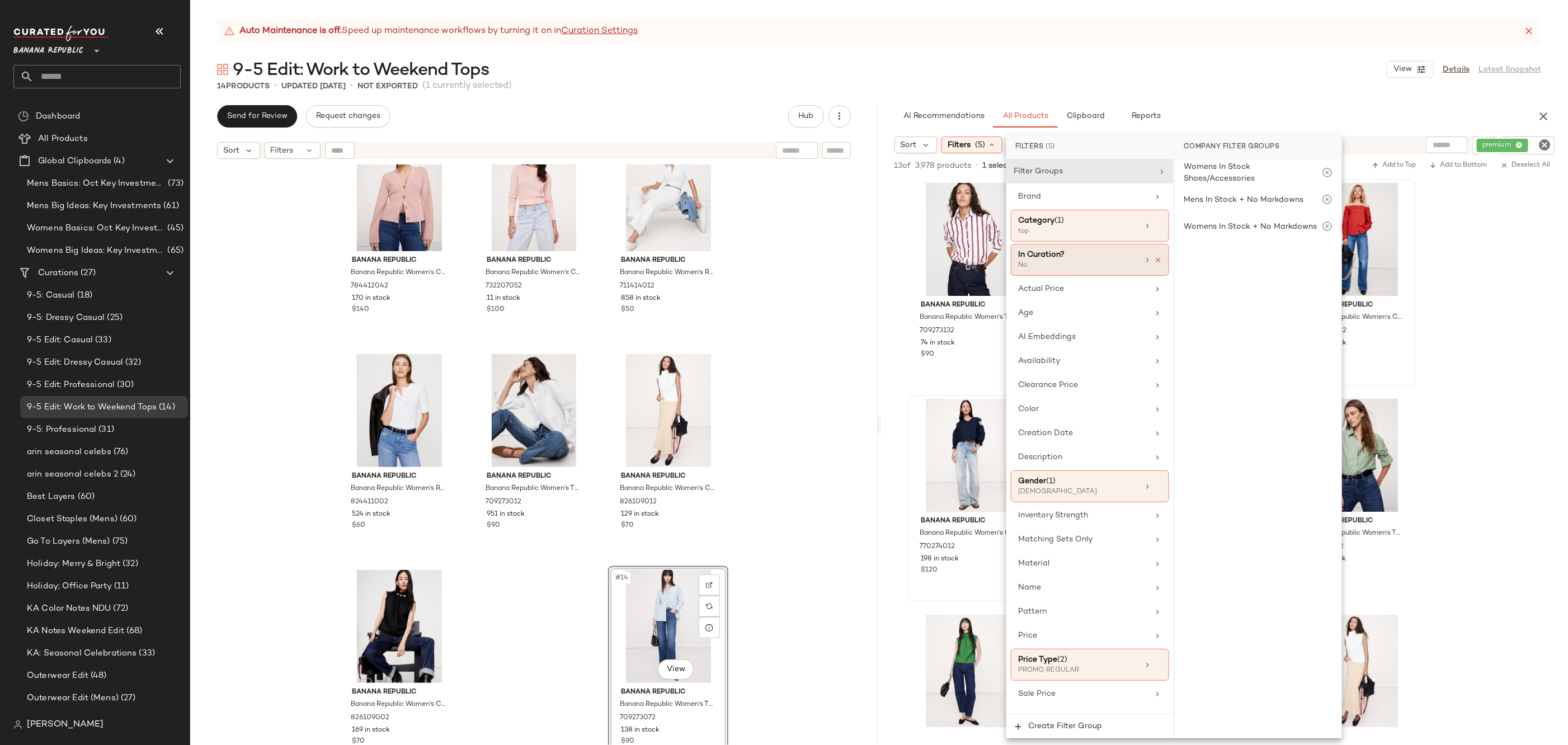
click at [1158, 262] on icon at bounding box center [1157, 259] width 8 height 8
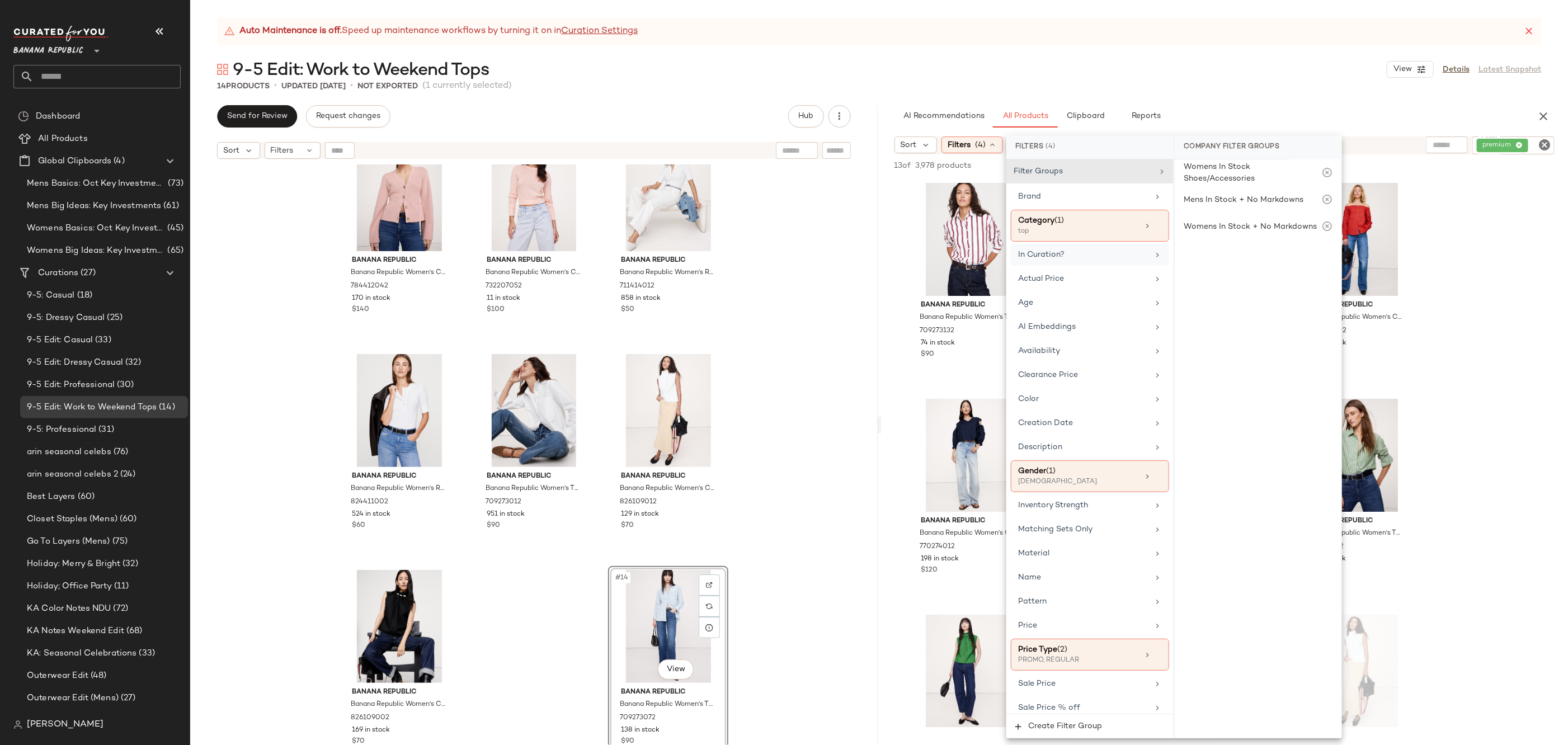
click at [1225, 71] on div "9-5 Edit: Work to Weekend Tops View Details Latest Snapshot" at bounding box center [879, 69] width 1378 height 23
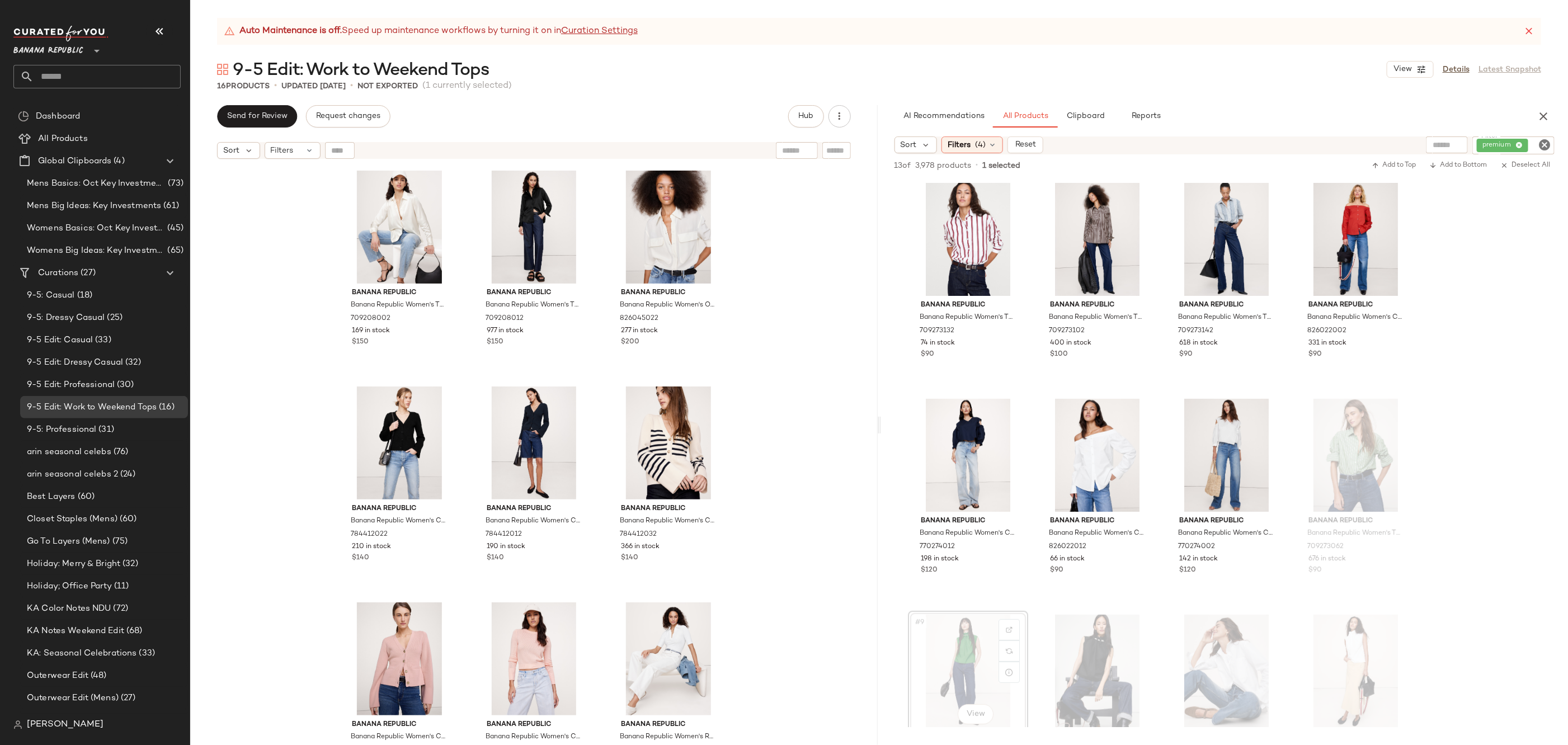
drag, startPoint x: 986, startPoint y: 640, endPoint x: 446, endPoint y: 5, distance: 833.6
click at [1542, 146] on icon "Clear Filter" at bounding box center [1544, 145] width 14 height 14
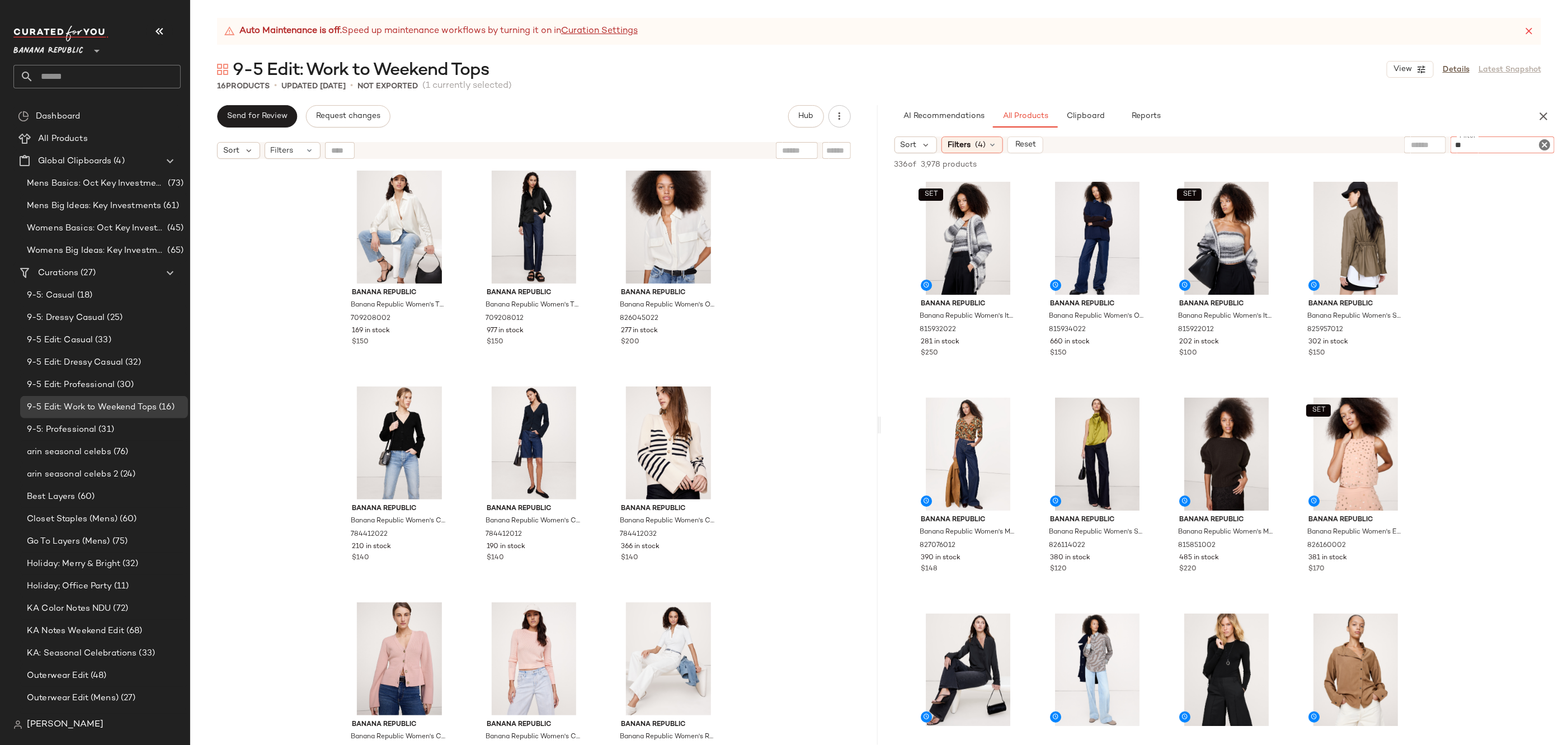
type input "*"
click at [998, 138] on div "Filters (4)" at bounding box center [972, 145] width 61 height 17
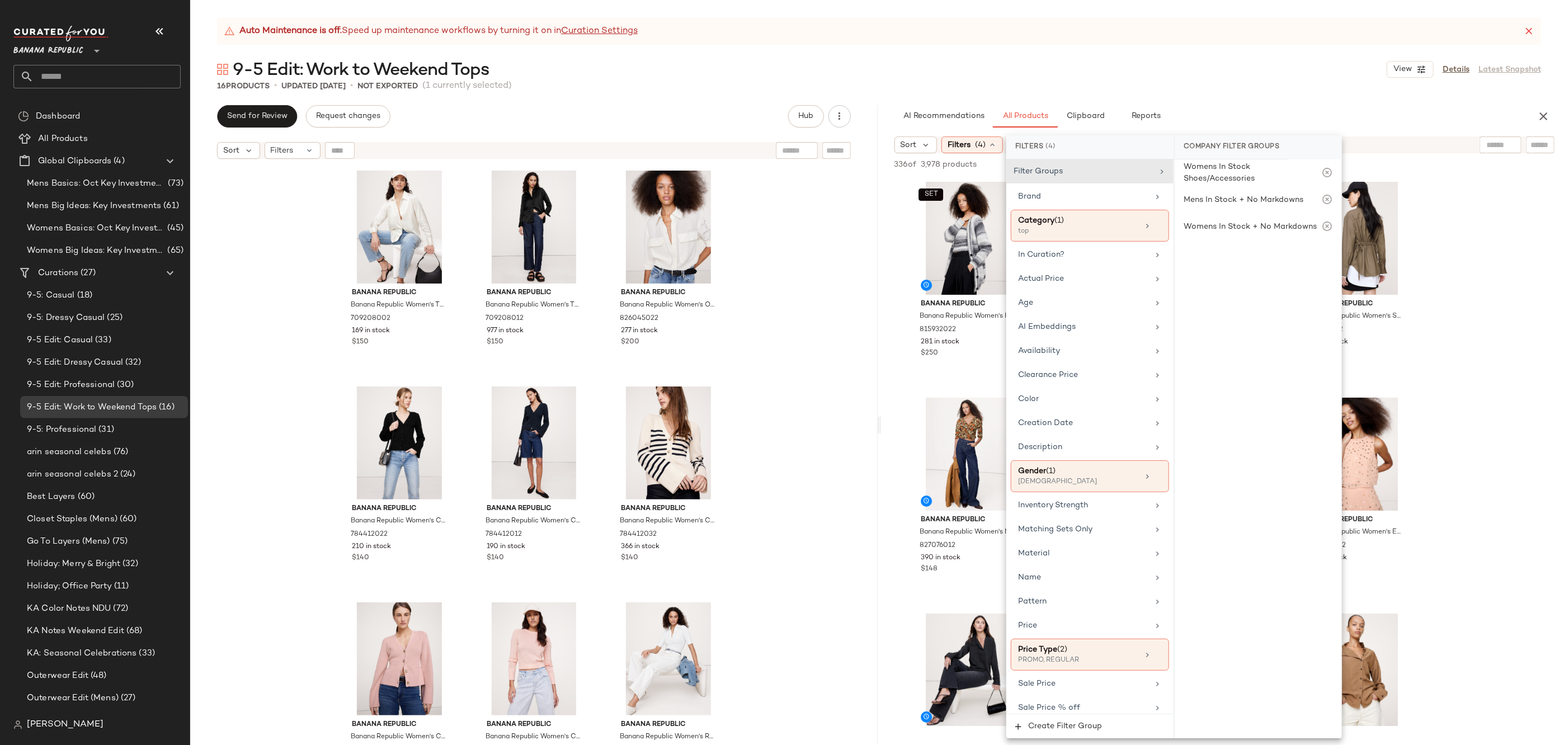
click at [1229, 99] on div "Auto Maintenance is off. Speed up maintenance workflows by turning it on in Cur…" at bounding box center [879, 382] width 1378 height 727
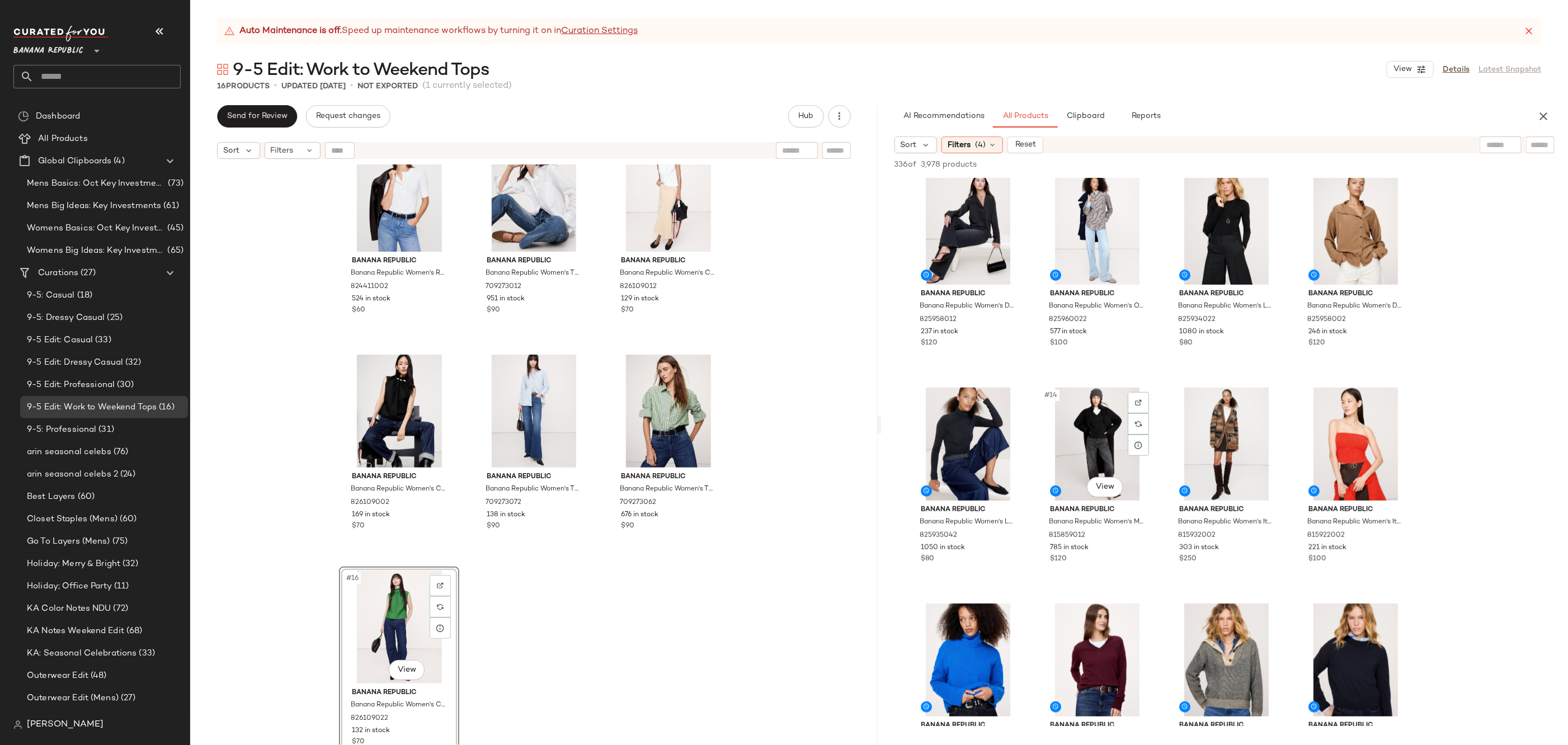
scroll to position [450, 0]
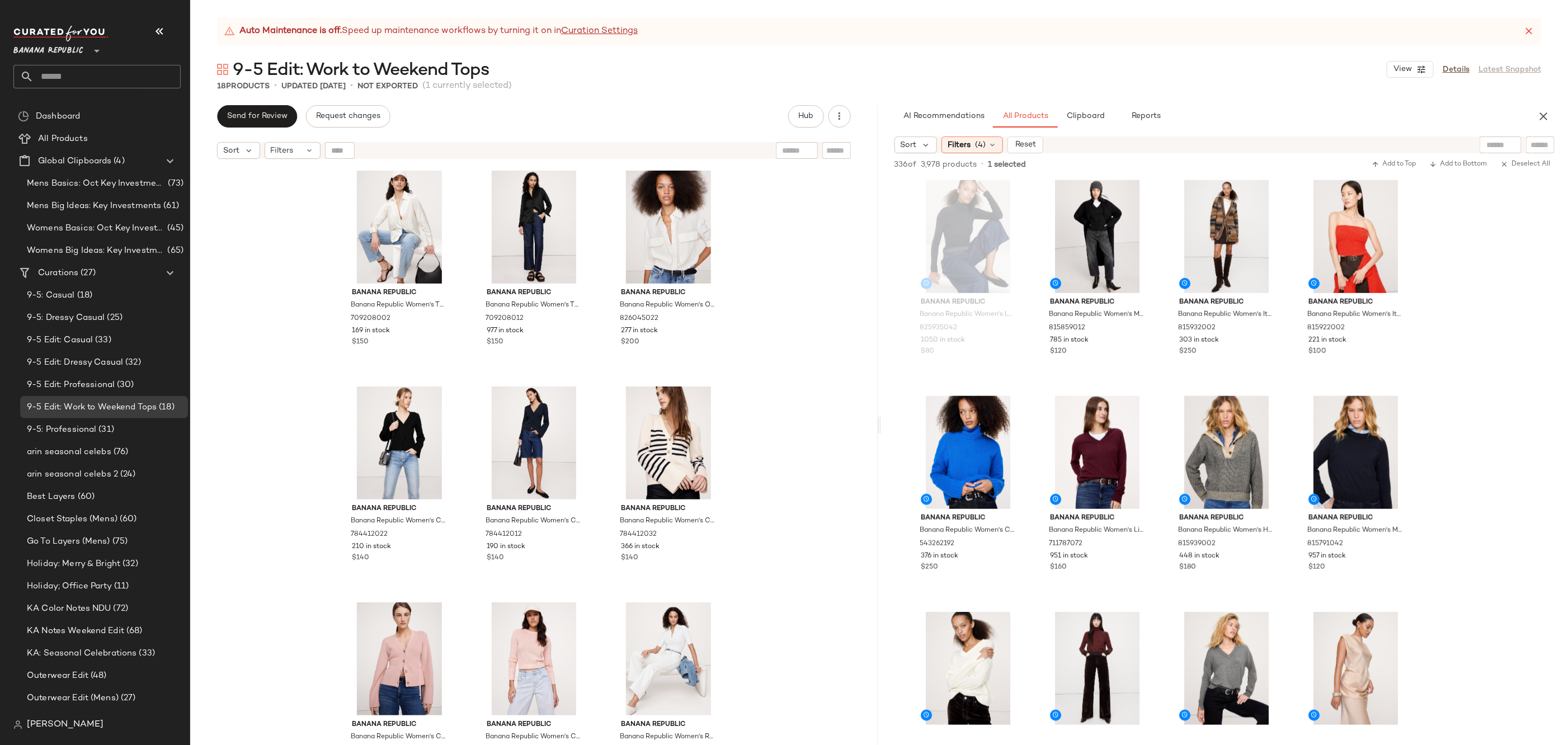
drag, startPoint x: 373, startPoint y: 622, endPoint x: 694, endPoint y: 15, distance: 686.7
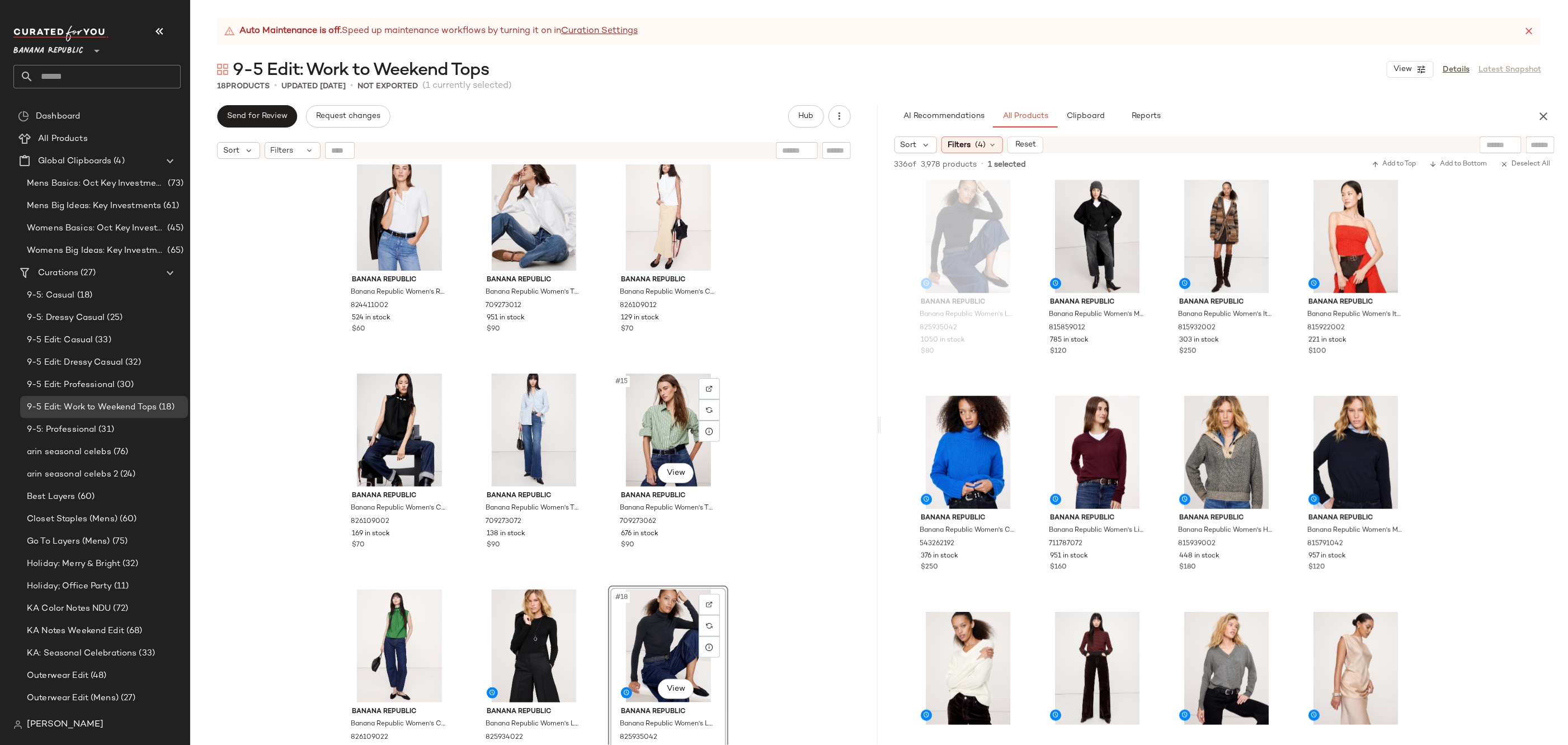
scroll to position [689, 0]
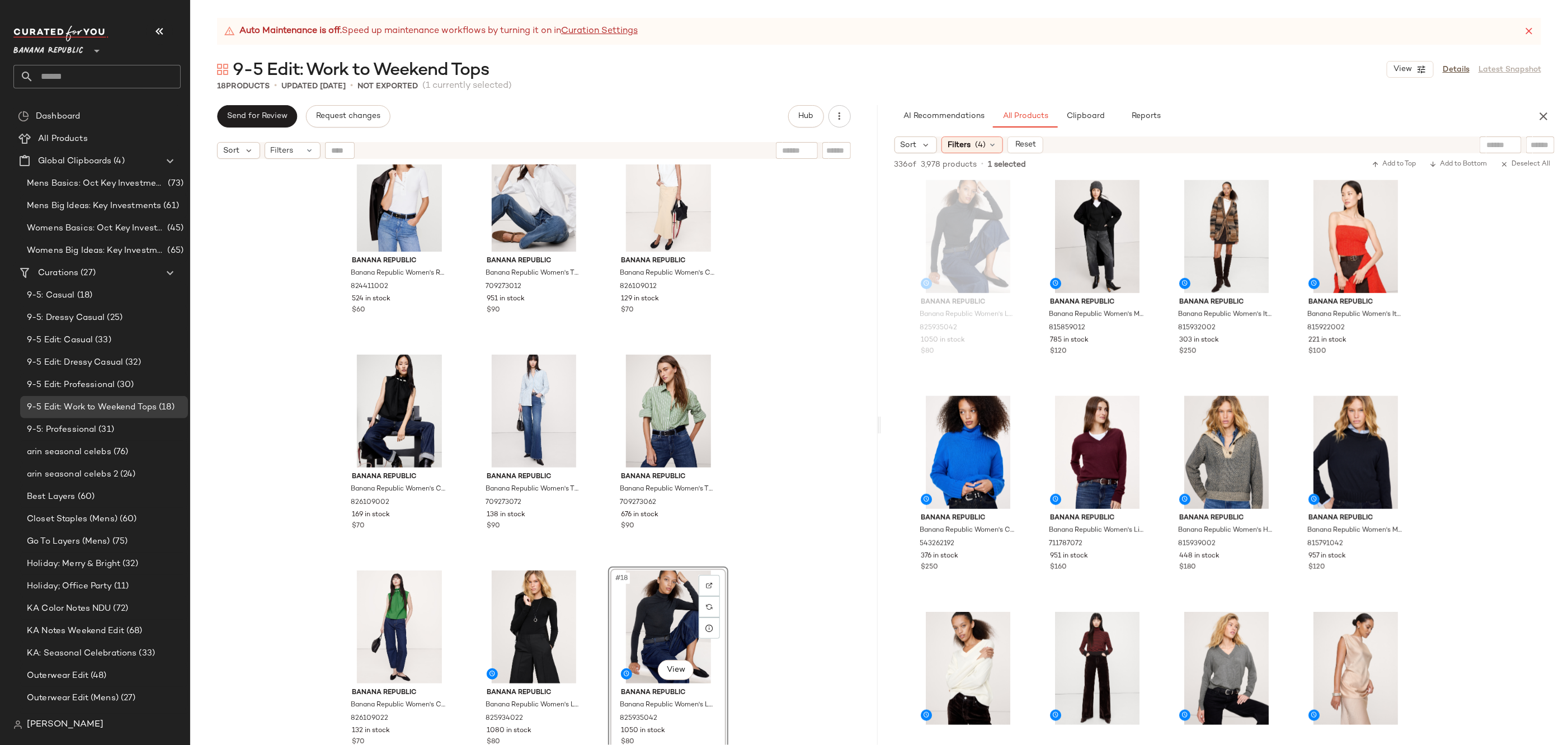
click at [812, 544] on div "Banana Republic Banana Republic Women's Cotton-Silk Flare-Sleeve Cardigan Dusty…" at bounding box center [534, 468] width 687 height 608
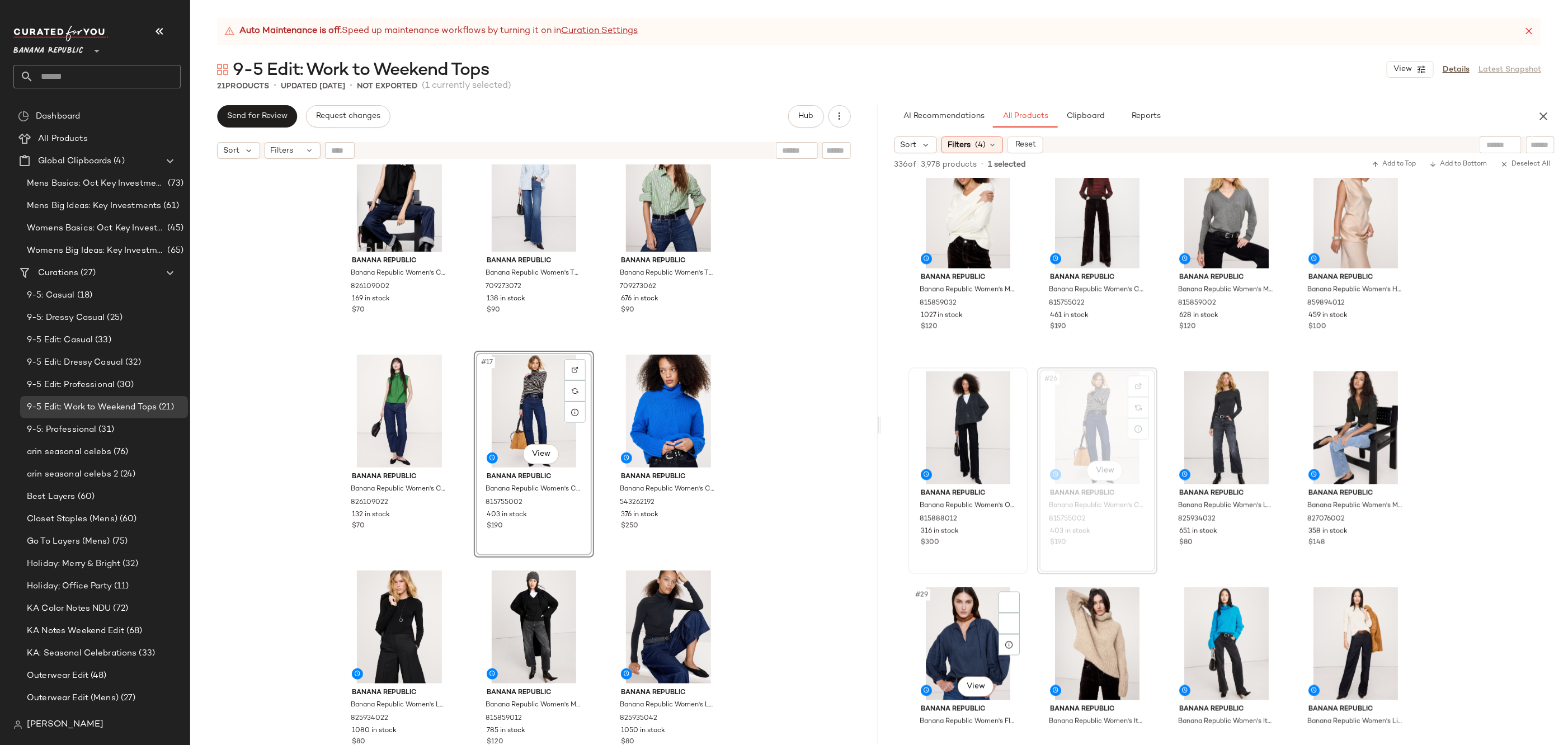
scroll to position [1274, 0]
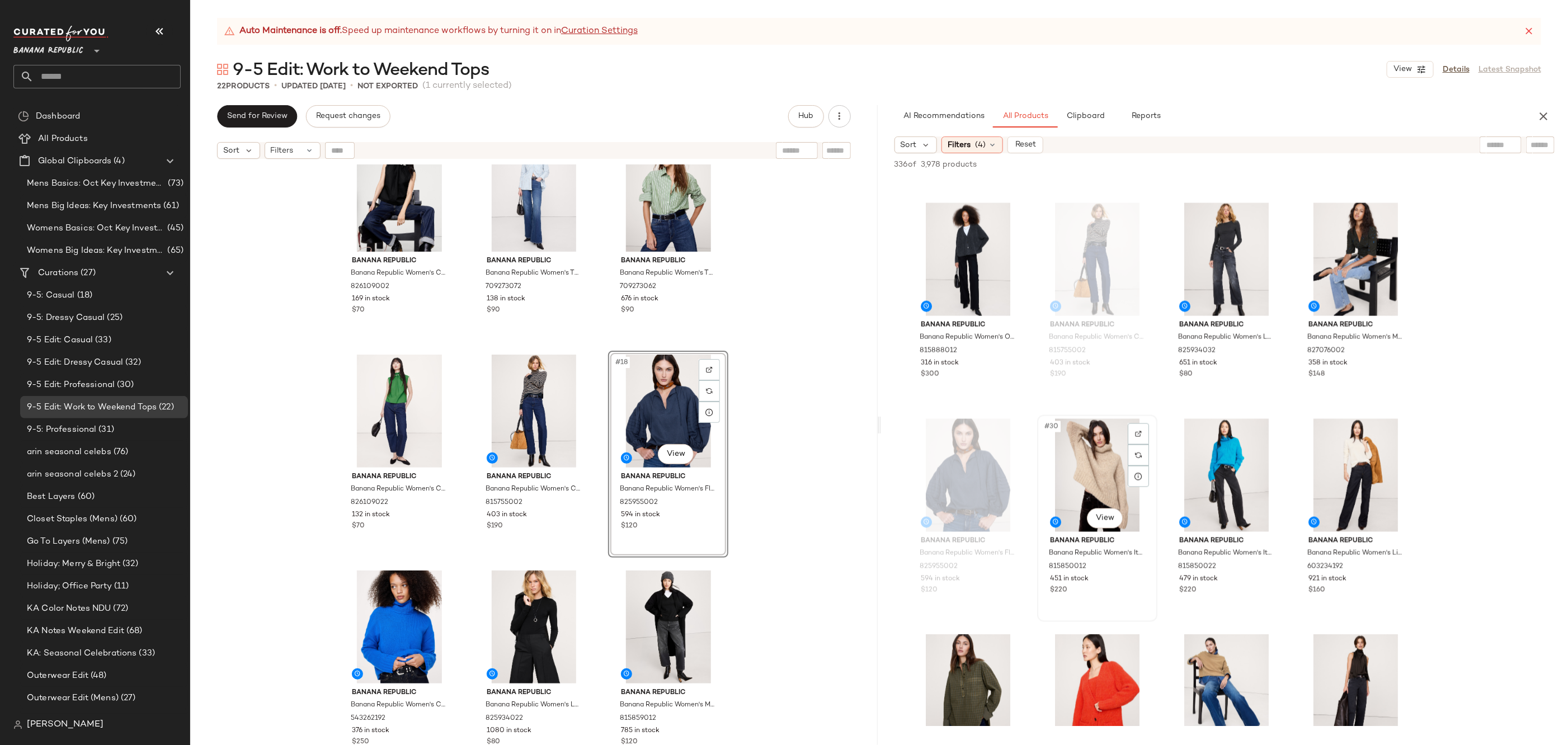
click at [1119, 451] on div "#30 View" at bounding box center [1097, 475] width 112 height 113
click at [1361, 480] on div "#32 View" at bounding box center [1355, 475] width 112 height 113
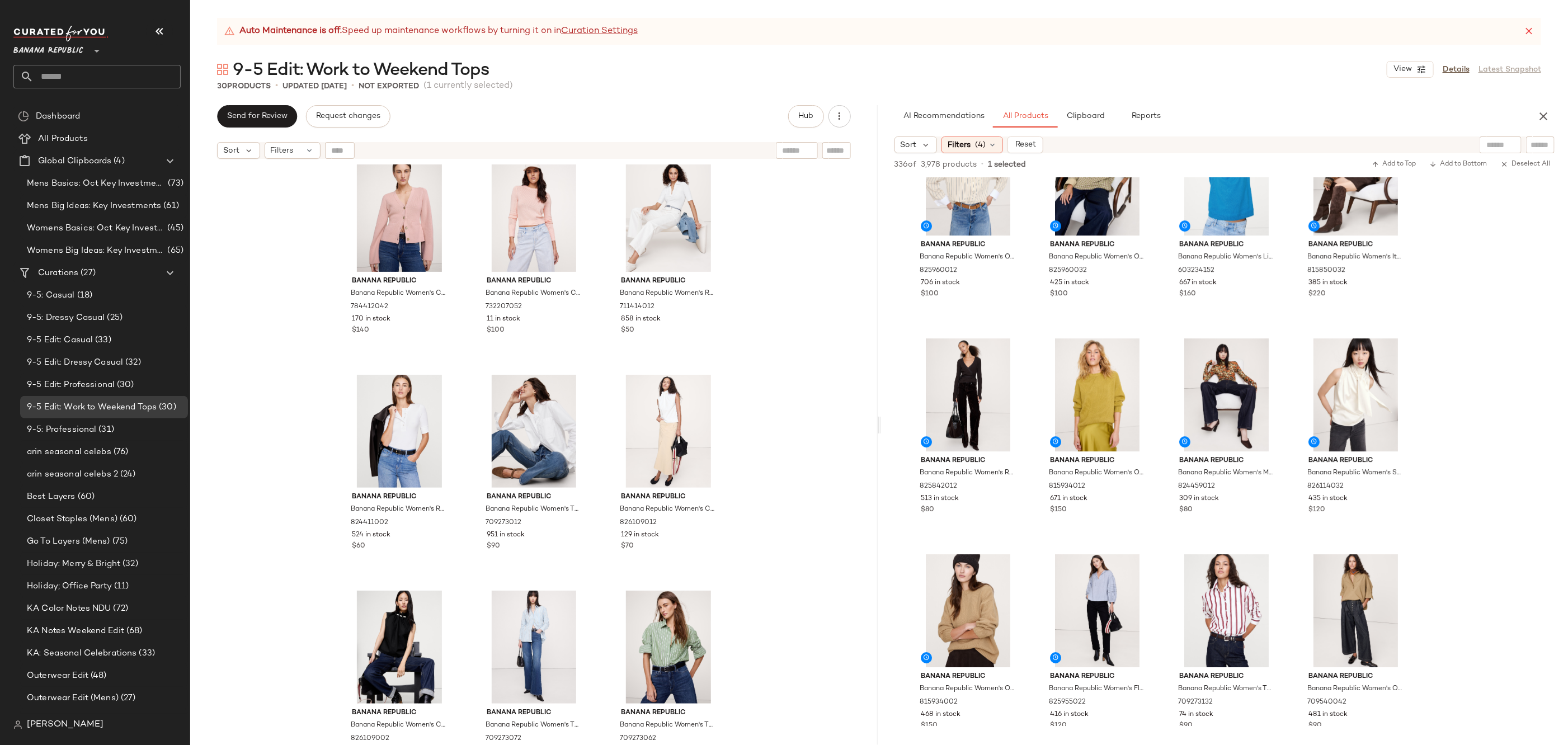
scroll to position [0, 0]
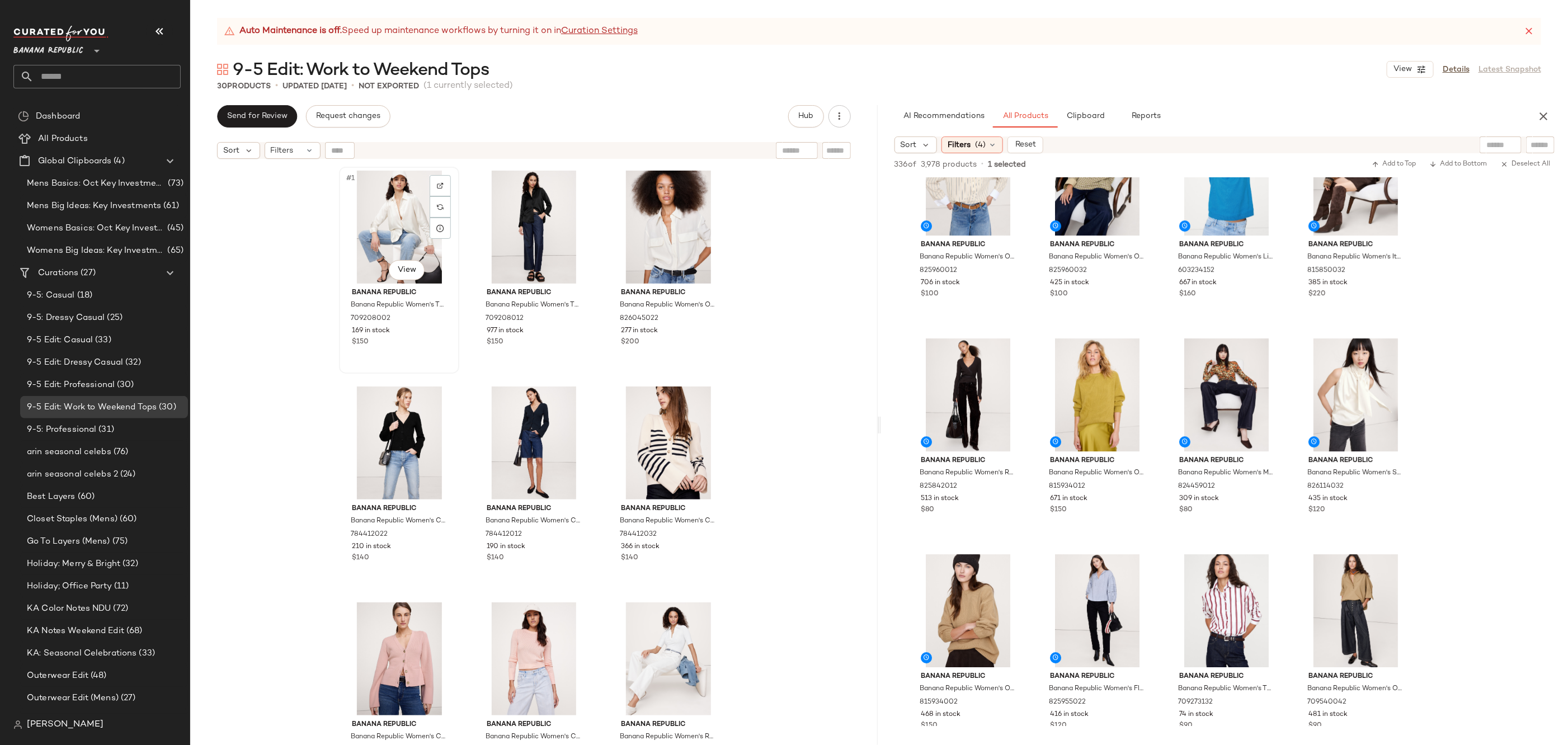
click at [373, 201] on div "#1 View" at bounding box center [399, 227] width 112 height 113
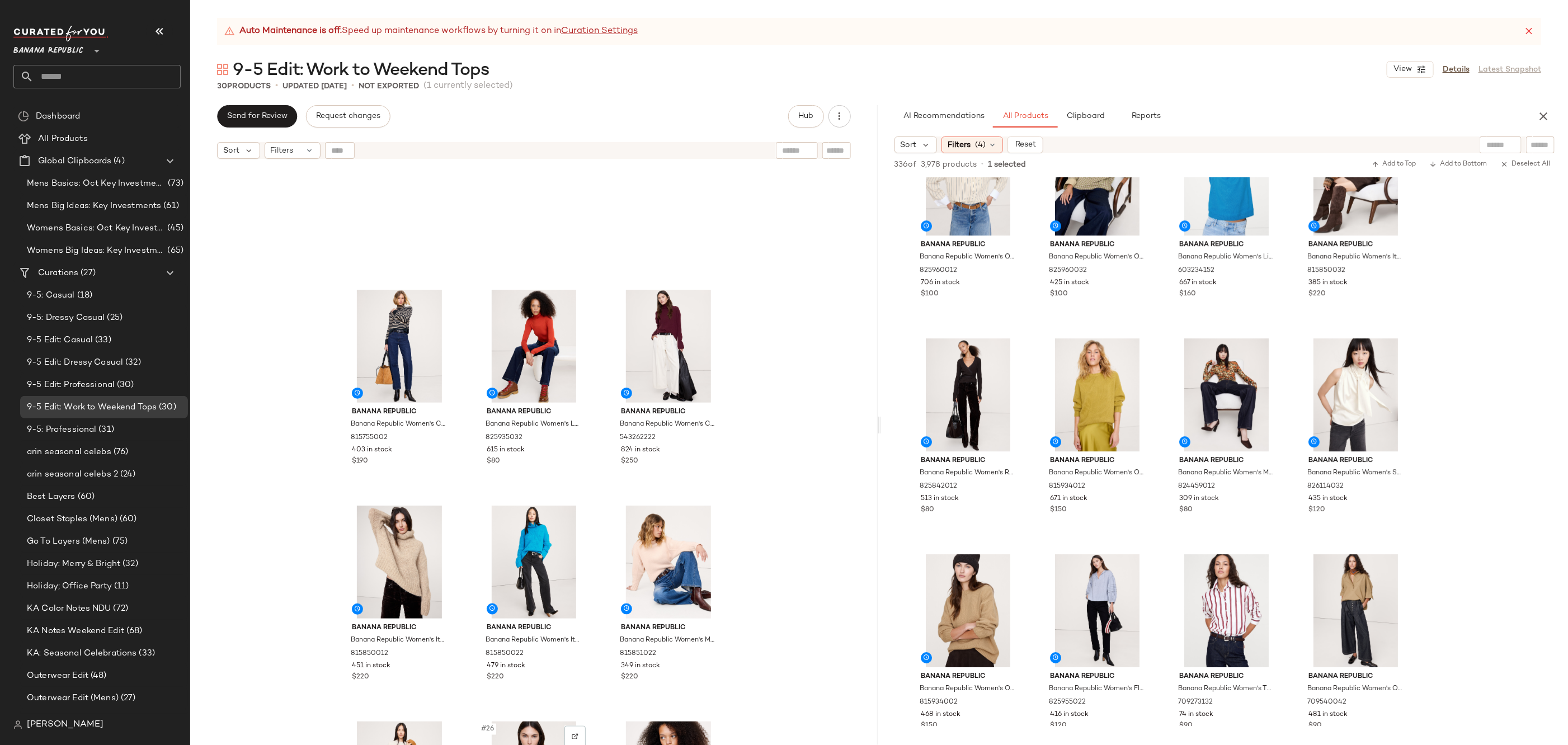
scroll to position [1552, 0]
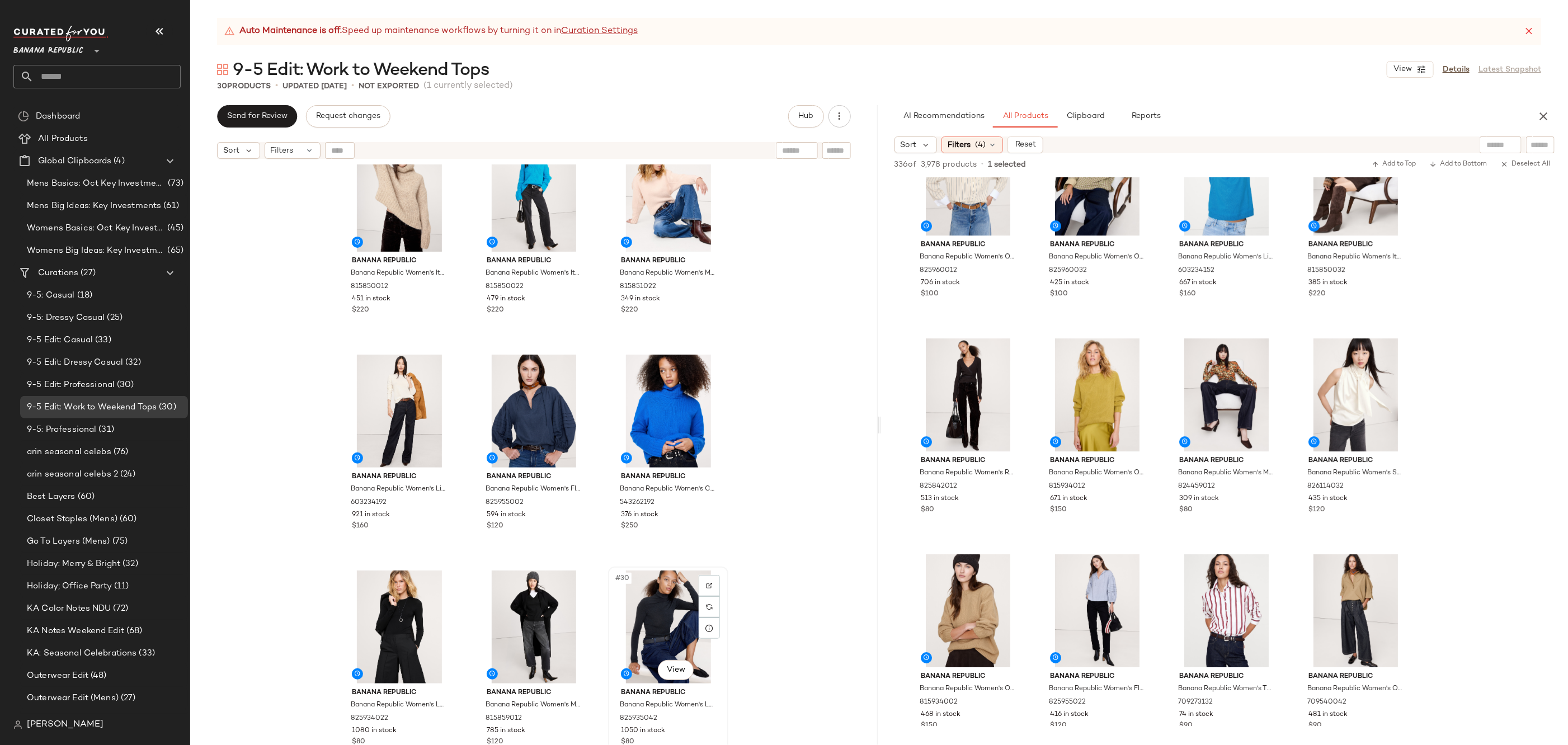
click at [667, 608] on div "#30 View" at bounding box center [668, 627] width 112 height 113
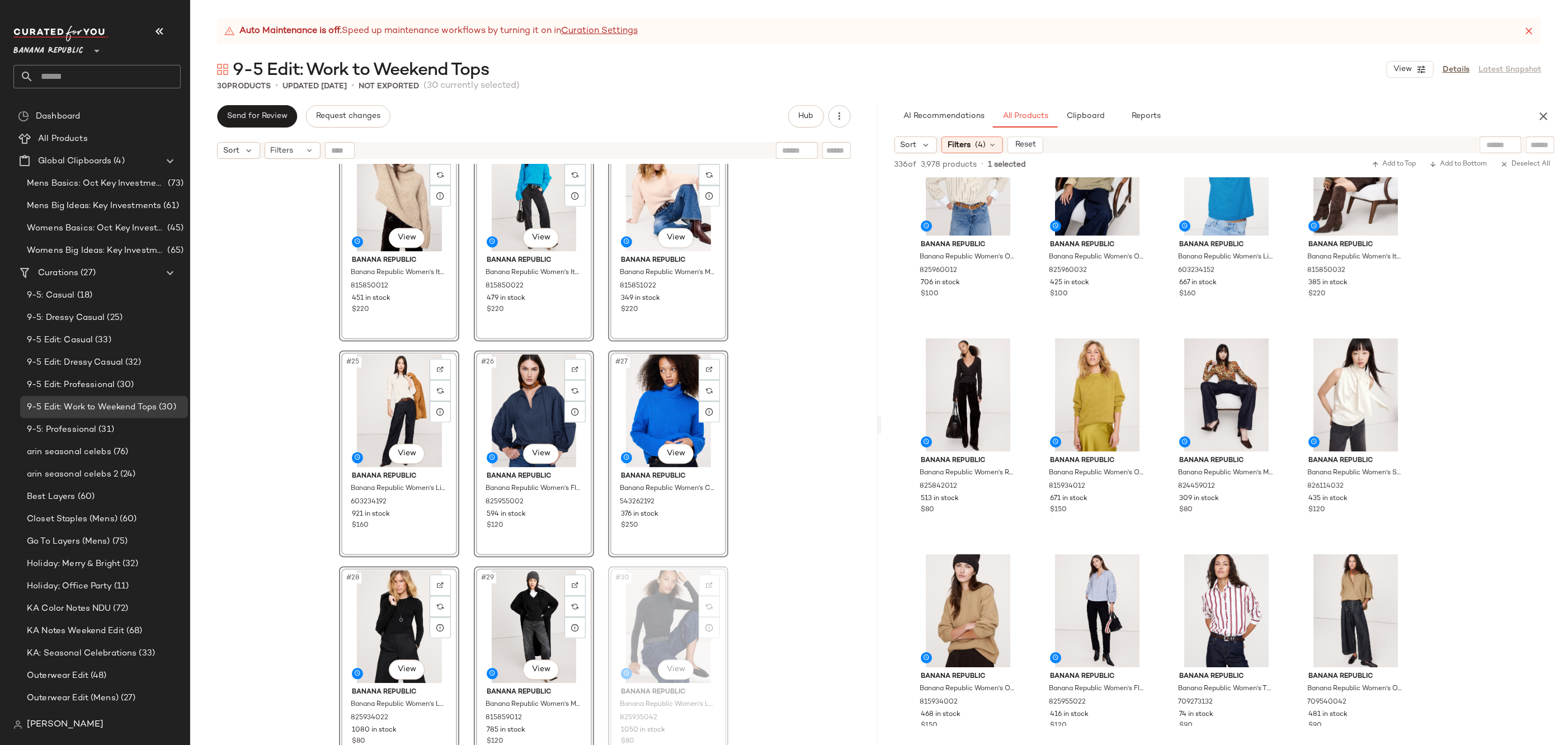
drag, startPoint x: 666, startPoint y: 624, endPoint x: 668, endPoint y: 600, distance: 24.1
click at [822, 343] on div "#19 View Banana Republic Banana Republic Women's Cashmere Turtleneck Sweater Na…" at bounding box center [534, 468] width 687 height 608
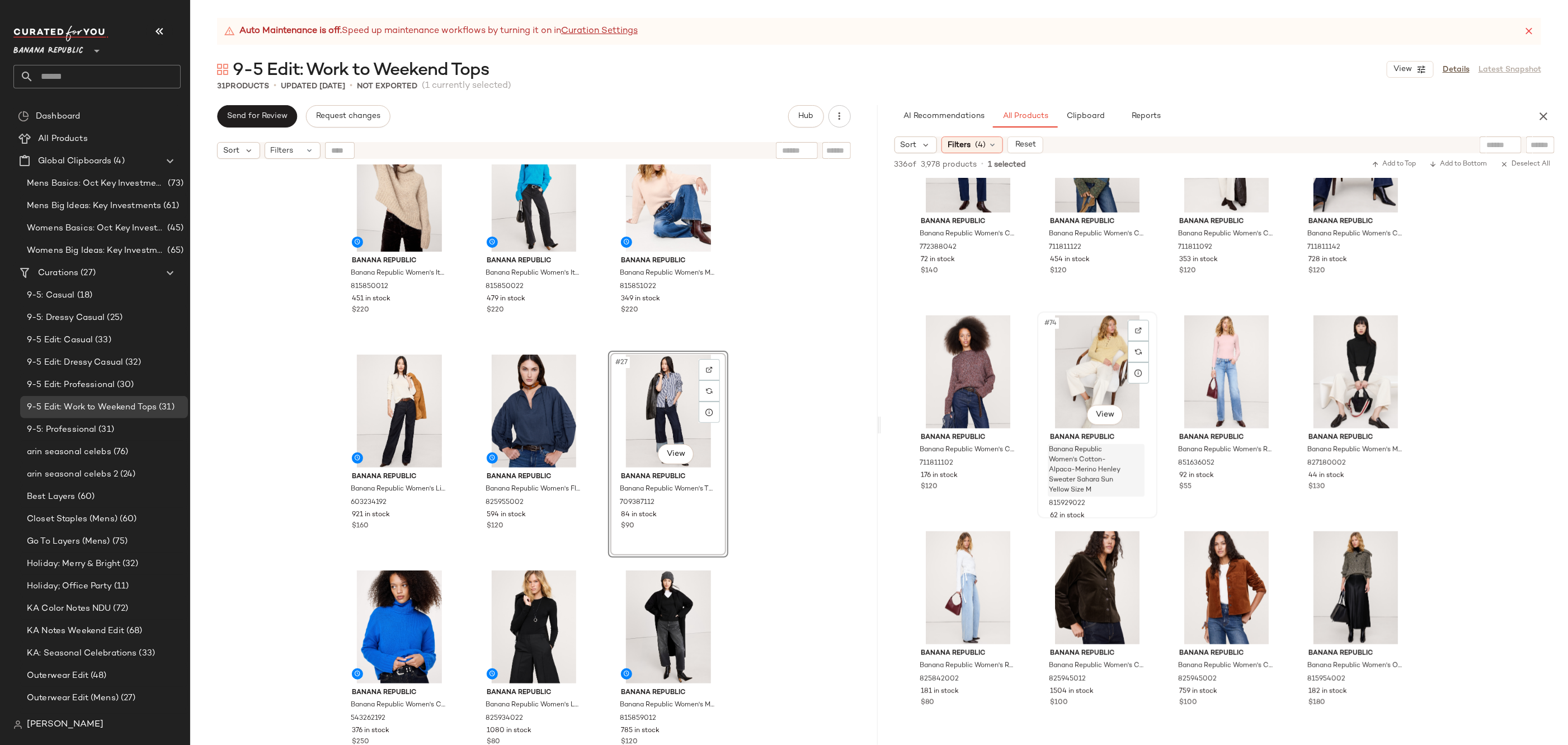
scroll to position [3754, 0]
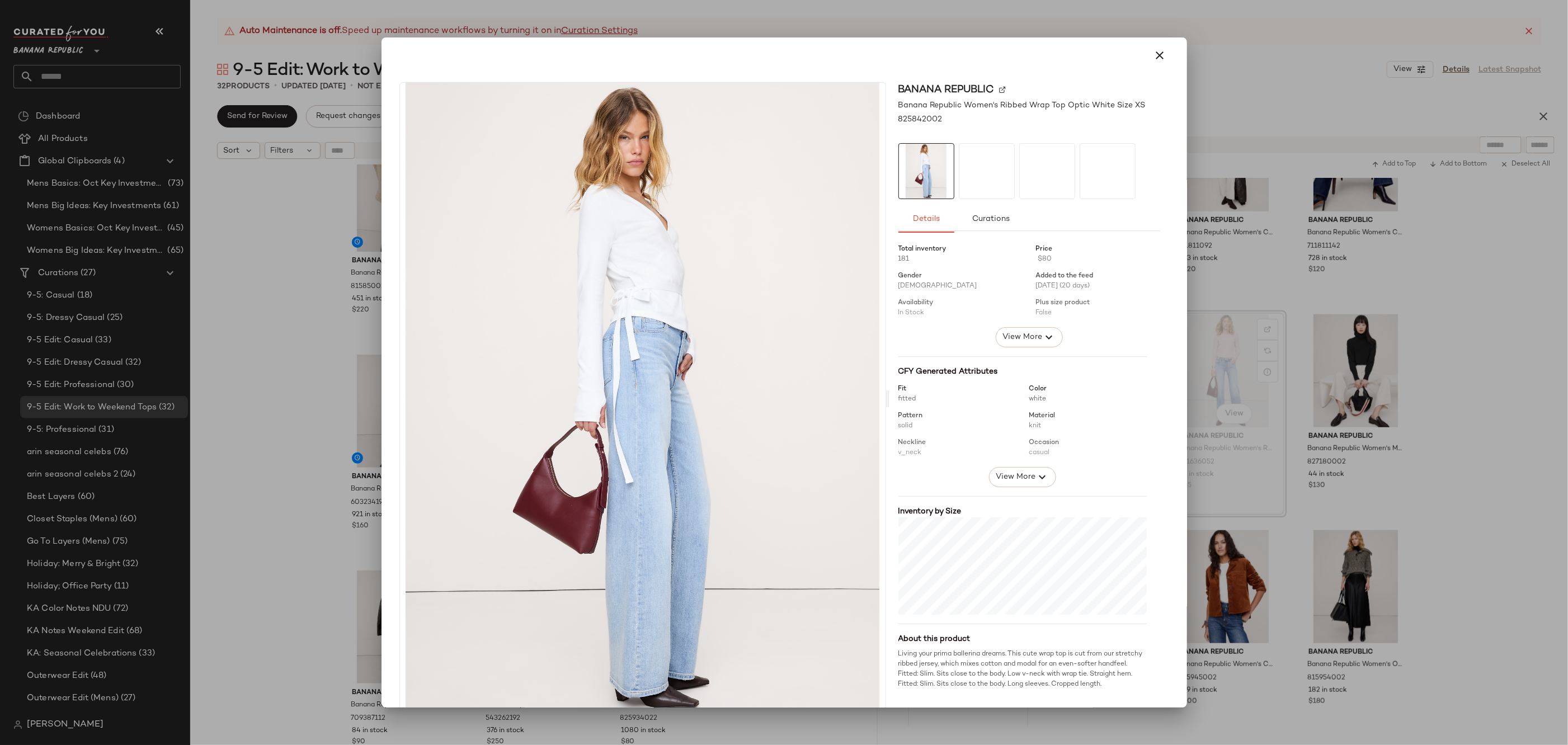
click at [973, 159] on div at bounding box center [987, 171] width 56 height 56
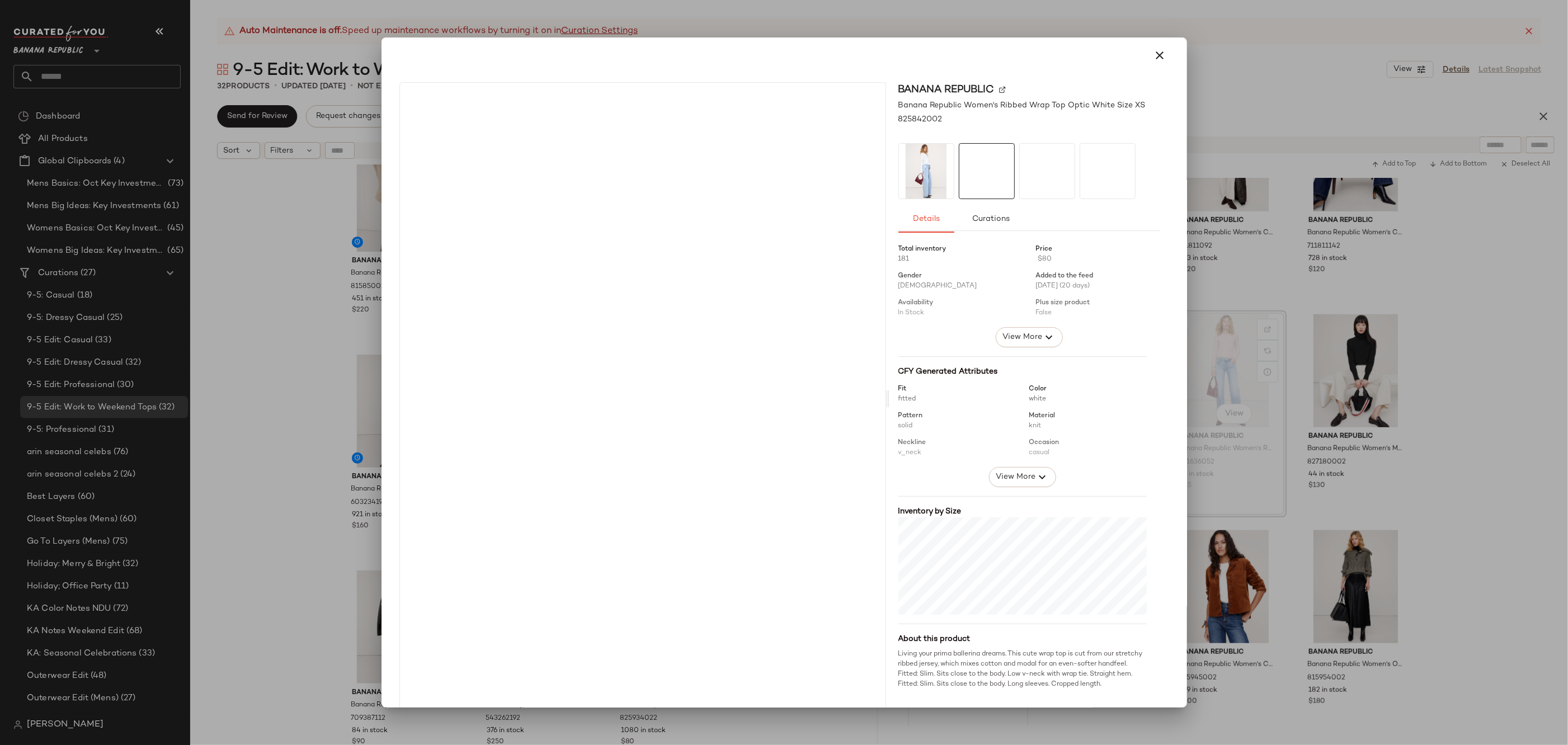
click at [1042, 170] on div at bounding box center [1047, 171] width 56 height 56
click at [1116, 173] on div at bounding box center [1108, 171] width 56 height 56
click at [915, 170] on img at bounding box center [926, 171] width 55 height 55
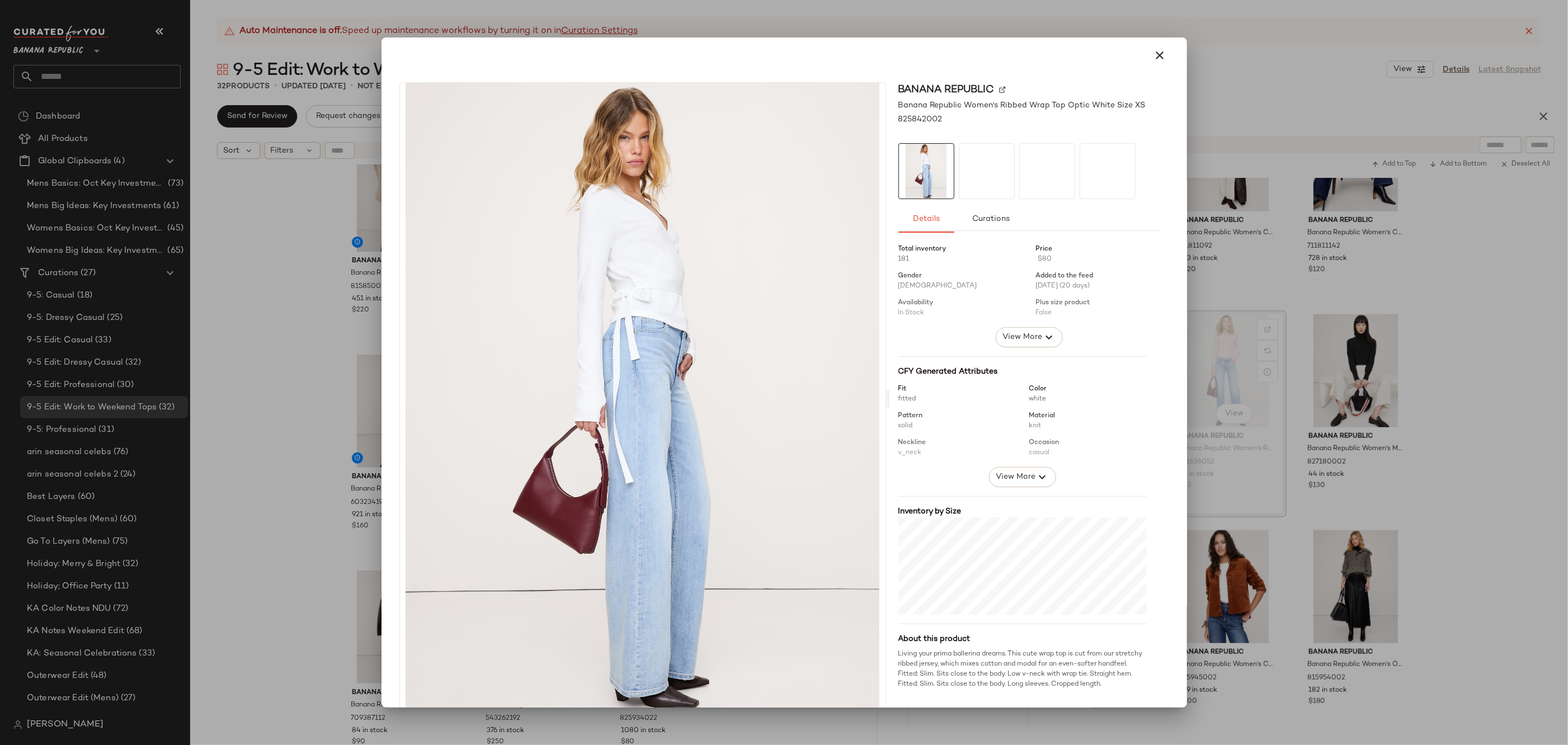
click at [1129, 48] on div at bounding box center [784, 55] width 779 height 27
click at [1154, 54] on icon "button" at bounding box center [1160, 55] width 14 height 14
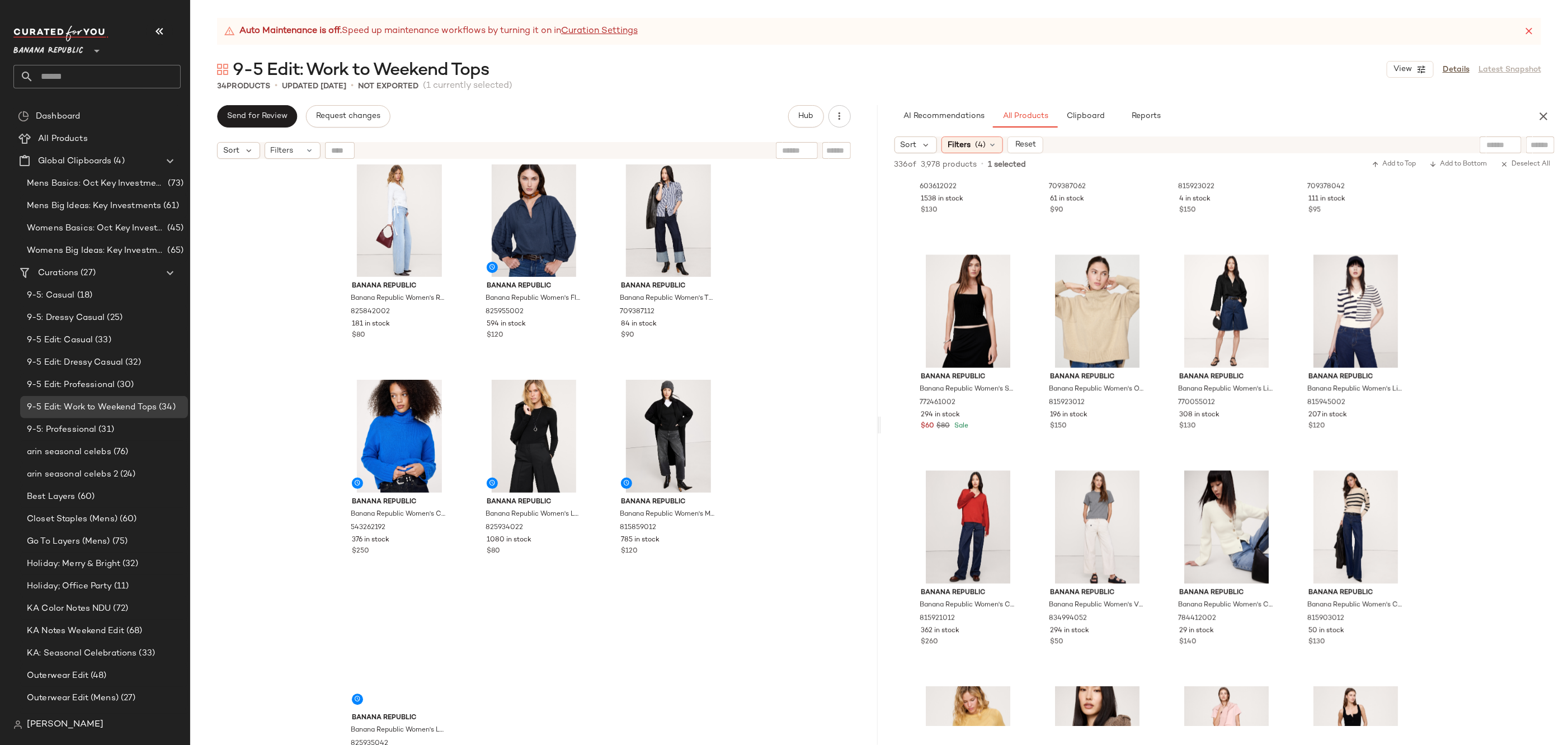
scroll to position [1984, 0]
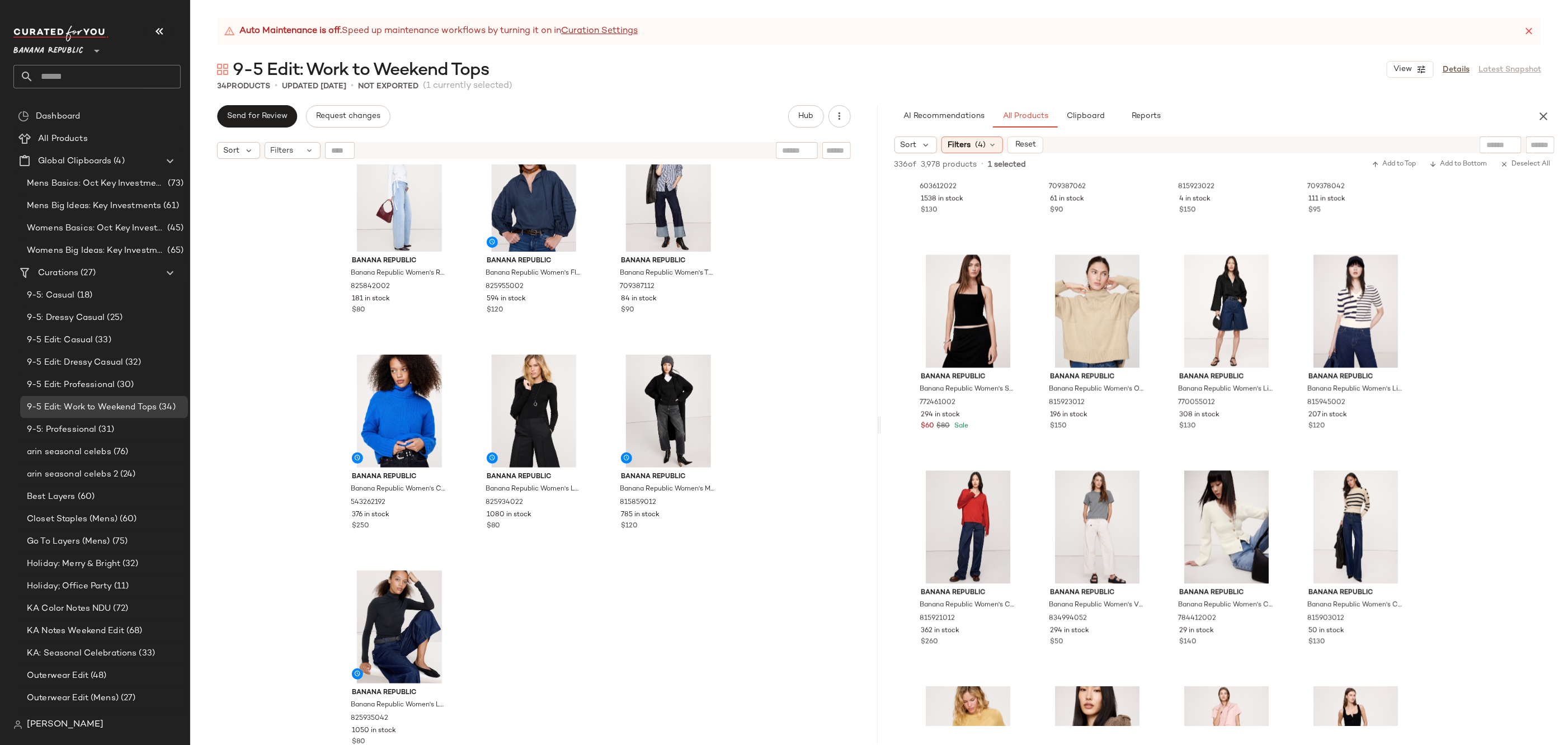
drag, startPoint x: 1342, startPoint y: 282, endPoint x: 1077, endPoint y: 16, distance: 375.5
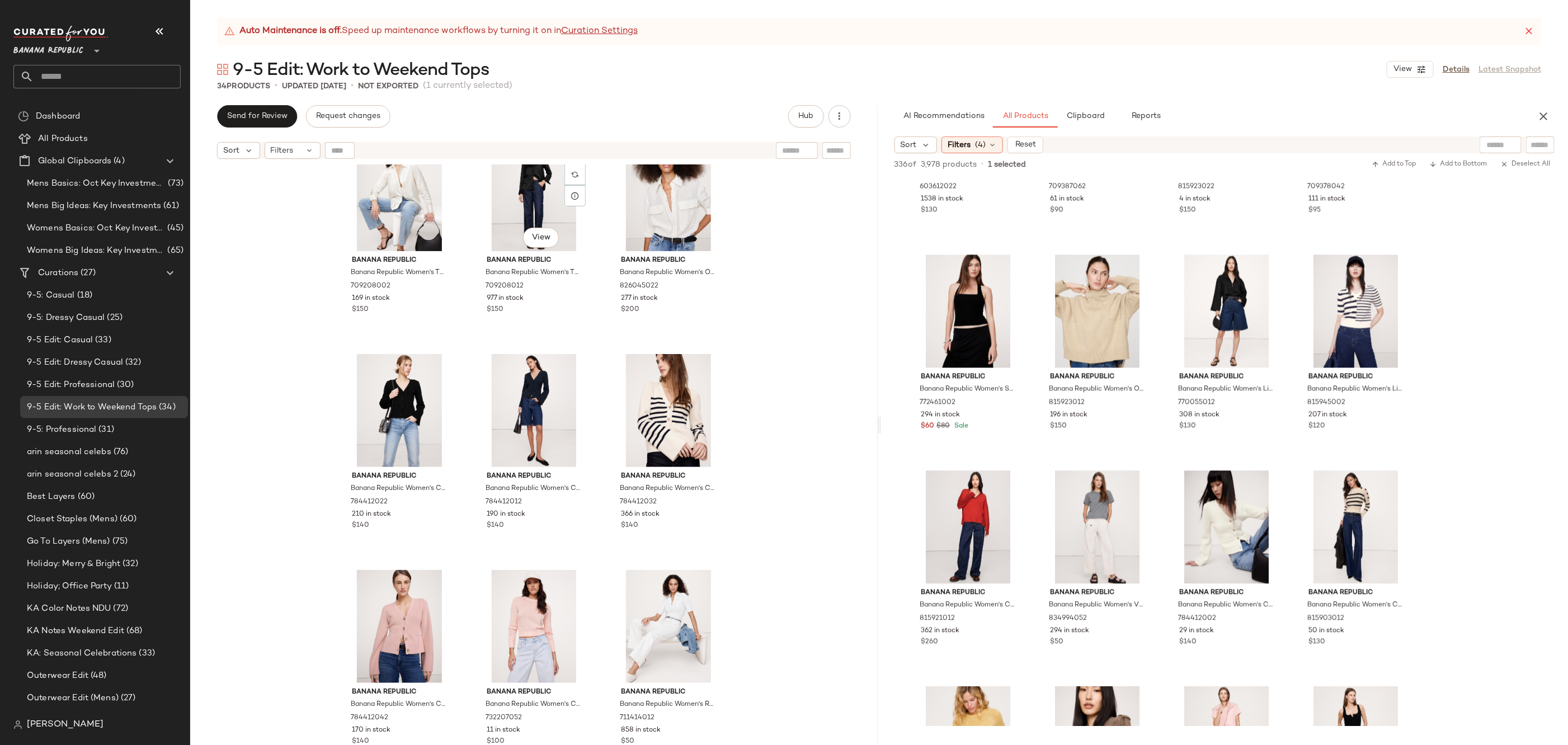
scroll to position [0, 0]
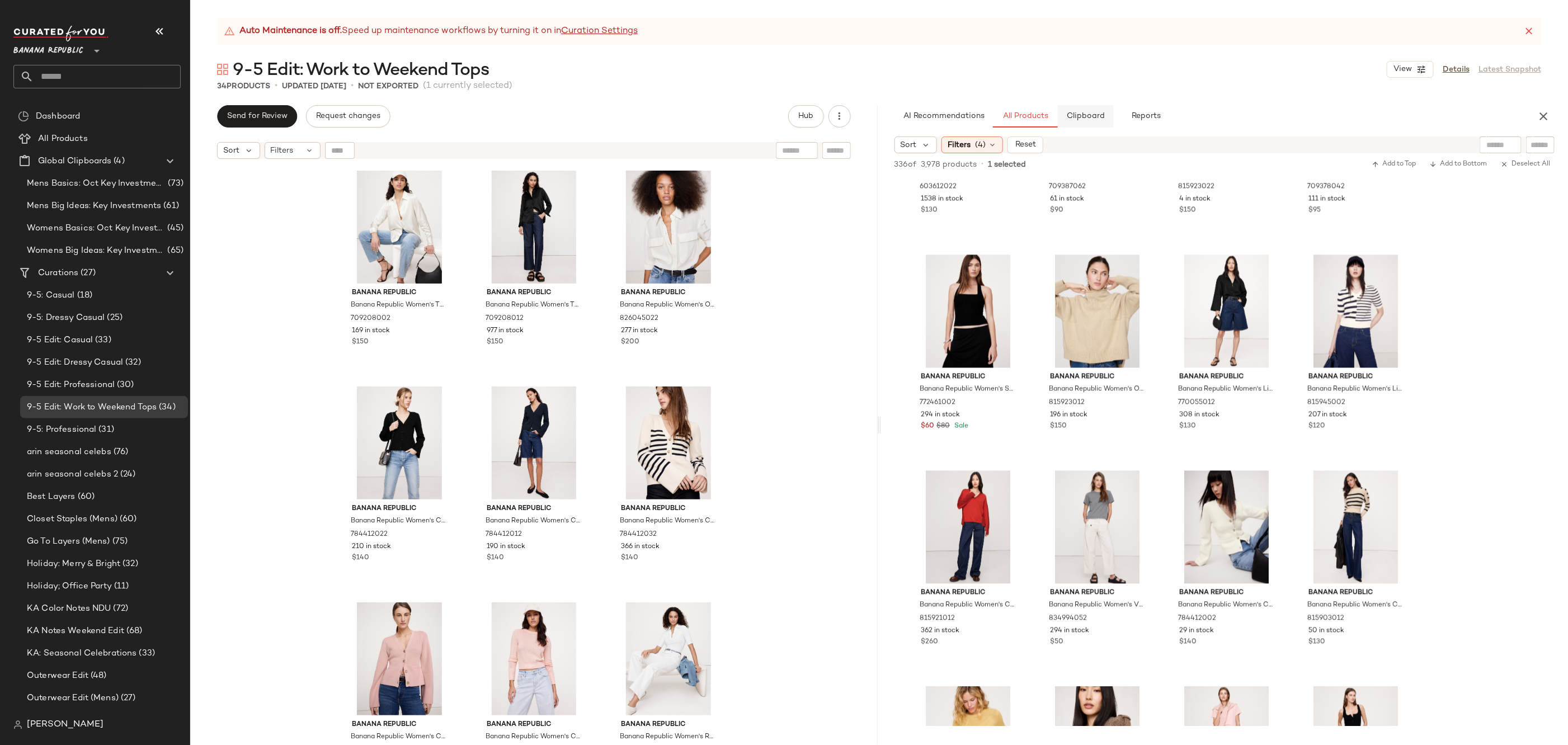
click at [1086, 121] on span "Clipboard" at bounding box center [1085, 117] width 39 height 9
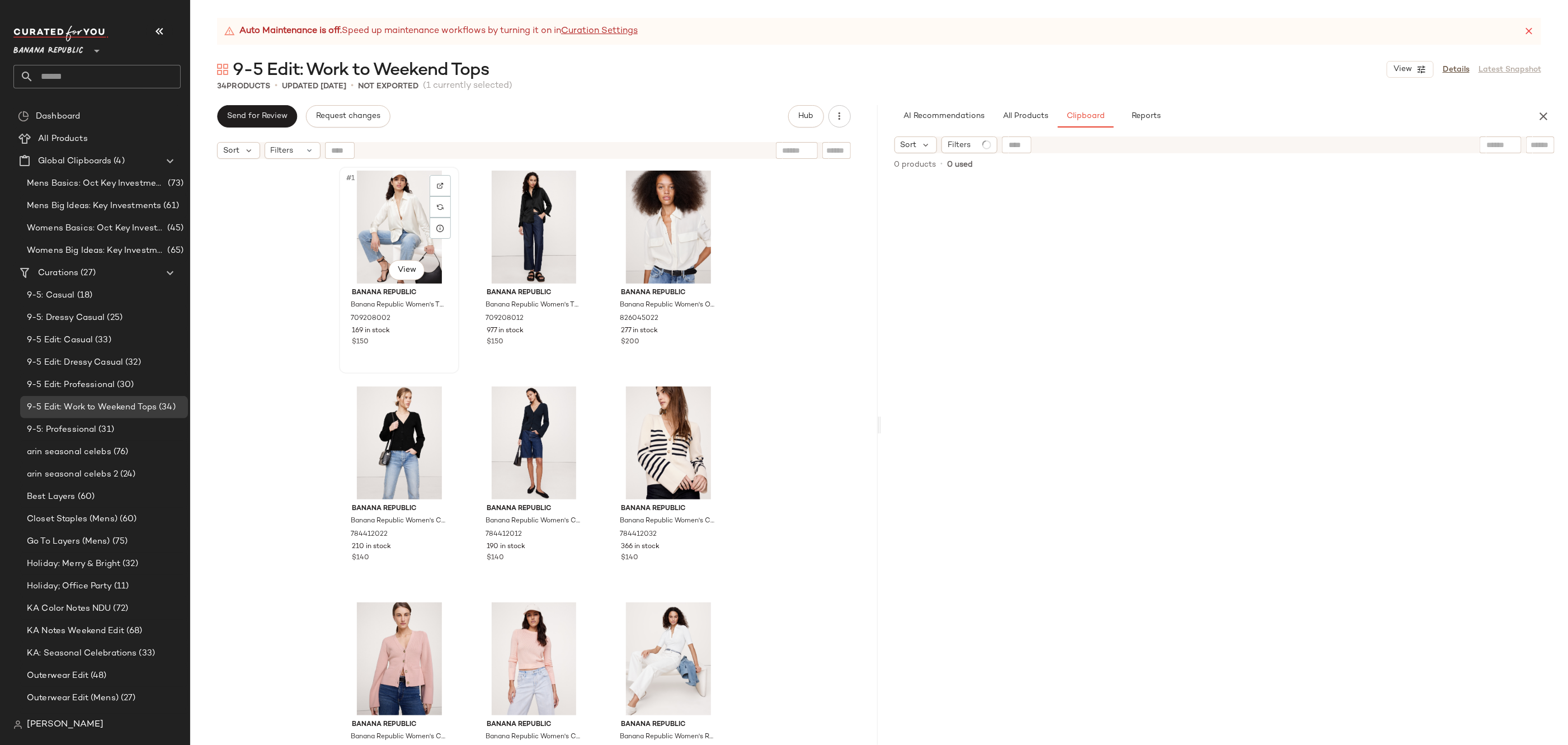
click at [382, 202] on div "#1 View" at bounding box center [399, 227] width 112 height 113
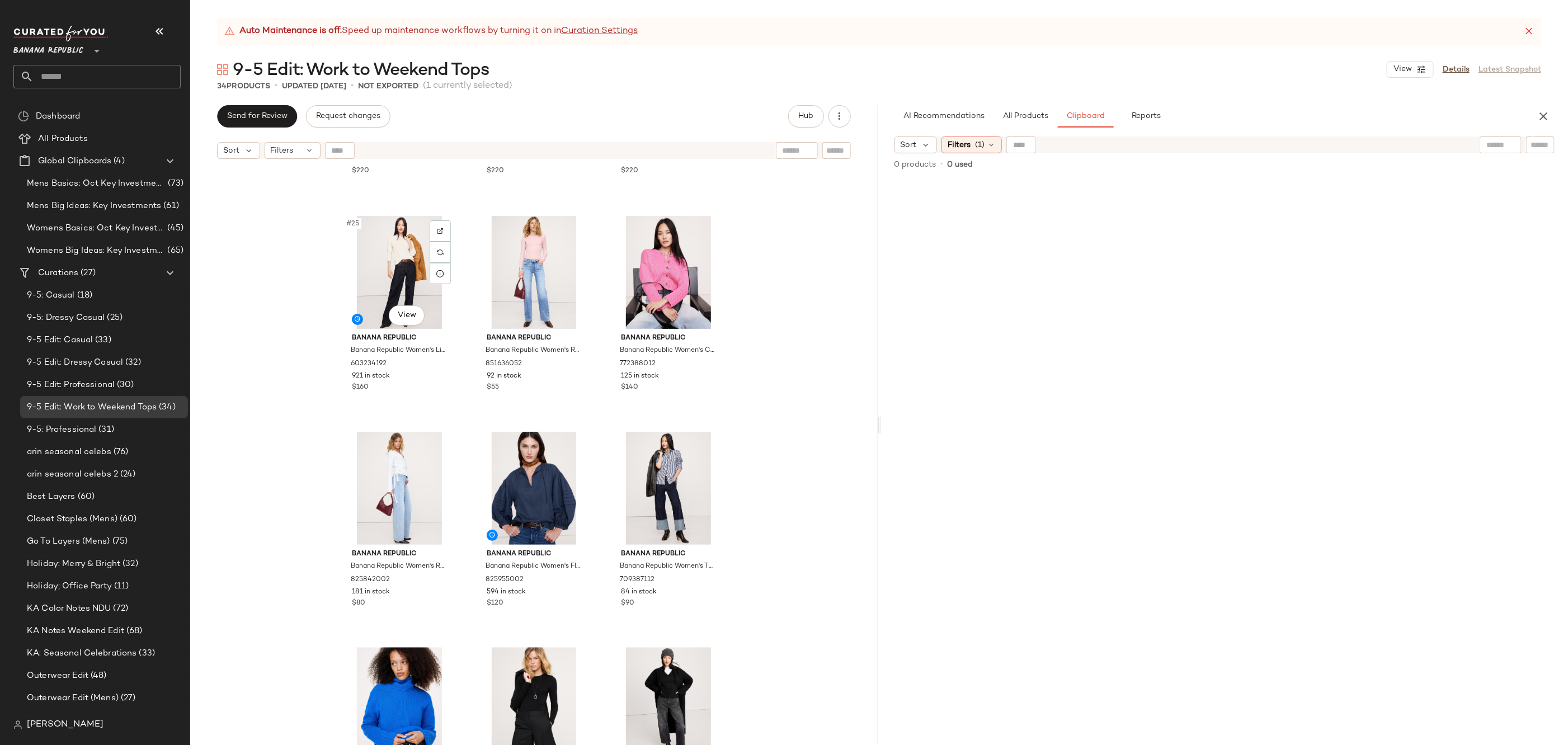
scroll to position [1984, 0]
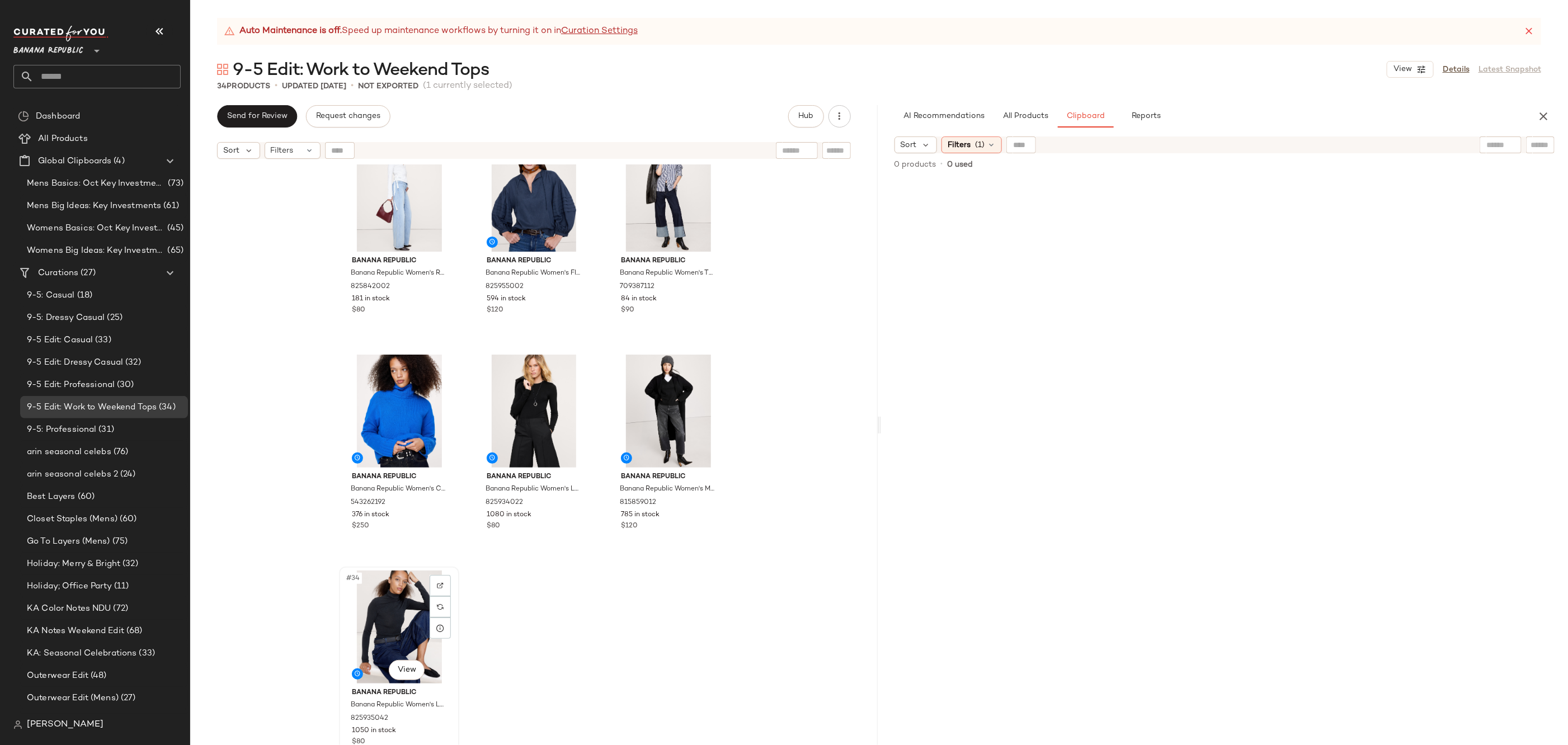
click at [357, 612] on div "#34 View" at bounding box center [399, 627] width 112 height 113
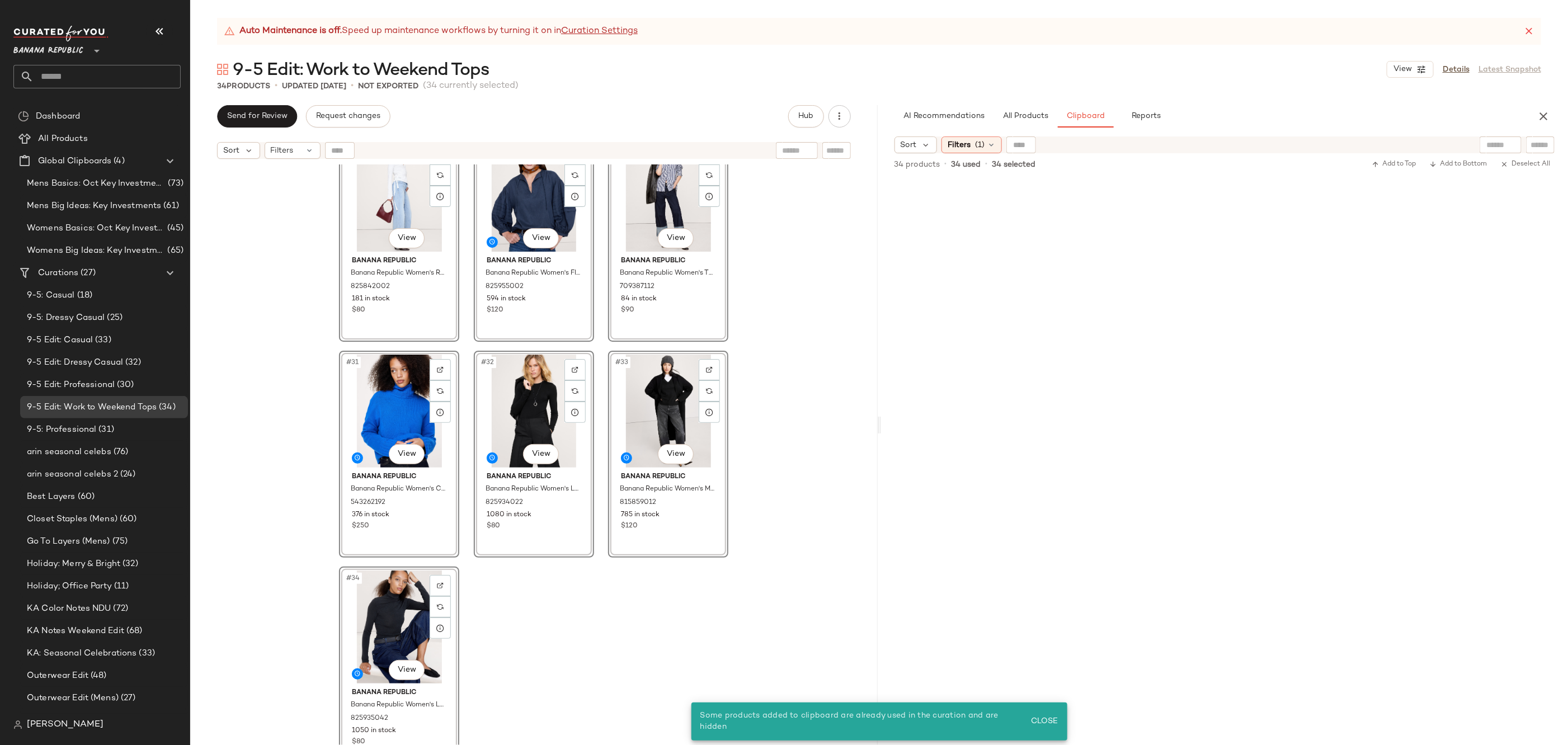
click at [769, 411] on div "#28 View Banana Republic Banana Republic Women's Ribbed Wrap Top Optic White Si…" at bounding box center [534, 468] width 687 height 608
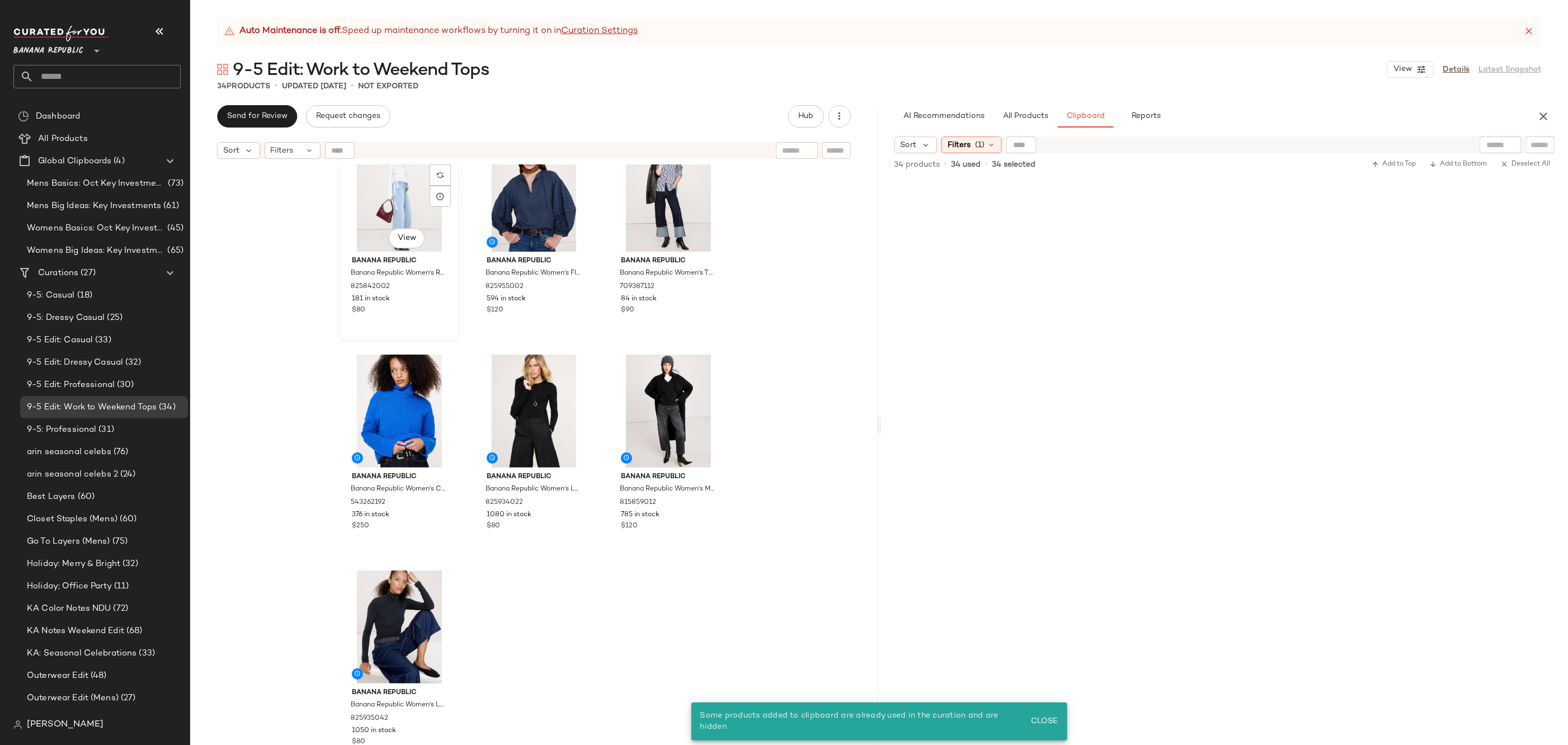
click at [404, 202] on div "#28 View" at bounding box center [399, 194] width 112 height 113
click at [386, 605] on div "#34 View" at bounding box center [399, 627] width 112 height 113
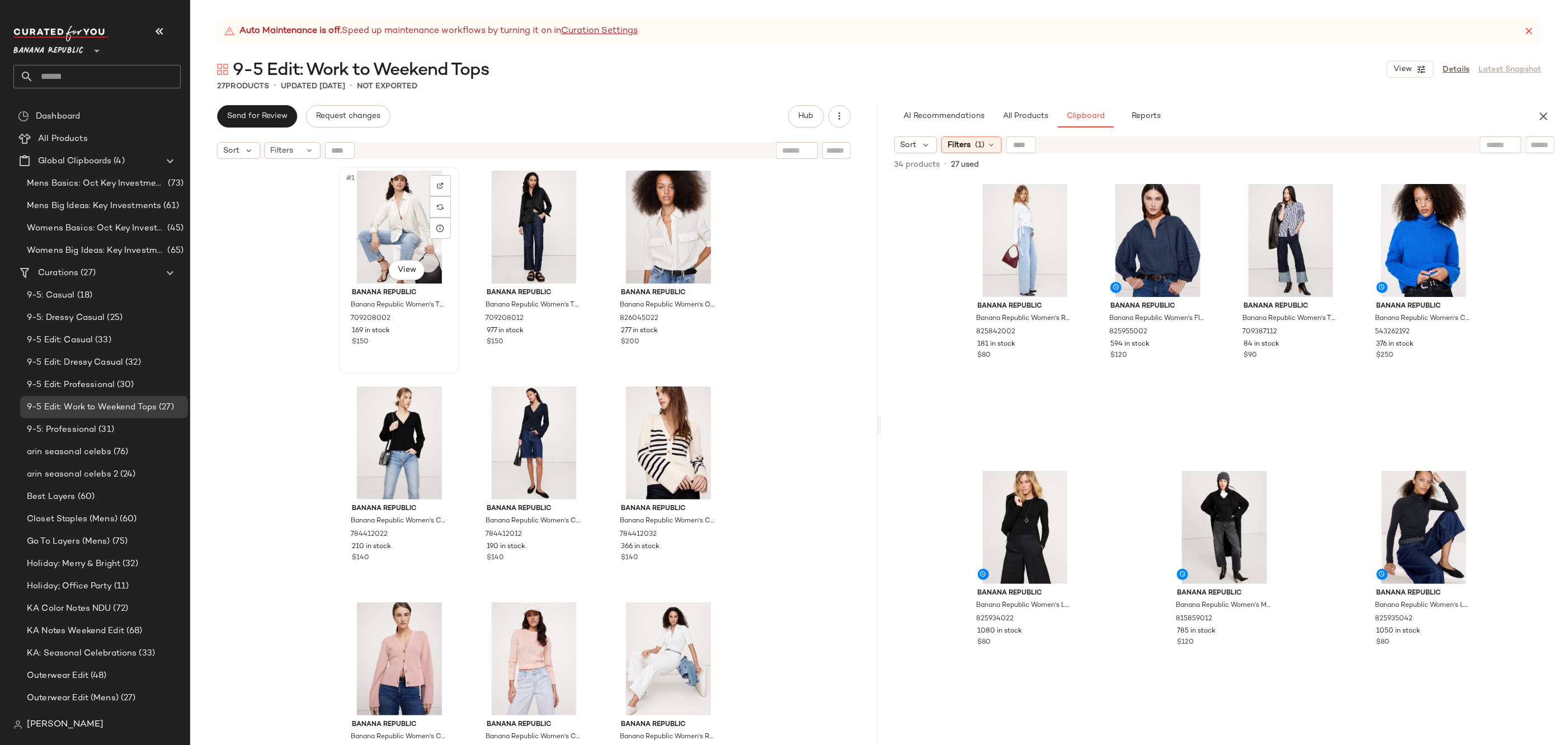
click at [383, 221] on div "#1 View" at bounding box center [399, 227] width 112 height 113
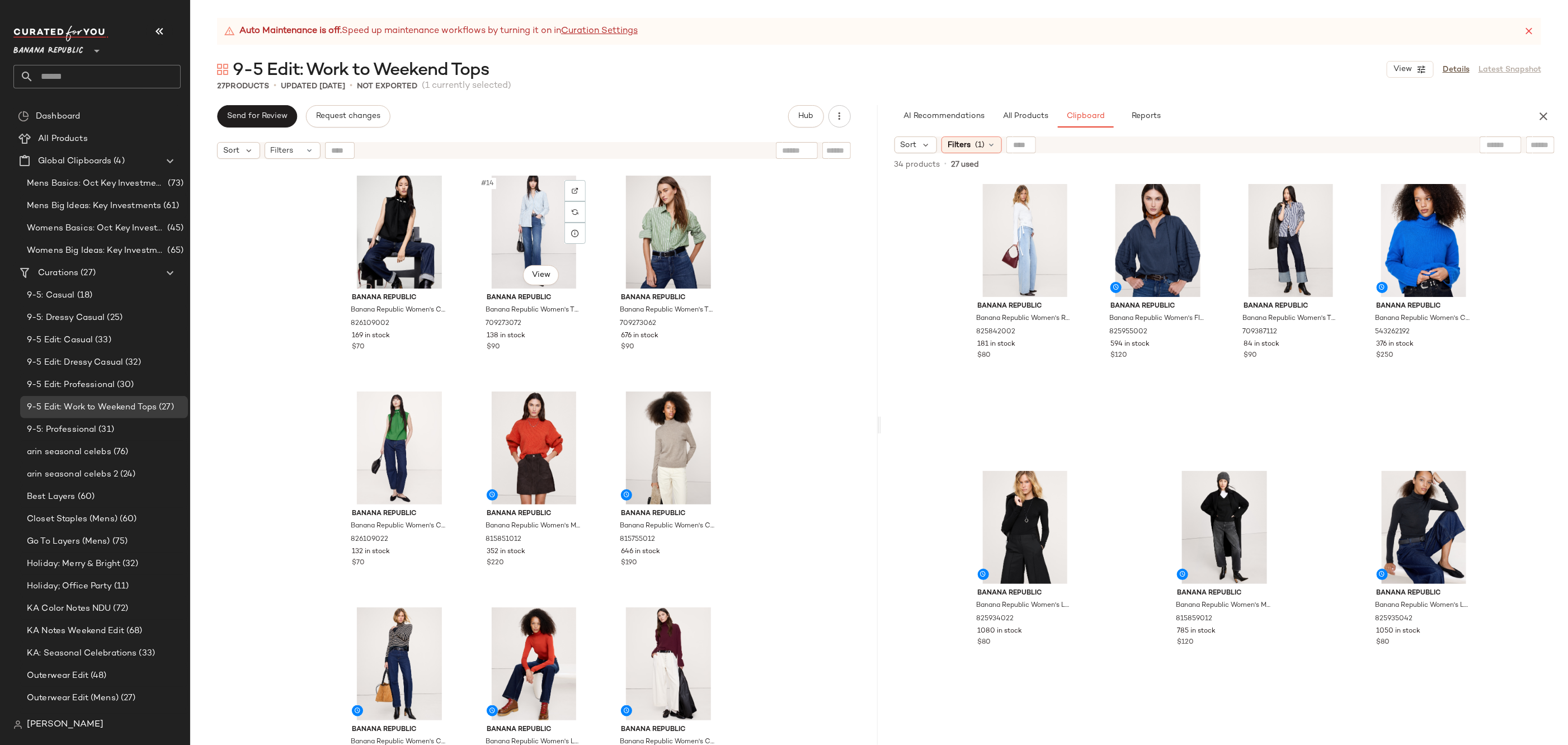
scroll to position [1336, 0]
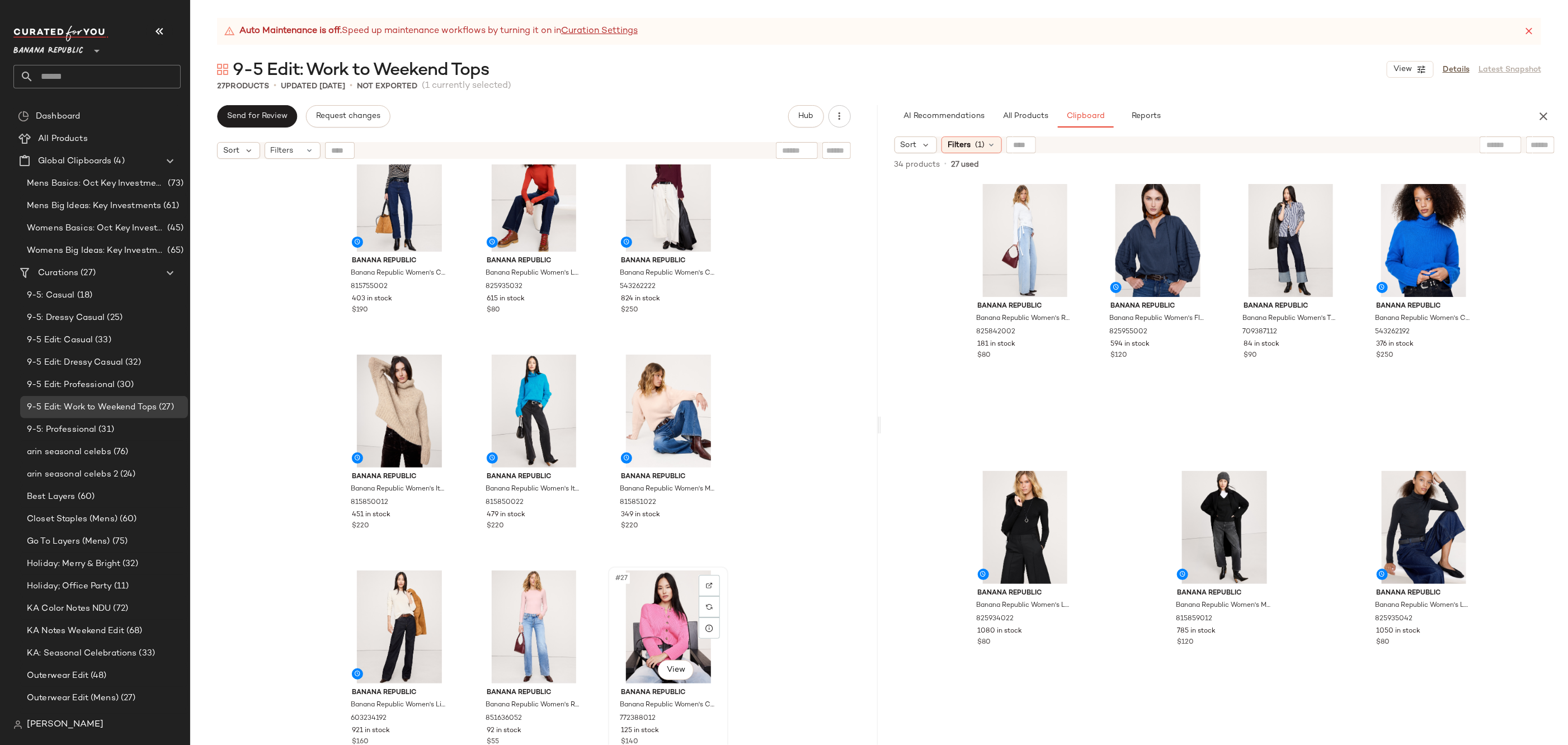
click at [666, 615] on div "#27 View" at bounding box center [668, 627] width 112 height 113
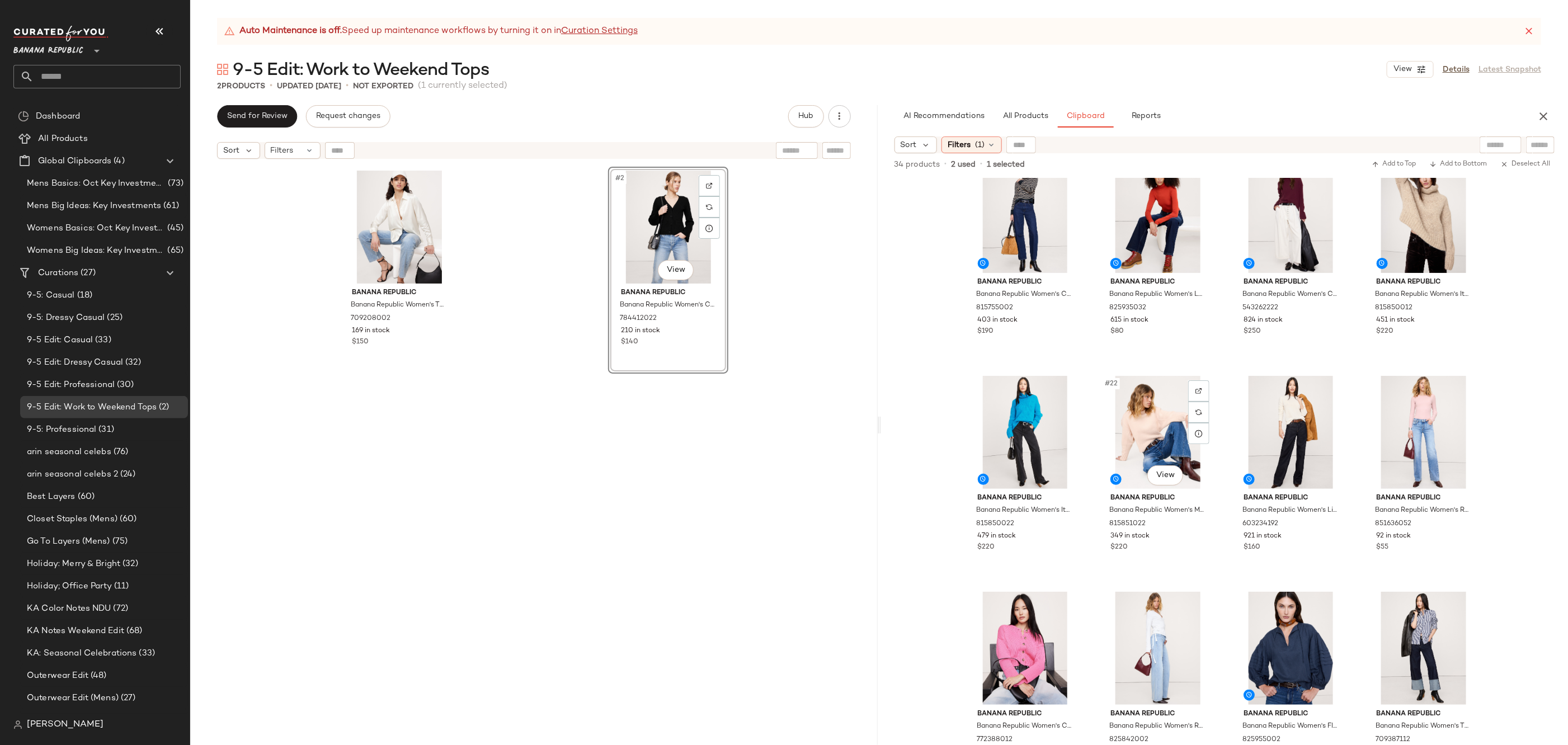
scroll to position [980, 0]
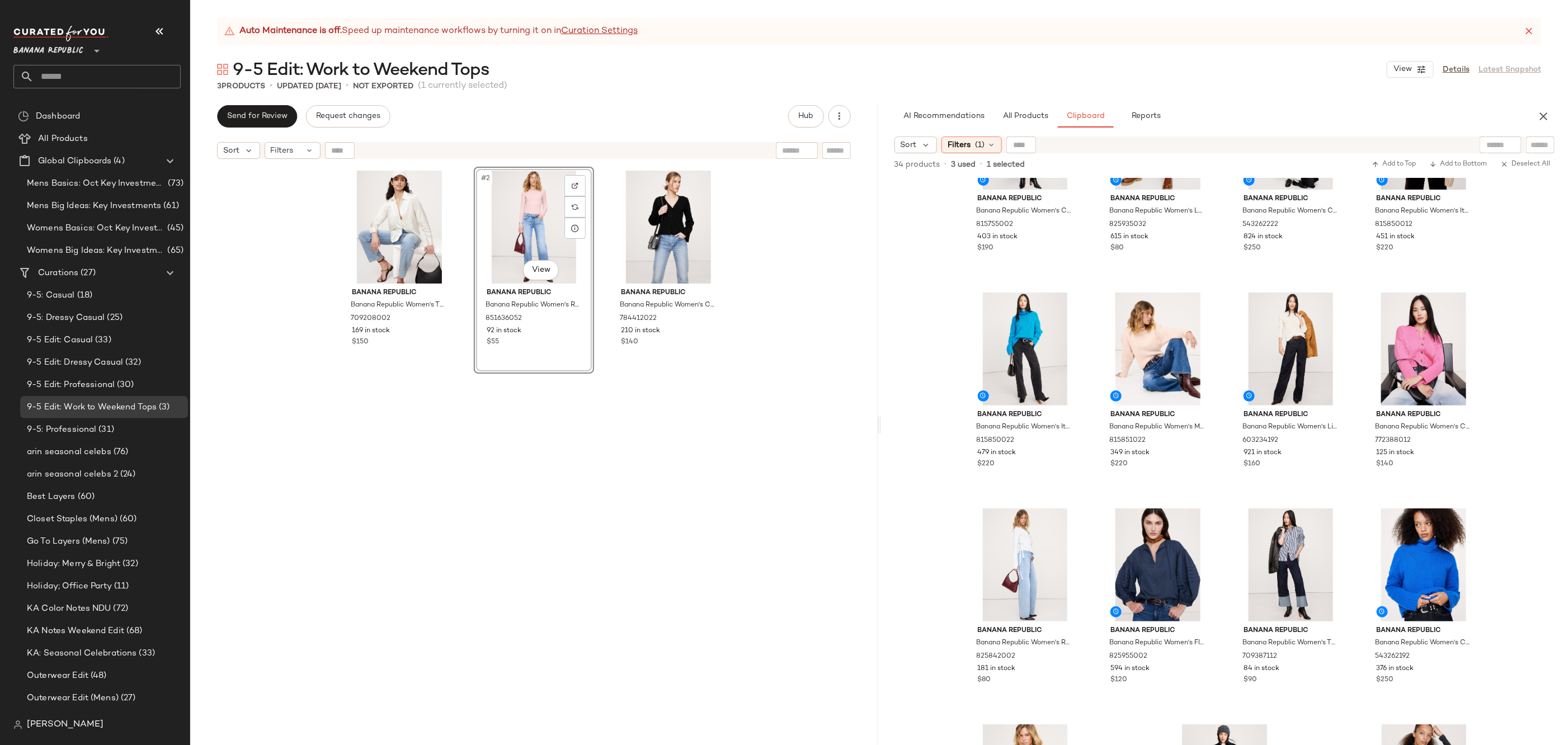
click at [727, 427] on div "Banana Republic Banana Republic Women's The Everyday Silk Shirt Transition Crea…" at bounding box center [534, 468] width 687 height 608
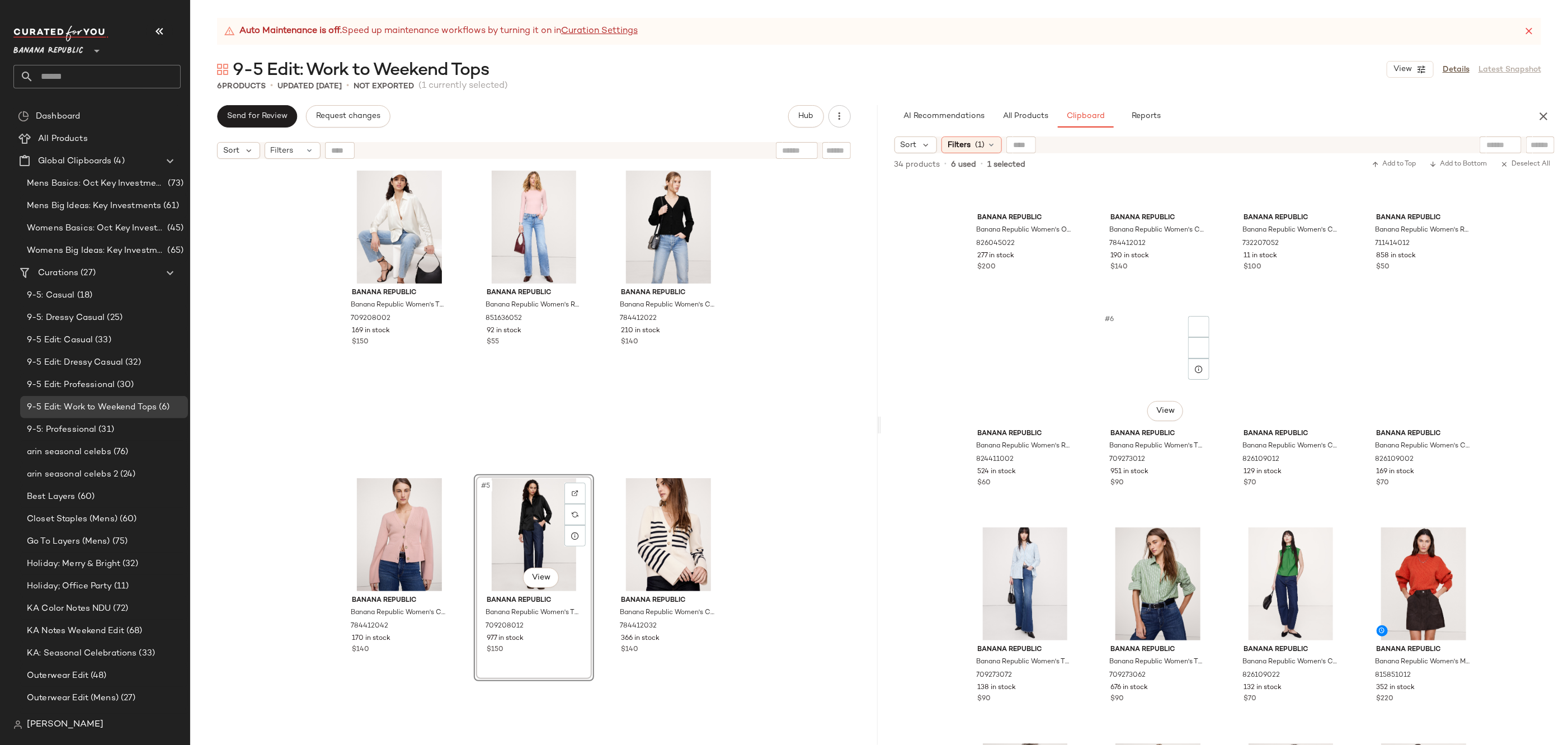
scroll to position [0, 0]
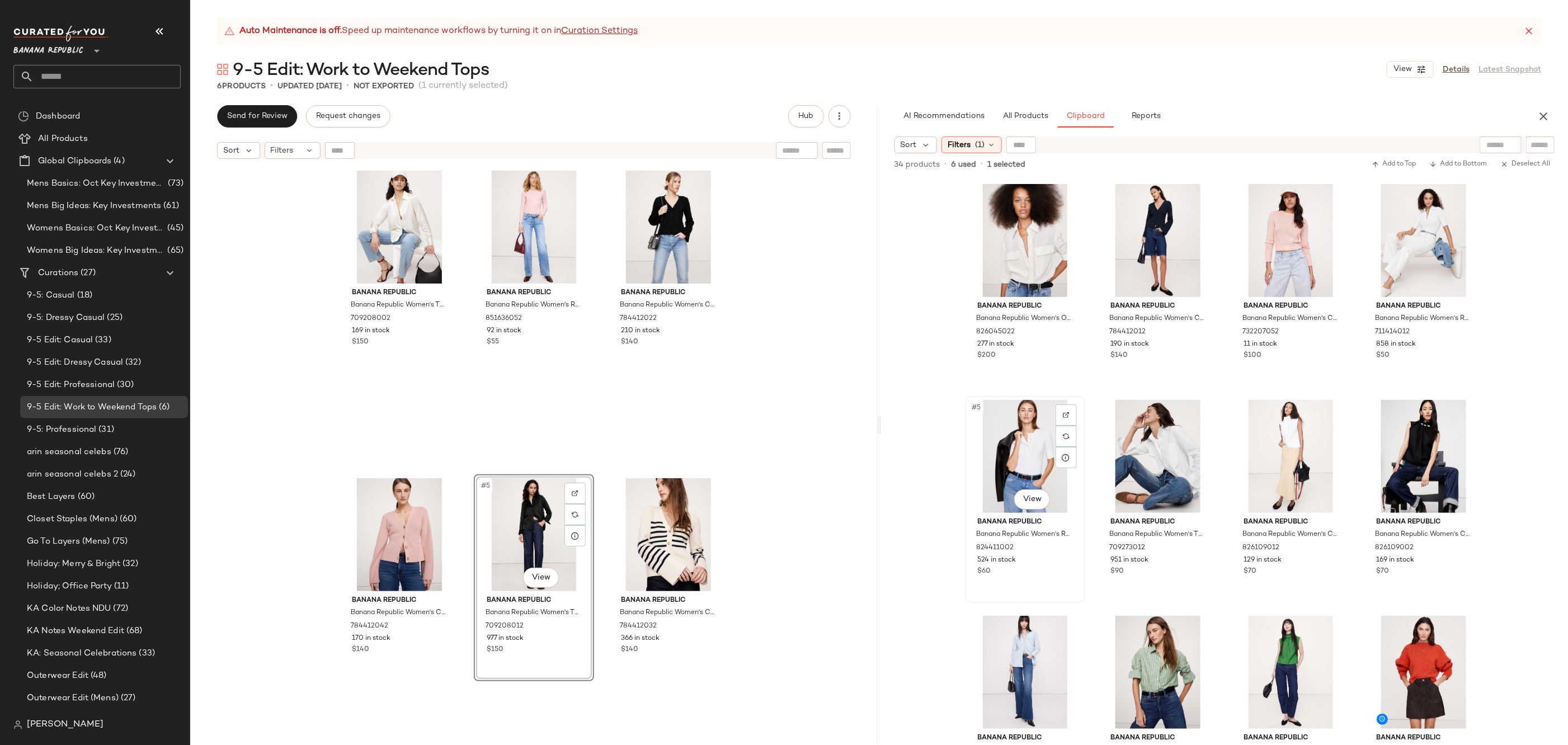
click at [1015, 480] on div "#5 View" at bounding box center [1025, 456] width 112 height 113
click at [650, 553] on div "#6 View" at bounding box center [668, 534] width 112 height 113
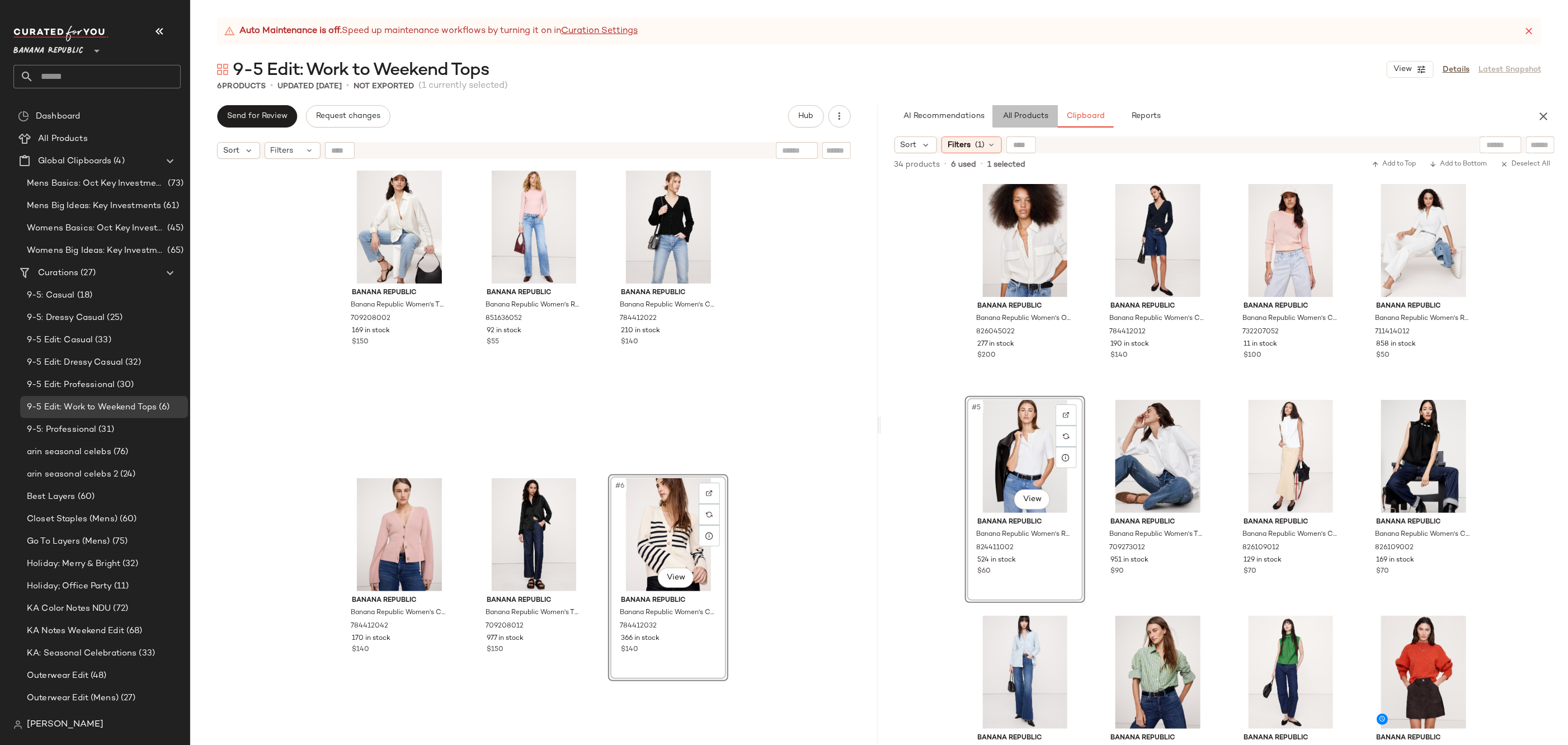
click at [1013, 127] on button "All Products" at bounding box center [1025, 116] width 65 height 23
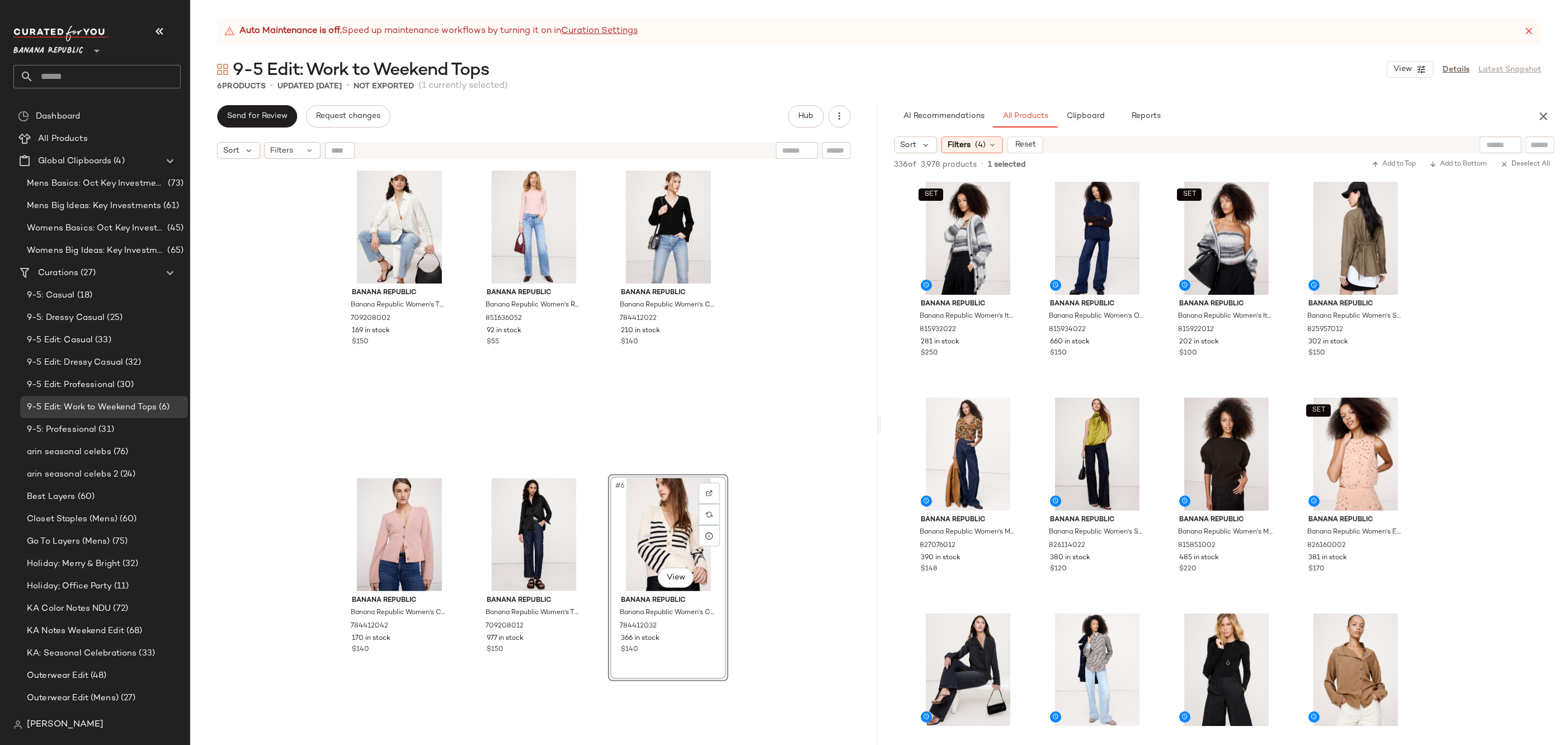
click at [1504, 139] on div at bounding box center [1500, 145] width 42 height 17
type input "*****"
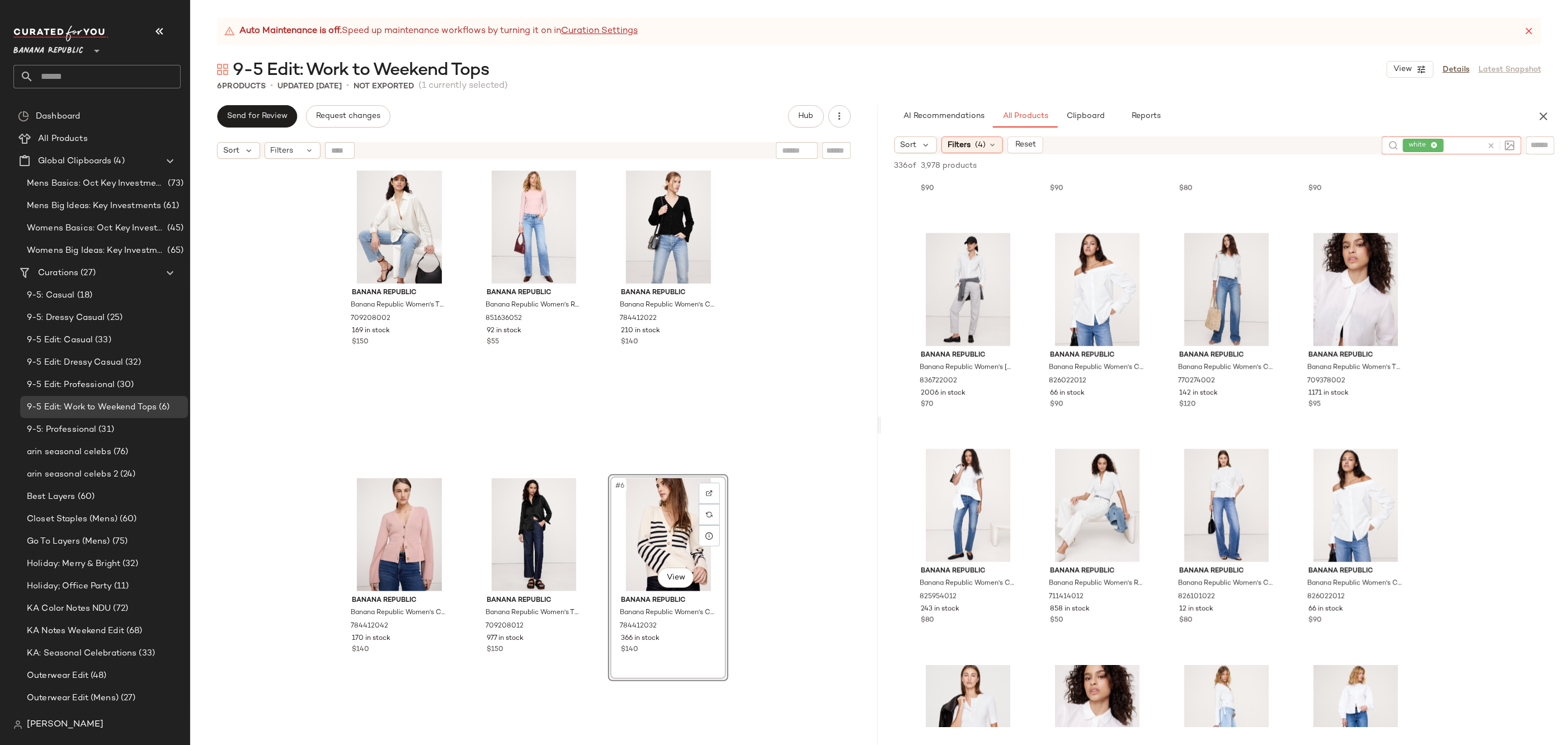
scroll to position [1058, 0]
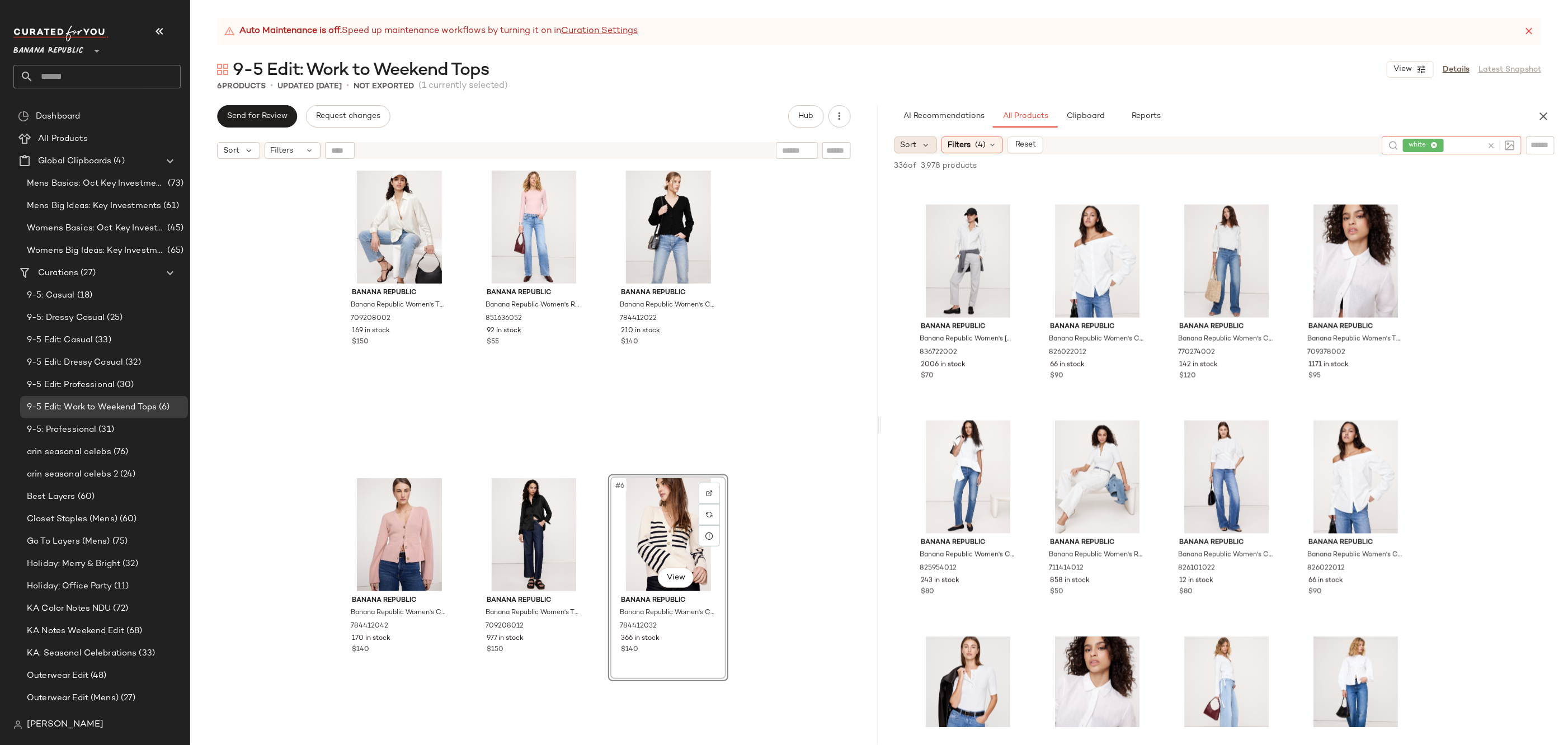
click at [932, 144] on div "Sort" at bounding box center [916, 145] width 43 height 17
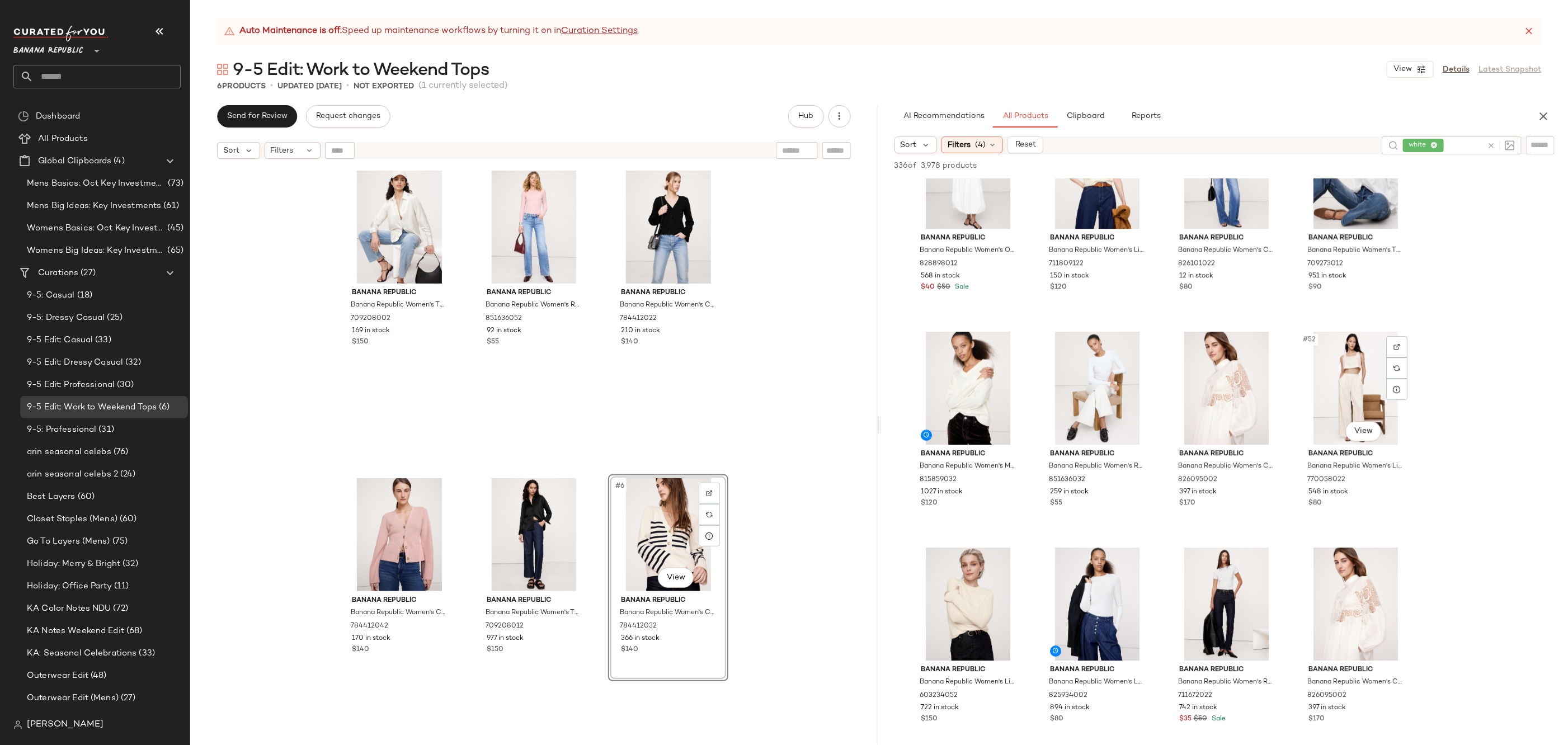
scroll to position [2444, 0]
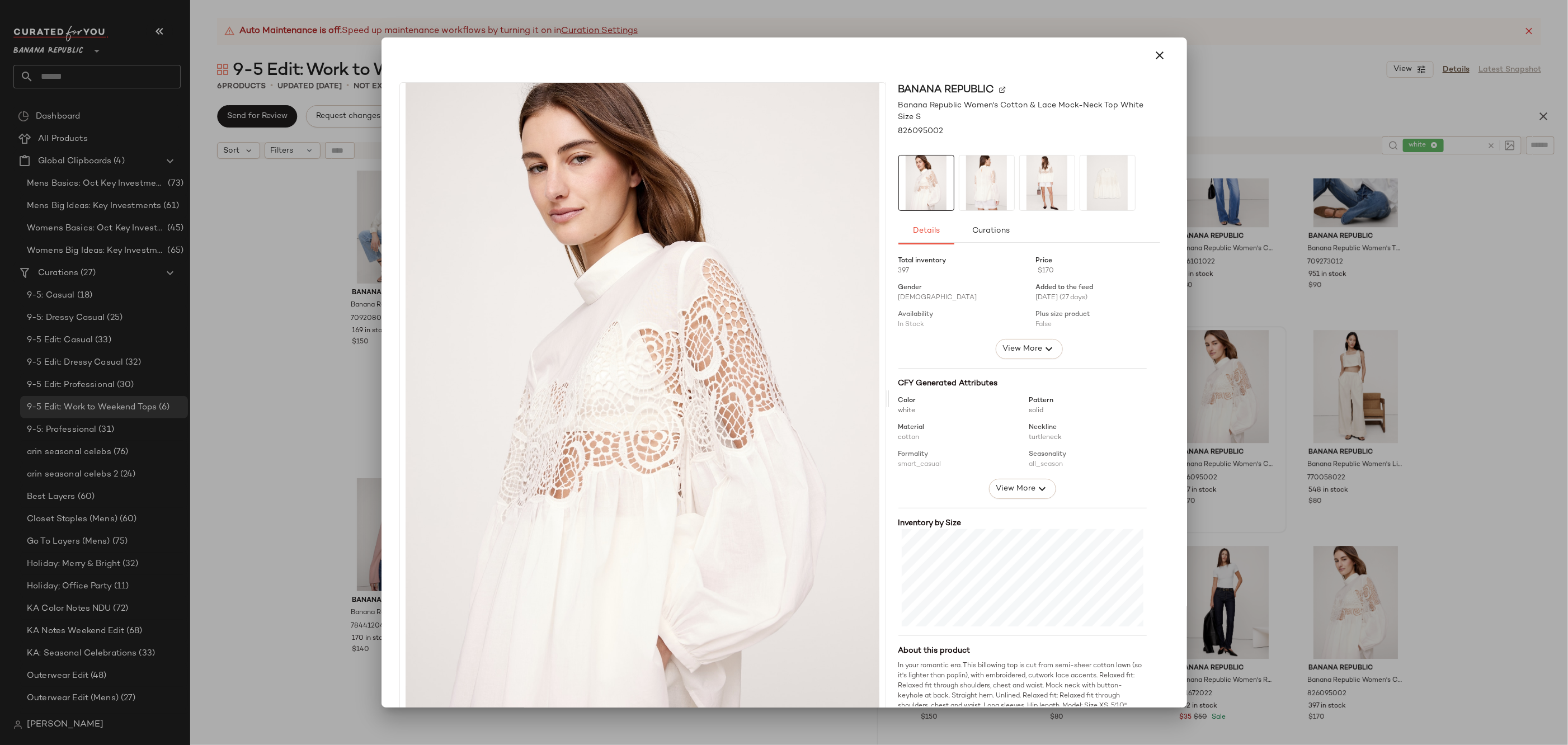
click at [991, 169] on img at bounding box center [987, 183] width 55 height 55
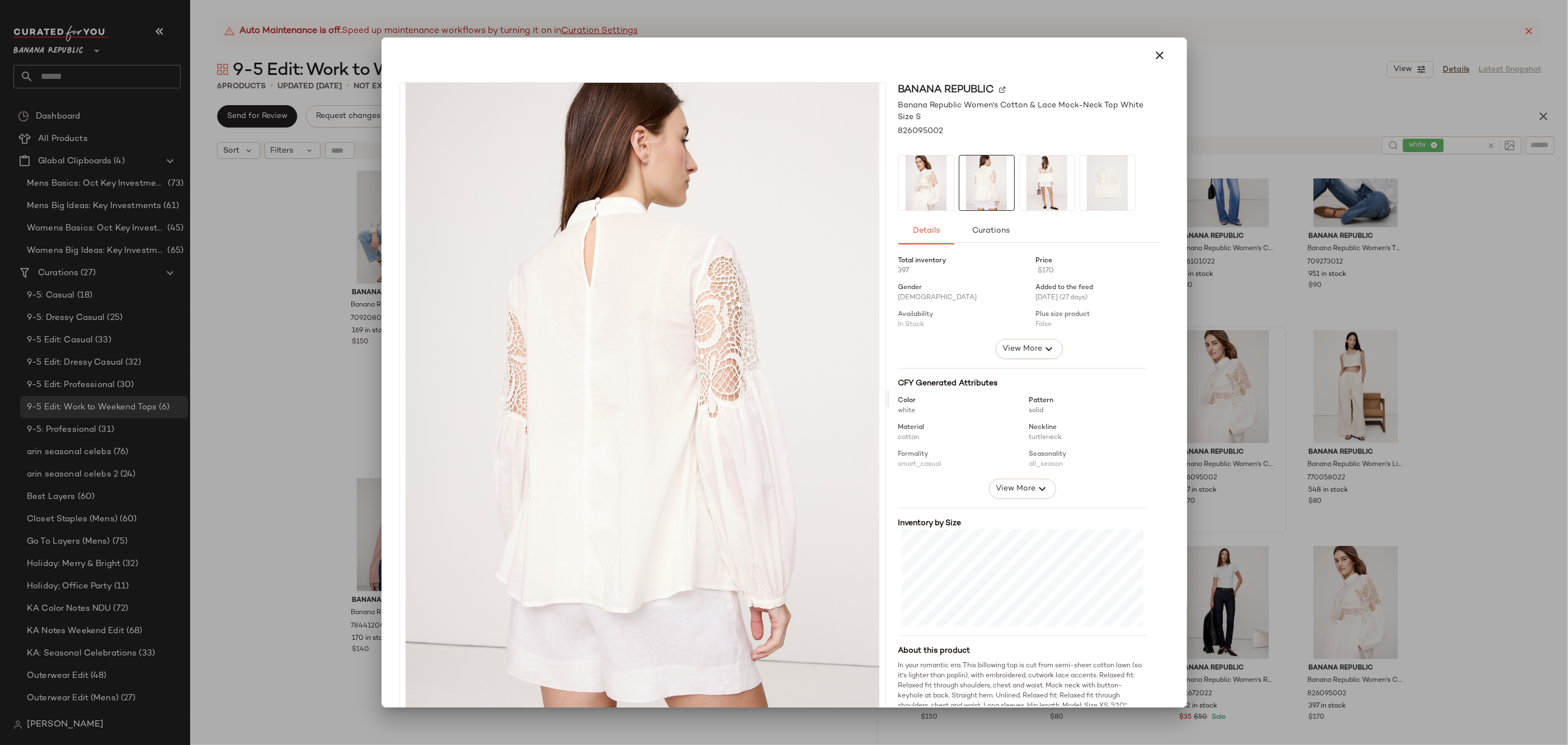
click at [1070, 171] on div at bounding box center [1030, 183] width 262 height 56
click at [1165, 167] on div "Banana Republic Banana Republic Women's Cotton & Lace Mock-Neck Top White Size …" at bounding box center [784, 401] width 797 height 655
click at [1112, 179] on img at bounding box center [1108, 183] width 55 height 55
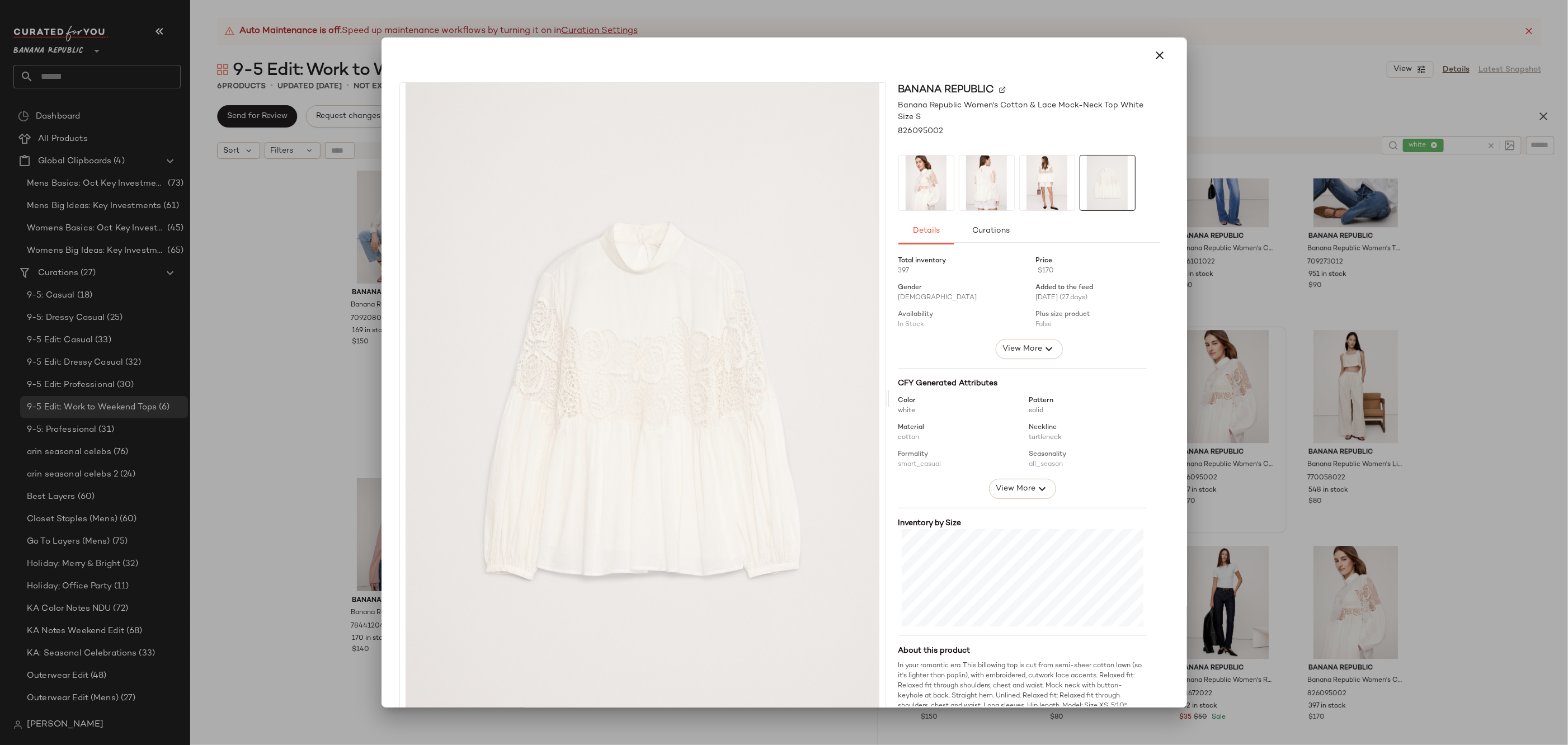
click at [922, 187] on img at bounding box center [926, 183] width 55 height 55
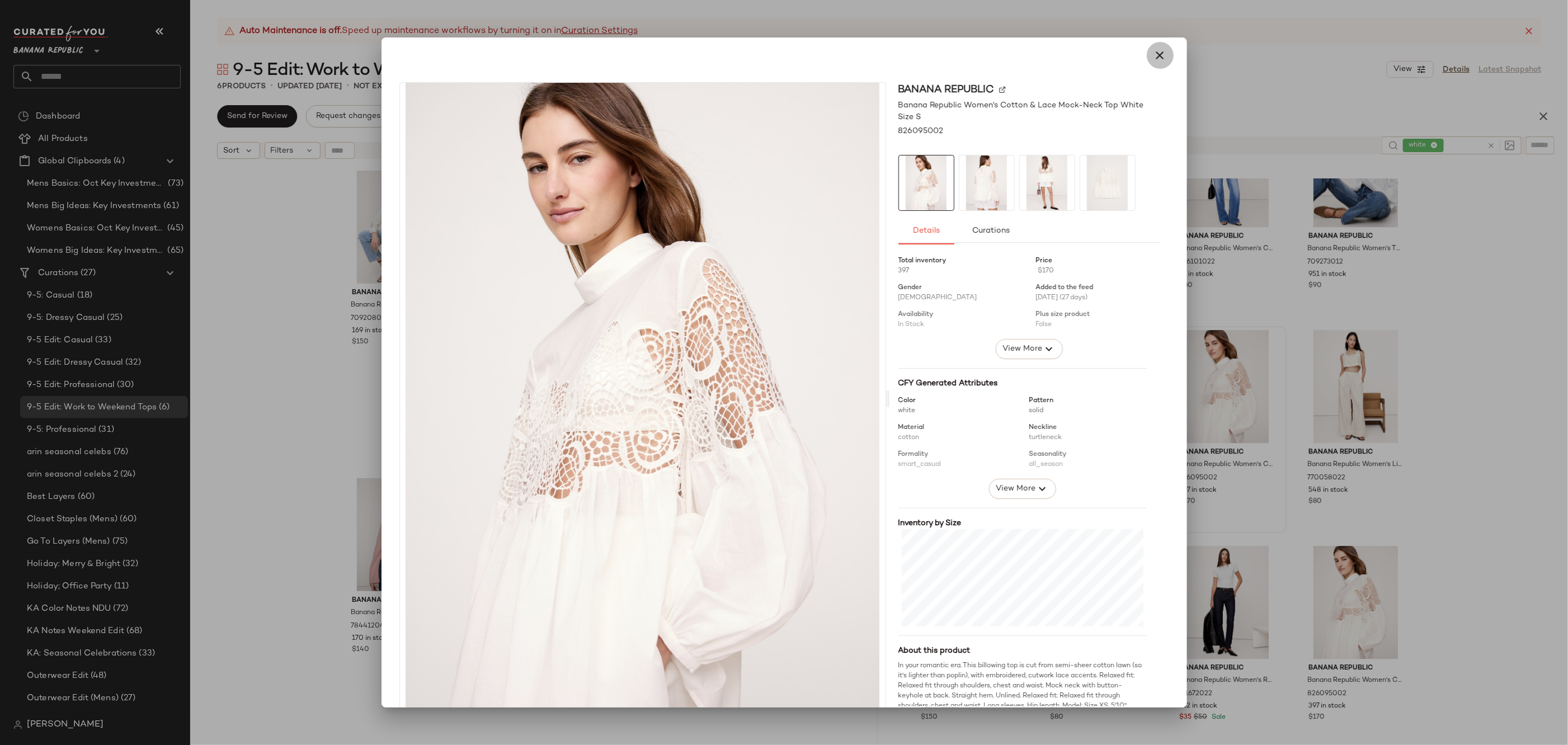
click at [1154, 58] on icon "button" at bounding box center [1160, 55] width 14 height 14
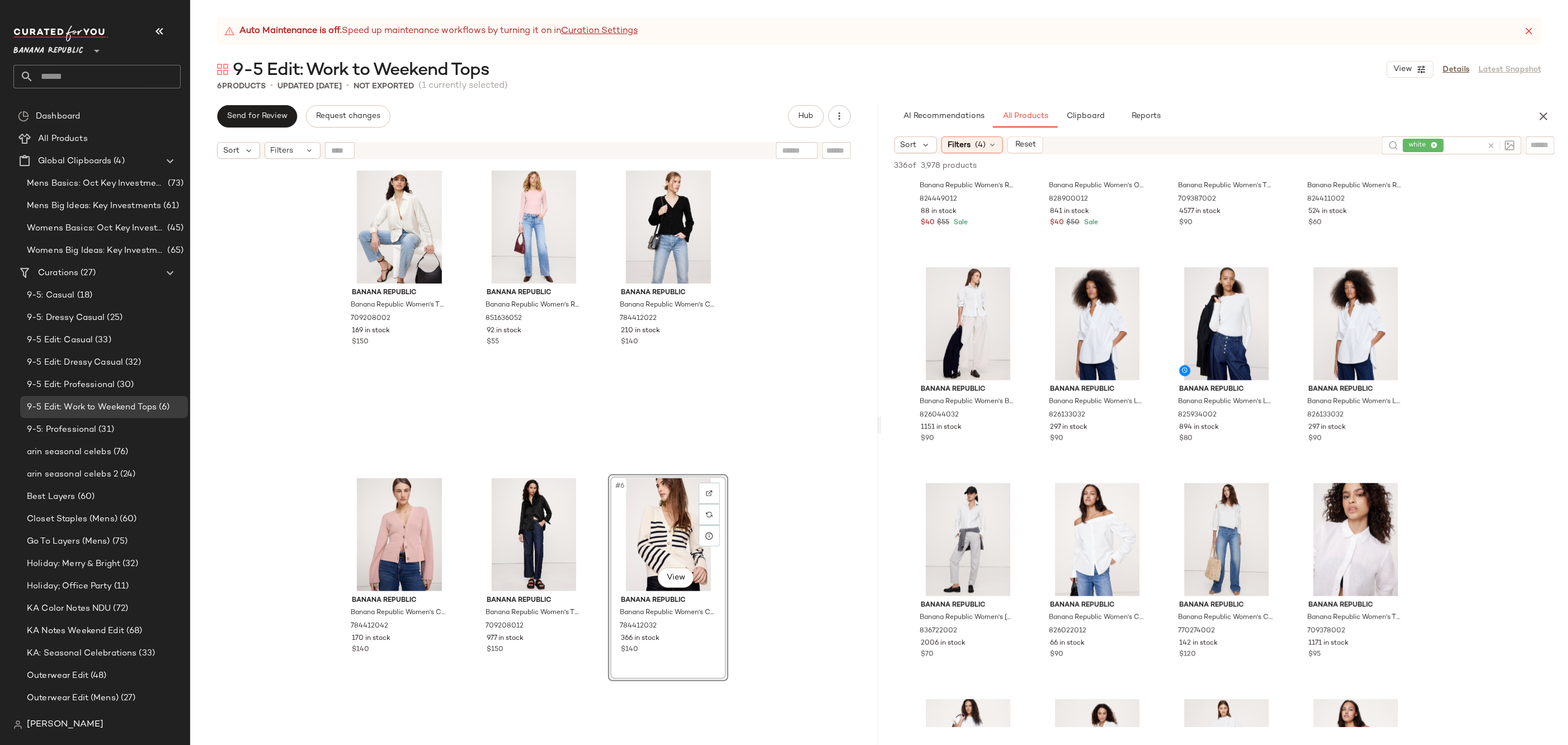
scroll to position [0, 0]
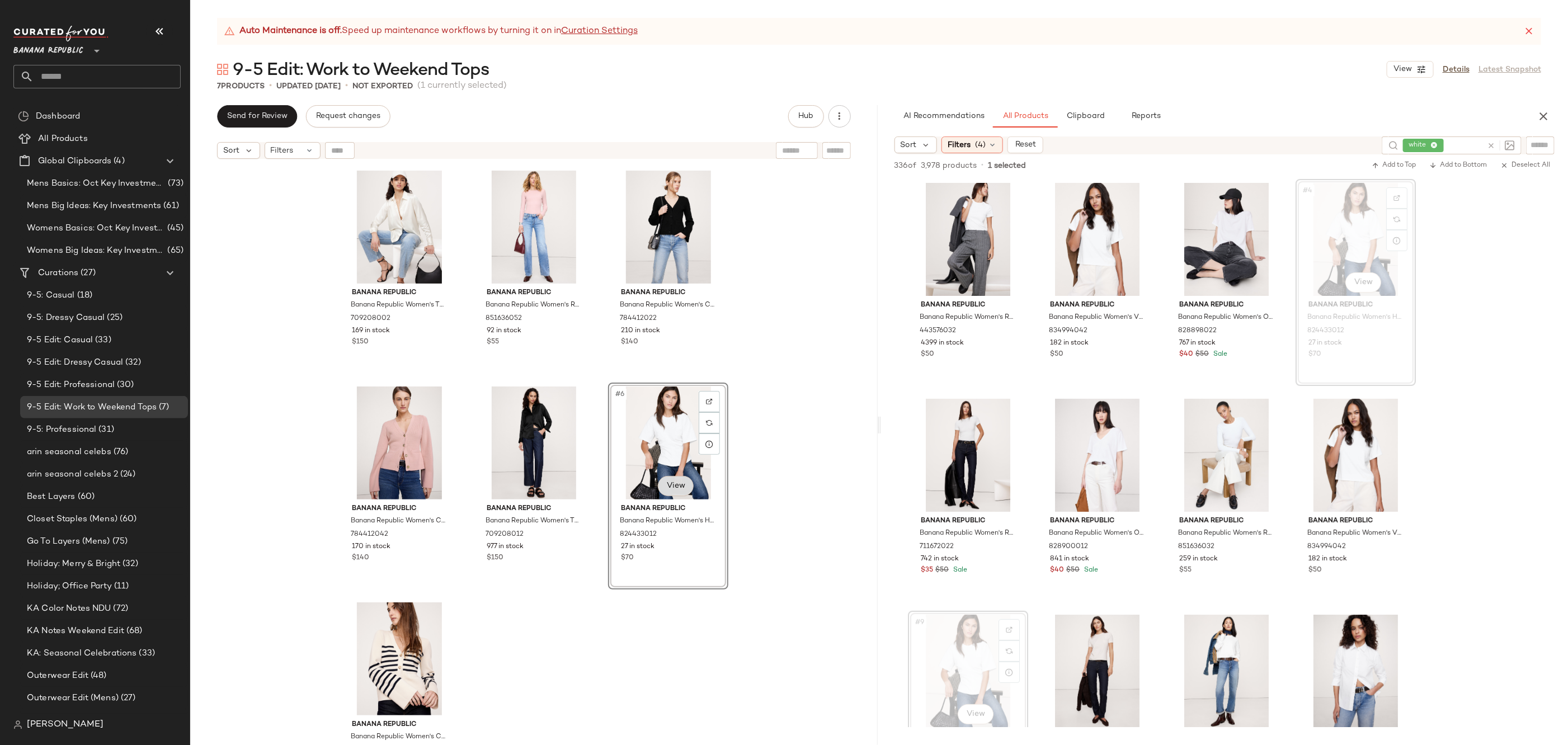
click at [675, 479] on body "Banana Republic ** Dashboard All Products Global Clipboards (4) Mens Basics: Oc…" at bounding box center [784, 418] width 1568 height 836
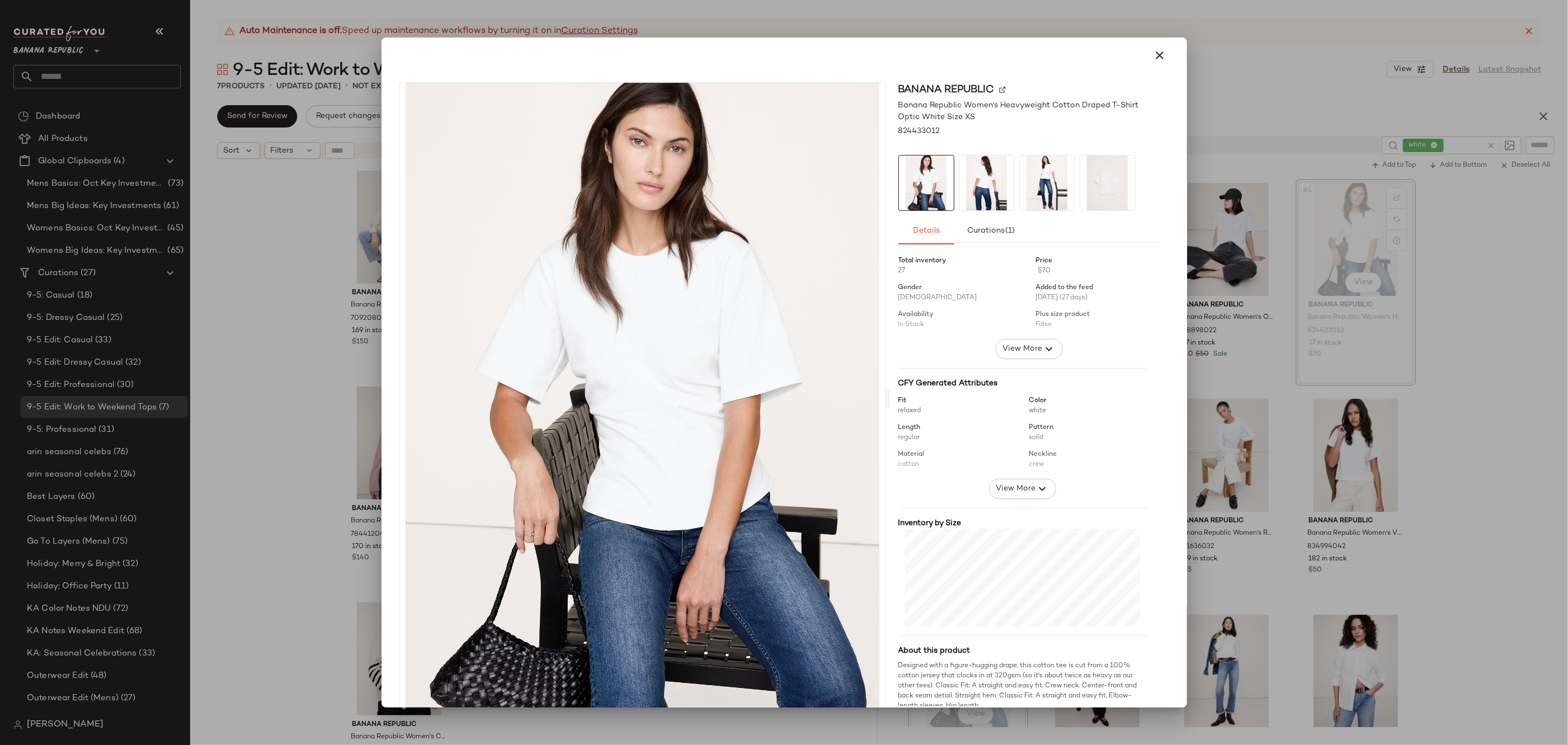
click at [979, 174] on img at bounding box center [987, 183] width 55 height 55
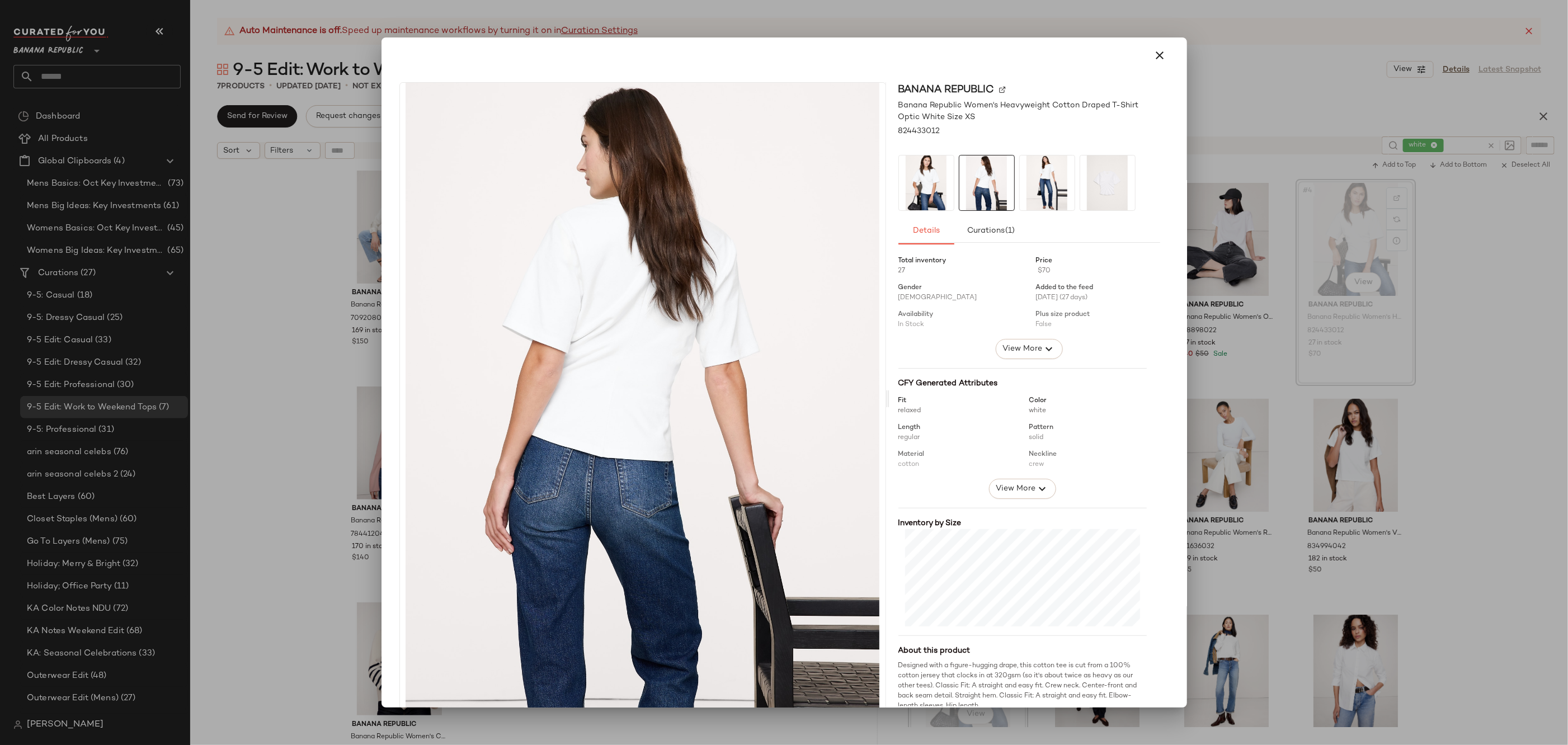
click at [1070, 180] on div at bounding box center [1030, 183] width 262 height 56
click at [1100, 188] on img at bounding box center [1108, 183] width 55 height 55
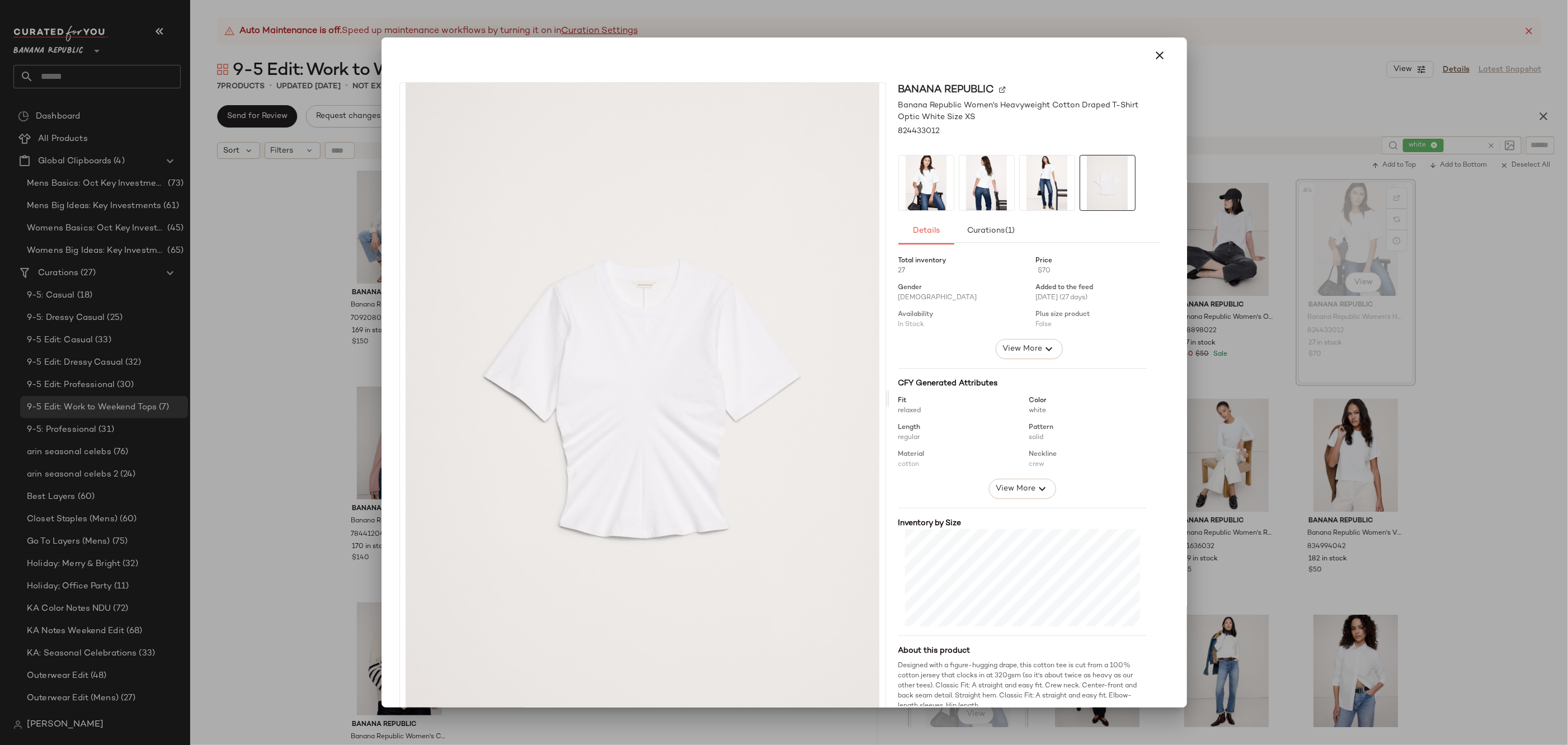
click at [930, 166] on img at bounding box center [926, 183] width 55 height 55
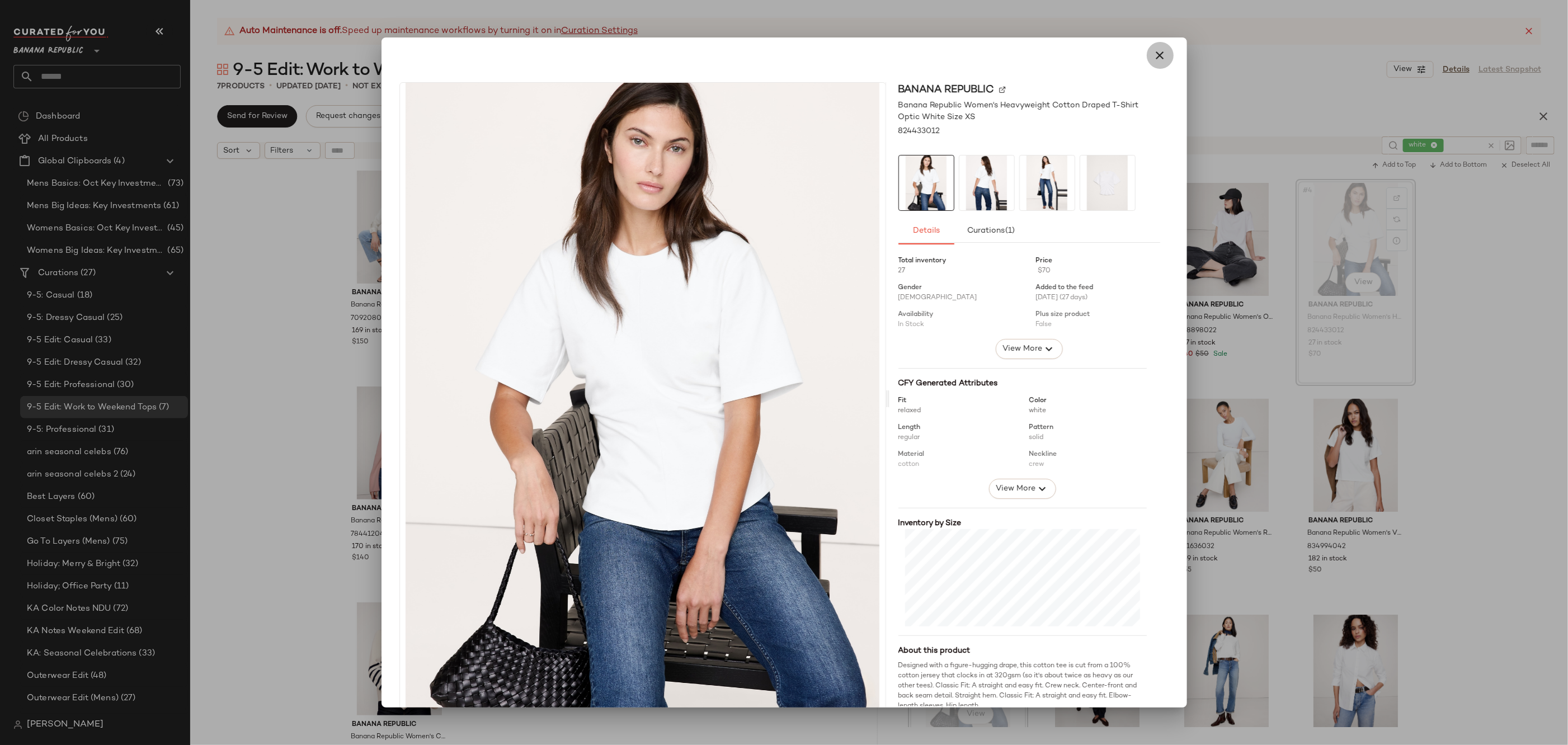
click at [1154, 53] on icon "button" at bounding box center [1160, 55] width 14 height 14
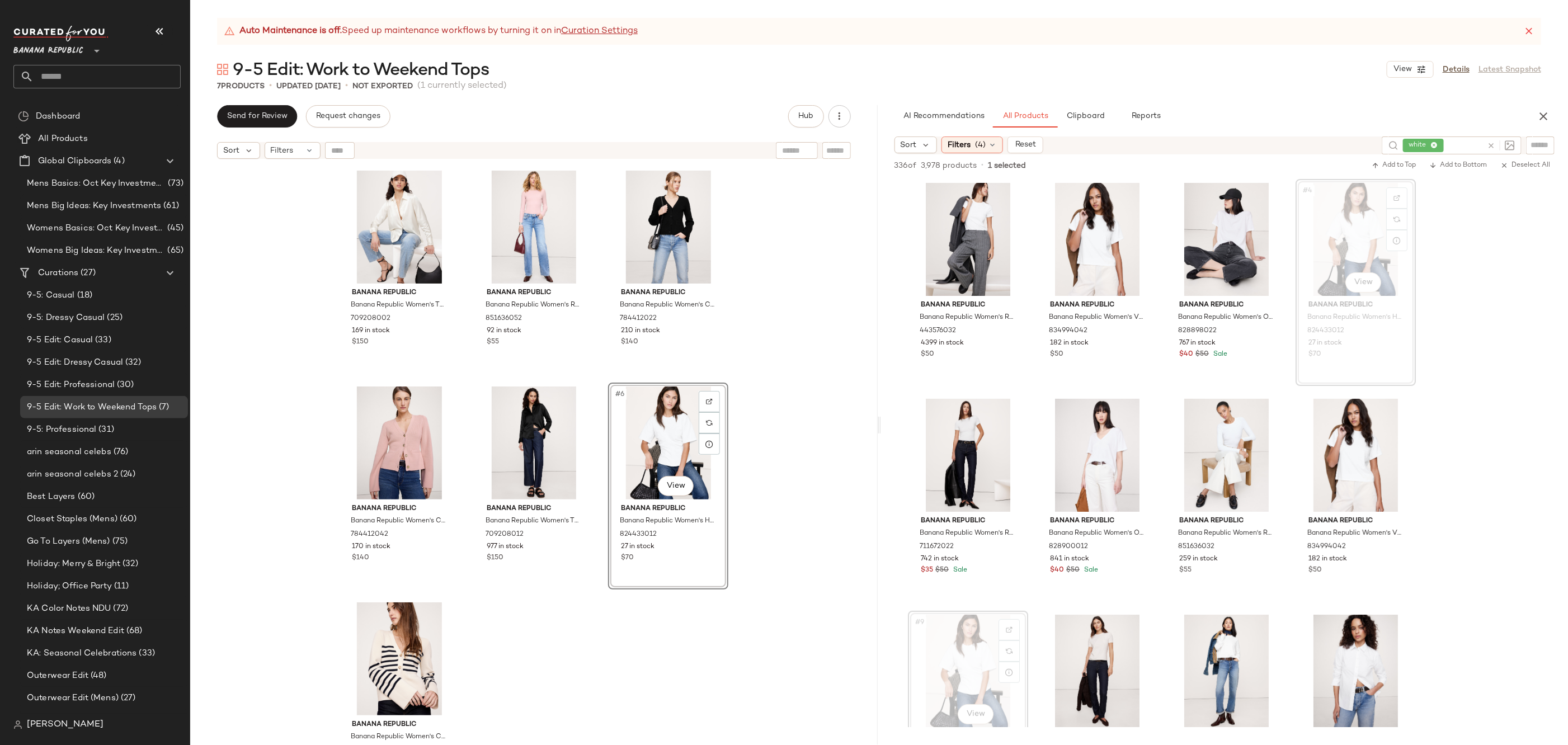
click at [662, 651] on div "Banana Republic Banana Republic Women's The Everyday Silk Shirt Transition Crea…" at bounding box center [534, 469] width 390 height 607
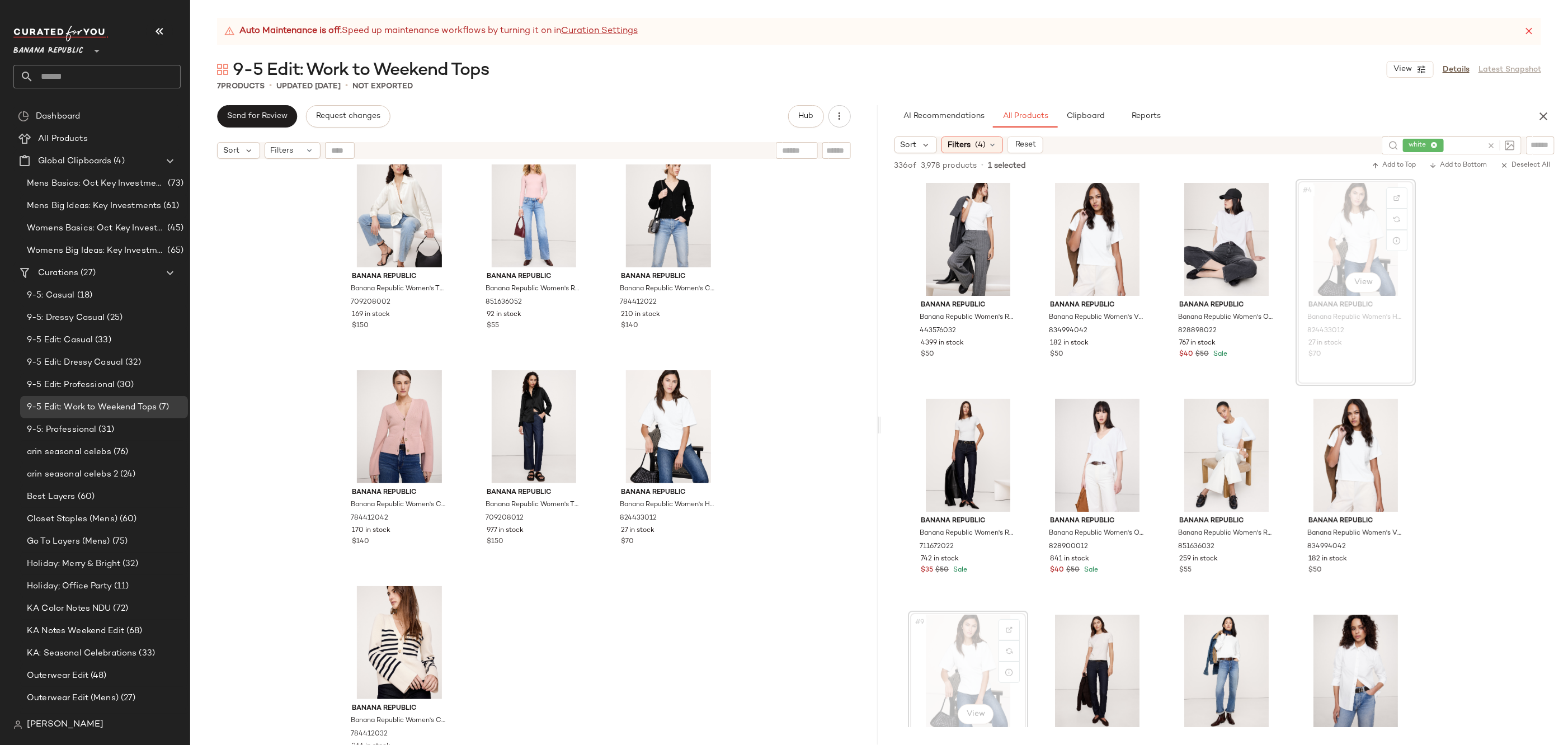
scroll to position [32, 0]
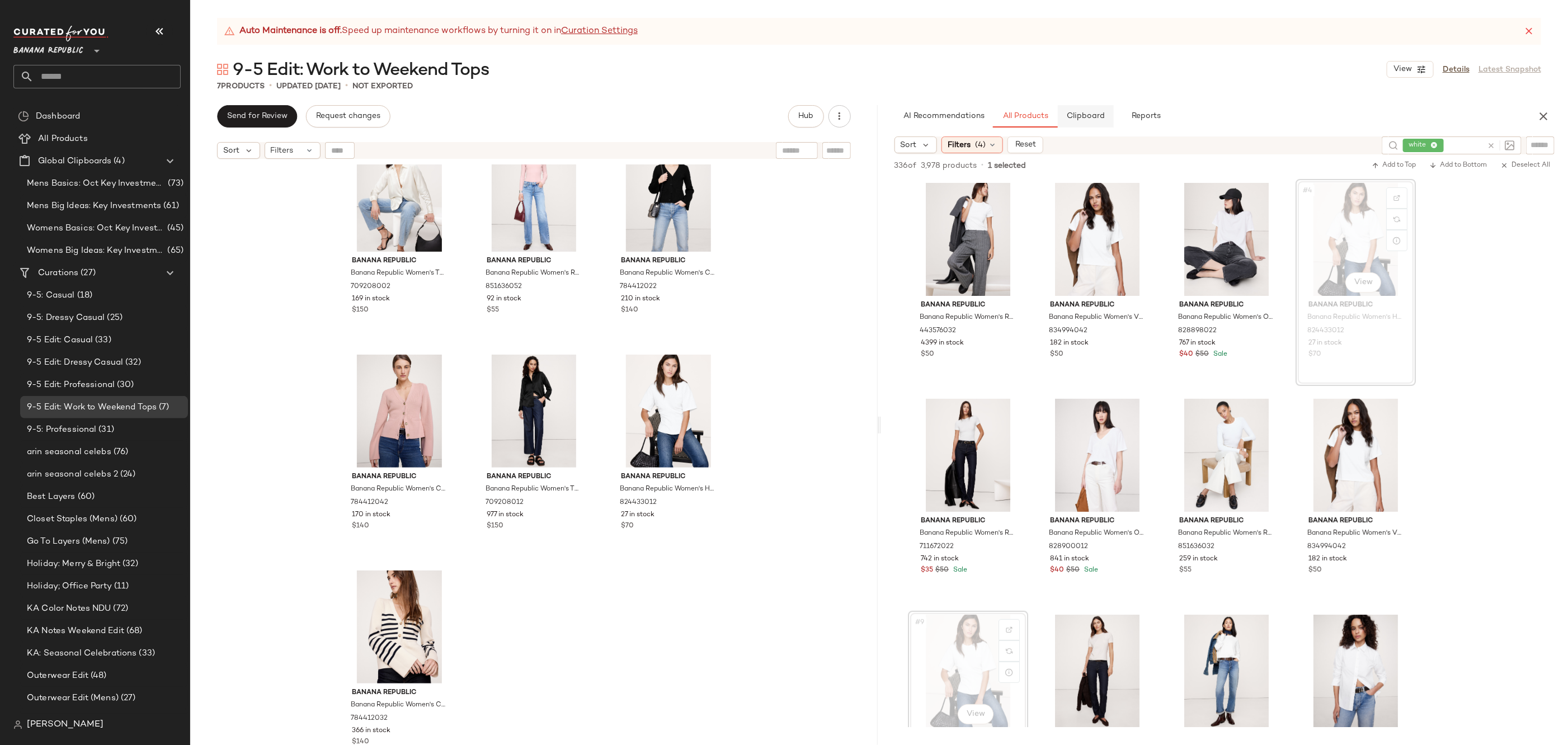
click at [1100, 118] on span "Clipboard" at bounding box center [1085, 117] width 39 height 9
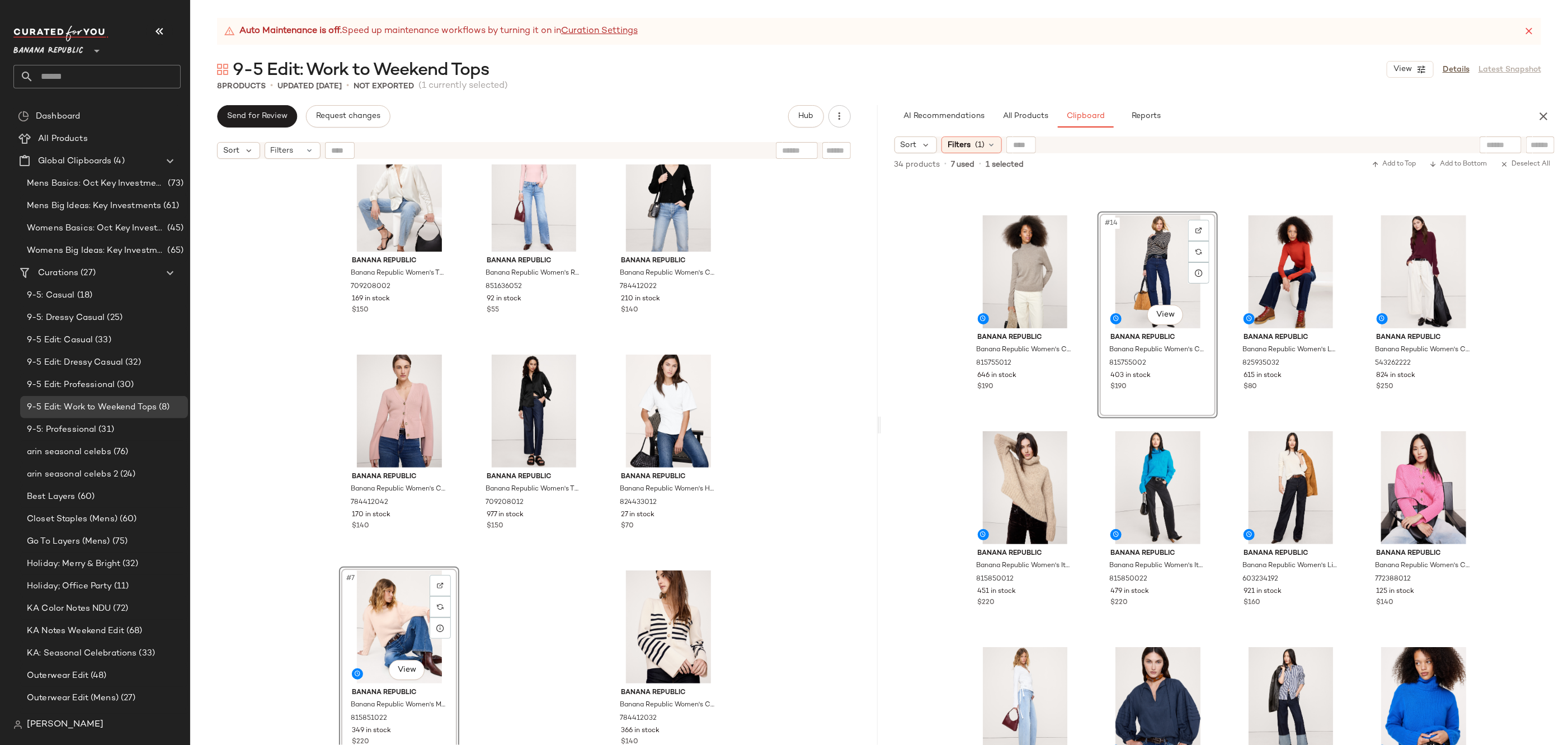
scroll to position [808, 0]
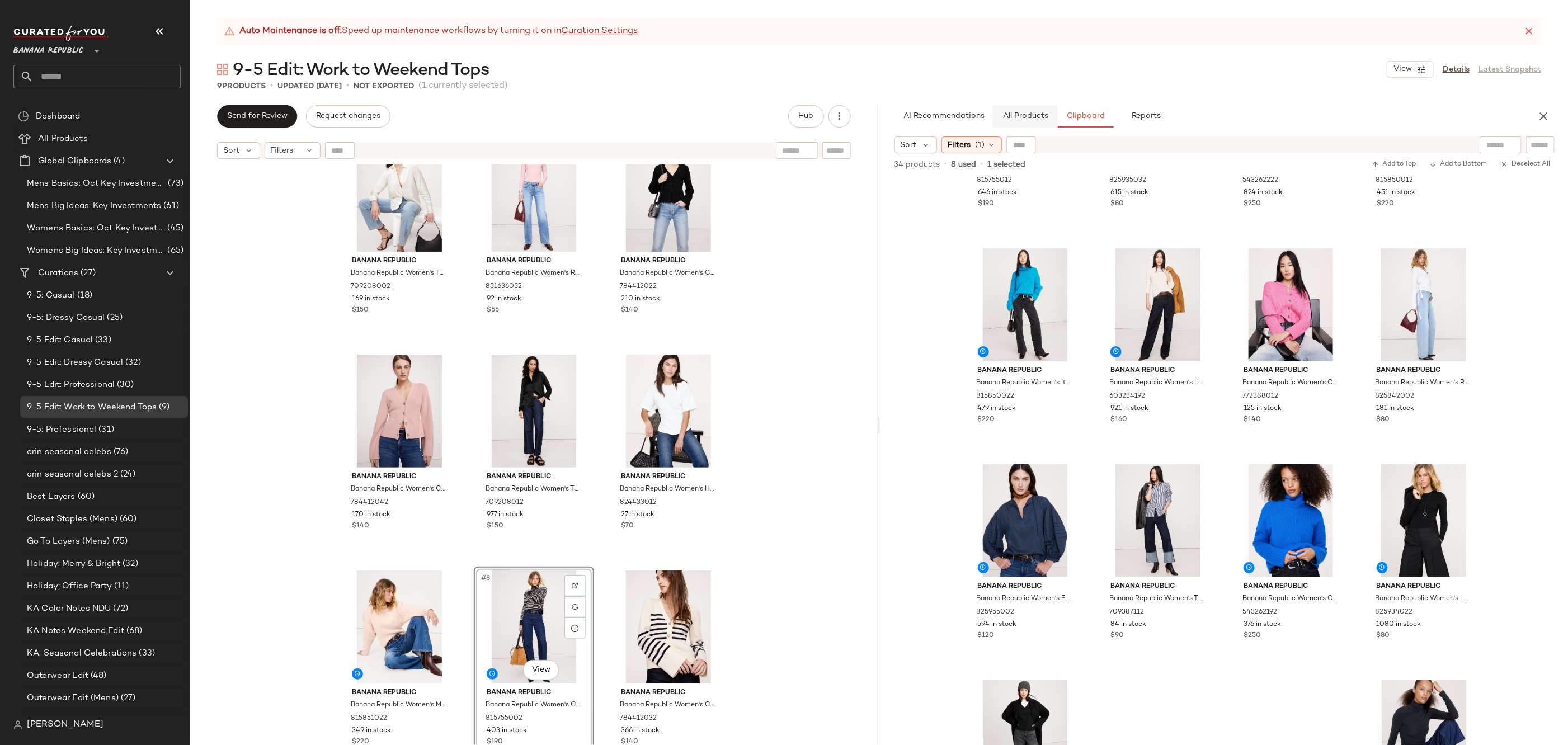
click at [1013, 116] on span "All Products" at bounding box center [1025, 117] width 46 height 9
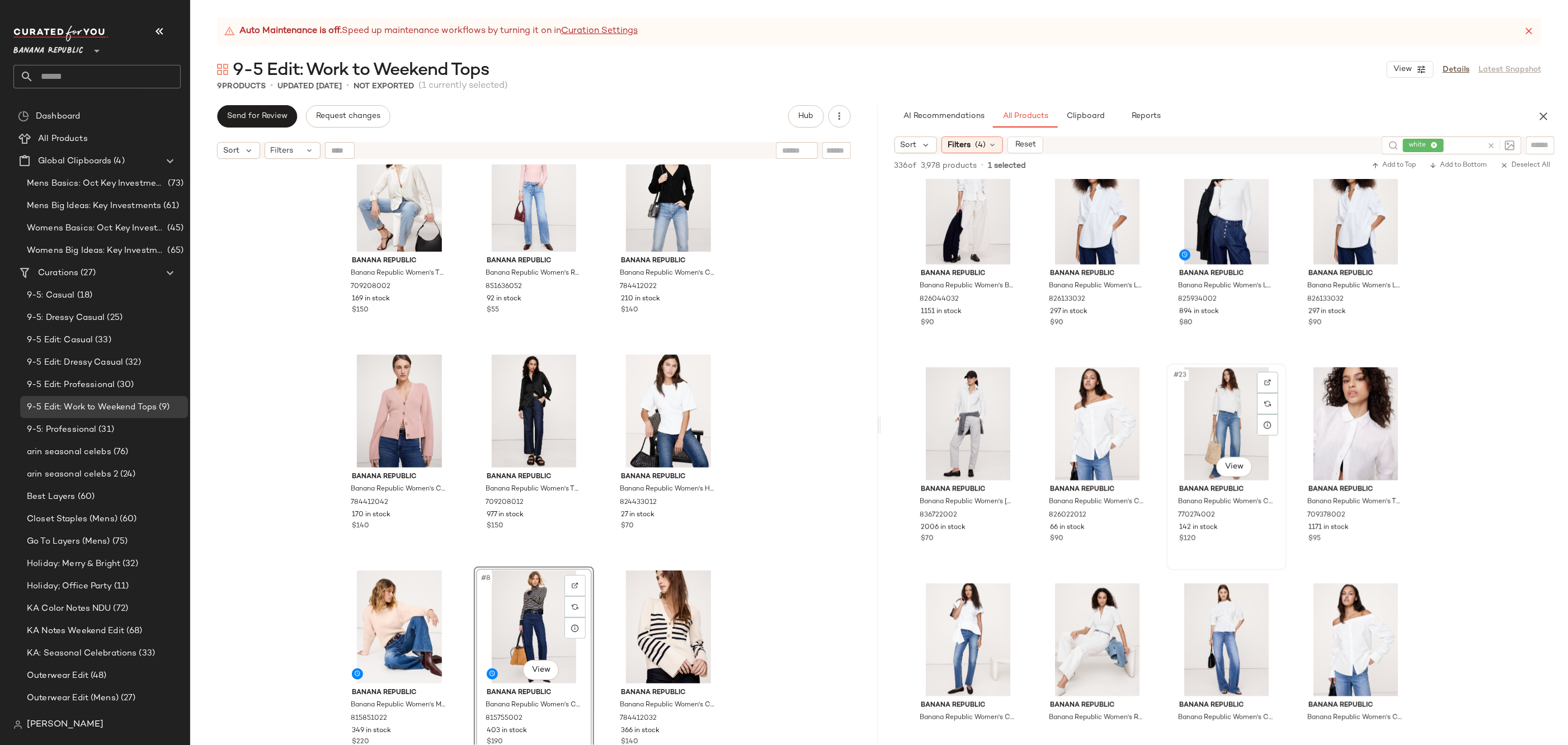
scroll to position [1109, 0]
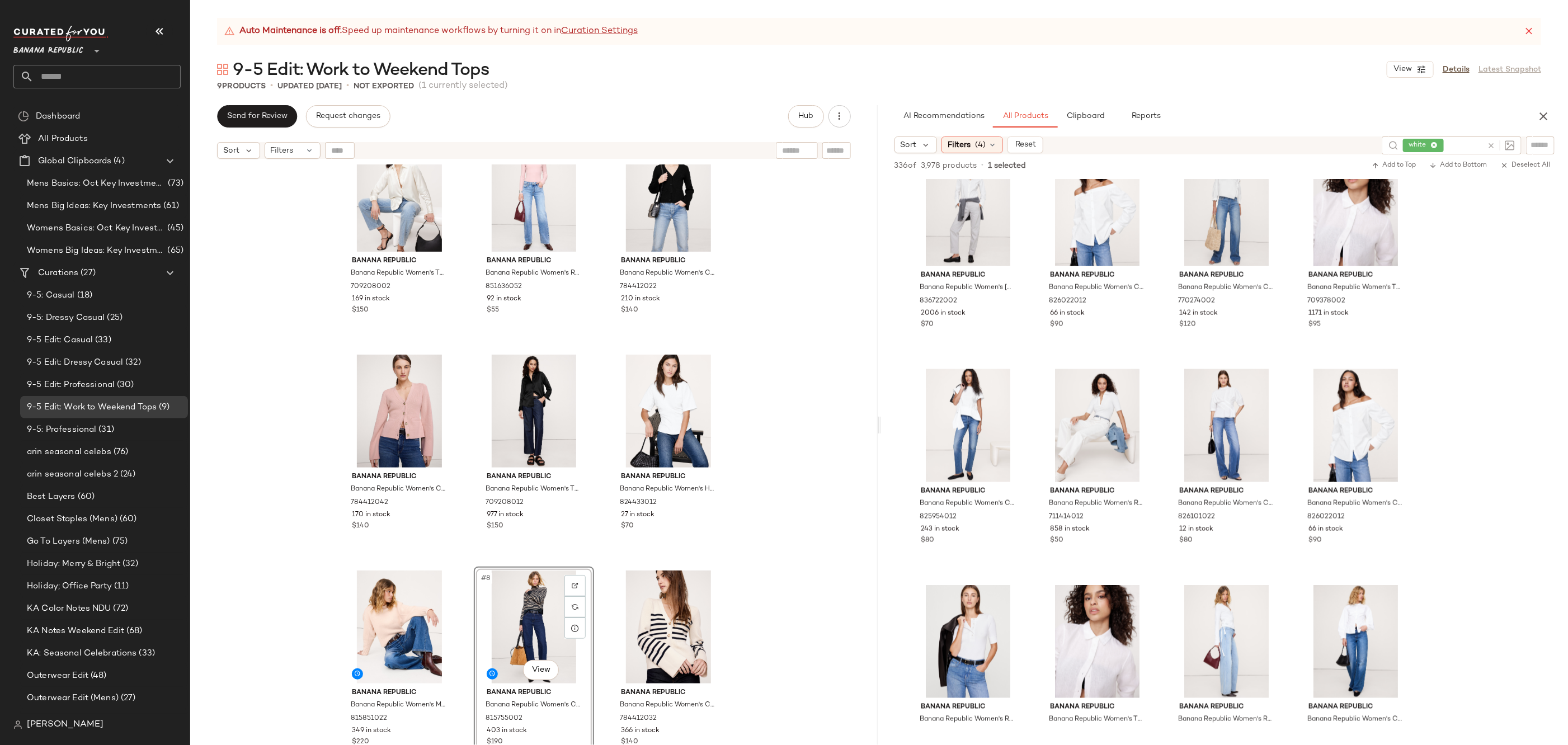
click at [744, 598] on div "Banana Republic Banana Republic Women's The Everyday Silk Shirt Transition Crea…" at bounding box center [534, 468] width 687 height 608
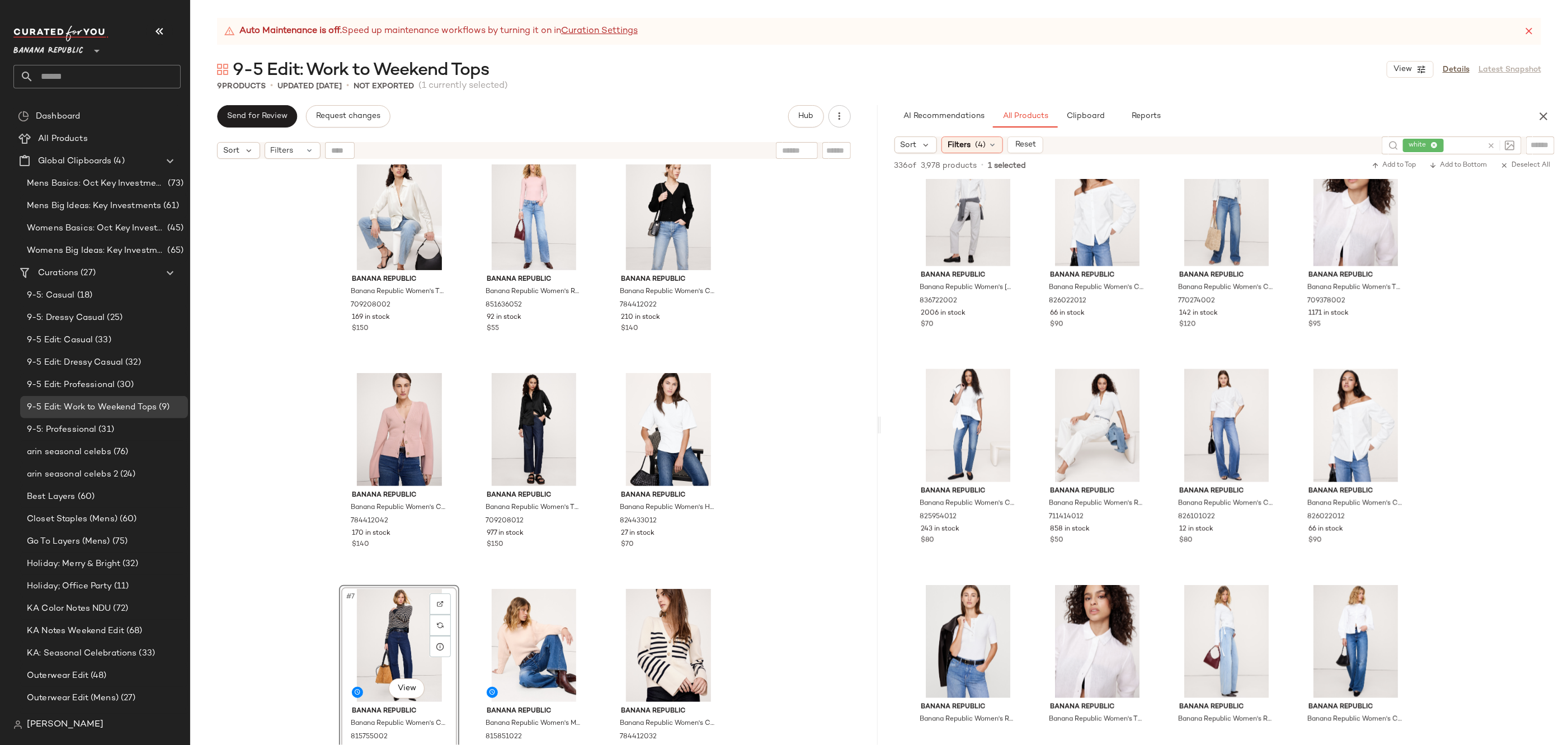
scroll to position [32, 0]
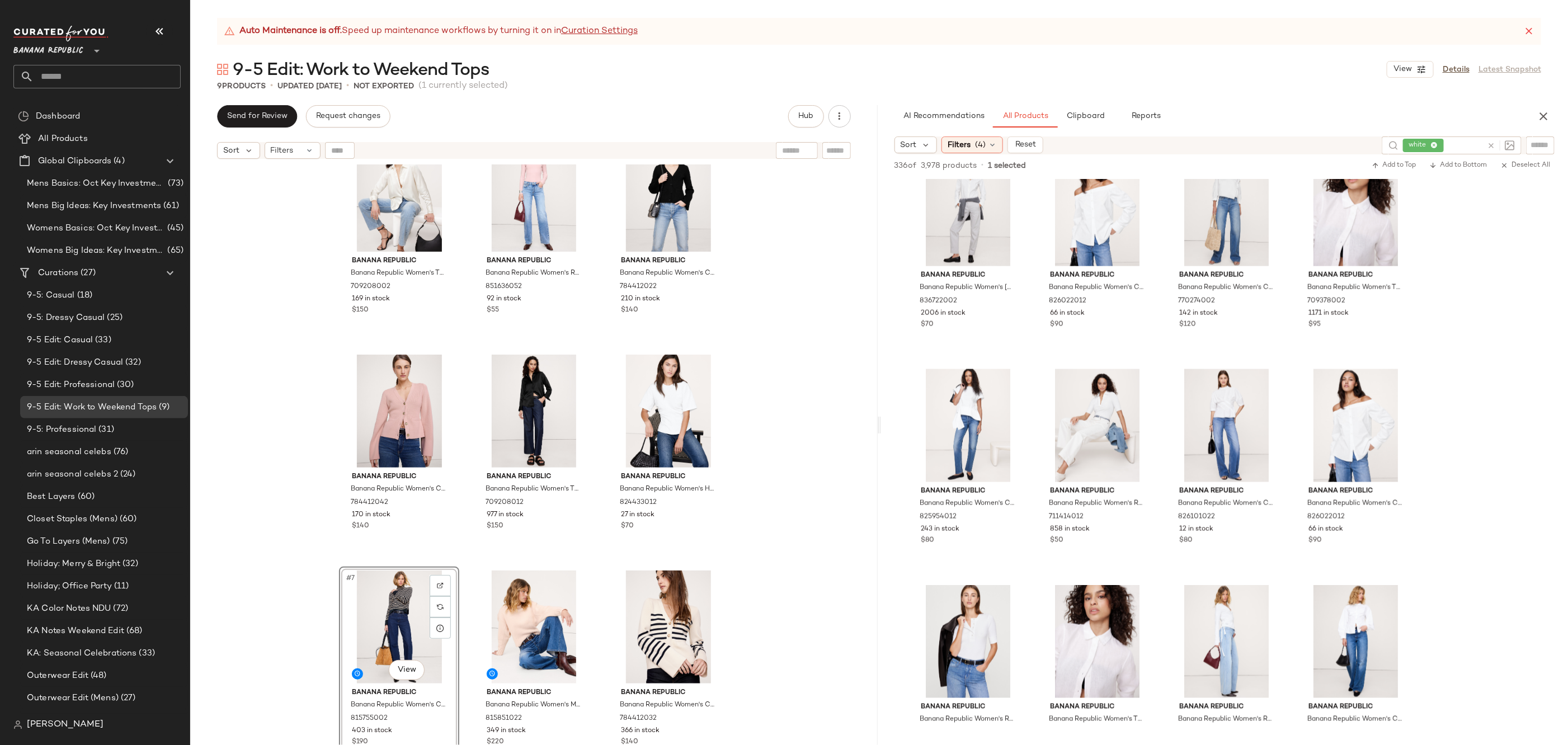
click at [1488, 142] on icon at bounding box center [1490, 146] width 8 height 8
type input "****"
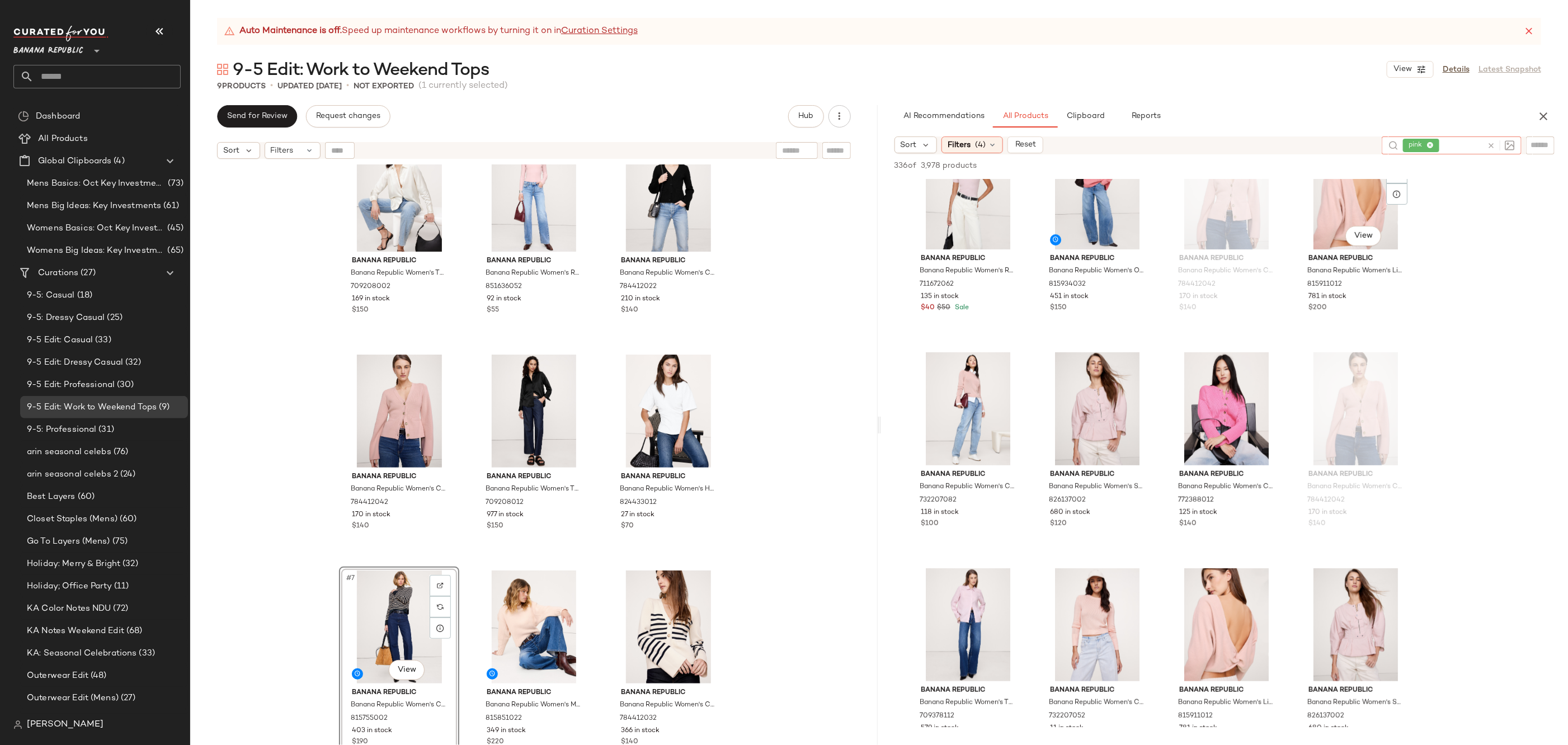
scroll to position [482, 0]
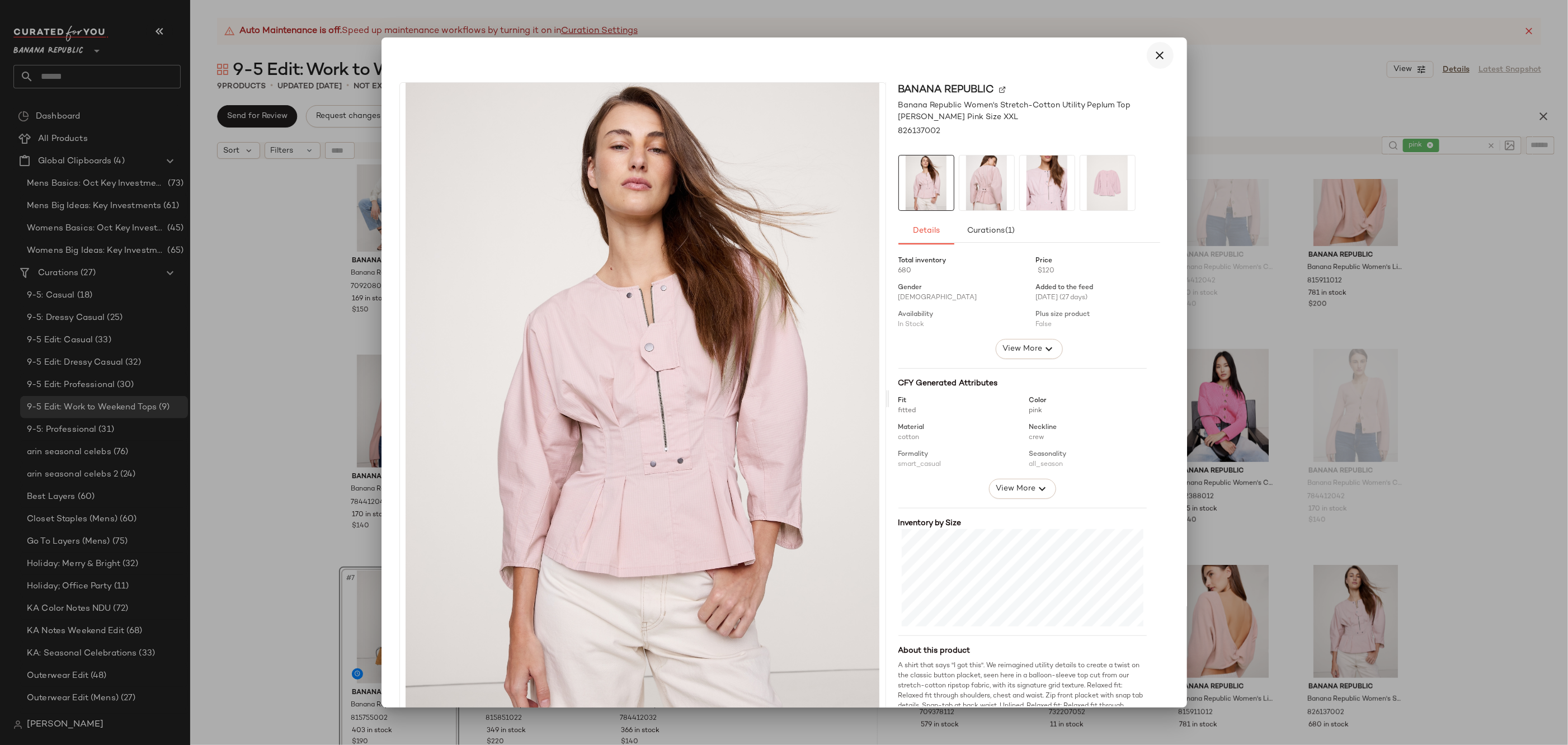
click at [1147, 52] on button "button" at bounding box center [1160, 55] width 27 height 27
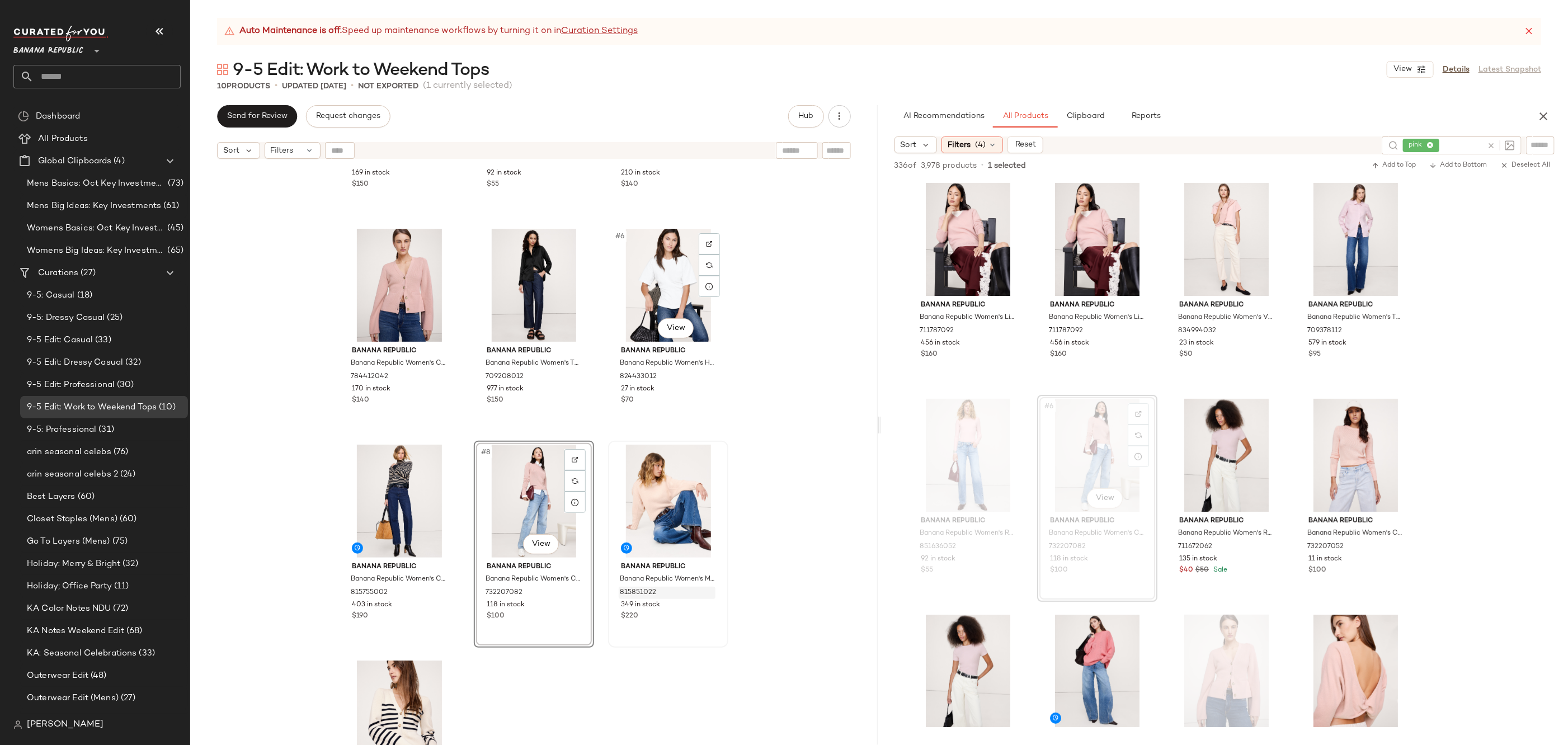
scroll to position [249, 0]
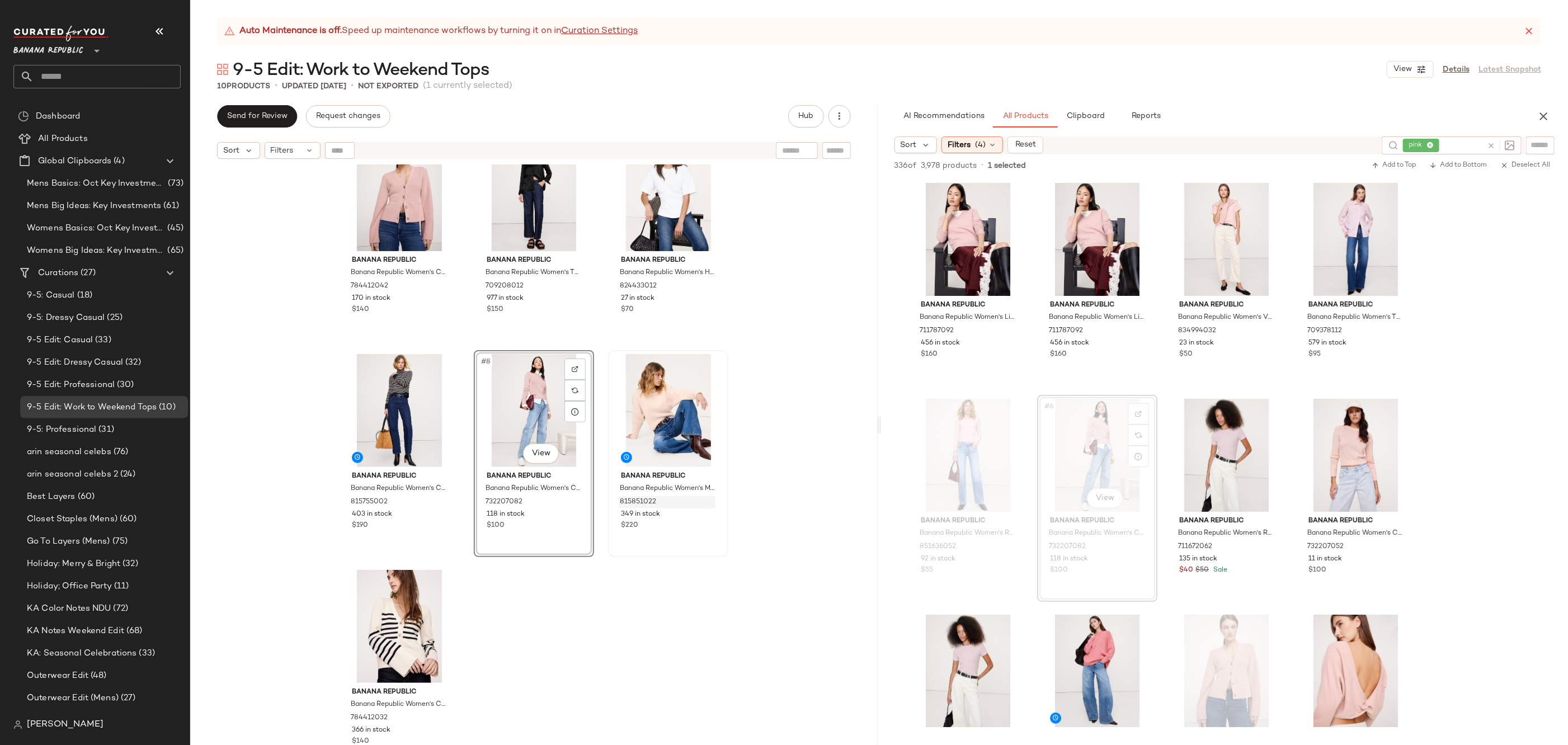
click at [687, 586] on div "Banana Republic Banana Republic Women's The Everyday Silk Shirt Transition Crea…" at bounding box center [534, 468] width 687 height 608
click at [1093, 119] on span "Clipboard" at bounding box center [1085, 117] width 39 height 9
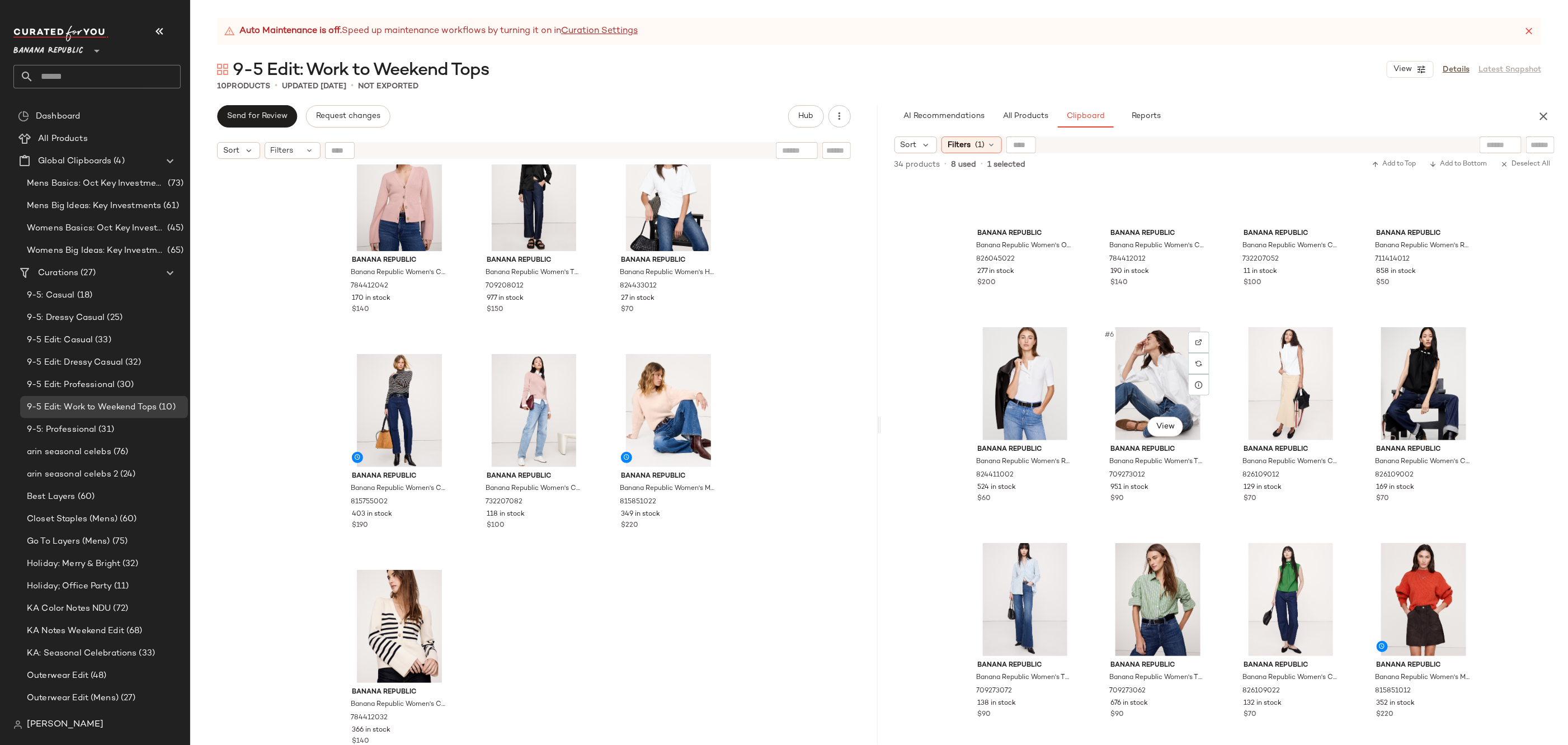
scroll to position [0, 0]
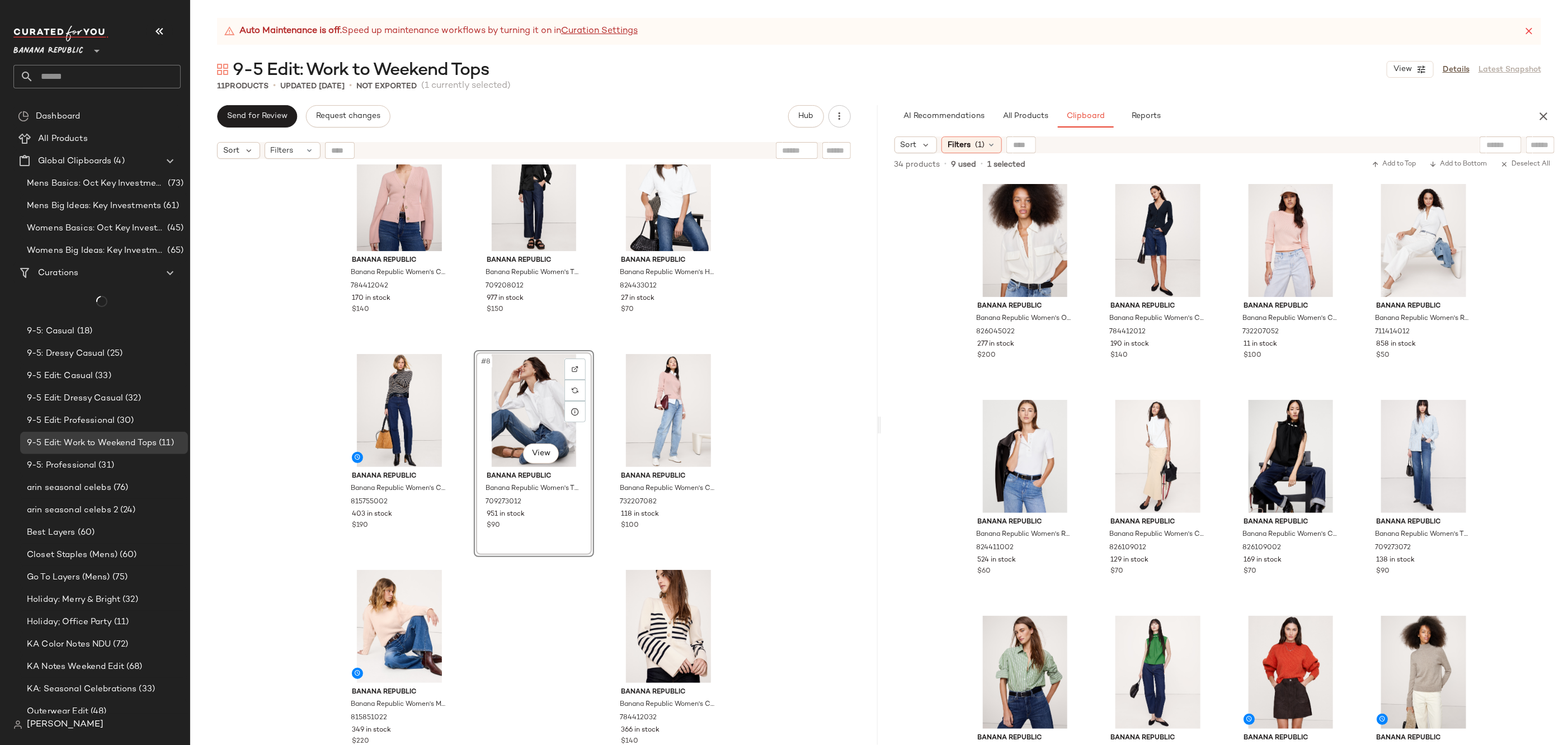
click at [562, 656] on div "Banana Republic Banana Republic Women's The Everyday Silk Shirt Transition Crea…" at bounding box center [534, 468] width 687 height 608
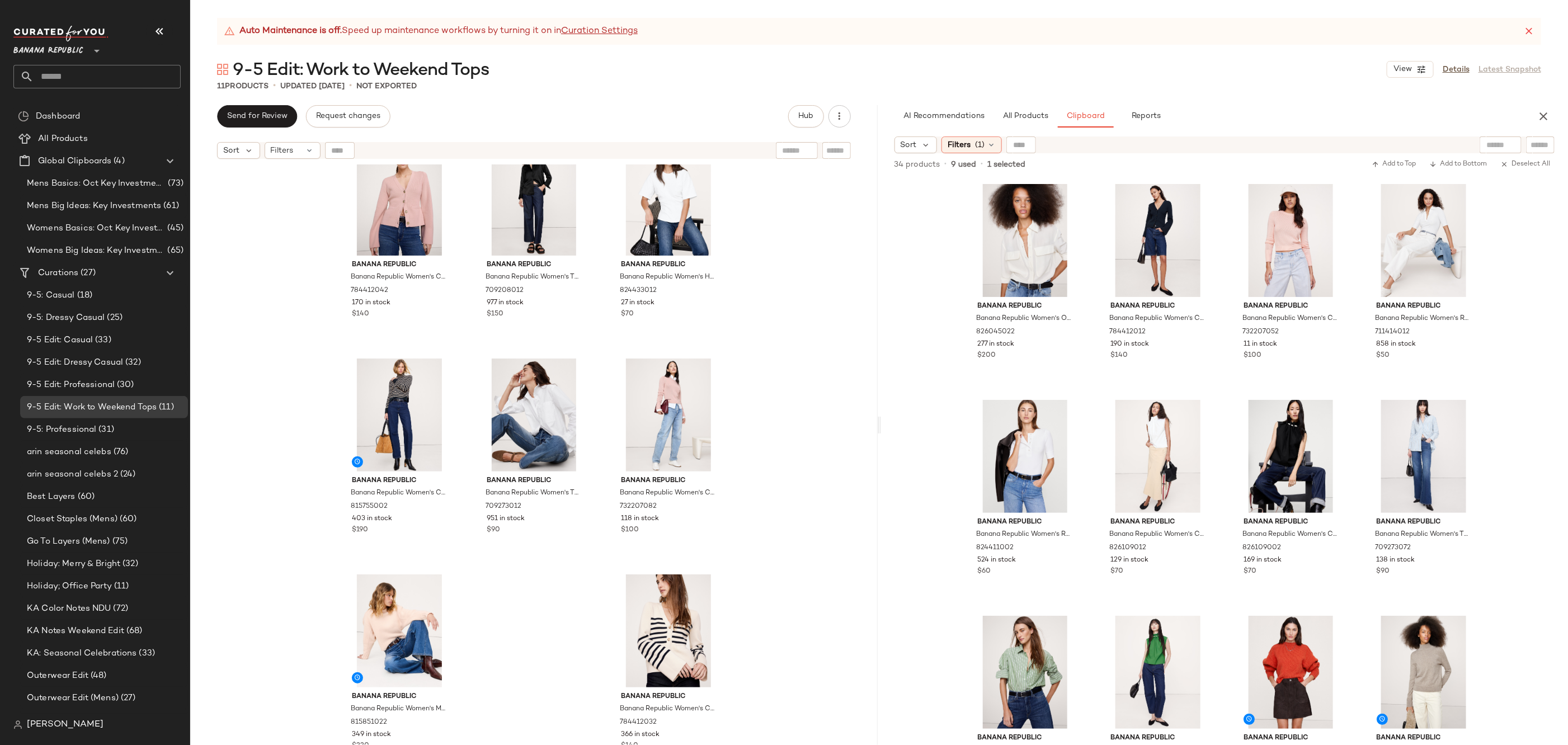
scroll to position [257, 0]
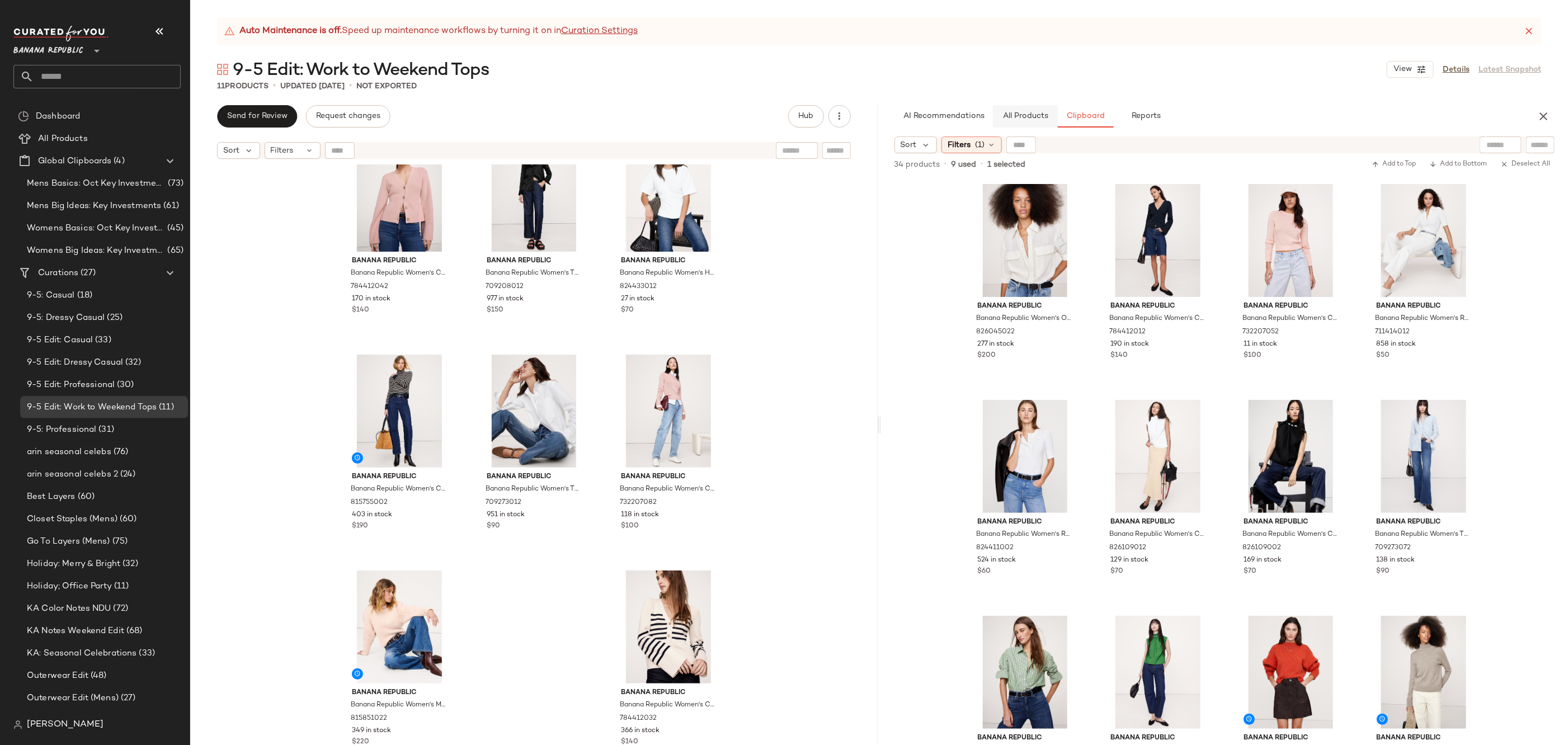
click at [1020, 115] on span "All Products" at bounding box center [1025, 117] width 46 height 9
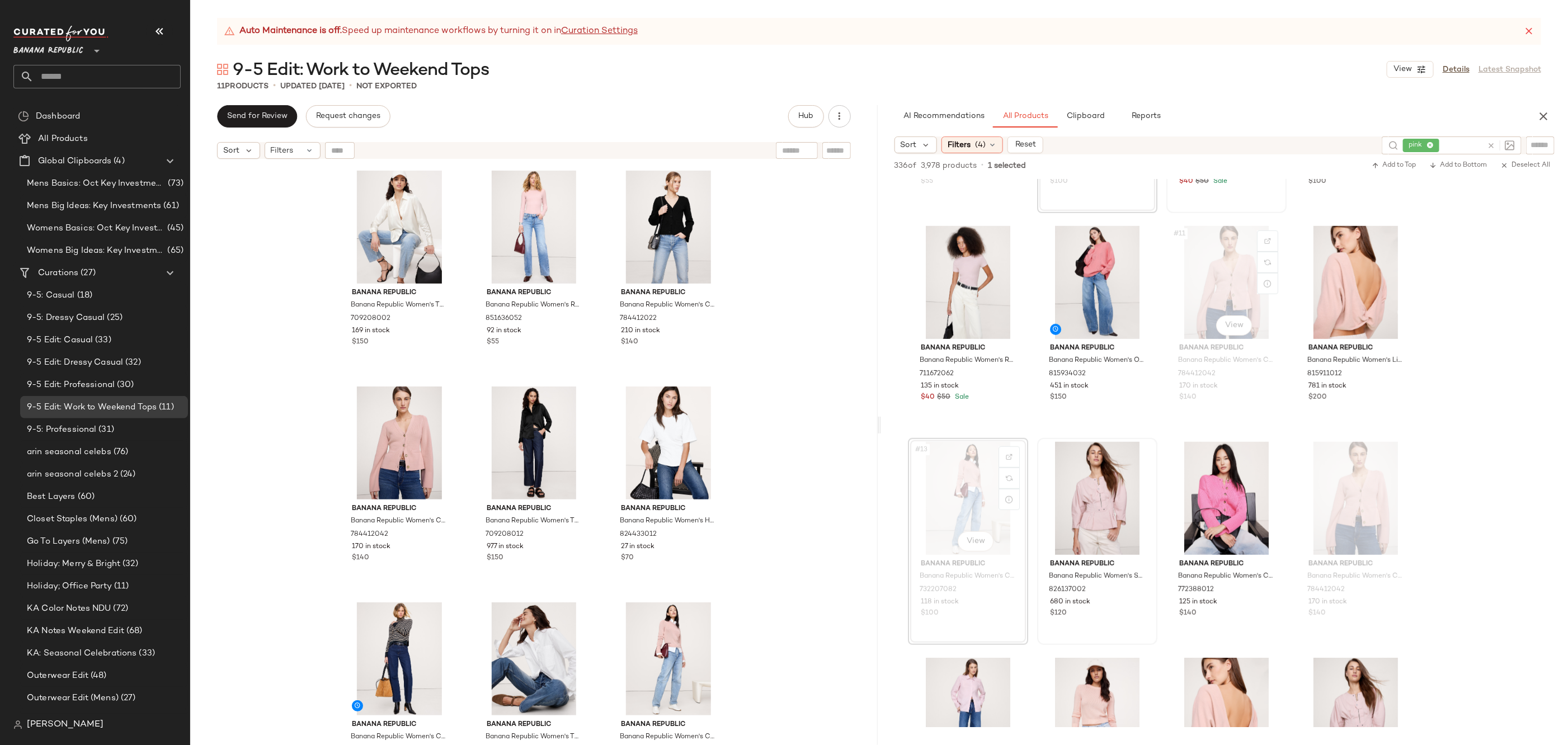
scroll to position [494, 0]
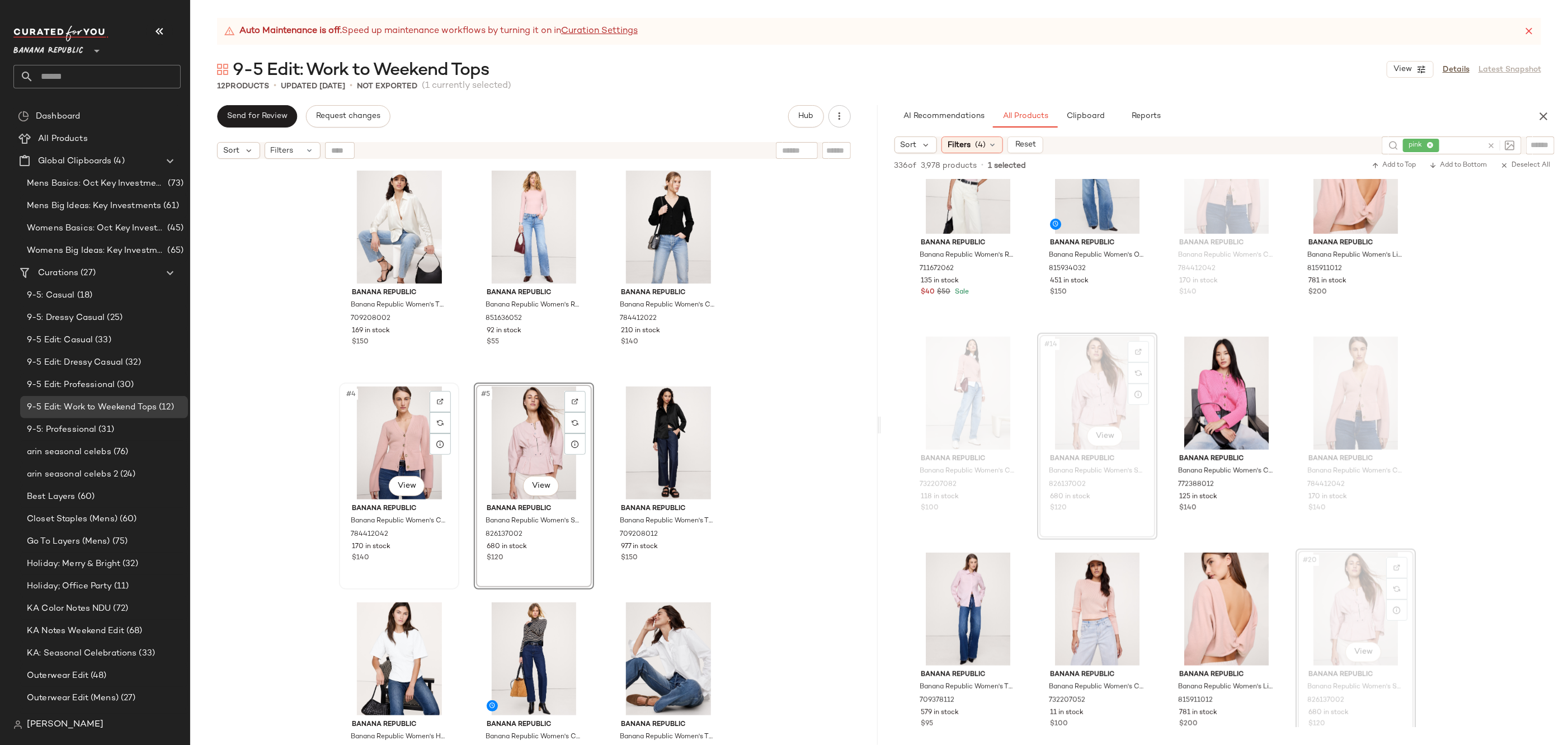
click at [401, 425] on div "#4 View" at bounding box center [399, 442] width 112 height 113
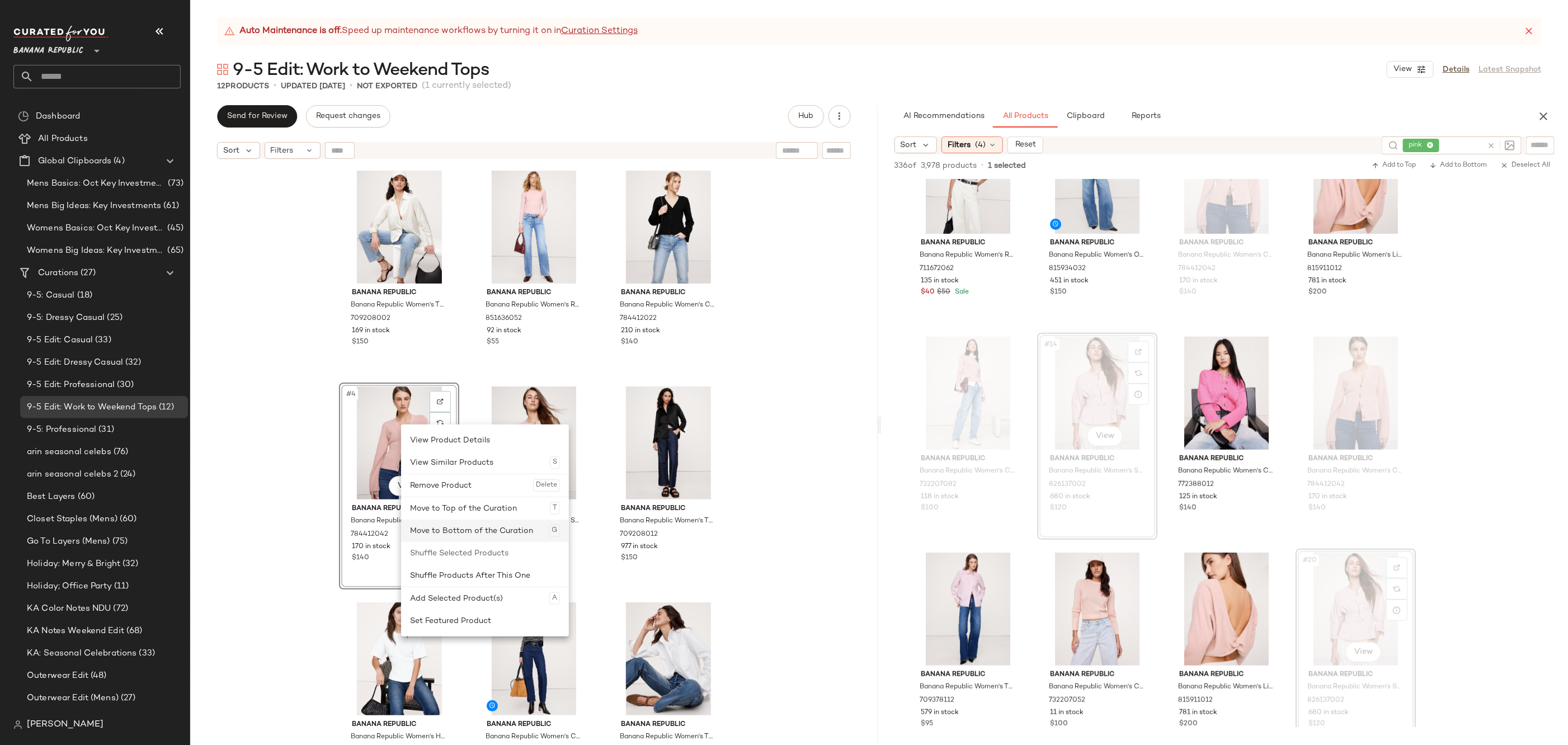
click at [495, 529] on div "Move to Bottom of the Curation G" at bounding box center [485, 531] width 150 height 23
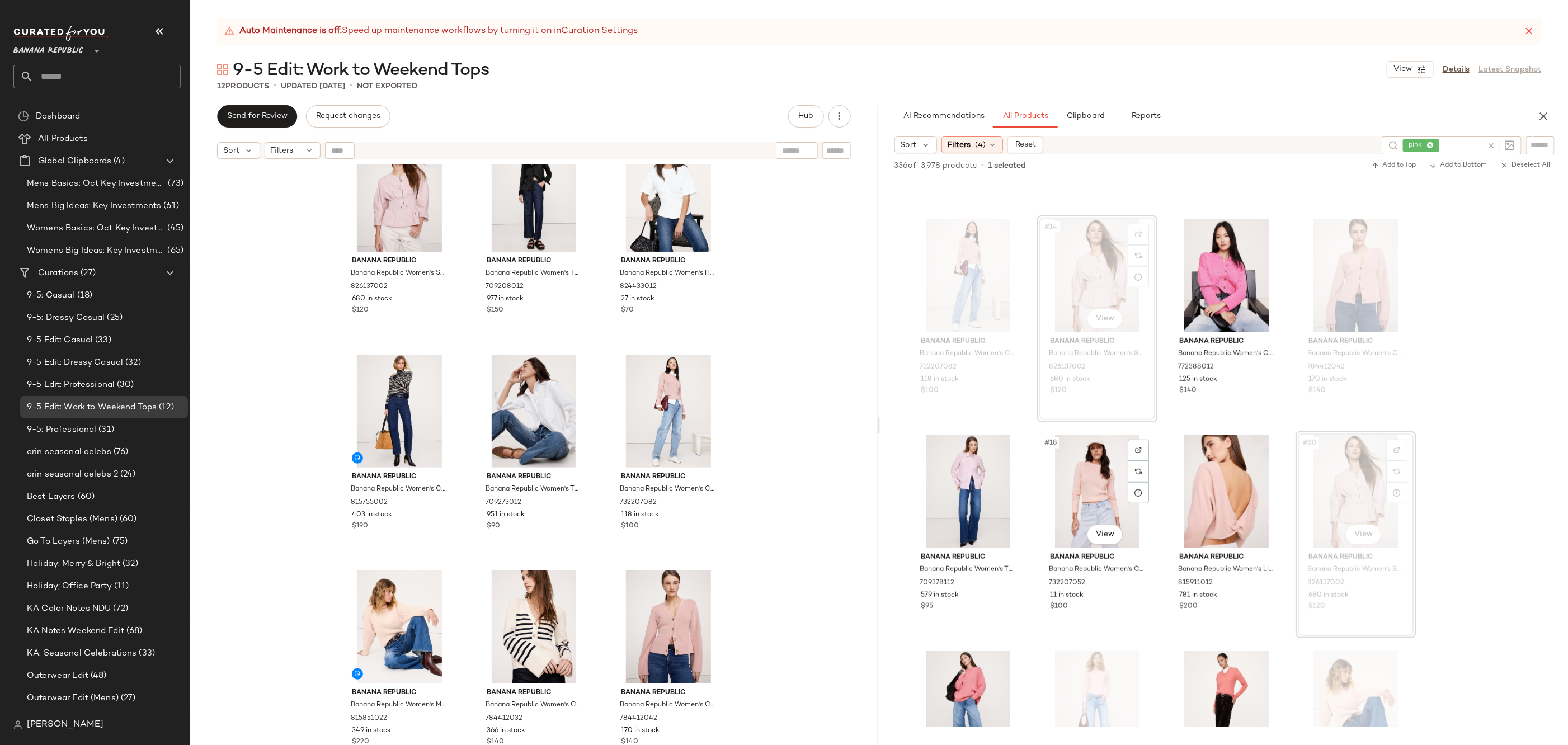
scroll to position [626, 0]
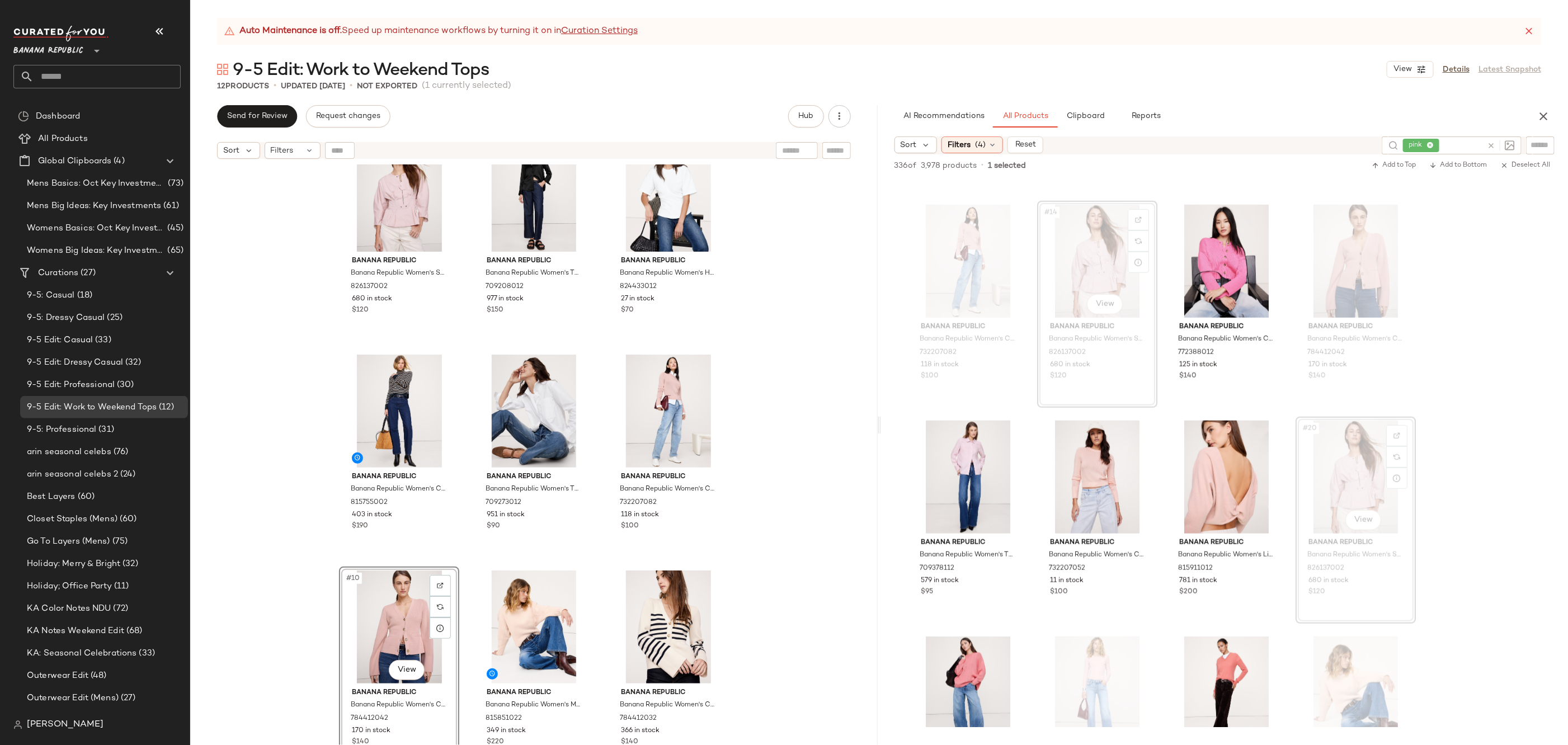
click at [836, 468] on div "Banana Republic Banana Republic Women's Stretch-Cotton Utility Peplum Top Dusty…" at bounding box center [534, 468] width 687 height 608
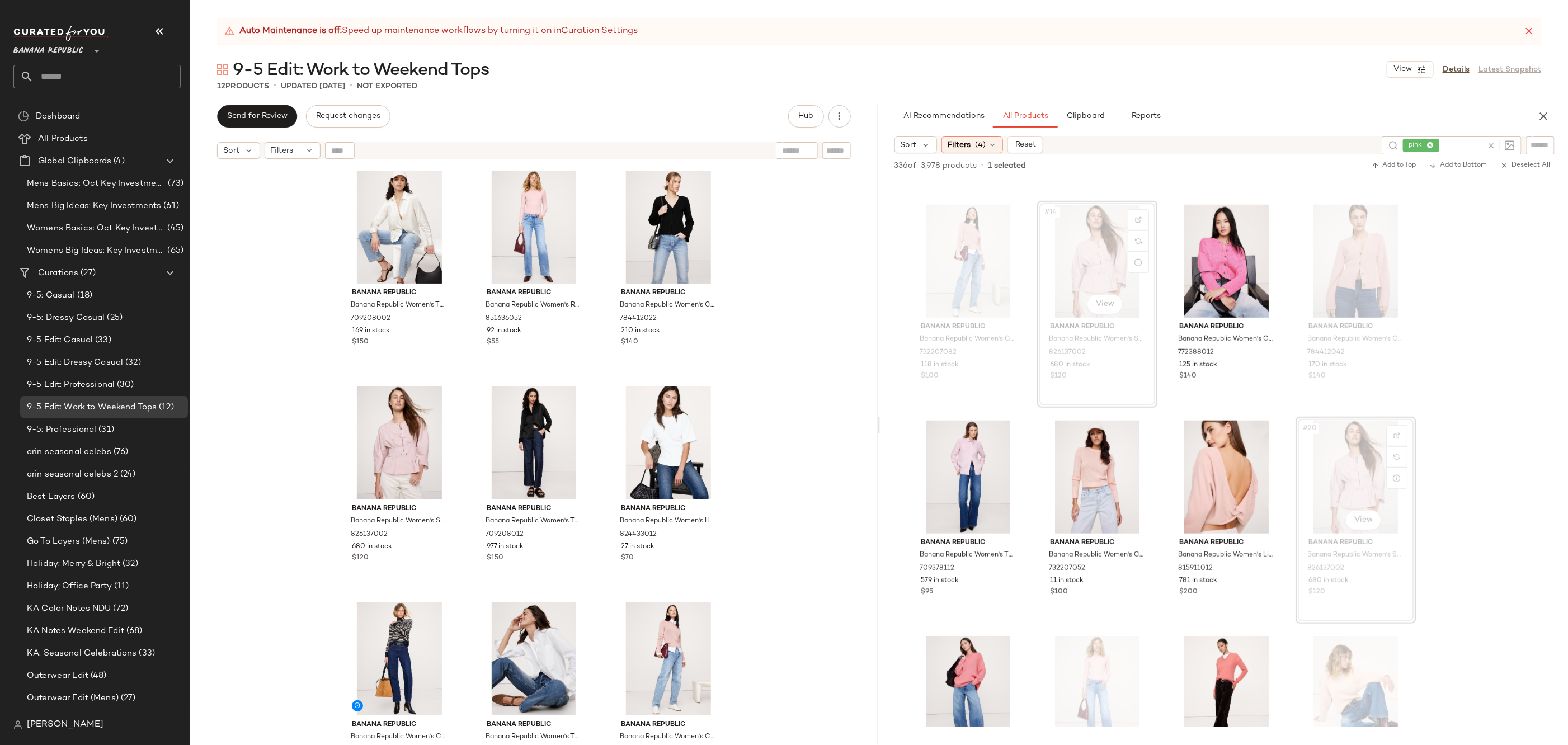
scroll to position [249, 0]
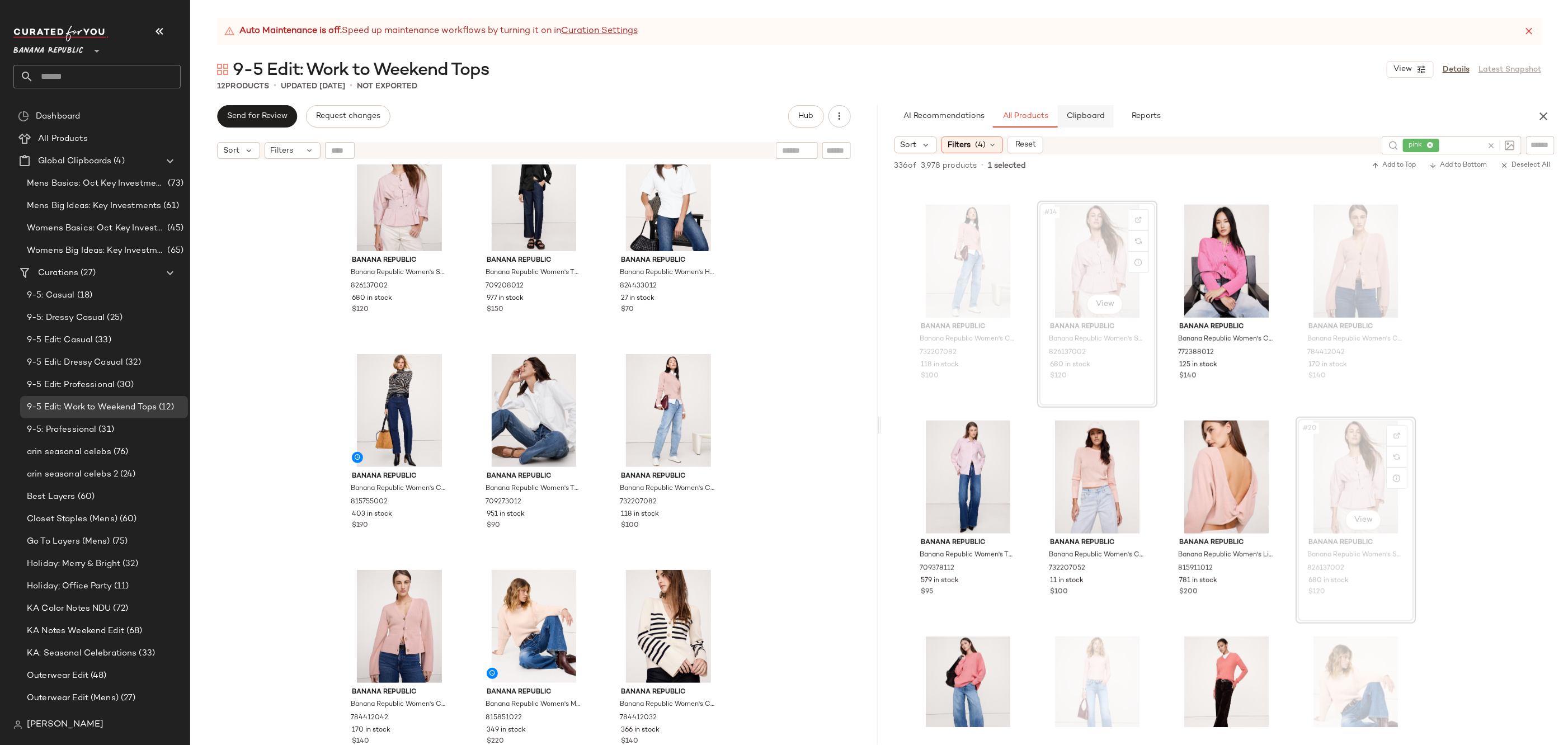
click at [1075, 118] on span "Clipboard" at bounding box center [1085, 117] width 39 height 9
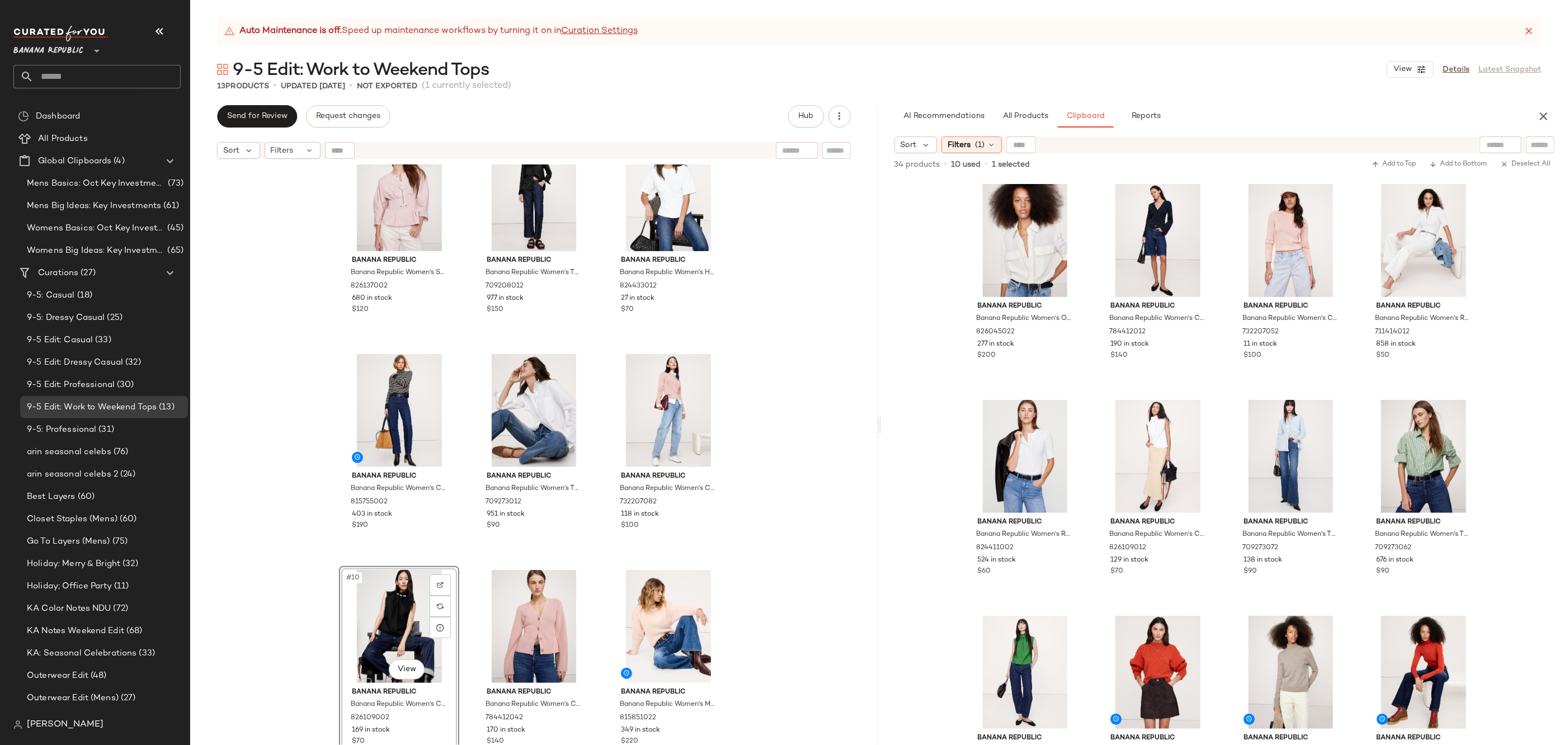
click at [790, 553] on div "Banana Republic Banana Republic Women's The Everyday Silk Shirt Transition Crea…" at bounding box center [534, 468] width 687 height 608
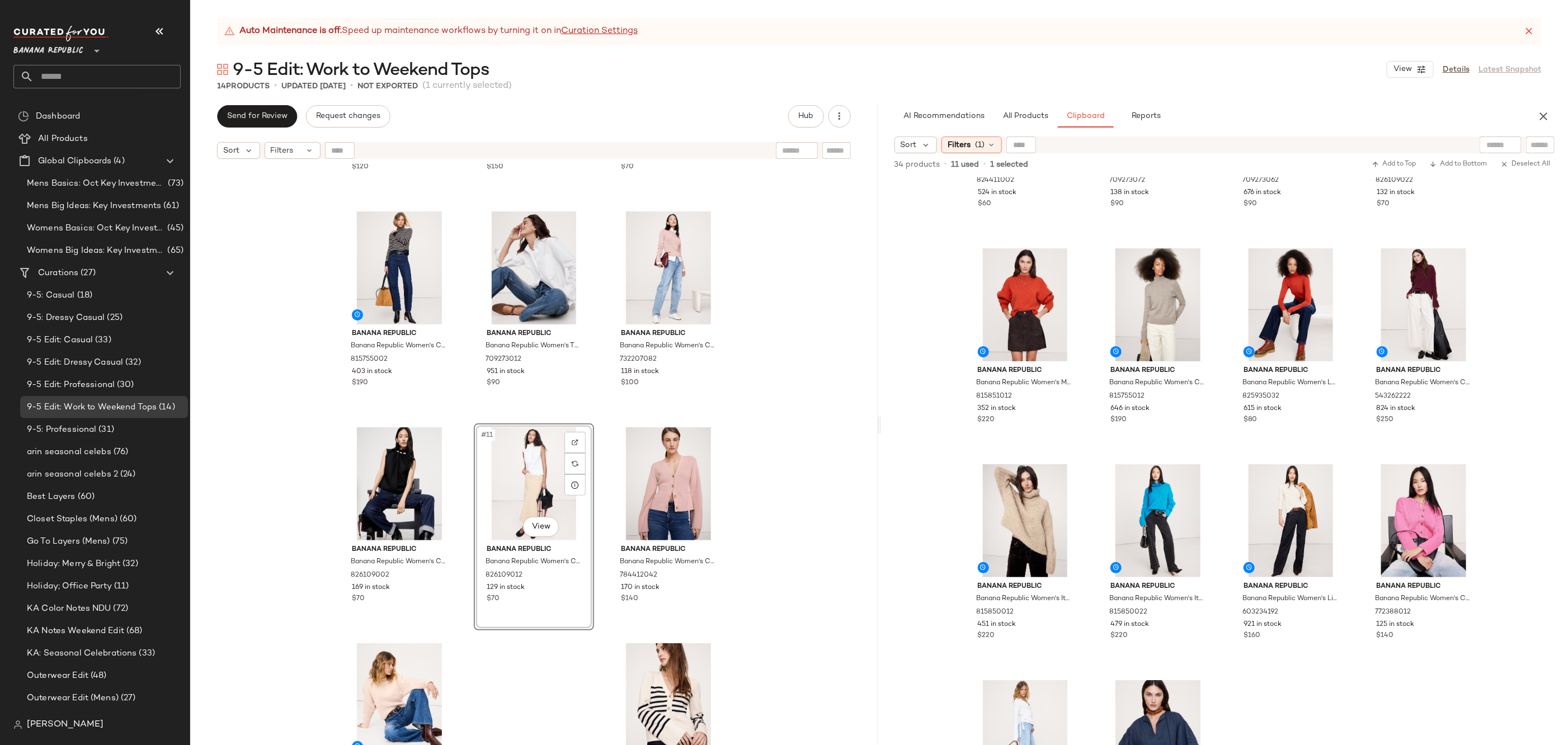
scroll to position [730, 0]
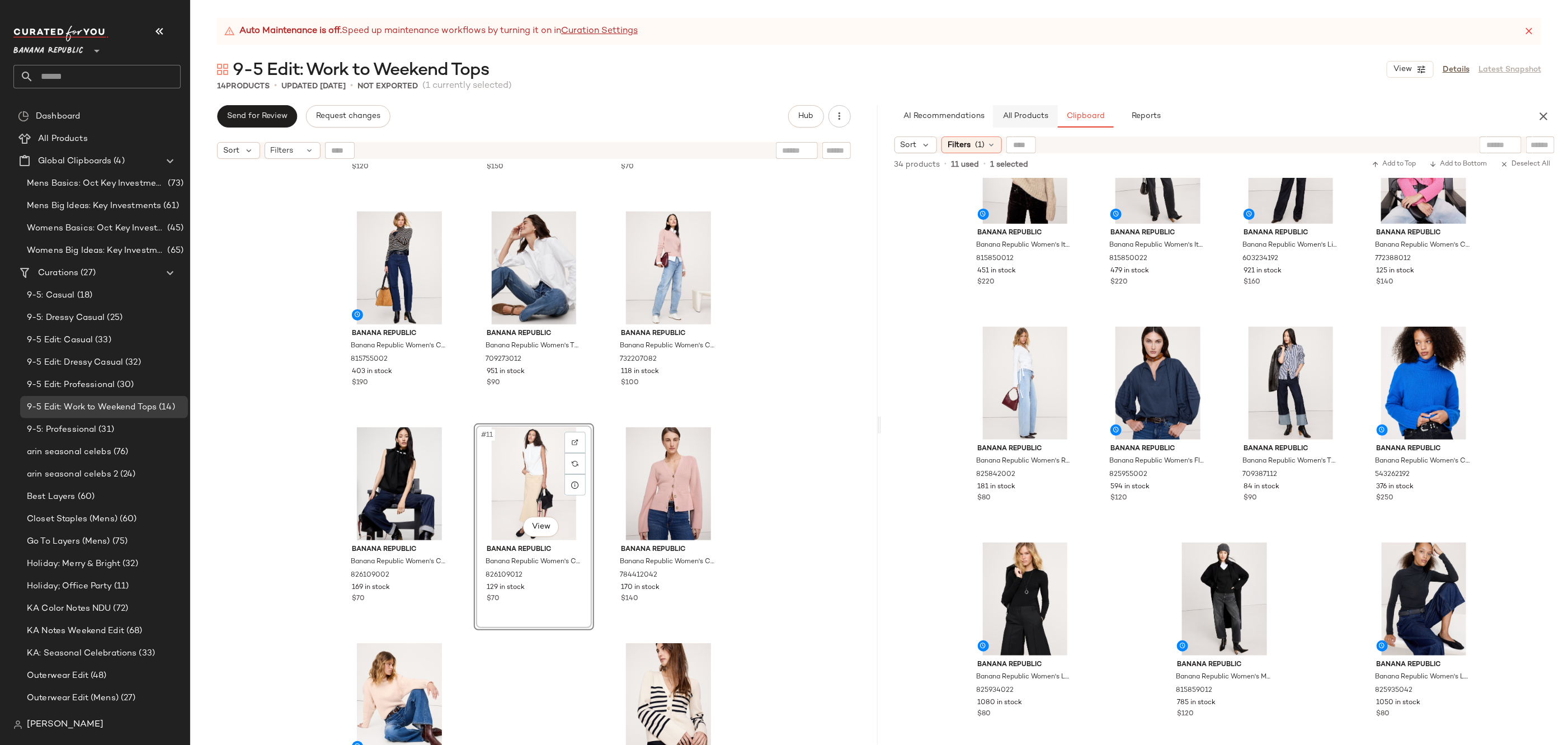
click at [1028, 120] on span "All Products" at bounding box center [1025, 117] width 46 height 9
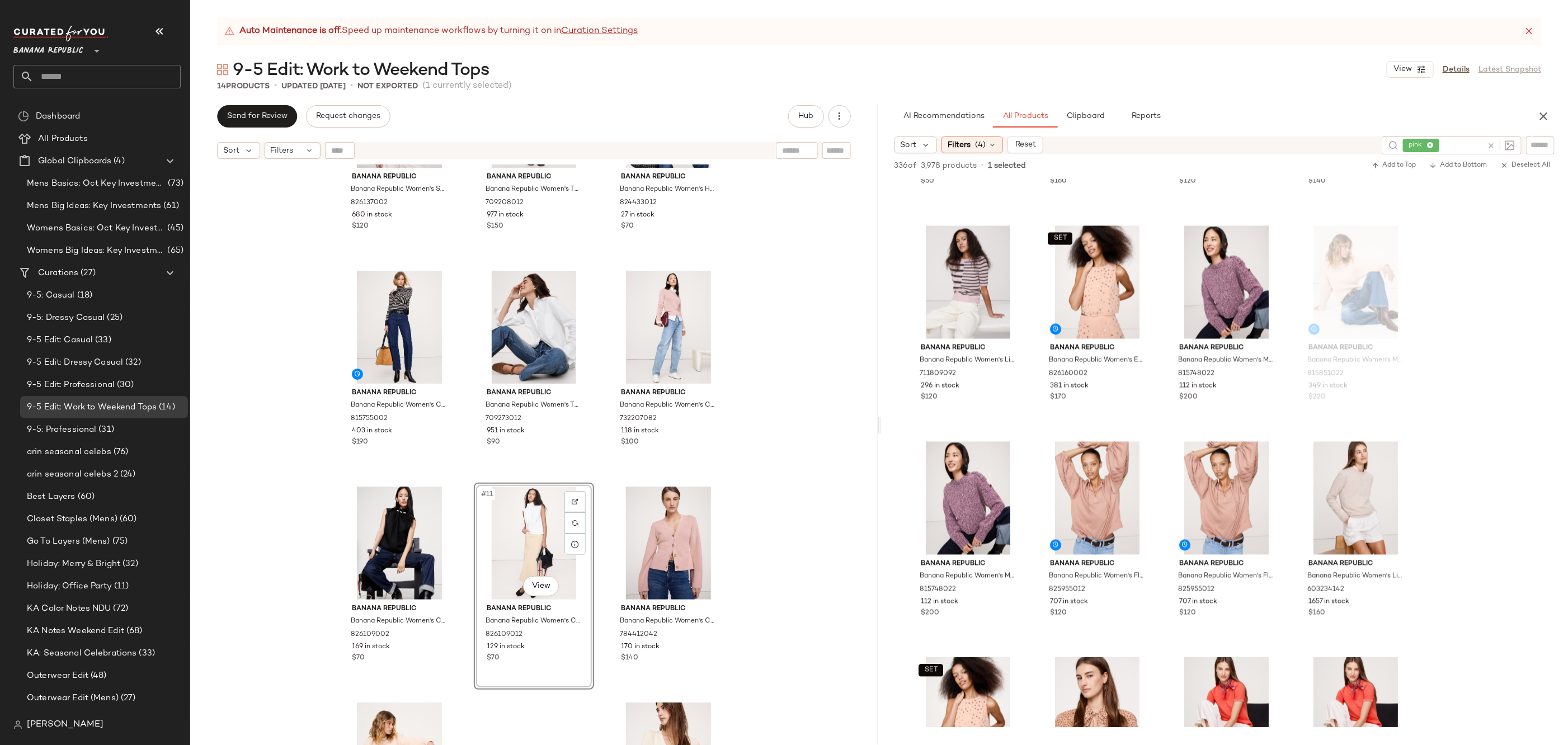
scroll to position [416, 0]
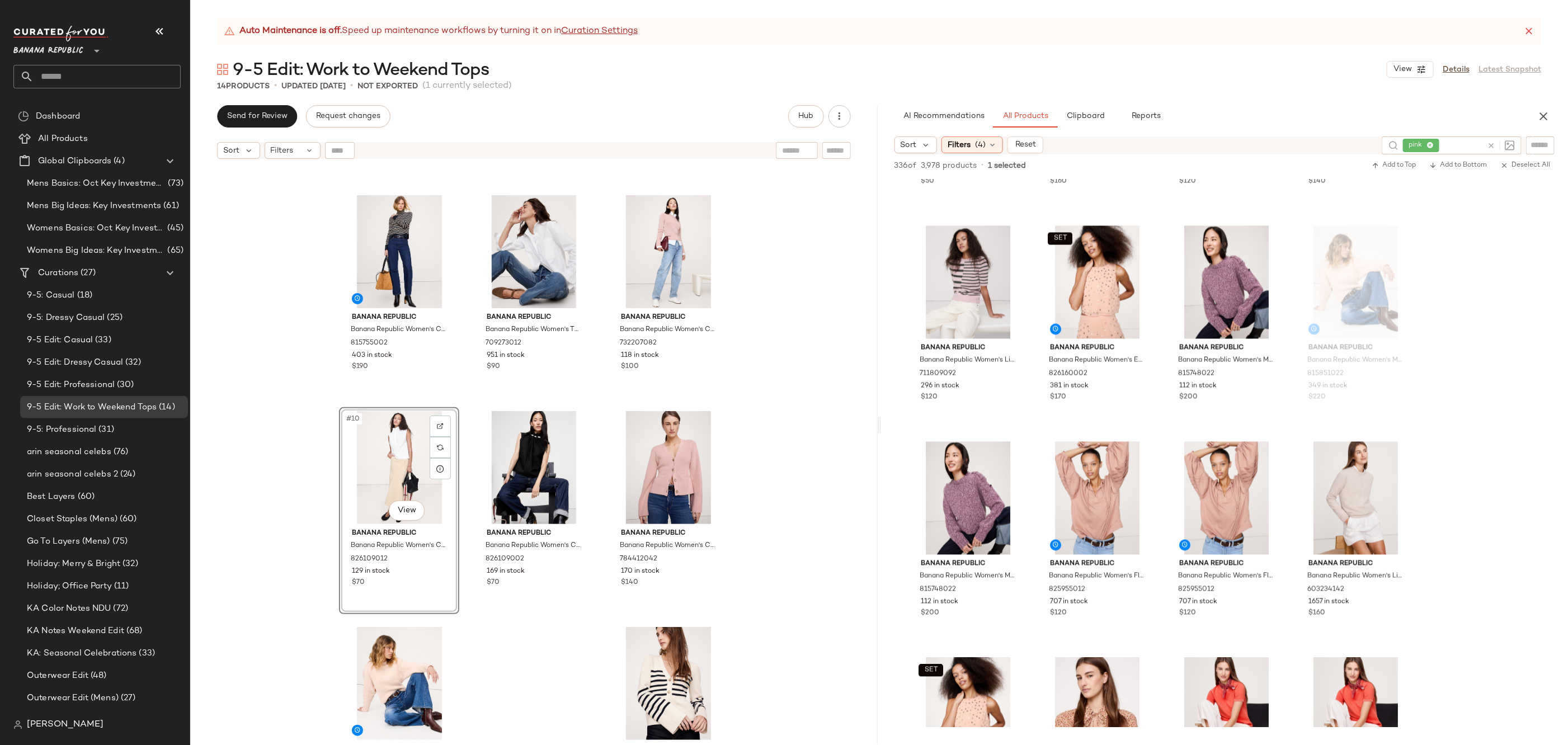
click at [782, 521] on div "Banana Republic Banana Republic Women's Stretch-Cotton Utility Peplum Top Dusty…" at bounding box center [534, 468] width 687 height 608
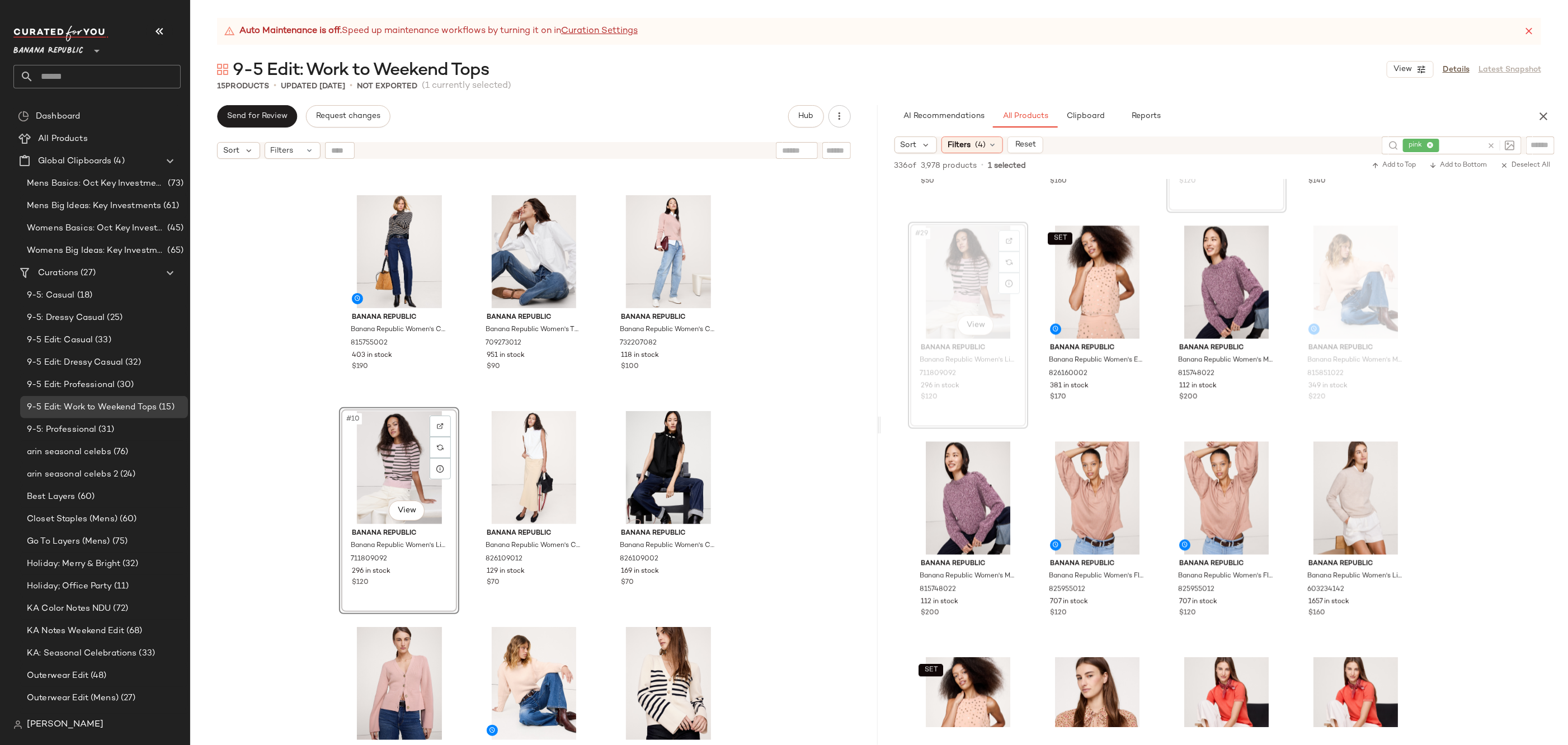
click at [768, 417] on div "Banana Republic Banana Republic Women's Stretch-Cotton Utility Peplum Top Dusty…" at bounding box center [534, 468] width 687 height 608
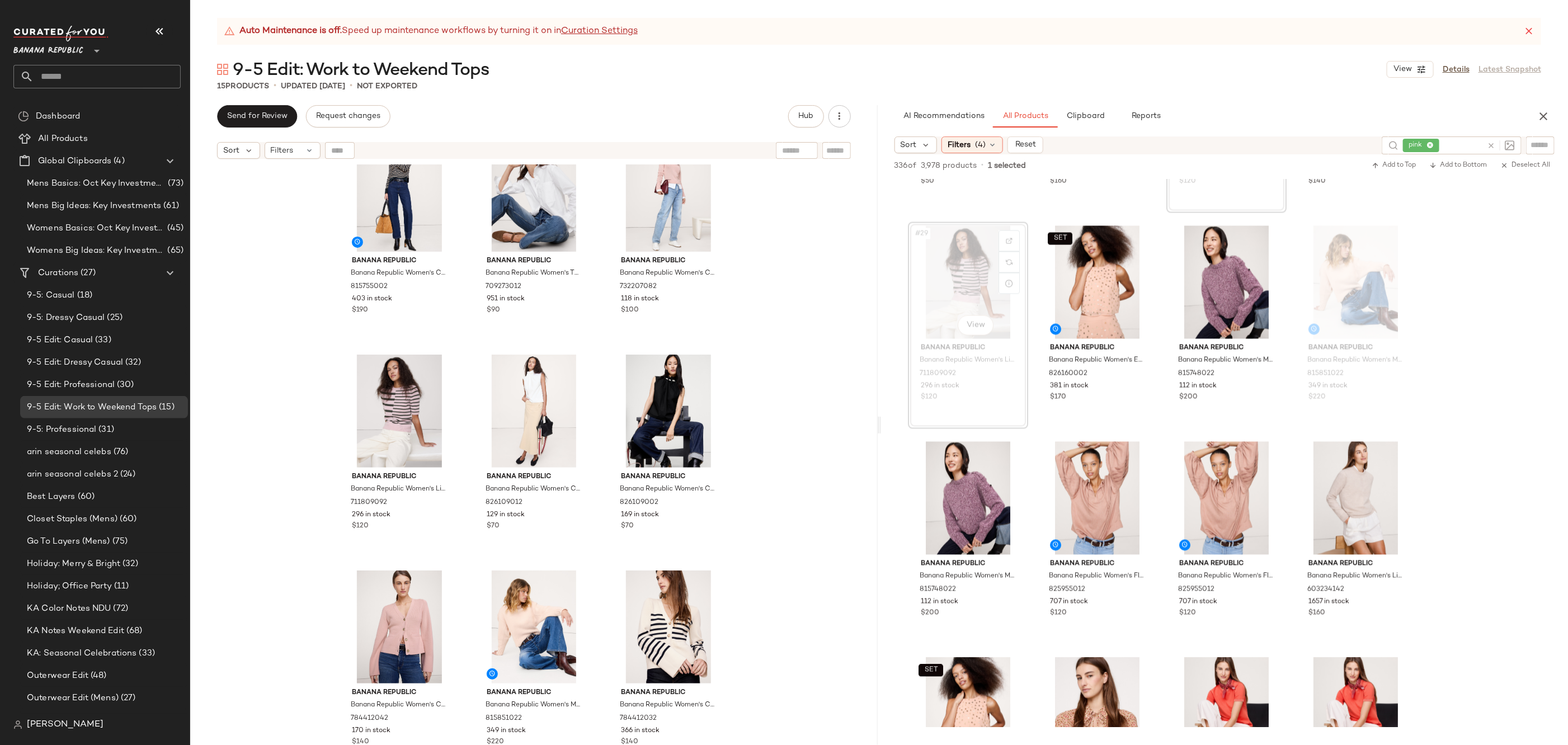
scroll to position [473, 0]
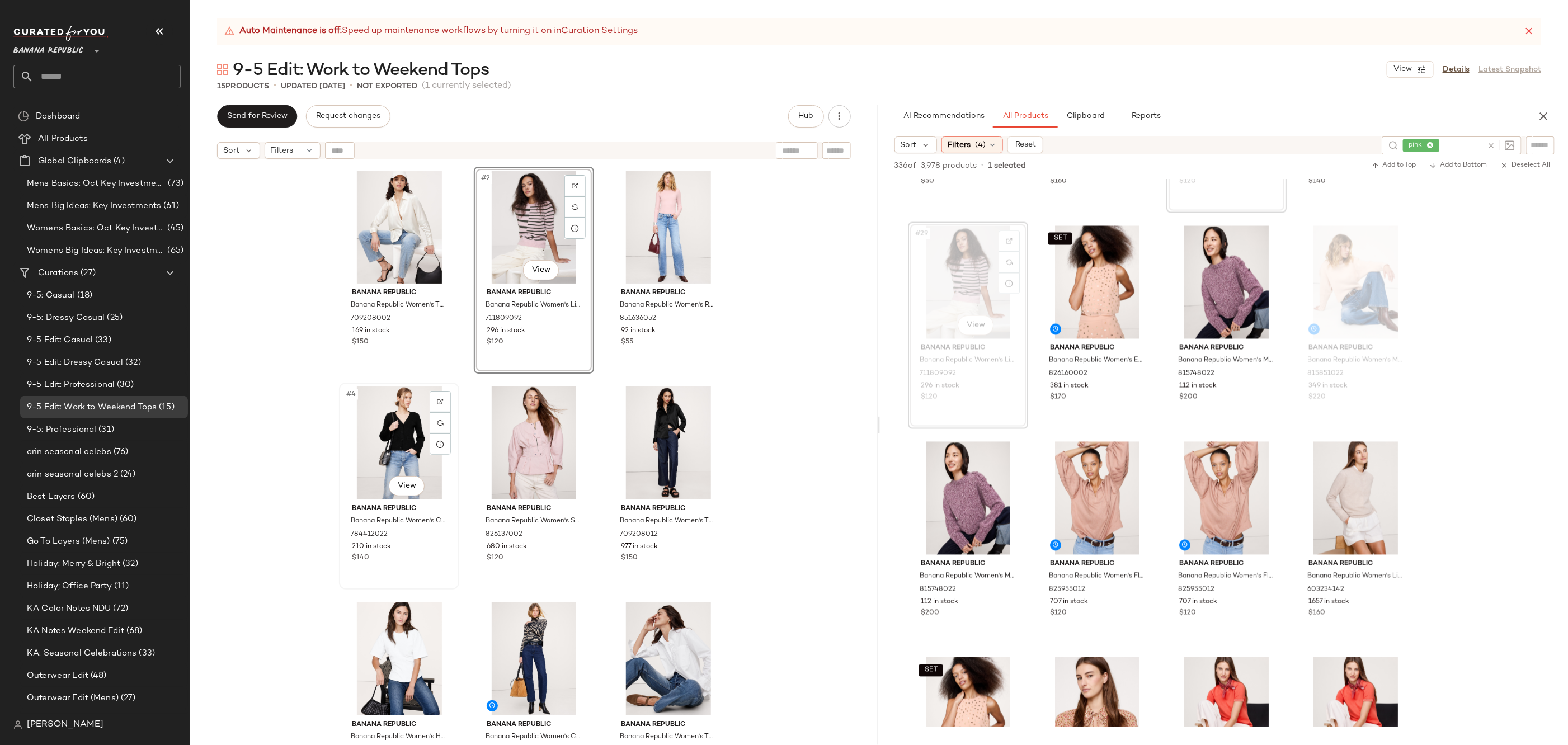
click at [405, 429] on div "#4 View" at bounding box center [399, 442] width 112 height 113
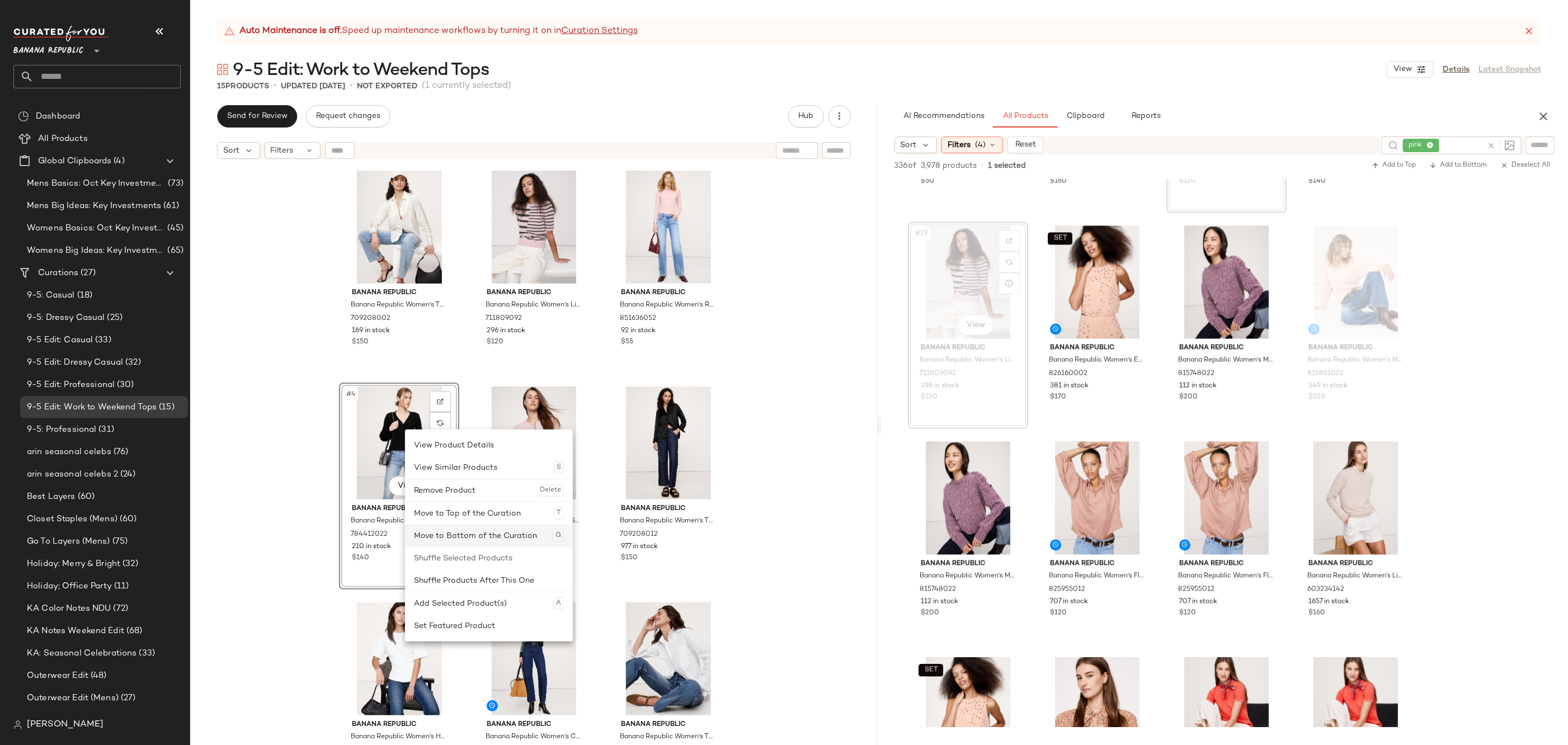
click at [477, 536] on div "Move to Bottom of the Curation G" at bounding box center [489, 535] width 150 height 23
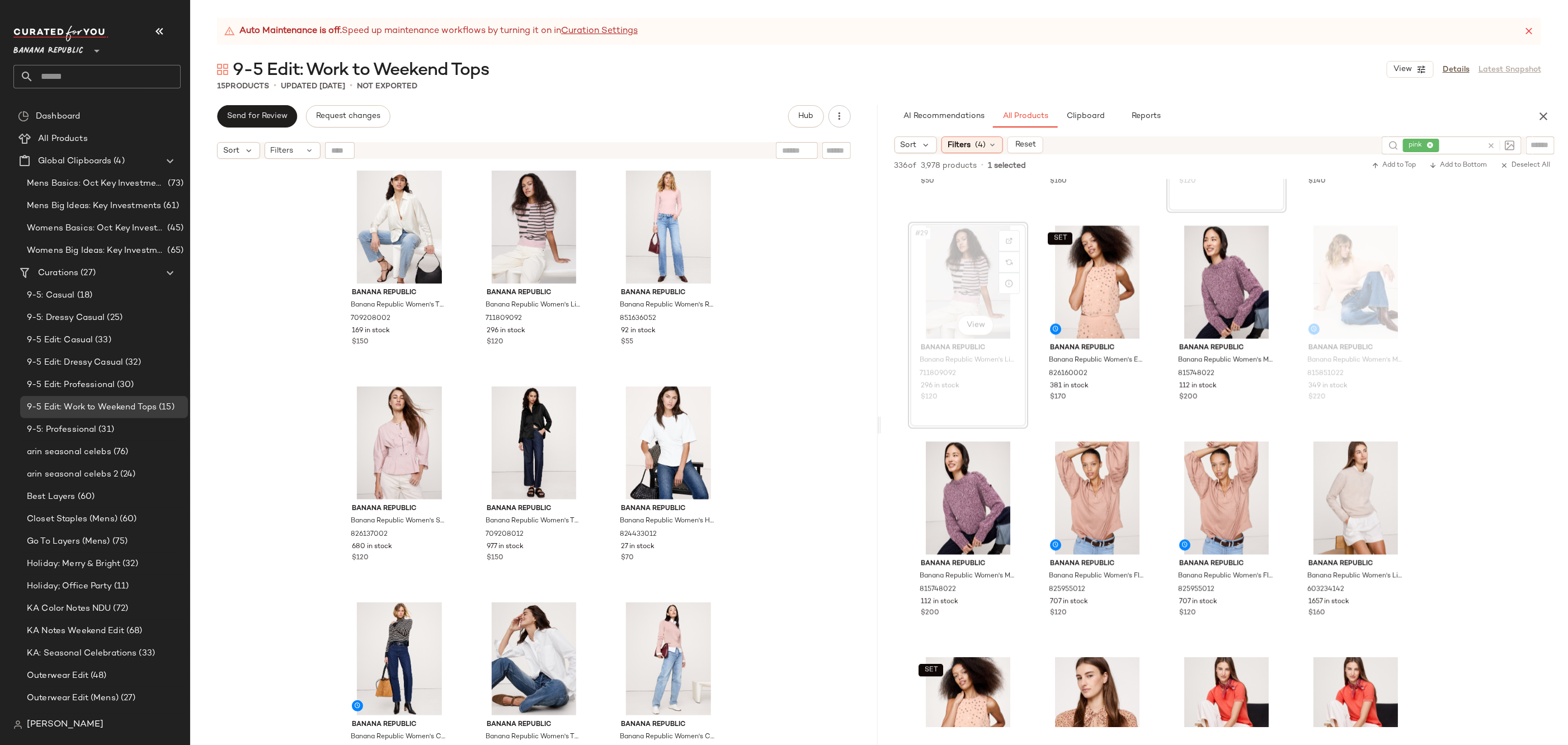
click at [1091, 103] on div "Auto Maintenance is off. Speed up maintenance workflows by turning it on in Cur…" at bounding box center [879, 382] width 1378 height 727
click at [1089, 122] on button "Clipboard" at bounding box center [1086, 116] width 56 height 23
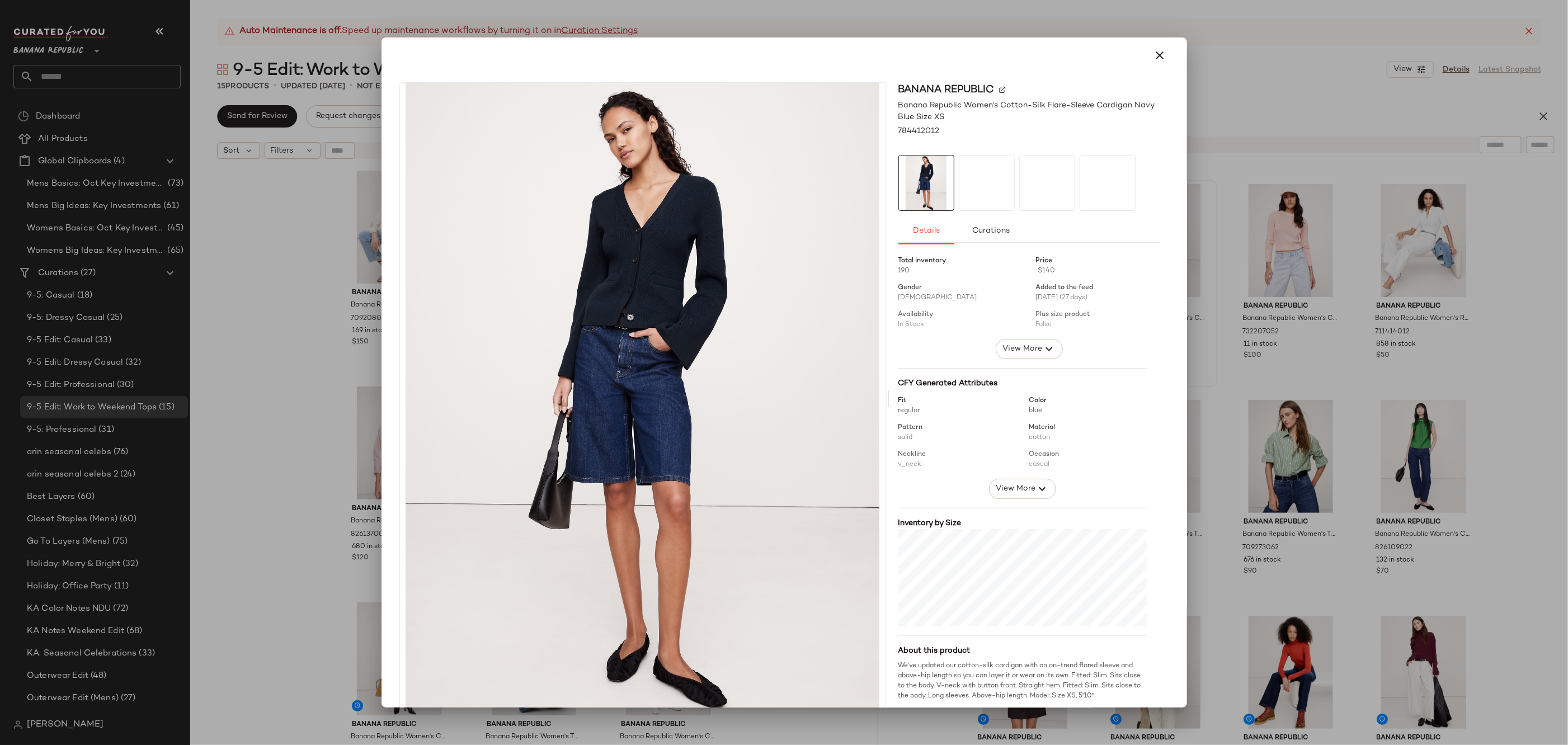
click at [979, 181] on div at bounding box center [987, 183] width 56 height 56
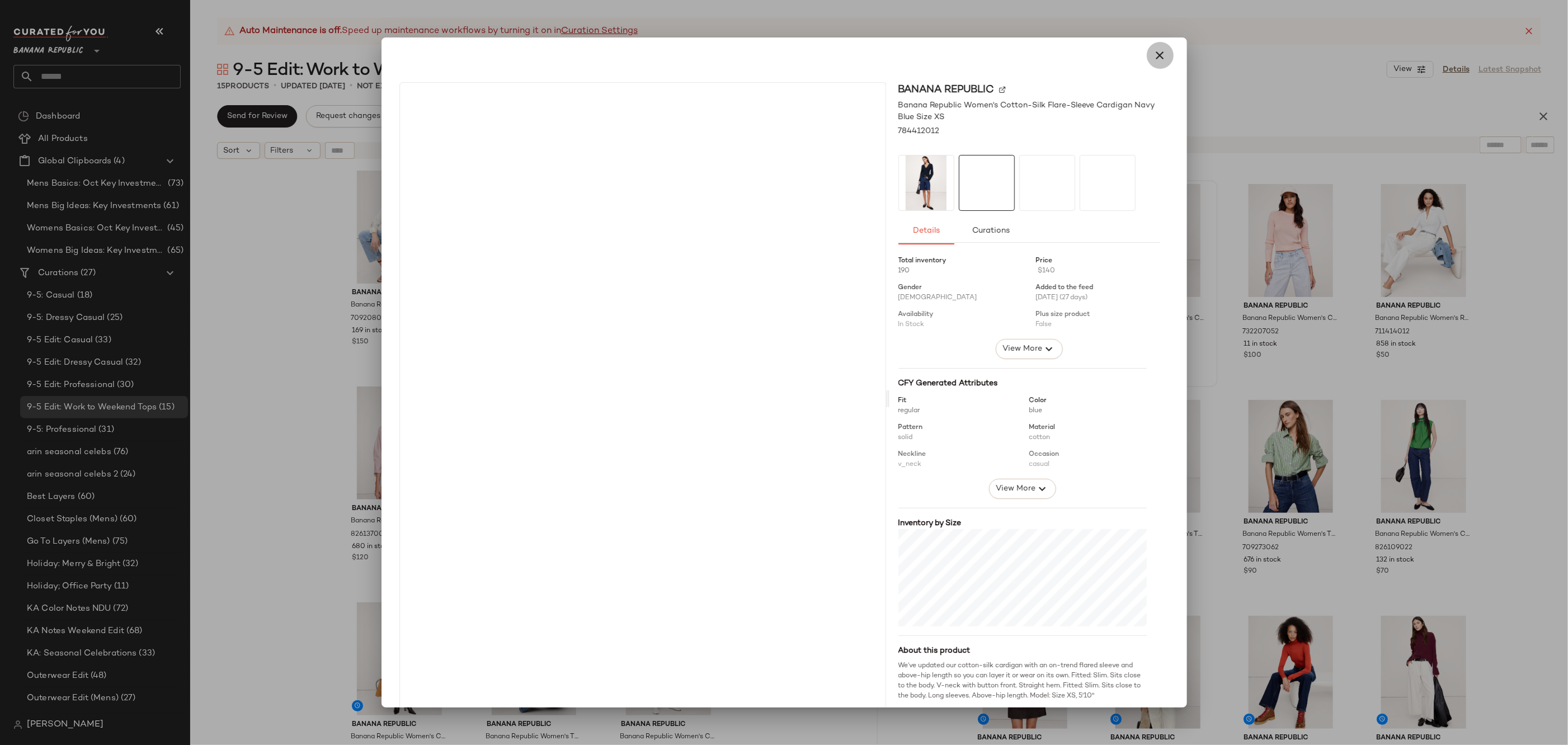
click at [1148, 62] on button "button" at bounding box center [1160, 55] width 27 height 27
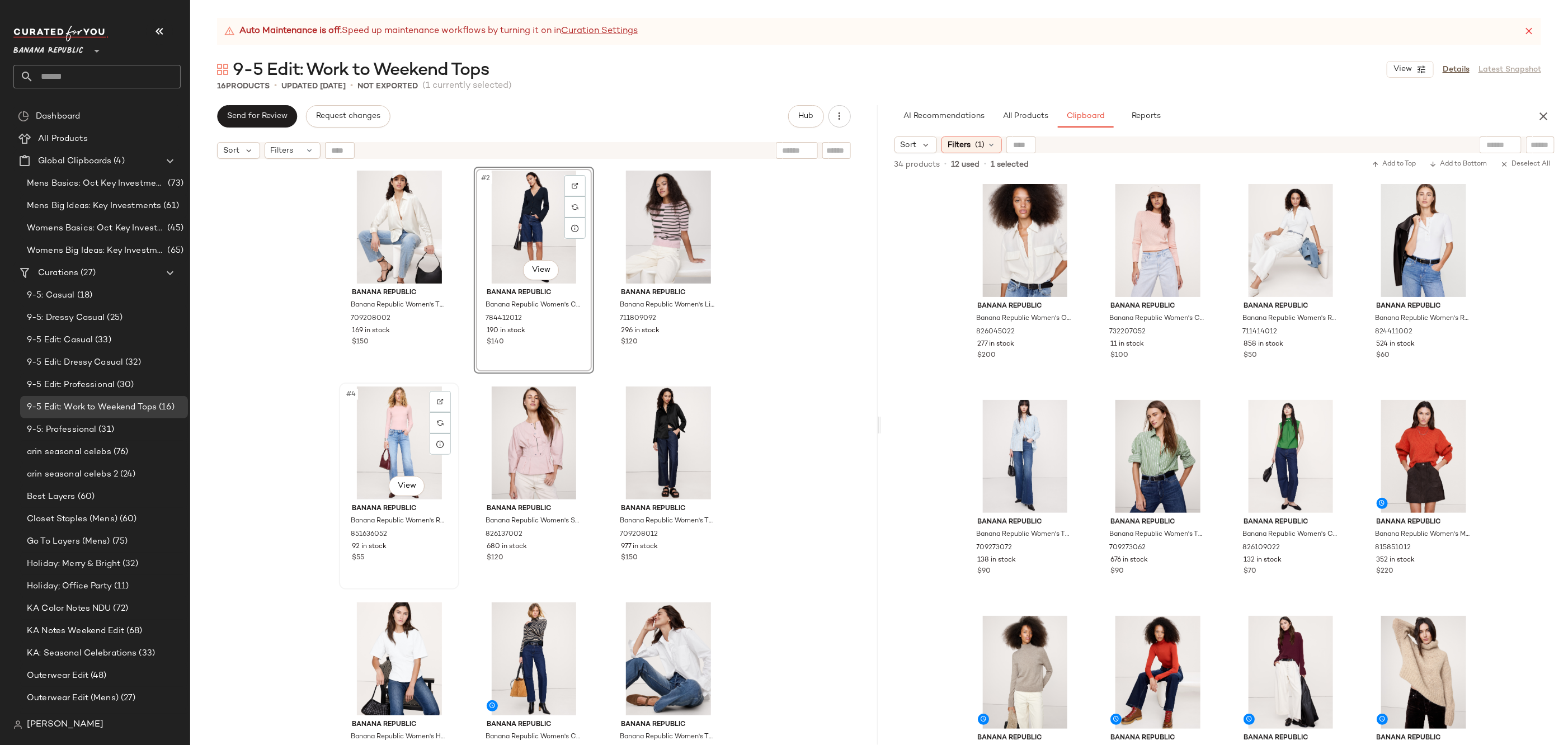
click at [390, 442] on div "#4 View" at bounding box center [399, 442] width 112 height 113
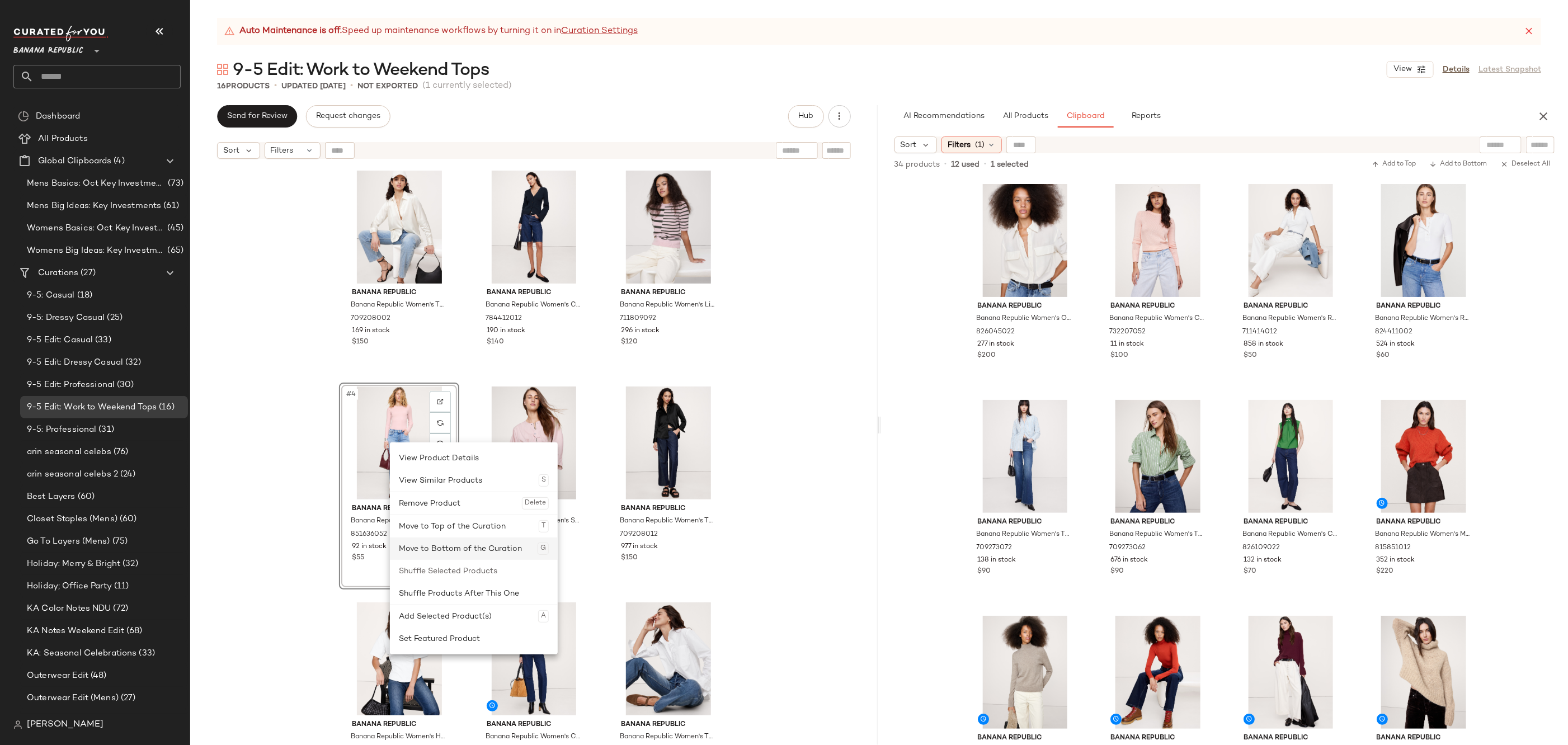
click at [485, 540] on div "Move to Bottom of the Curation G" at bounding box center [474, 549] width 150 height 23
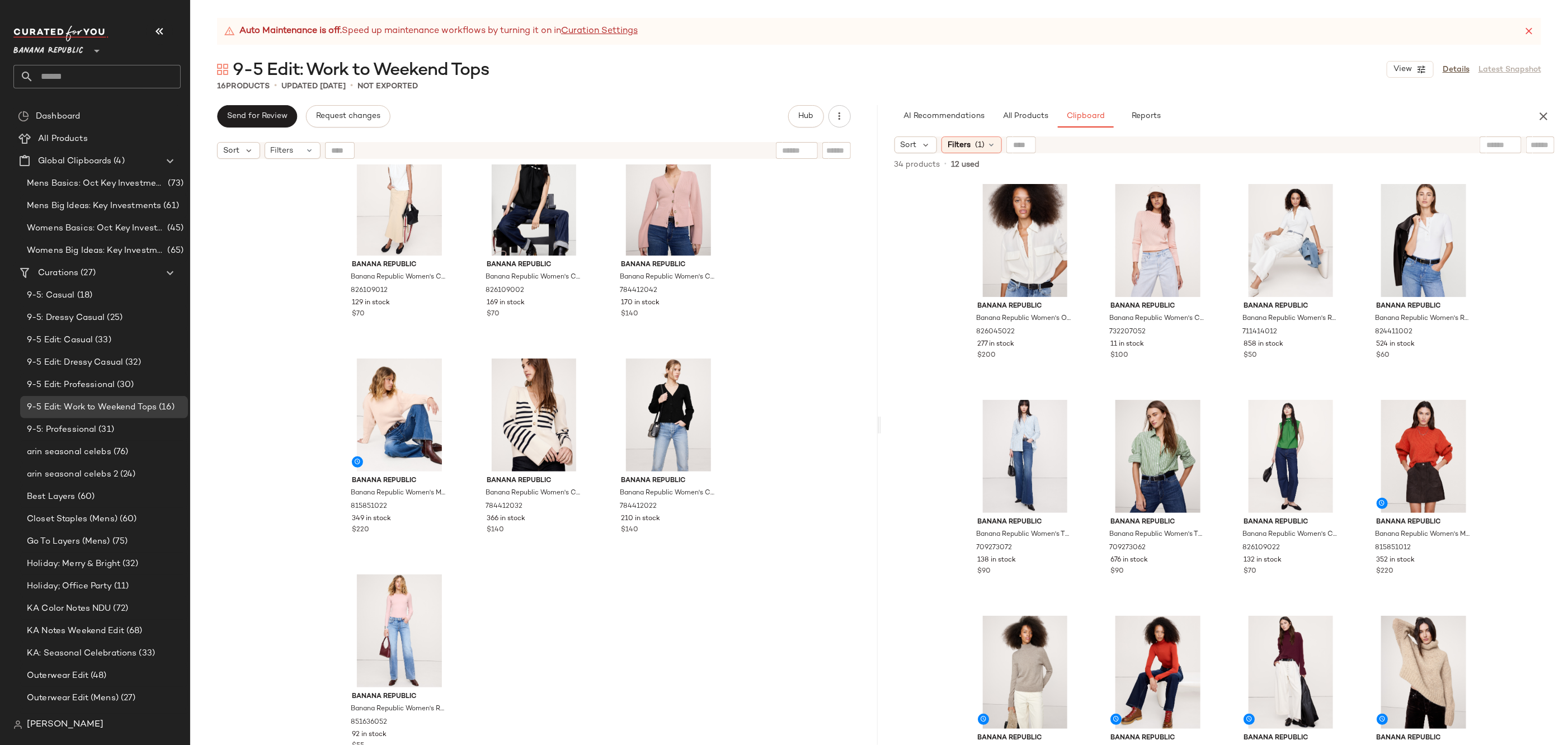
scroll to position [689, 0]
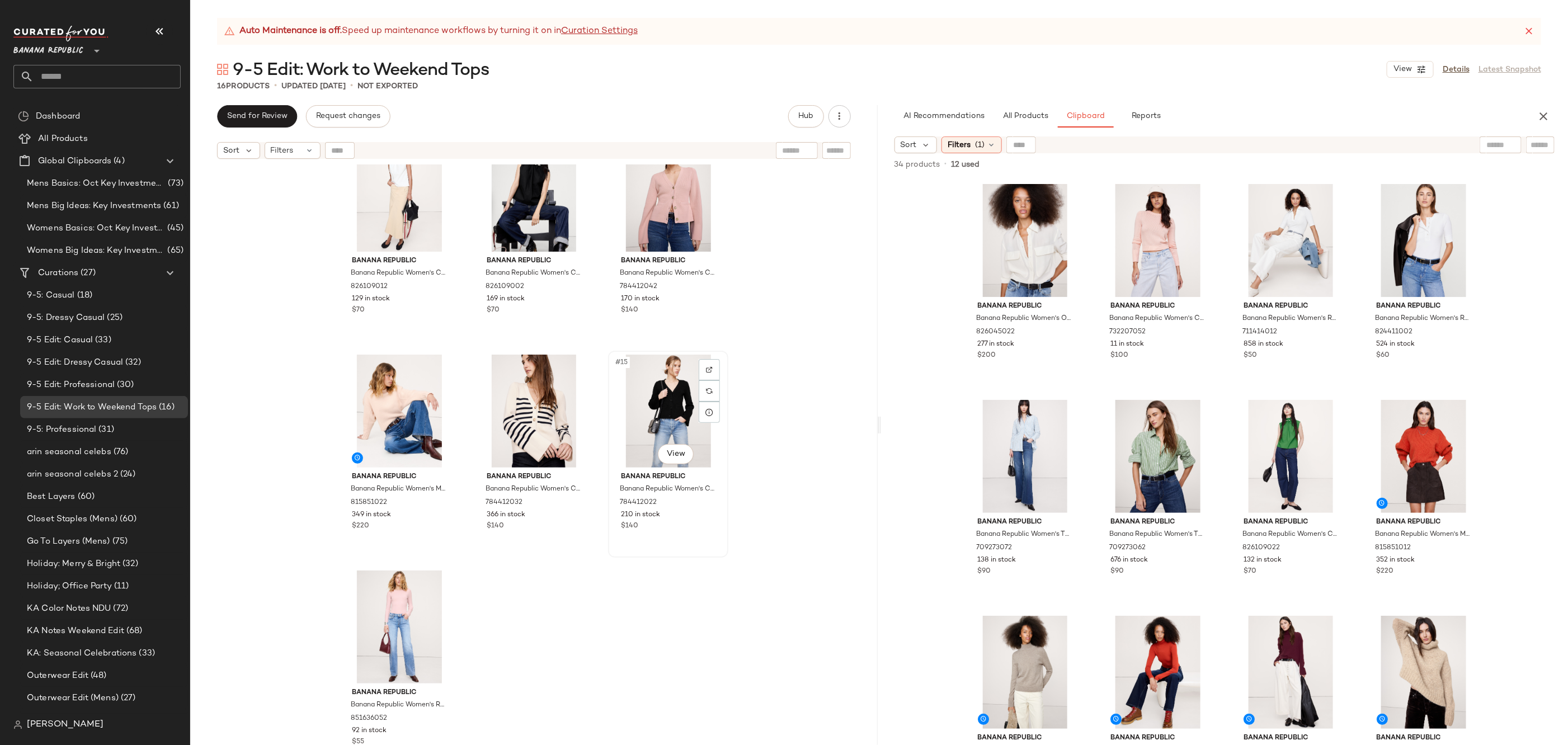
click at [658, 419] on div "#15 View" at bounding box center [668, 410] width 112 height 113
click at [415, 609] on div "#16 View" at bounding box center [399, 627] width 112 height 113
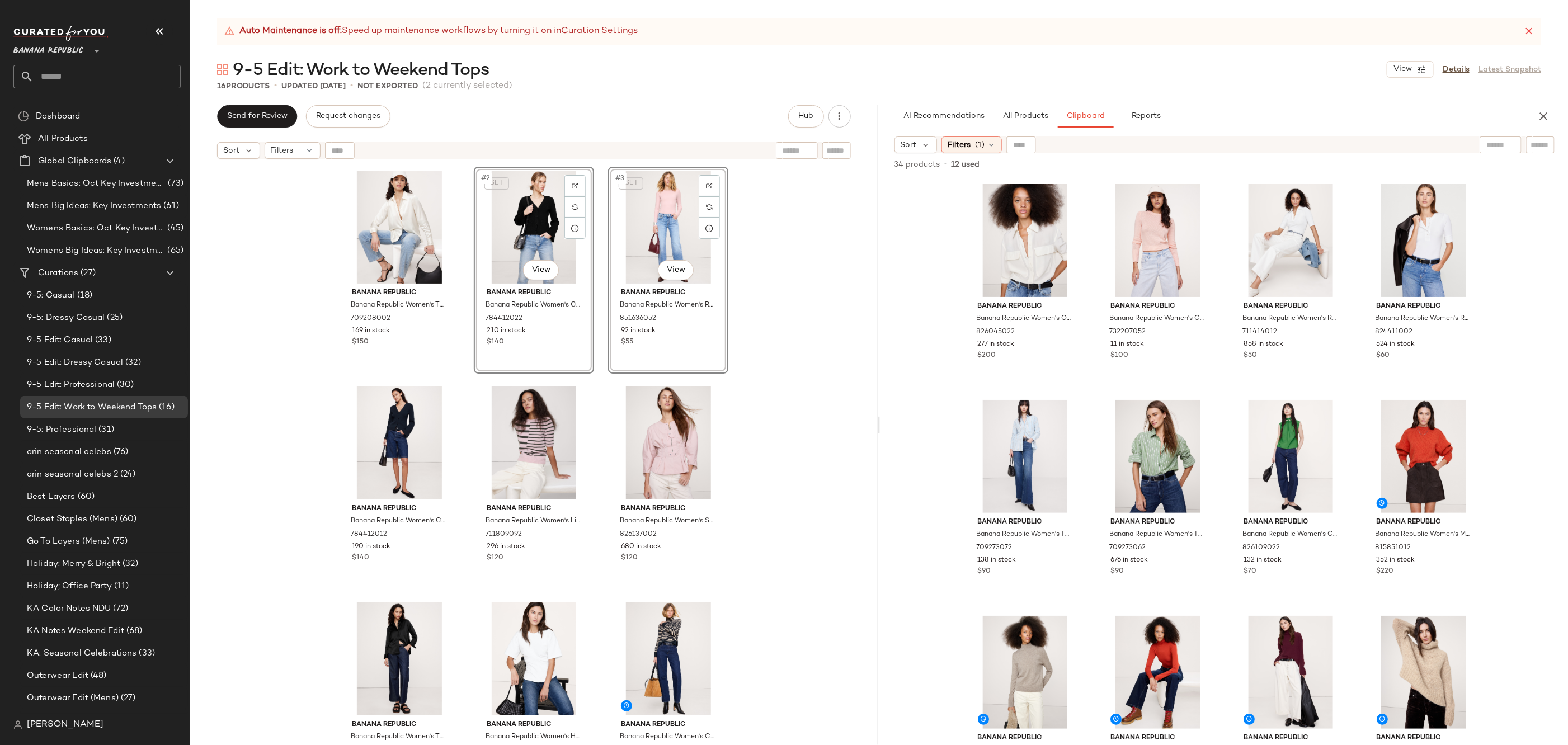
click at [806, 283] on div "Banana Republic Banana Republic Women's The Everyday Silk Shirt Transition Crea…" at bounding box center [534, 468] width 687 height 608
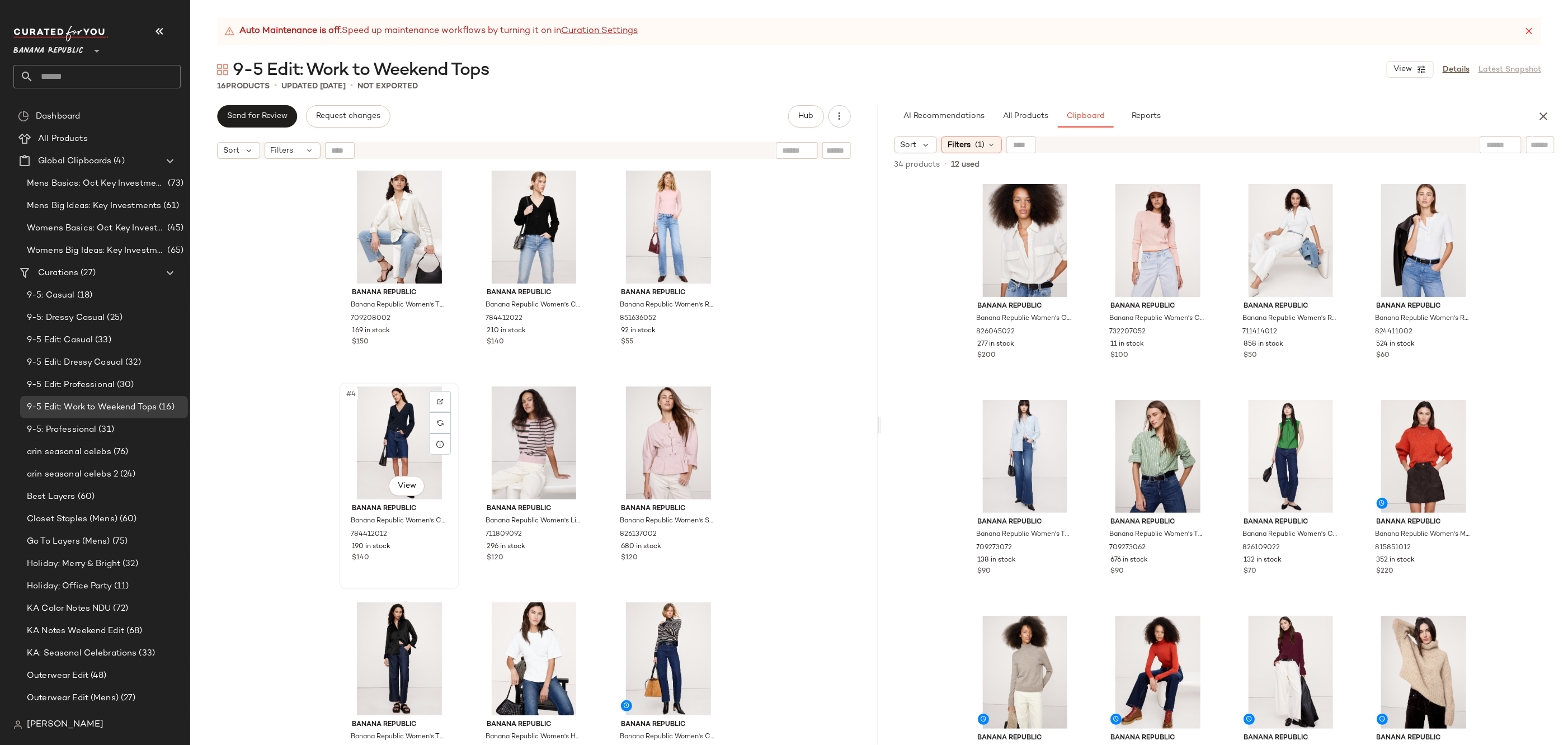
click at [400, 440] on div "#4 View" at bounding box center [399, 442] width 112 height 113
click at [526, 439] on div "#5 View" at bounding box center [534, 442] width 112 height 113
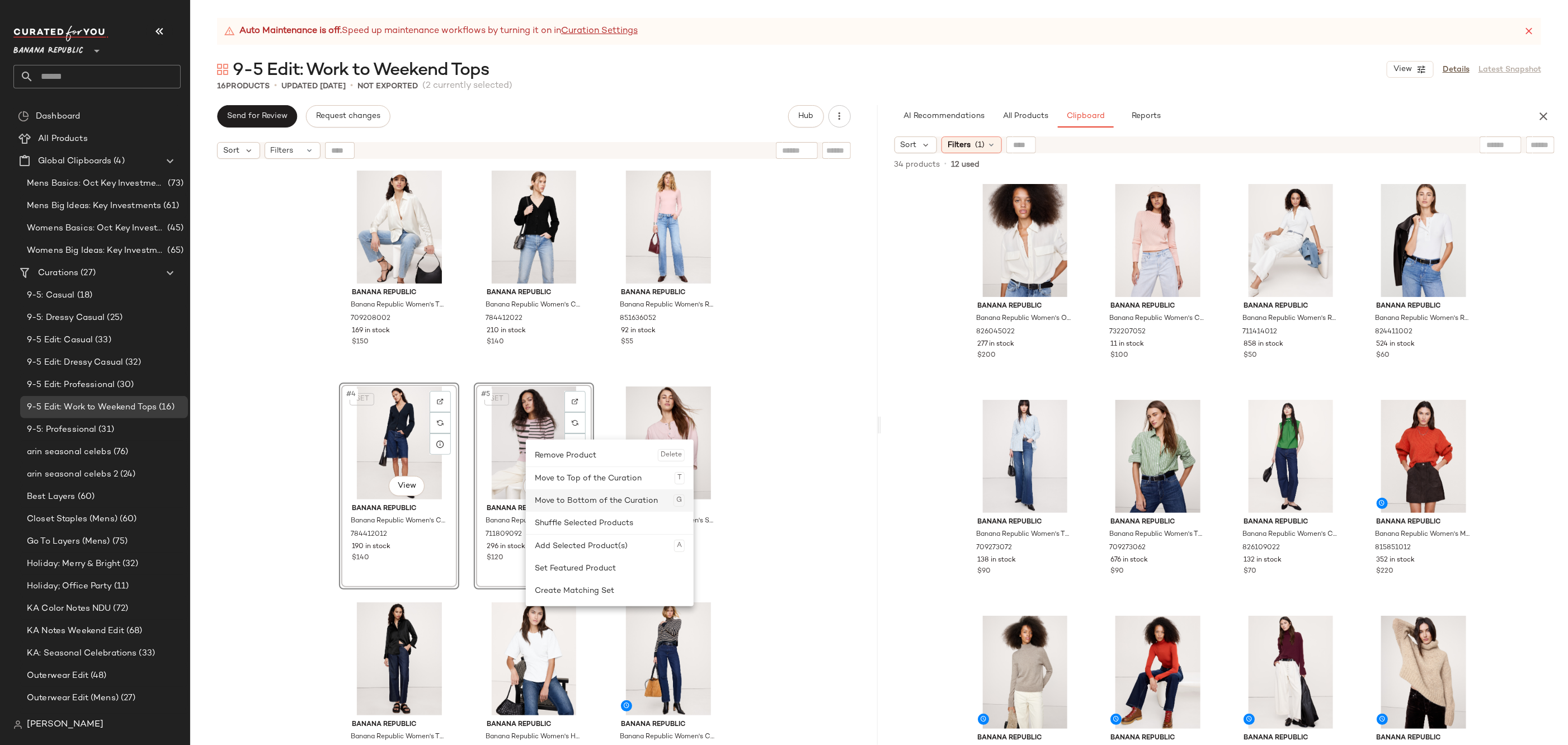
click at [583, 492] on div "Move to Bottom of the Curation G" at bounding box center [609, 500] width 150 height 23
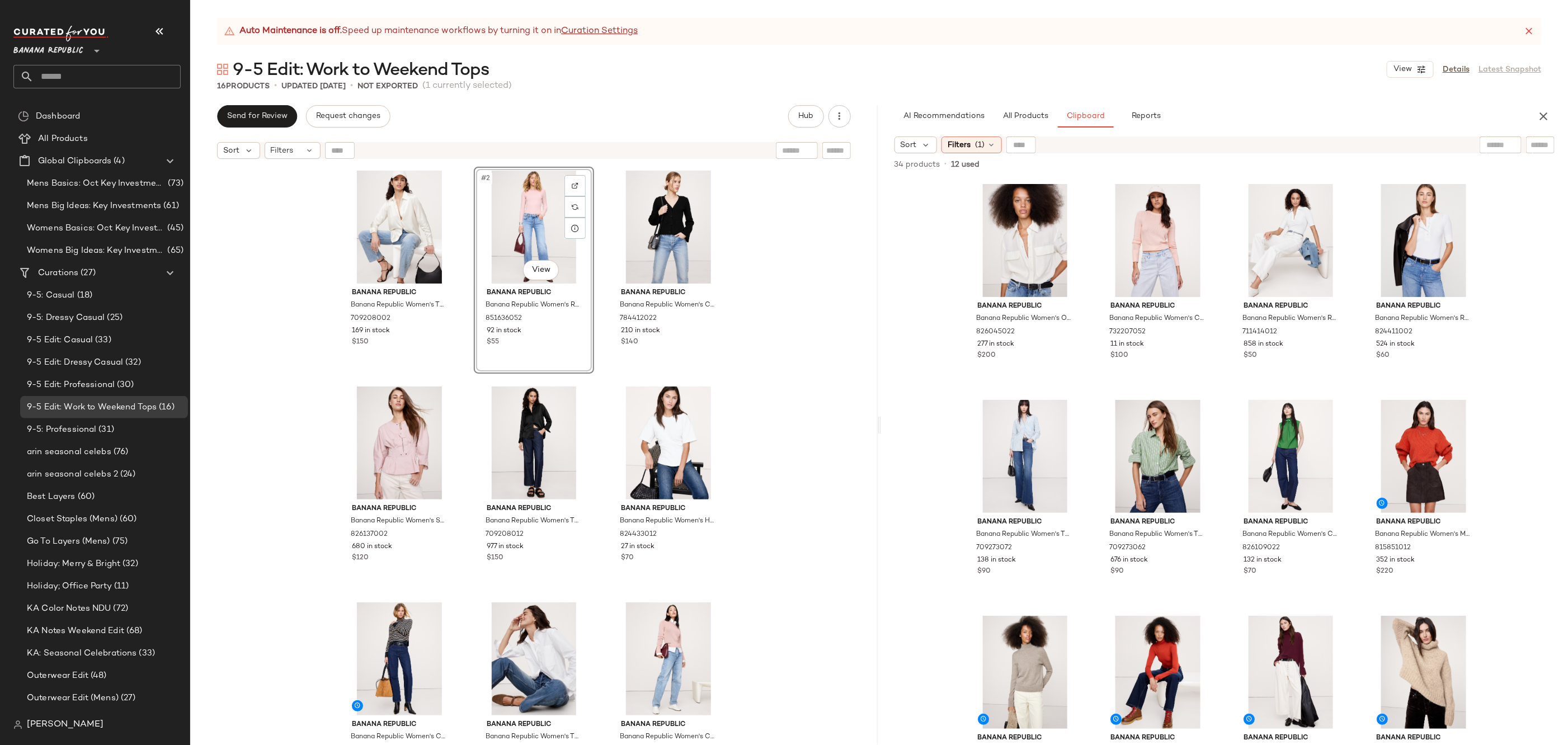
click at [751, 363] on div "Banana Republic Banana Republic Women's The Everyday Silk Shirt Transition Crea…" at bounding box center [534, 468] width 687 height 608
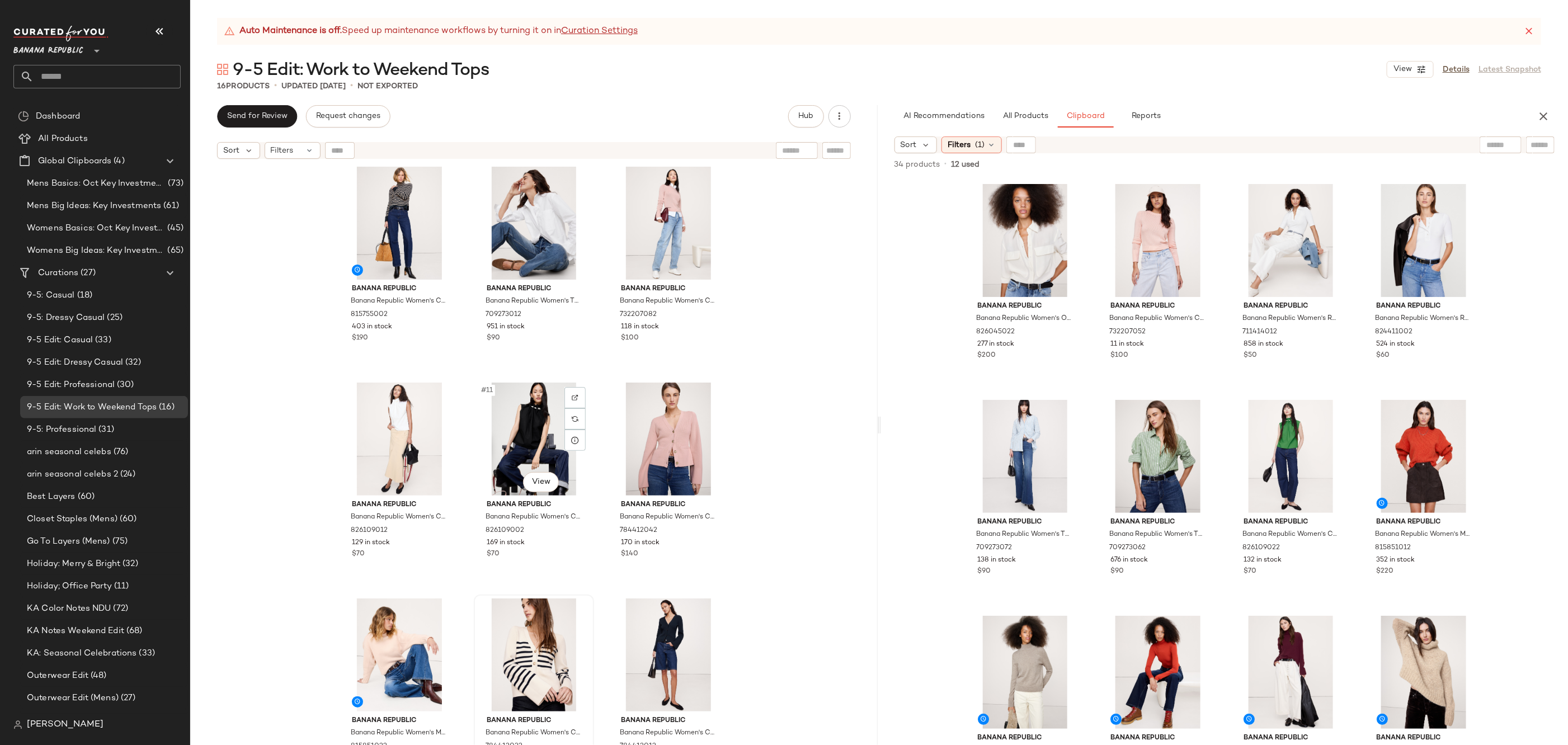
scroll to position [632, 0]
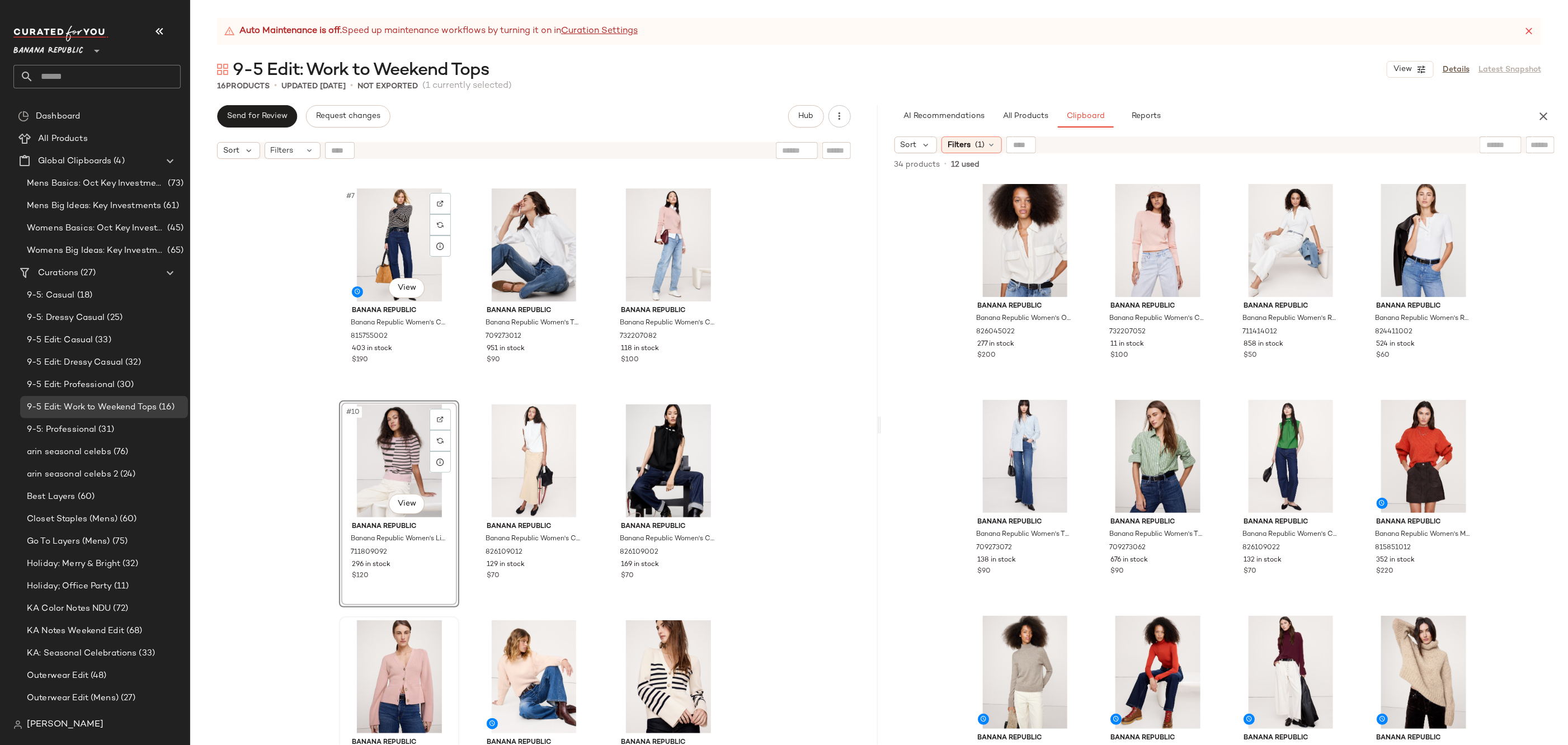
scroll to position [437, 0]
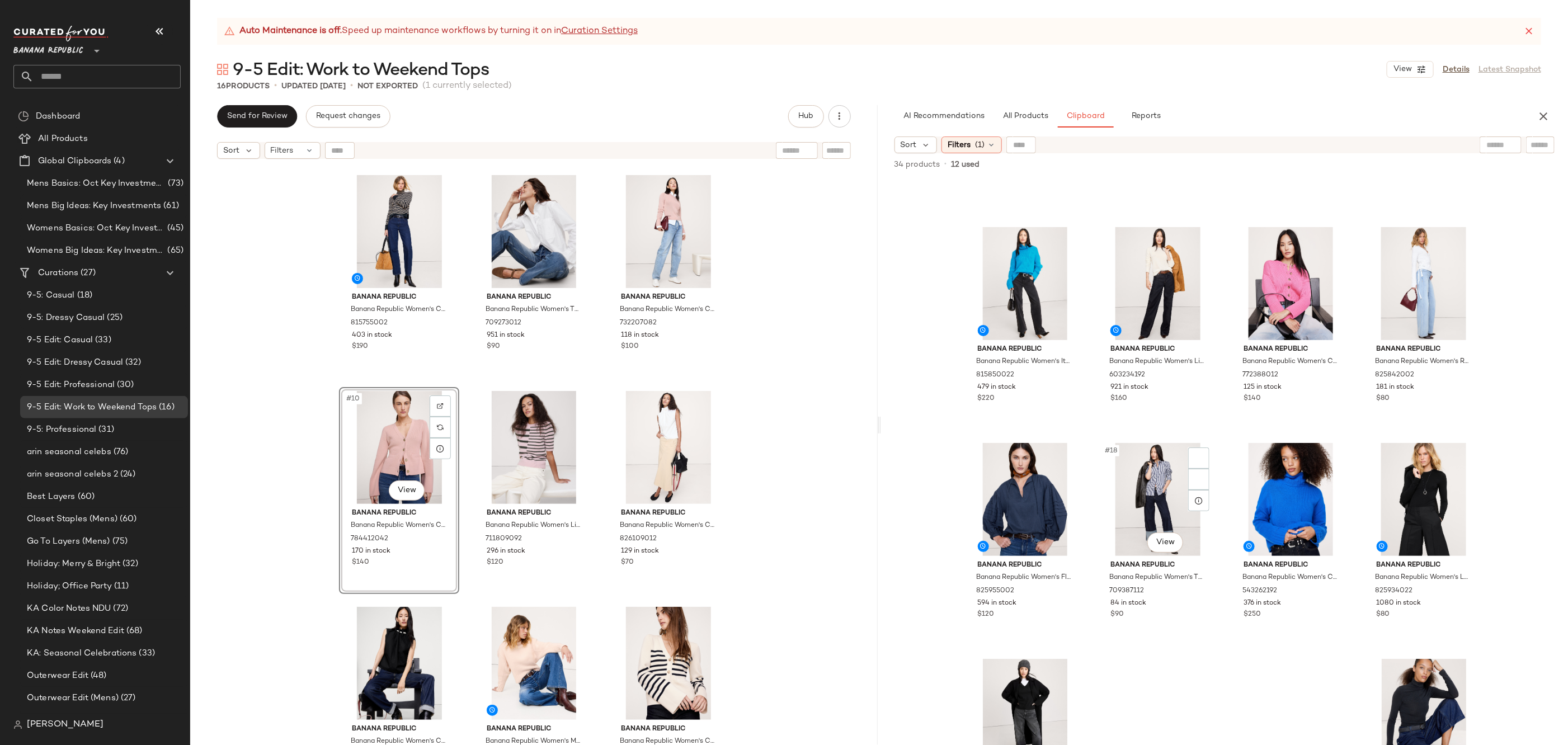
scroll to position [730, 0]
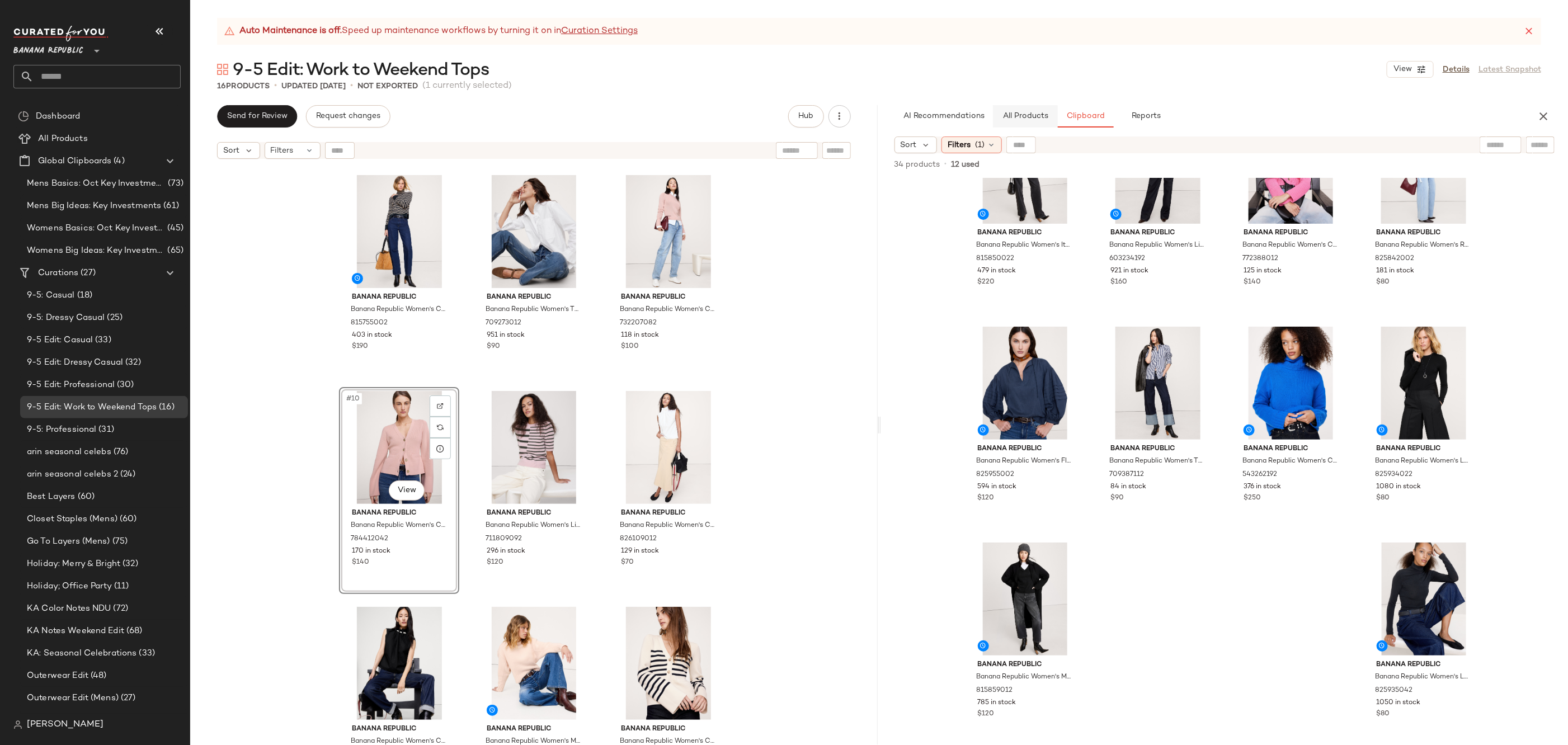
click at [1029, 109] on button "All Products" at bounding box center [1025, 116] width 65 height 23
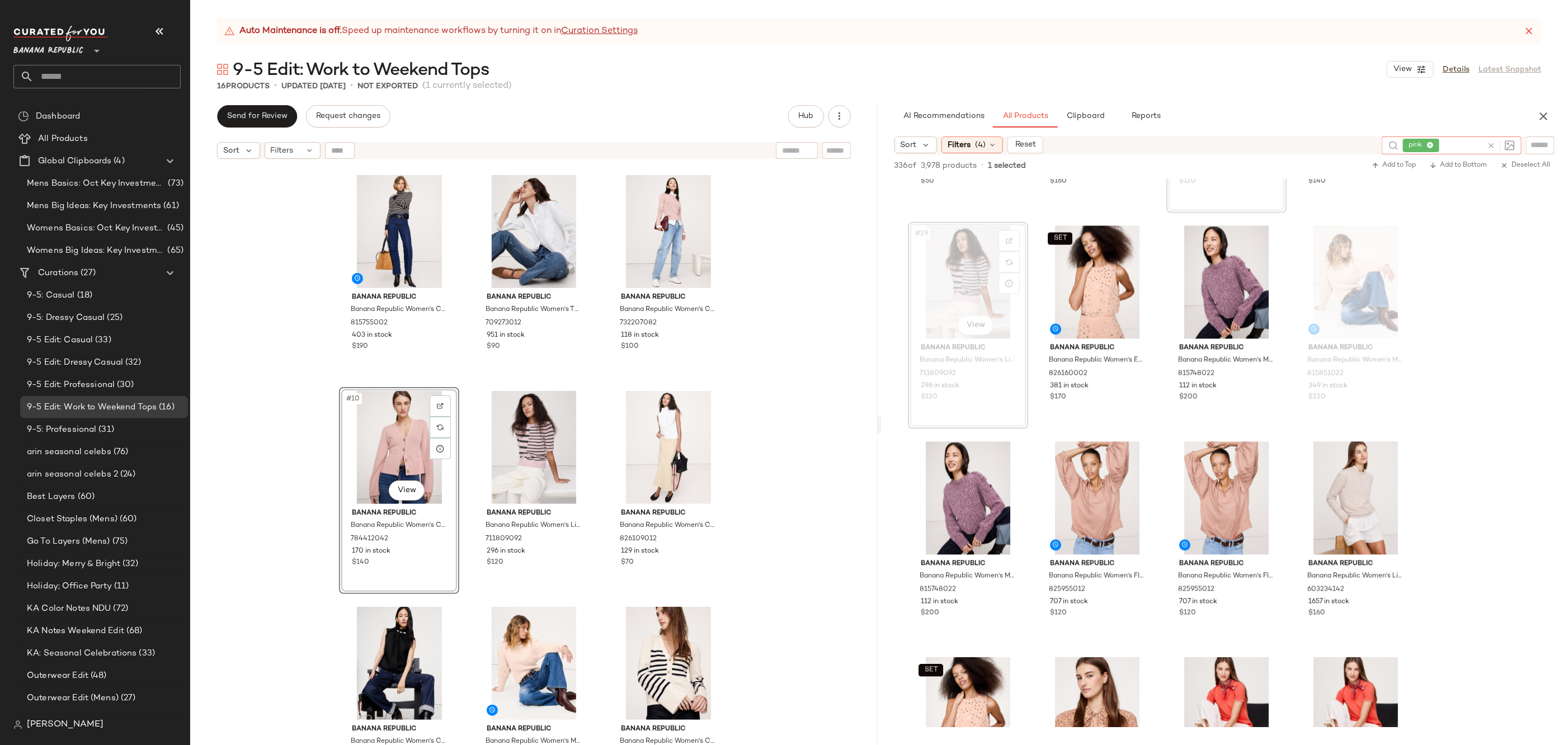
click at [1485, 142] on div at bounding box center [1498, 146] width 33 height 18
type input "*****"
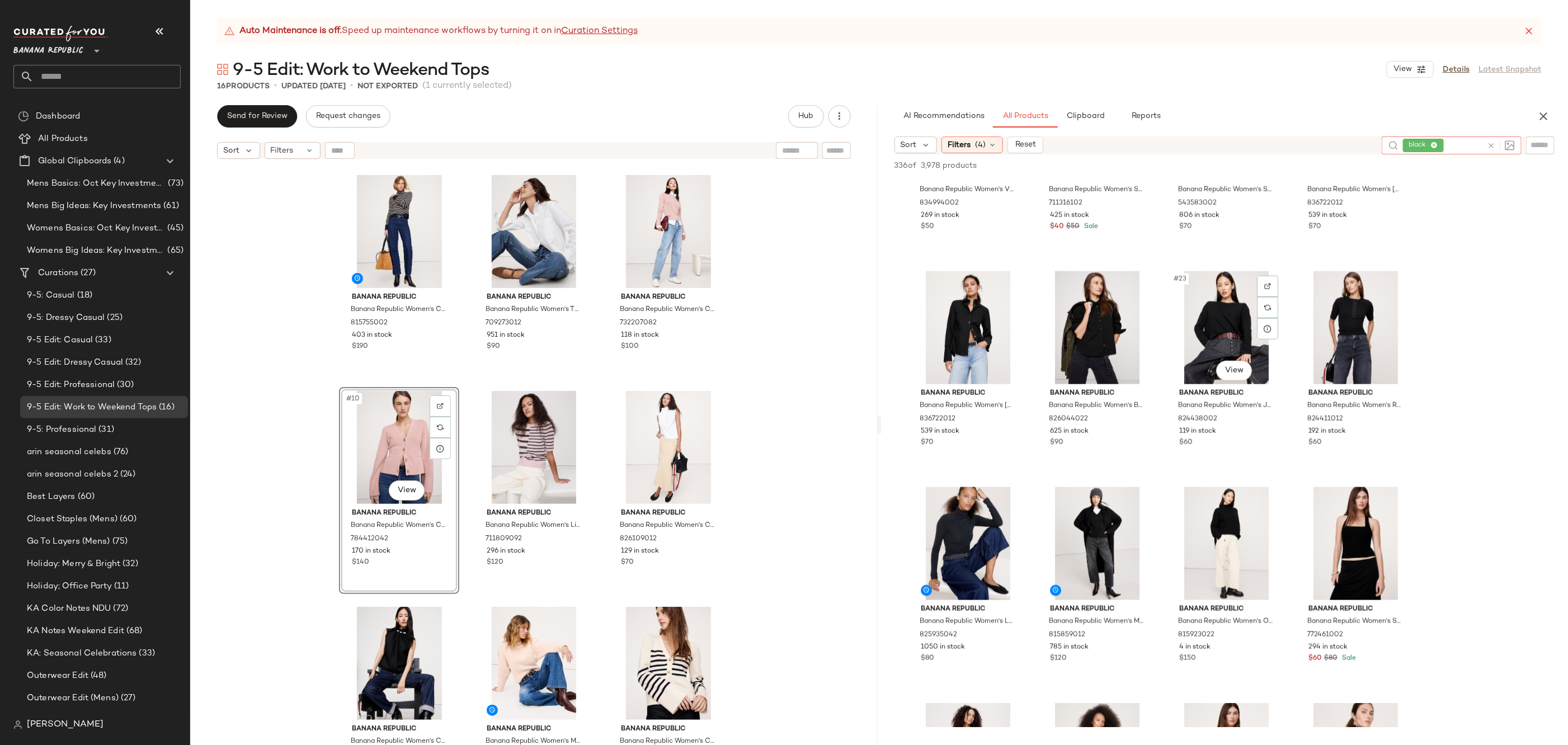
scroll to position [996, 0]
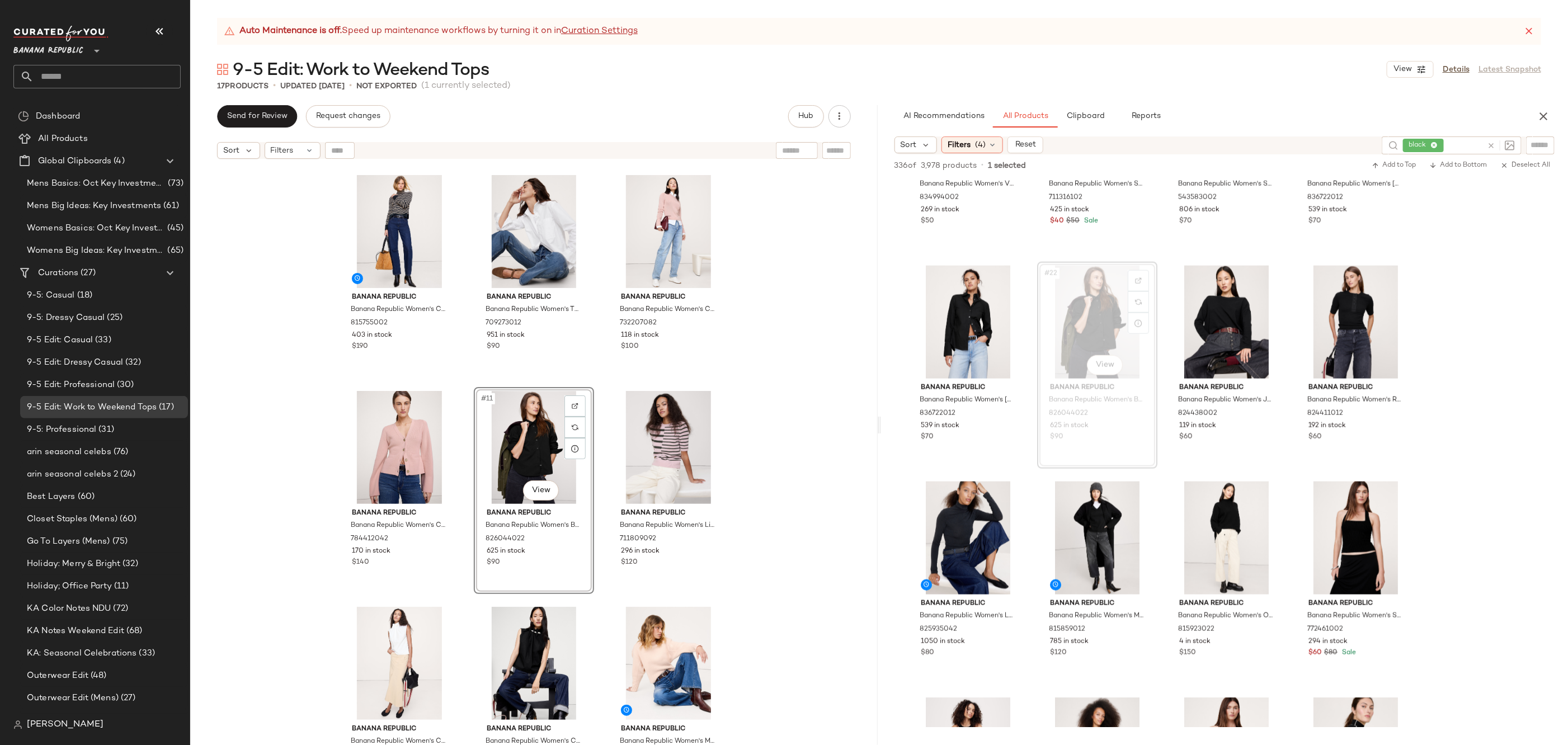
click at [782, 441] on div "Banana Republic Banana Republic Women's Stretch-Cotton Utility Peplum Top Dusty…" at bounding box center [534, 468] width 687 height 608
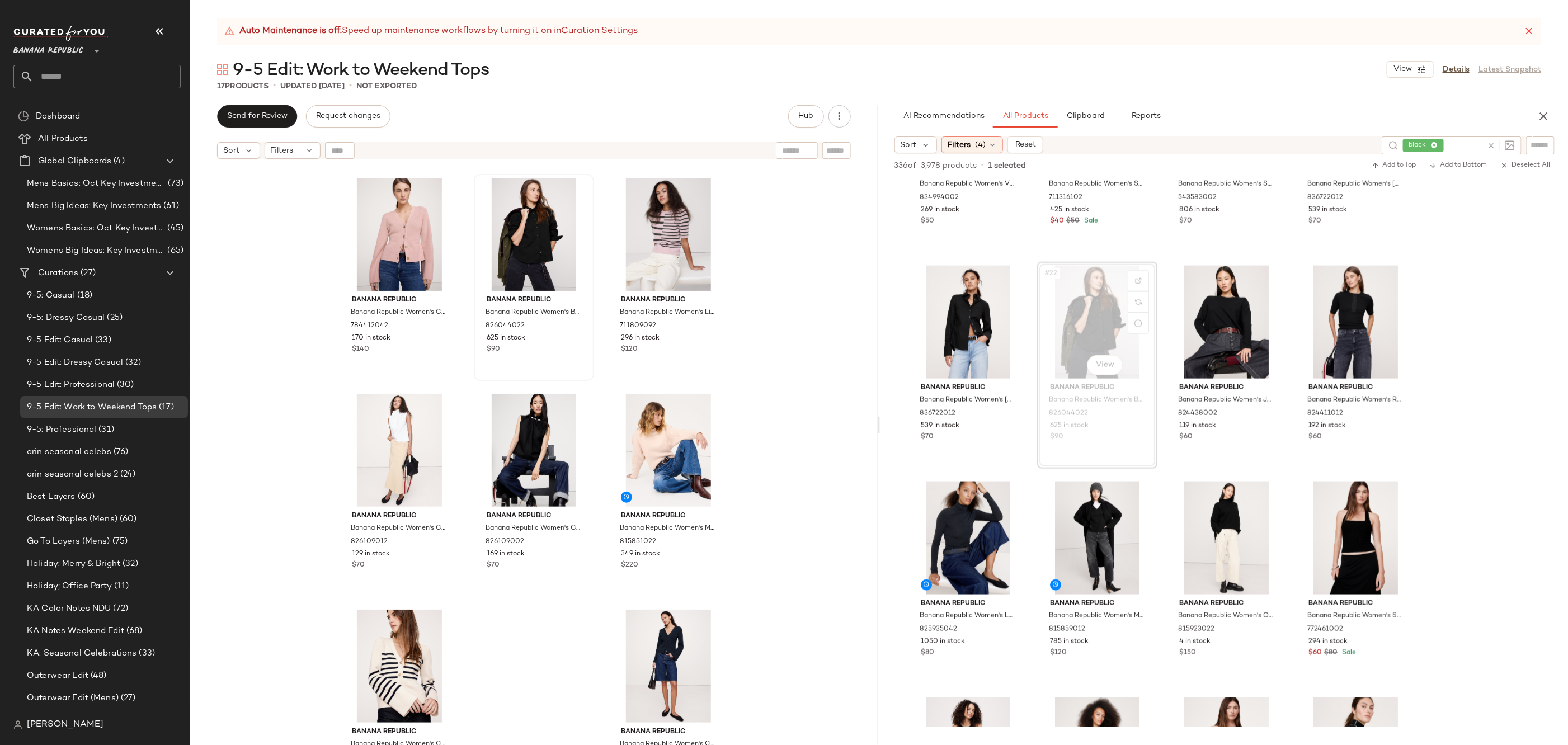
scroll to position [649, 0]
click at [399, 224] on div "#10 View" at bounding box center [399, 234] width 112 height 113
click at [659, 637] on div "#17 View" at bounding box center [668, 666] width 112 height 113
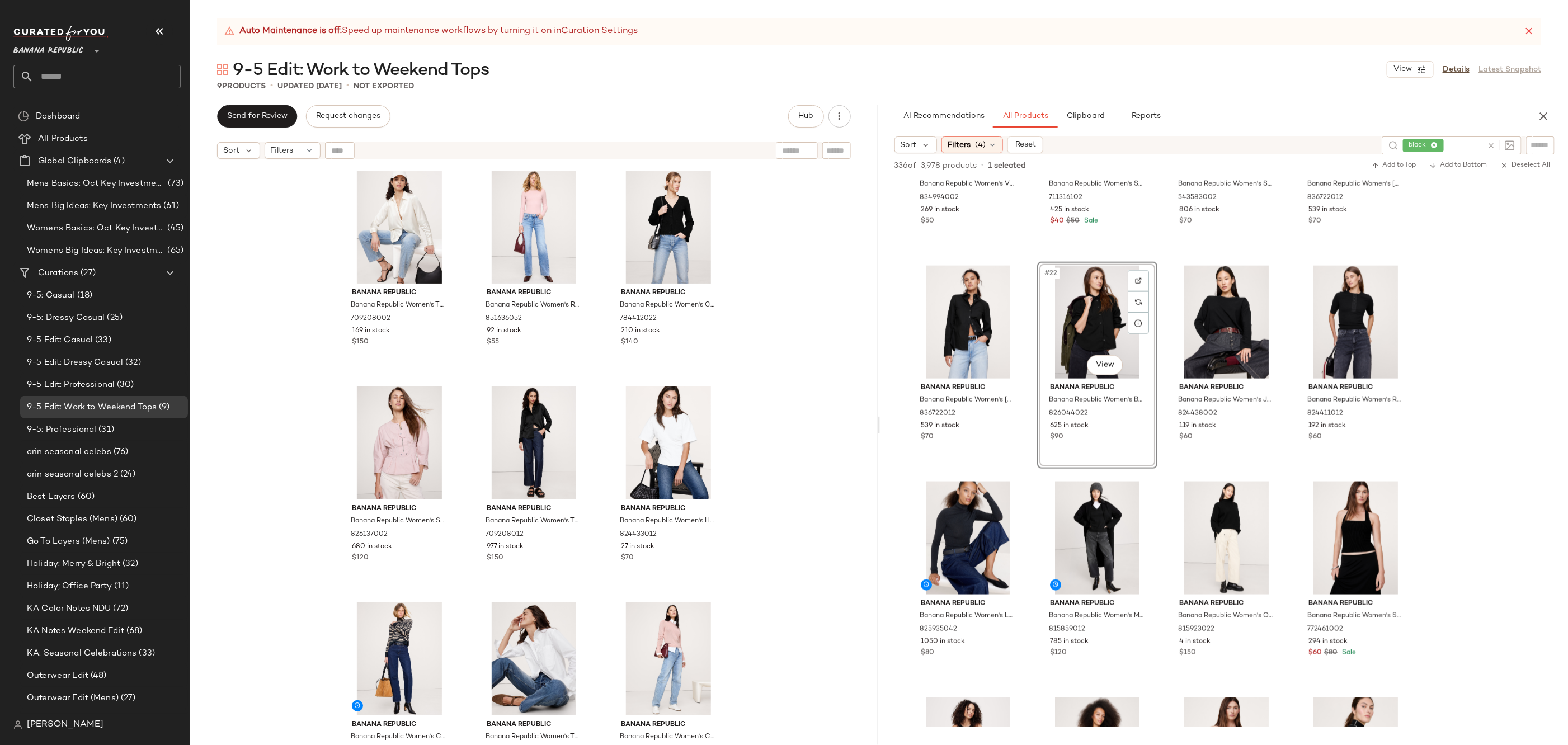
scroll to position [32, 0]
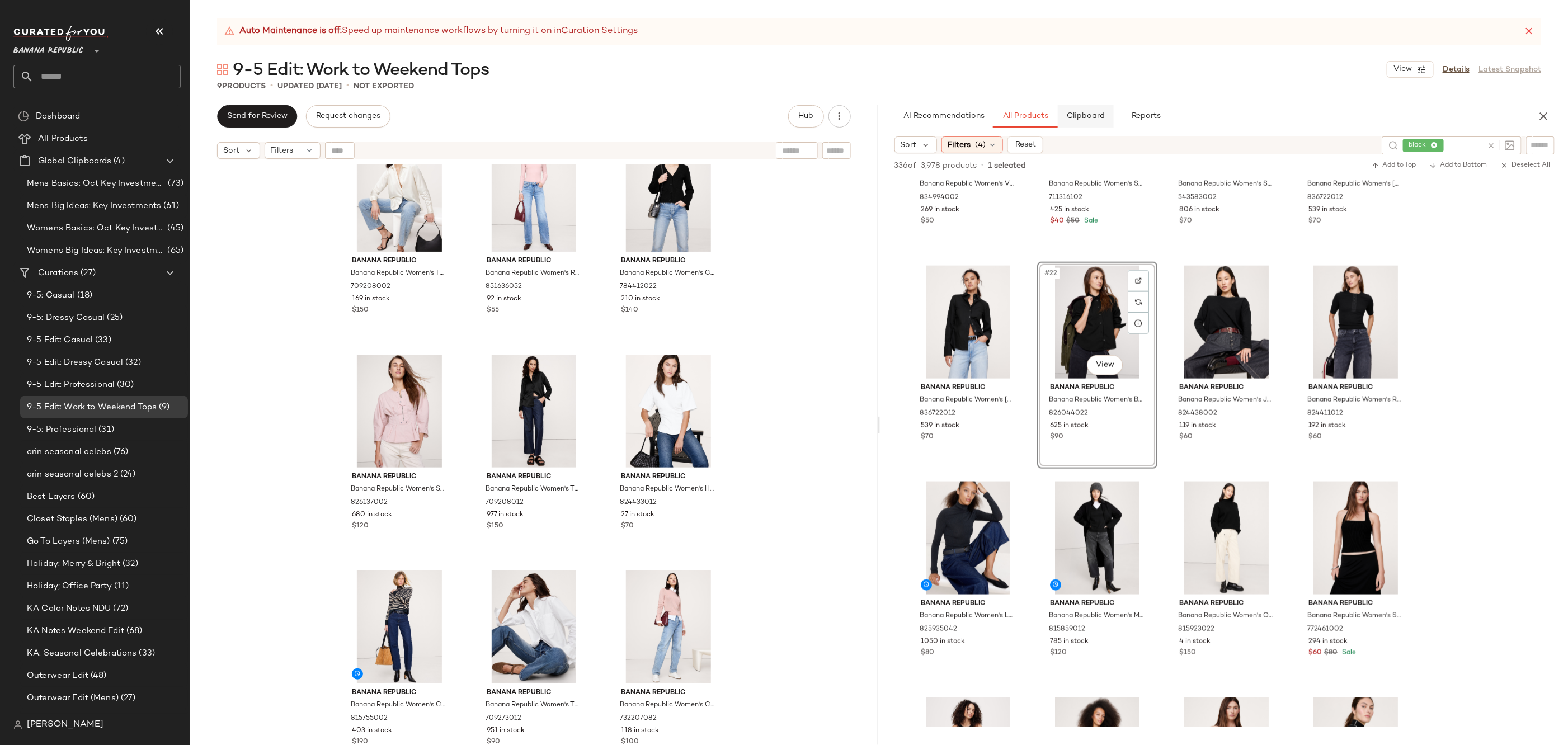
click at [1104, 117] on span "Clipboard" at bounding box center [1085, 117] width 39 height 9
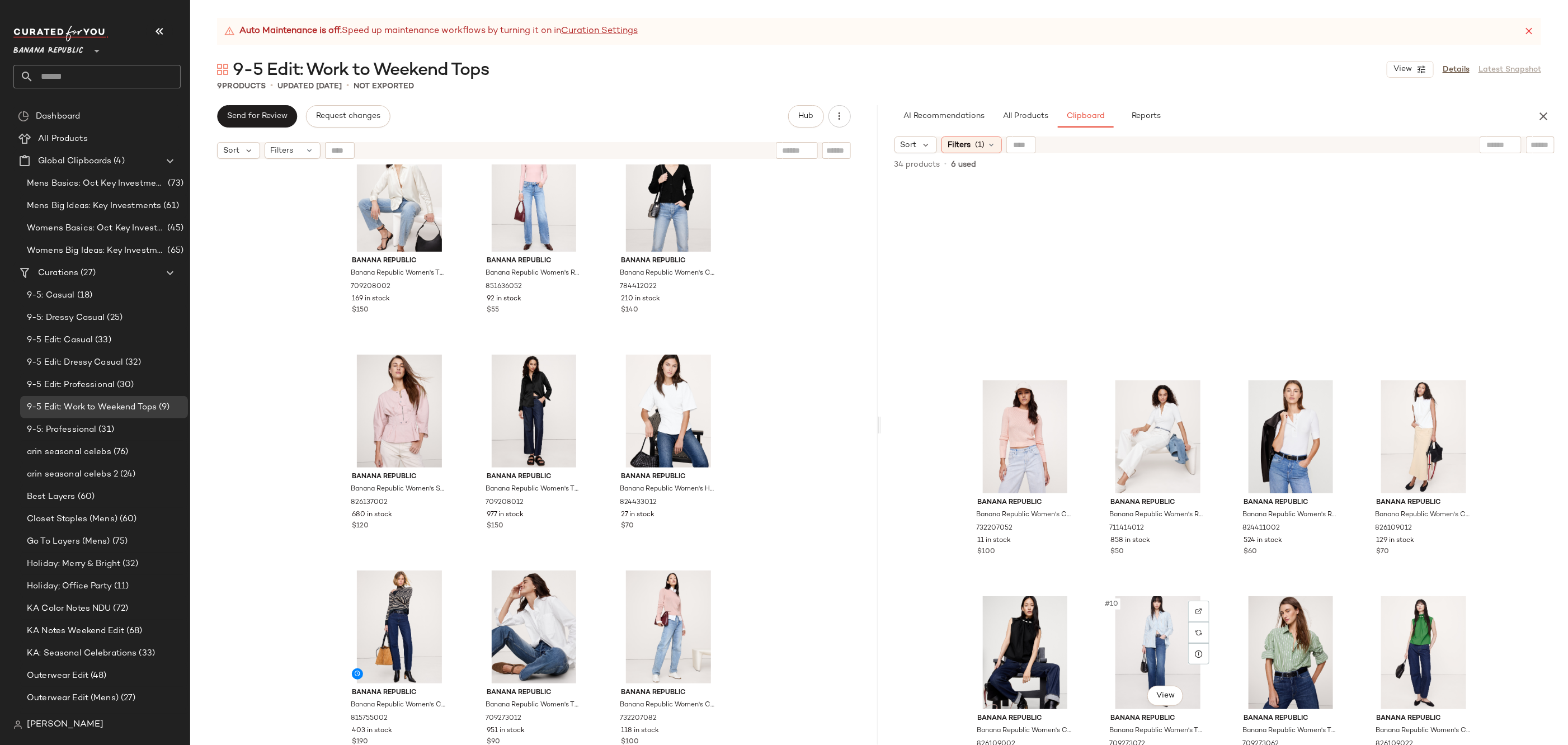
scroll to position [0, 0]
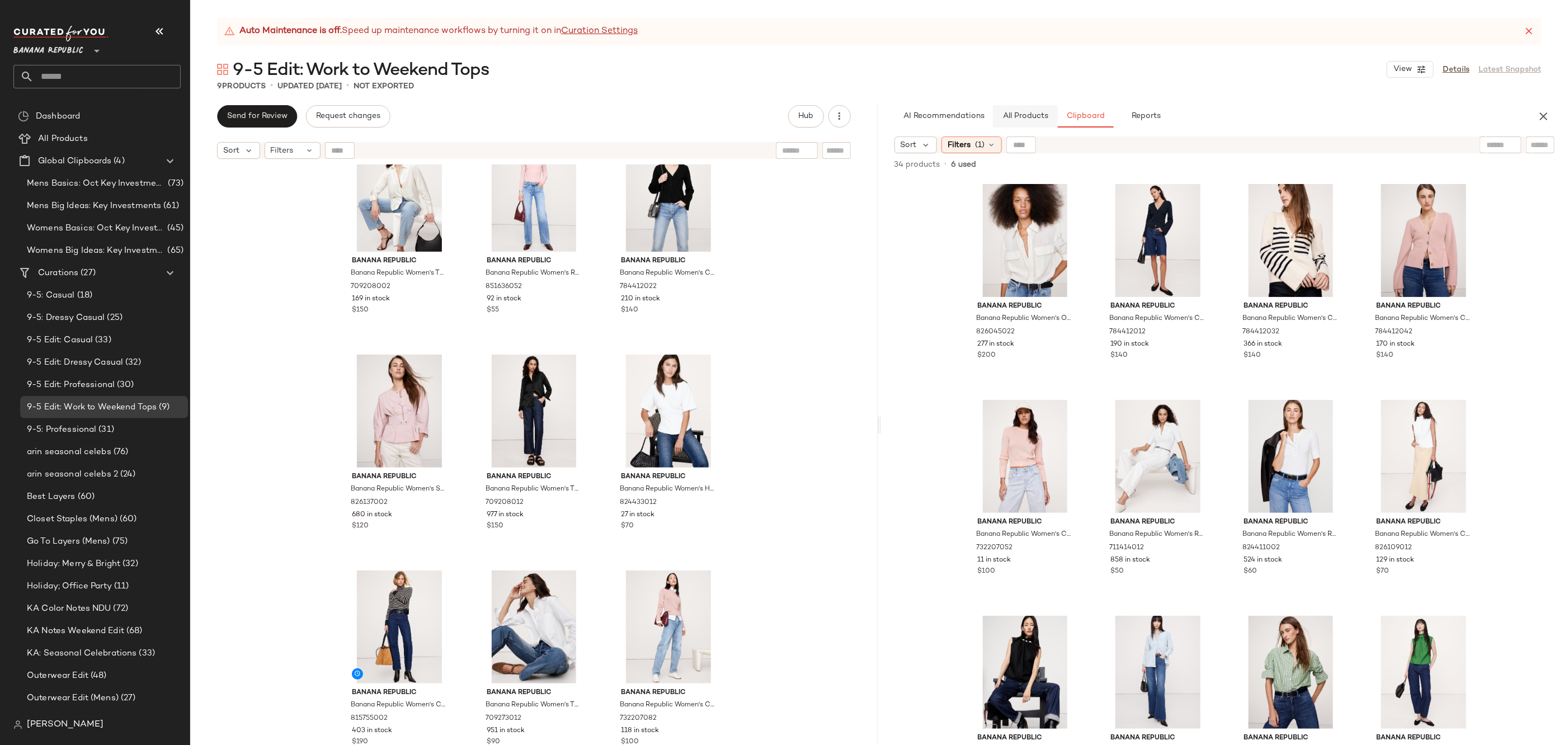
click at [1013, 115] on span "All Products" at bounding box center [1025, 117] width 46 height 9
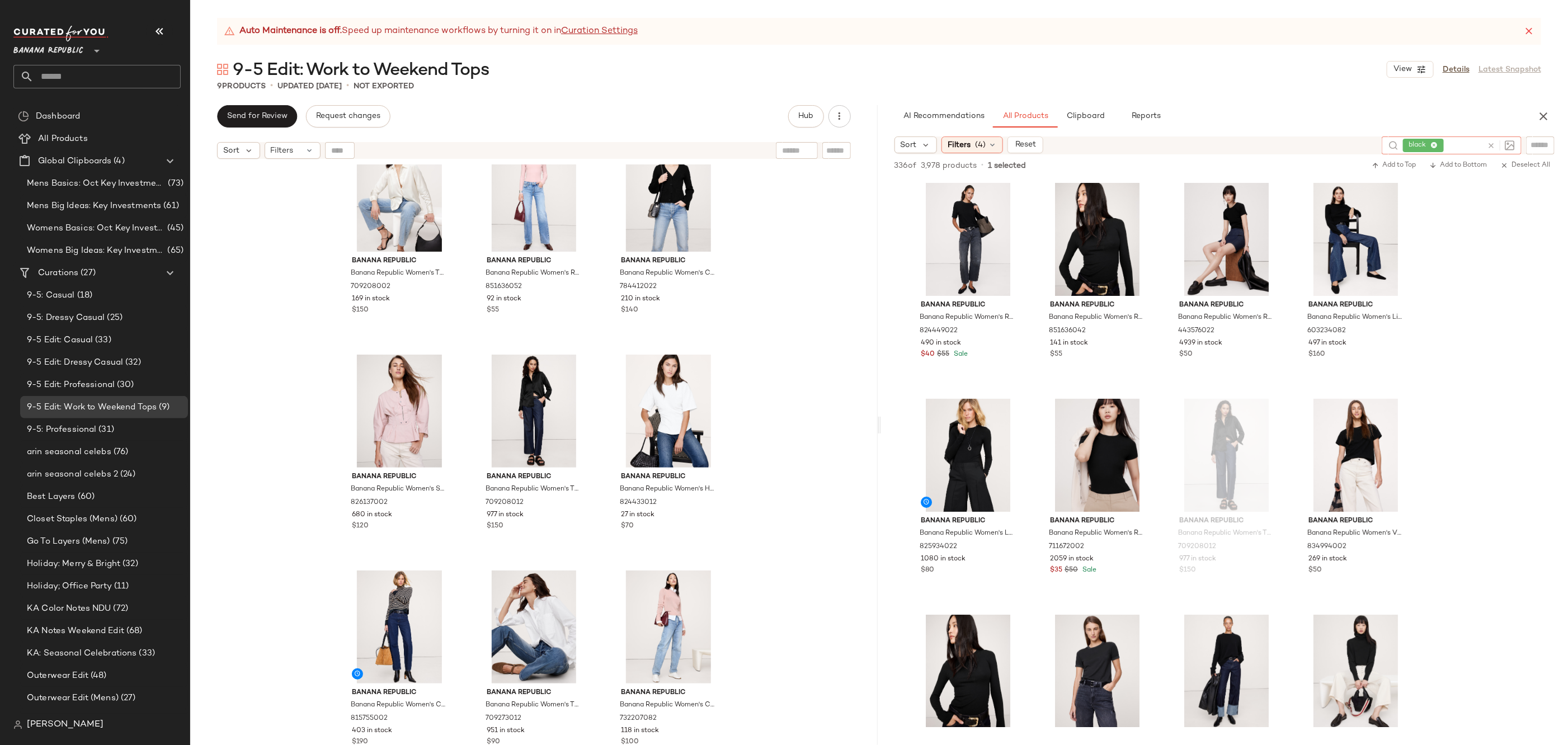
click at [1494, 146] on icon at bounding box center [1490, 146] width 8 height 8
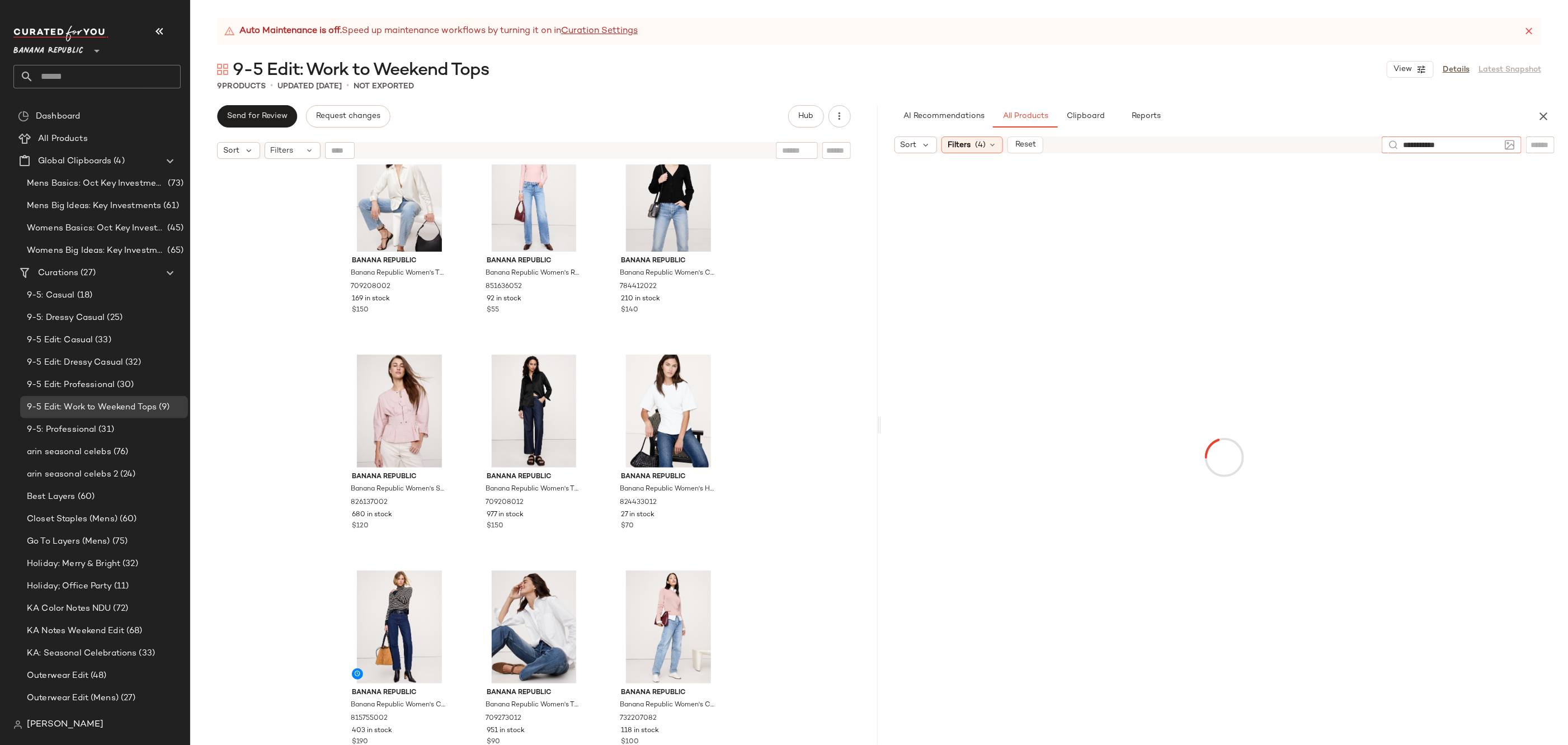
type input "**********"
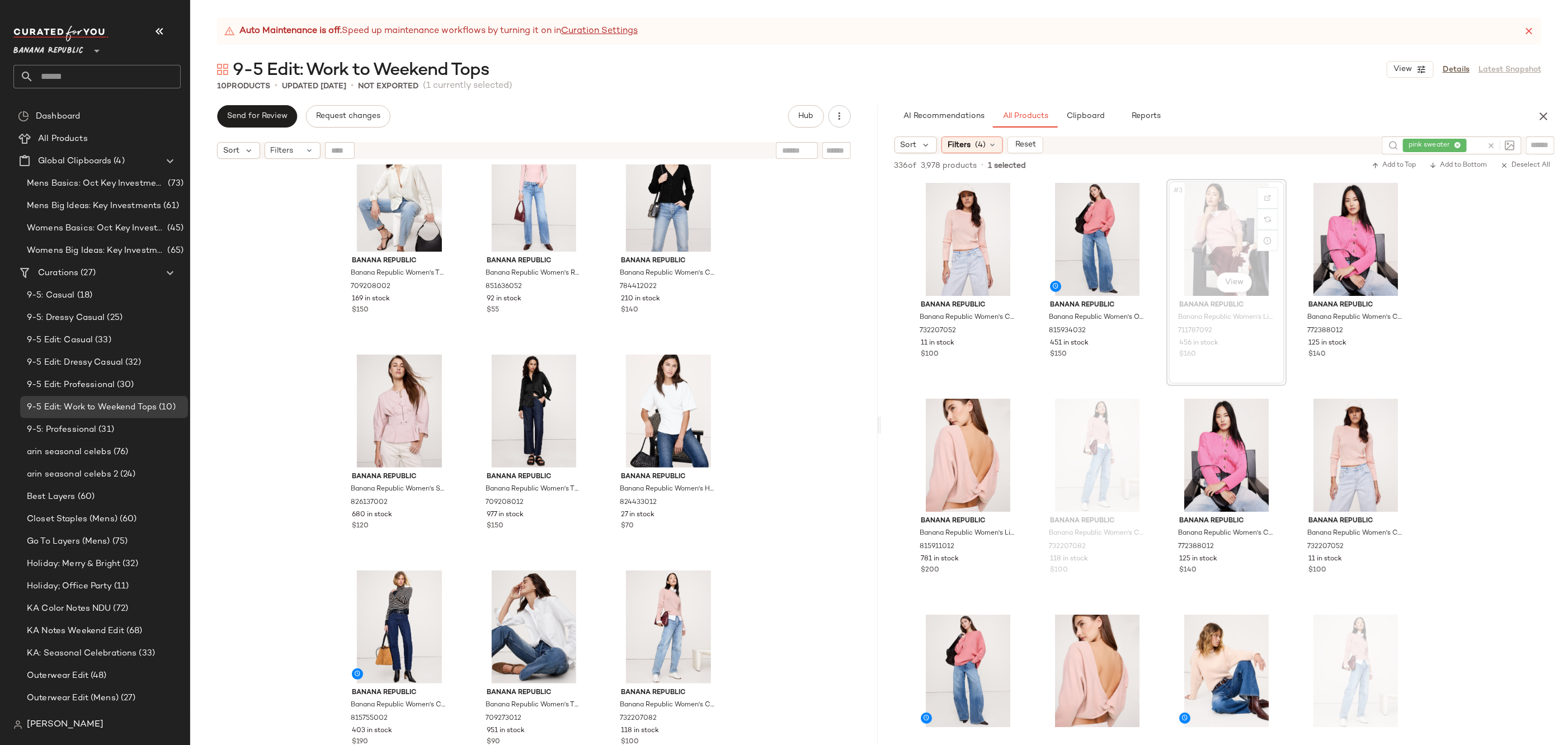
scroll to position [249, 0]
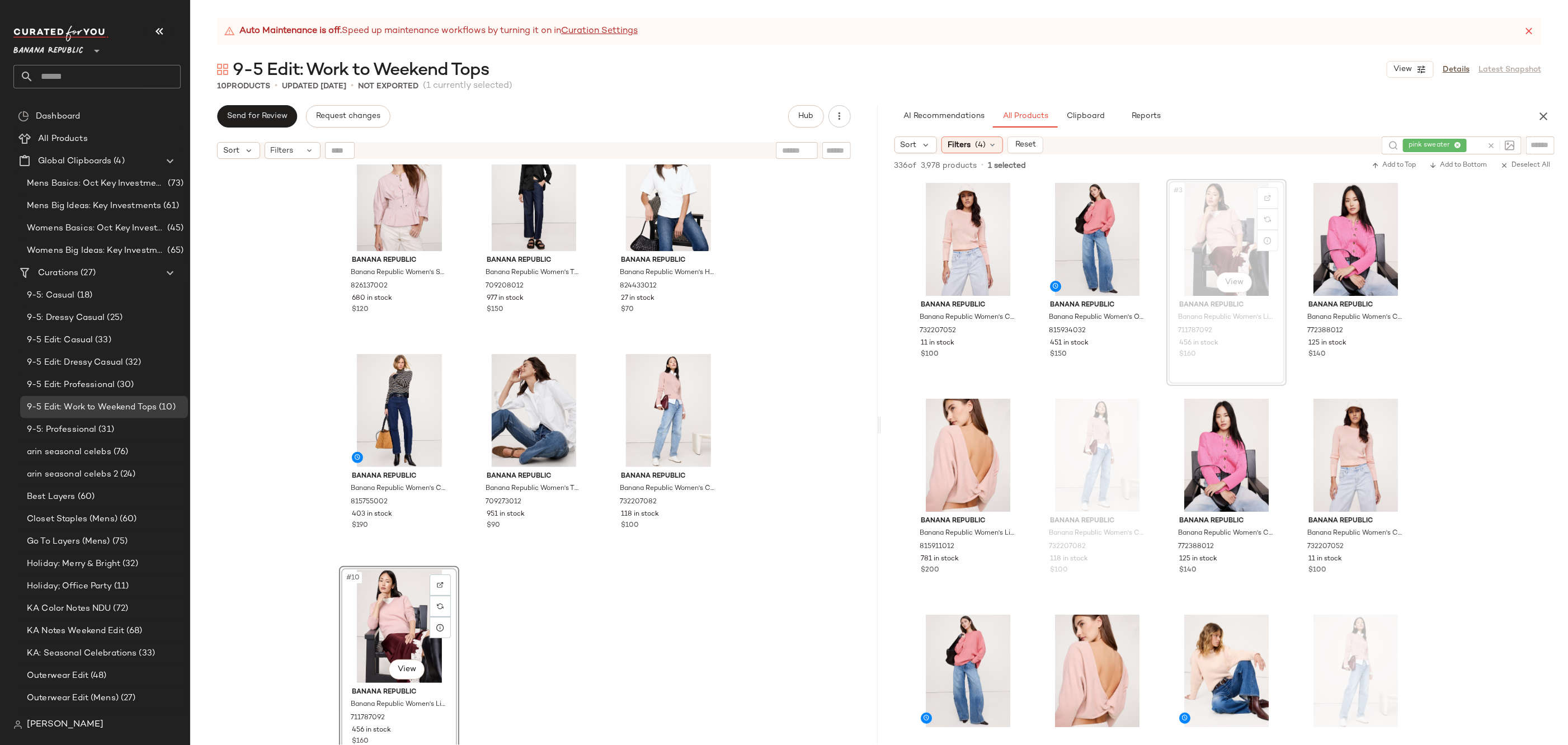
click at [713, 612] on div "Banana Republic Banana Republic Women's The Everyday Silk Shirt Transition Crea…" at bounding box center [534, 468] width 687 height 608
click at [1076, 119] on span "Clipboard" at bounding box center [1085, 117] width 39 height 9
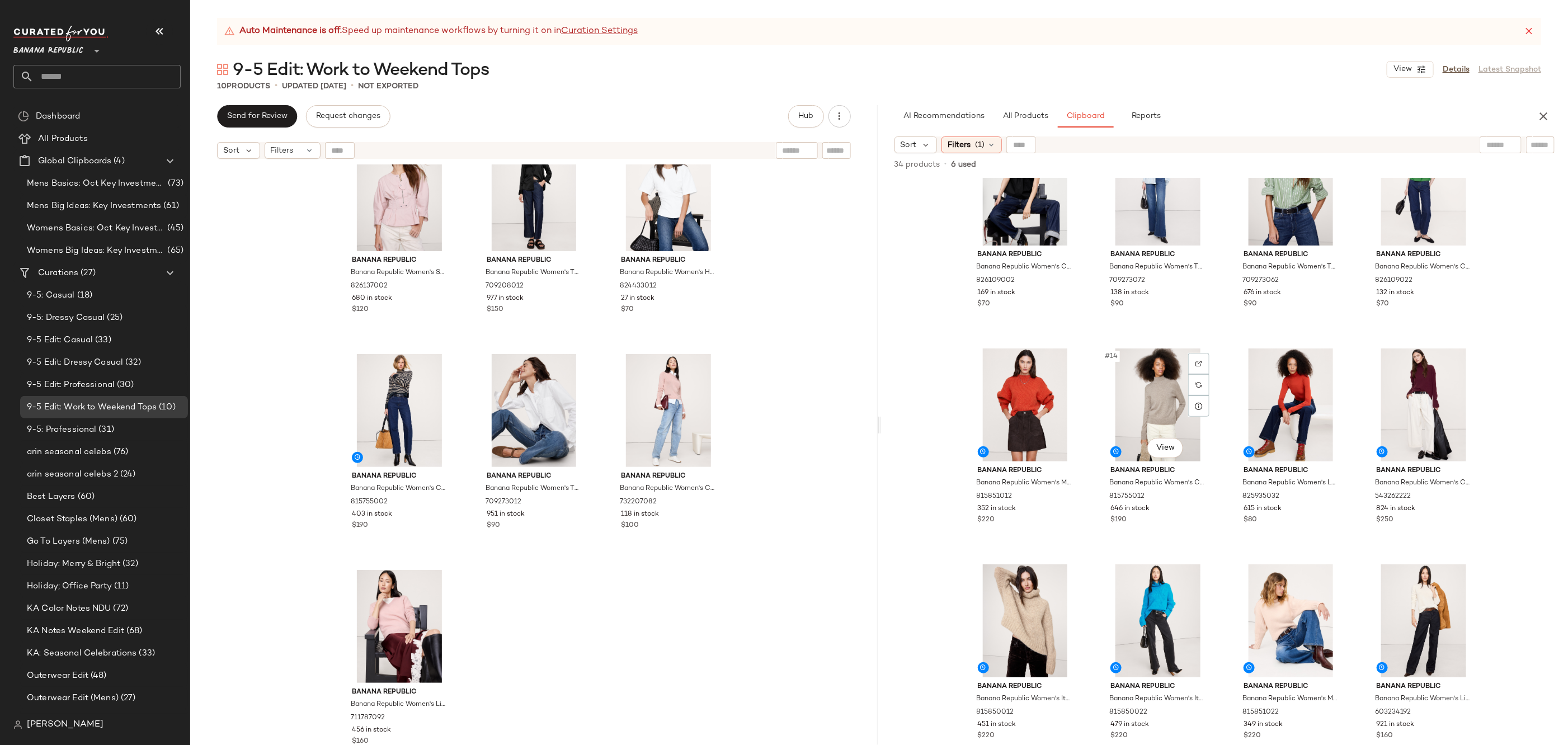
scroll to position [596, 0]
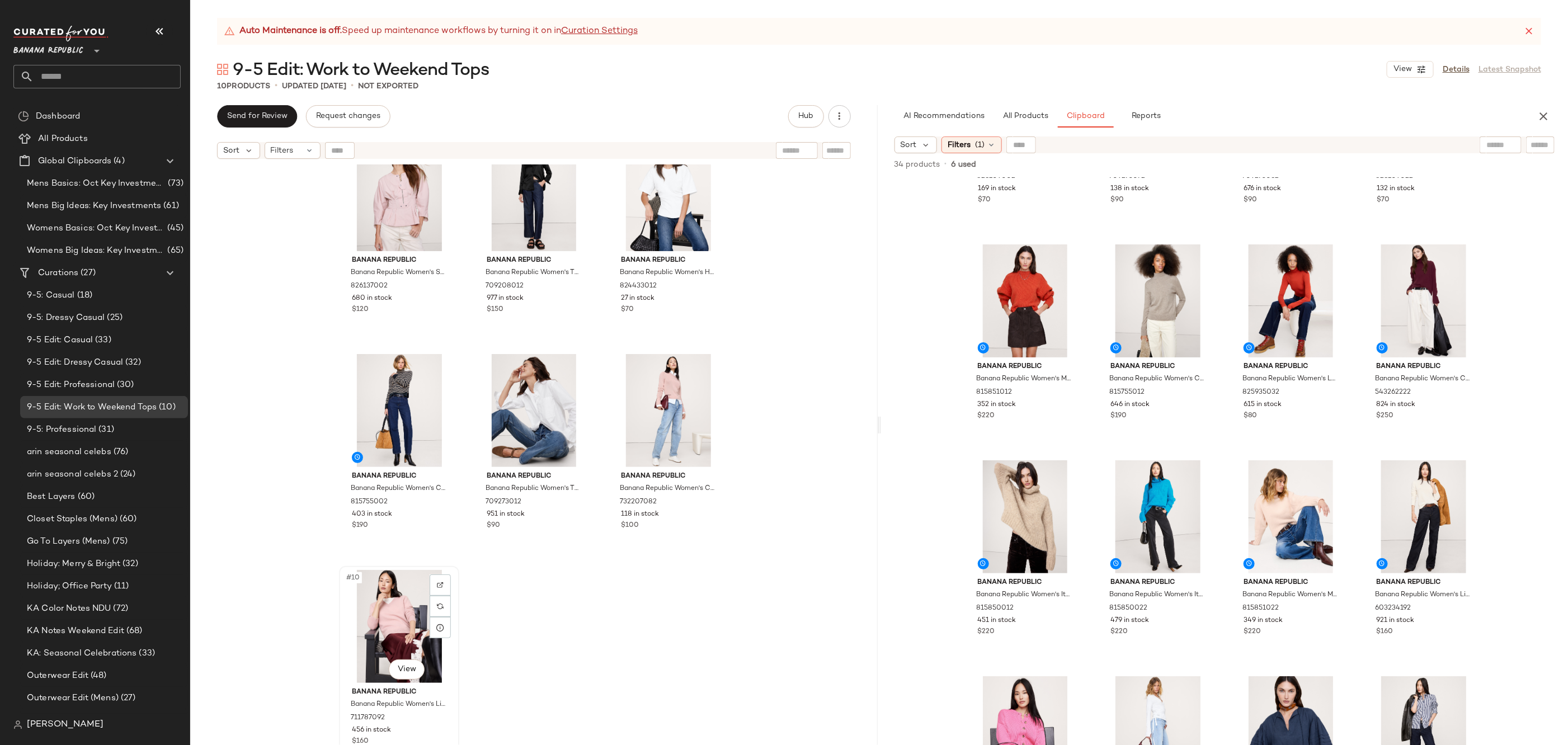
click at [402, 608] on div "#10 View" at bounding box center [399, 626] width 112 height 113
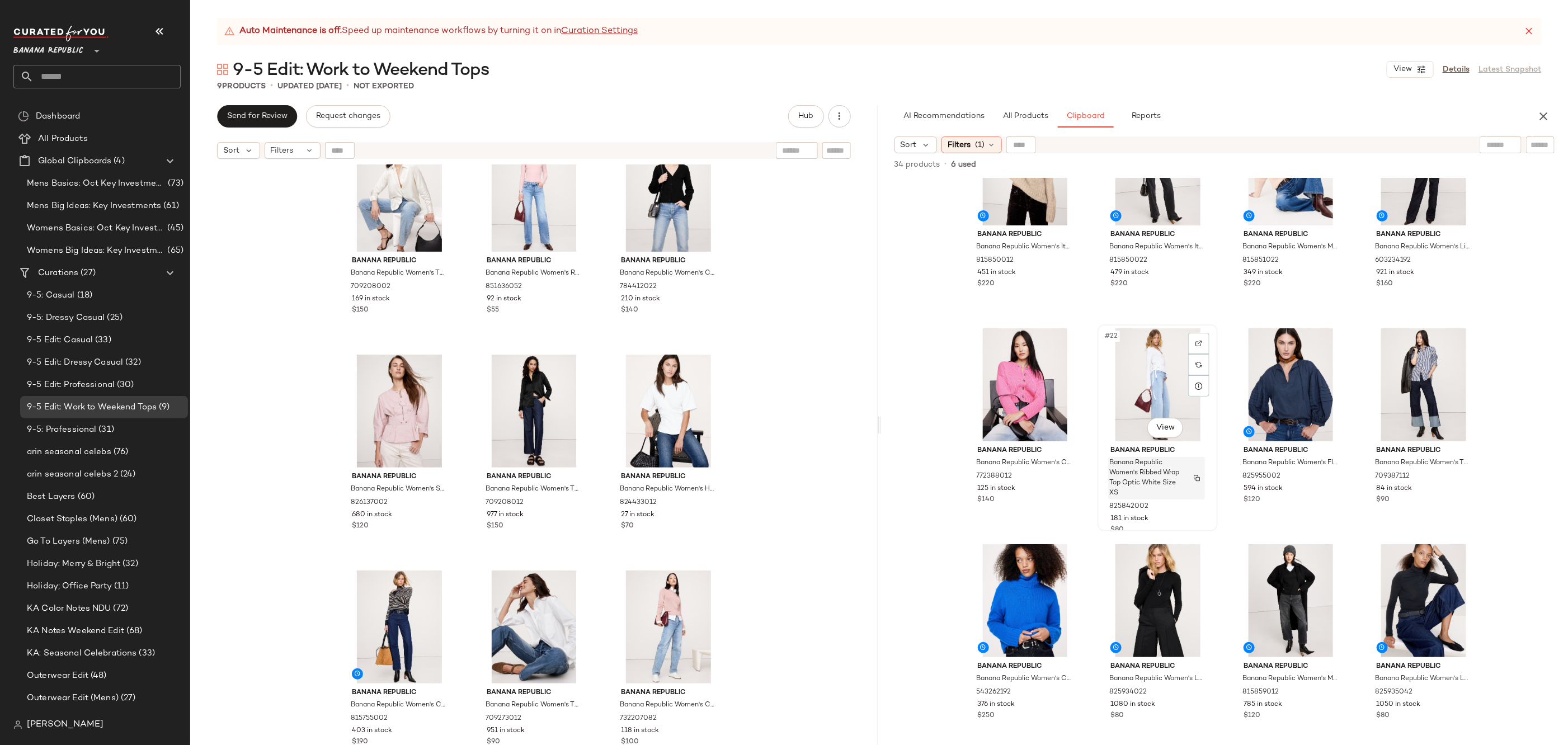
scroll to position [947, 0]
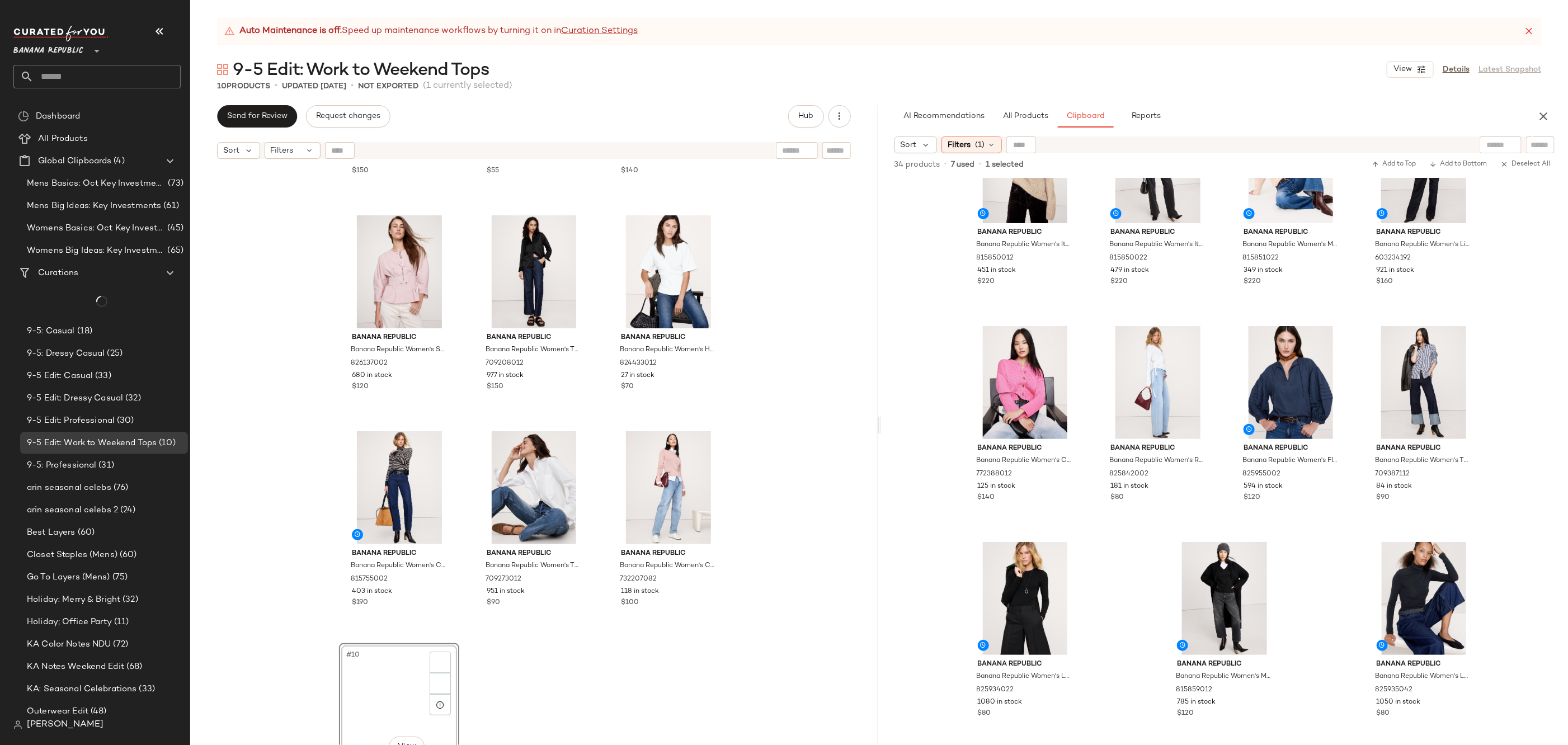
scroll to position [249, 0]
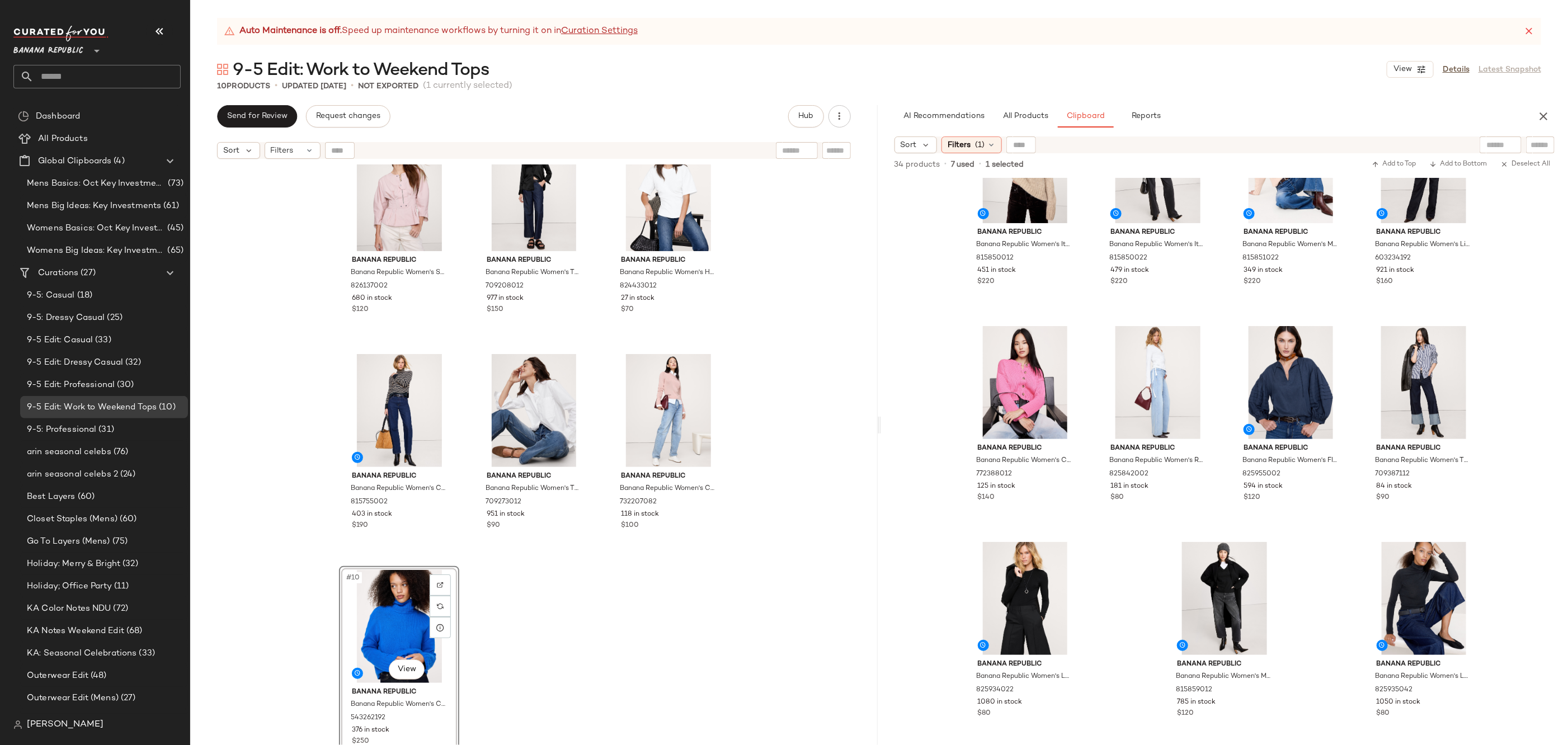
click at [768, 599] on div "Banana Republic Banana Republic Women's The Everyday Silk Shirt Transition Crea…" at bounding box center [534, 468] width 687 height 608
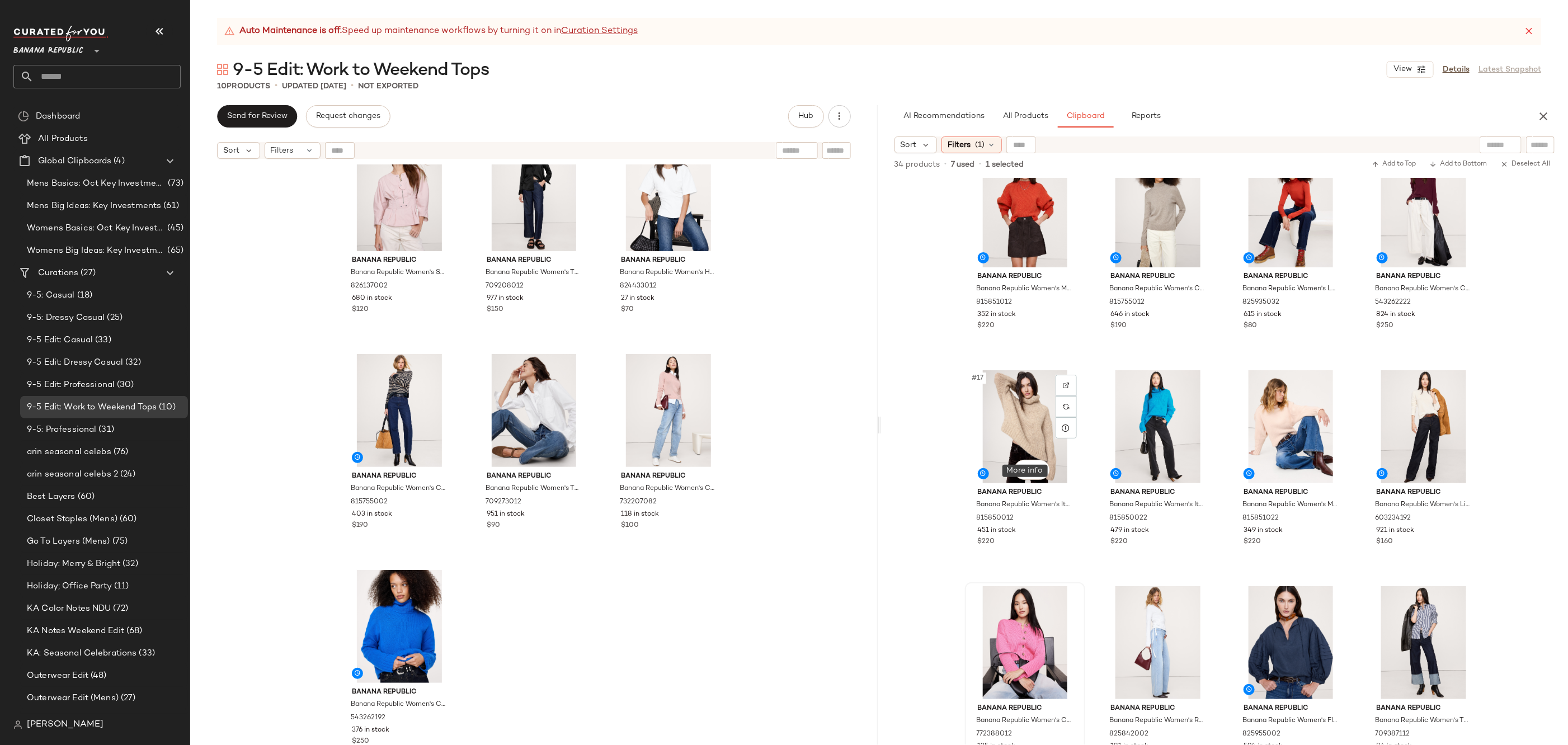
scroll to position [643, 0]
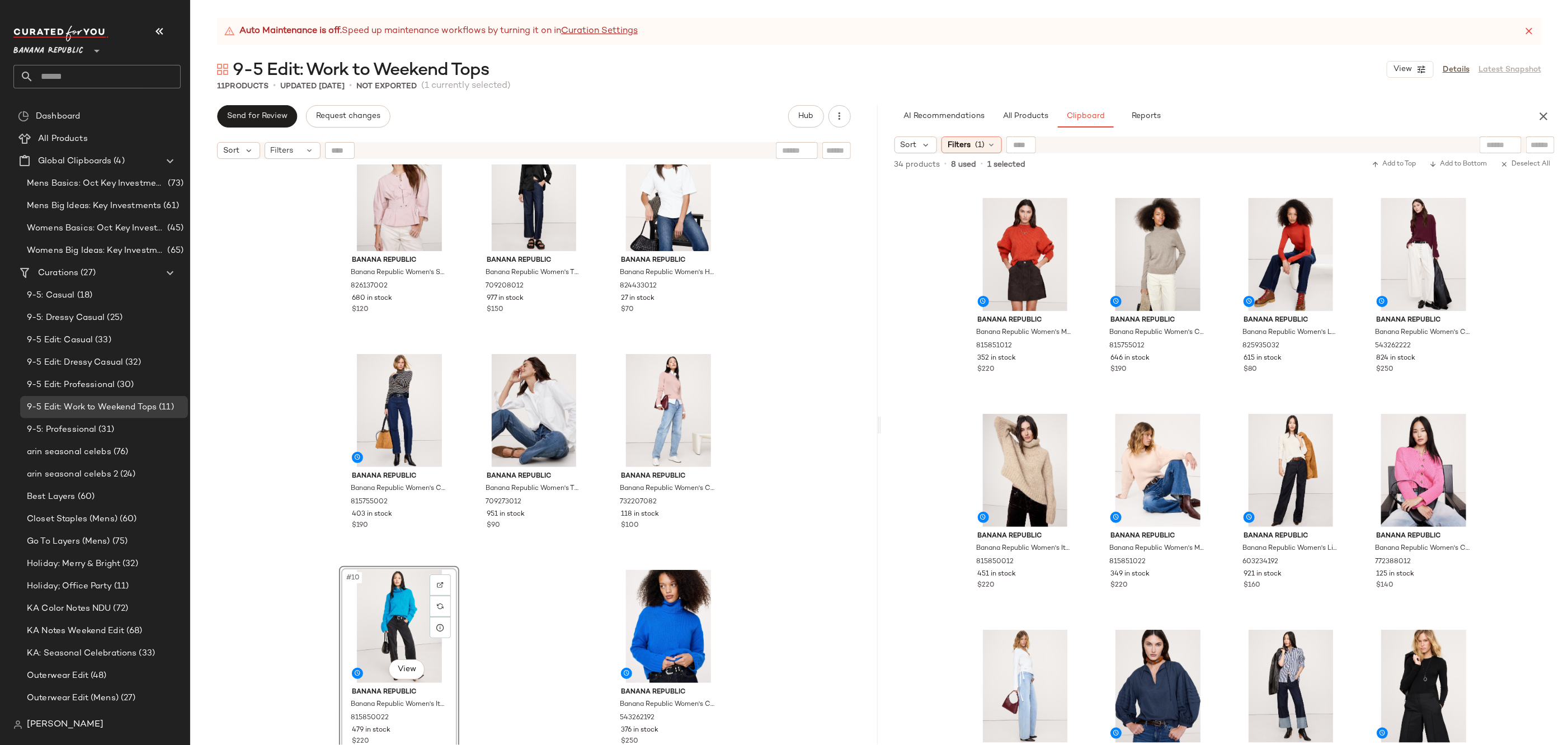
click at [824, 586] on div "Banana Republic Banana Republic Women's The Everyday Silk Shirt Transition Crea…" at bounding box center [534, 468] width 687 height 608
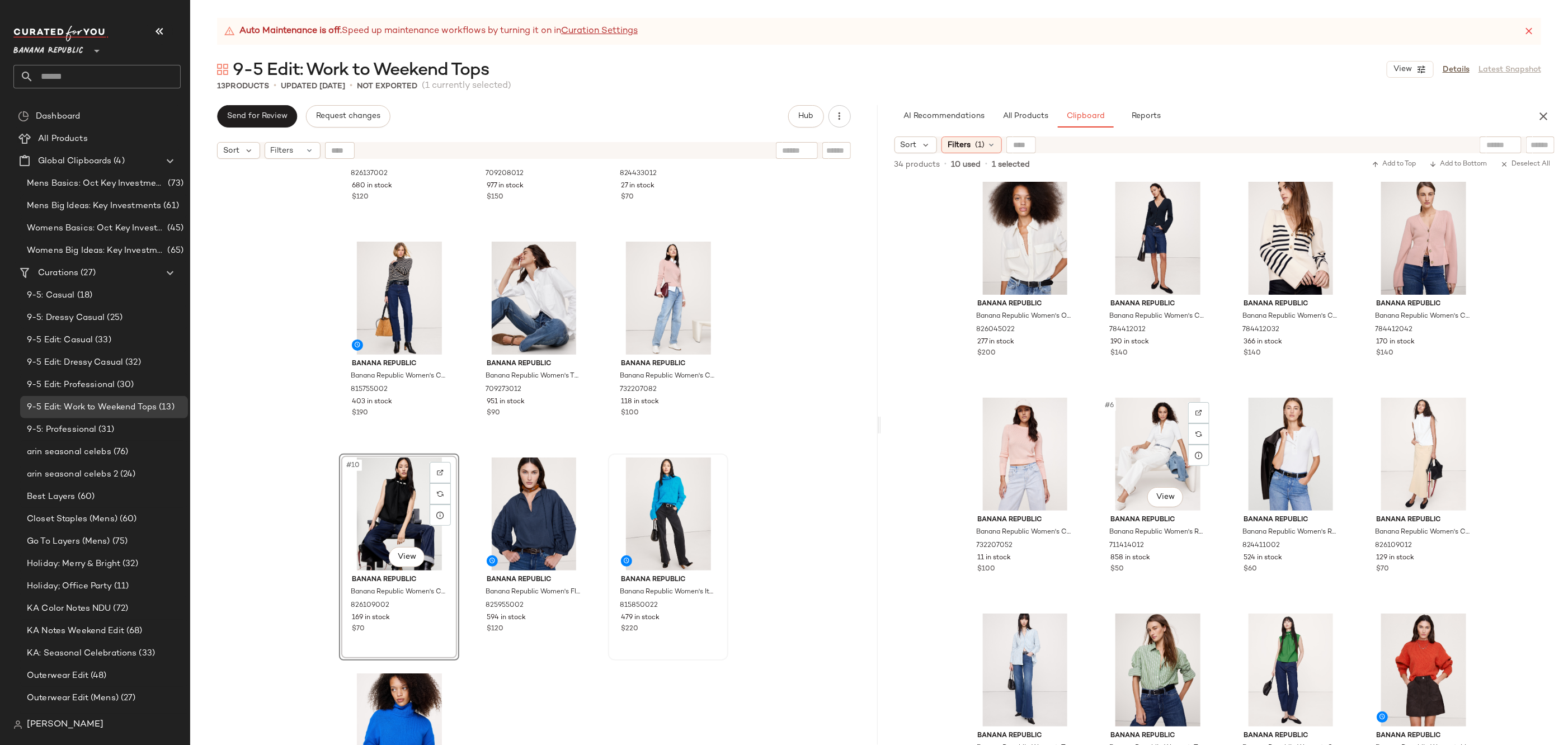
scroll to position [4, 0]
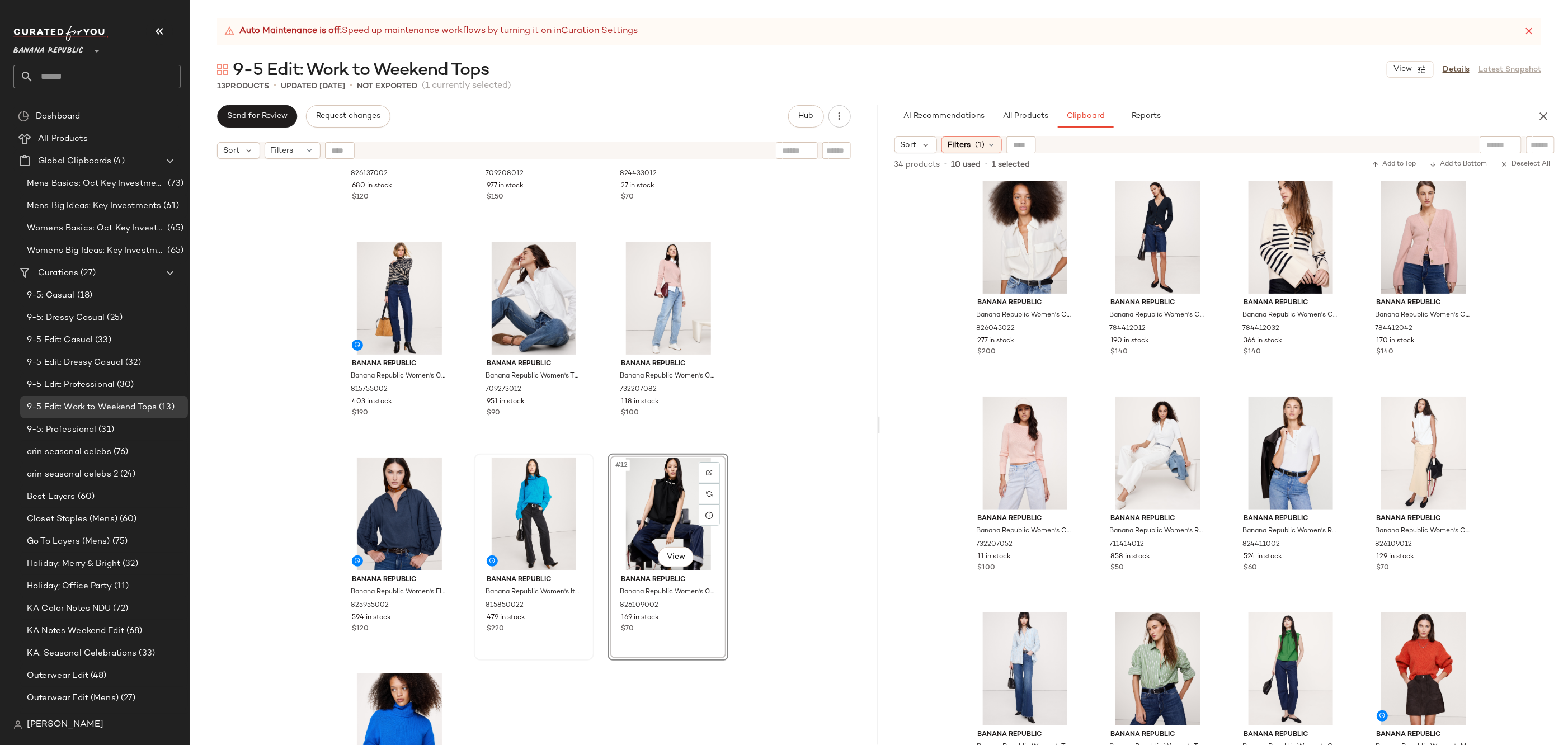
click at [756, 533] on div "Banana Republic Banana Republic Women's Stretch-Cotton Utility Peplum Top Dusty…" at bounding box center [534, 468] width 687 height 608
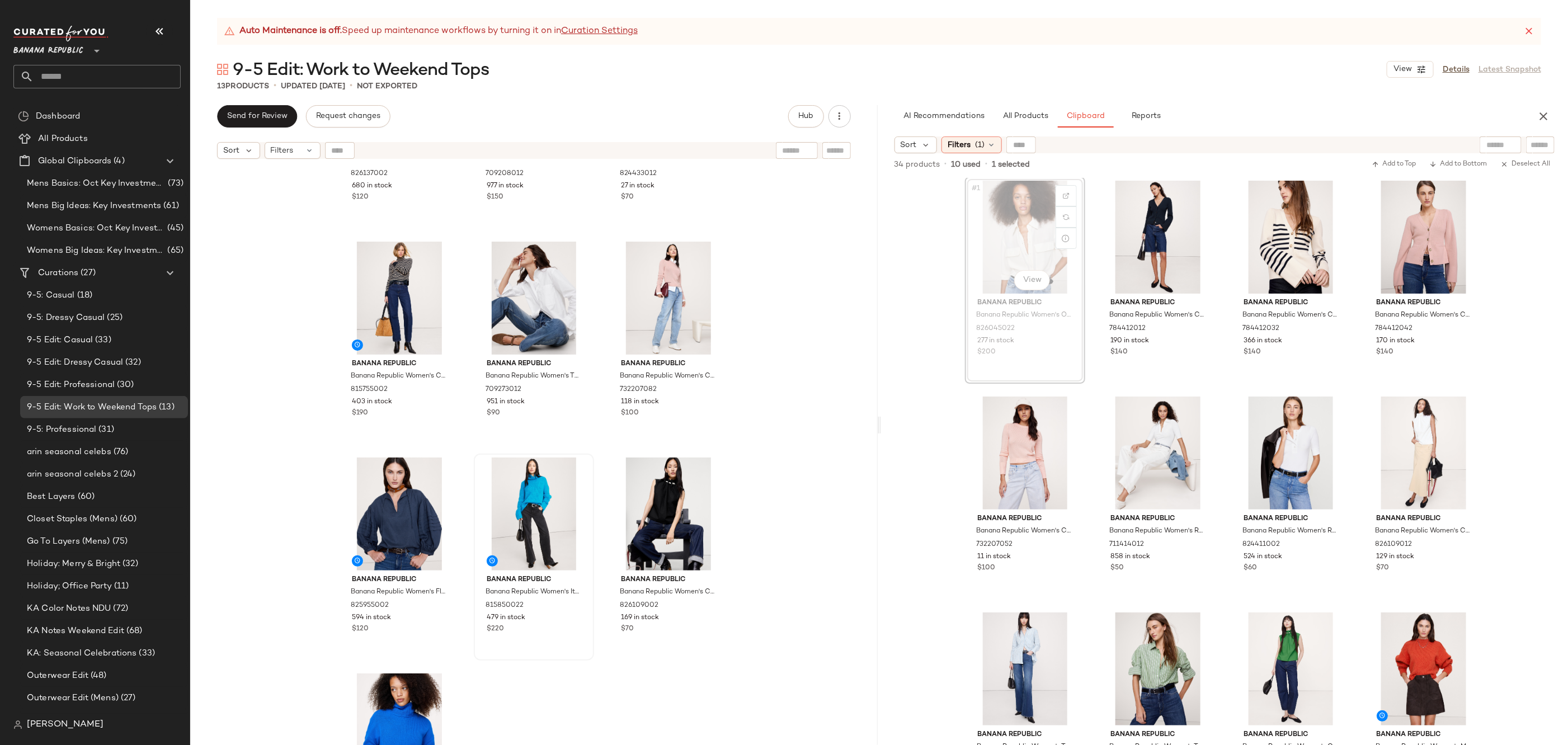
scroll to position [3, 0]
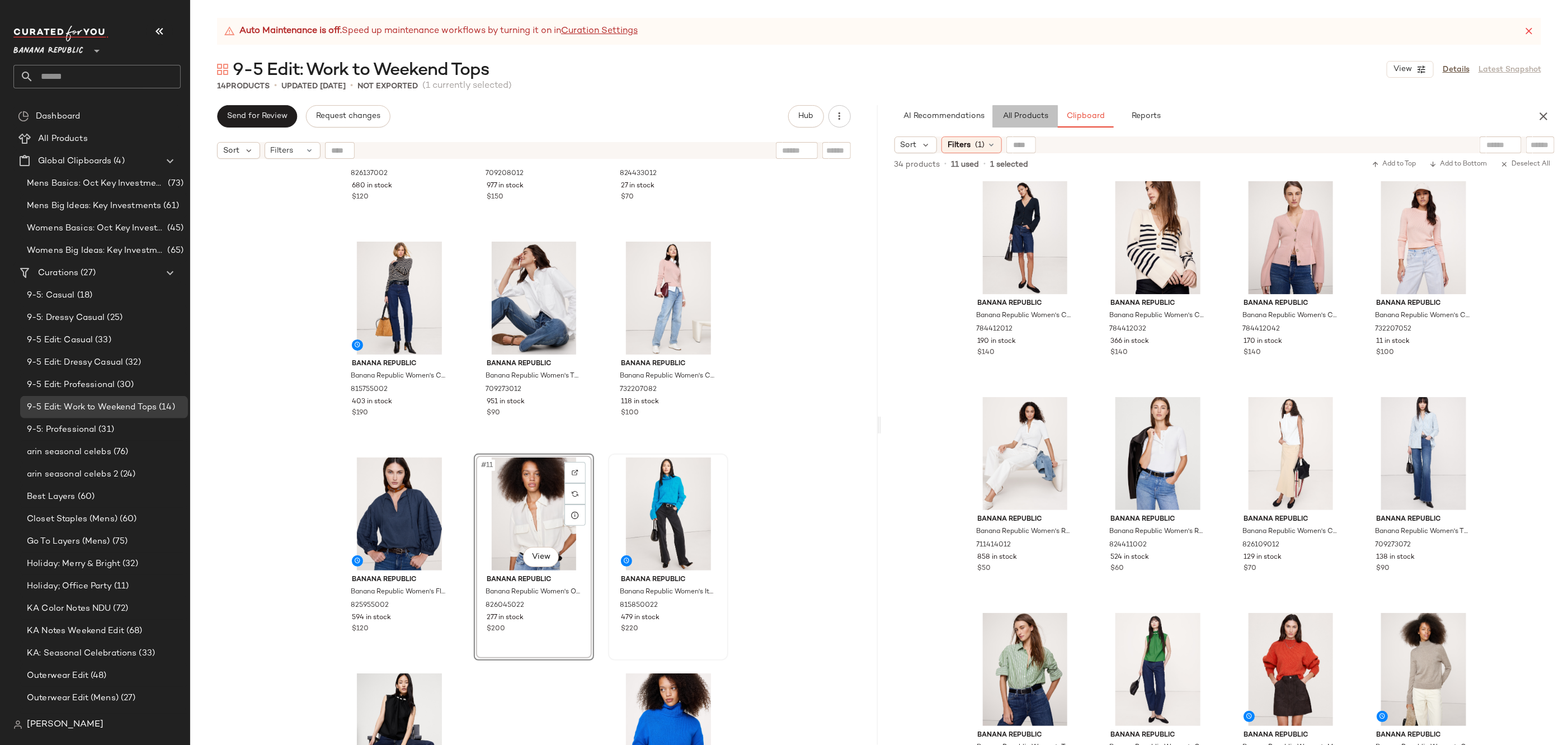
click at [1022, 117] on span "All Products" at bounding box center [1025, 117] width 46 height 9
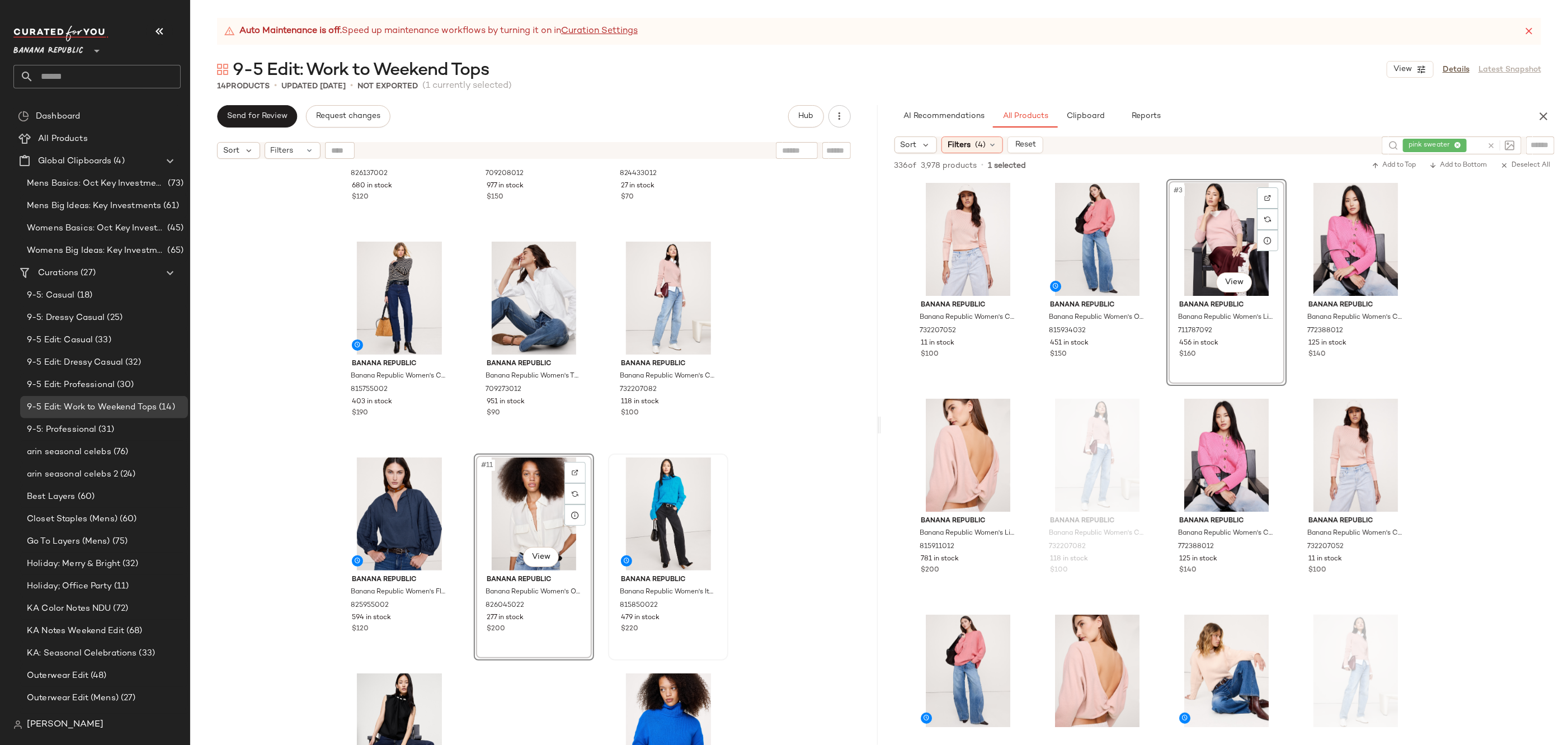
click at [1490, 143] on icon at bounding box center [1490, 146] width 8 height 8
click at [1553, 139] on div at bounding box center [1541, 145] width 29 height 17
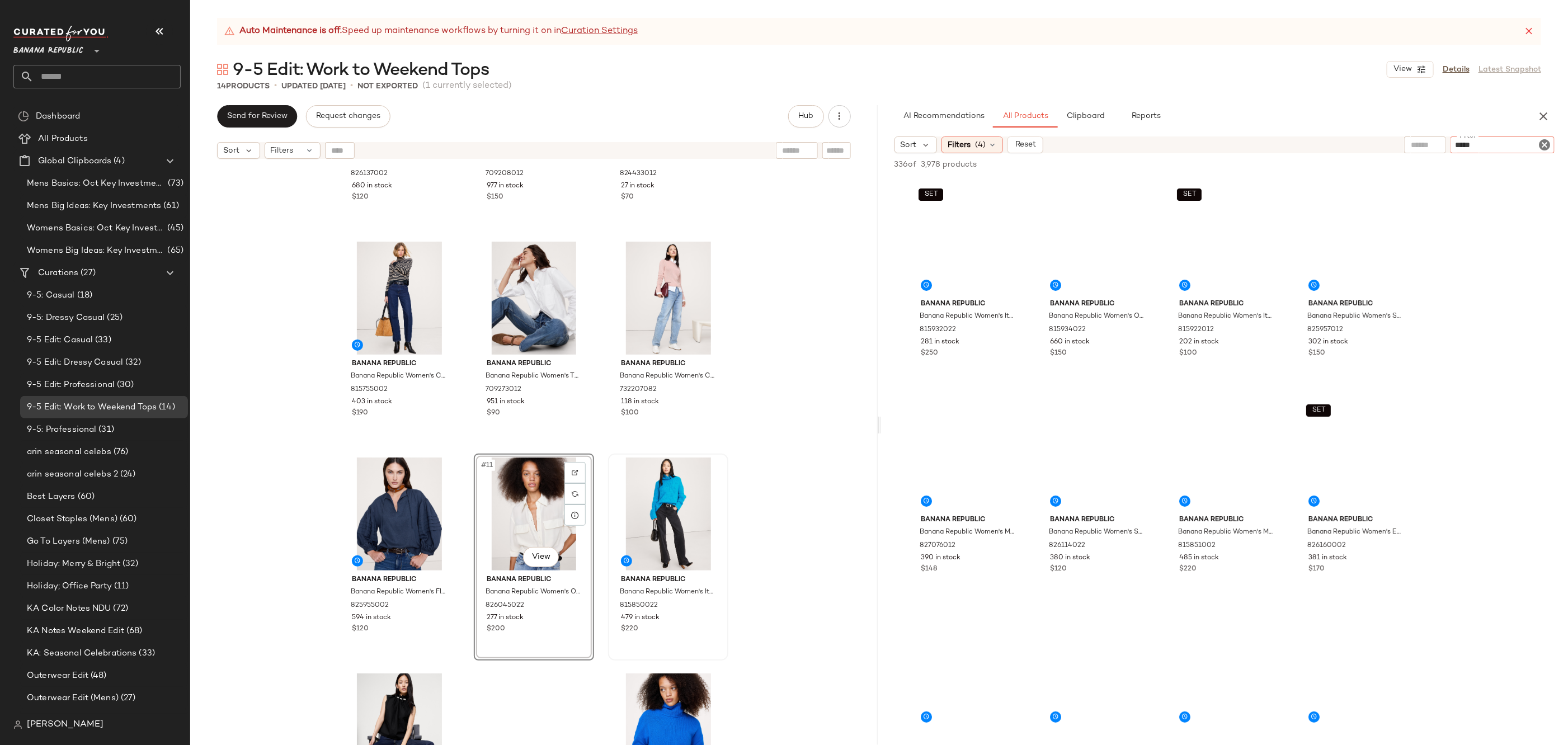
type input "******"
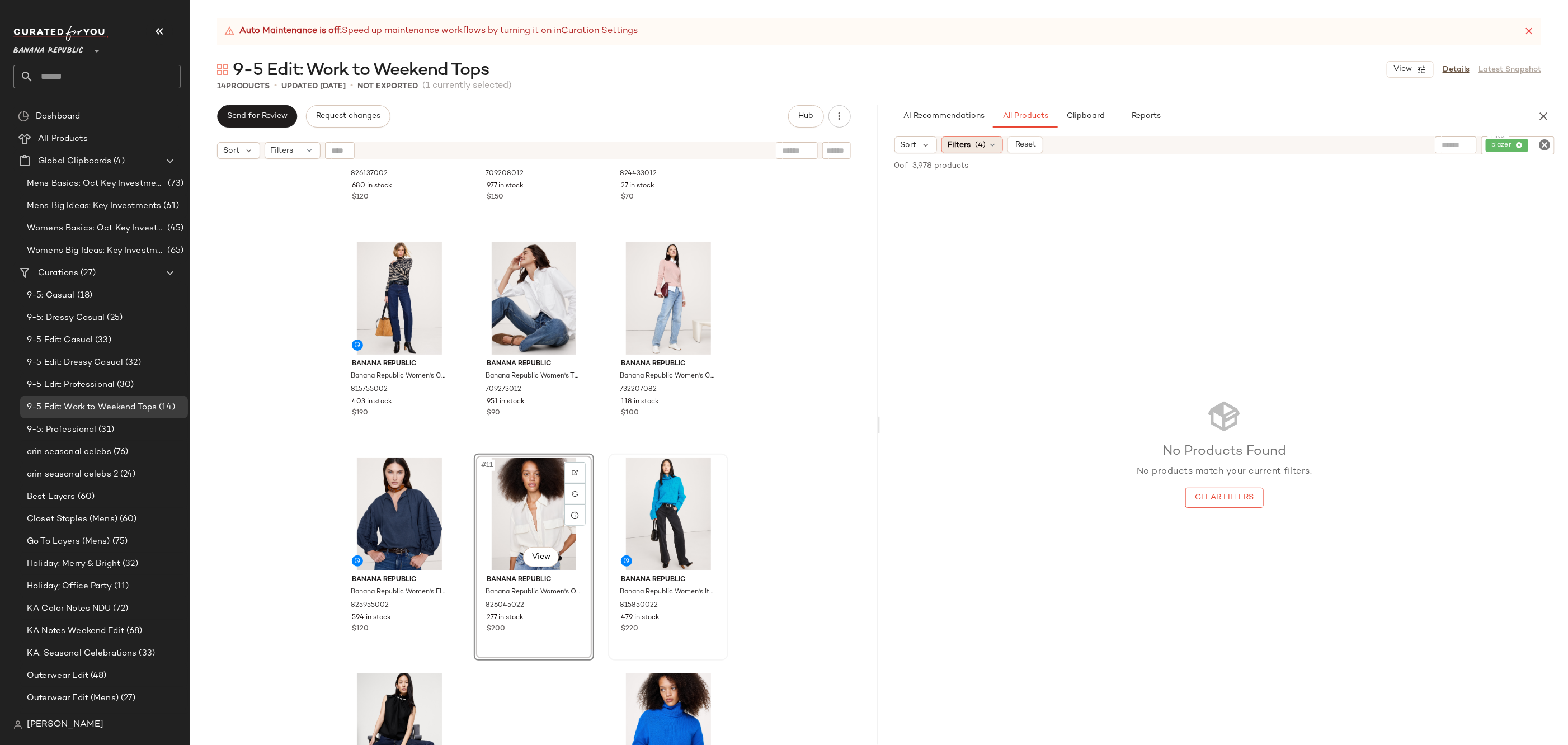
click at [962, 137] on div "Filters (4)" at bounding box center [972, 145] width 61 height 17
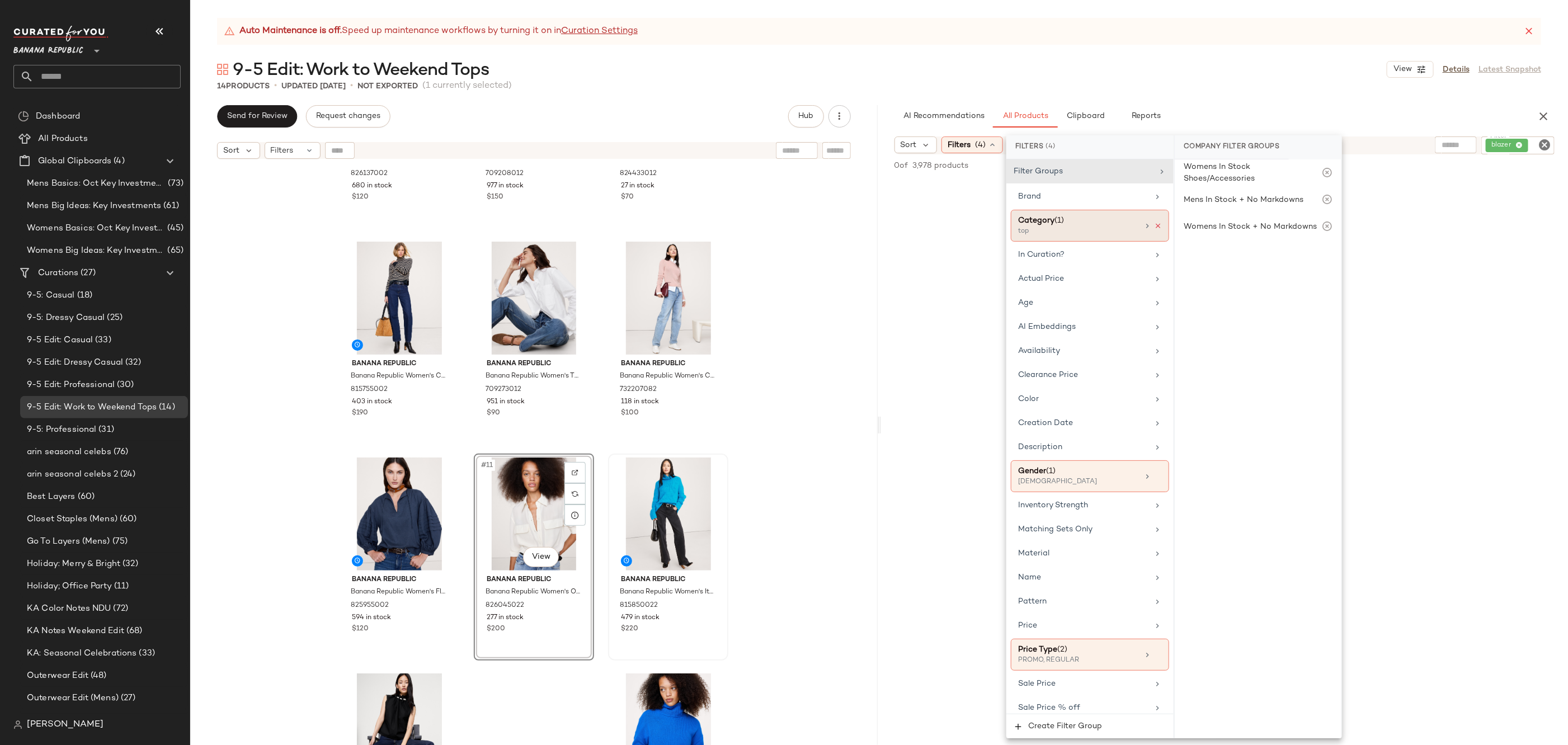
click at [1154, 224] on icon at bounding box center [1157, 226] width 8 height 8
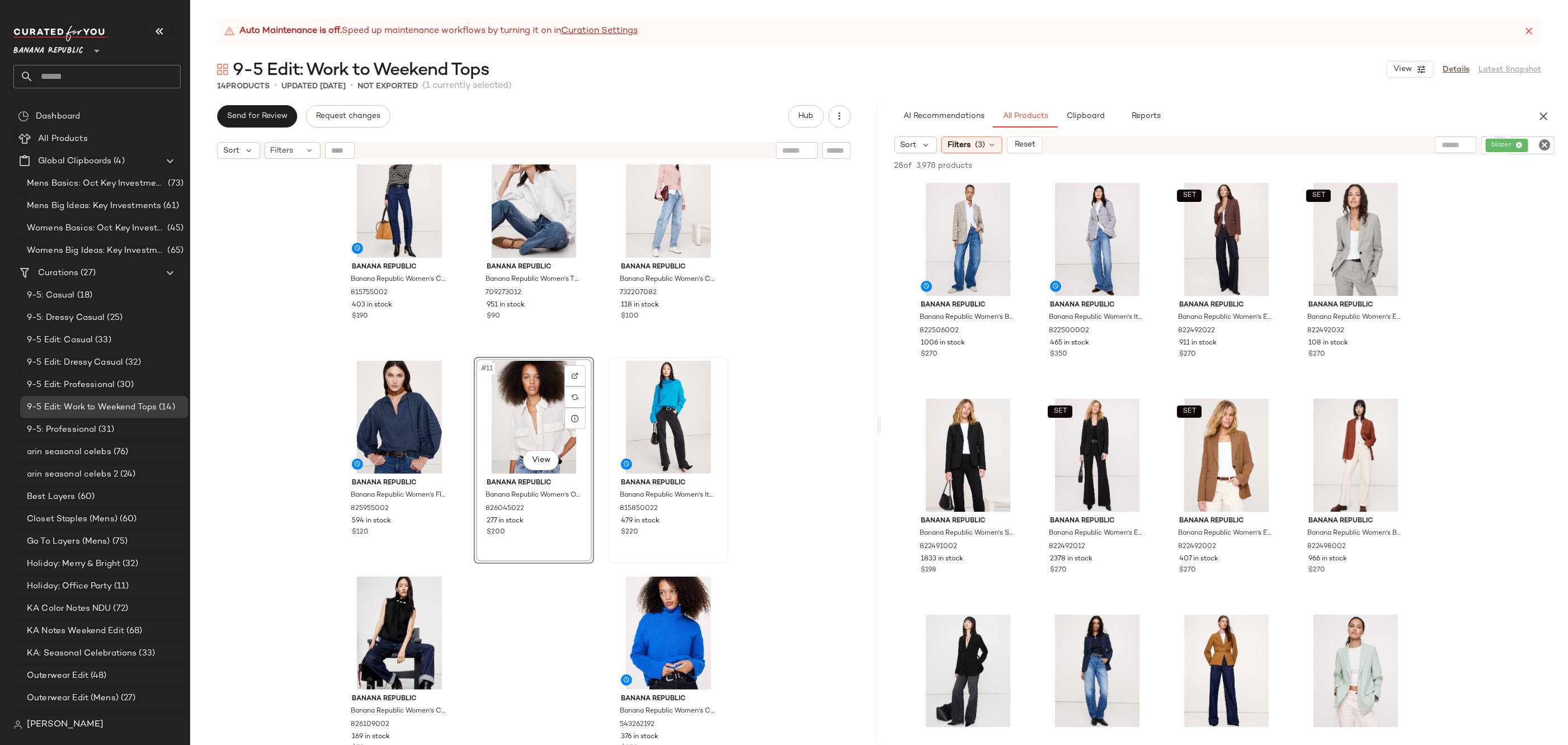
scroll to position [473, 0]
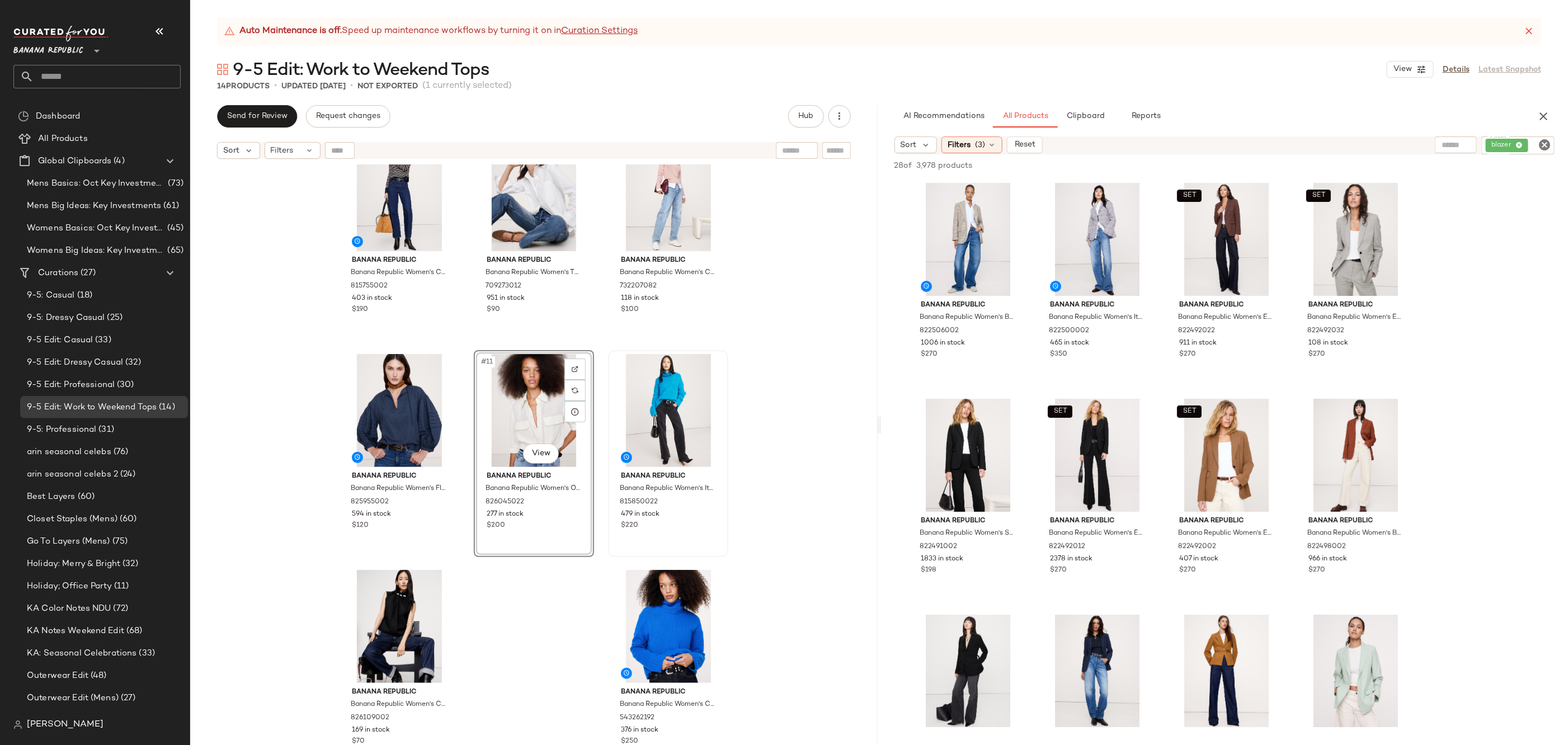
click at [741, 434] on div "Banana Republic Banana Republic Women's Stretch-Cotton Utility Peplum Top Dusty…" at bounding box center [534, 468] width 687 height 608
click at [1544, 141] on icon "Clear Filter" at bounding box center [1544, 145] width 14 height 14
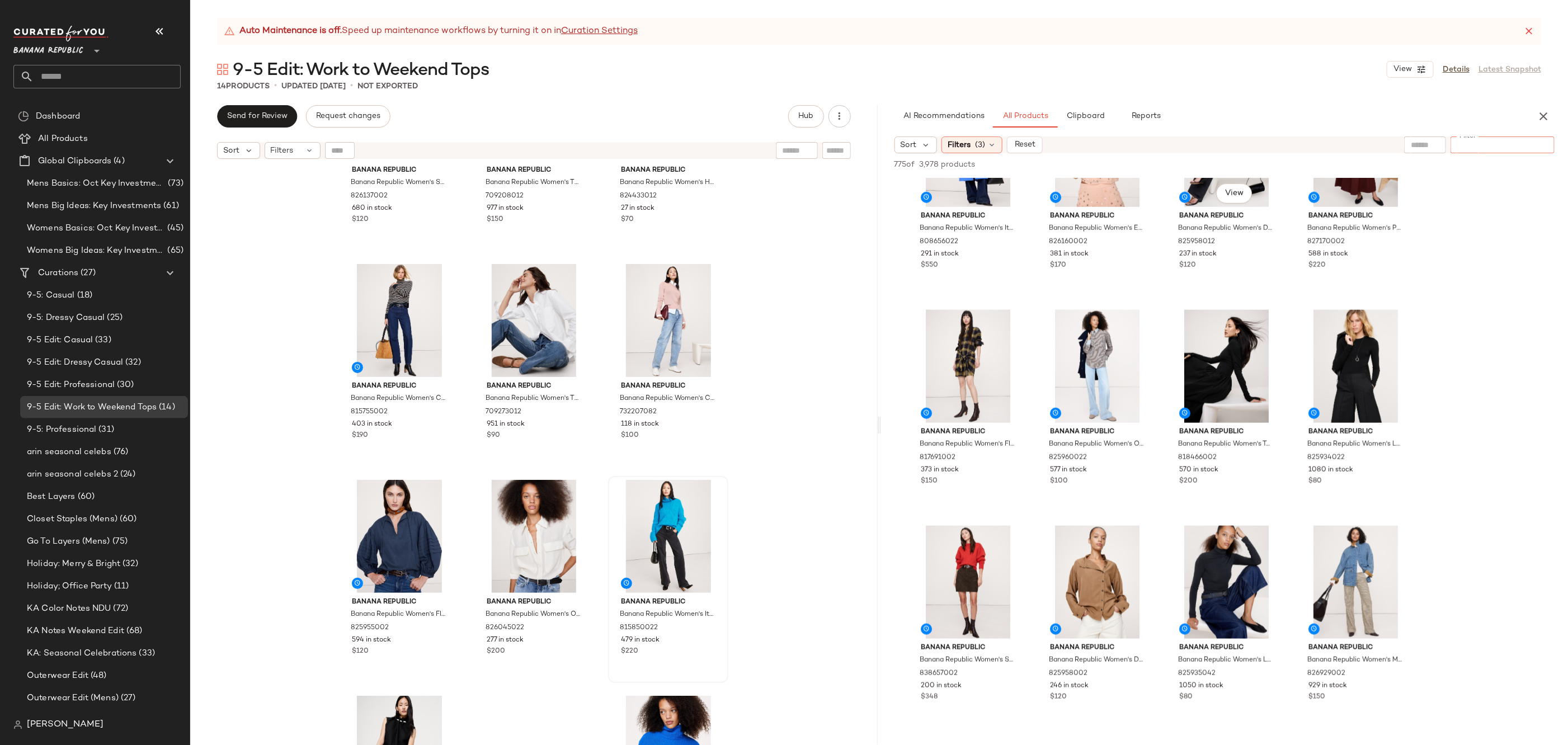
scroll to position [804, 0]
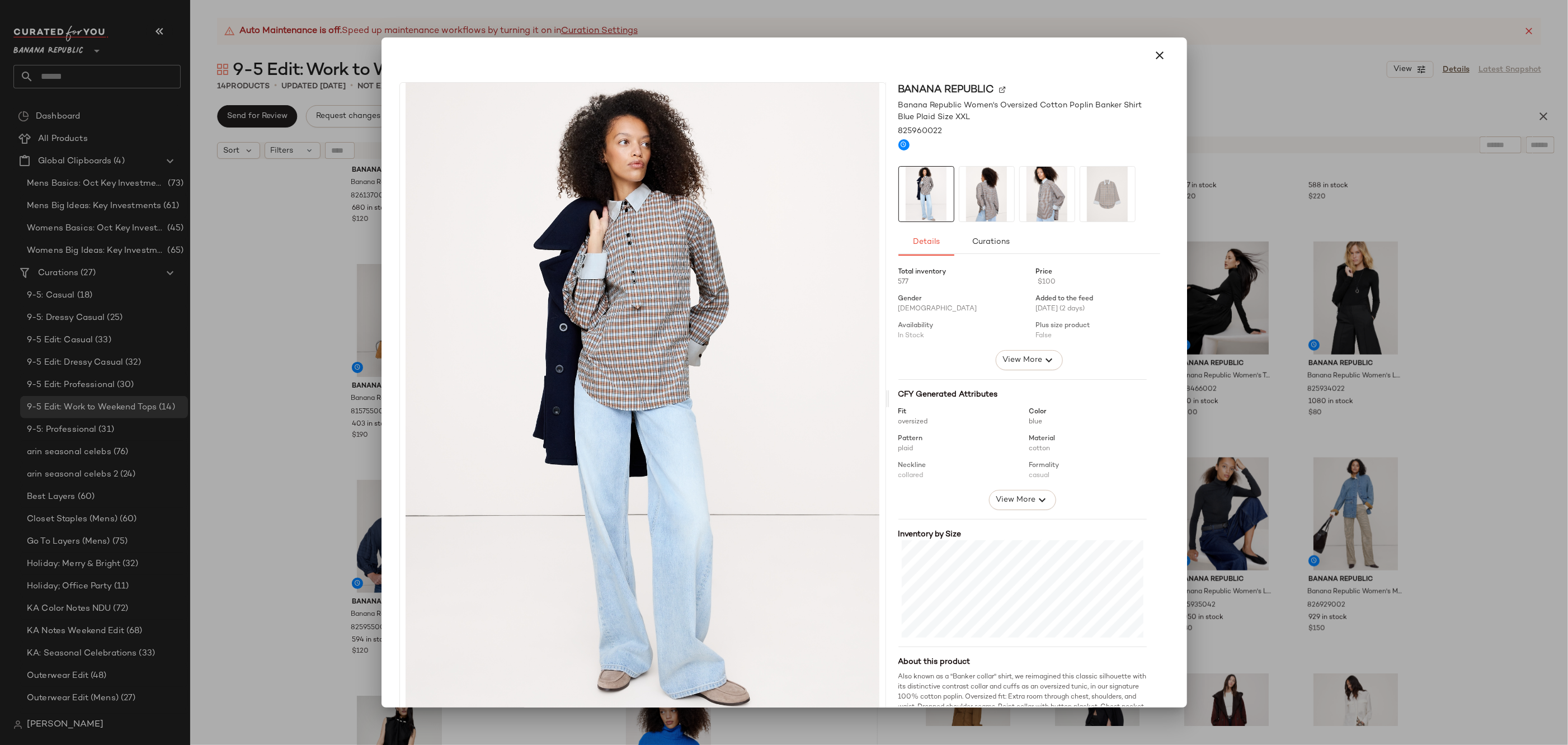
click at [981, 180] on img at bounding box center [987, 193] width 55 height 55
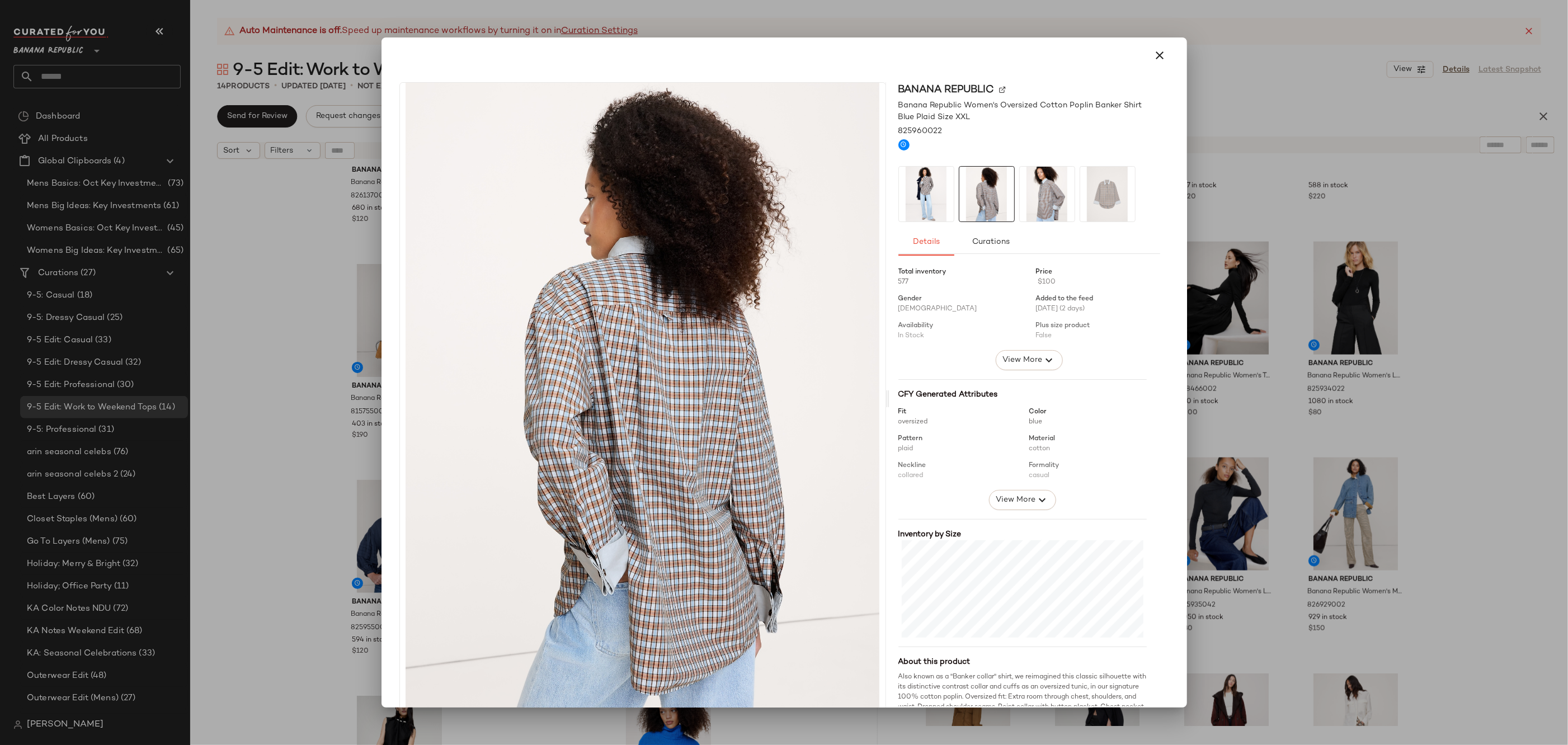
click at [1030, 180] on img at bounding box center [1047, 193] width 55 height 55
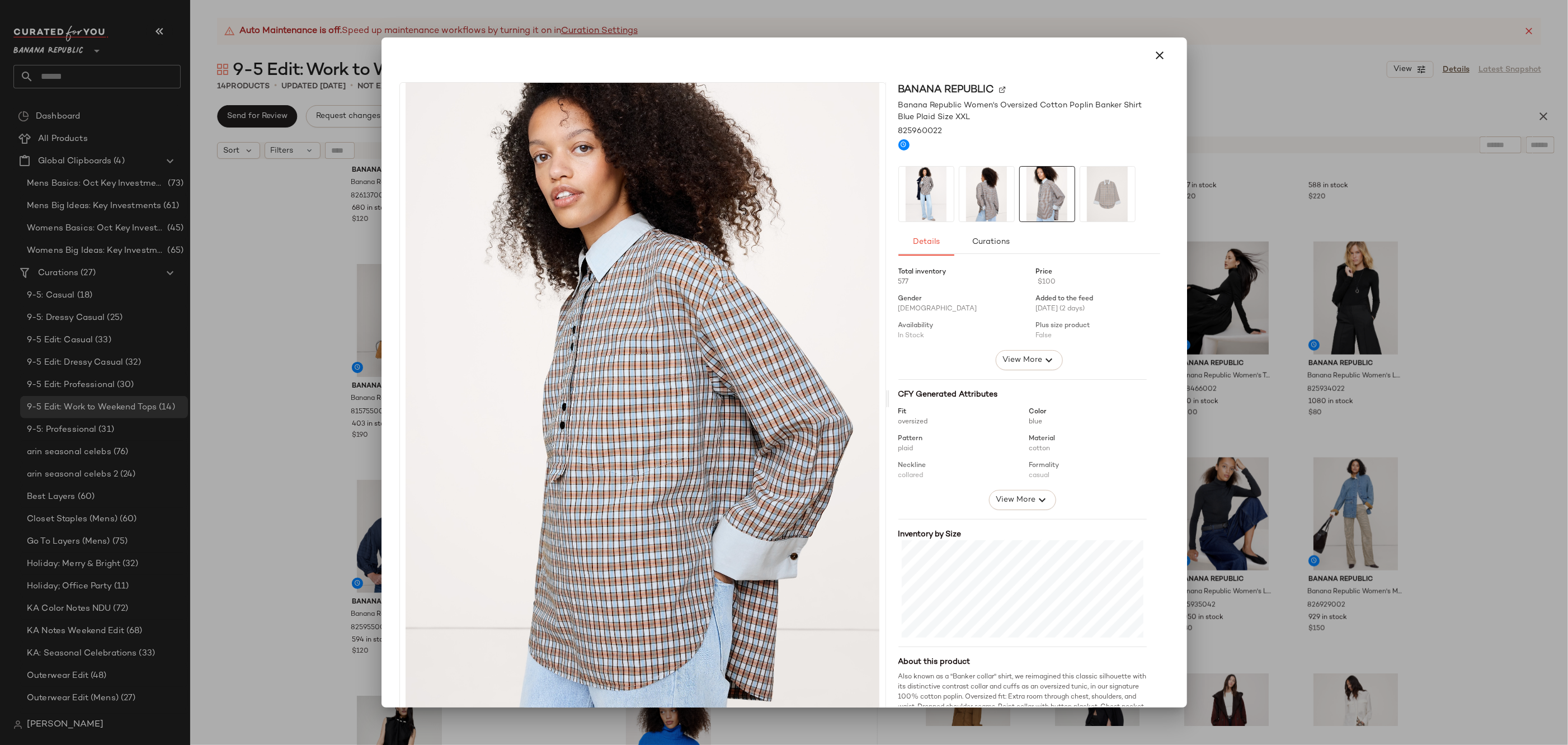
click at [1088, 192] on img at bounding box center [1108, 193] width 55 height 55
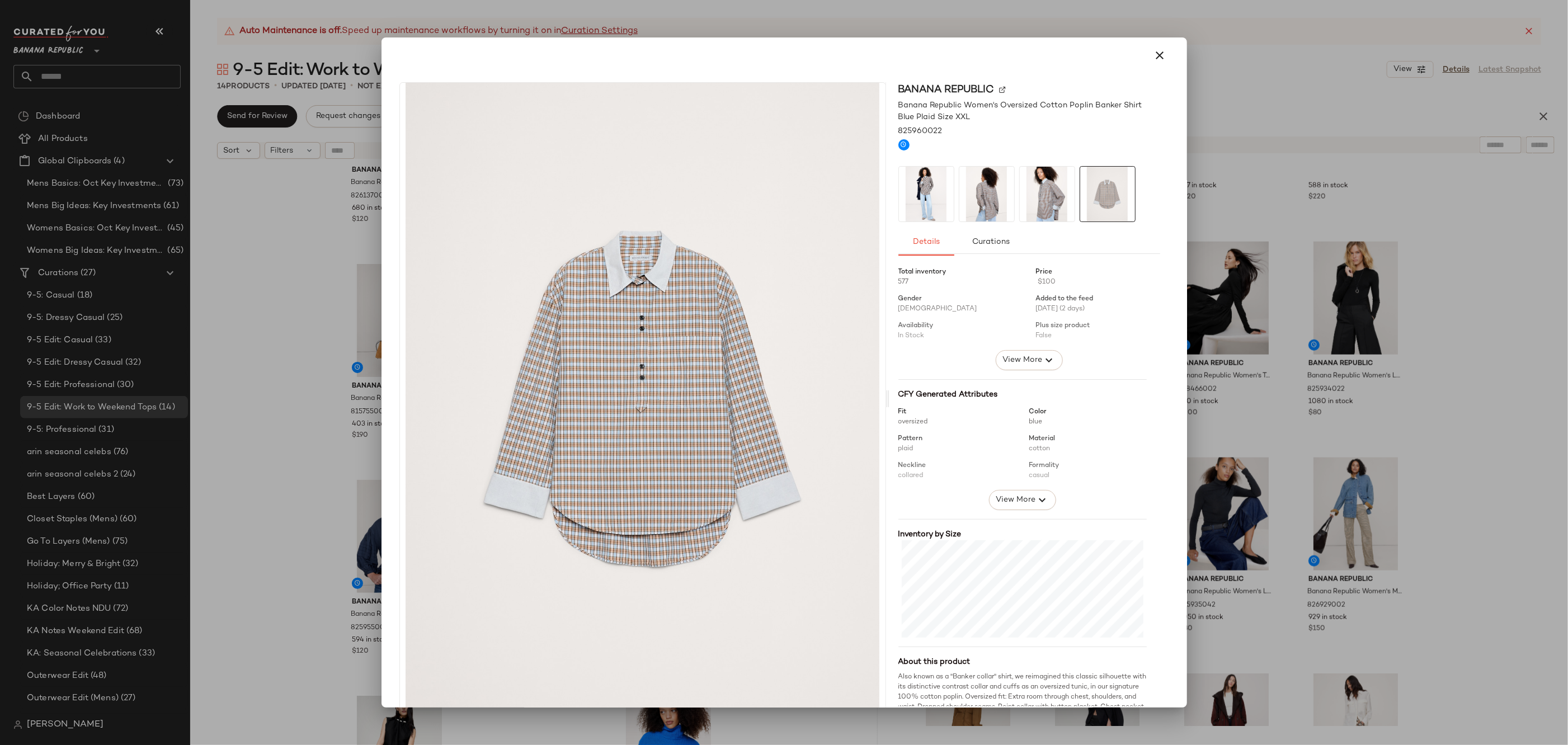
click at [902, 199] on img at bounding box center [926, 193] width 55 height 55
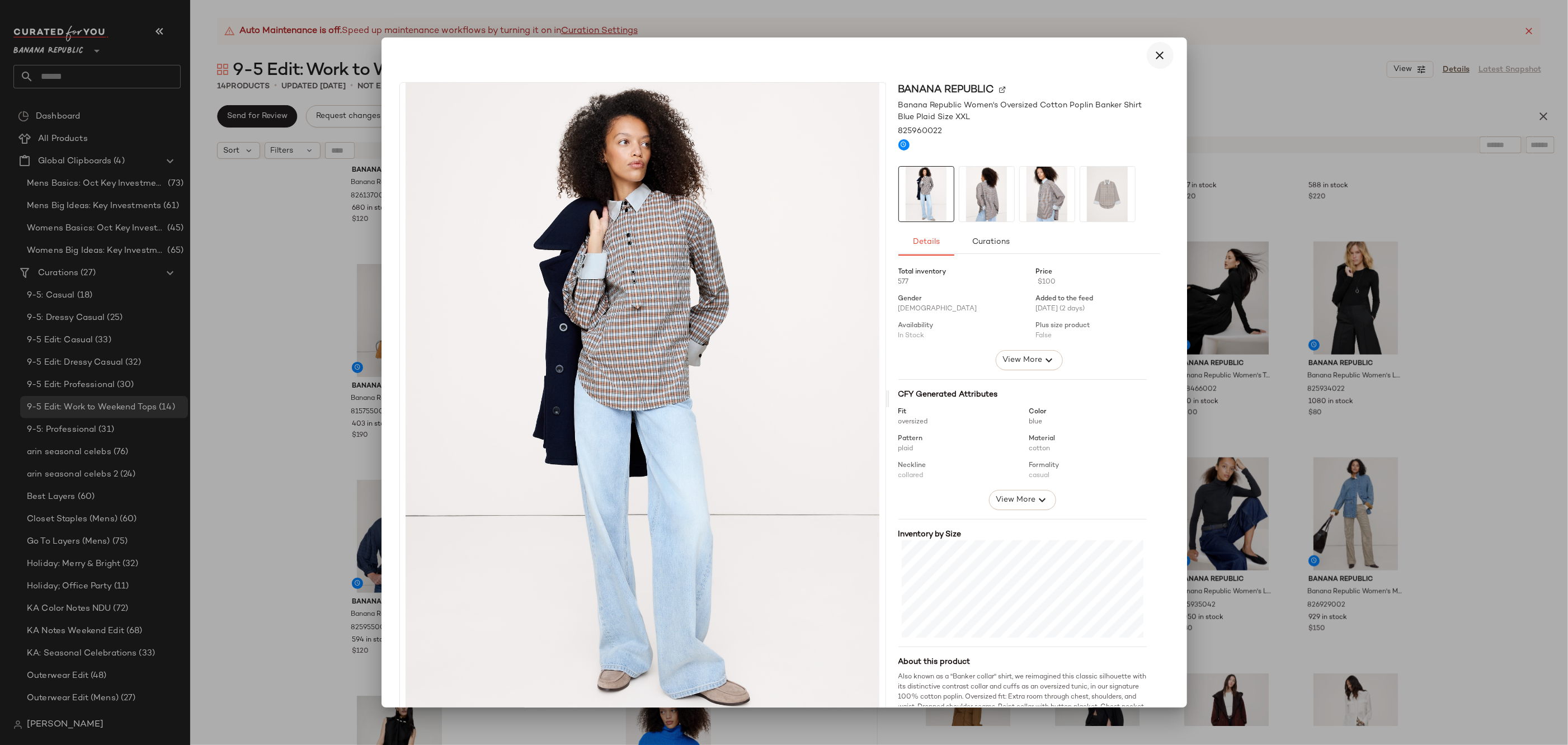
click at [1155, 61] on button "button" at bounding box center [1160, 55] width 27 height 27
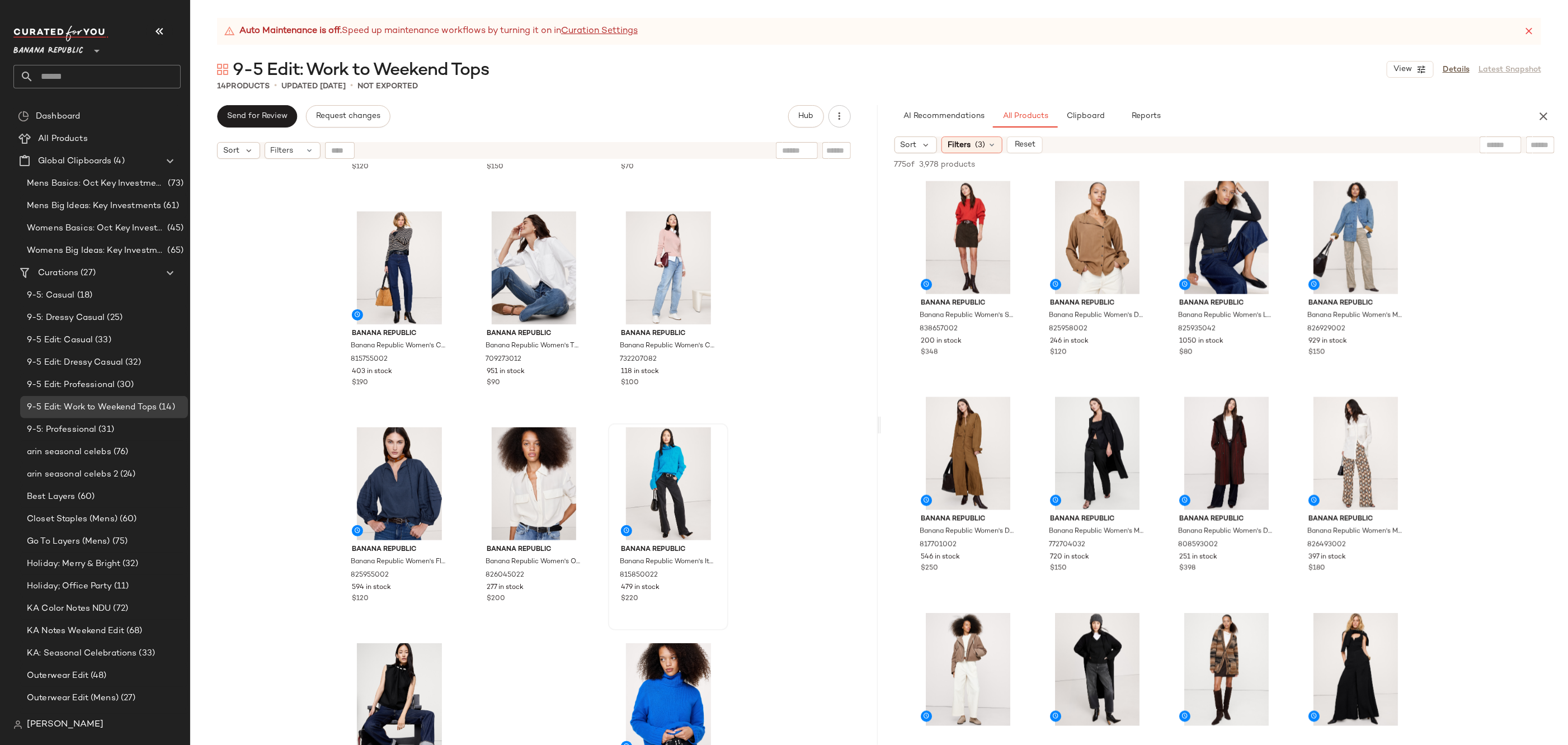
scroll to position [401, 0]
click at [979, 147] on span "(3)" at bounding box center [979, 145] width 10 height 12
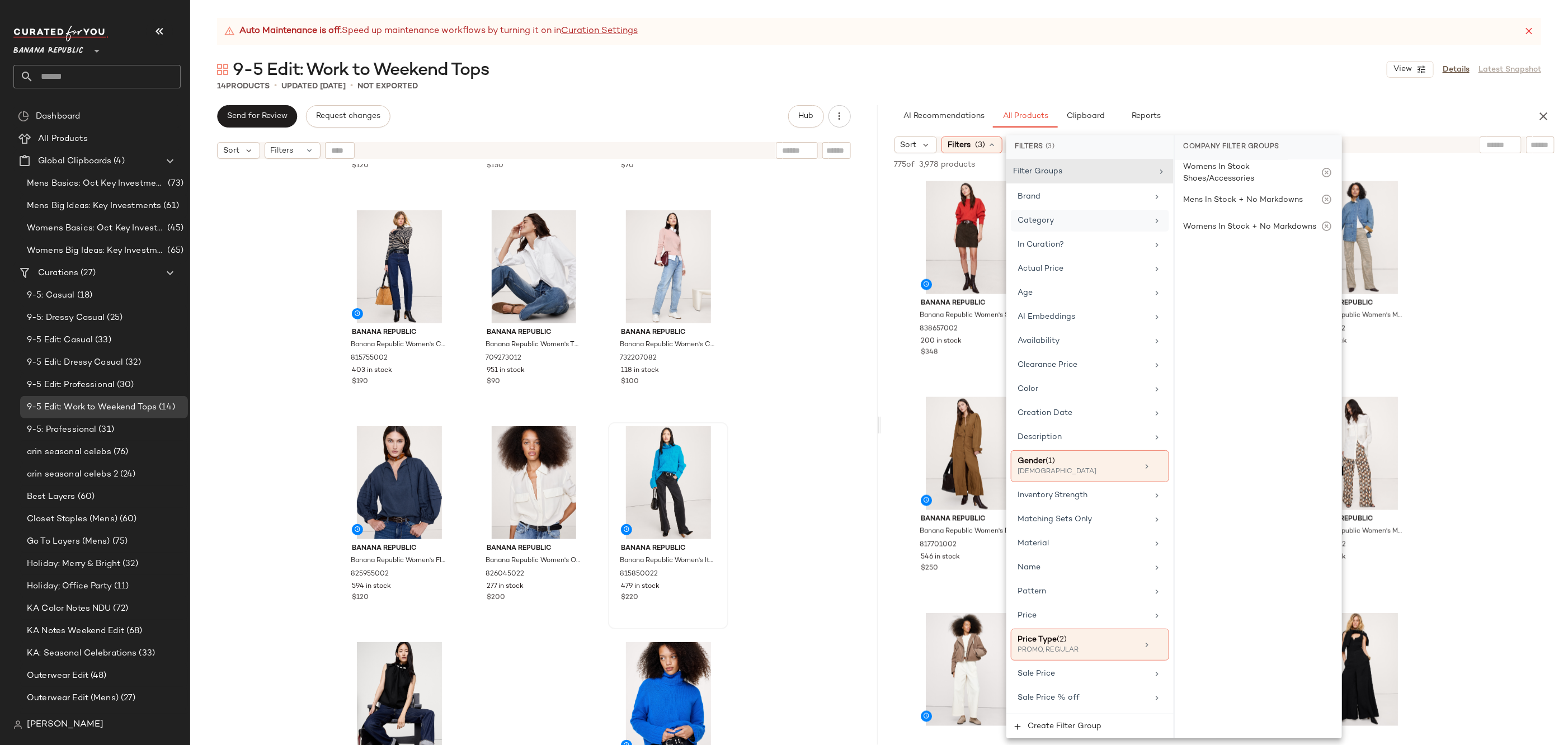
click at [1086, 226] on div "Category" at bounding box center [1090, 221] width 158 height 22
click at [1222, 465] on div "top" at bounding box center [1258, 471] width 166 height 27
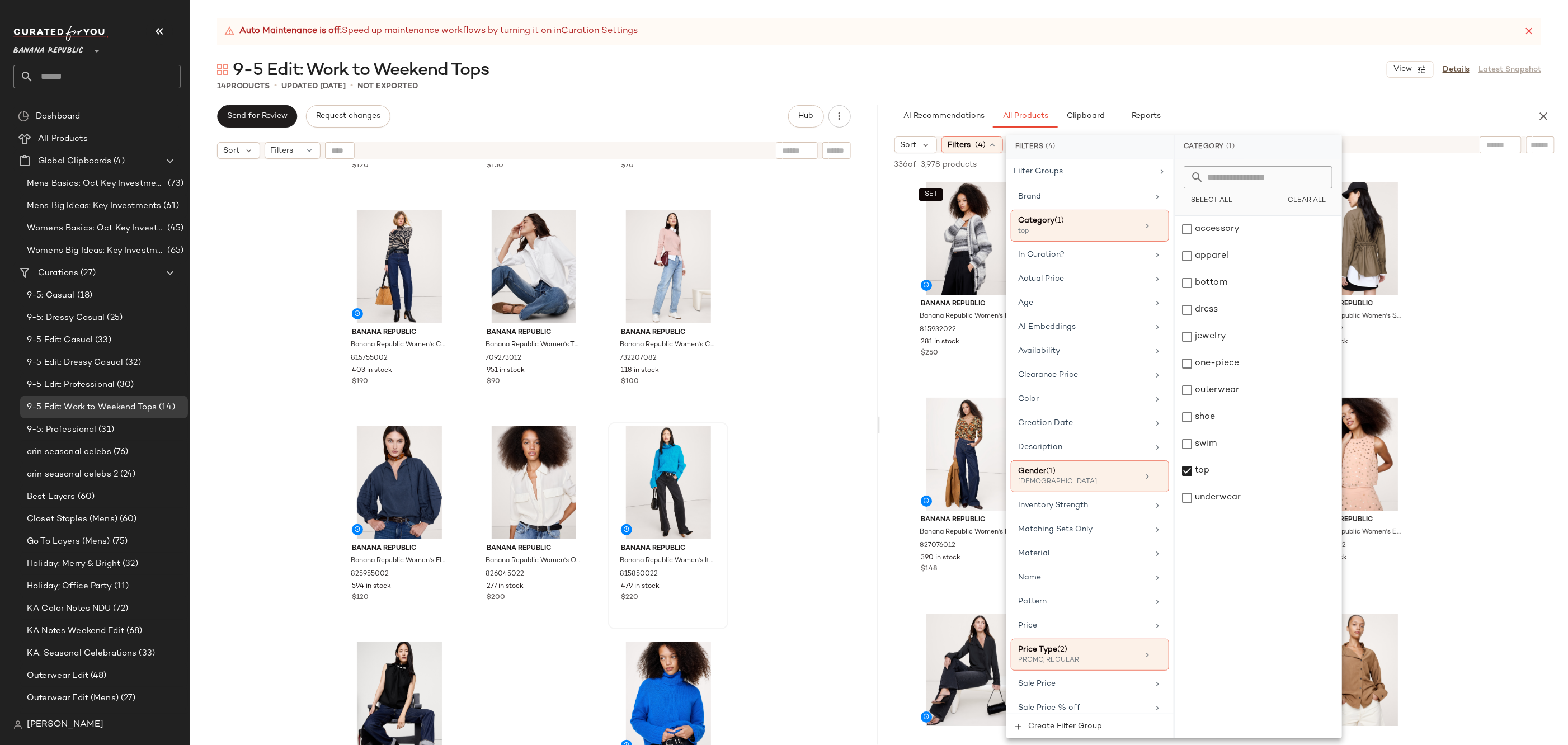
click at [767, 503] on div "Banana Republic Banana Republic Women's Stretch-Cotton Utility Peplum Top Dusty…" at bounding box center [534, 468] width 687 height 608
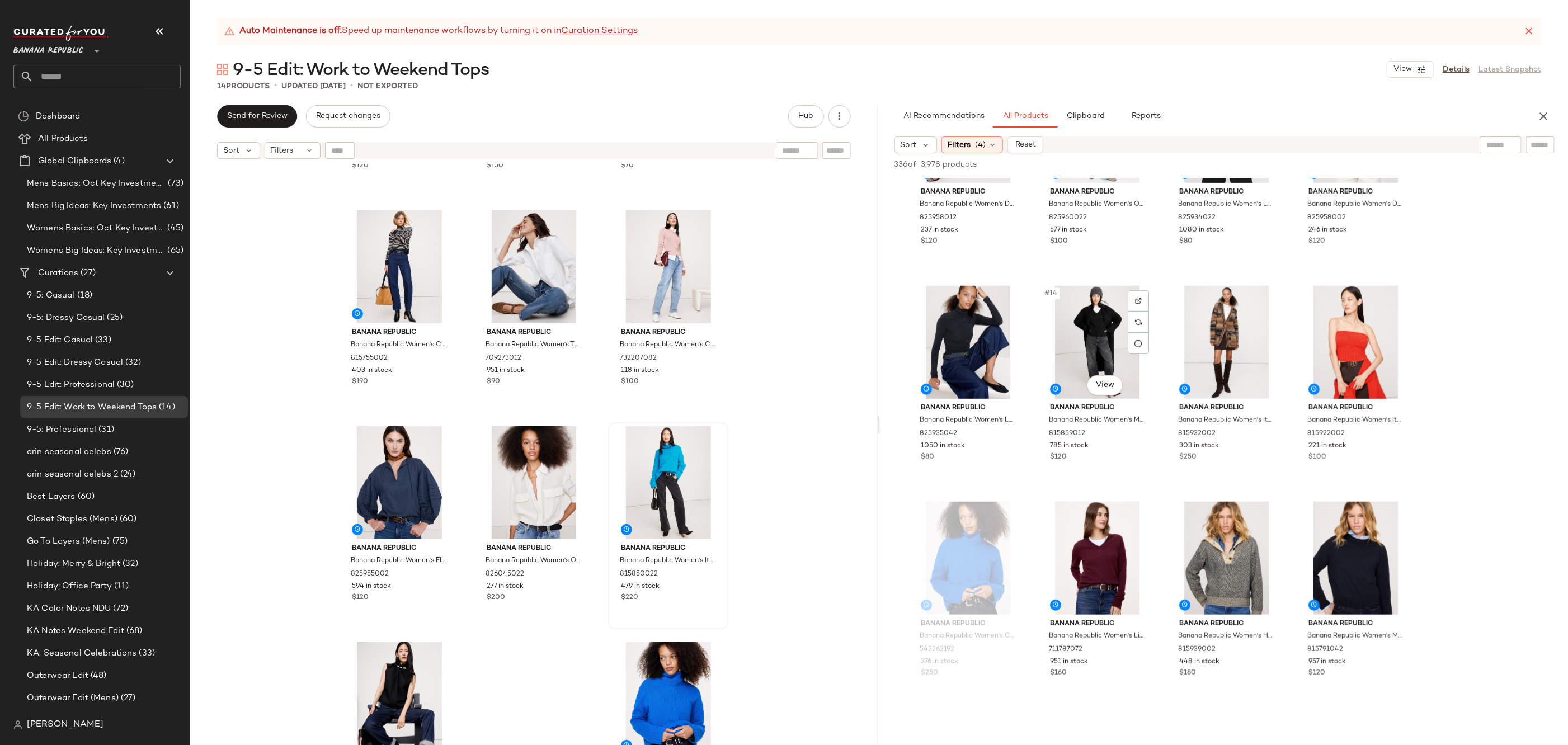
scroll to position [551, 0]
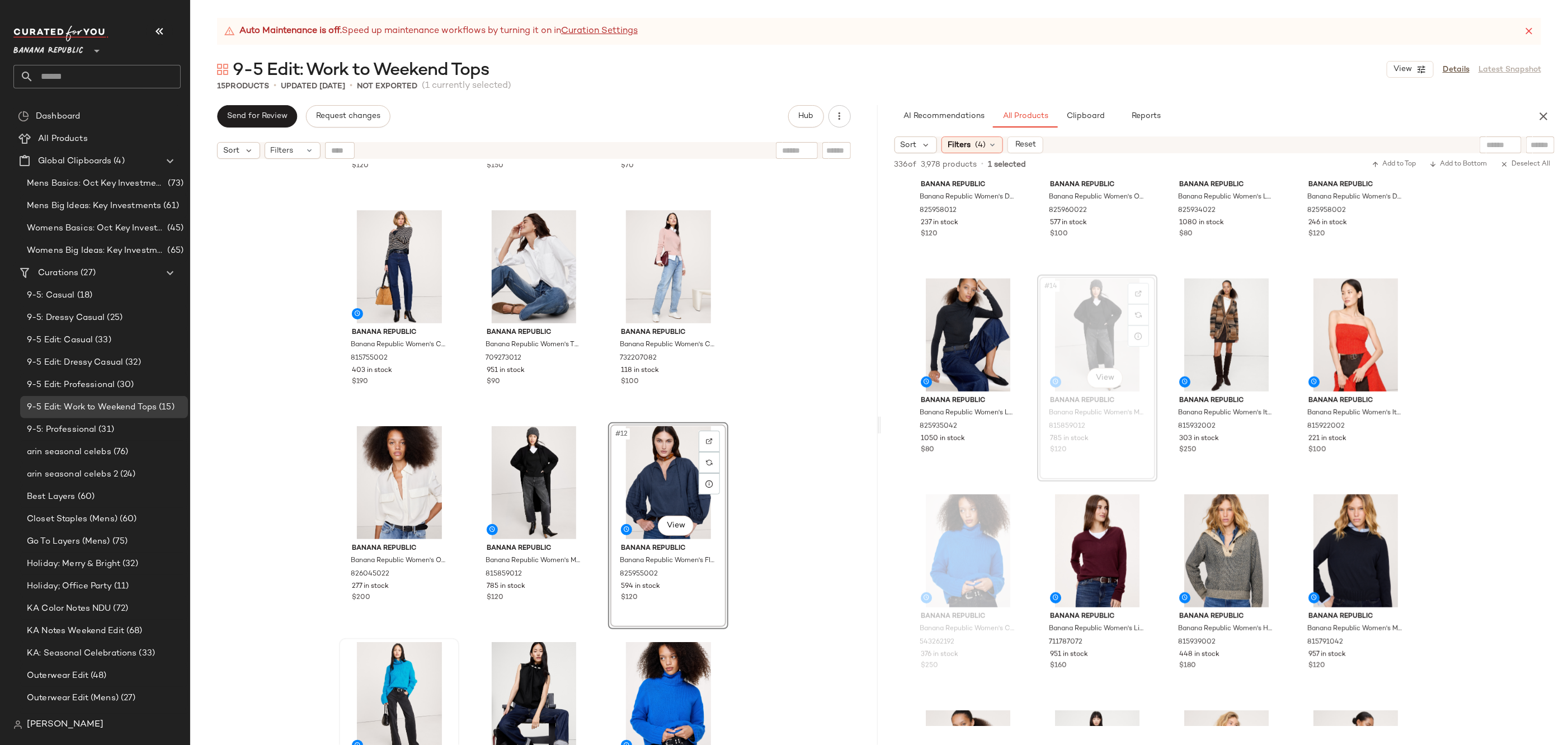
click at [817, 596] on div "Banana Republic Banana Republic Women's Stretch-Cotton Utility Peplum Top Dusty…" at bounding box center [534, 468] width 687 height 608
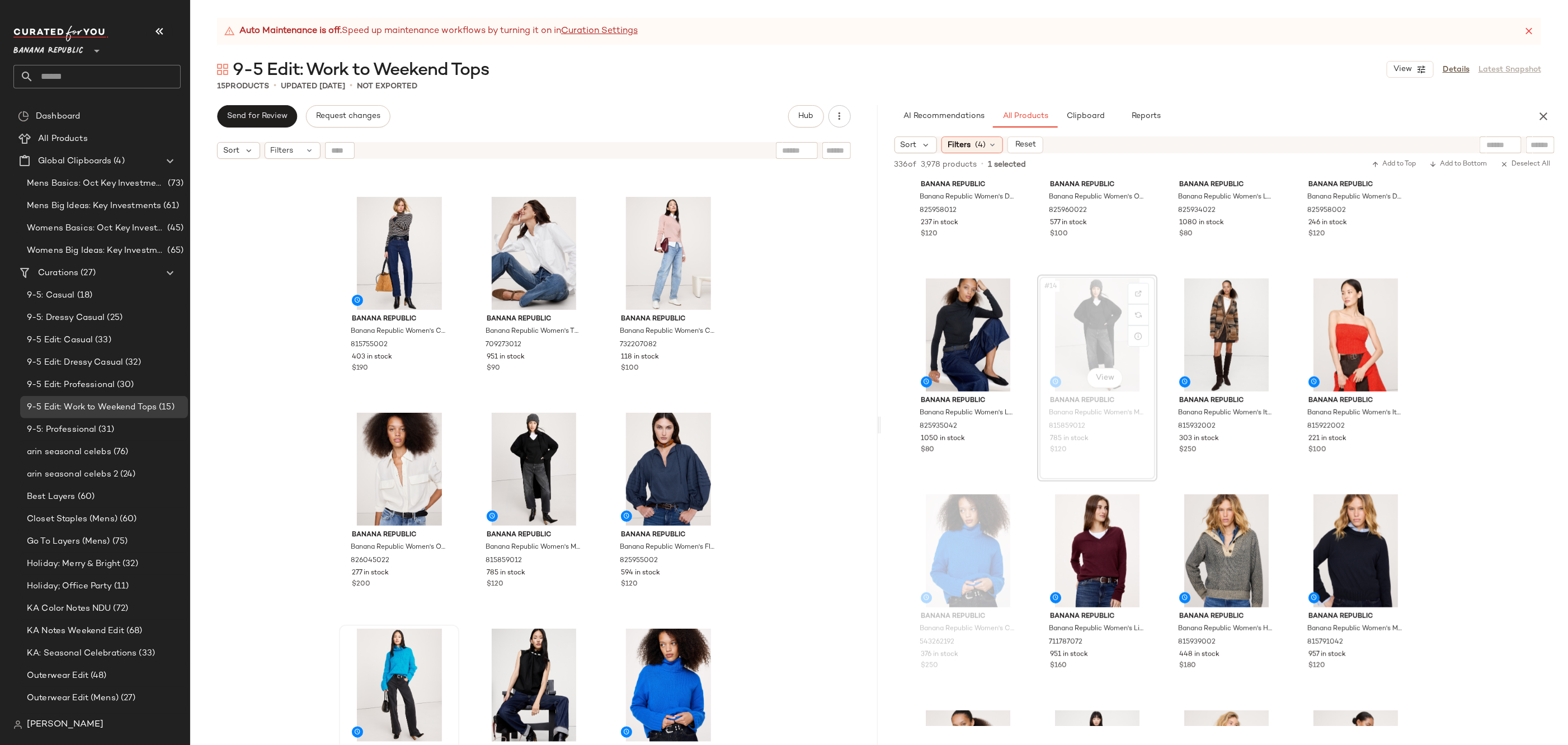
scroll to position [473, 0]
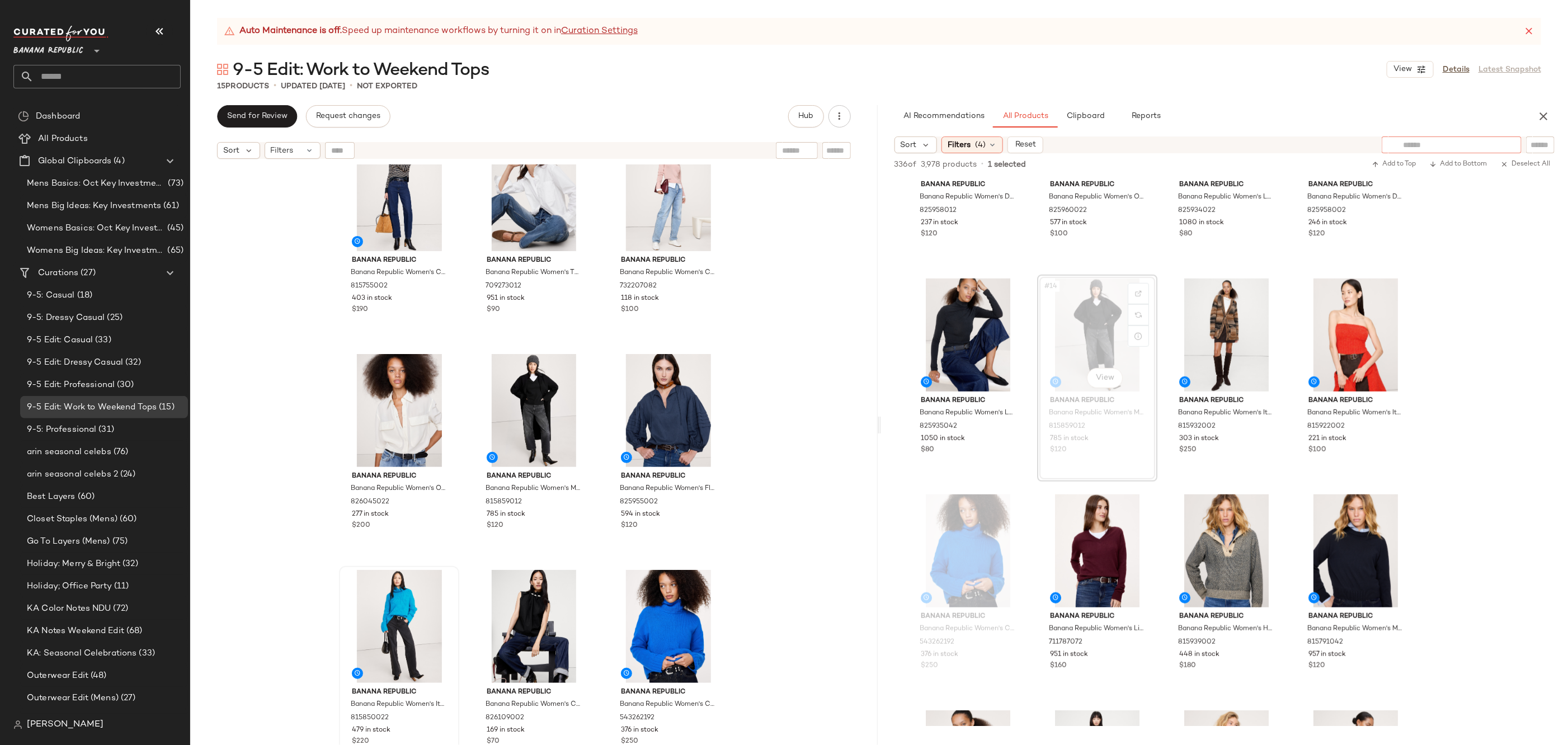
click at [1488, 145] on input "text" at bounding box center [1452, 145] width 98 height 12
type input "****"
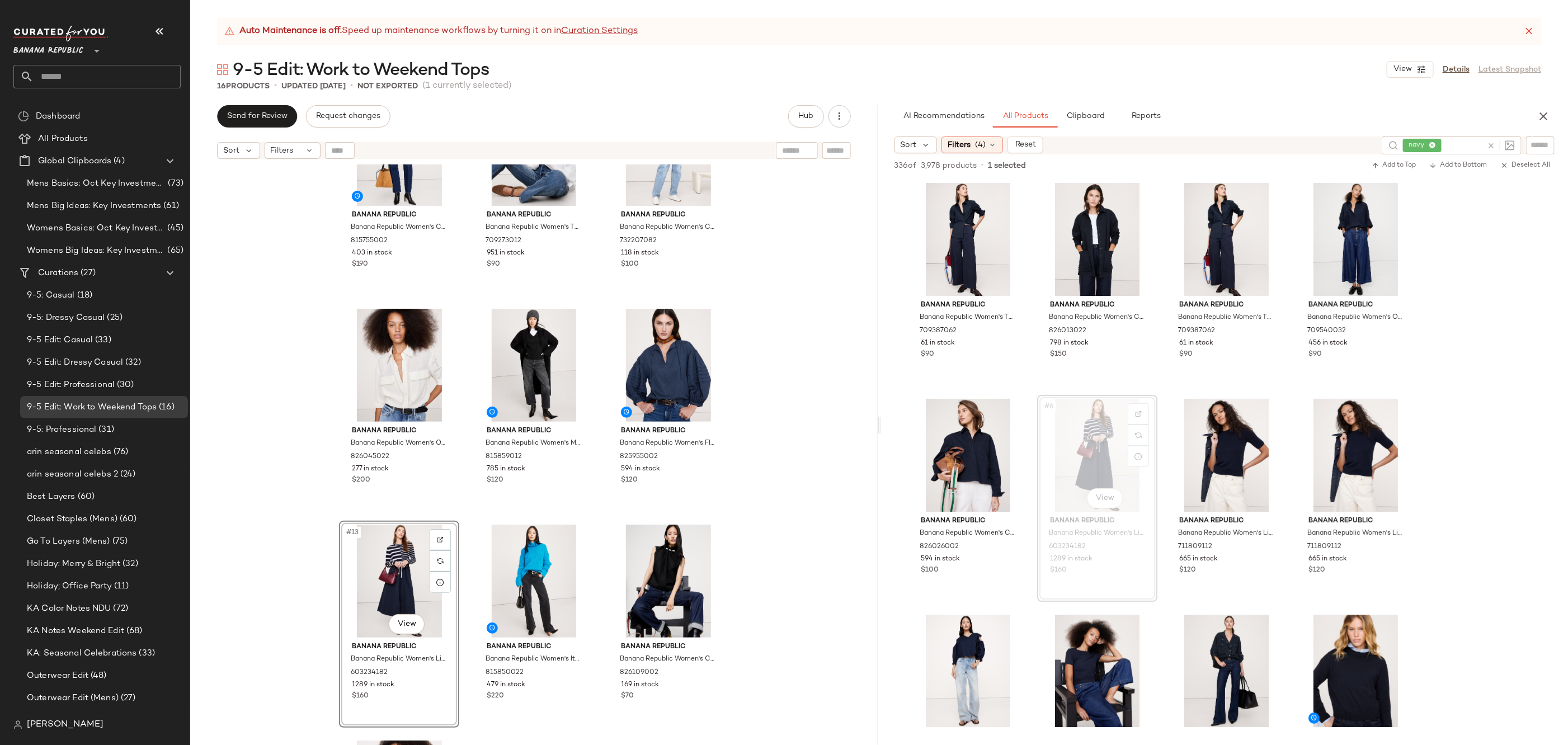
scroll to position [684, 0]
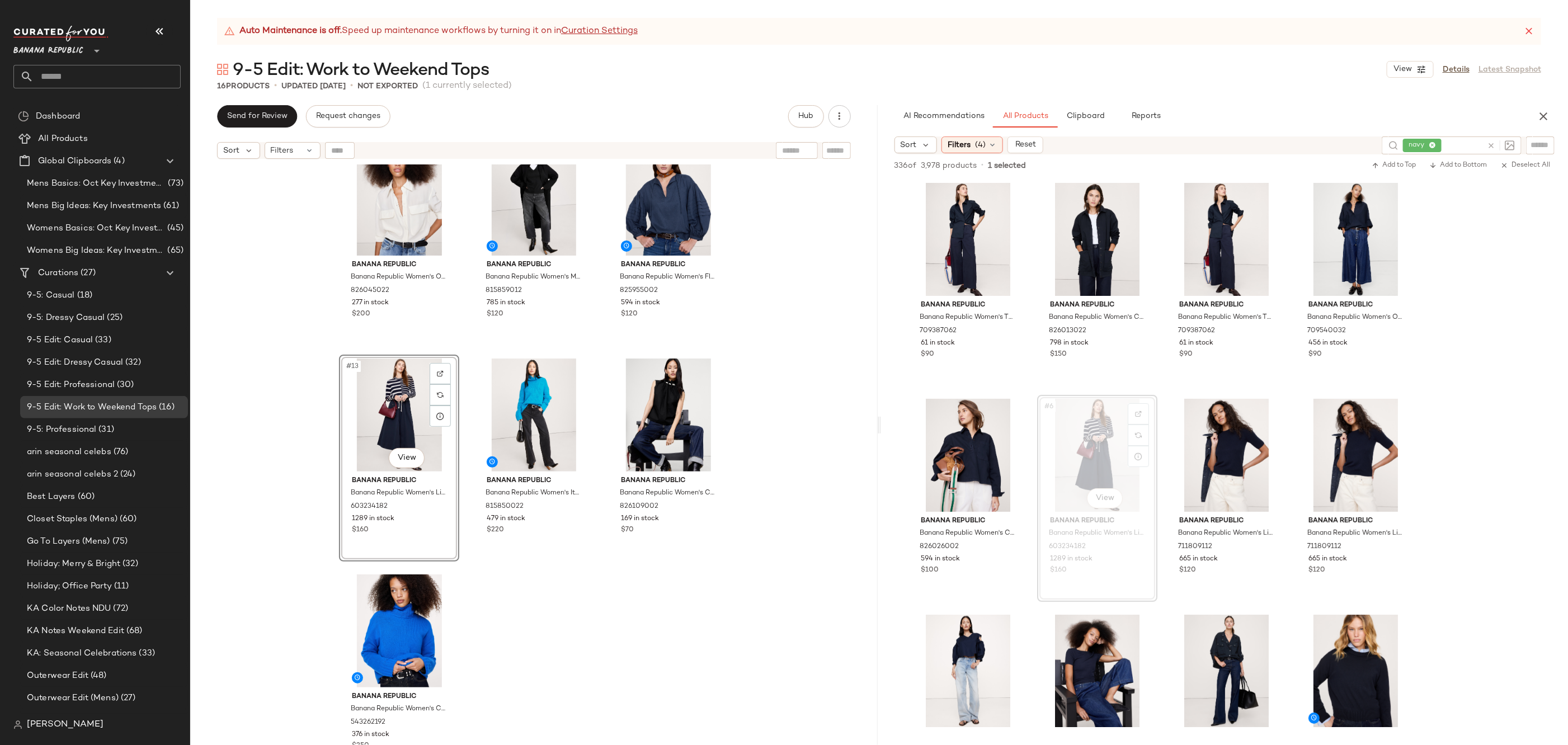
click at [746, 589] on div "Banana Republic Banana Republic Women's Cashmere Turtleneck Sweater Navy Blue &…" at bounding box center [534, 468] width 687 height 608
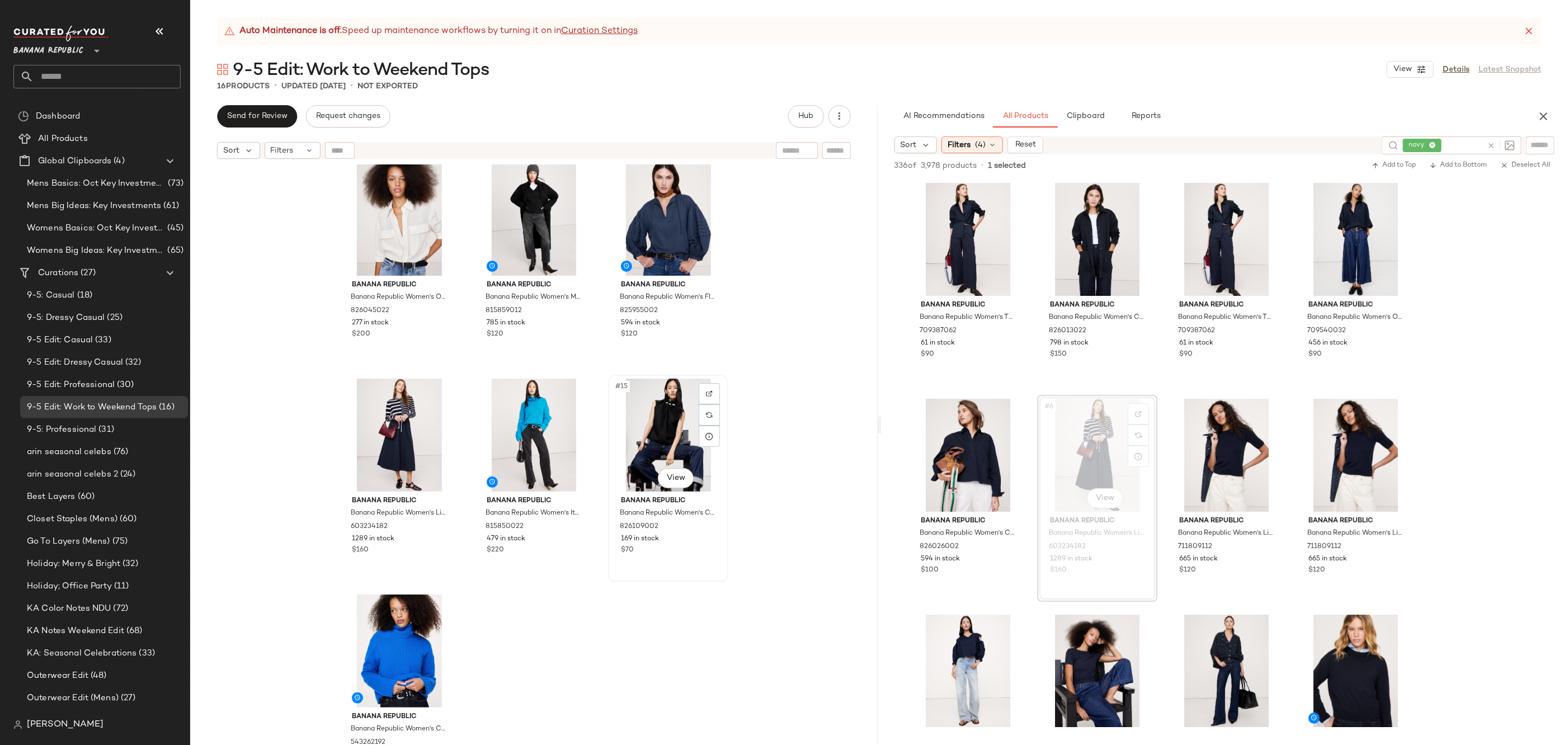
scroll to position [651, 0]
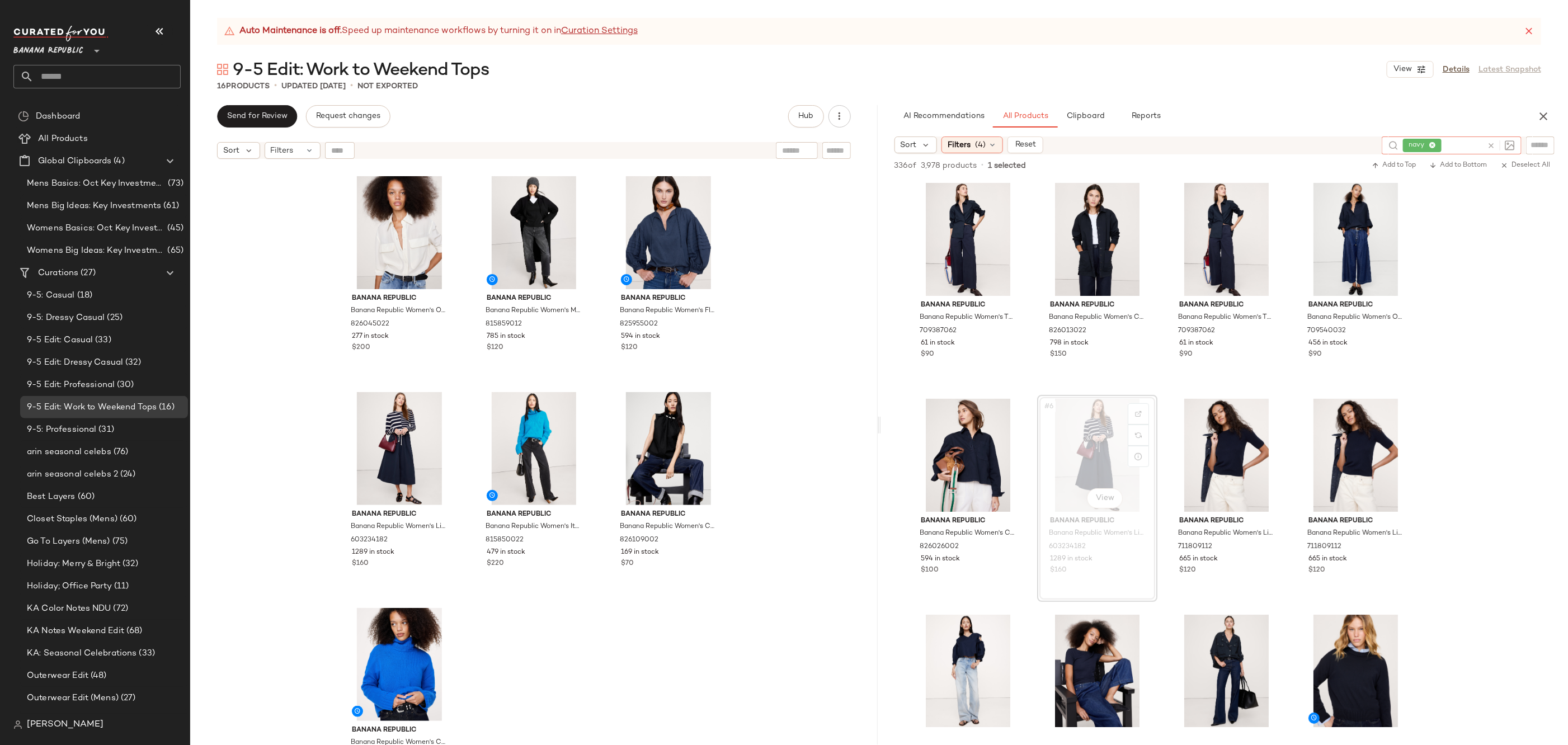
click at [1482, 142] on input "text" at bounding box center [1463, 146] width 39 height 12
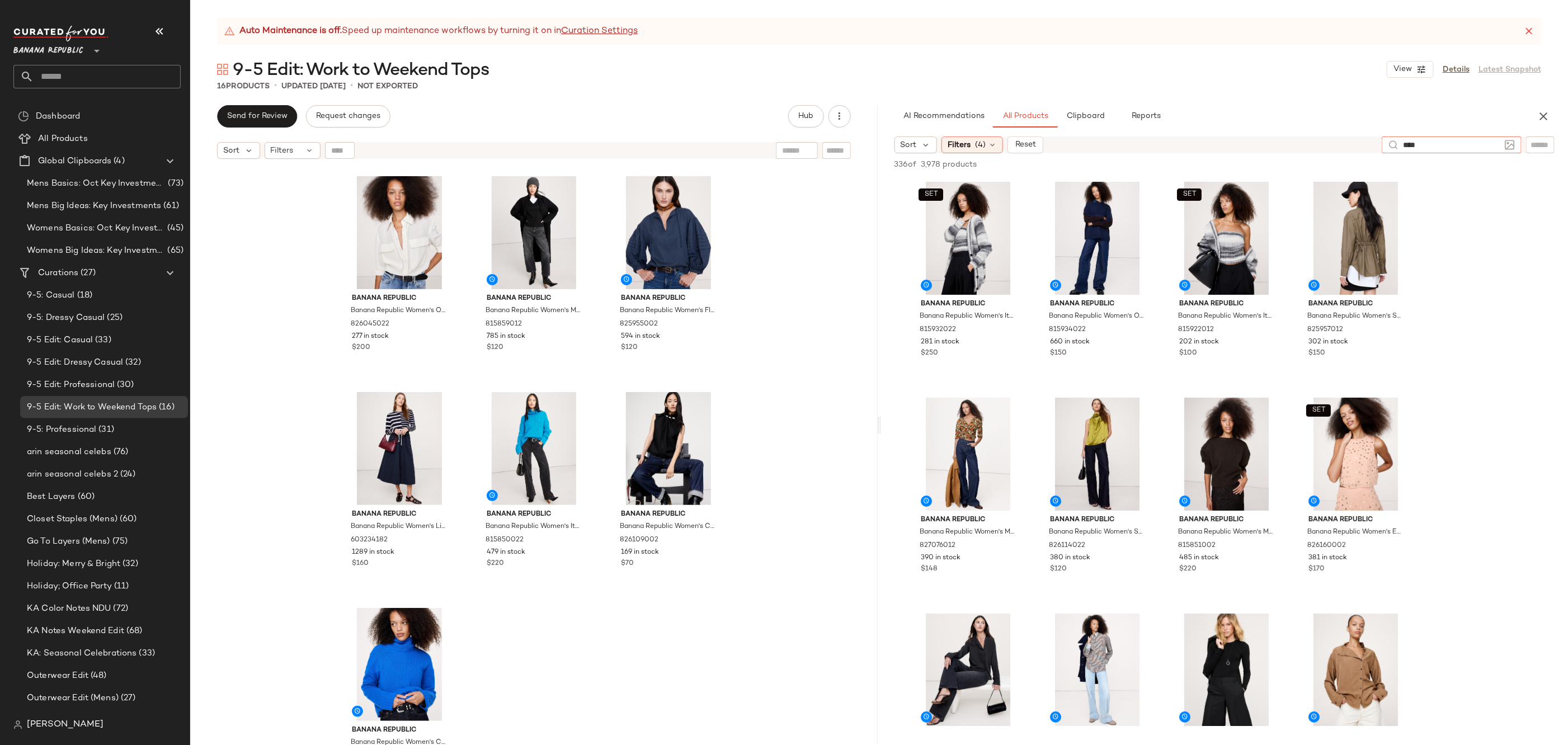
type input "*****"
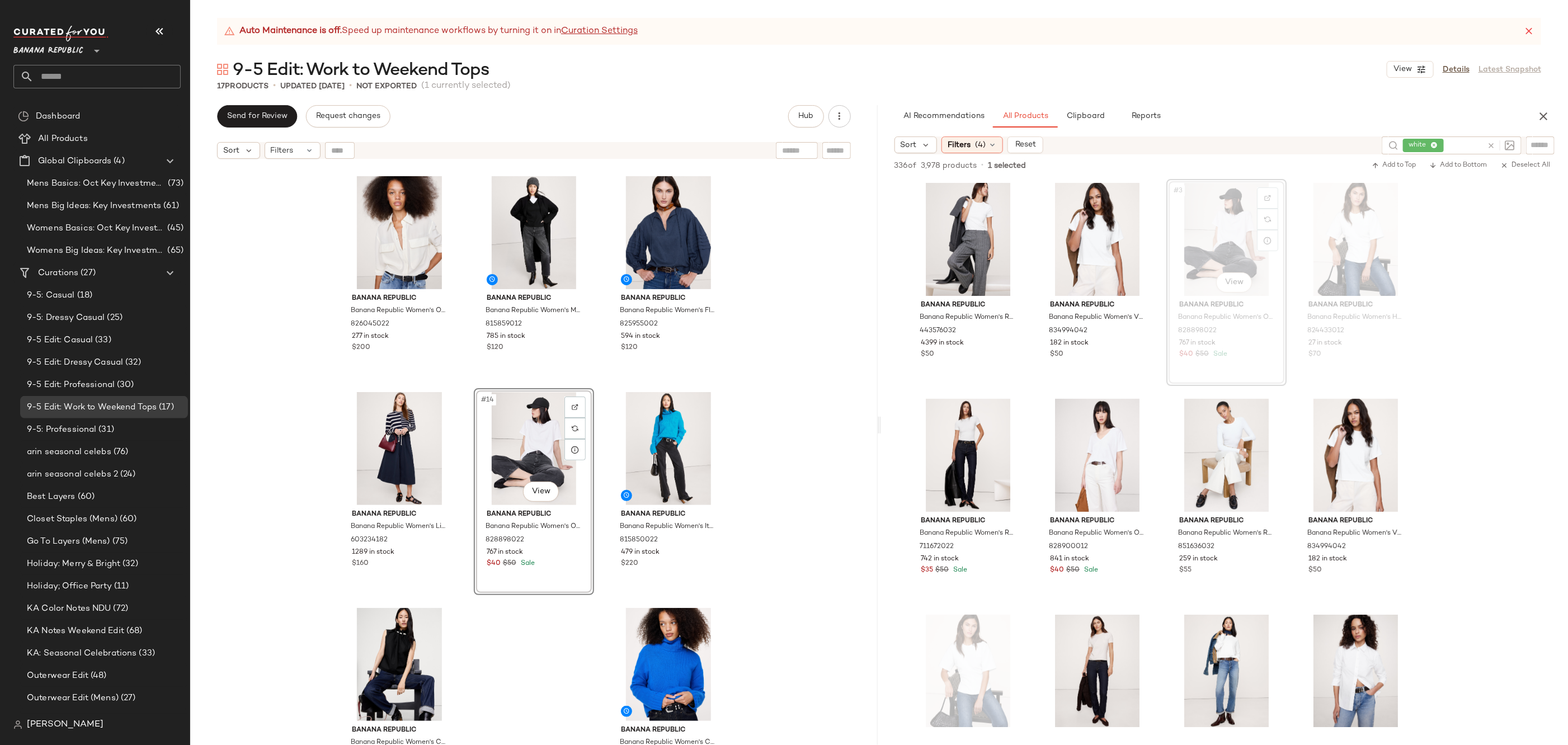
click at [762, 515] on div "Banana Republic Banana Republic Women's Cashmere Turtleneck Sweater Navy Blue &…" at bounding box center [534, 468] width 687 height 608
click at [1492, 142] on icon at bounding box center [1490, 146] width 8 height 8
type input "****"
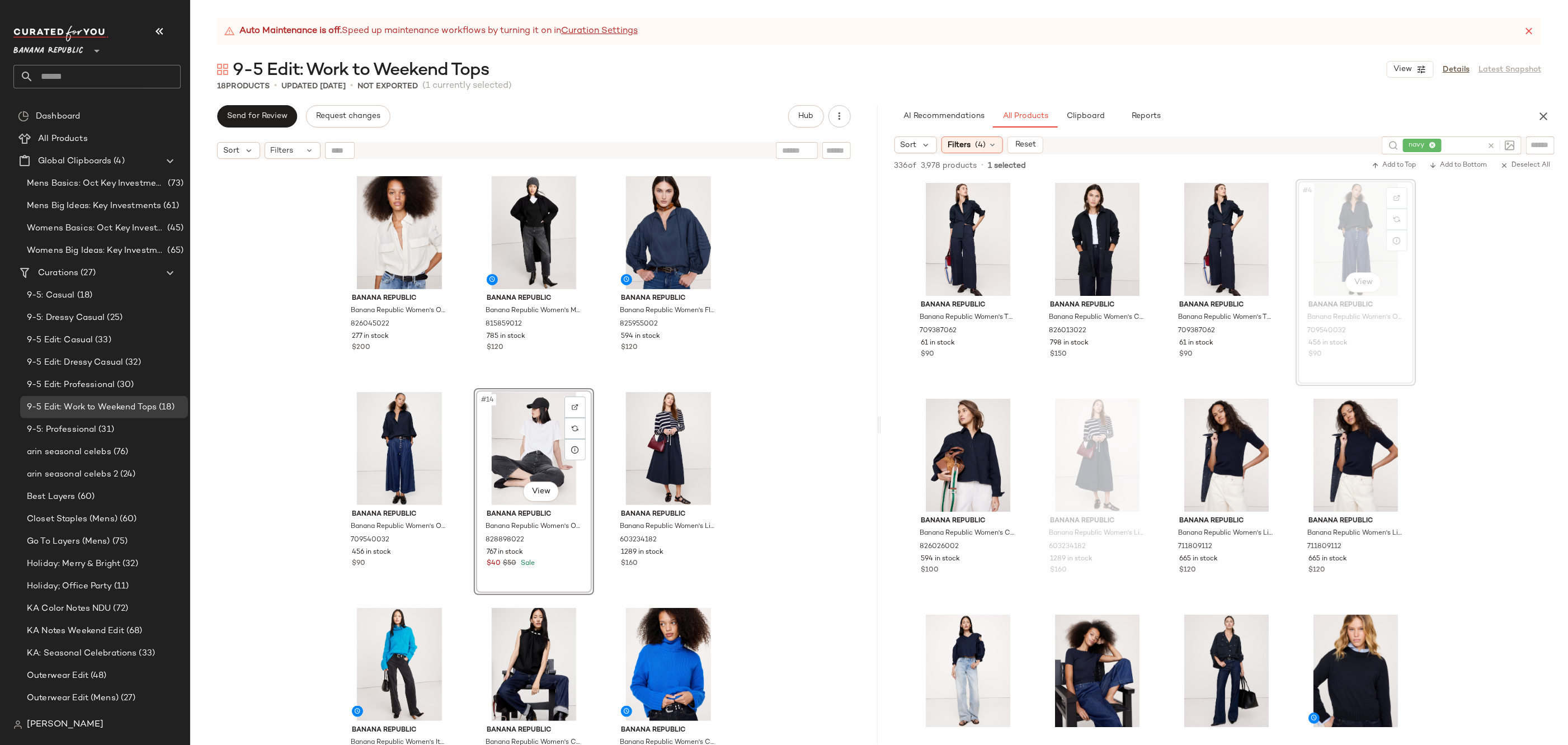
click at [752, 453] on div "Banana Republic Banana Republic Women's Cashmere Turtleneck Sweater Navy Blue &…" at bounding box center [534, 468] width 687 height 608
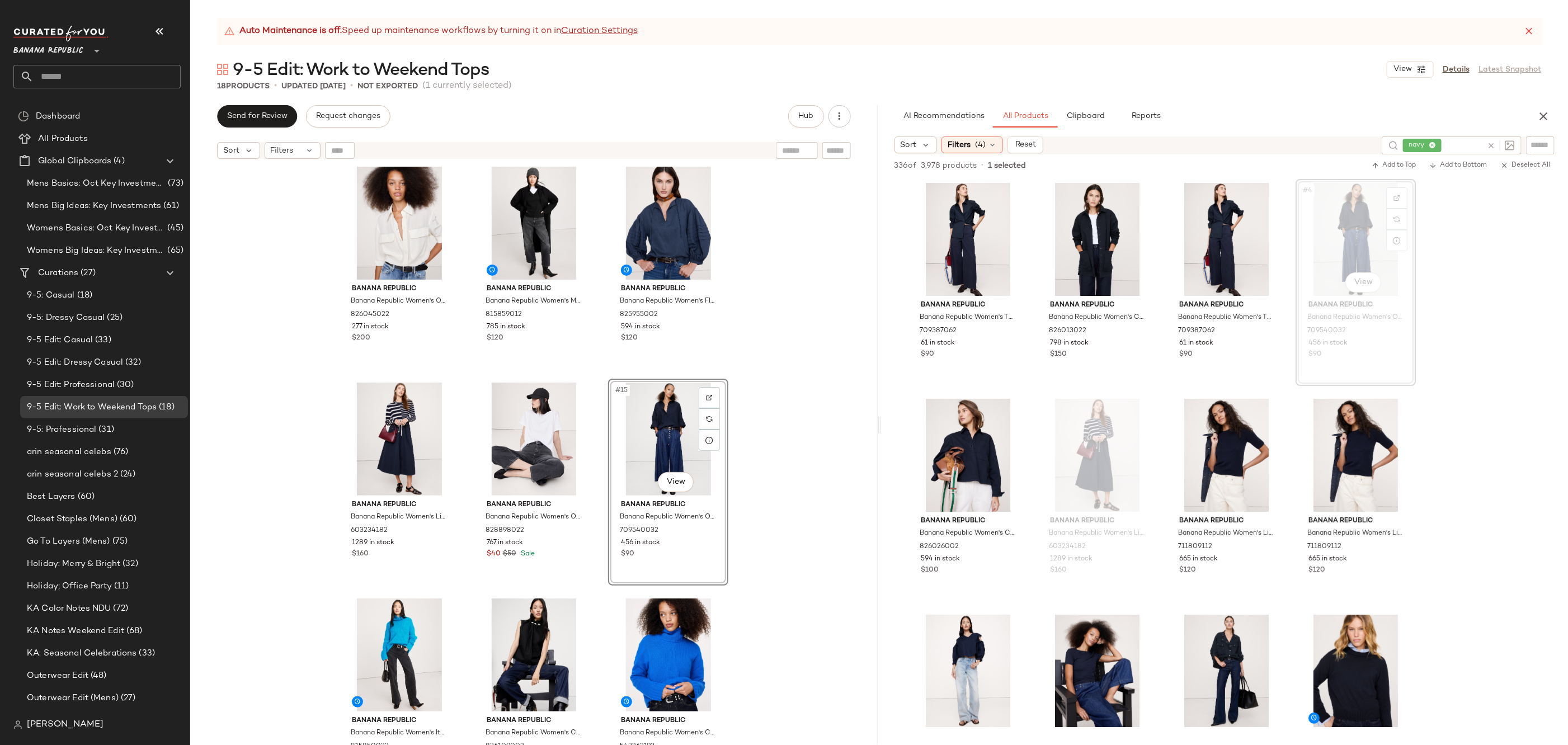
scroll to position [689, 0]
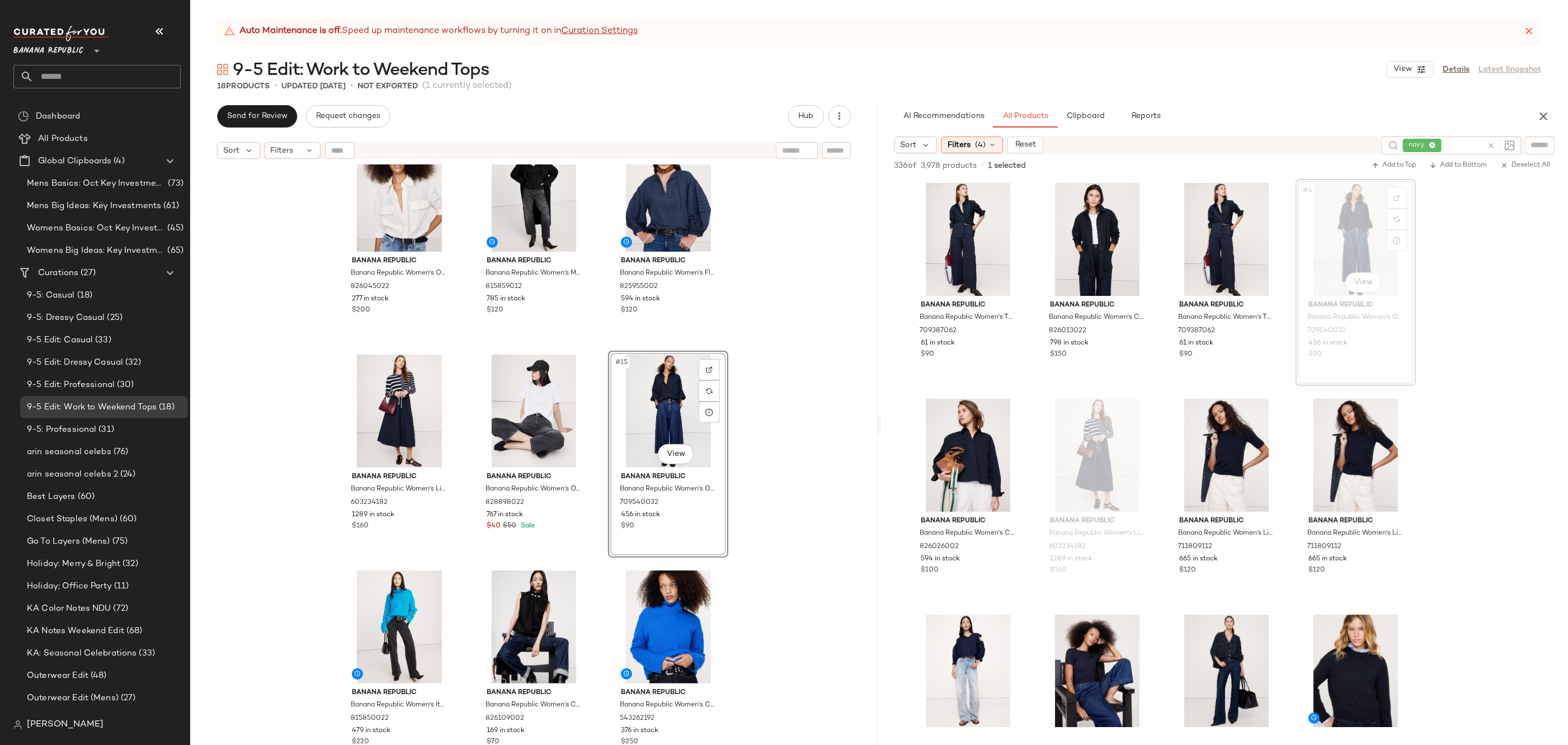
click at [779, 543] on div "Banana Republic Banana Republic Women's Cashmere Turtleneck Sweater Navy Blue &…" at bounding box center [534, 468] width 687 height 608
click at [1490, 144] on icon at bounding box center [1490, 146] width 8 height 8
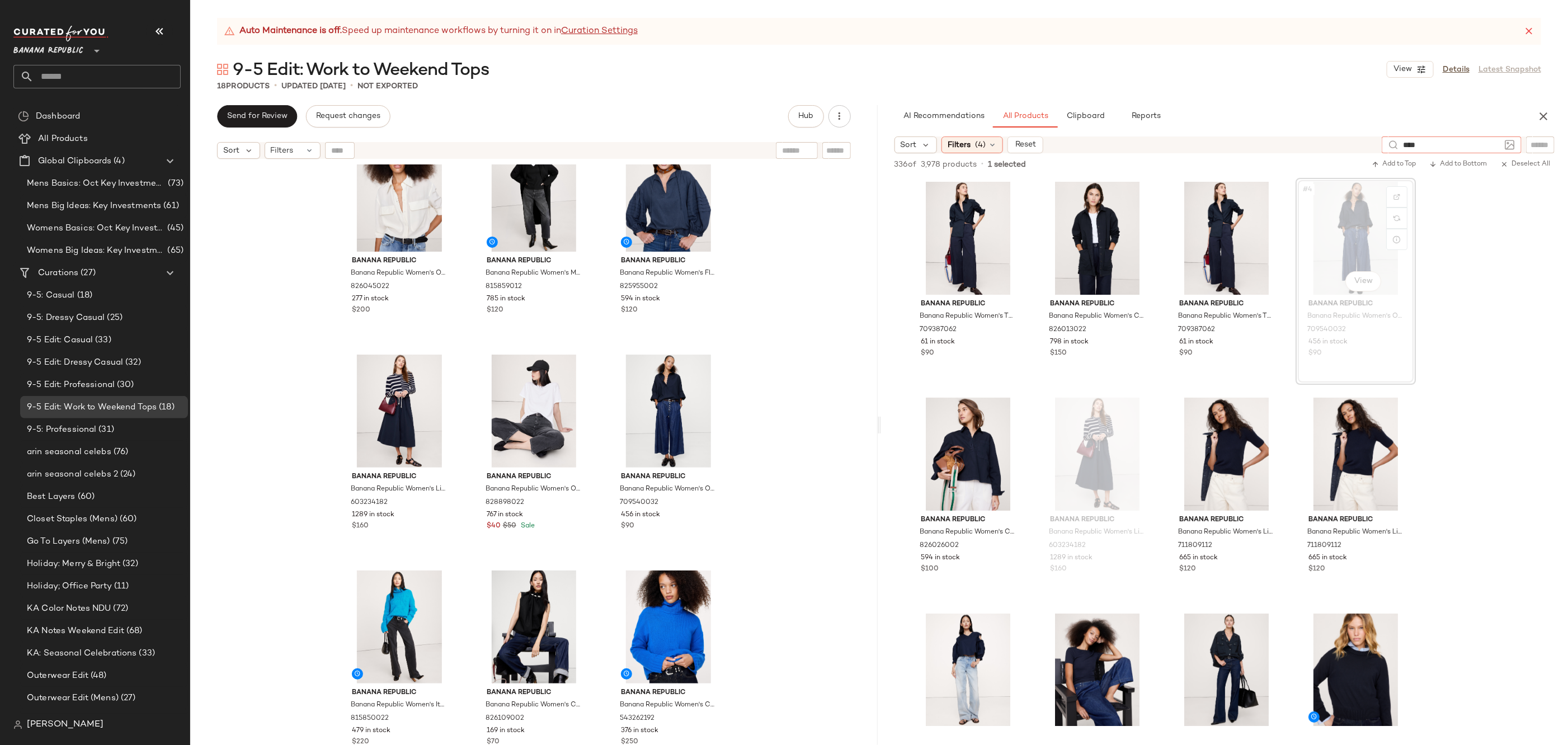
type input "*****"
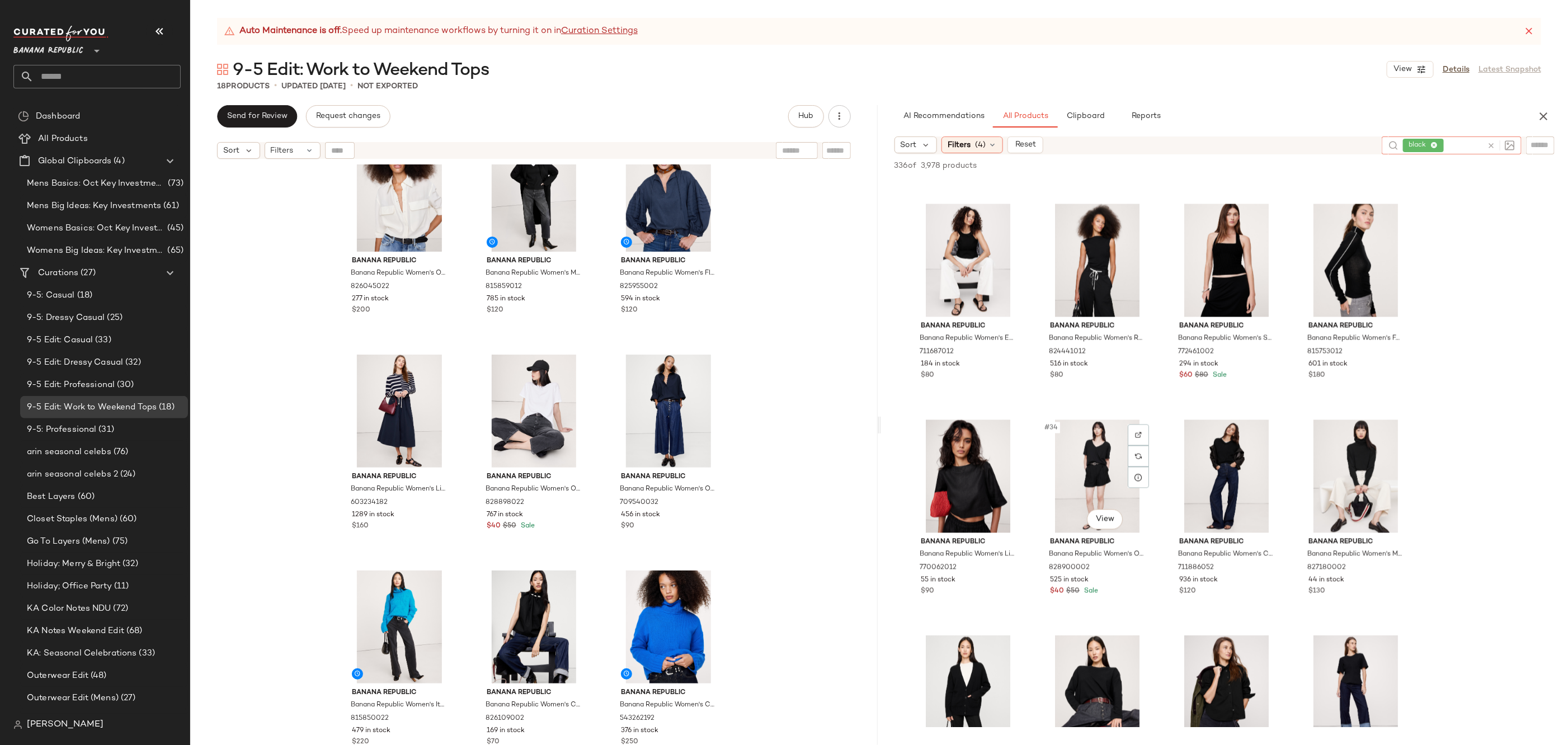
scroll to position [1595, 0]
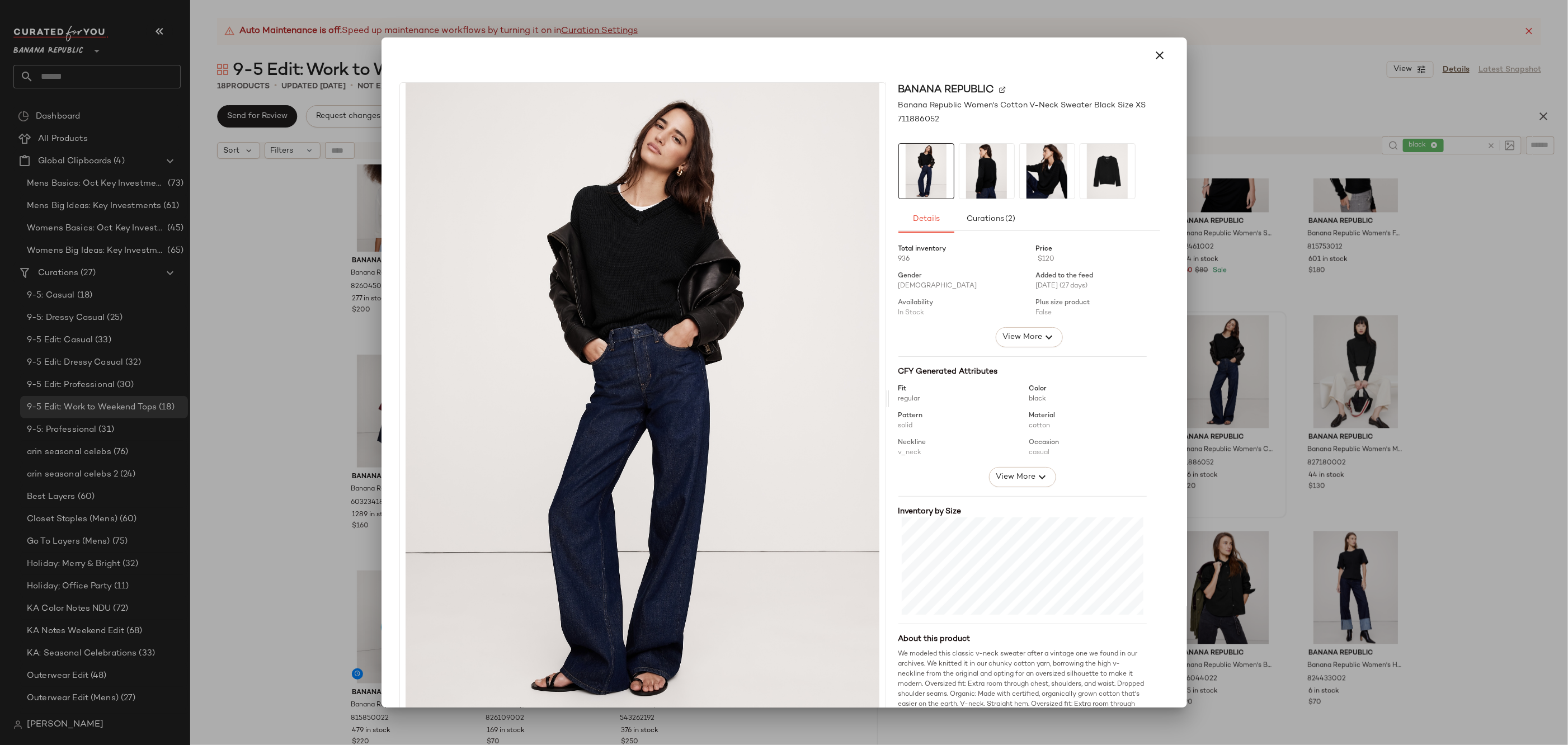
click at [972, 165] on img at bounding box center [987, 171] width 55 height 55
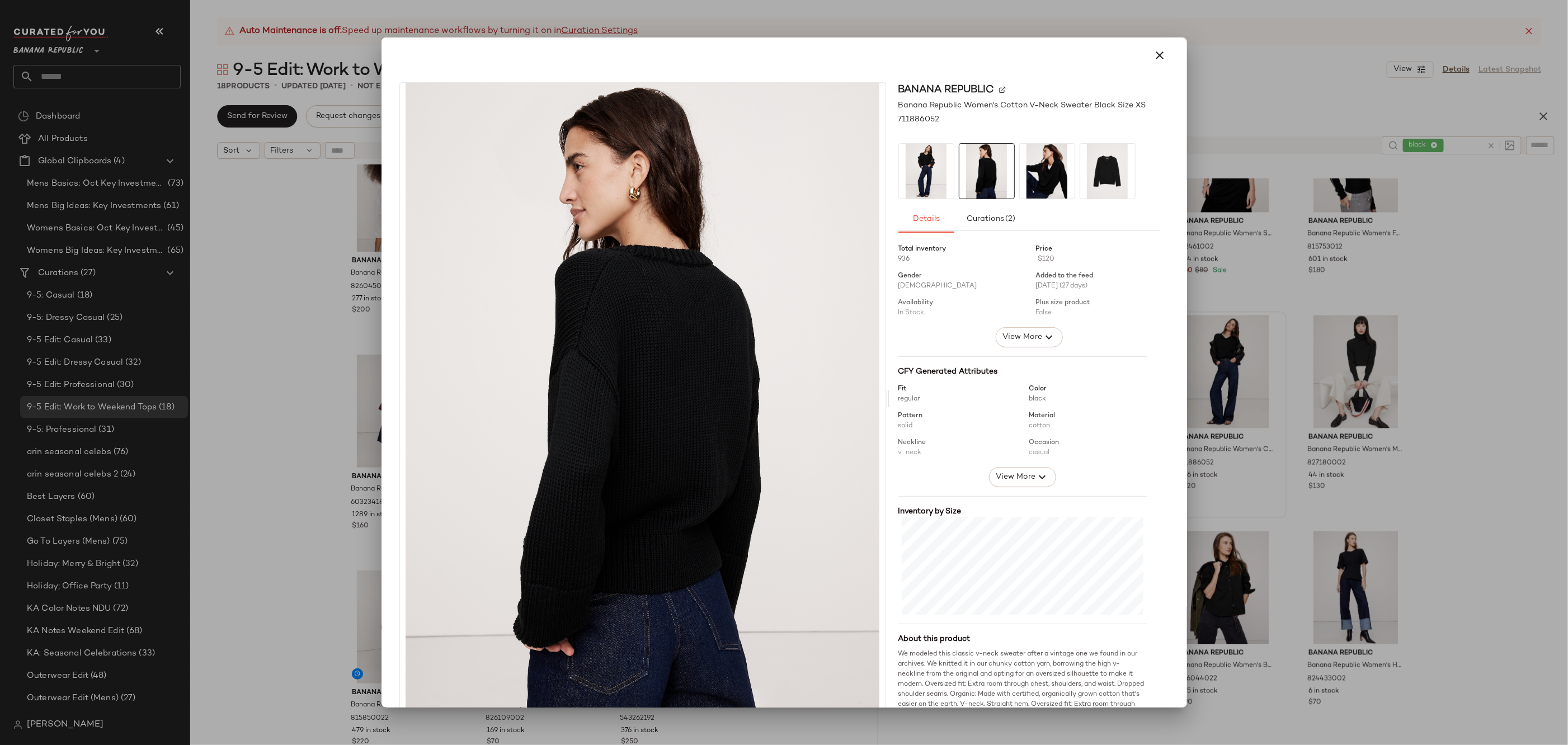
click at [1023, 166] on img at bounding box center [1047, 171] width 55 height 55
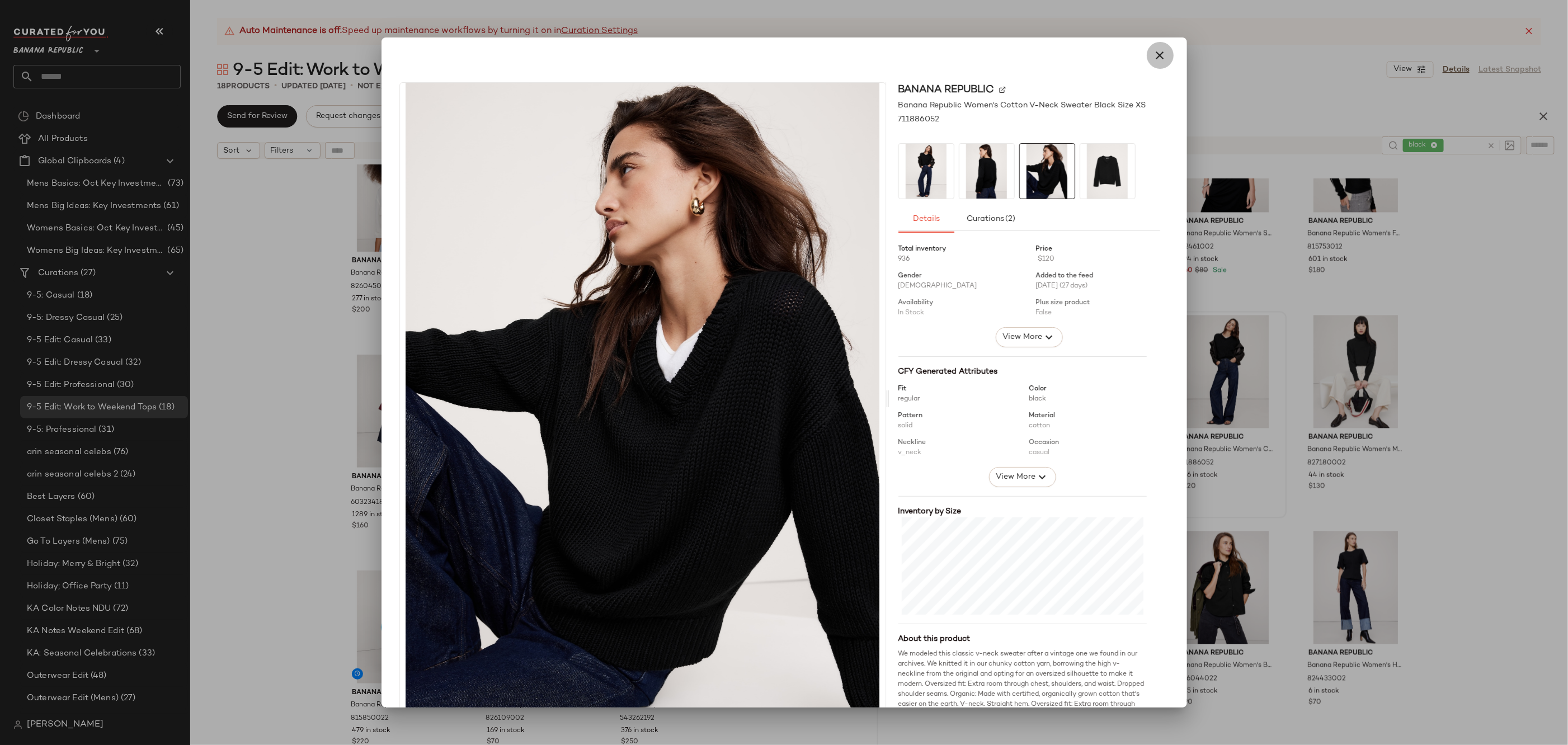
click at [1161, 56] on button "button" at bounding box center [1160, 55] width 27 height 27
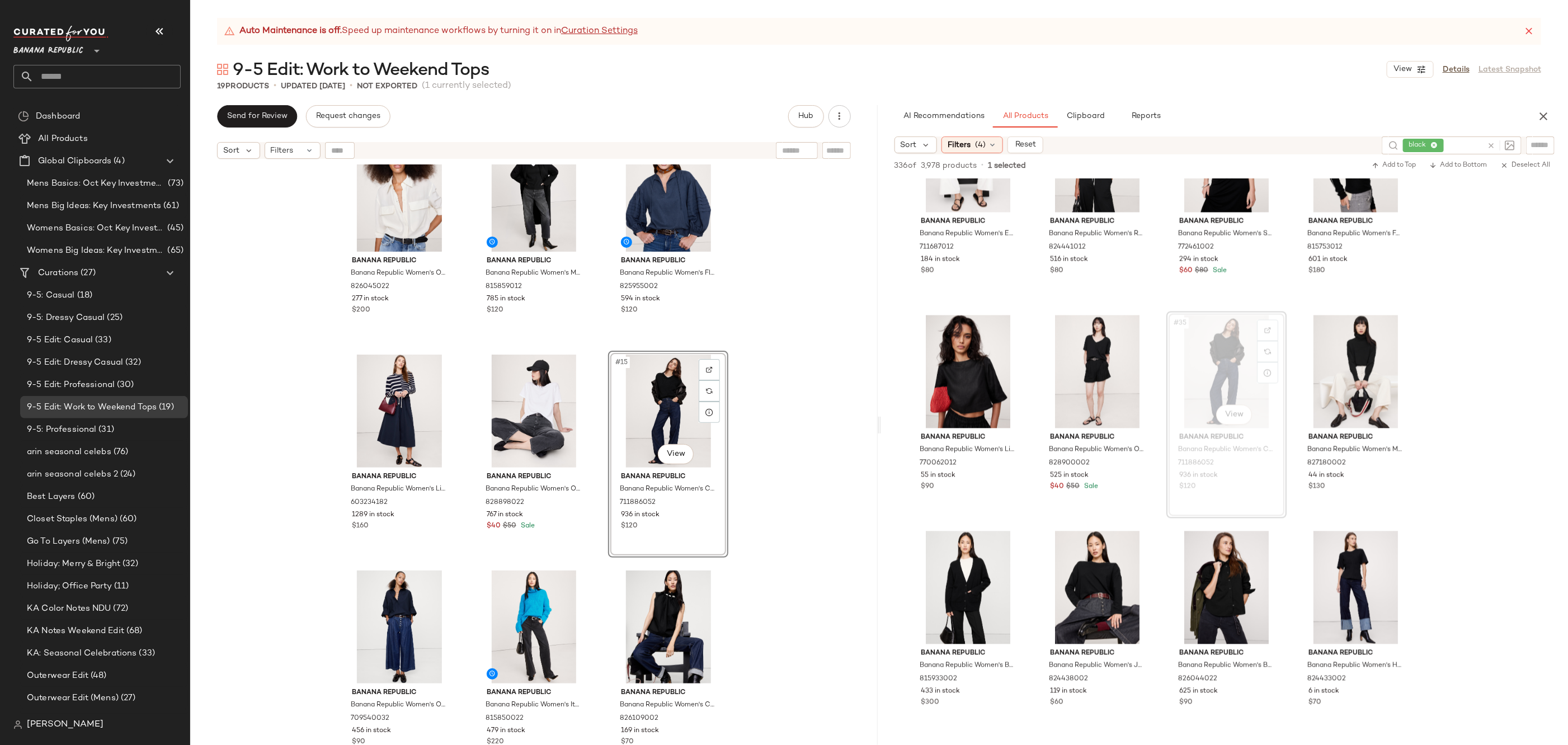
click at [781, 479] on div "Banana Republic Banana Republic Women's Cashmere Turtleneck Sweater Navy Blue &…" at bounding box center [534, 468] width 687 height 608
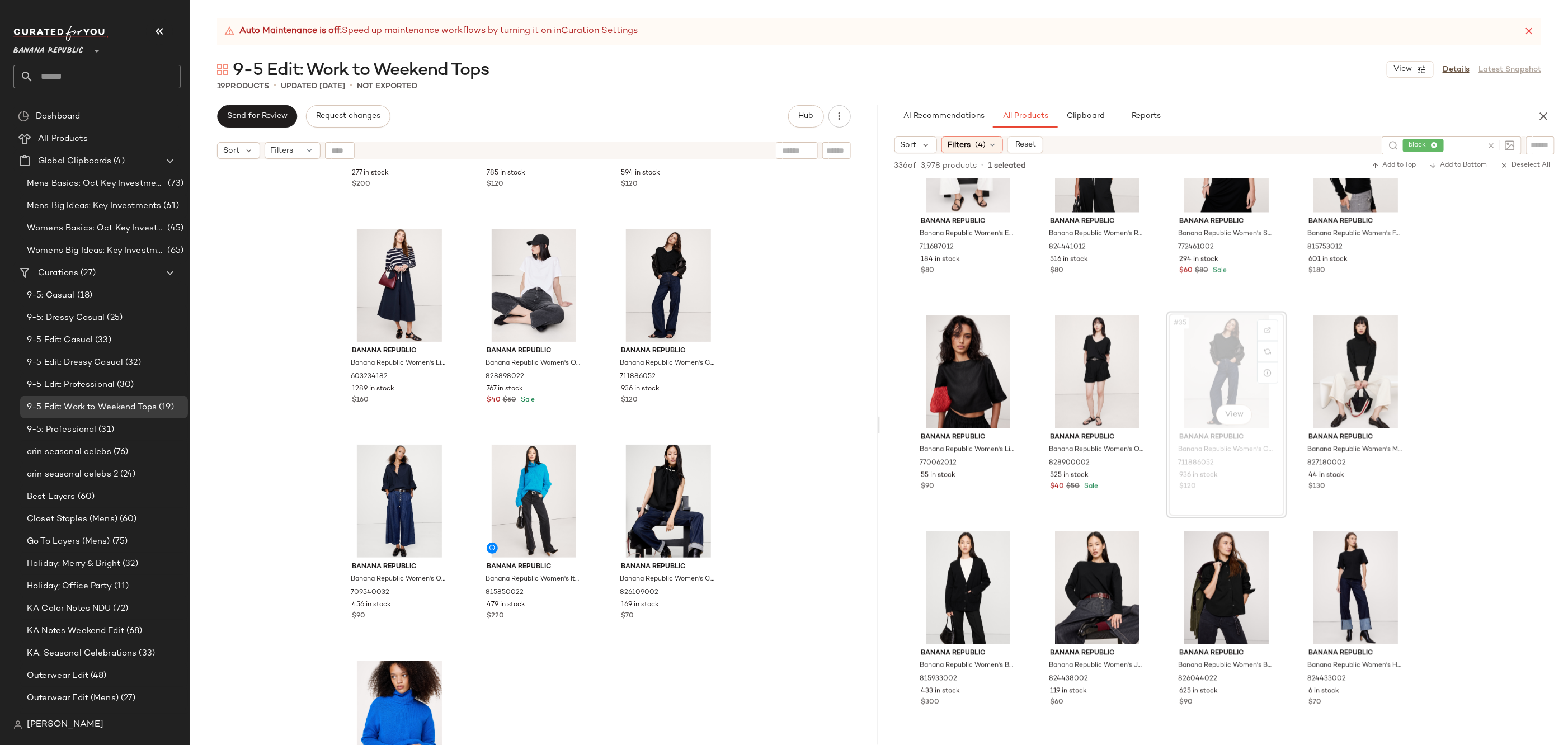
scroll to position [869, 0]
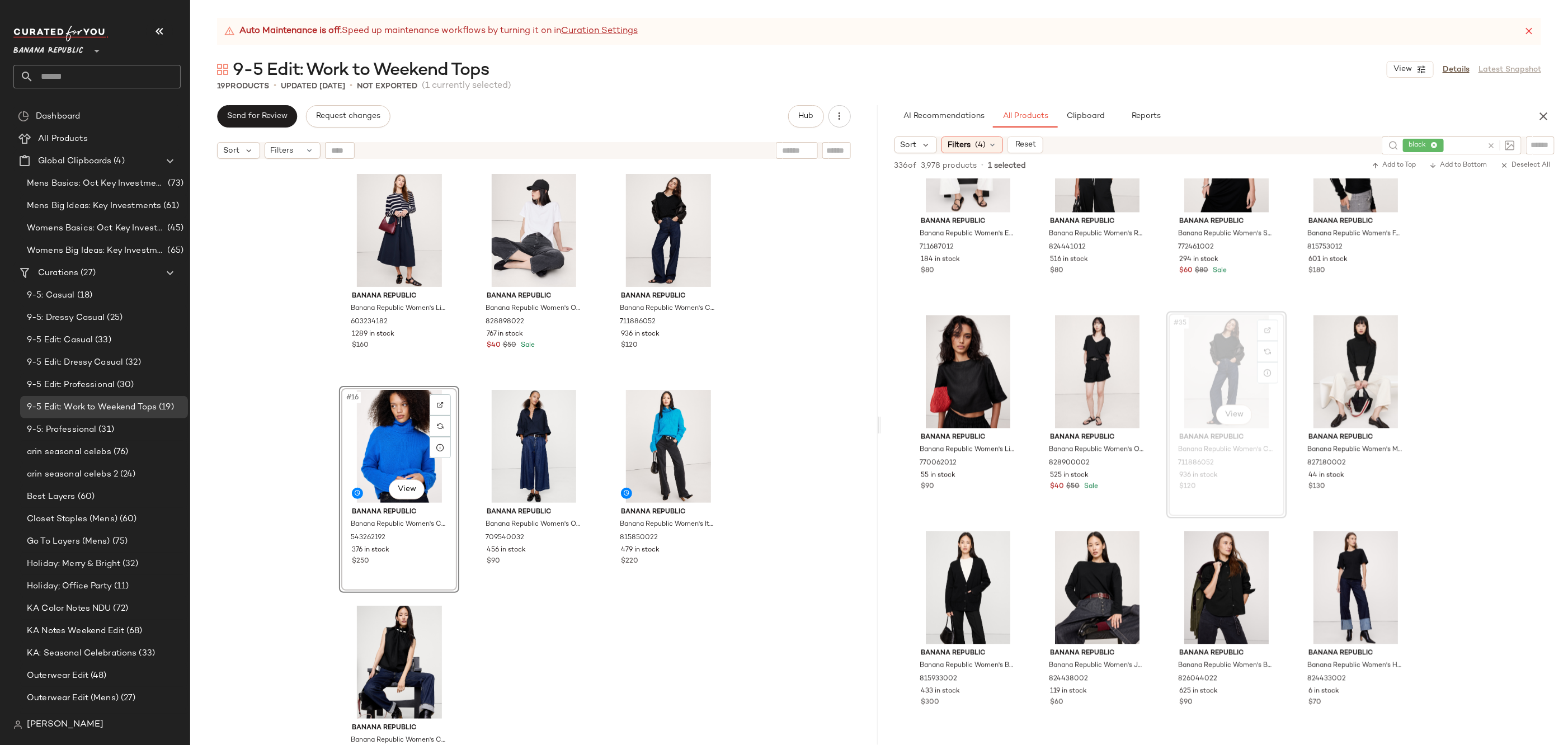
click at [627, 612] on div "Banana Republic Banana Republic Women's Oversized Matte Silk Utility Shirt Tran…" at bounding box center [534, 468] width 687 height 608
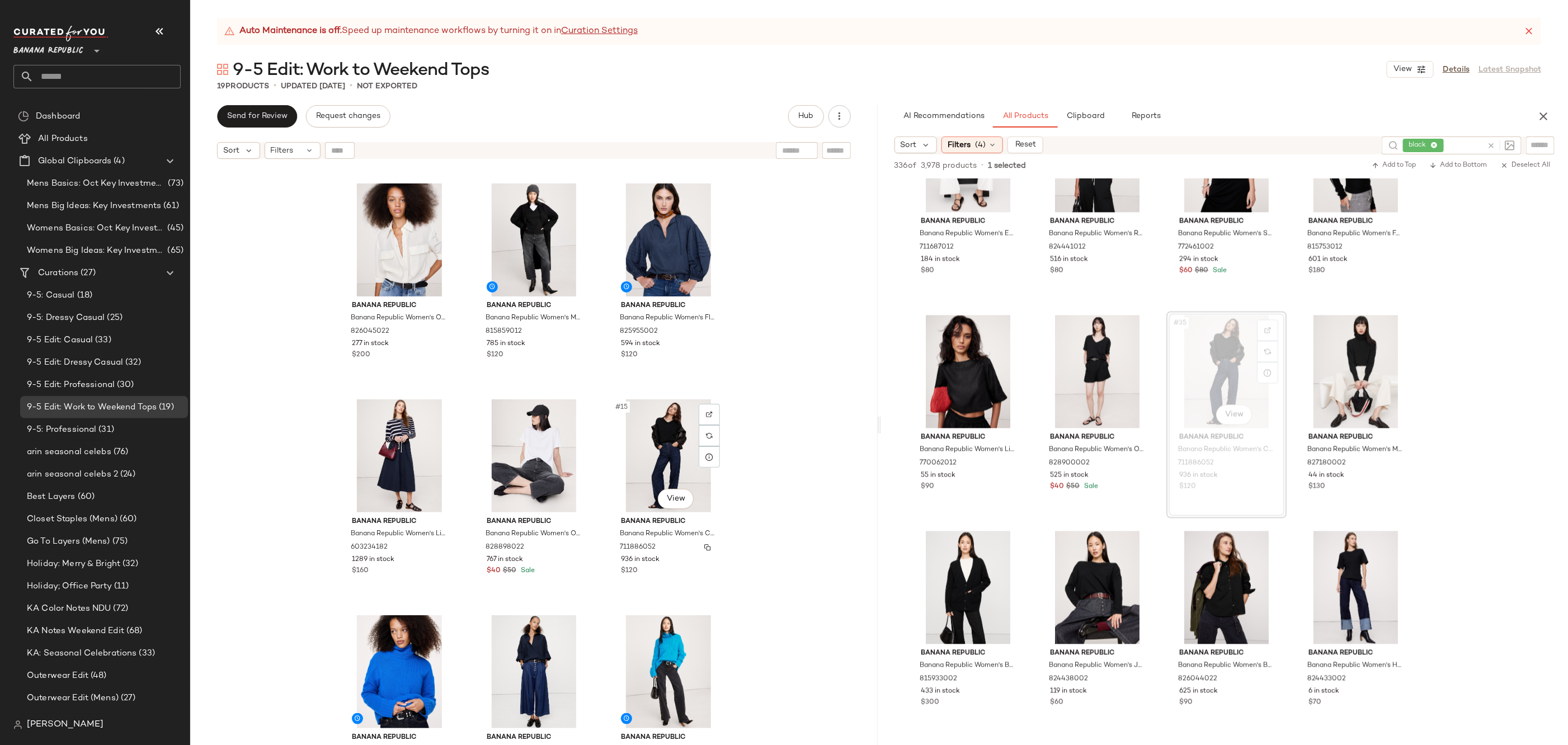
scroll to position [856, 0]
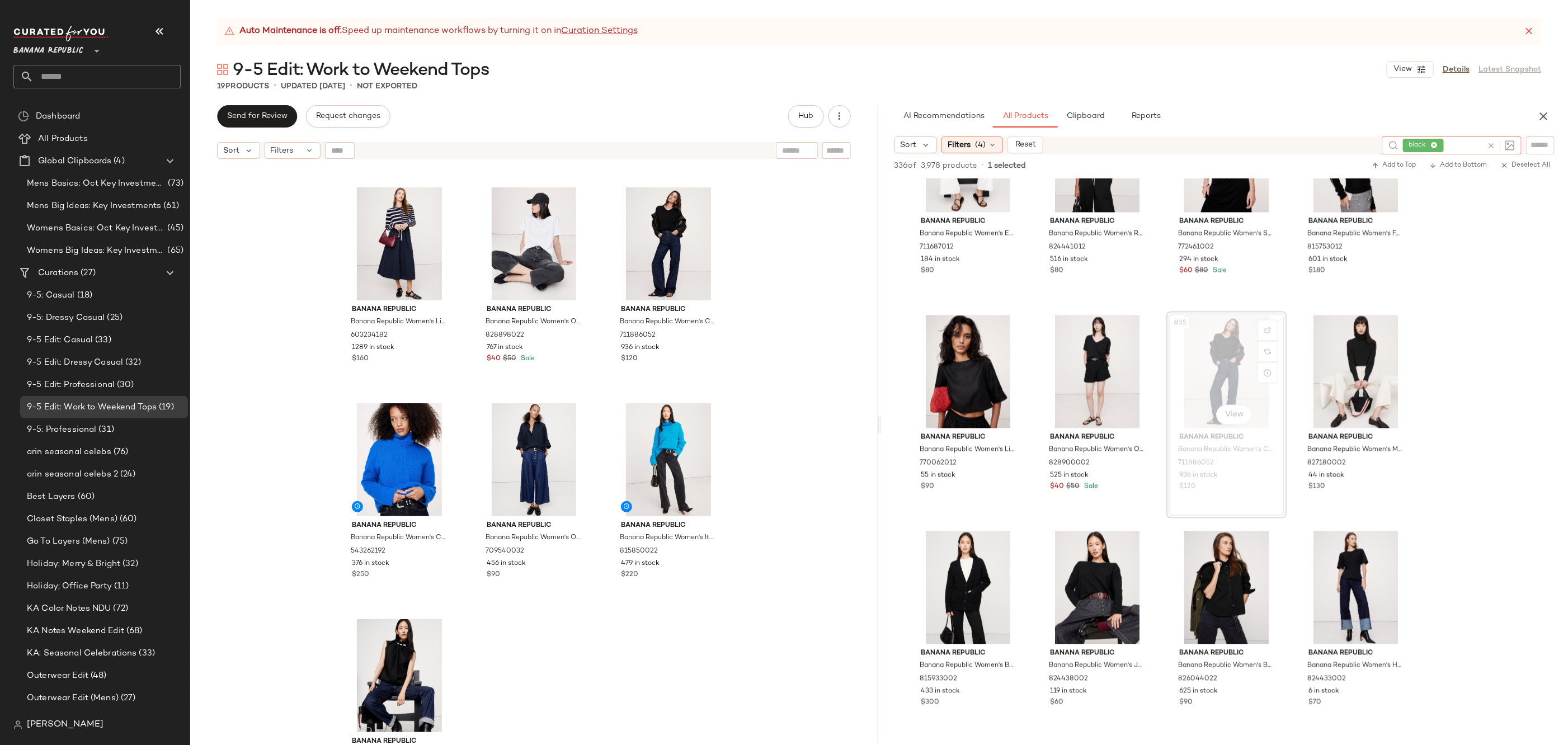
click at [1494, 142] on icon at bounding box center [1490, 146] width 8 height 8
type input "****"
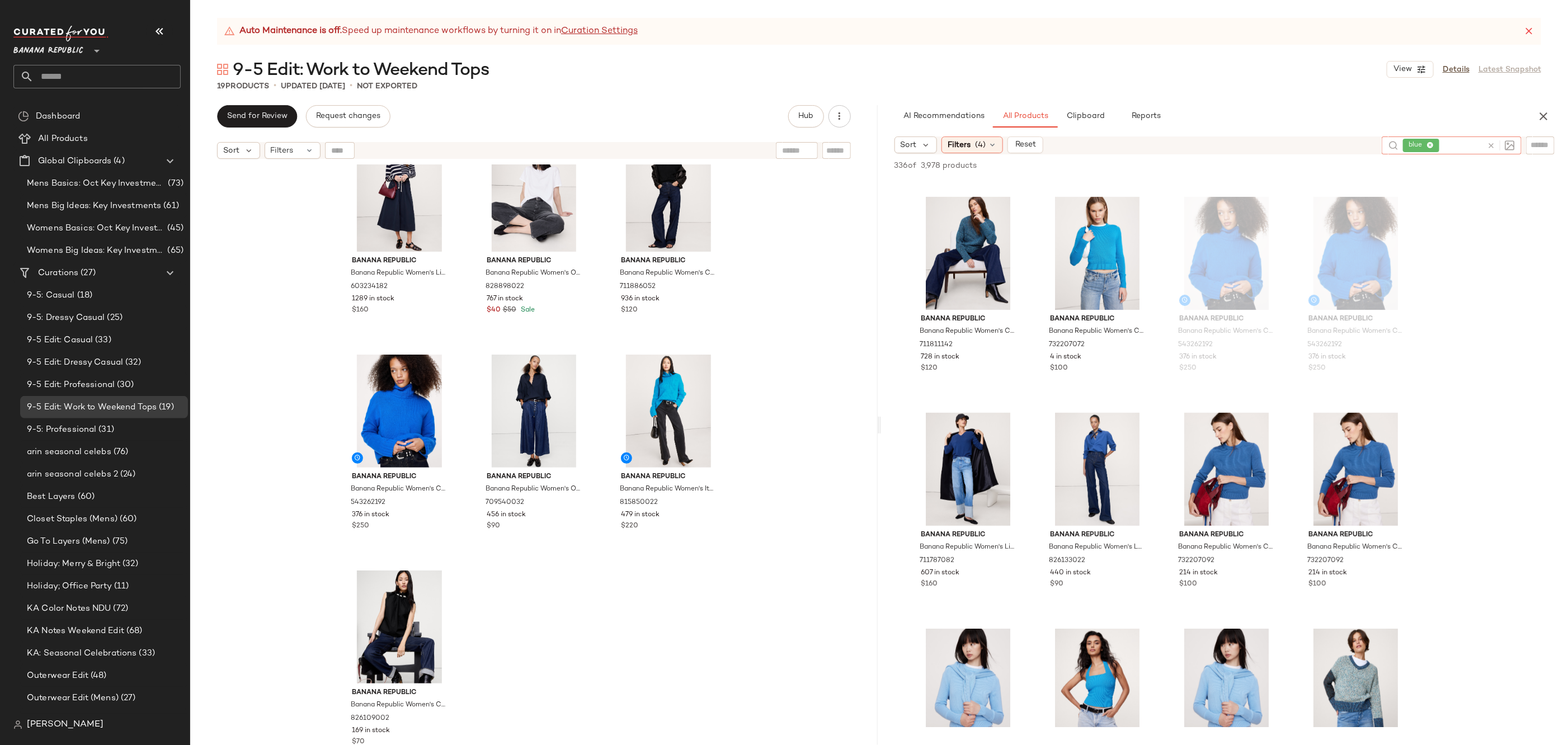
scroll to position [237, 0]
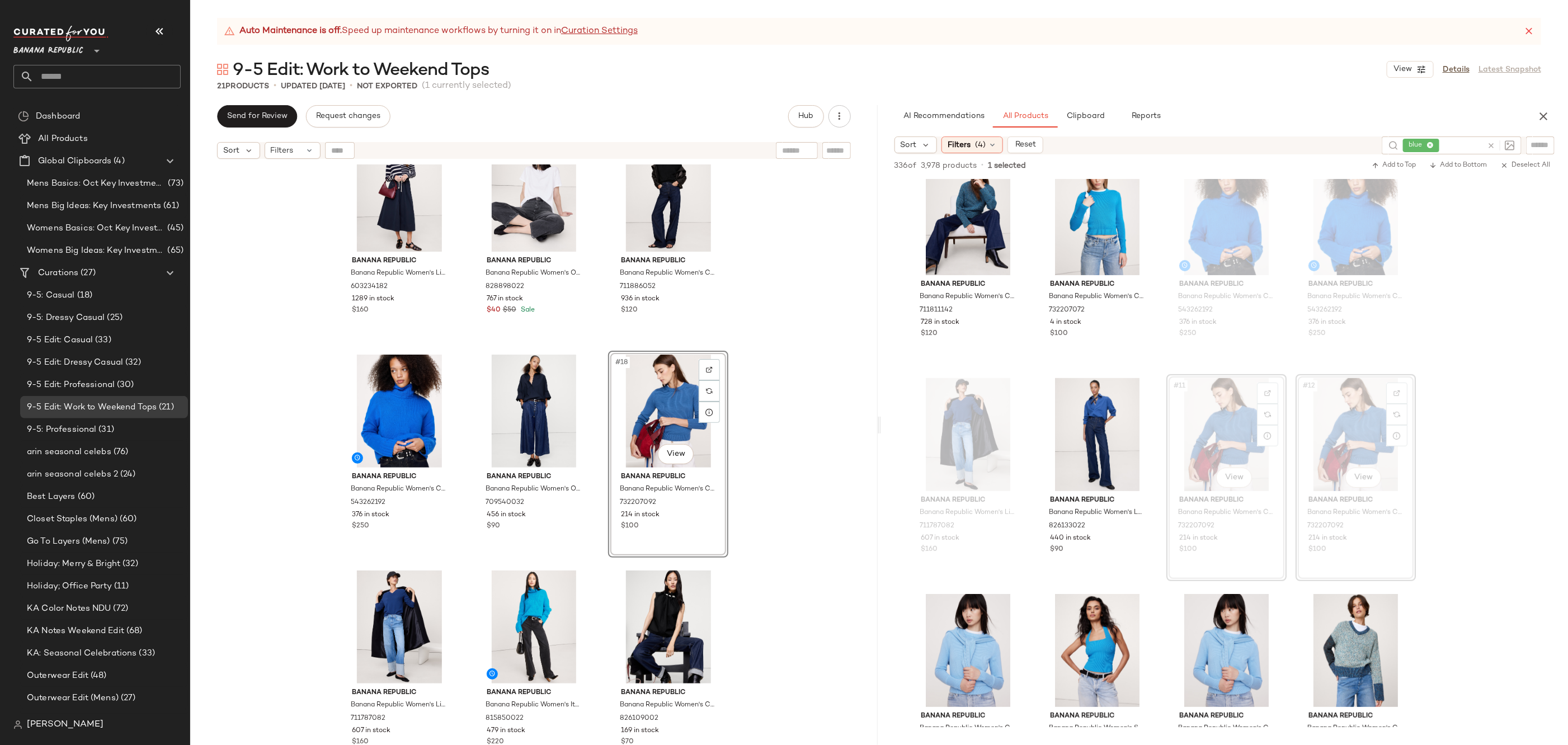
click at [789, 480] on div "Banana Republic Banana Republic Women's Lightweight Cashmere Crew-Neck Sweater …" at bounding box center [534, 468] width 687 height 608
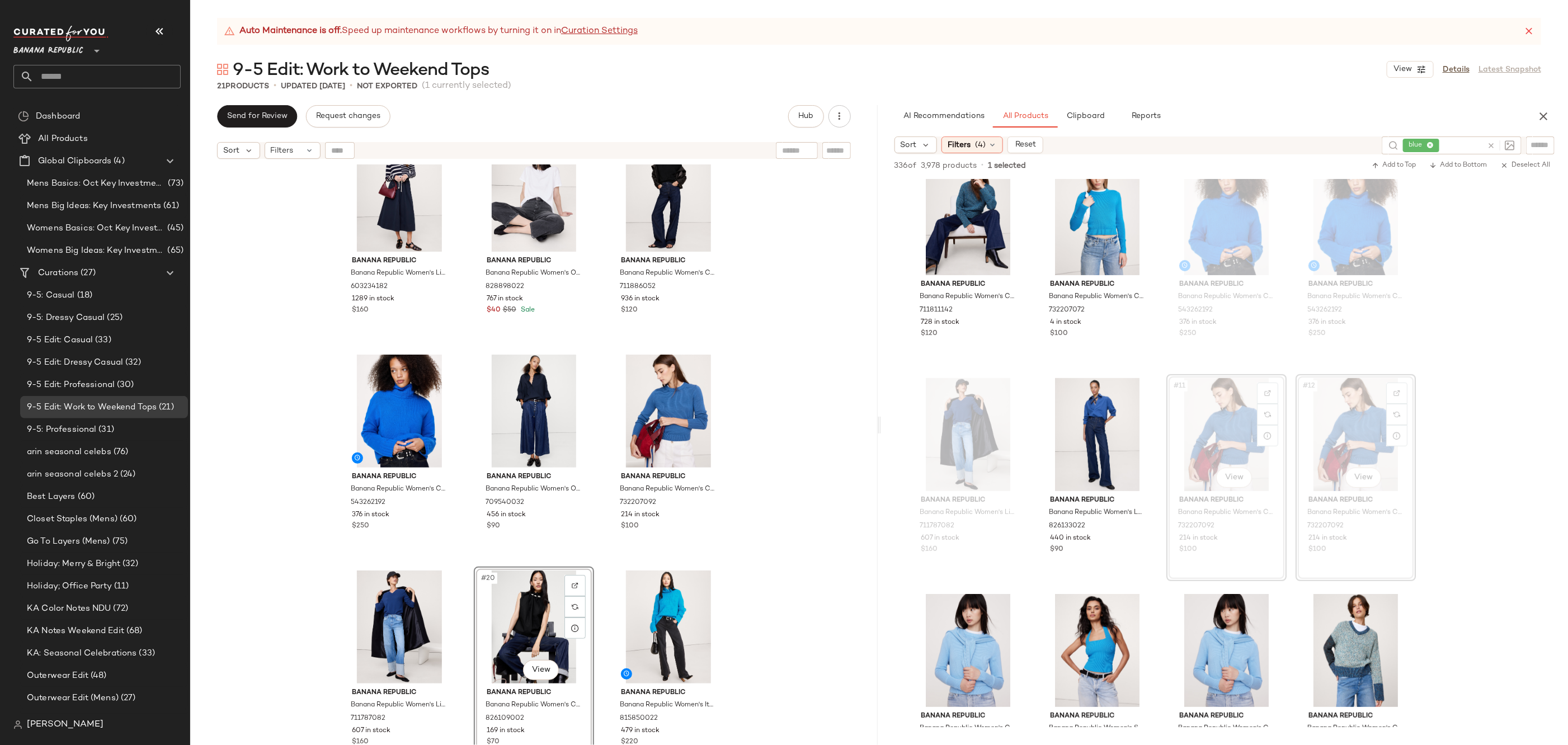
click at [794, 556] on div "Banana Republic Banana Republic Women's Lightweight Cashmere Crew-Neck Sweater …" at bounding box center [534, 468] width 687 height 608
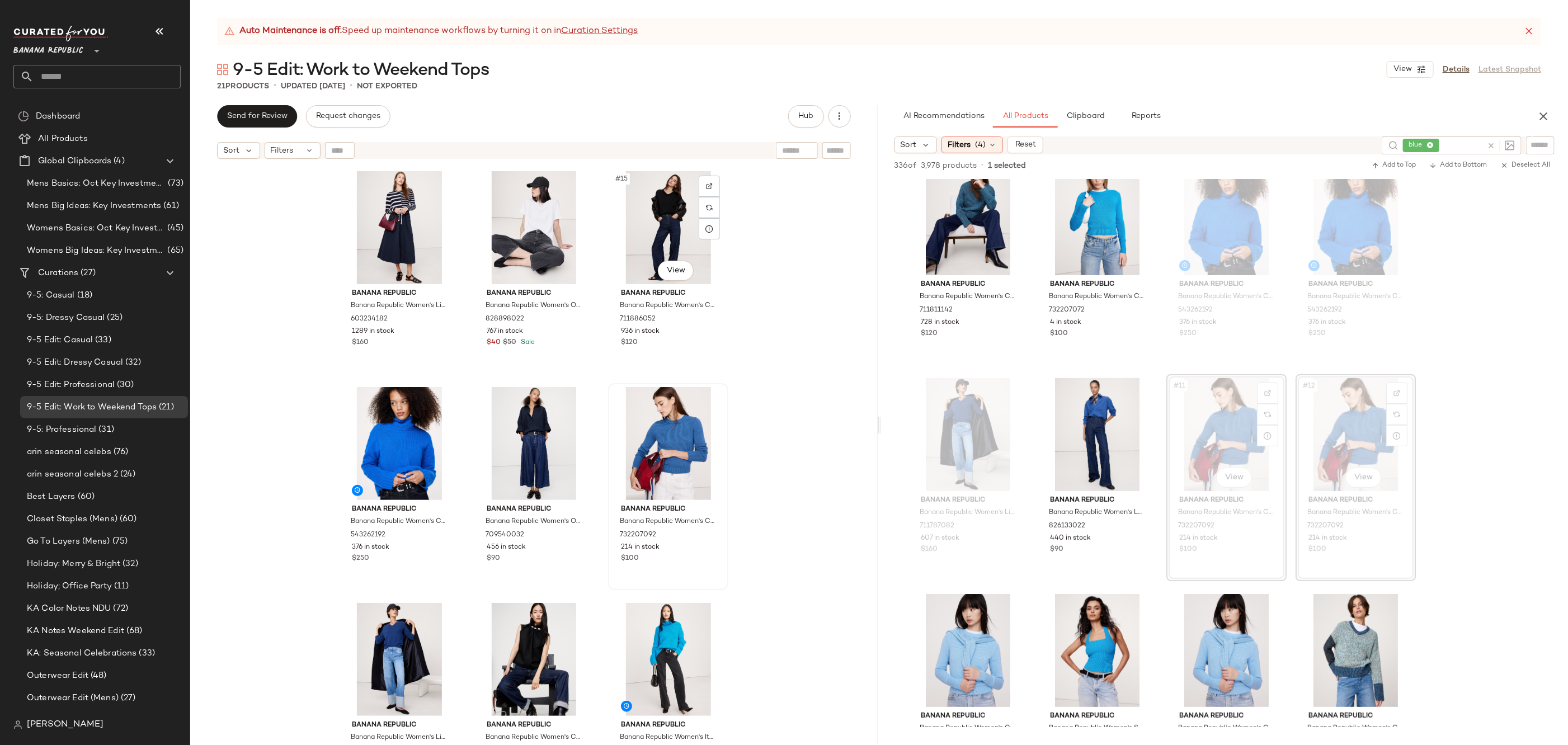
scroll to position [904, 0]
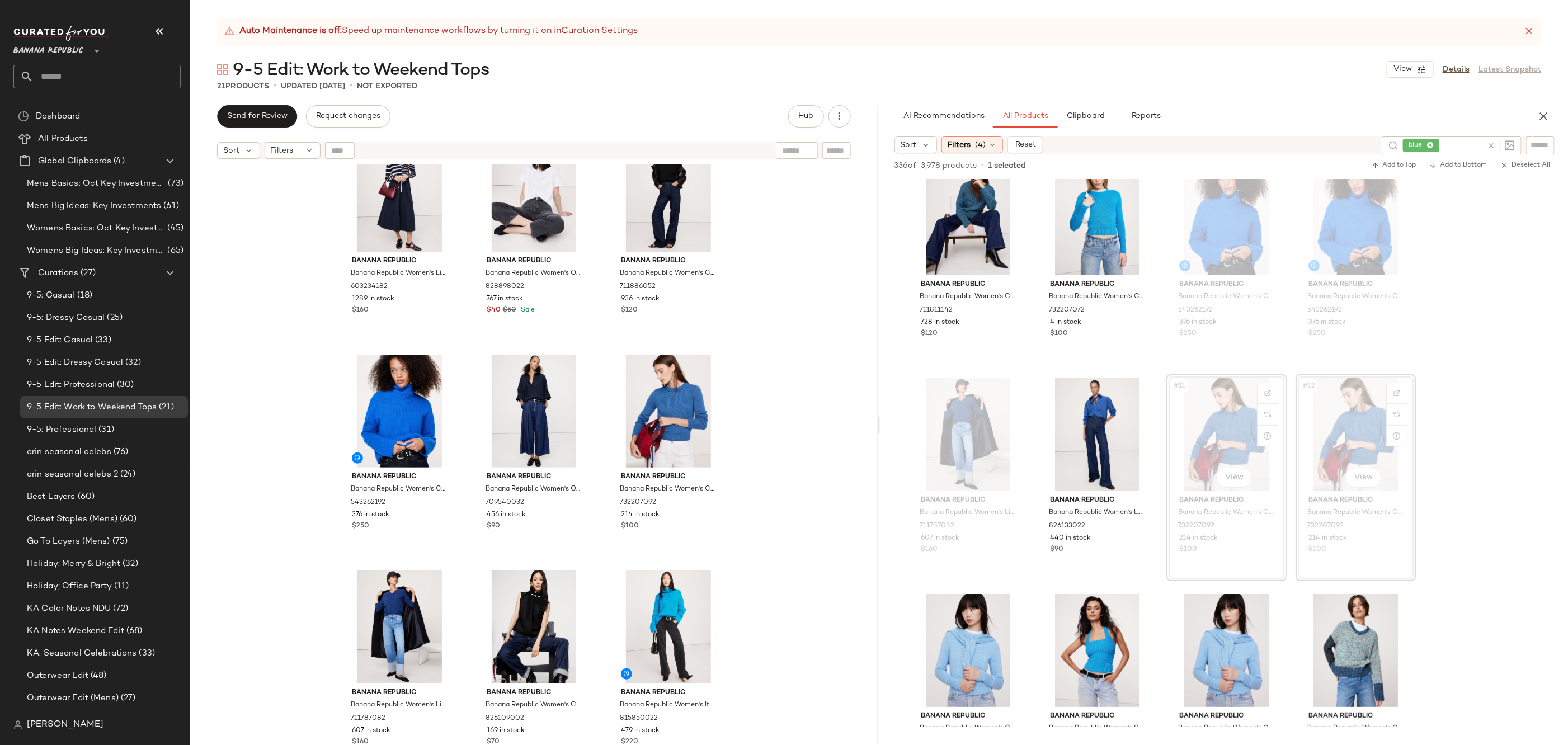
click at [792, 334] on div "Banana Republic Banana Republic Women's Lightweight Cashmere Crew-Neck Sweater …" at bounding box center [534, 468] width 687 height 608
click at [770, 458] on div "Banana Republic Banana Republic Women's Lightweight Cashmere Crew-Neck Sweater …" at bounding box center [534, 468] width 687 height 608
click at [1088, 121] on button "Clipboard" at bounding box center [1086, 116] width 56 height 23
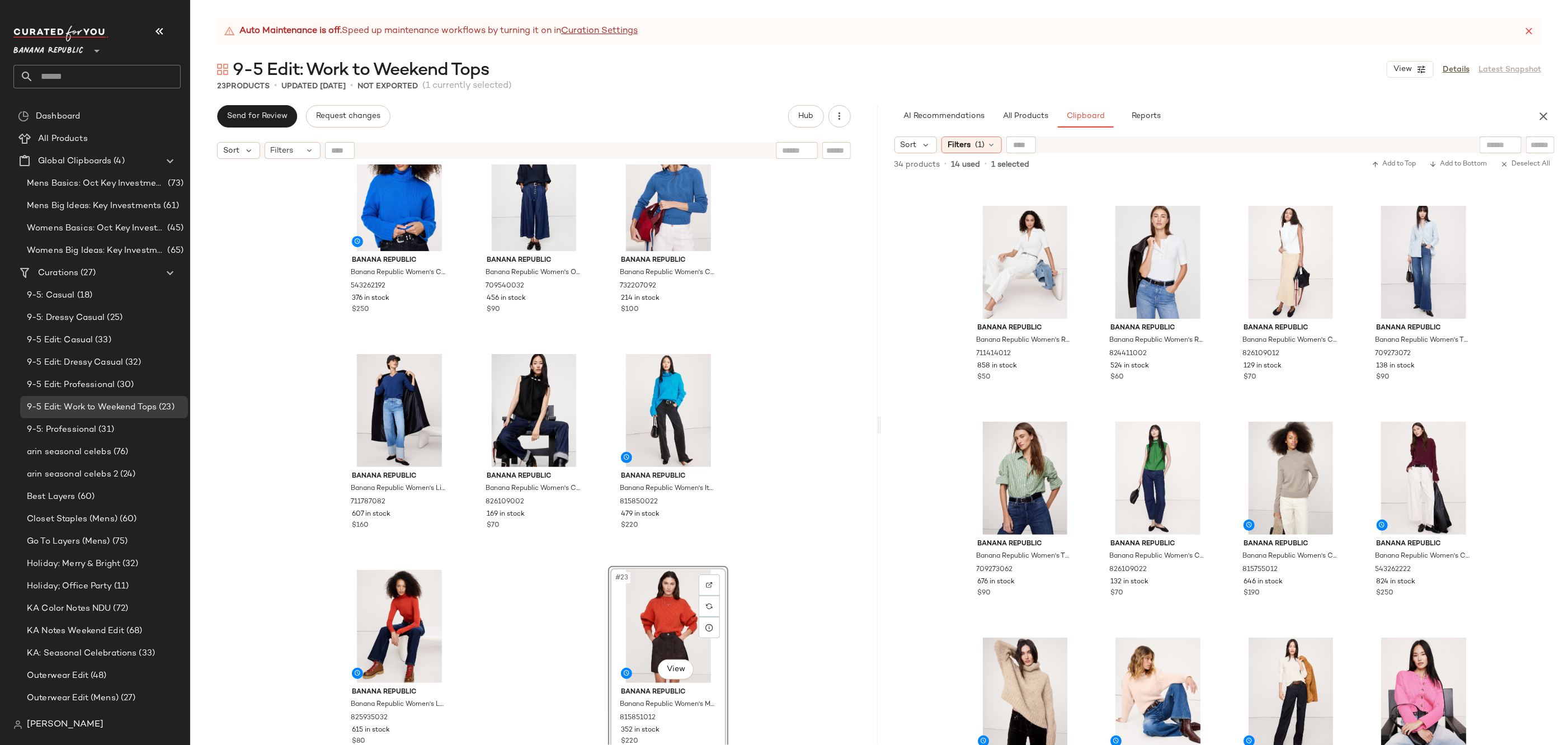
scroll to position [0, 0]
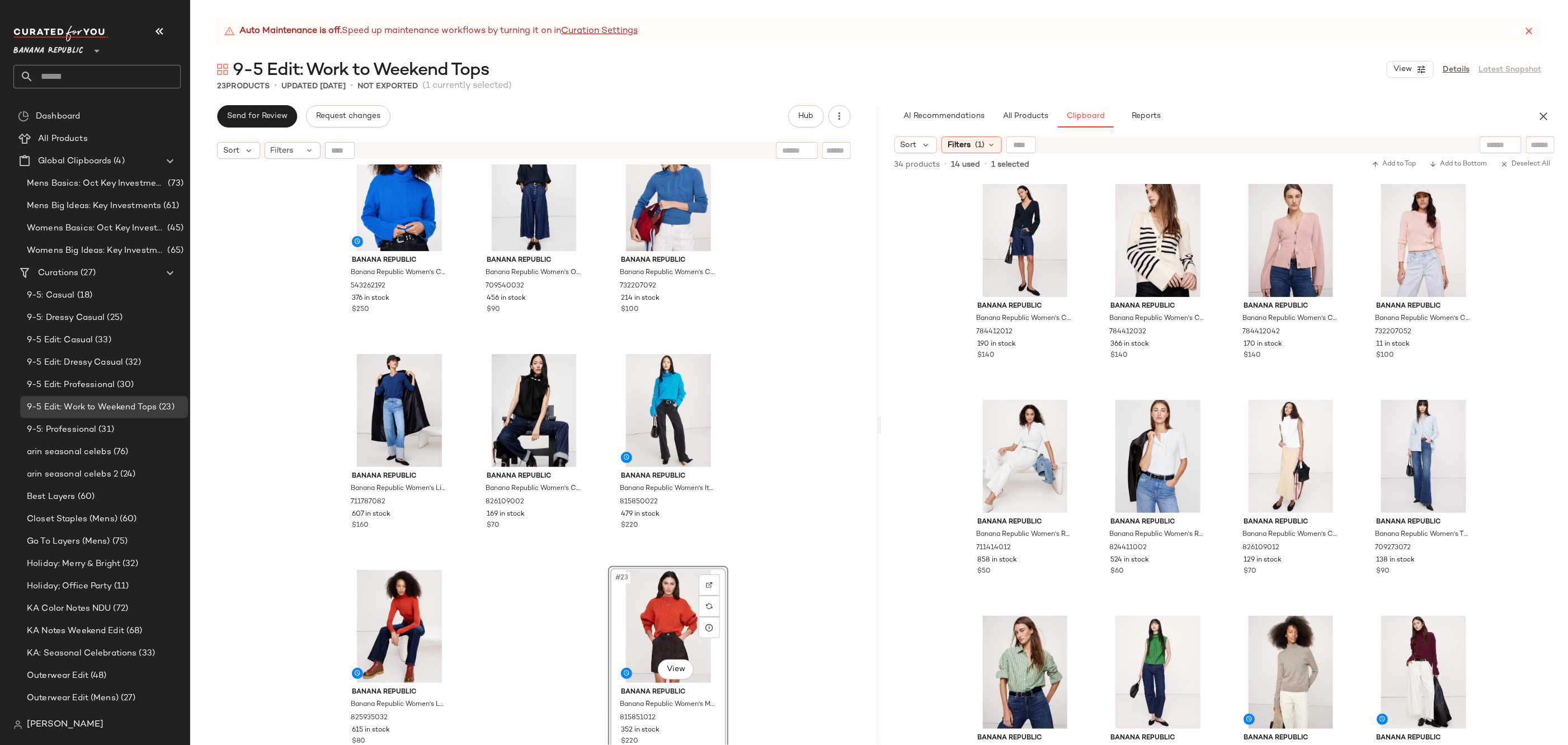
click at [1034, 128] on div "AI Recommendations All Products Clipboard Reports Sort Filters (4) Reset blue 3…" at bounding box center [1224, 425] width 687 height 640
click at [1034, 124] on button "All Products" at bounding box center [1025, 116] width 65 height 23
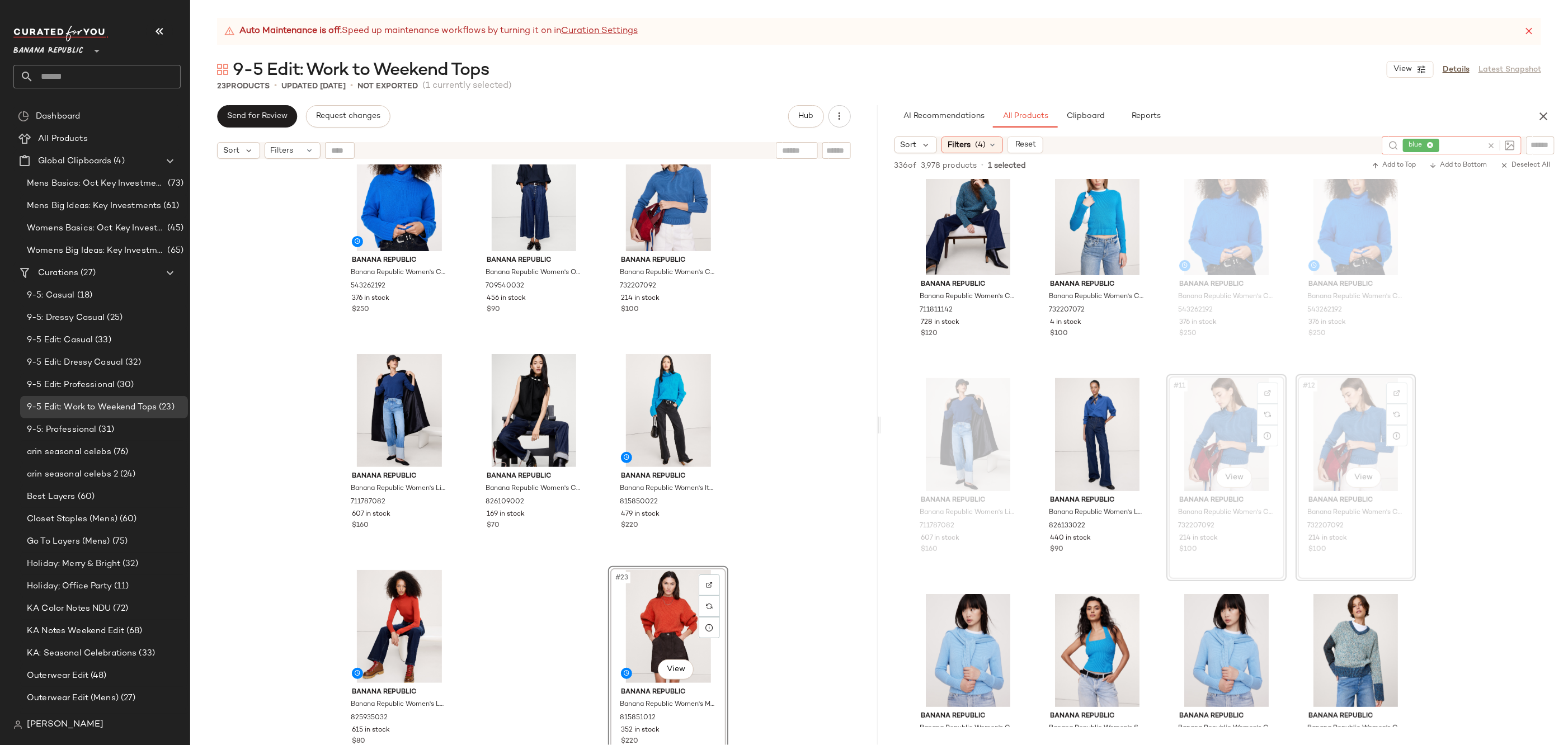
click at [1491, 143] on icon at bounding box center [1490, 146] width 8 height 8
type input "***"
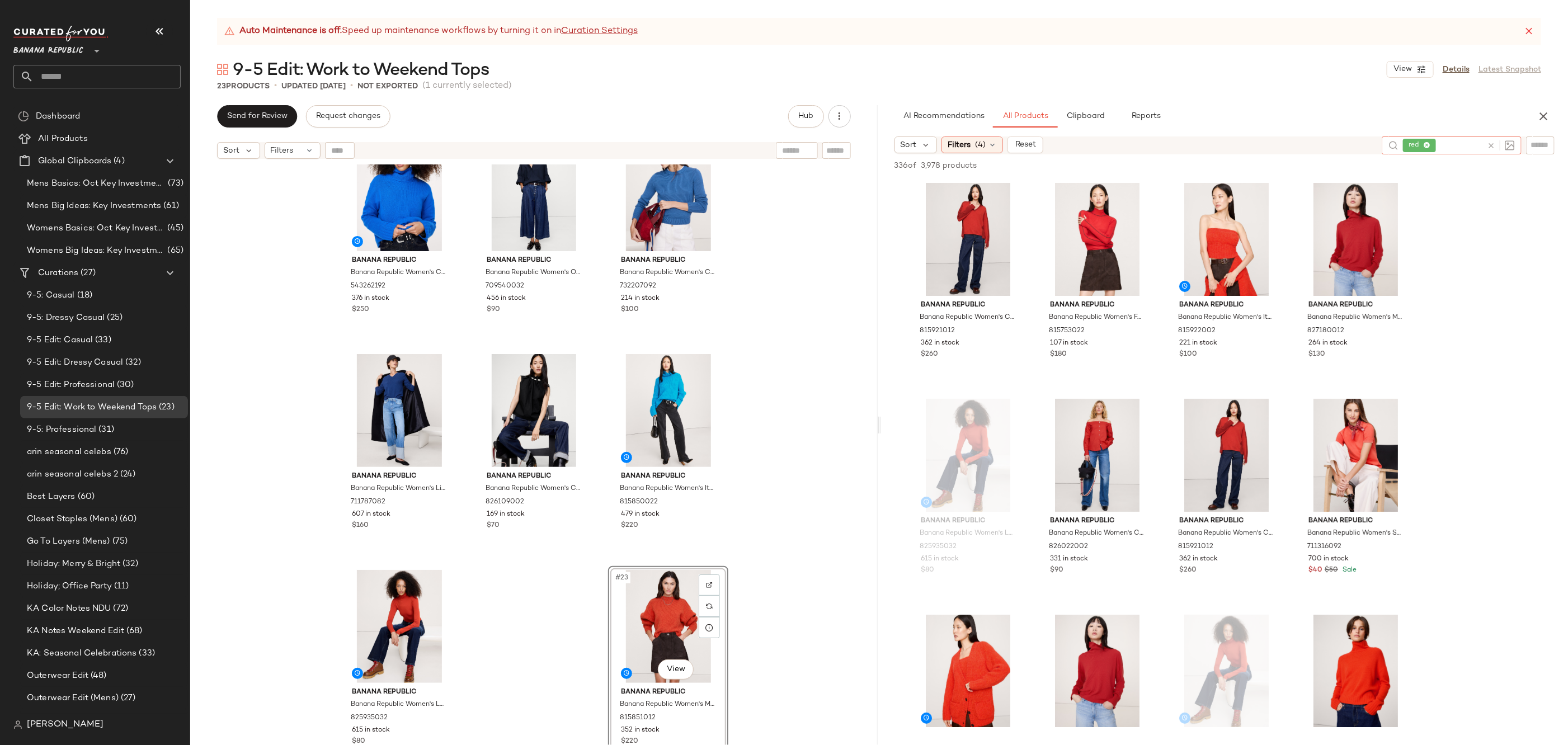
click at [751, 437] on div "Banana Republic Banana Republic Women's Cashmere Turtleneck Sweater Blue Catama…" at bounding box center [534, 468] width 687 height 608
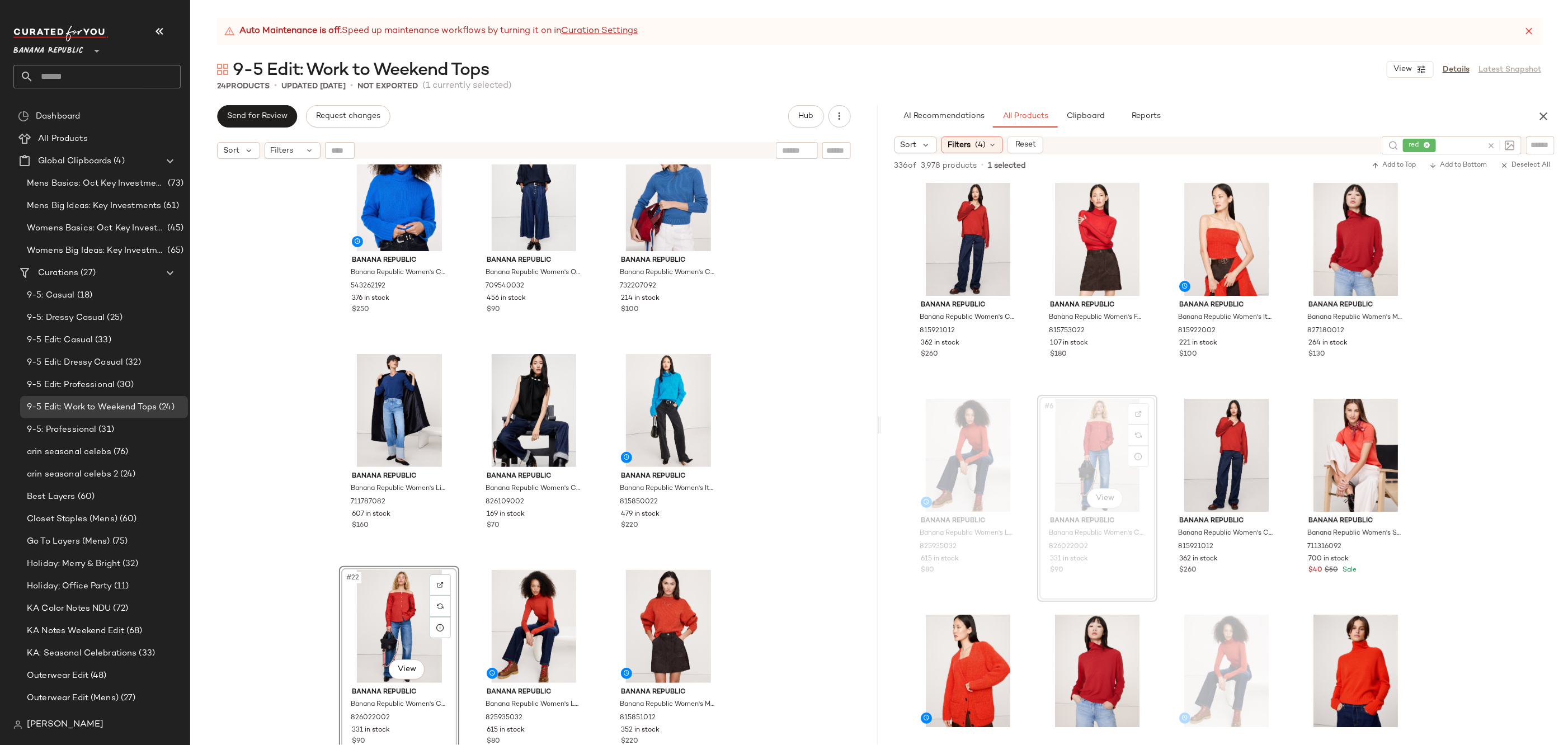
click at [815, 553] on div "Banana Republic Banana Republic Women's Cashmere Turtleneck Sweater Blue Catama…" at bounding box center [534, 468] width 687 height 608
click at [1488, 147] on icon at bounding box center [1490, 146] width 8 height 8
type input "*****"
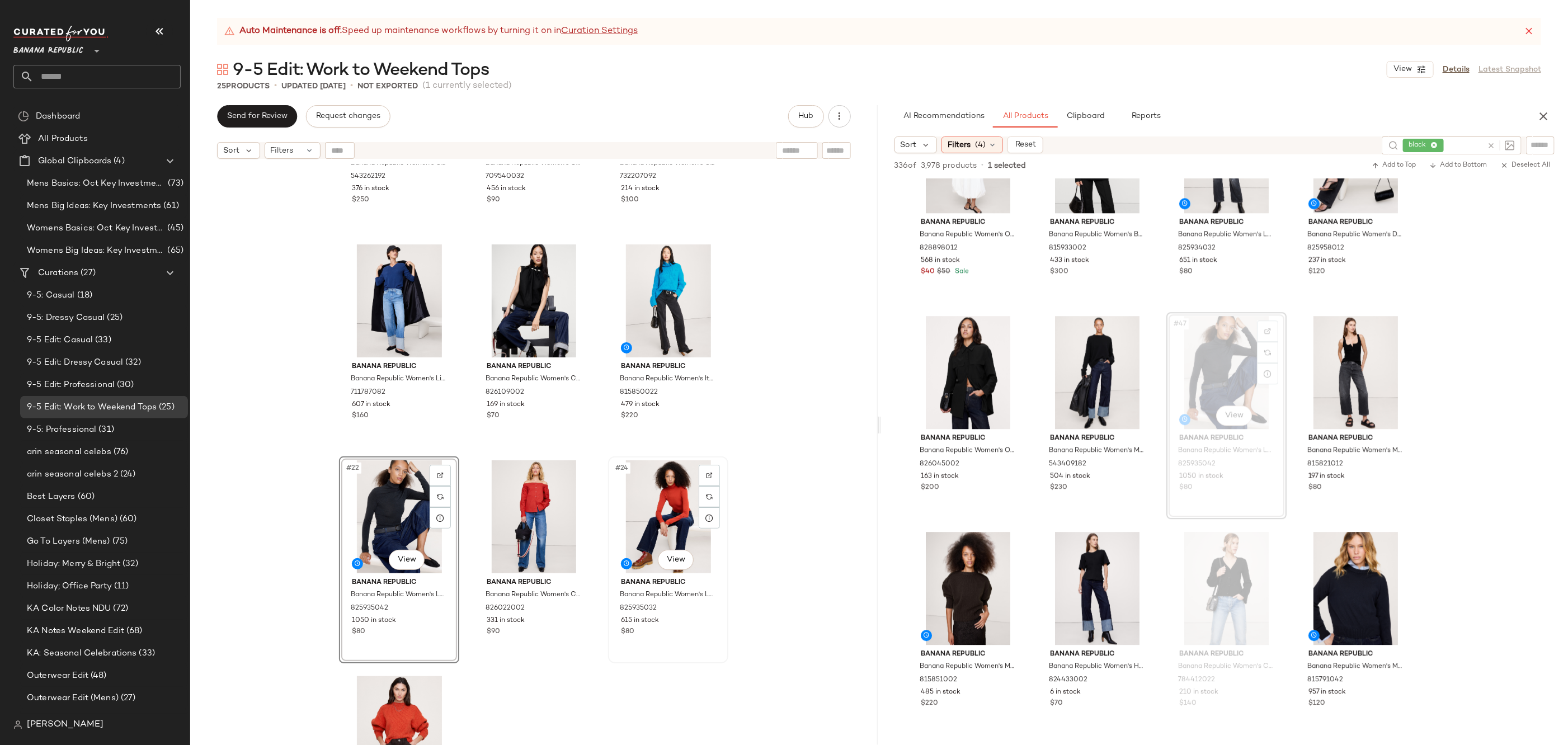
scroll to position [1336, 0]
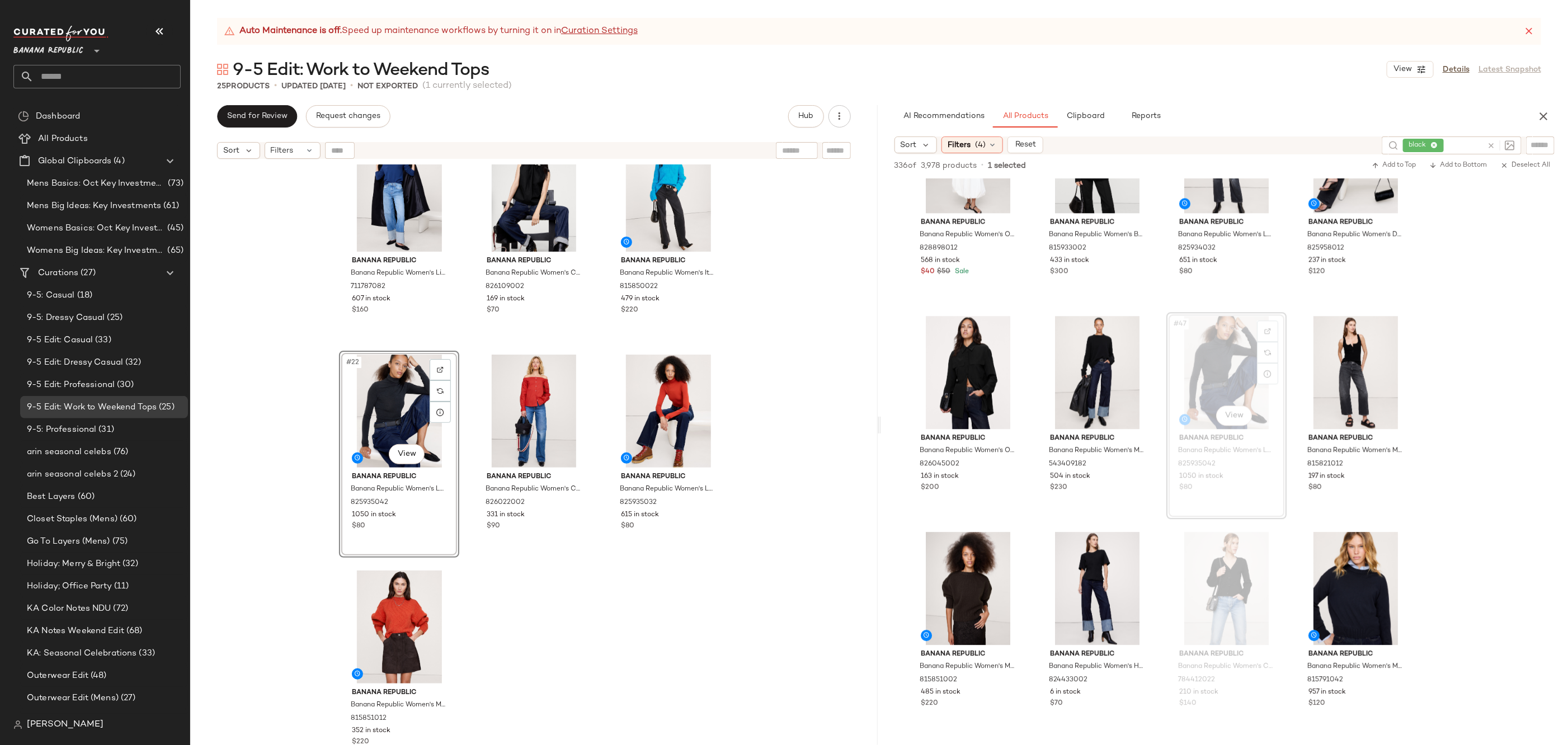
click at [713, 619] on div "Banana Republic Banana Republic Women's Cashmere Turtleneck Sweater Blue Catama…" at bounding box center [534, 468] width 687 height 608
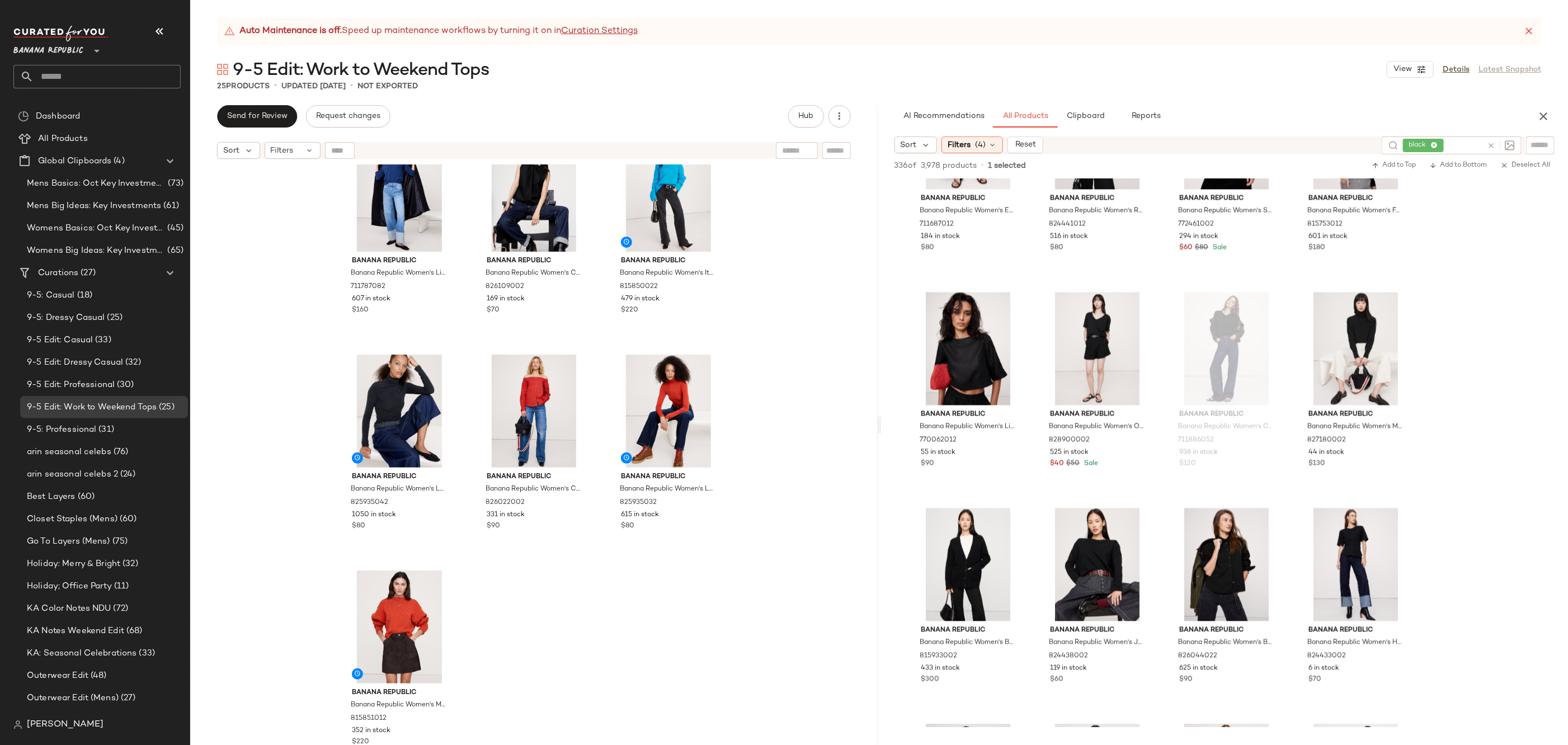
scroll to position [1042, 0]
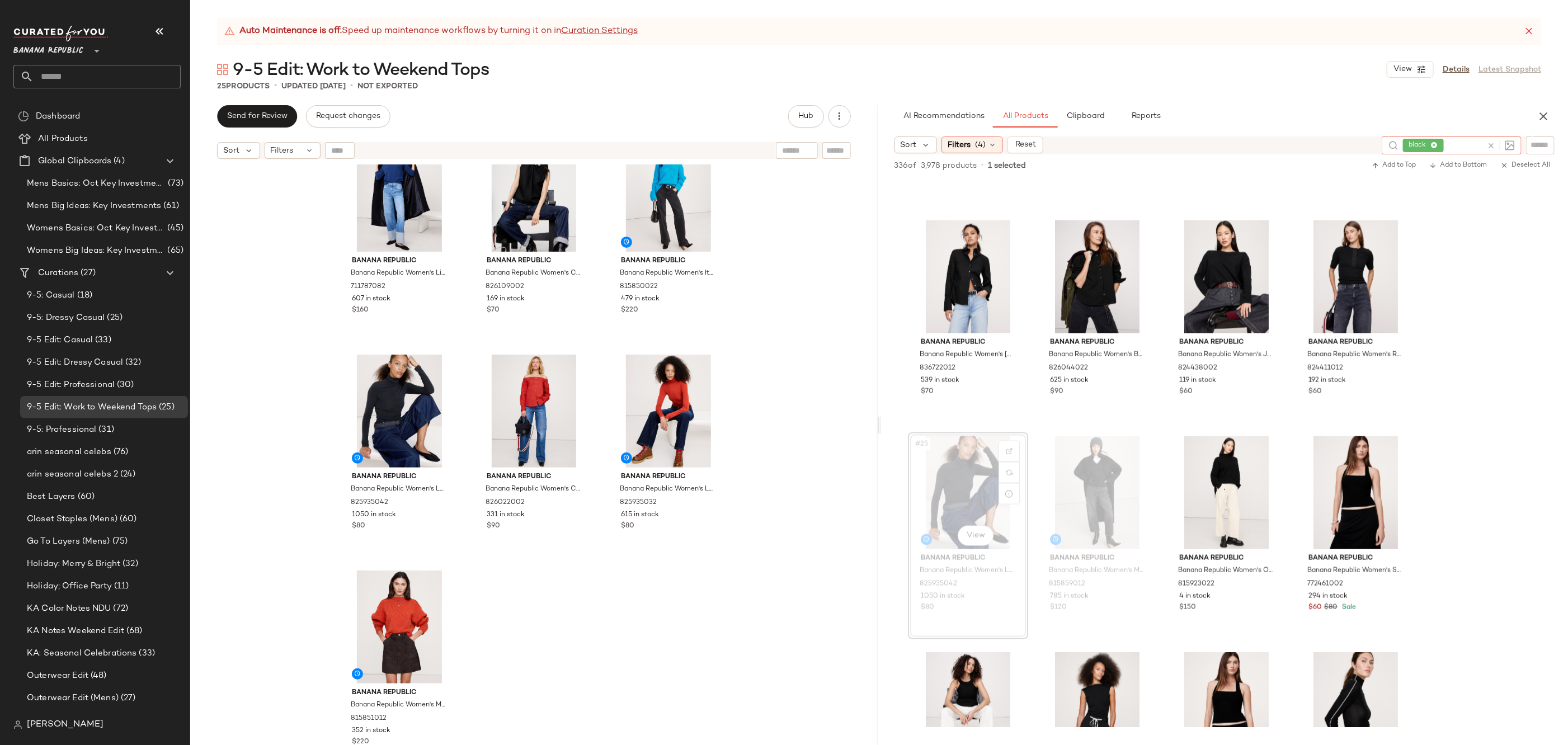
click at [1494, 144] on icon at bounding box center [1490, 146] width 8 height 8
type input "*****"
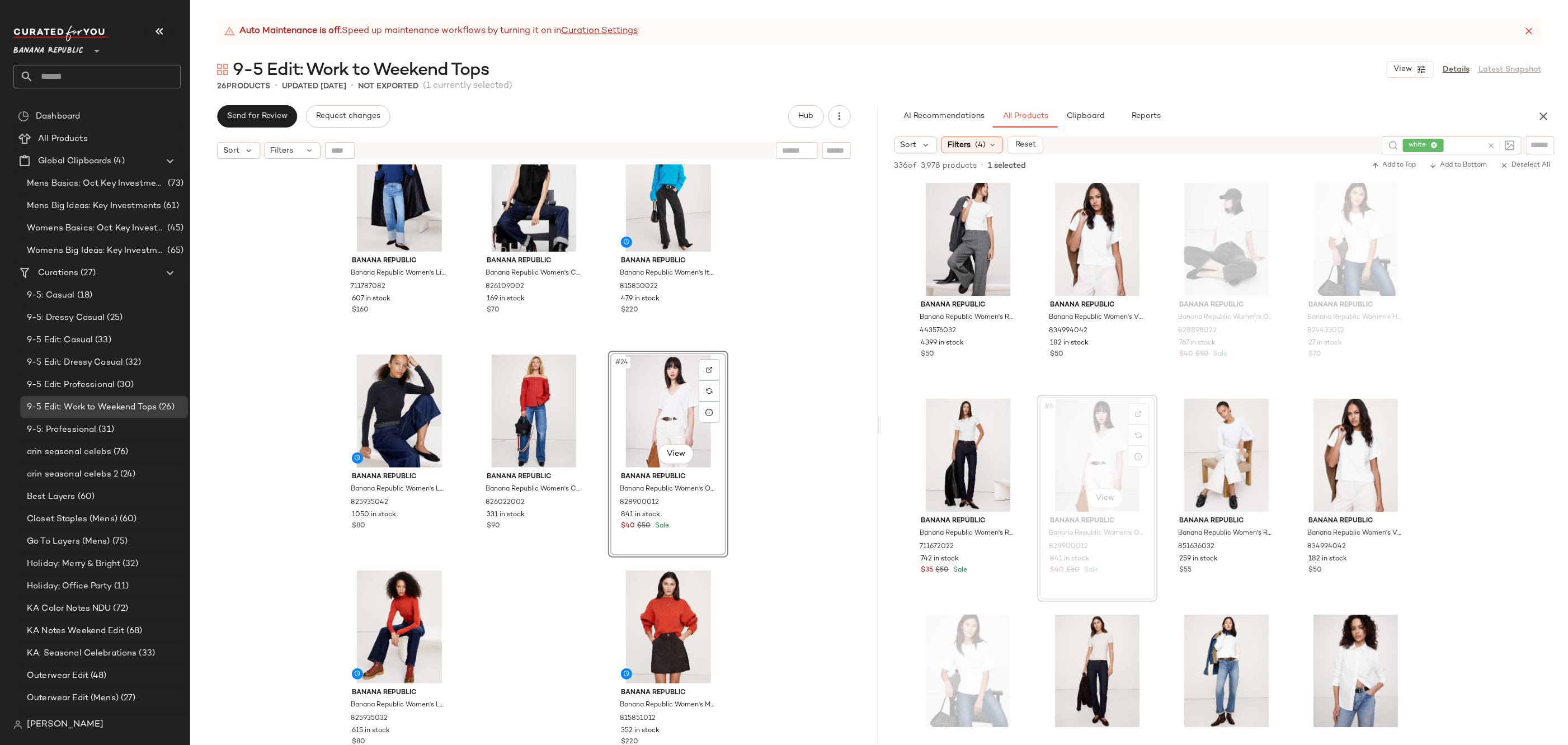
click at [786, 551] on div "Banana Republic Banana Republic Women's Cashmere Turtleneck Sweater Blue Catama…" at bounding box center [534, 468] width 687 height 608
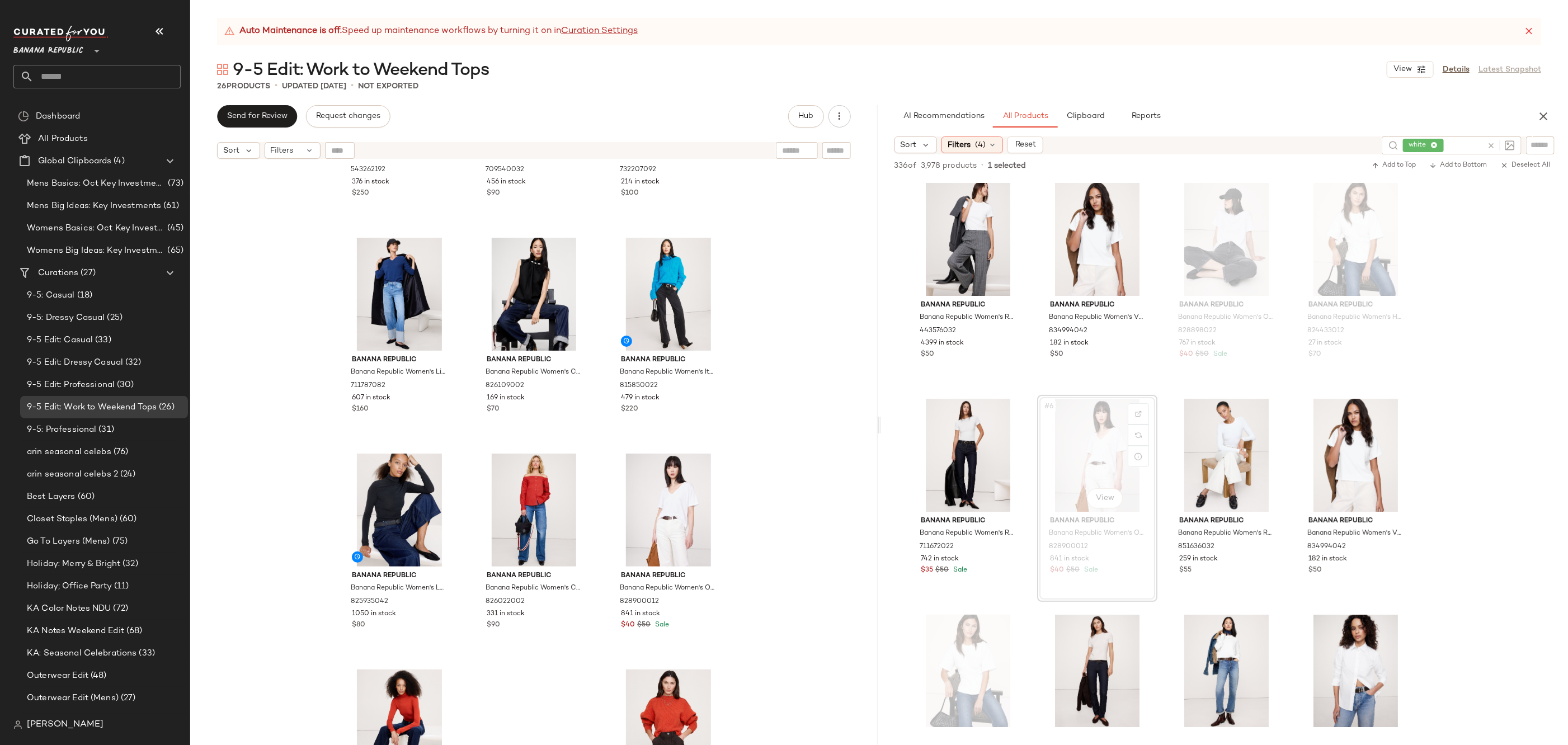
scroll to position [1336, 0]
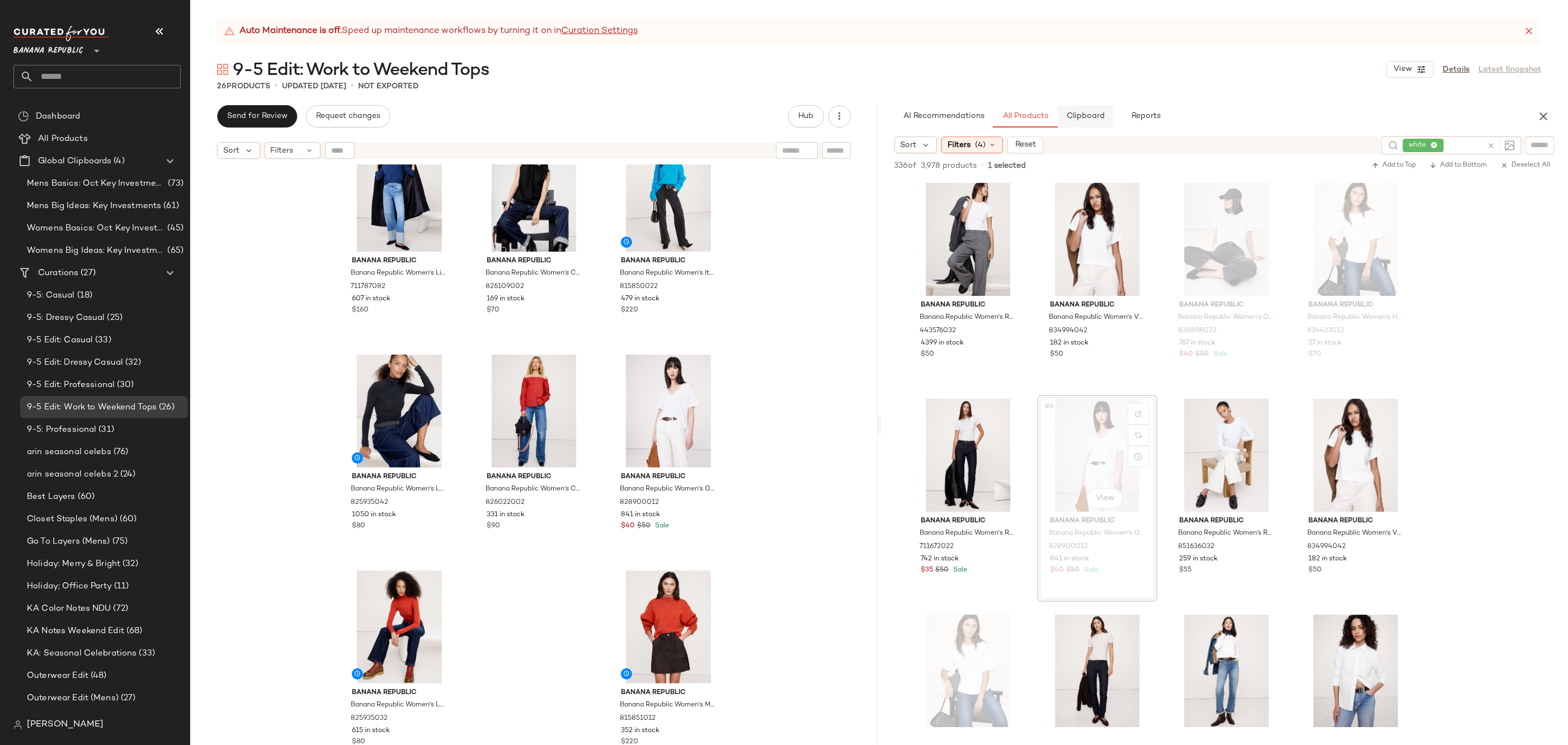
click at [1069, 121] on button "Clipboard" at bounding box center [1086, 116] width 56 height 23
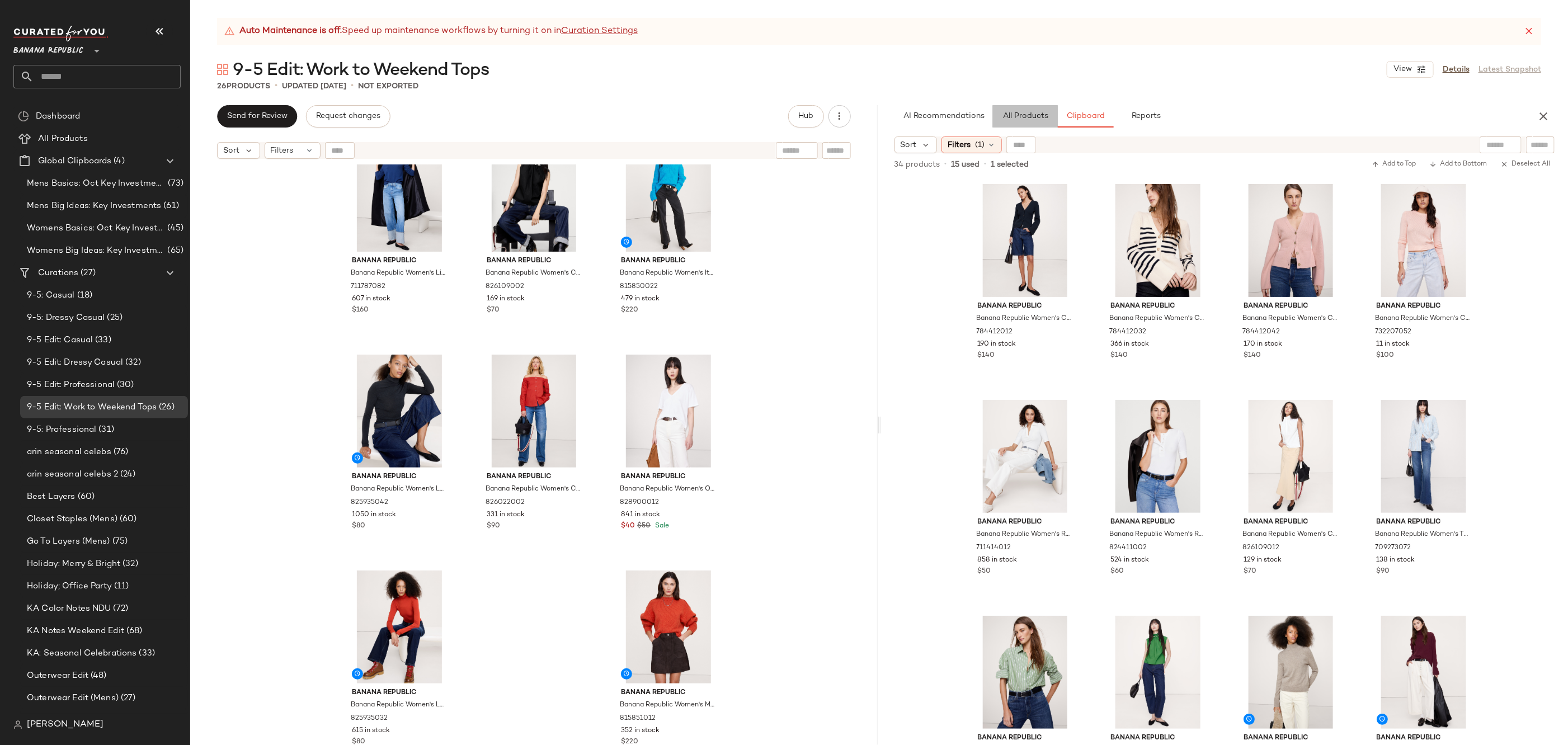
click at [1030, 115] on span "All Products" at bounding box center [1025, 117] width 46 height 9
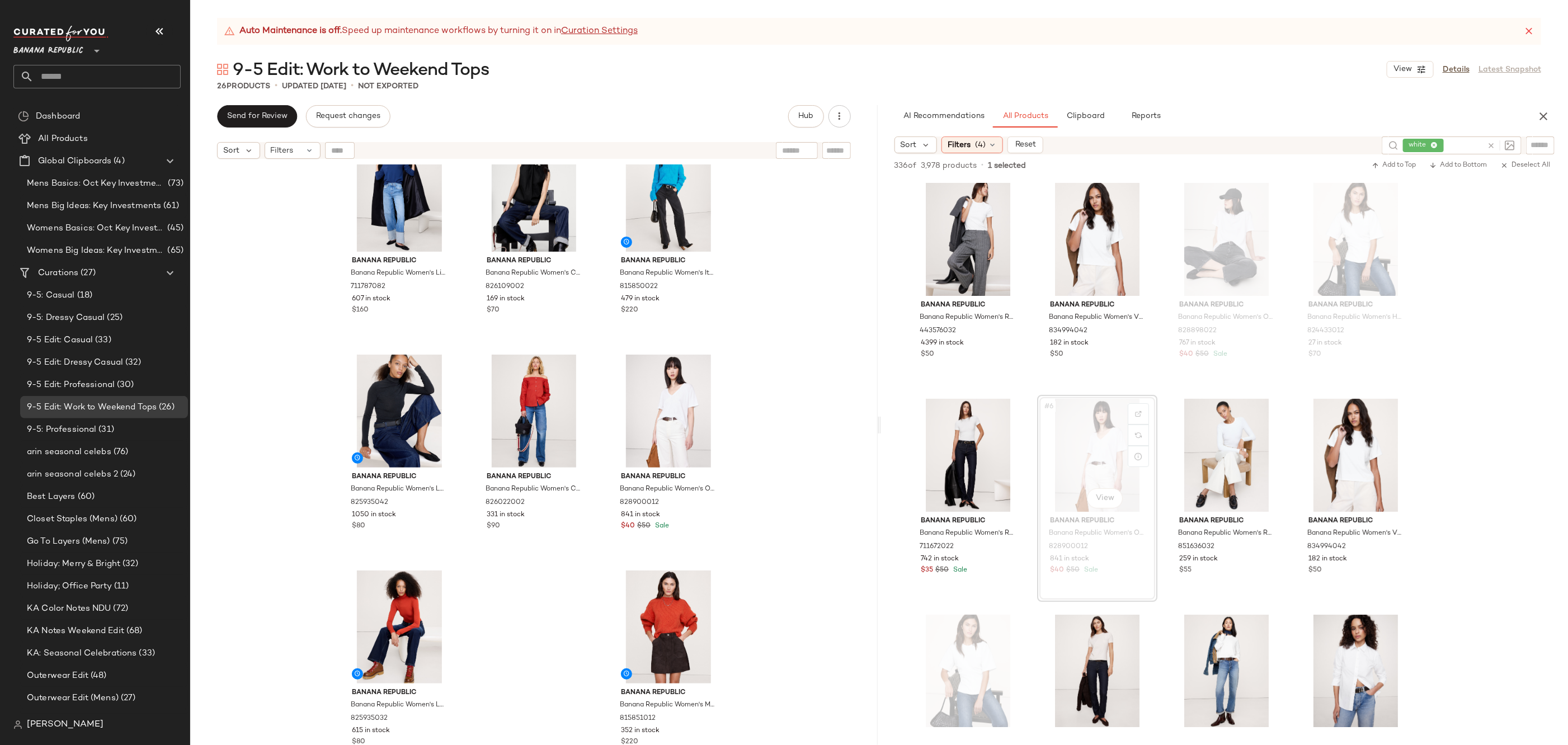
click at [1491, 146] on icon at bounding box center [1490, 146] width 8 height 8
type input "***"
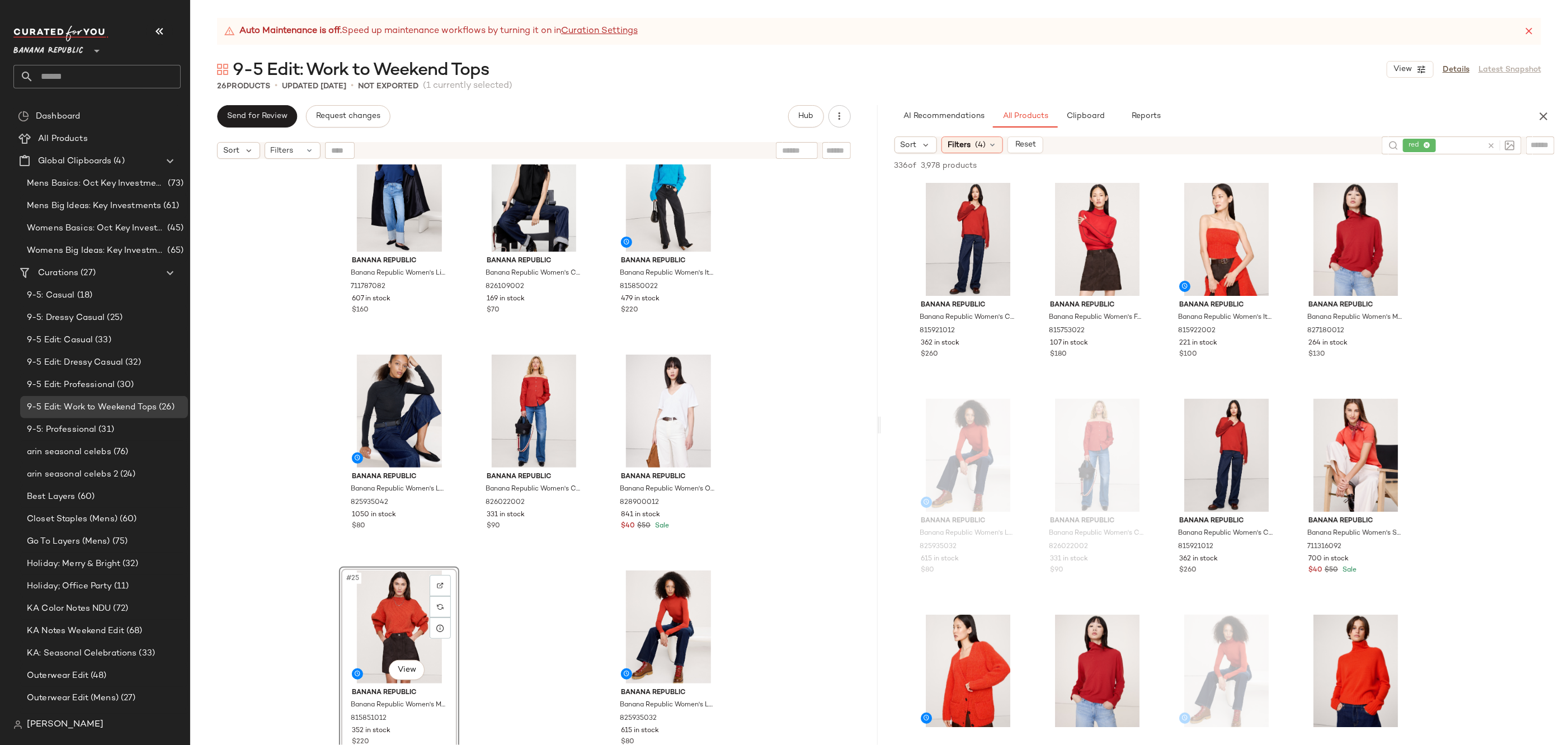
click at [762, 589] on div "Banana Republic Banana Republic Women's Cashmere Turtleneck Sweater Blue Catama…" at bounding box center [534, 468] width 687 height 608
click at [1493, 142] on icon at bounding box center [1490, 146] width 8 height 8
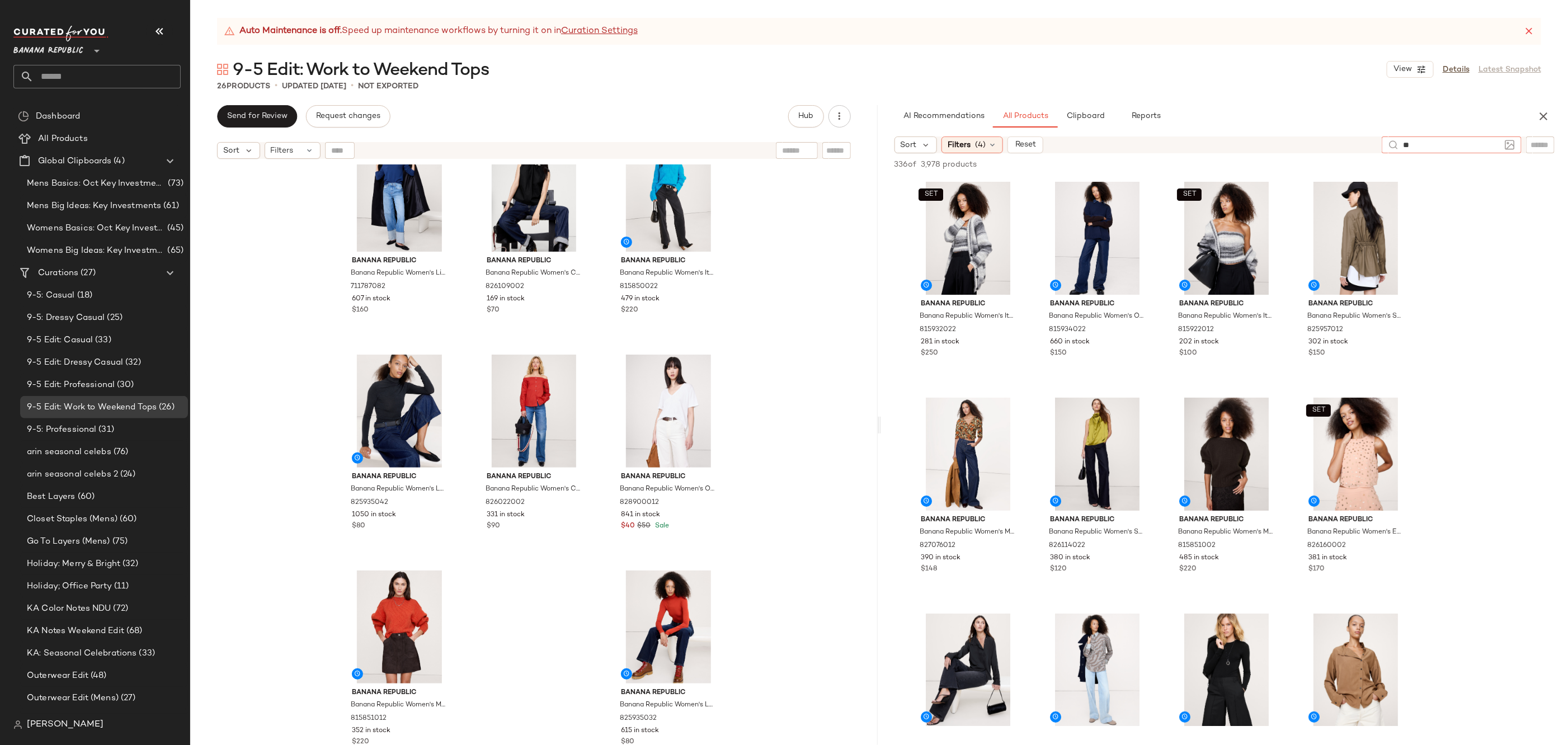
type input "*"
type input "*****"
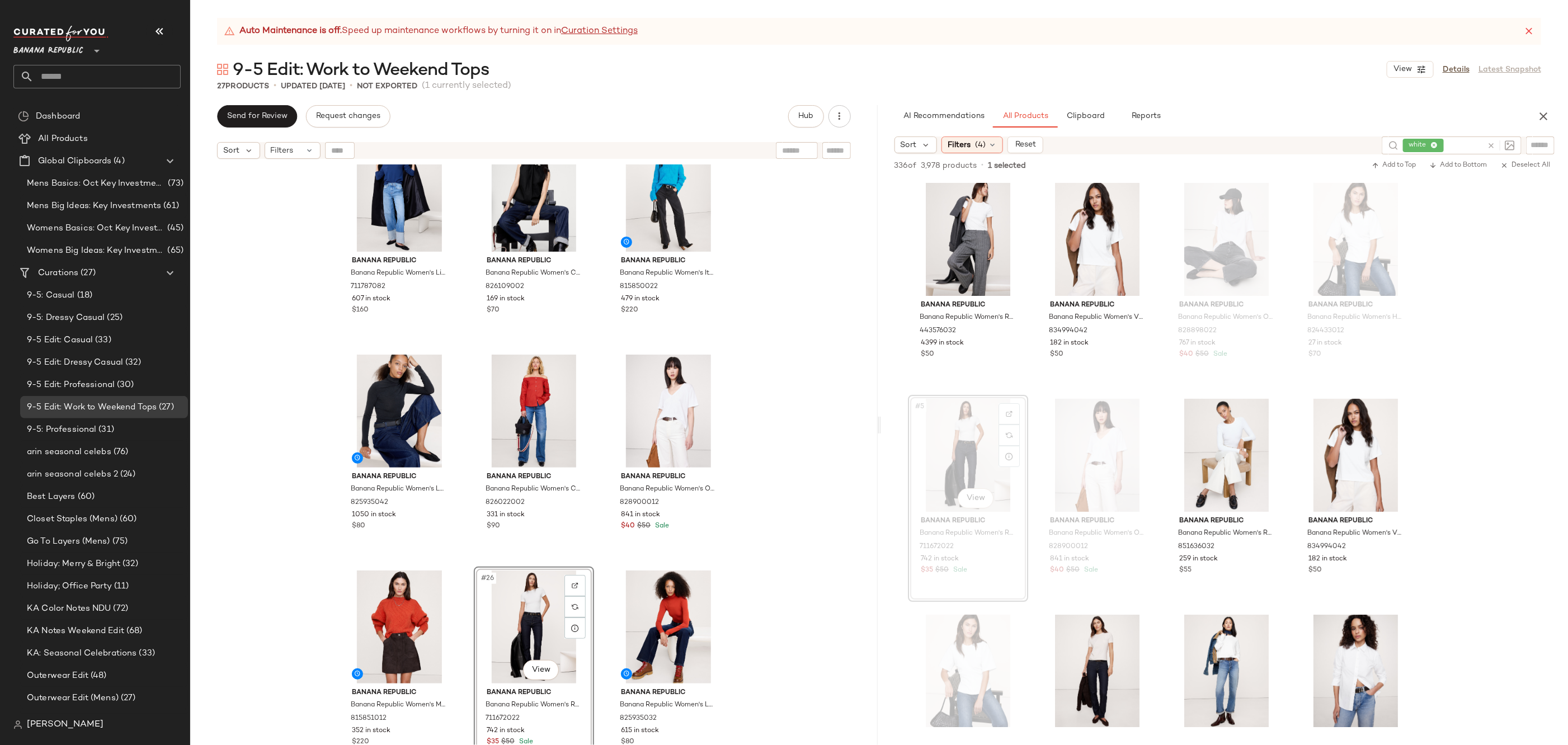
drag, startPoint x: 982, startPoint y: 421, endPoint x: 581, endPoint y: 1, distance: 580.7
click at [798, 409] on div "Banana Republic Banana Republic Women's Cashmere Turtleneck Sweater Blue Catama…" at bounding box center [534, 468] width 687 height 608
click at [1485, 147] on div at bounding box center [1498, 146] width 33 height 18
type input "***"
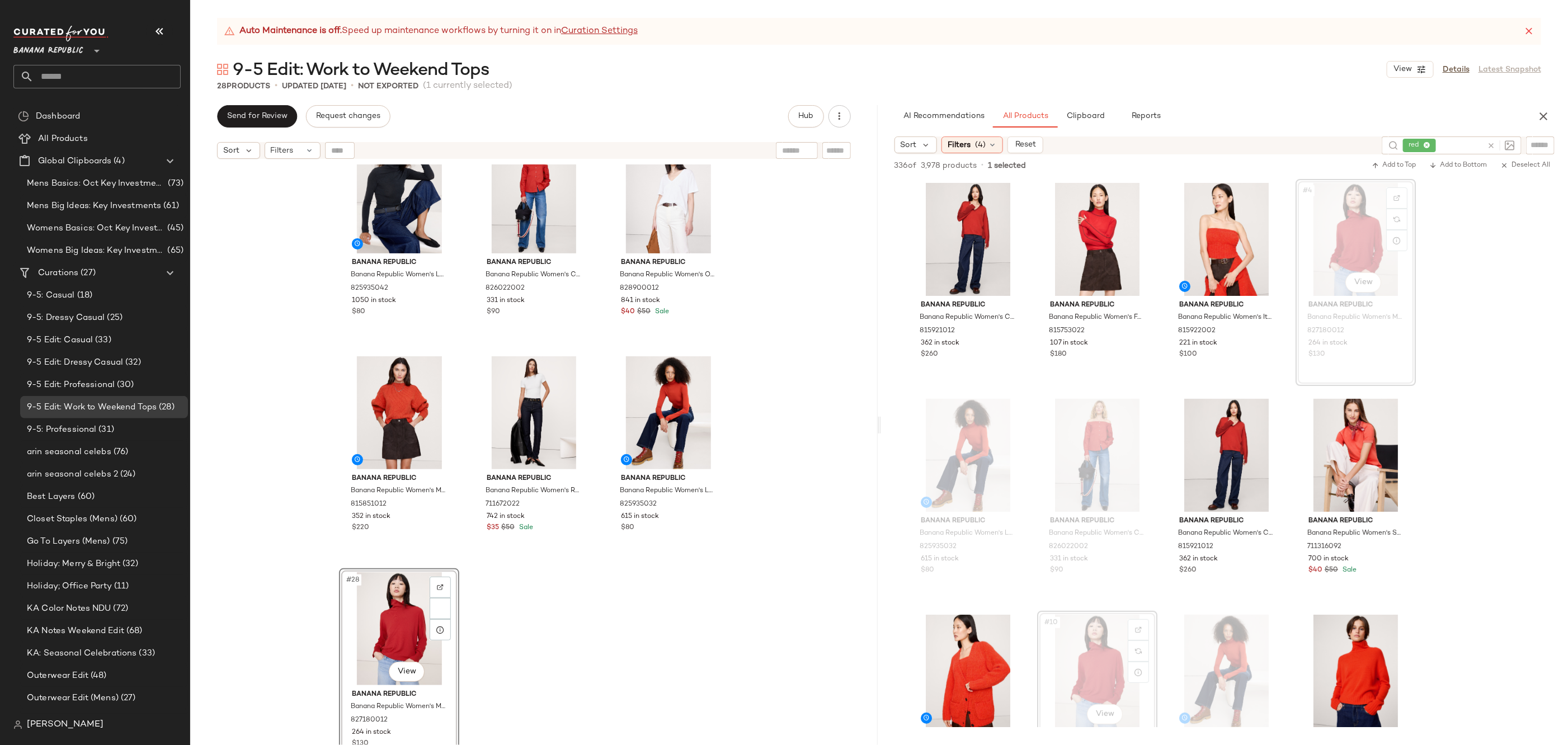
scroll to position [1552, 0]
click at [744, 565] on div "Banana Republic Banana Republic Women's Lightweight Cashmere V-Neck Sweater Hid…" at bounding box center [534, 468] width 687 height 608
click at [1488, 146] on icon at bounding box center [1490, 146] width 8 height 8
type input "*****"
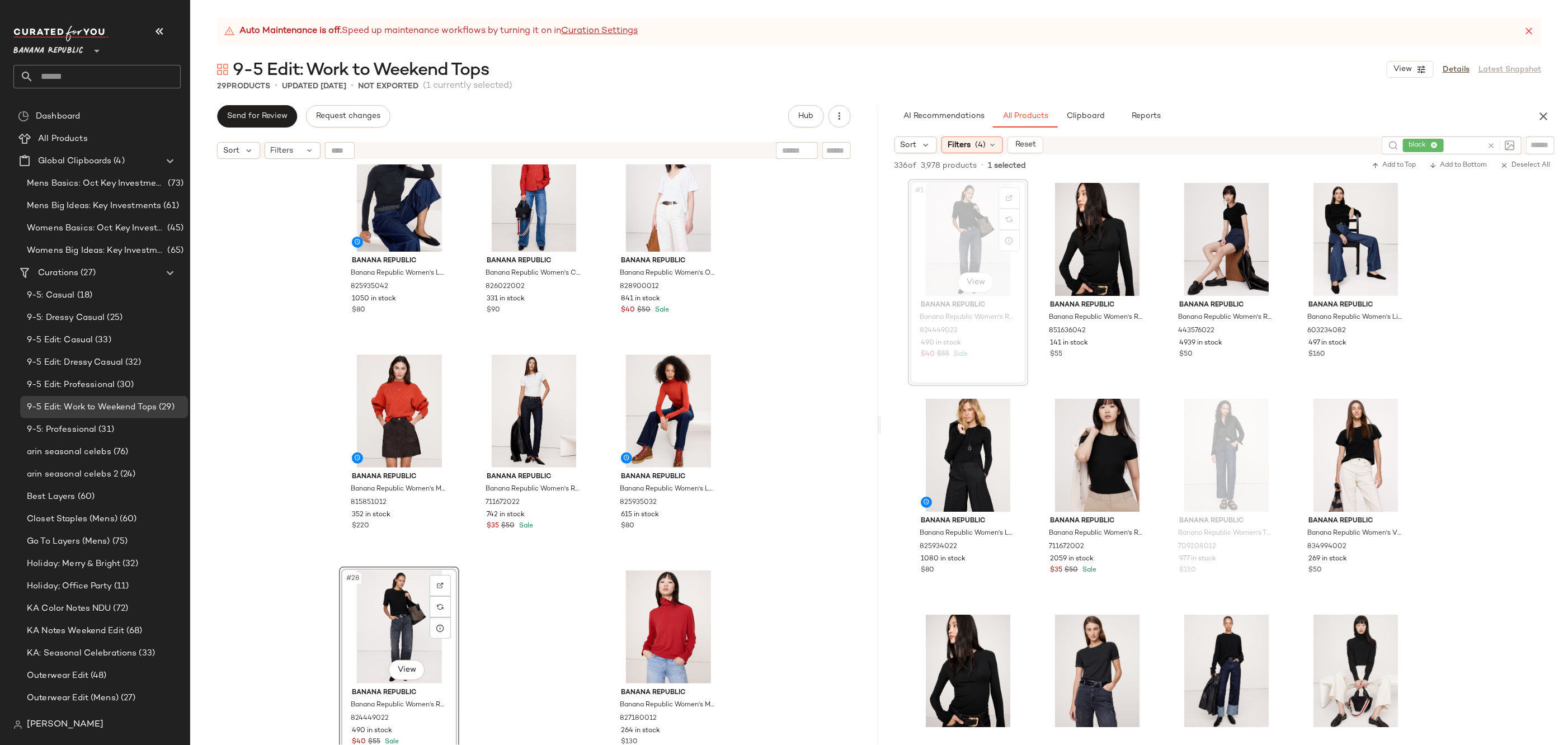
click at [555, 615] on div "Banana Republic Banana Republic Women's Lightweight Cashmere V-Neck Sweater Hid…" at bounding box center [534, 468] width 687 height 608
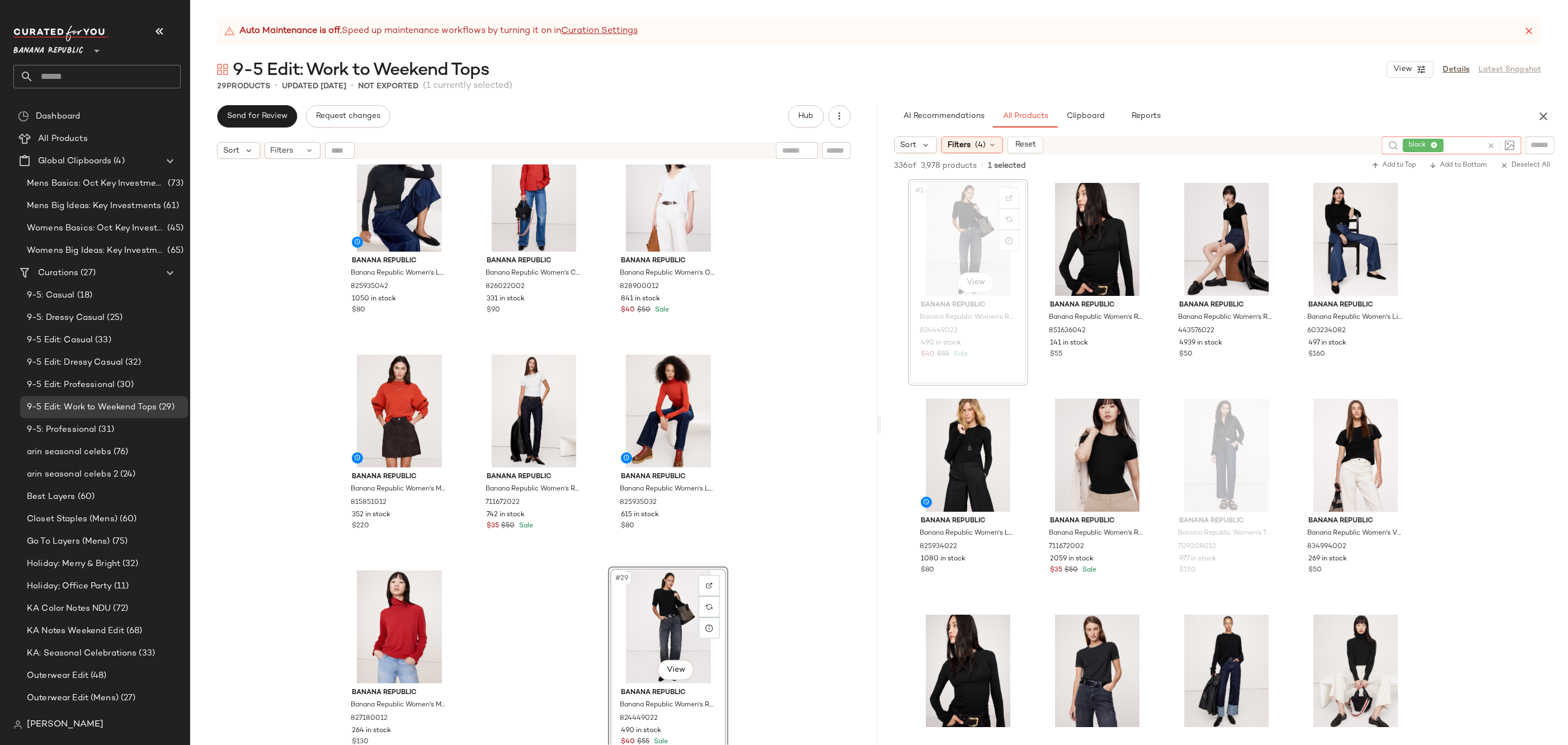
click at [1489, 145] on icon at bounding box center [1490, 146] width 8 height 8
type input "*****"
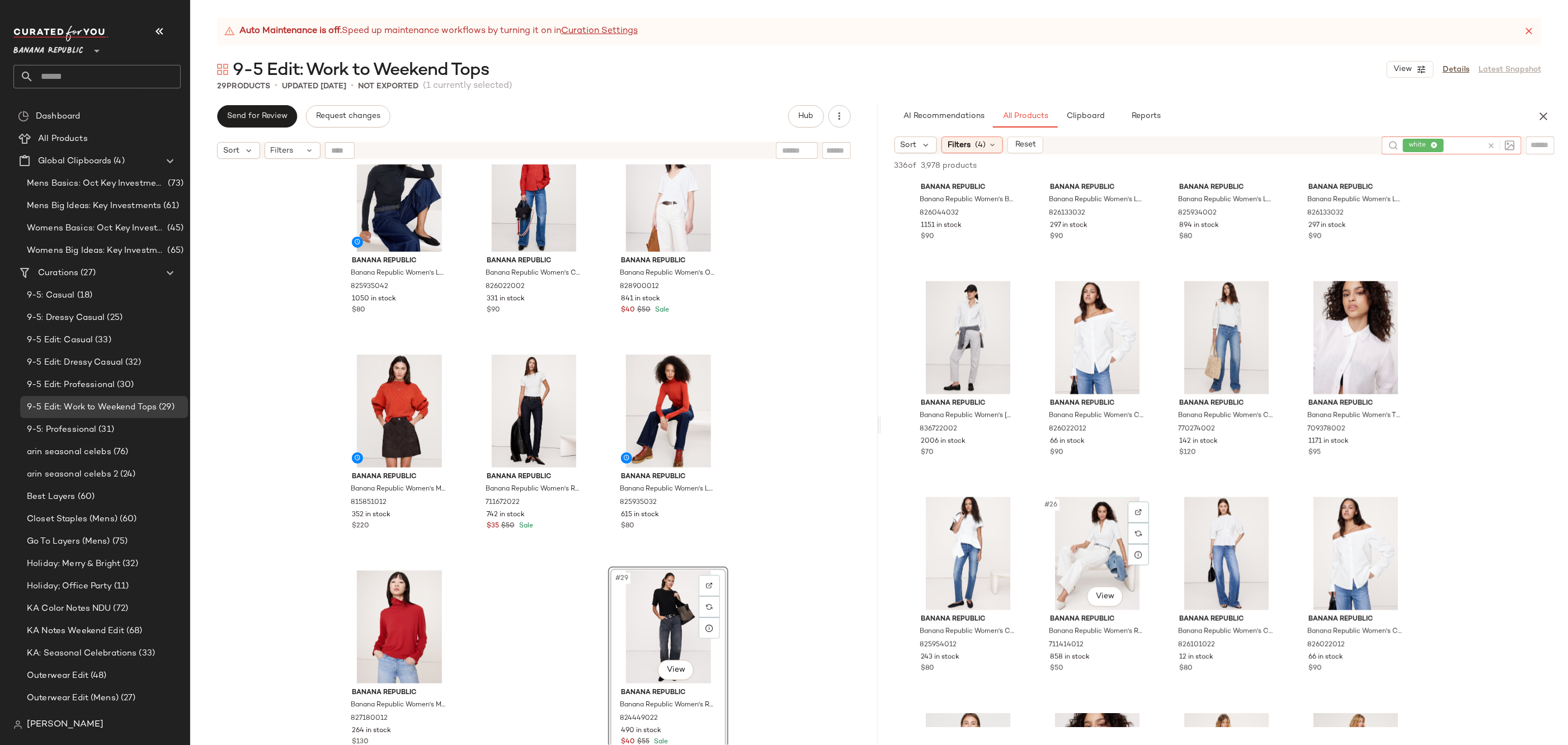
scroll to position [1056, 0]
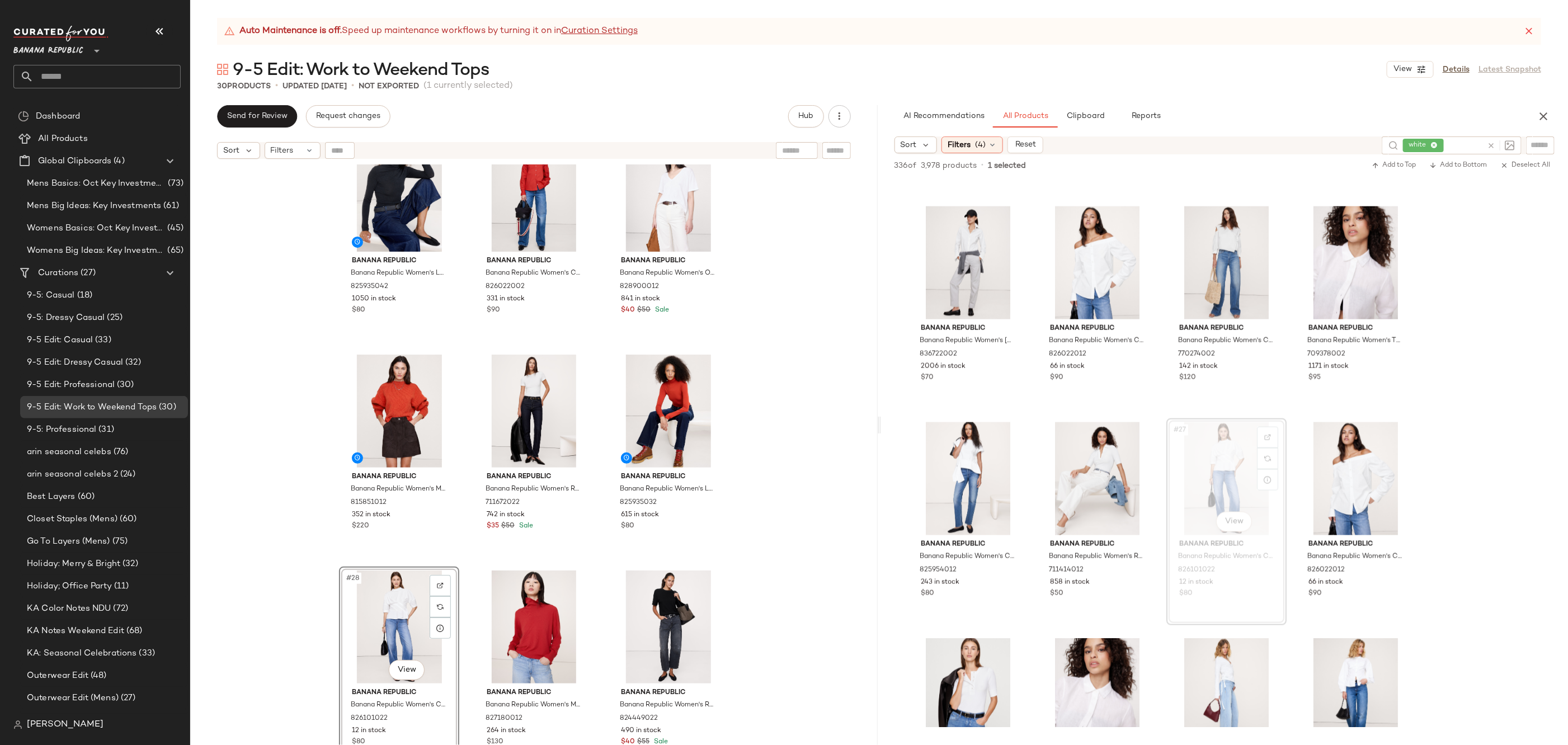
click at [740, 539] on div "Banana Republic Banana Republic Women's Lightweight Cashmere V-Neck Sweater Hid…" at bounding box center [534, 468] width 687 height 608
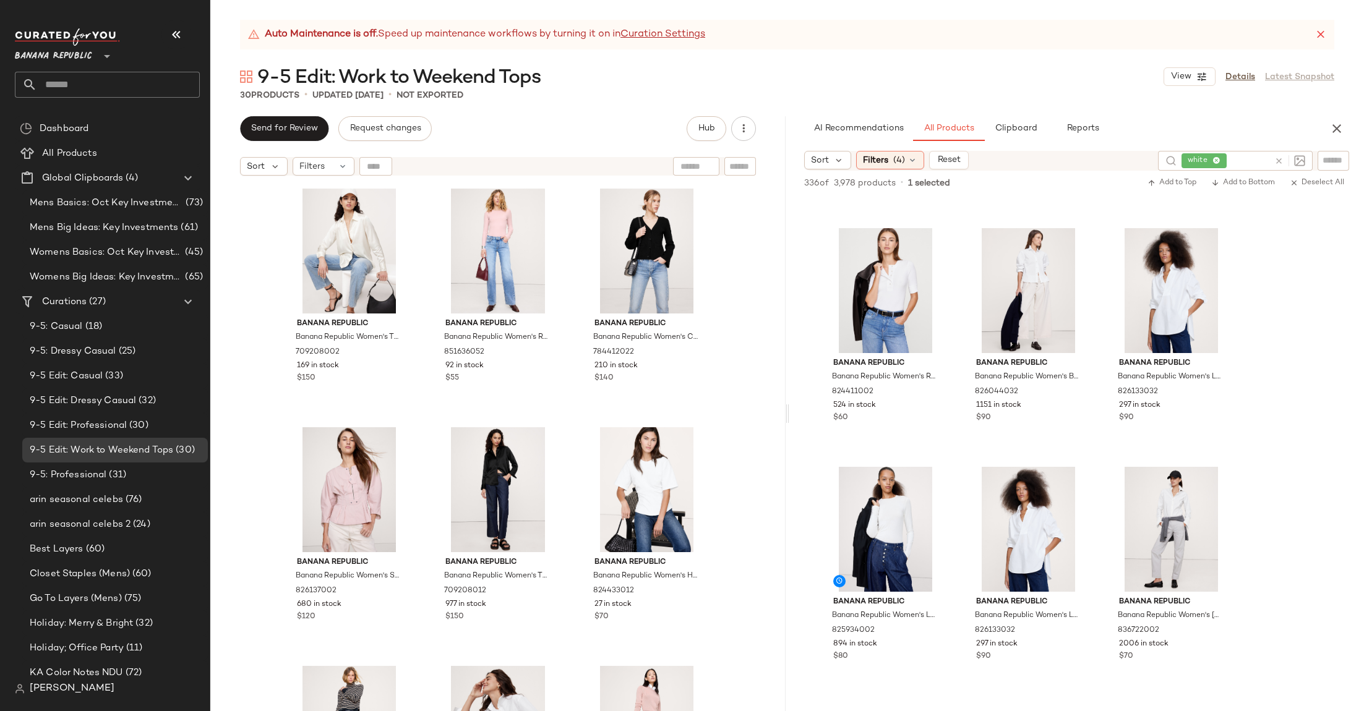
scroll to position [1407, 0]
